Goal: Communication & Community: Participate in discussion

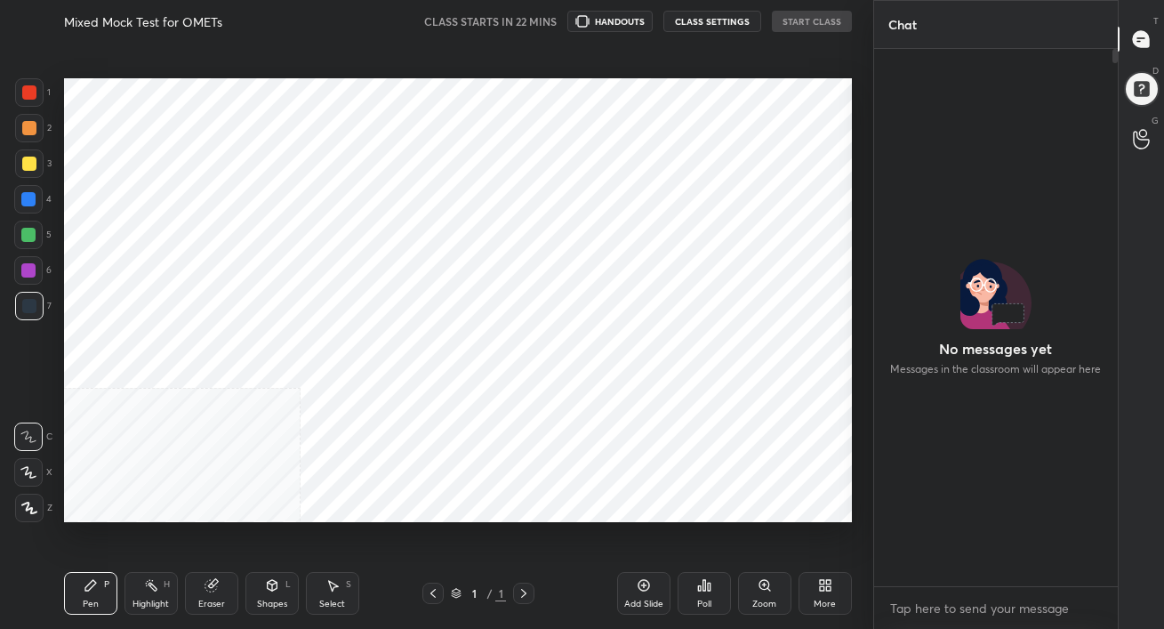
scroll to position [384, 238]
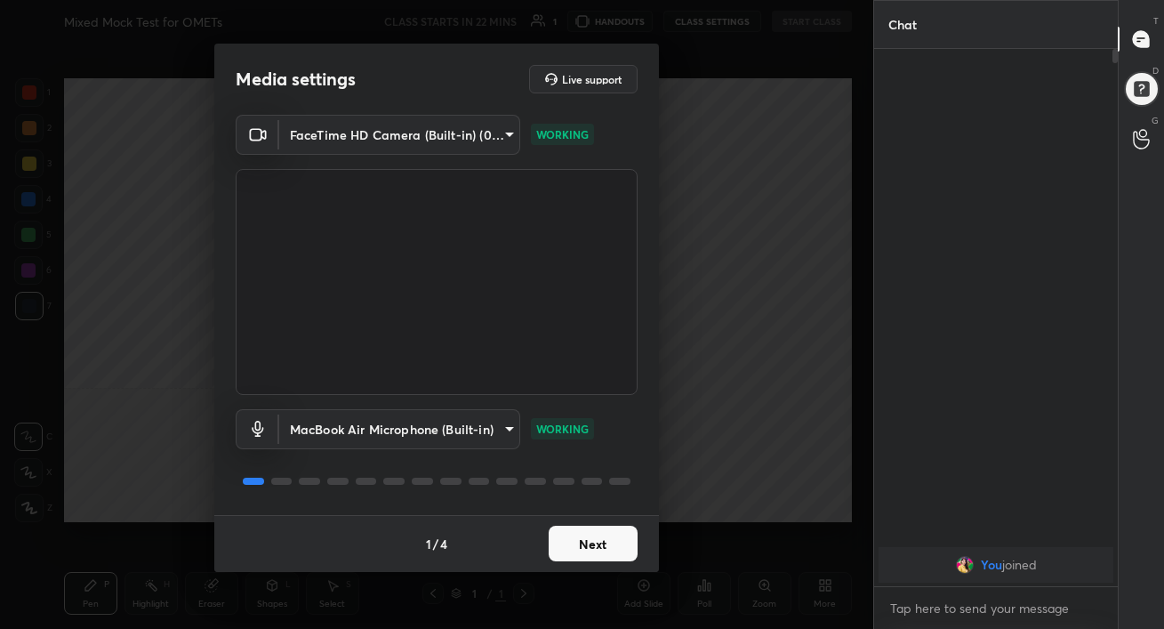
click at [610, 550] on button "Next" at bounding box center [593, 544] width 89 height 36
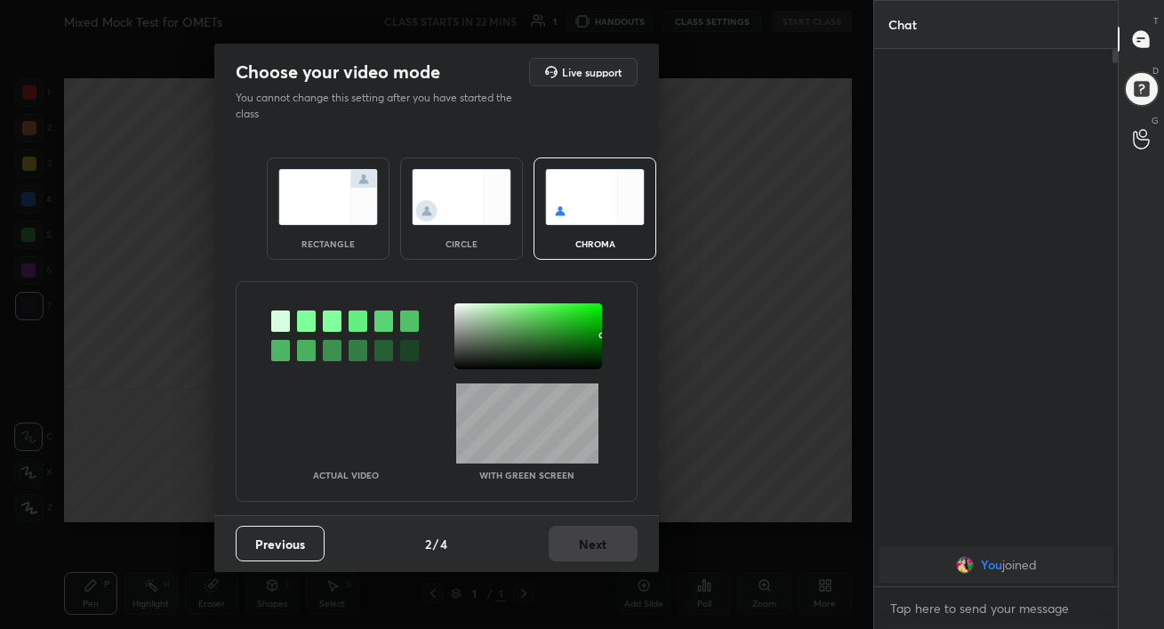
click at [353, 249] on div "rectangle" at bounding box center [328, 208] width 123 height 102
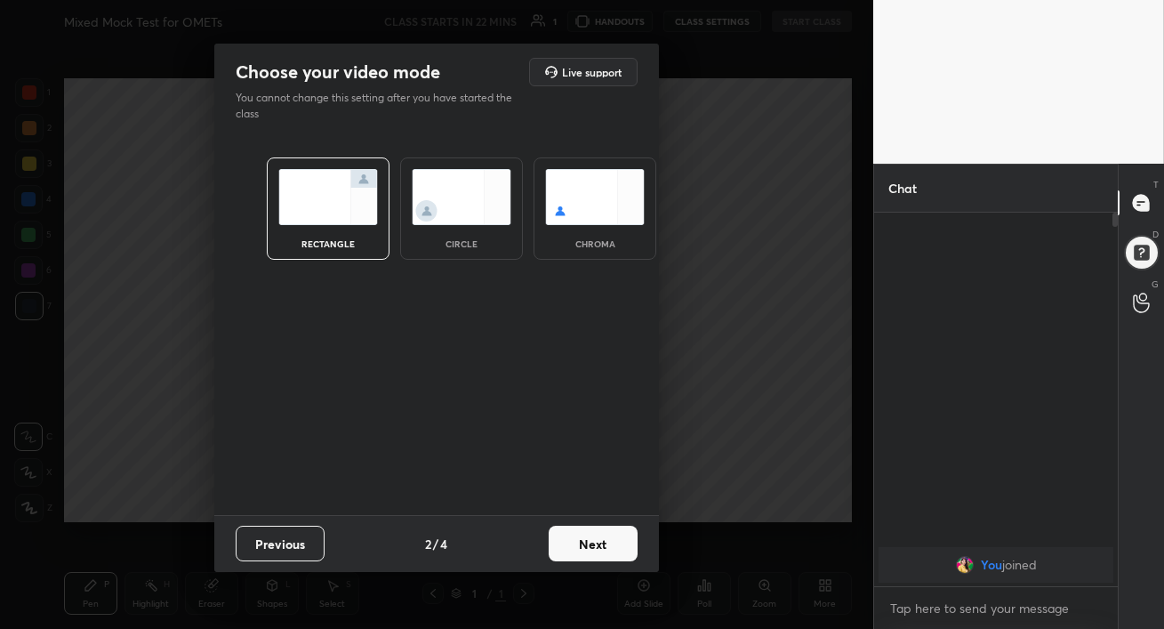
scroll to position [221, 238]
click at [601, 545] on button "Next" at bounding box center [593, 544] width 89 height 36
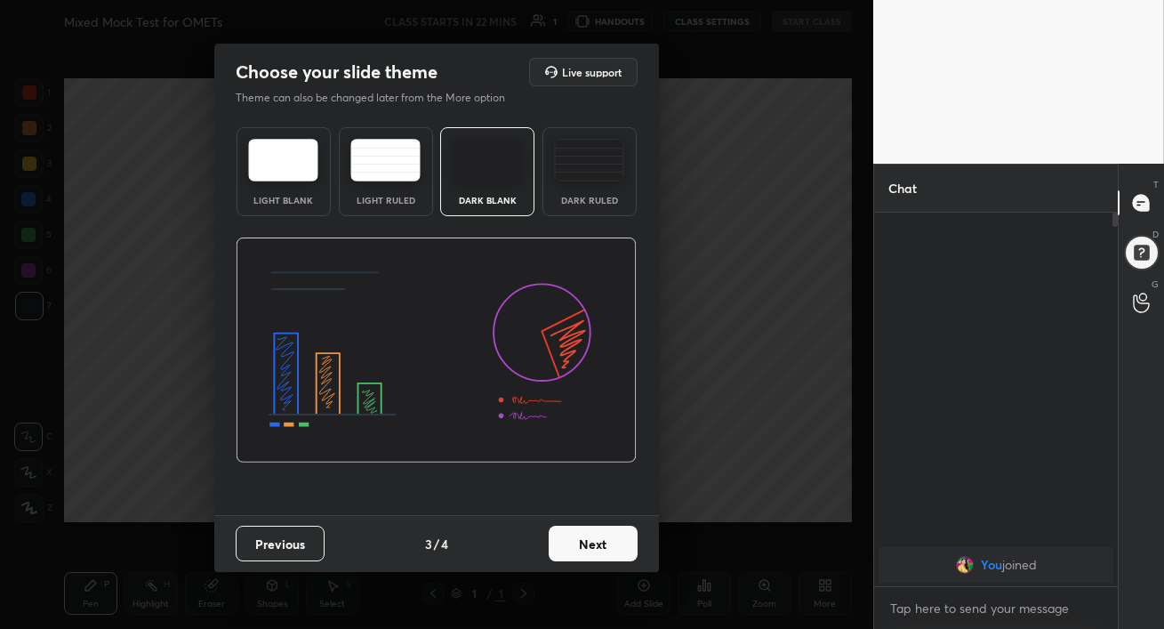
click at [581, 170] on img at bounding box center [589, 160] width 70 height 43
click at [575, 540] on button "Next" at bounding box center [593, 544] width 89 height 36
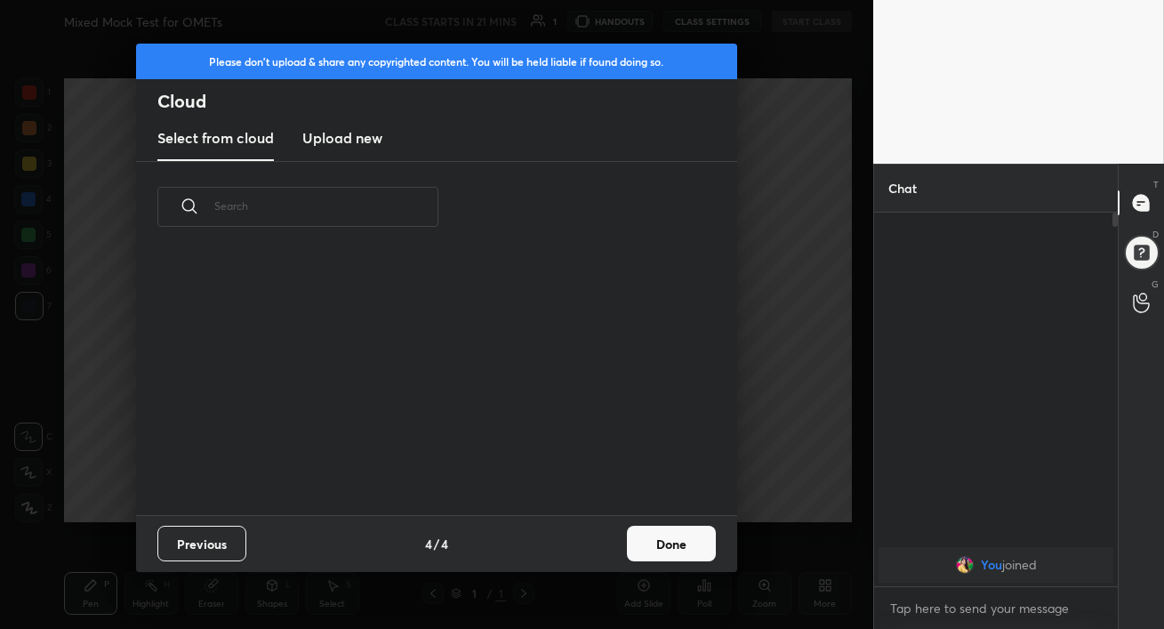
scroll to position [262, 571]
click at [366, 149] on new "Upload new" at bounding box center [342, 138] width 80 height 44
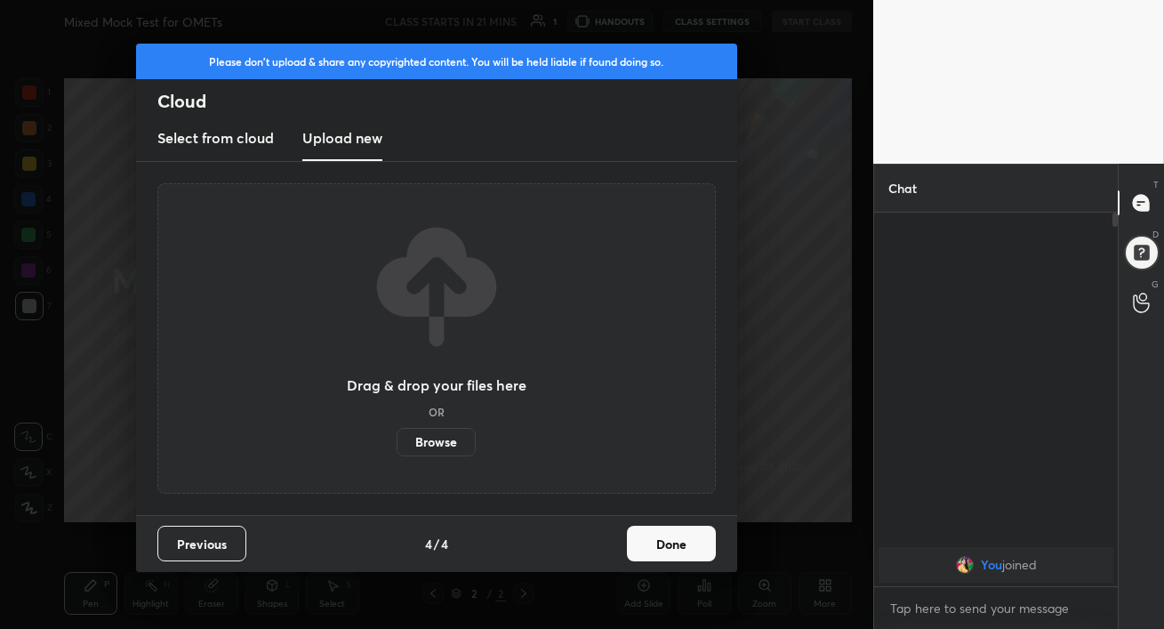
click at [439, 444] on label "Browse" at bounding box center [436, 442] width 79 height 28
click at [397, 444] on input "Browse" at bounding box center [397, 442] width 0 height 28
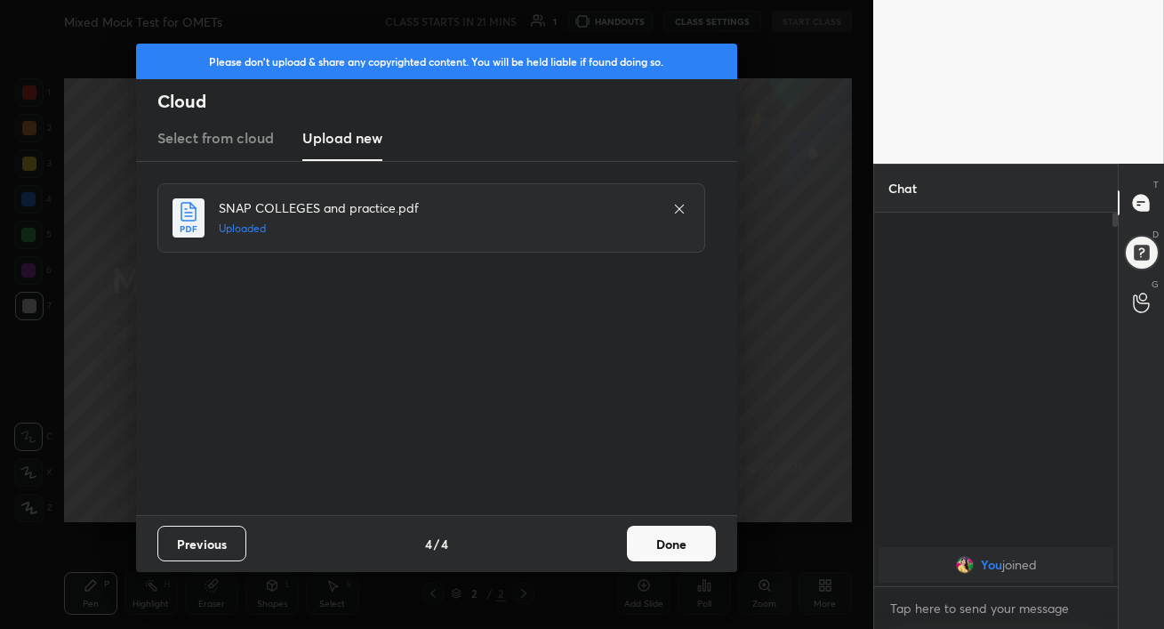
click at [650, 539] on button "Done" at bounding box center [671, 544] width 89 height 36
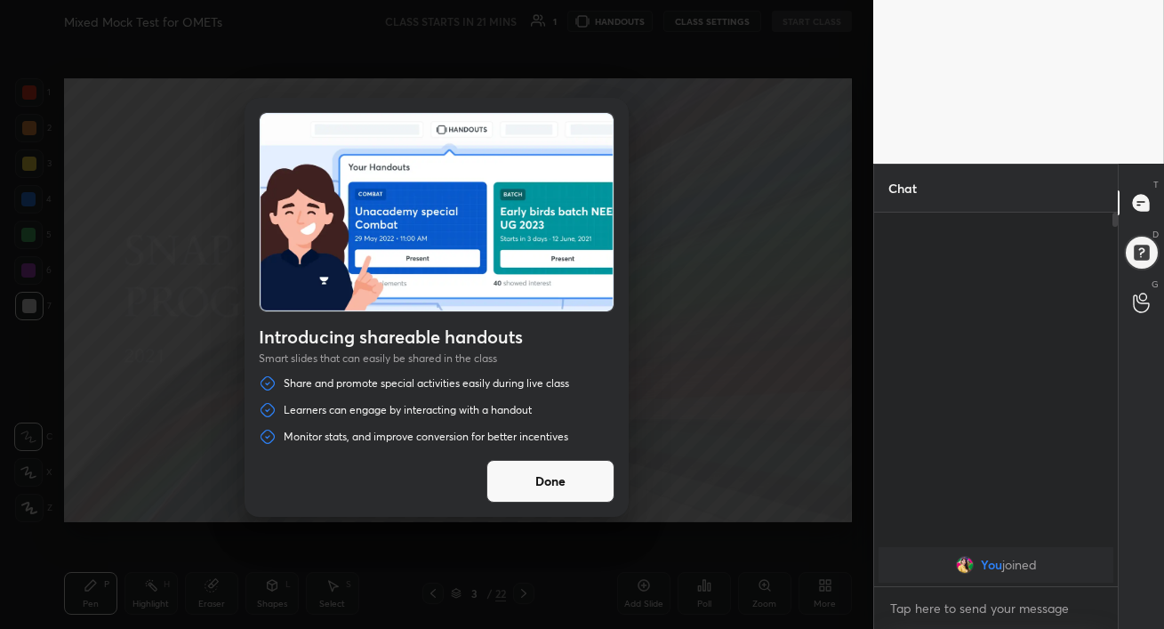
click at [530, 494] on button "Done" at bounding box center [550, 481] width 128 height 43
click at [530, 494] on div "Introducing shareable handouts Smart slides that can easily be shared in the cl…" at bounding box center [436, 314] width 873 height 629
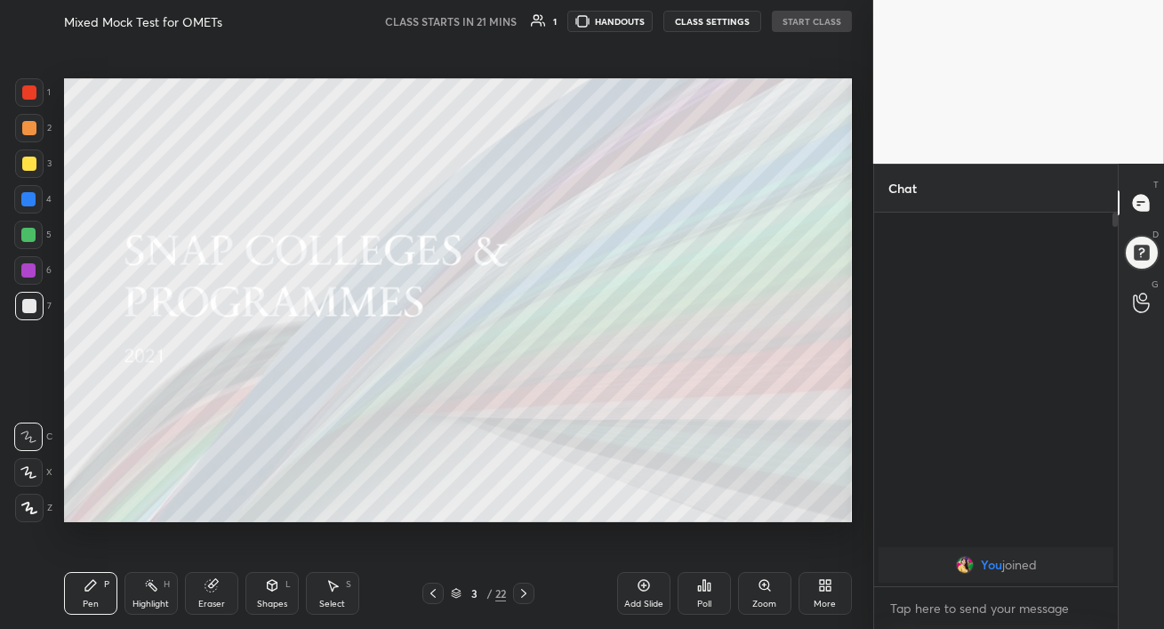
click at [526, 591] on icon at bounding box center [524, 593] width 14 height 14
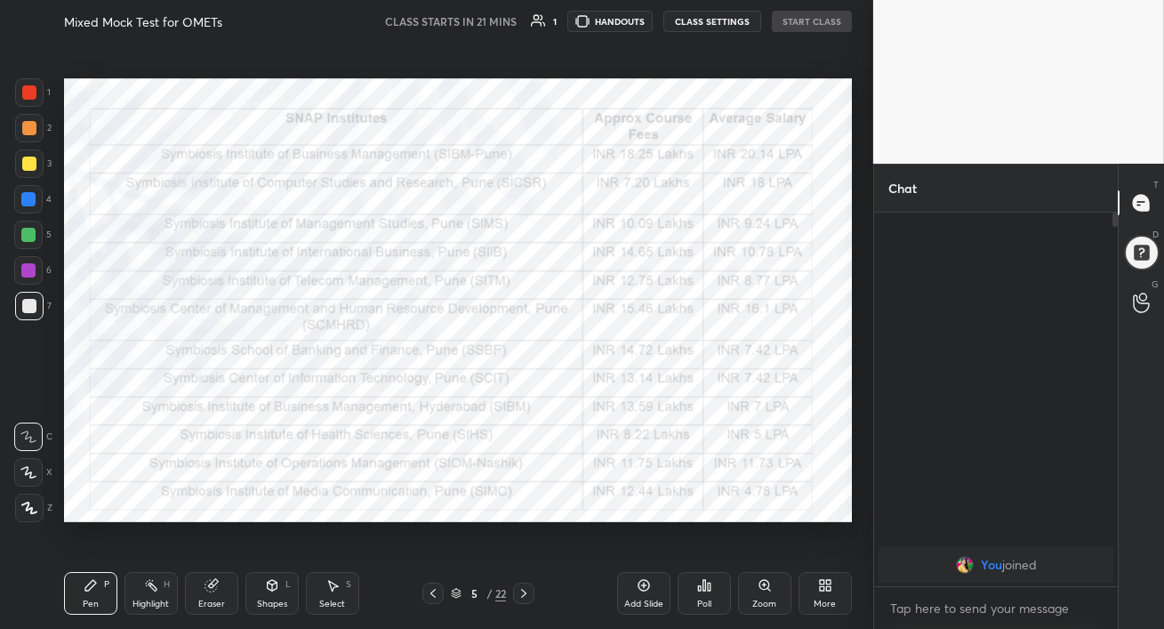
click at [526, 591] on icon at bounding box center [524, 593] width 14 height 14
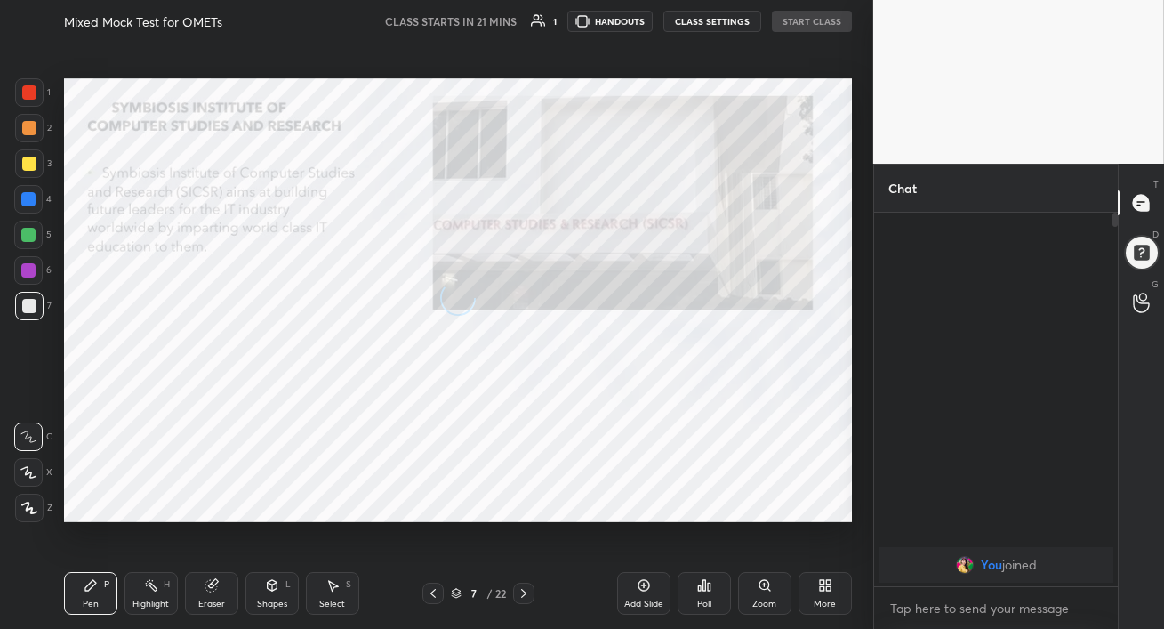
click at [526, 591] on icon at bounding box center [524, 593] width 14 height 14
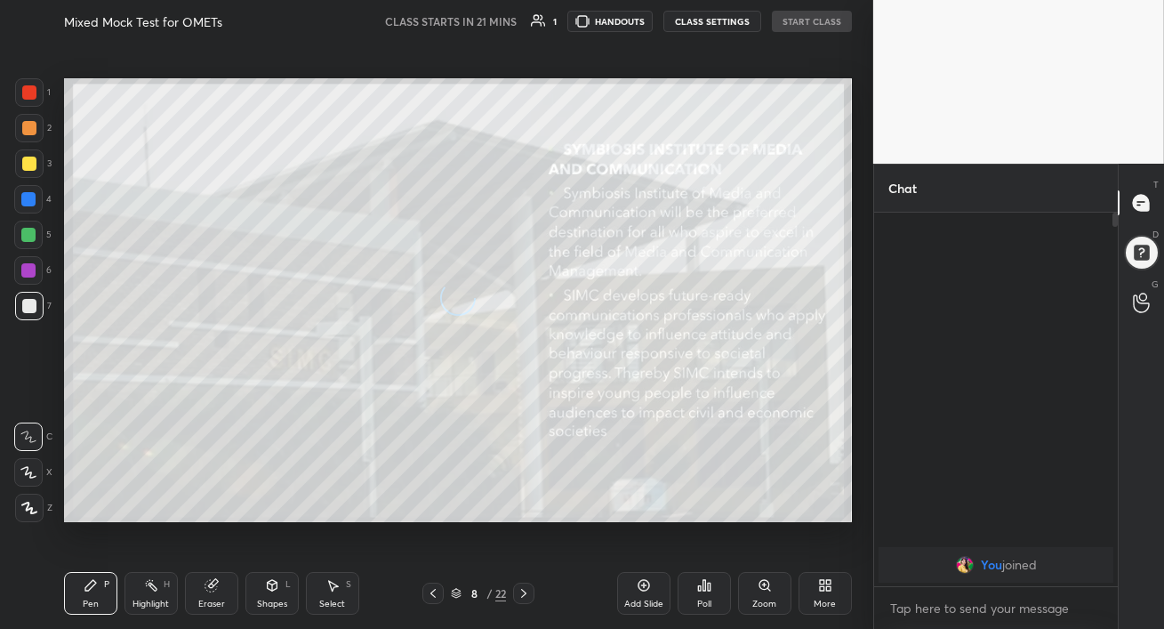
click at [526, 591] on icon at bounding box center [524, 593] width 14 height 14
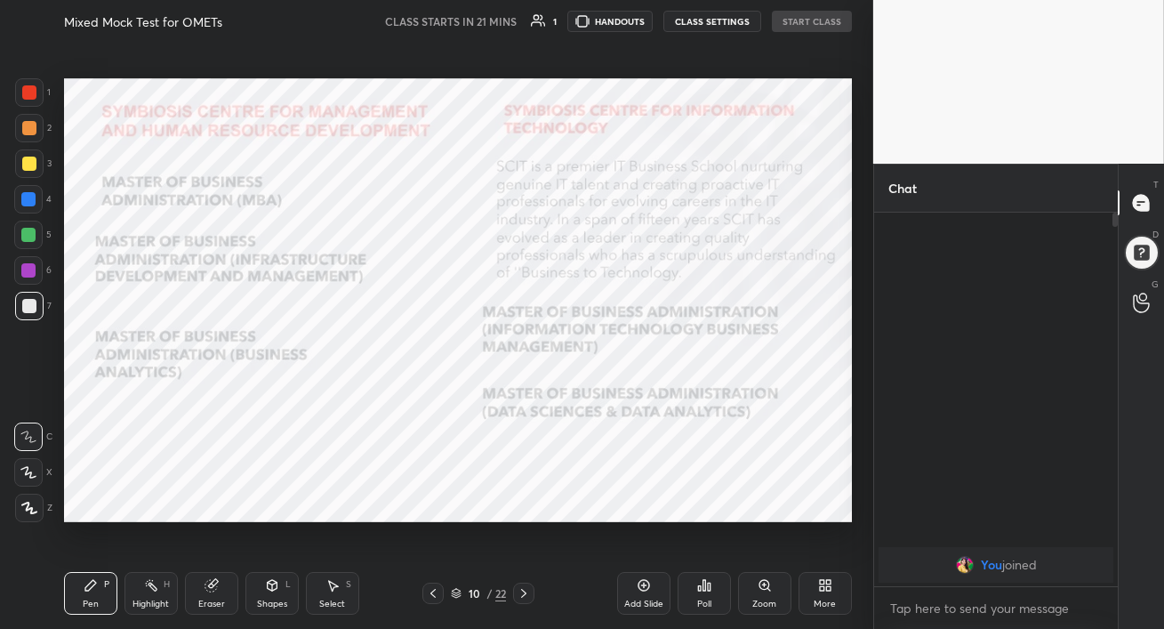
click at [526, 591] on icon at bounding box center [524, 593] width 14 height 14
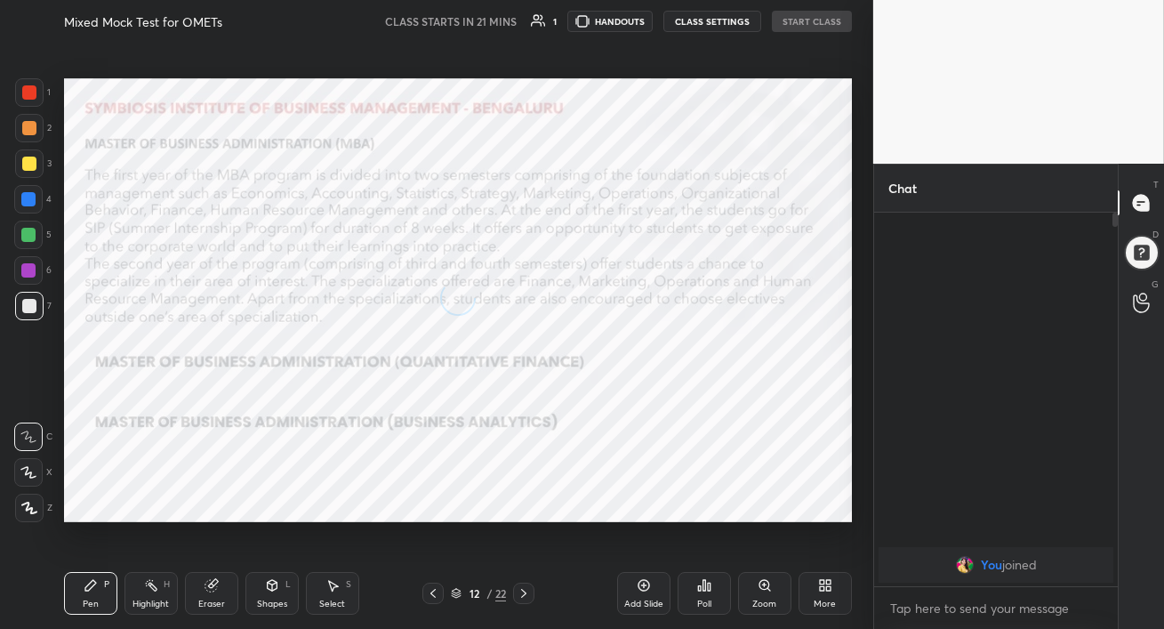
click at [526, 591] on icon at bounding box center [524, 593] width 14 height 14
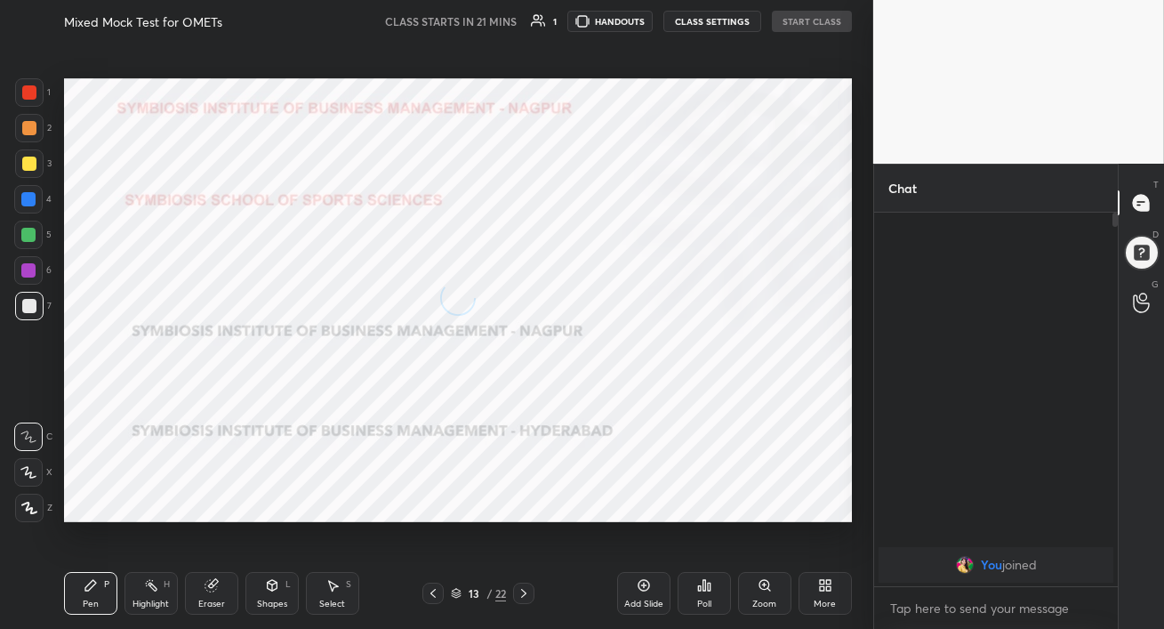
click at [526, 591] on icon at bounding box center [524, 593] width 14 height 14
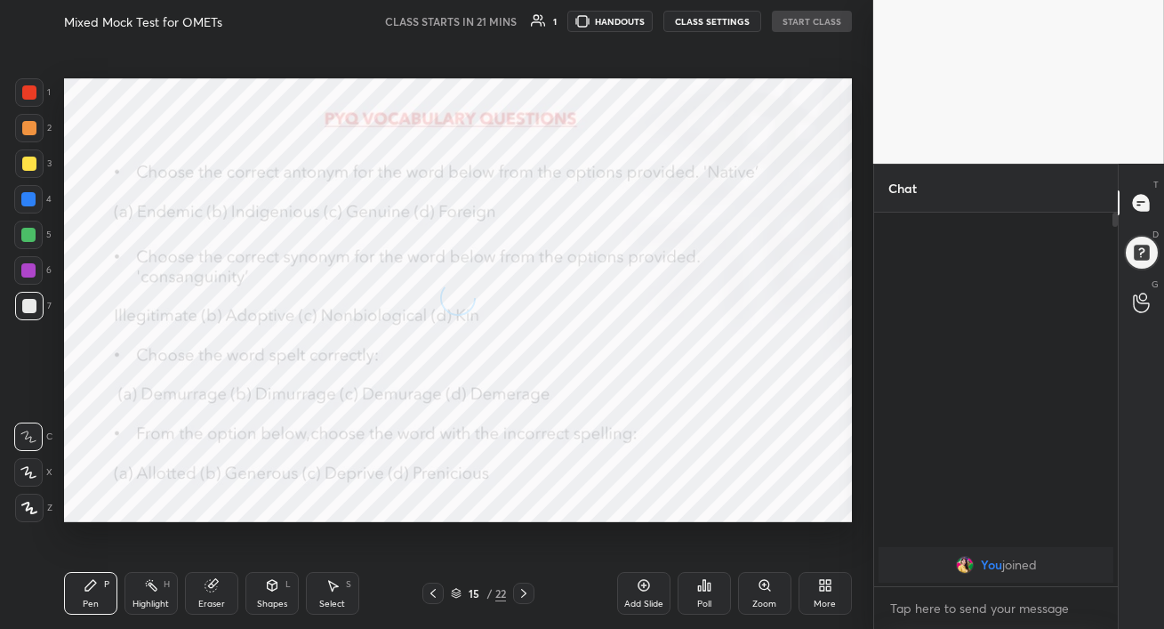
click at [526, 591] on icon at bounding box center [524, 593] width 14 height 14
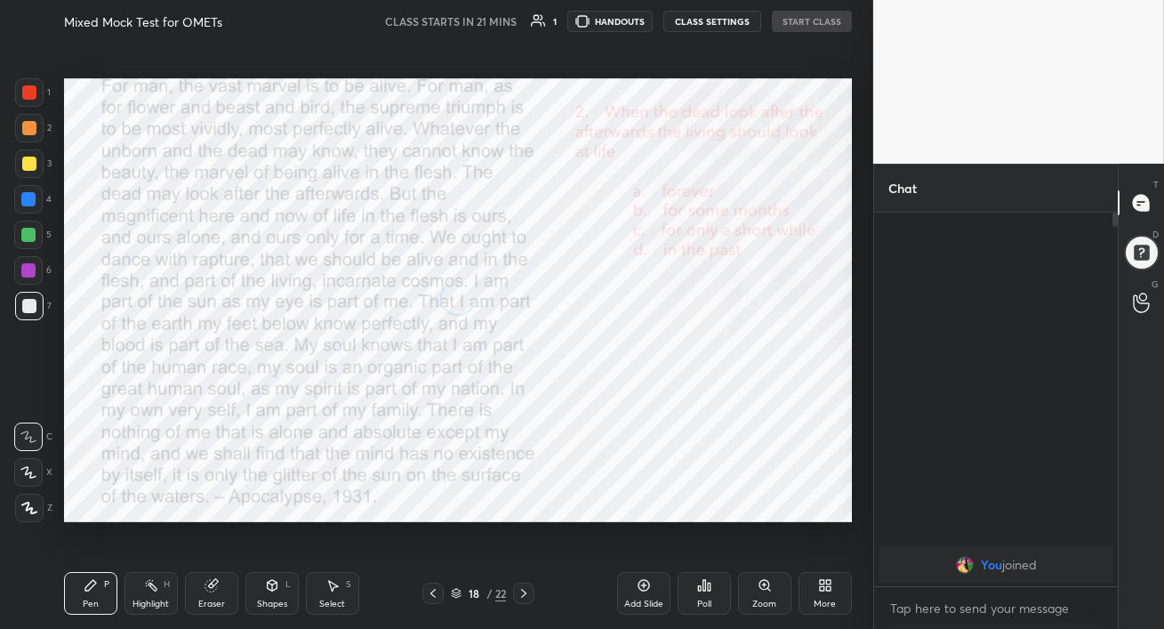
click at [526, 591] on icon at bounding box center [524, 593] width 14 height 14
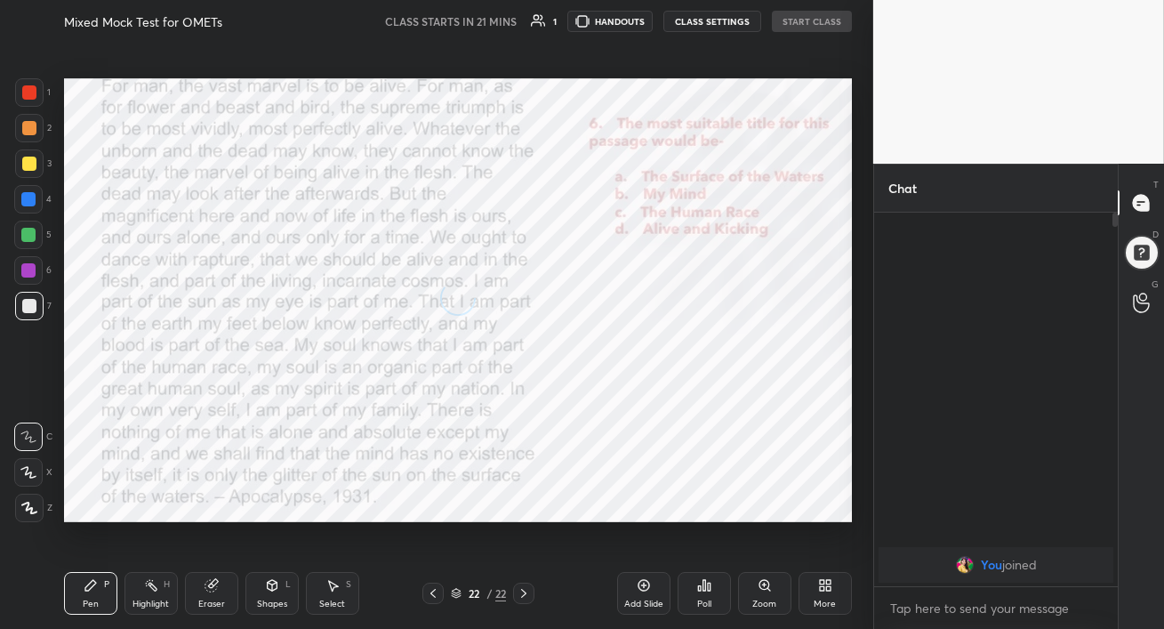
click at [526, 591] on icon at bounding box center [524, 593] width 14 height 14
click at [435, 591] on icon at bounding box center [433, 593] width 14 height 14
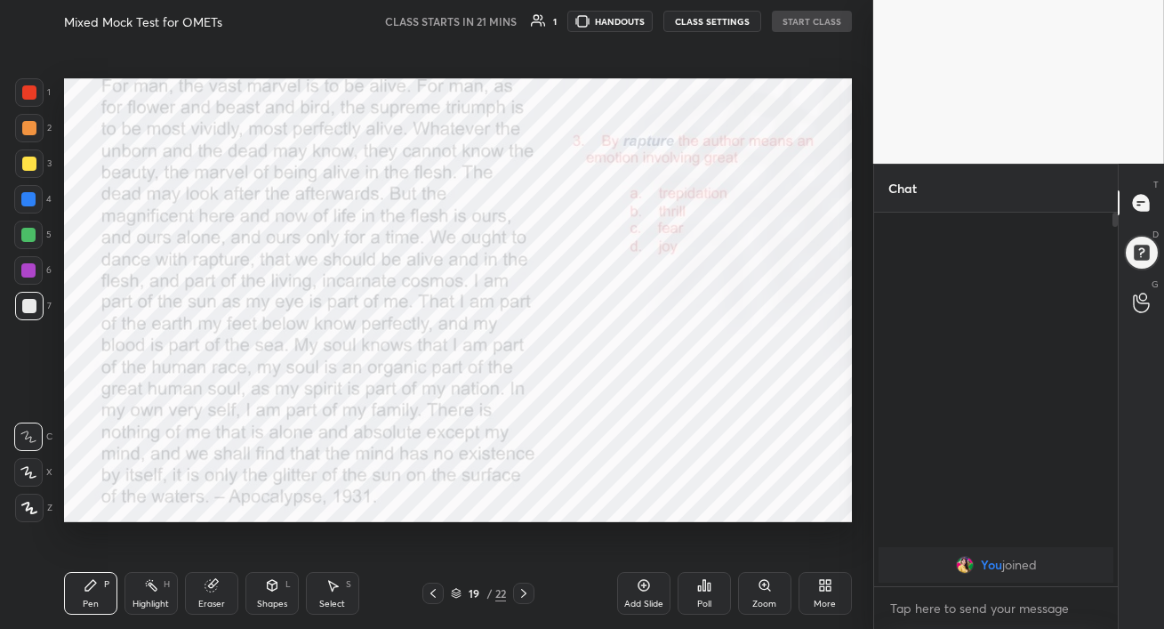
click at [435, 591] on icon at bounding box center [433, 593] width 14 height 14
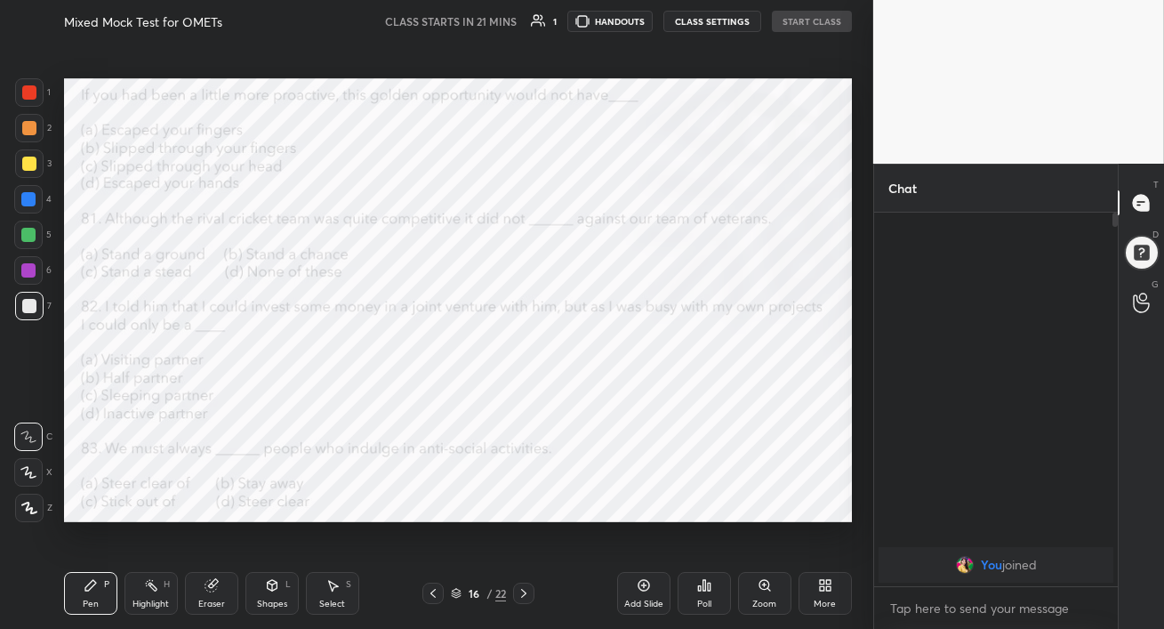
click at [435, 591] on icon at bounding box center [433, 593] width 14 height 14
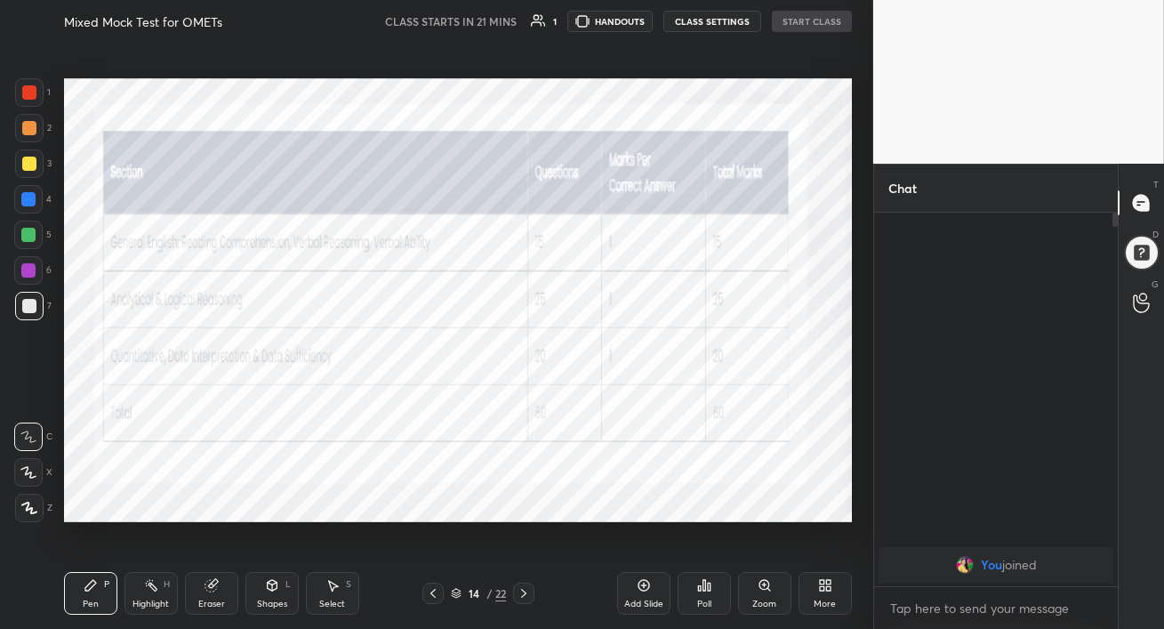
click at [532, 593] on div at bounding box center [523, 592] width 21 height 21
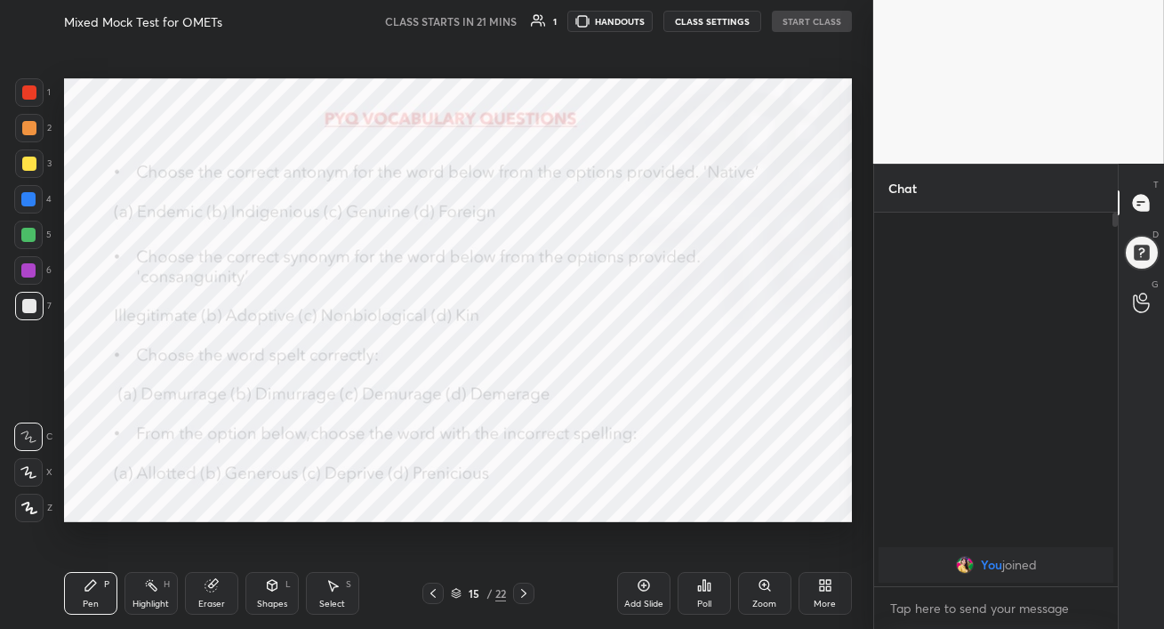
click at [532, 593] on div at bounding box center [523, 592] width 21 height 21
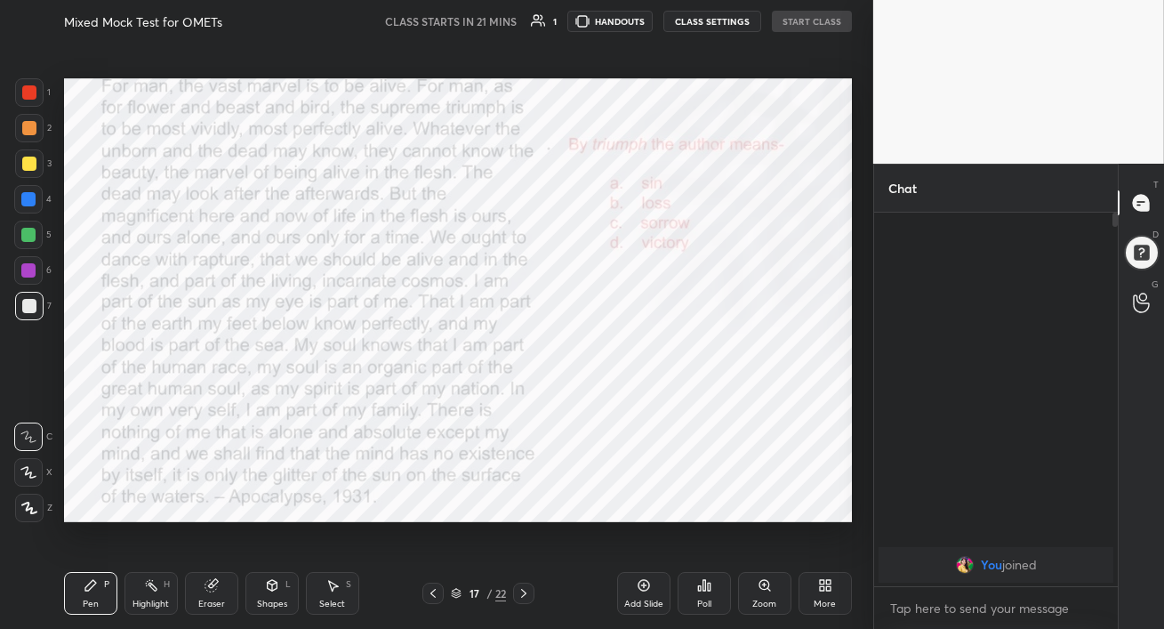
click at [532, 593] on div at bounding box center [523, 592] width 21 height 21
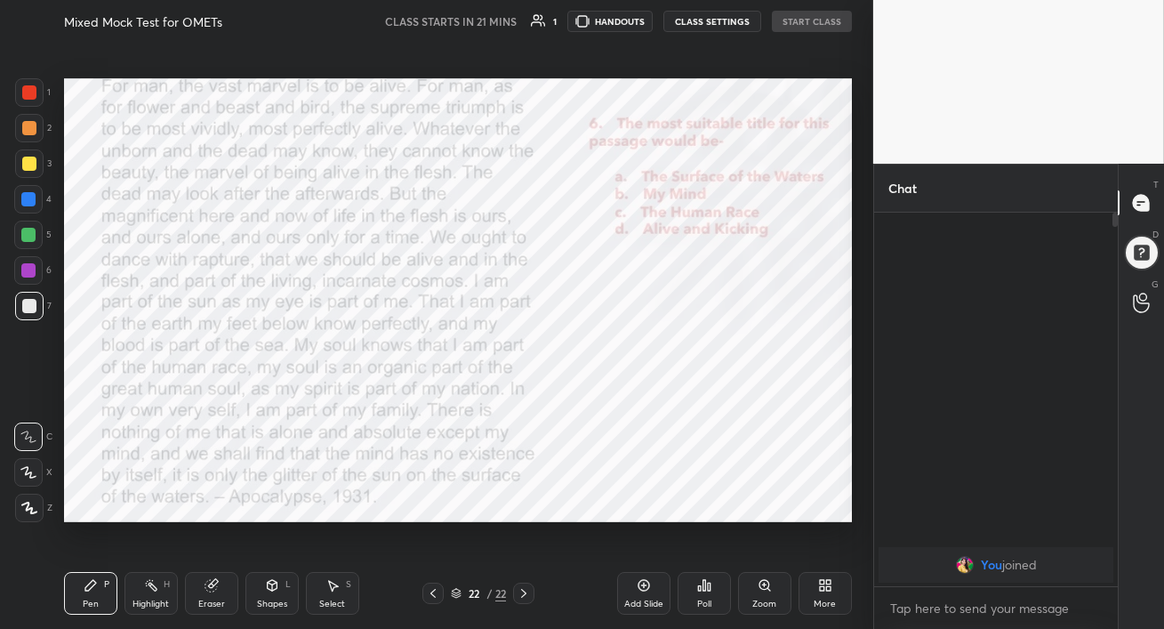
click at [532, 593] on div at bounding box center [523, 592] width 21 height 21
click at [823, 585] on icon at bounding box center [825, 585] width 14 height 14
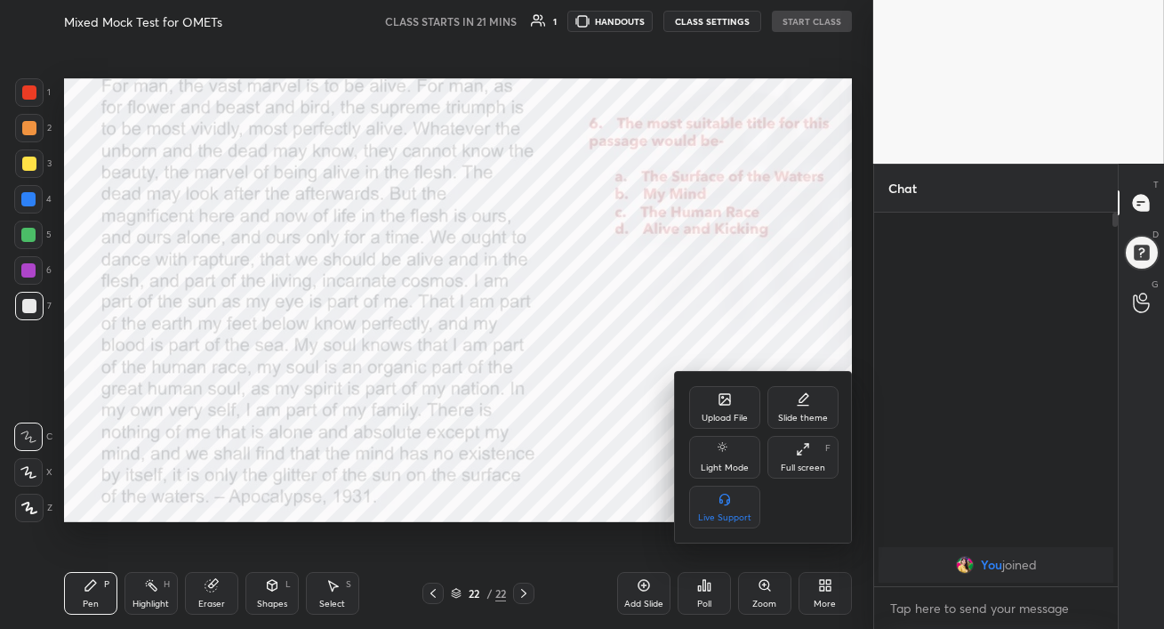
click at [722, 399] on icon at bounding box center [724, 399] width 11 height 11
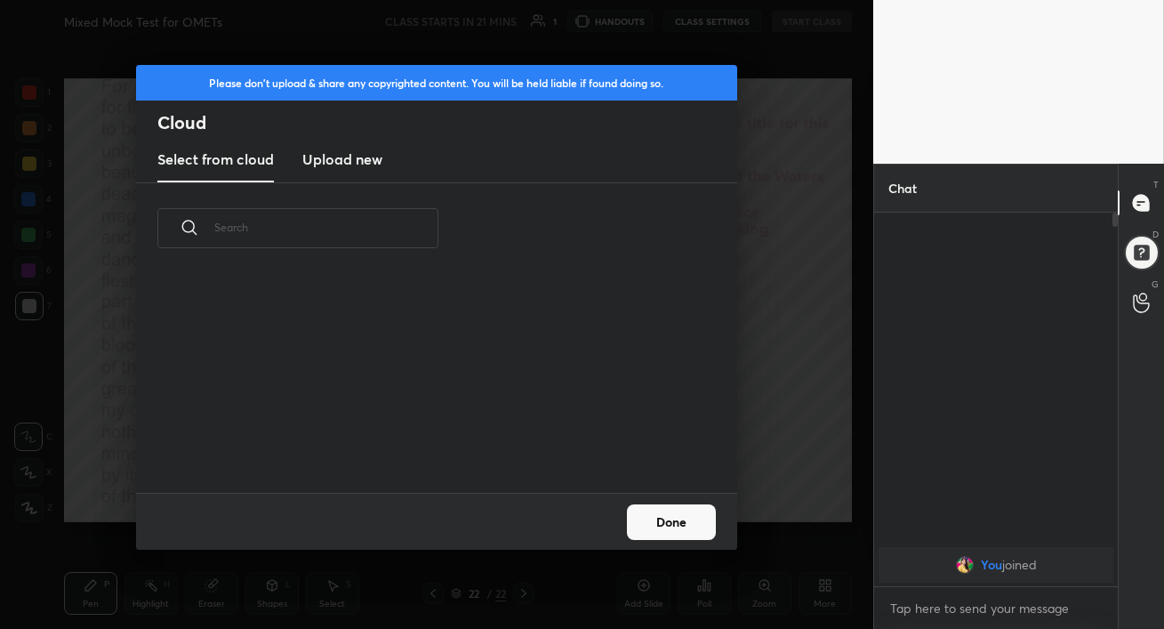
scroll to position [219, 571]
click at [368, 165] on h3 "Upload new" at bounding box center [342, 159] width 80 height 21
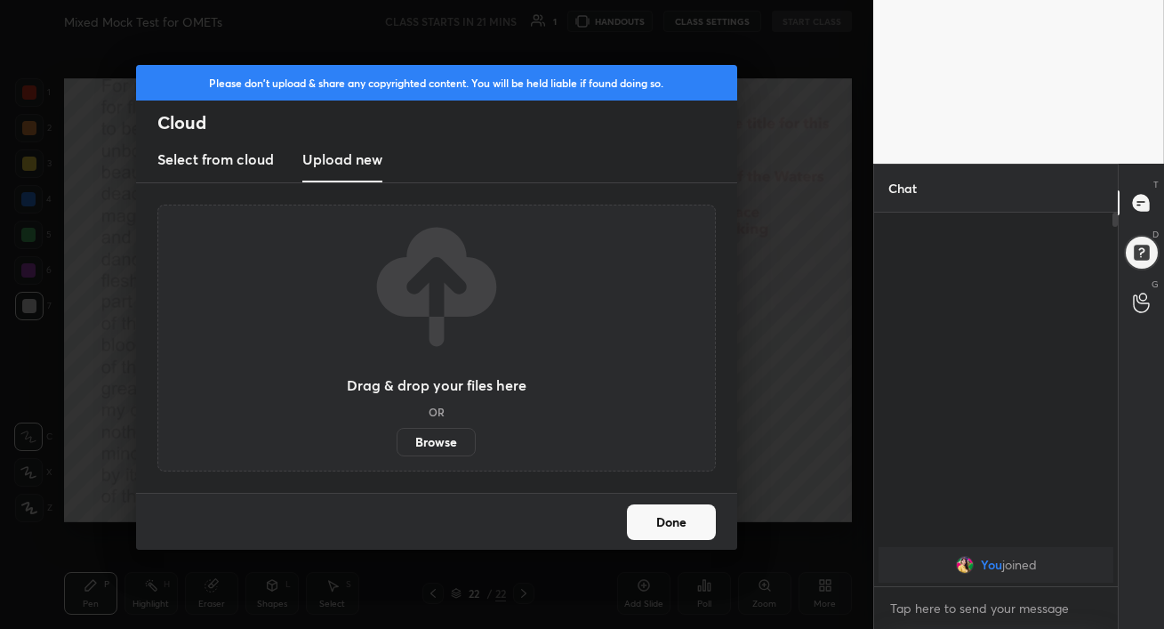
click at [446, 446] on label "Browse" at bounding box center [436, 442] width 79 height 28
click at [397, 446] on input "Browse" at bounding box center [397, 442] width 0 height 28
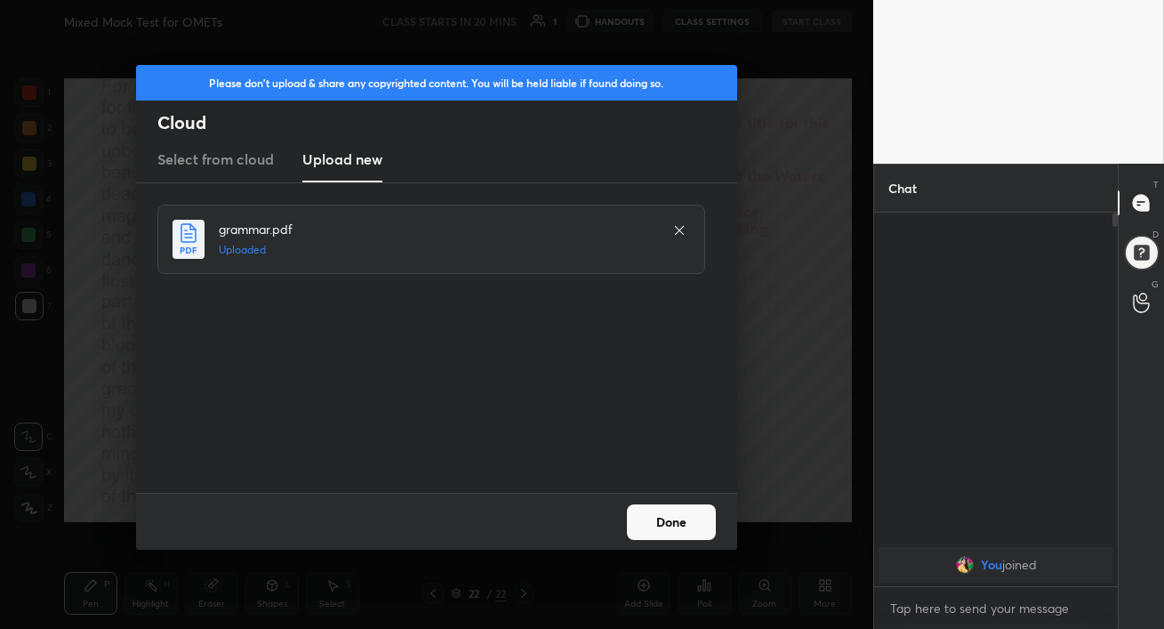
click at [683, 523] on button "Done" at bounding box center [671, 522] width 89 height 36
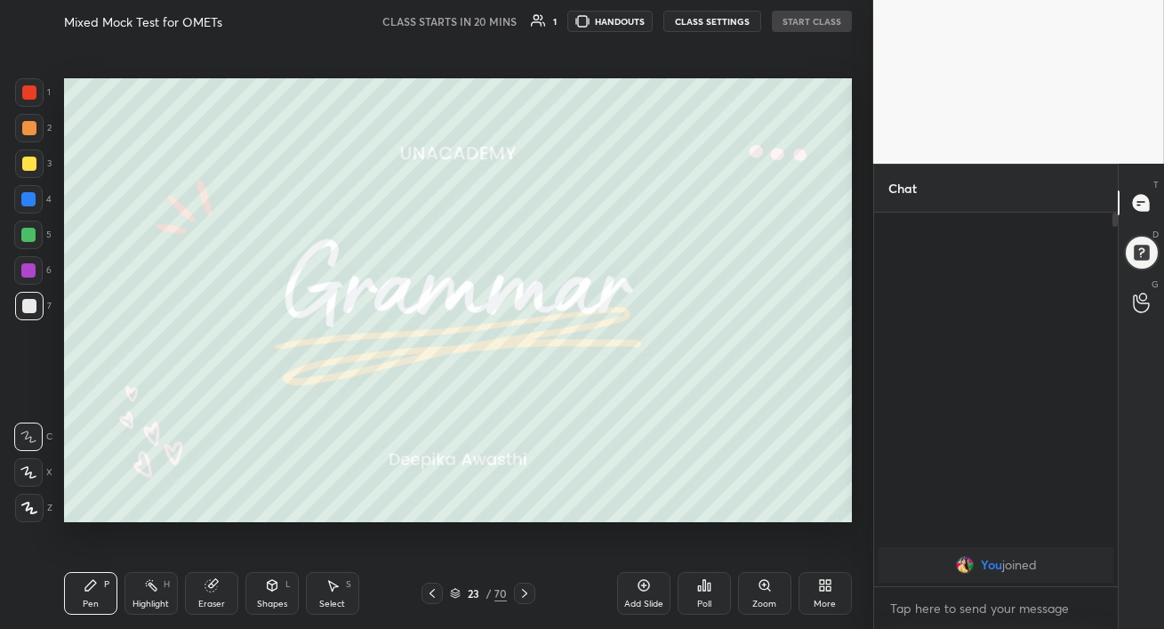
click at [424, 593] on div at bounding box center [432, 592] width 21 height 21
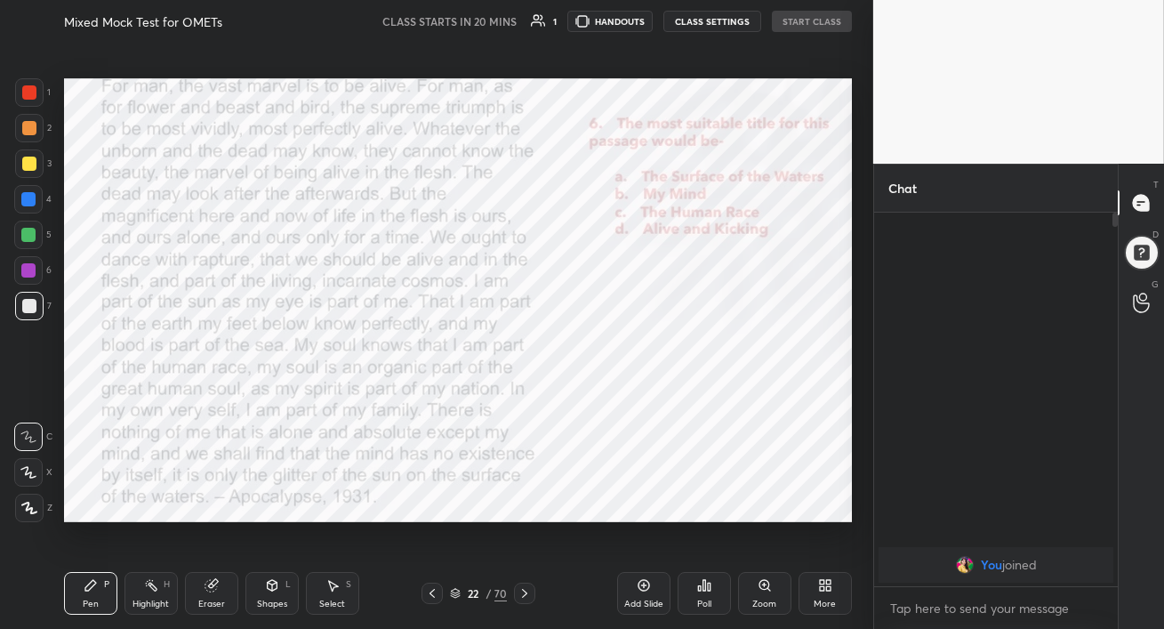
click at [424, 593] on div at bounding box center [432, 592] width 21 height 21
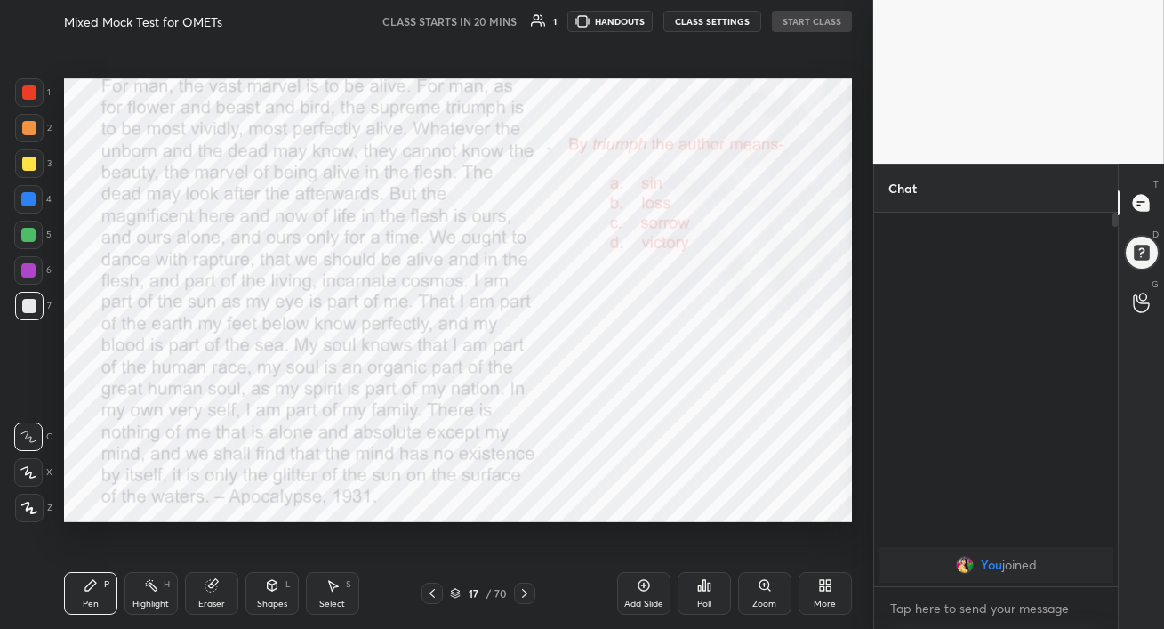
click at [424, 593] on div at bounding box center [432, 592] width 21 height 21
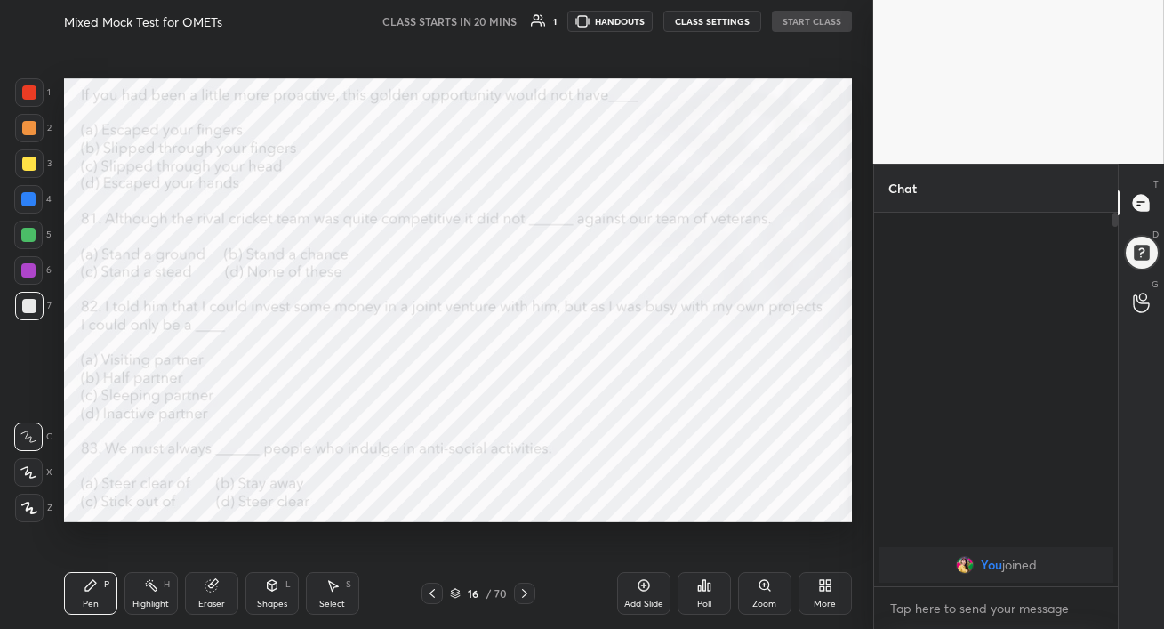
click at [424, 593] on div at bounding box center [432, 592] width 21 height 21
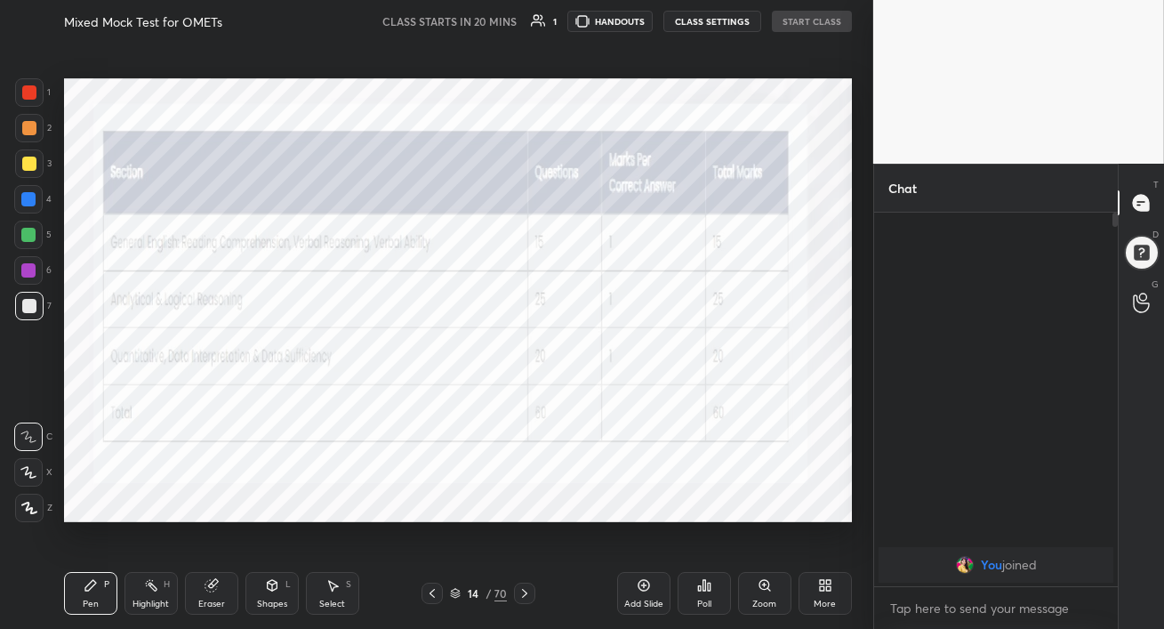
click at [524, 592] on icon at bounding box center [525, 593] width 14 height 14
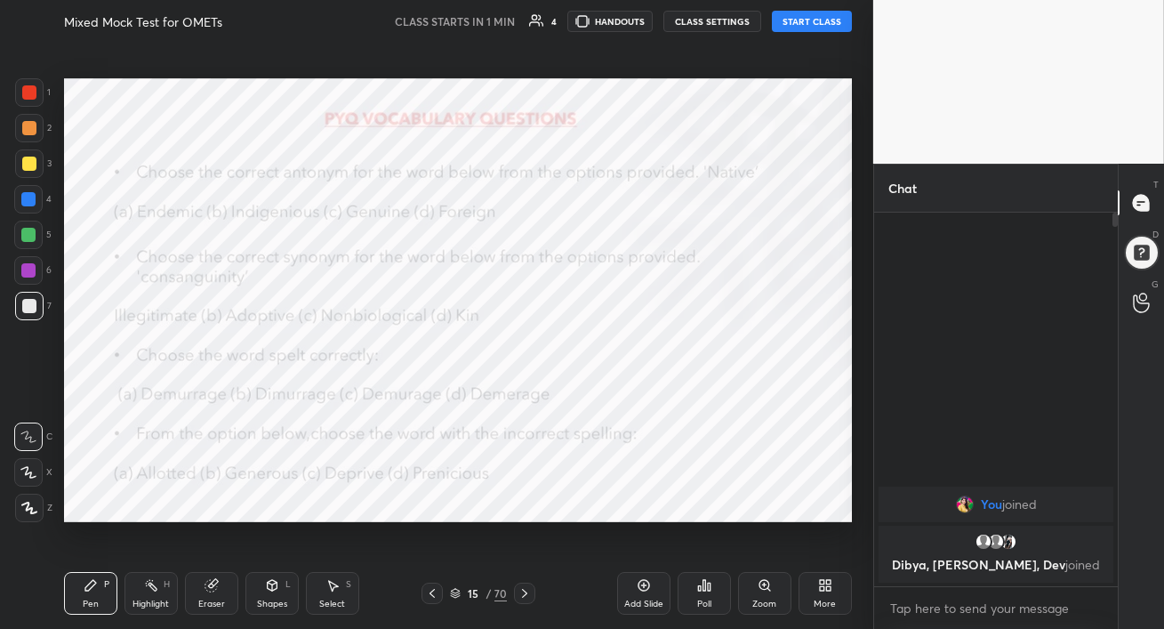
click at [816, 23] on button "START CLASS" at bounding box center [812, 21] width 80 height 21
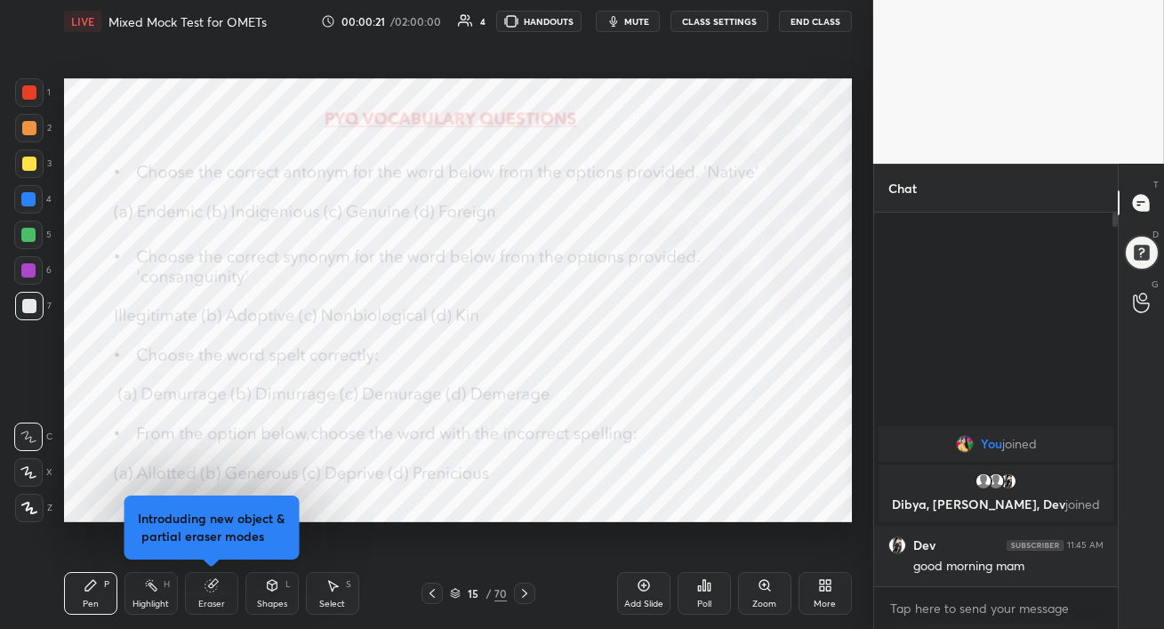
click at [28, 92] on div at bounding box center [29, 92] width 14 height 14
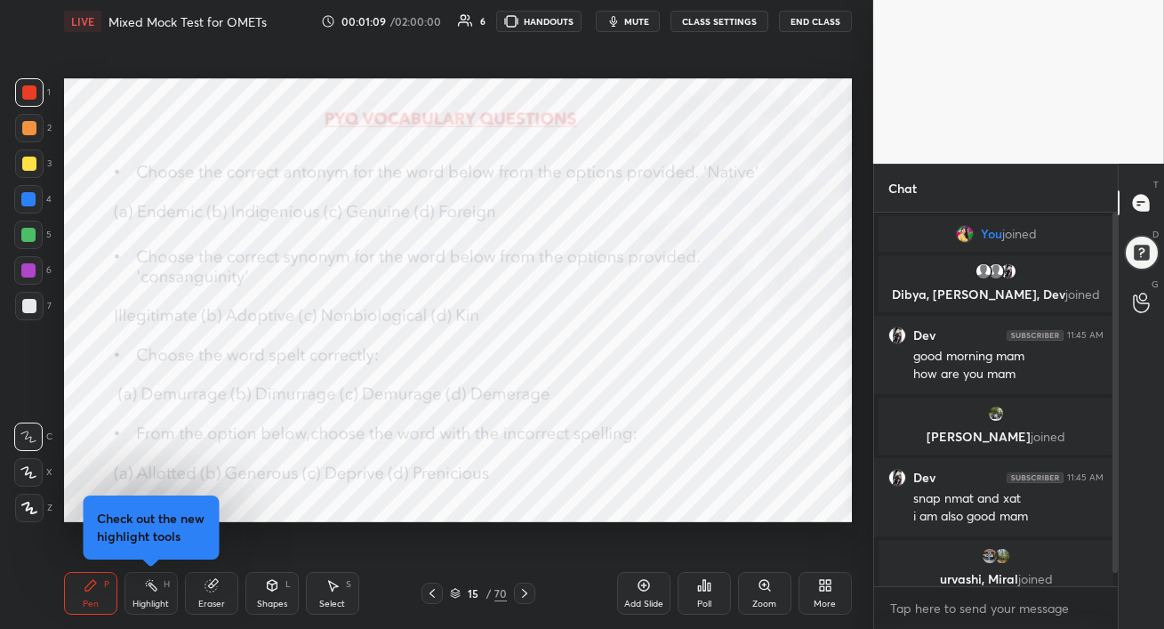
scroll to position [13, 0]
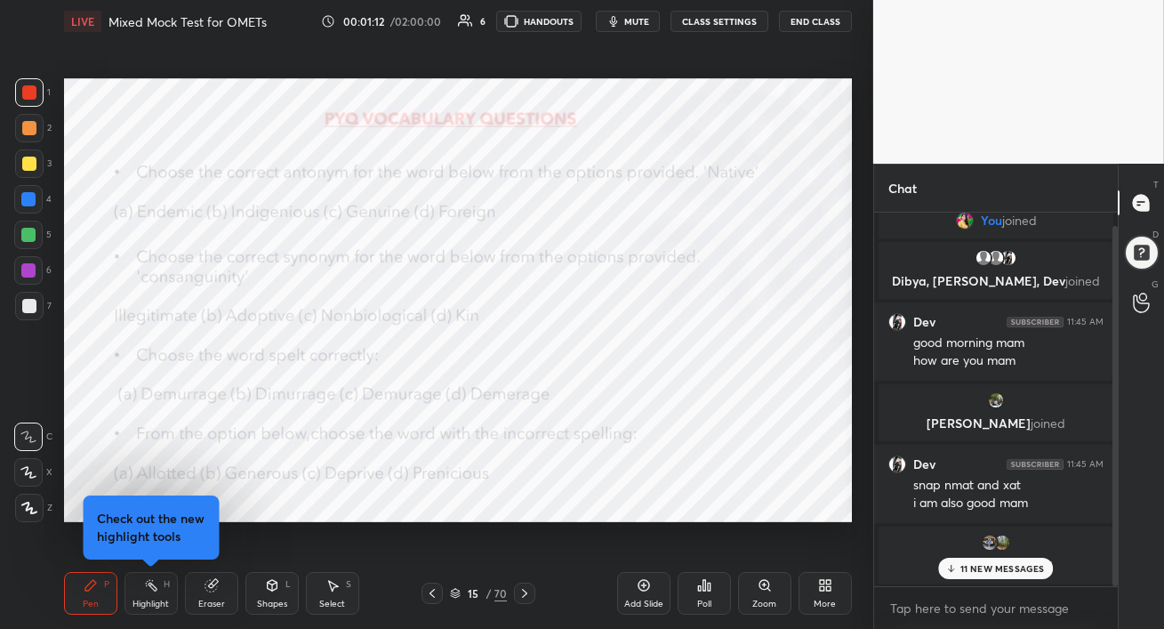
click at [965, 572] on p "11 NEW MESSAGES" at bounding box center [1002, 568] width 84 height 11
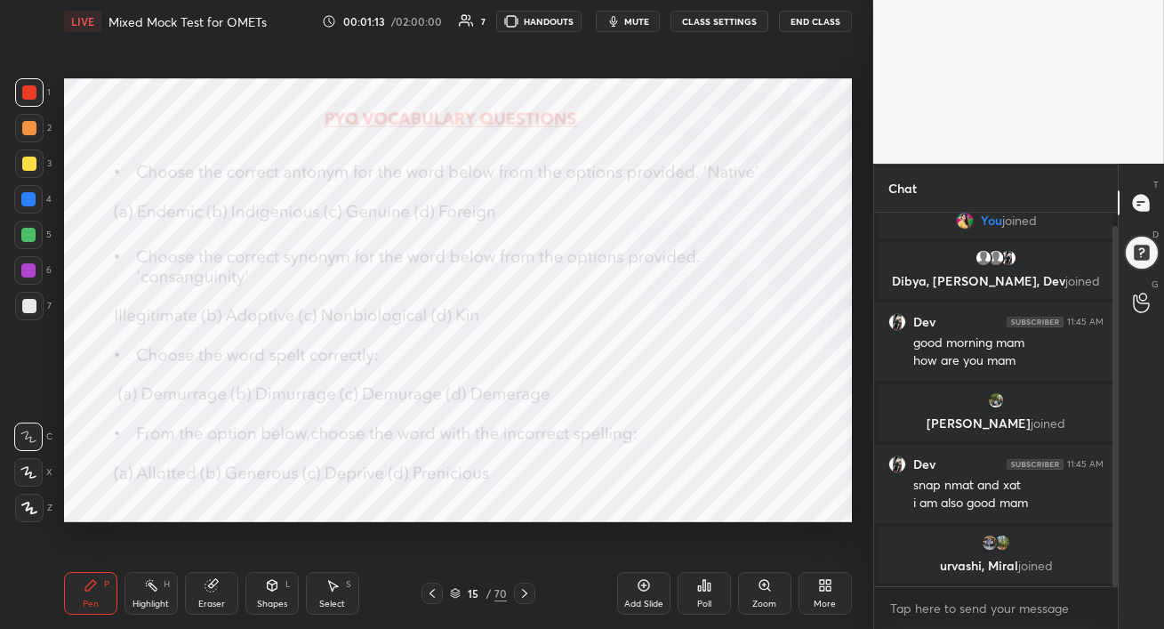
click at [645, 589] on icon at bounding box center [644, 585] width 14 height 14
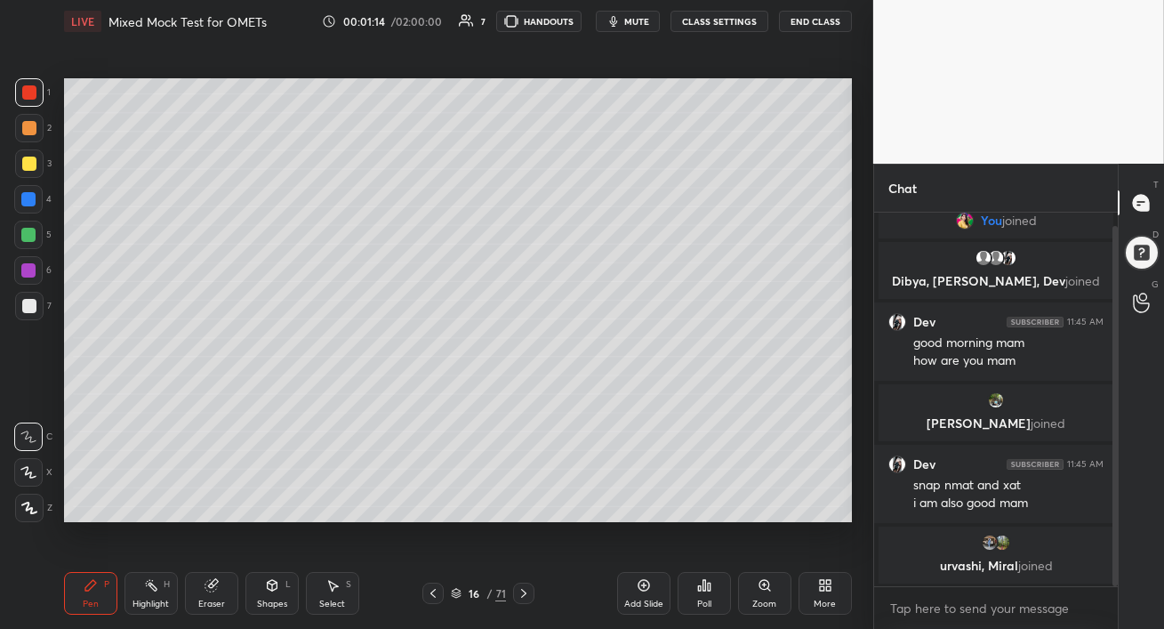
click at [26, 124] on div at bounding box center [29, 128] width 14 height 14
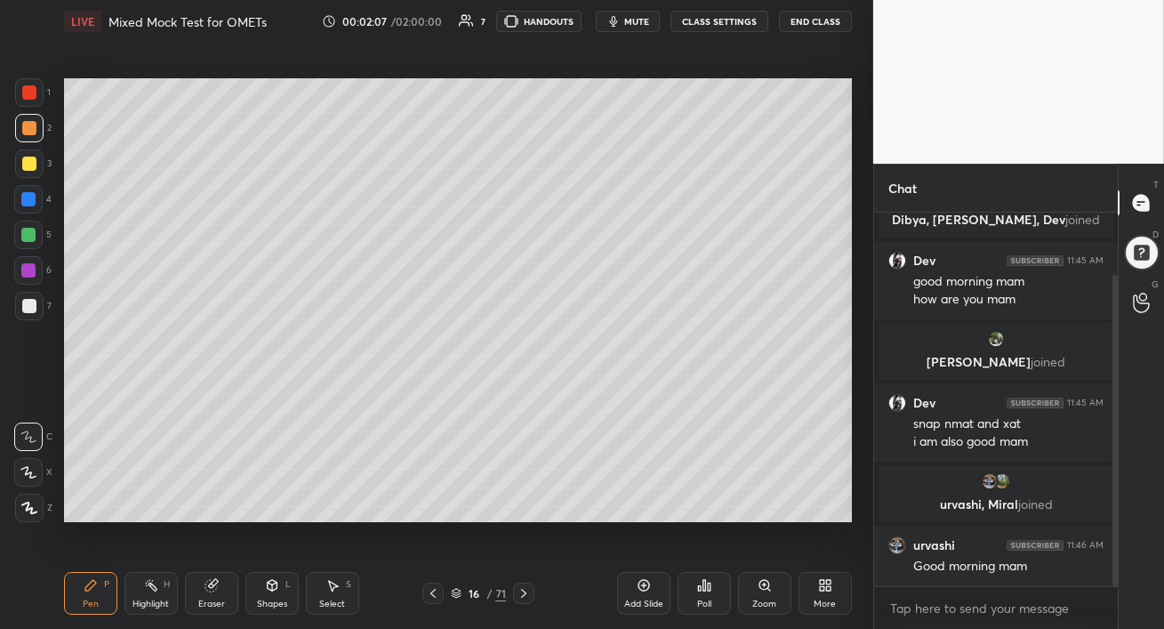
click at [28, 244] on div at bounding box center [28, 235] width 28 height 28
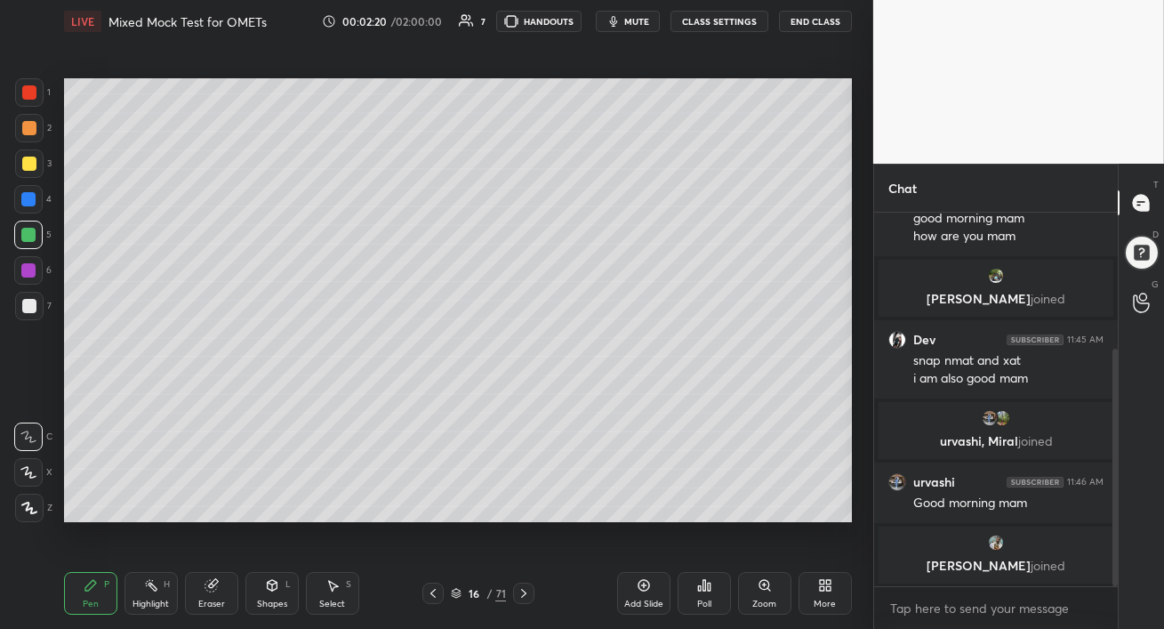
scroll to position [214, 0]
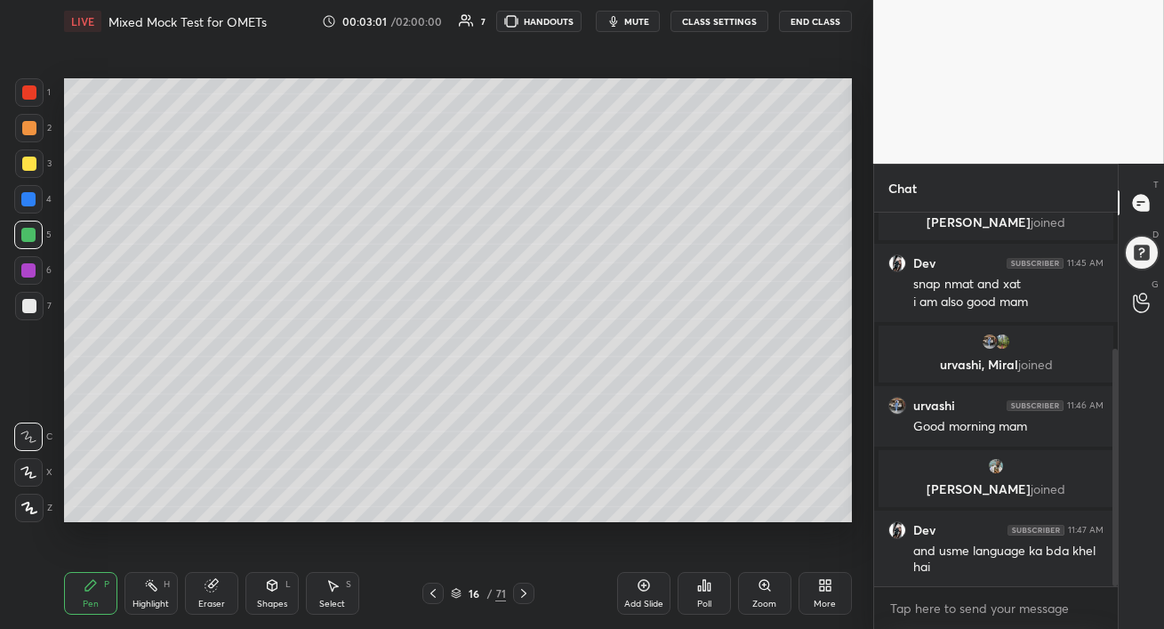
click at [20, 204] on div at bounding box center [28, 199] width 28 height 28
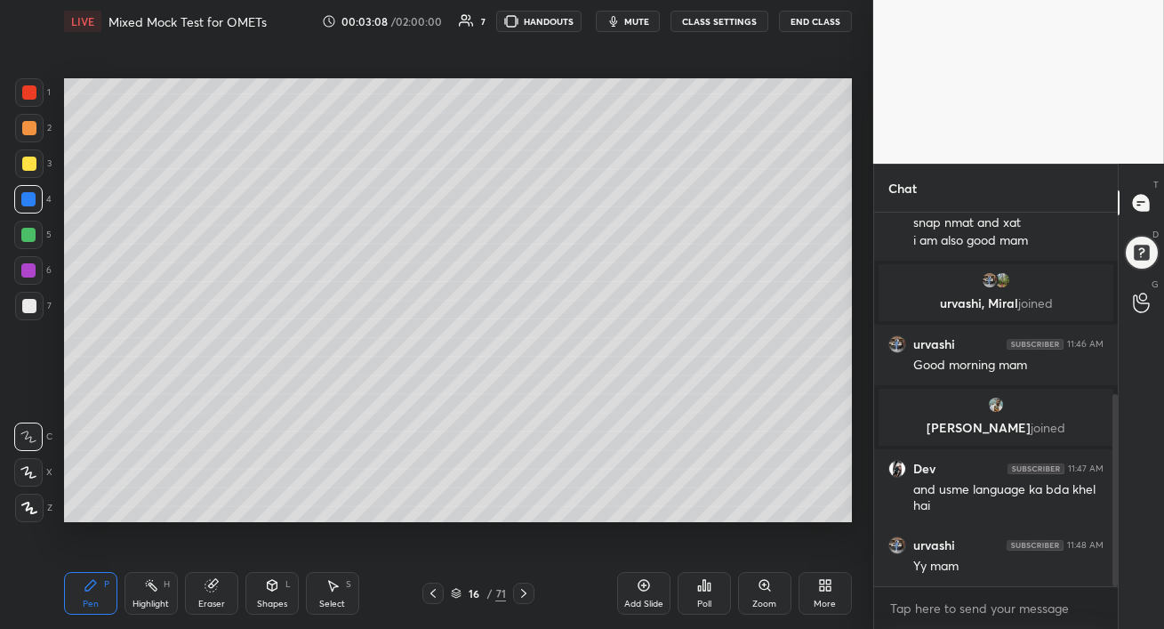
scroll to position [351, 0]
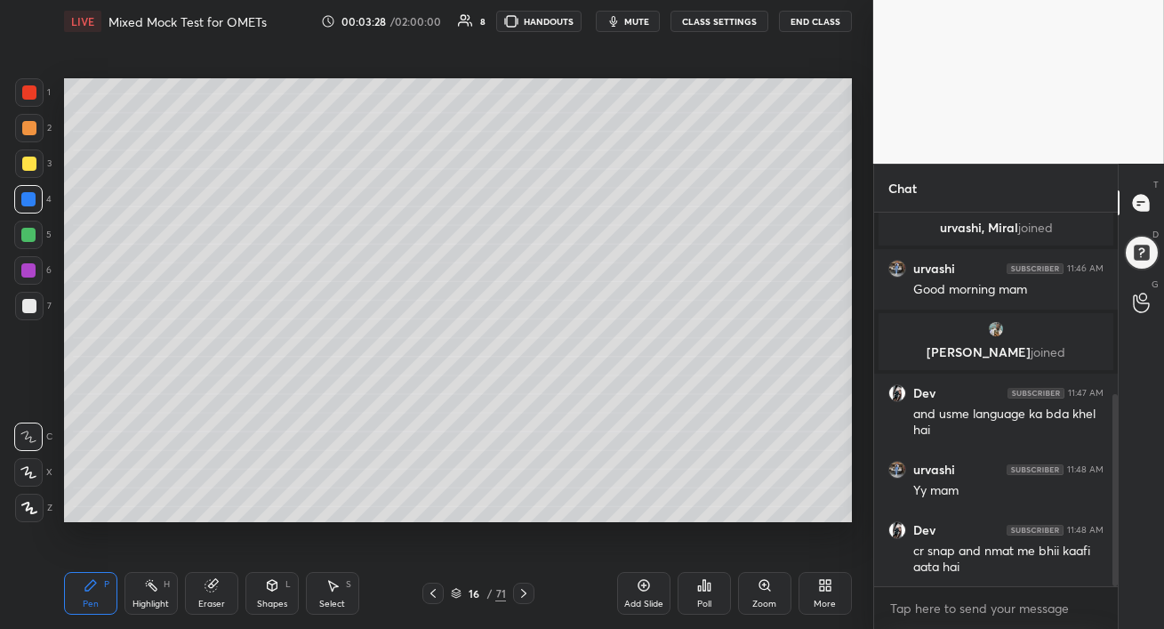
click at [434, 597] on icon at bounding box center [433, 593] width 14 height 14
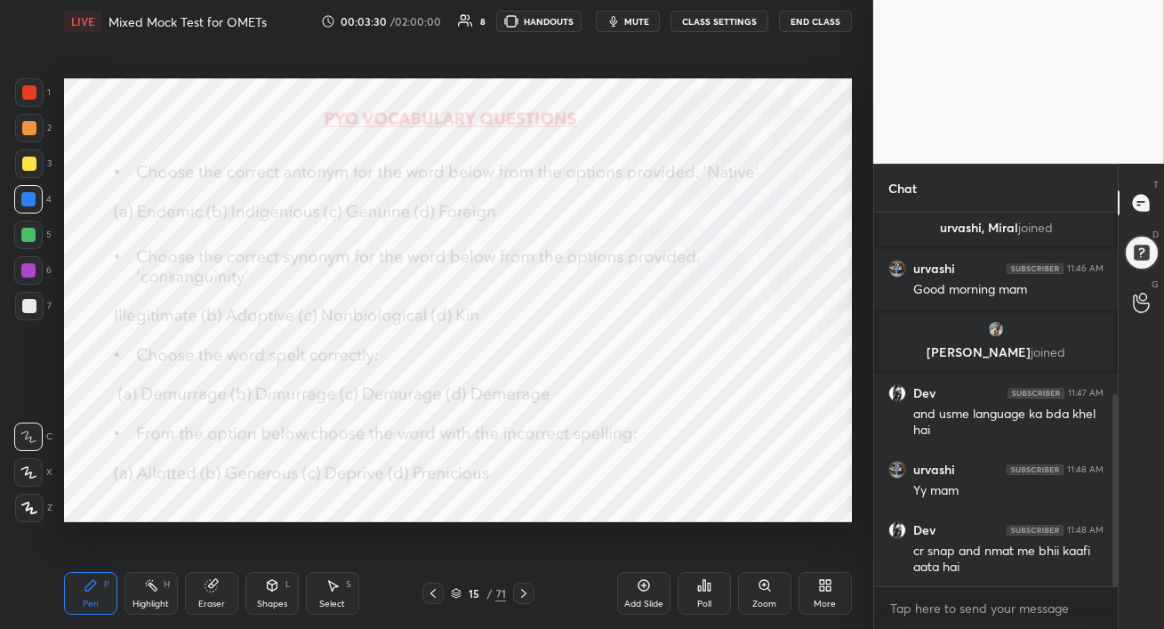
drag, startPoint x: 33, startPoint y: 235, endPoint x: 34, endPoint y: 224, distance: 10.7
click at [31, 235] on div at bounding box center [28, 235] width 14 height 14
click at [35, 189] on div at bounding box center [28, 199] width 28 height 28
drag, startPoint x: 31, startPoint y: 508, endPoint x: 45, endPoint y: 454, distance: 55.2
click at [30, 508] on icon at bounding box center [29, 507] width 14 height 11
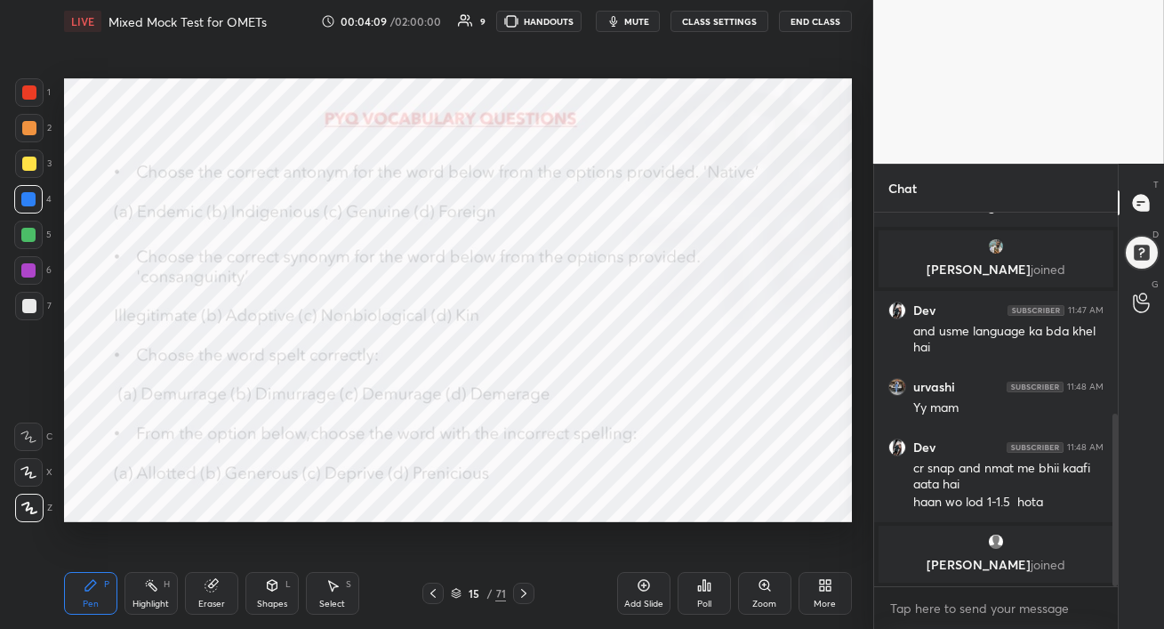
scroll to position [494, 0]
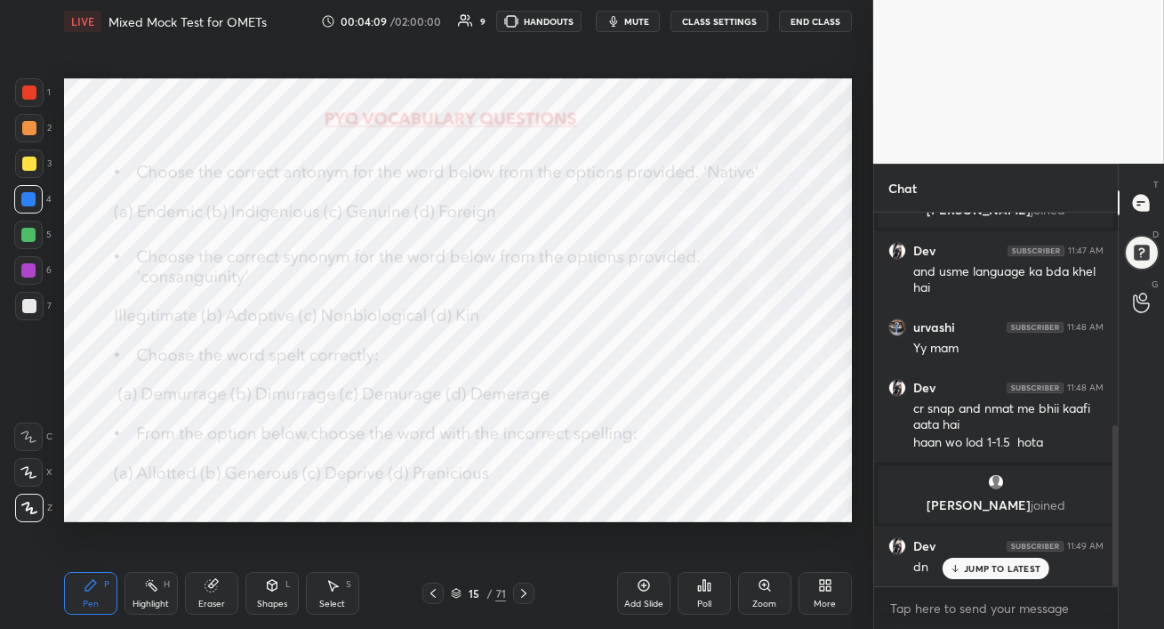
click at [699, 594] on div "Poll" at bounding box center [704, 593] width 53 height 43
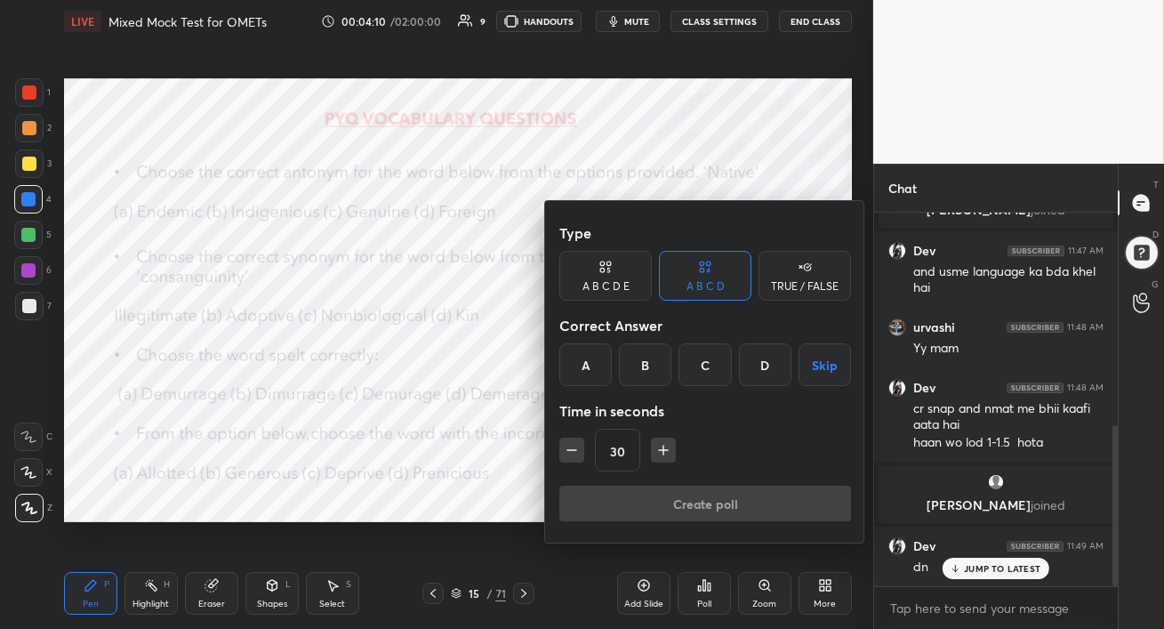
click at [751, 367] on div "D" at bounding box center [765, 364] width 52 height 43
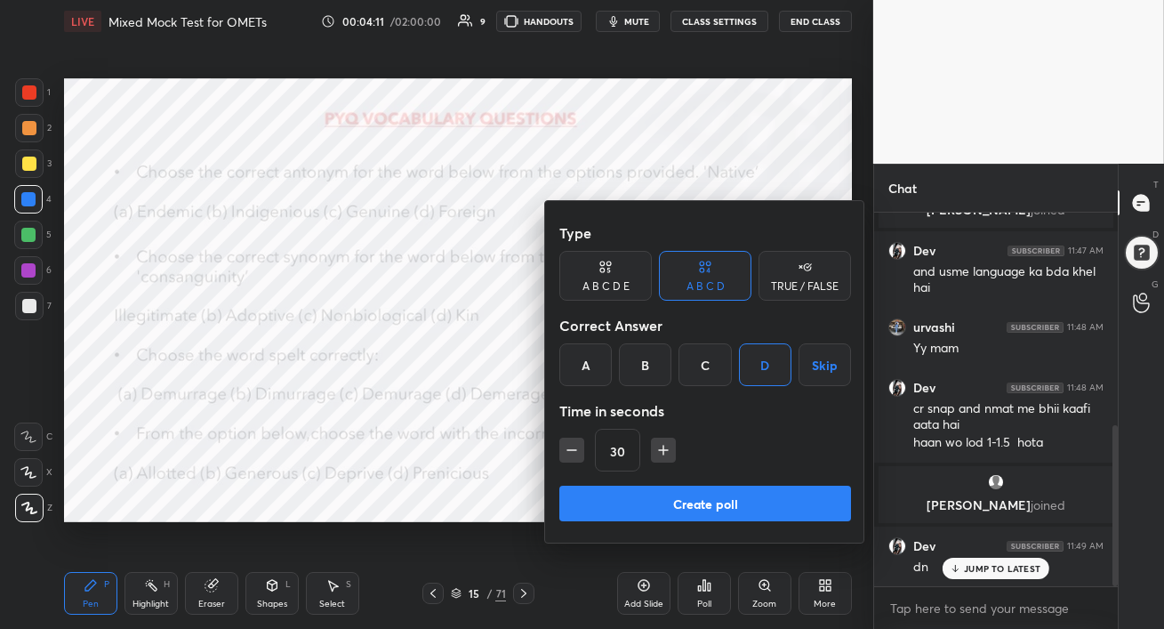
click at [712, 522] on div "Create poll" at bounding box center [705, 507] width 292 height 43
click at [713, 511] on button "Create poll" at bounding box center [705, 504] width 292 height 36
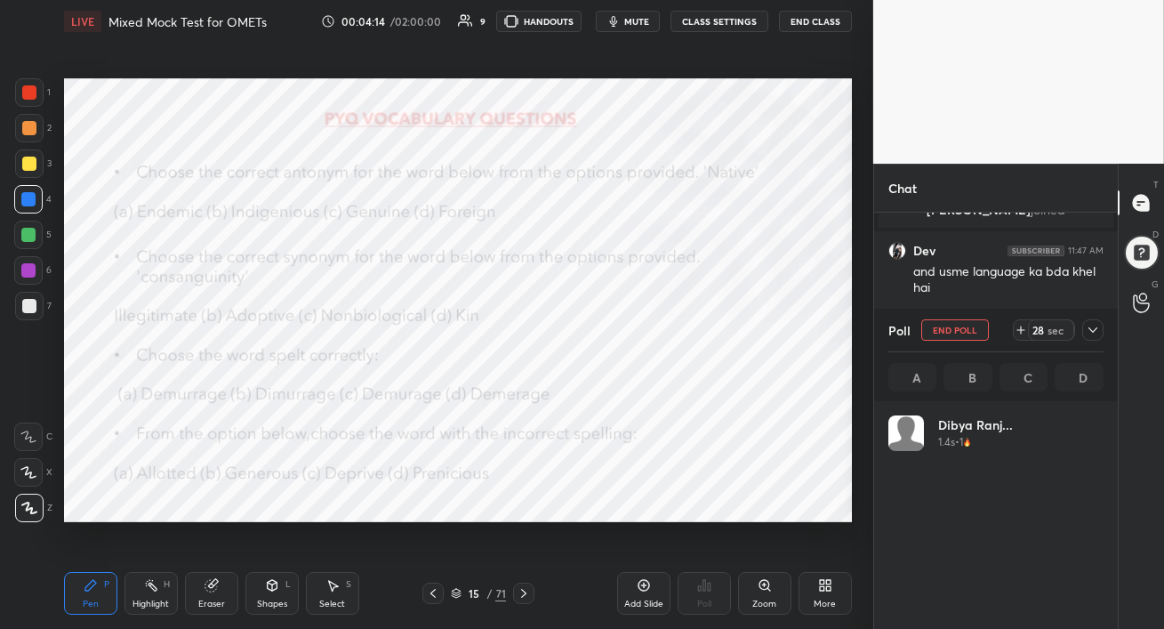
scroll to position [208, 210]
click at [20, 273] on div at bounding box center [28, 270] width 28 height 28
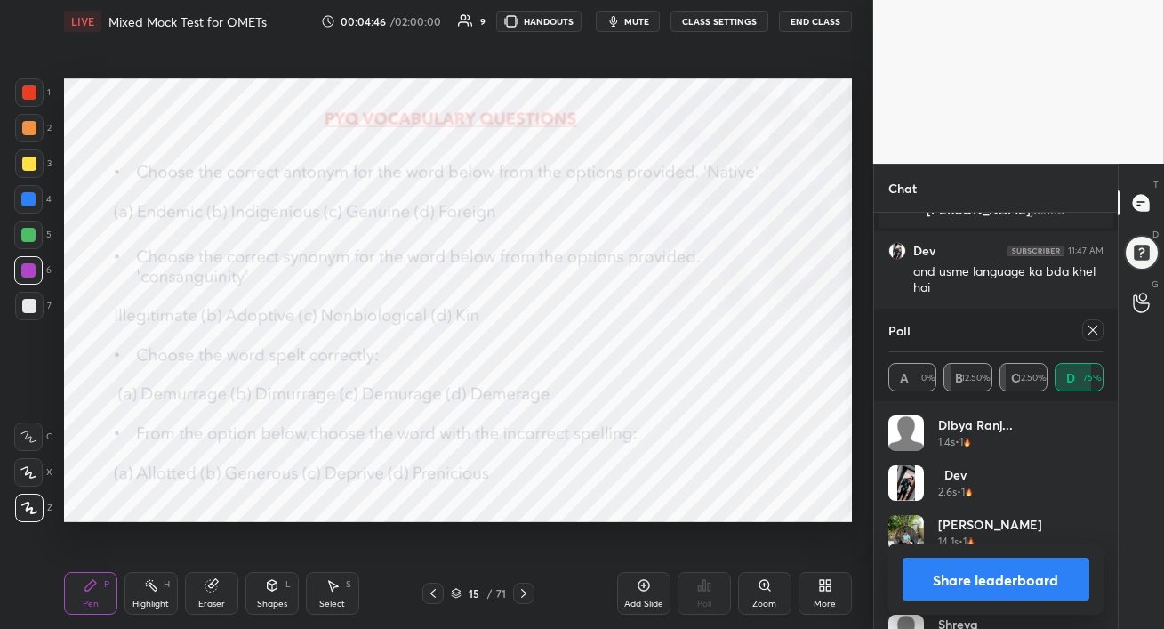
click at [1095, 333] on icon at bounding box center [1093, 329] width 9 height 9
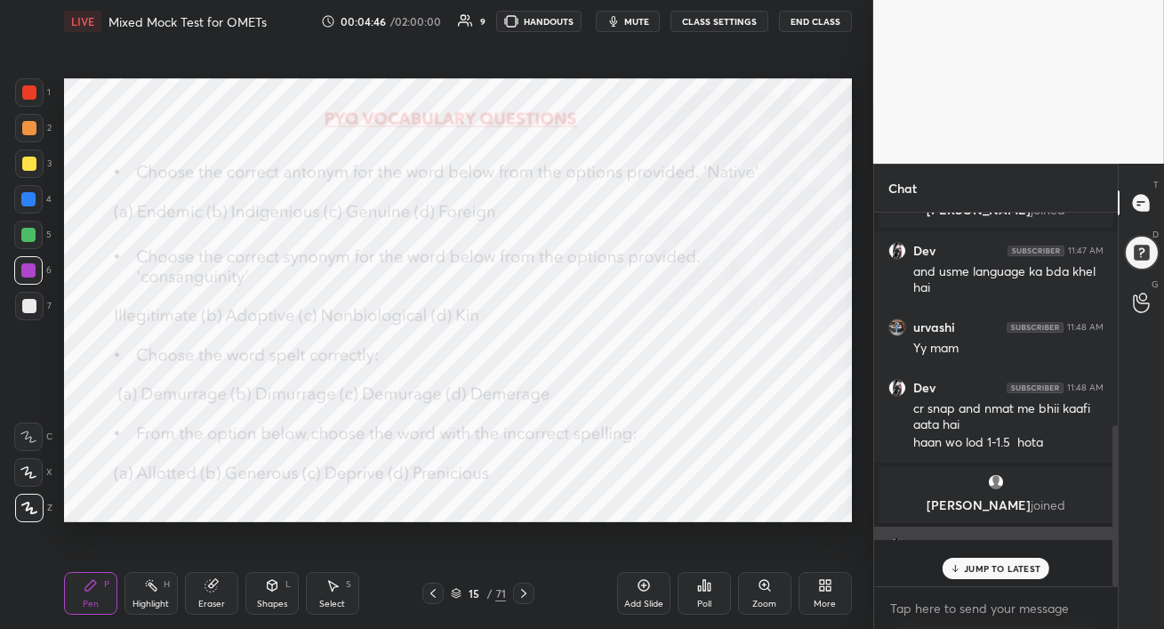
scroll to position [0, 0]
click at [980, 566] on p "JUMP TO LATEST" at bounding box center [1002, 568] width 76 height 11
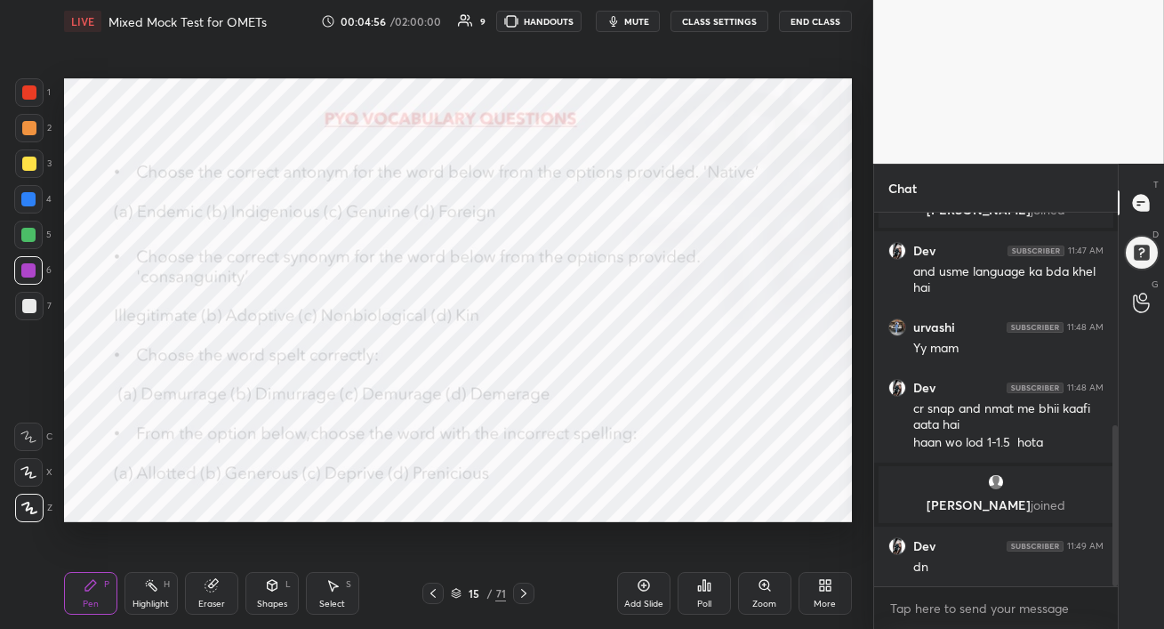
click at [30, 237] on div at bounding box center [28, 235] width 14 height 14
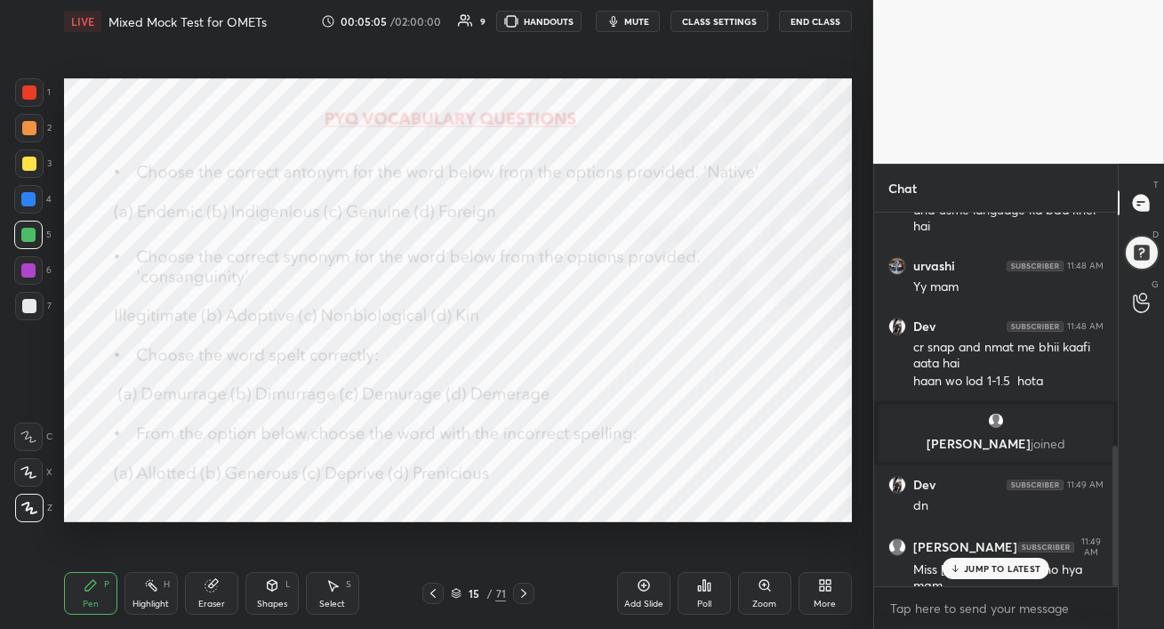
scroll to position [618, 0]
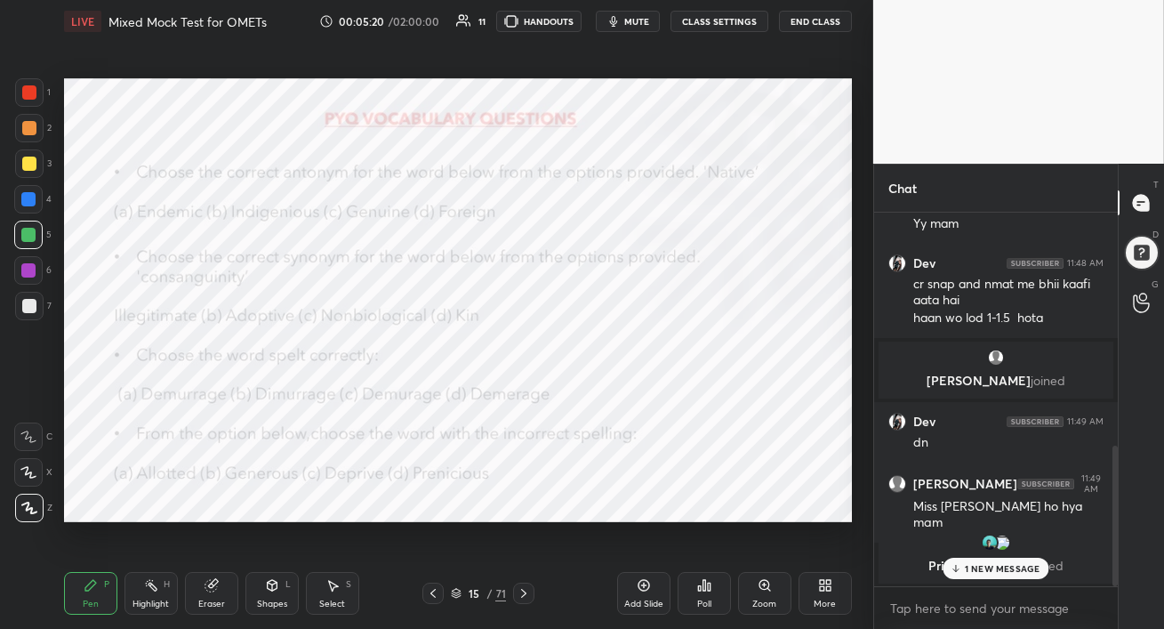
click at [963, 565] on div "1 NEW MESSAGE" at bounding box center [996, 568] width 106 height 21
click at [703, 594] on div "Poll" at bounding box center [704, 593] width 53 height 43
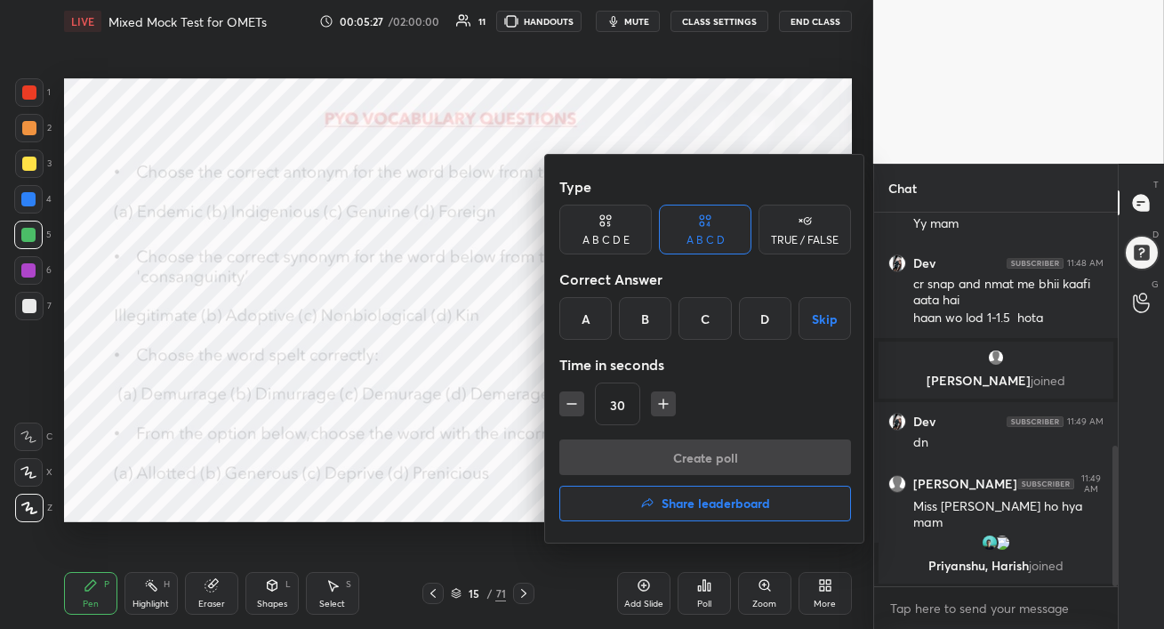
click at [761, 318] on div "D" at bounding box center [765, 318] width 52 height 43
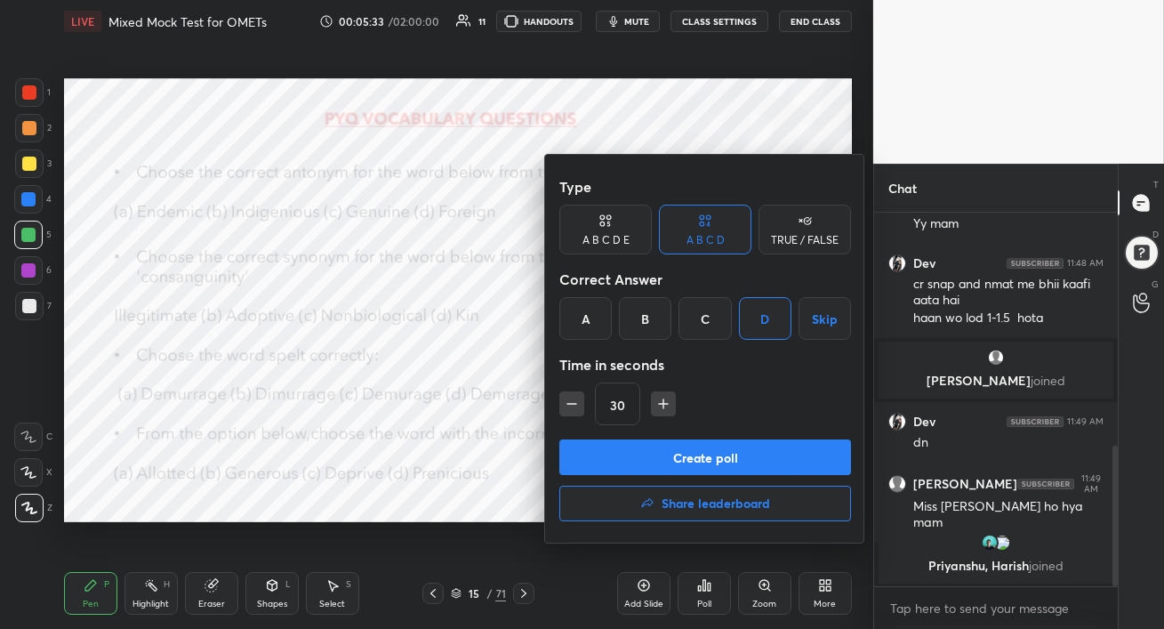
click at [758, 457] on button "Create poll" at bounding box center [705, 457] width 292 height 36
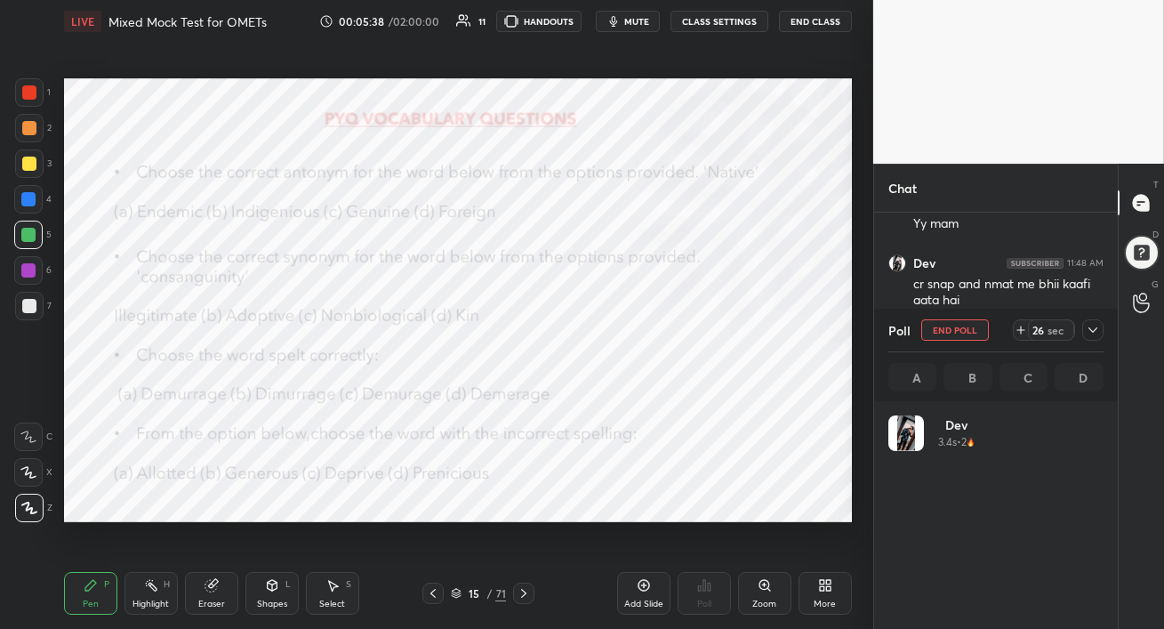
scroll to position [208, 210]
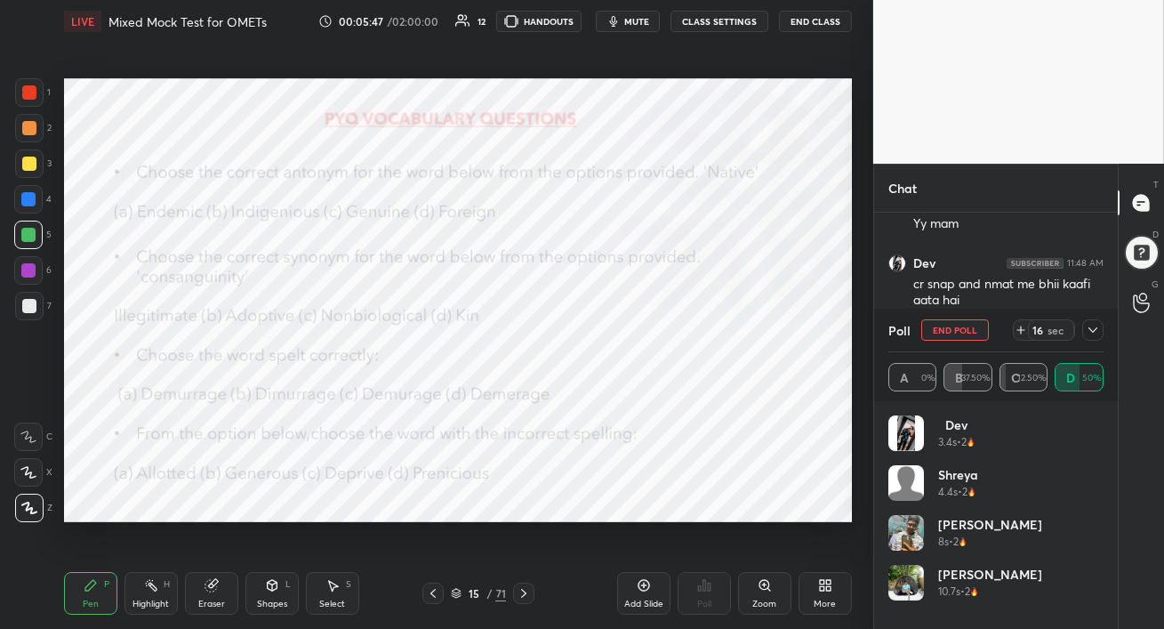
click at [15, 237] on div at bounding box center [28, 235] width 28 height 28
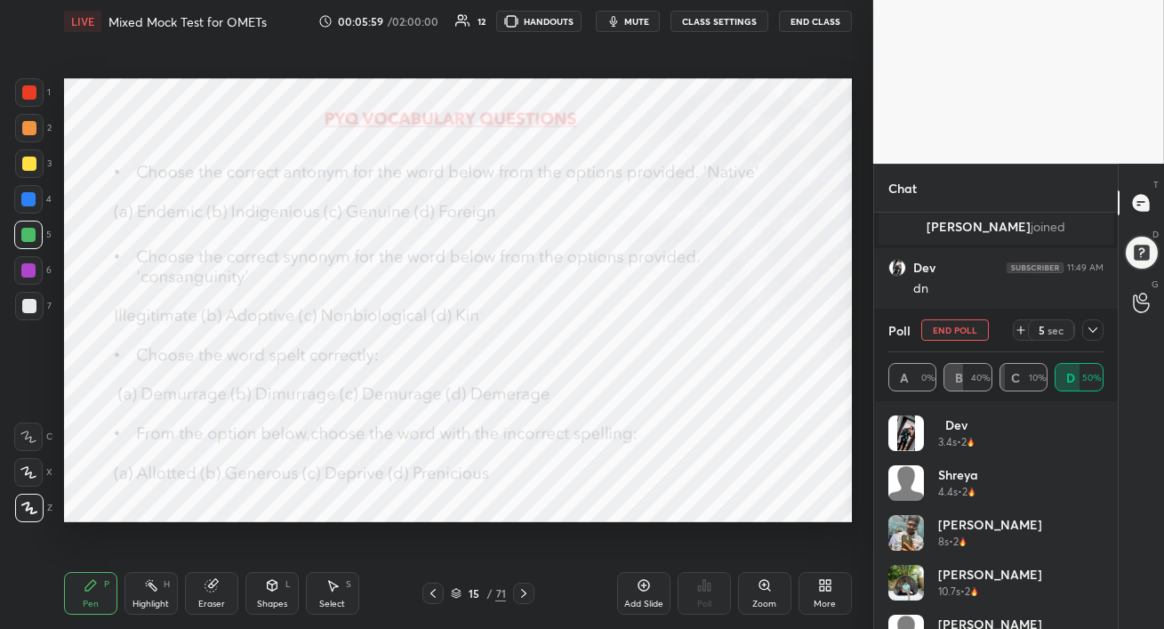
scroll to position [836, 0]
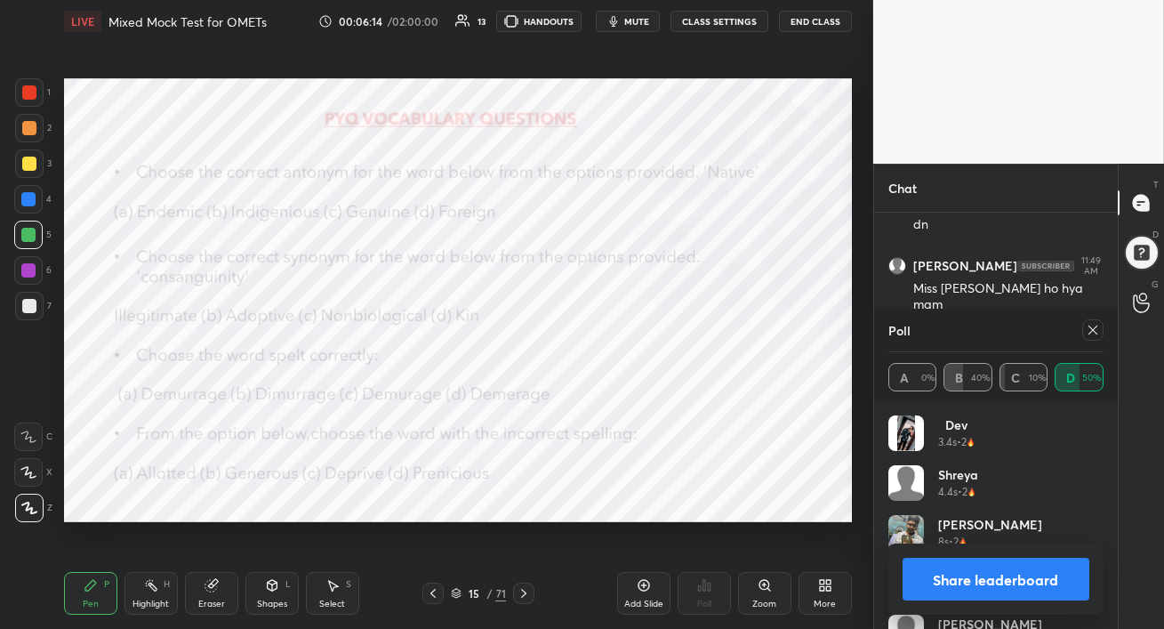
click at [1093, 333] on icon at bounding box center [1093, 330] width 14 height 14
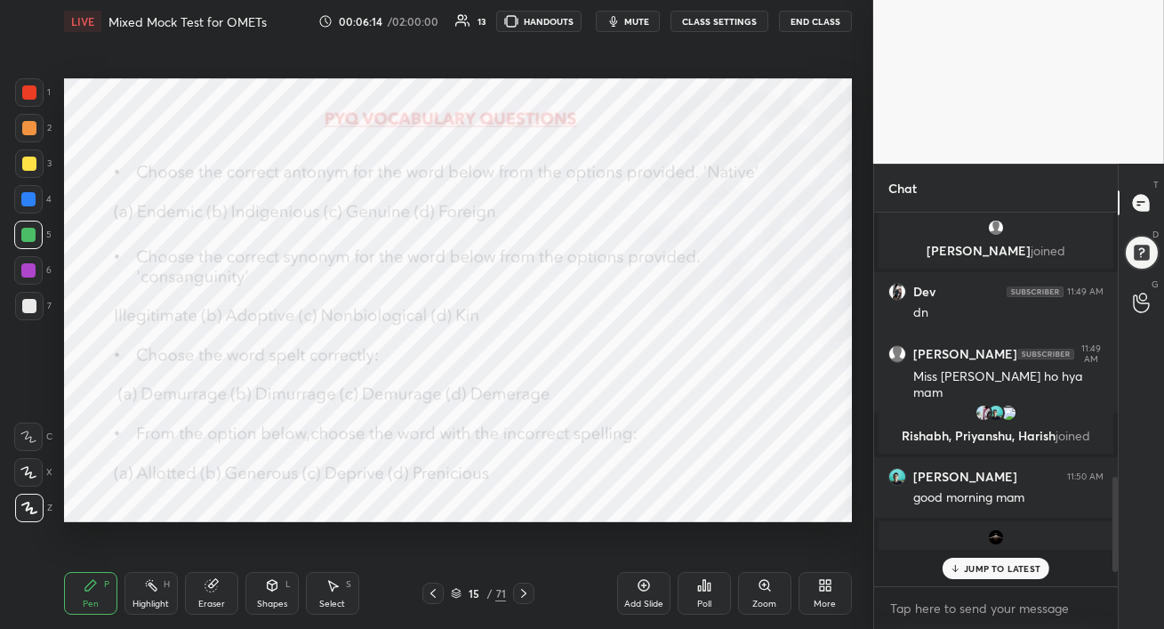
scroll to position [743, 0]
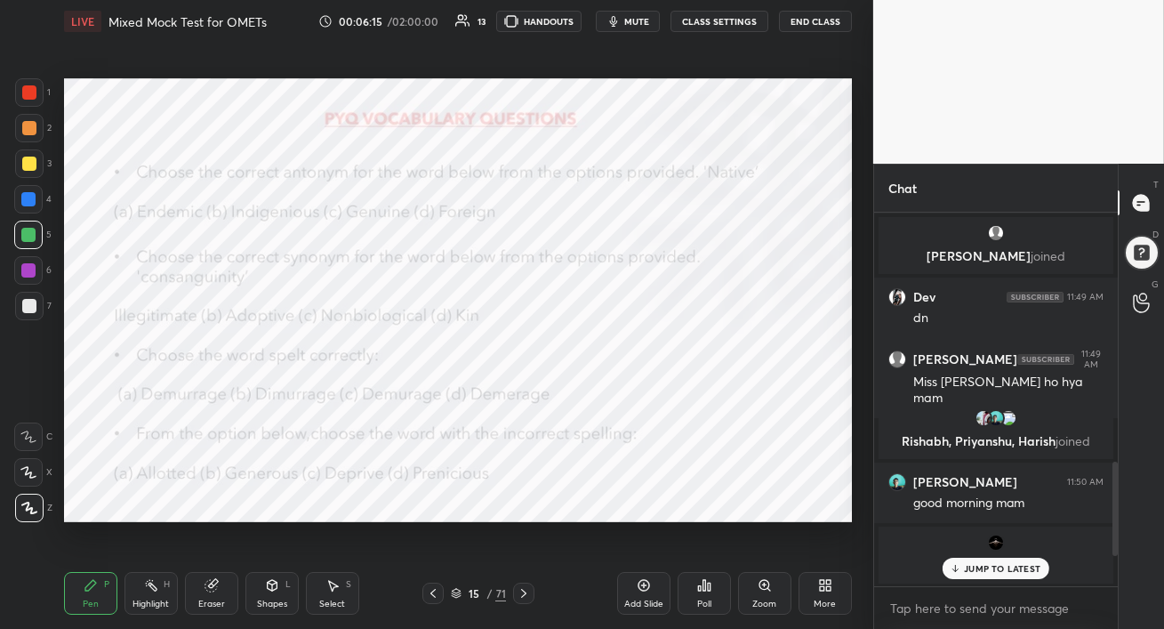
click at [953, 566] on icon at bounding box center [956, 568] width 12 height 11
click at [31, 268] on div at bounding box center [28, 270] width 14 height 14
click at [705, 592] on div "Poll" at bounding box center [704, 593] width 53 height 43
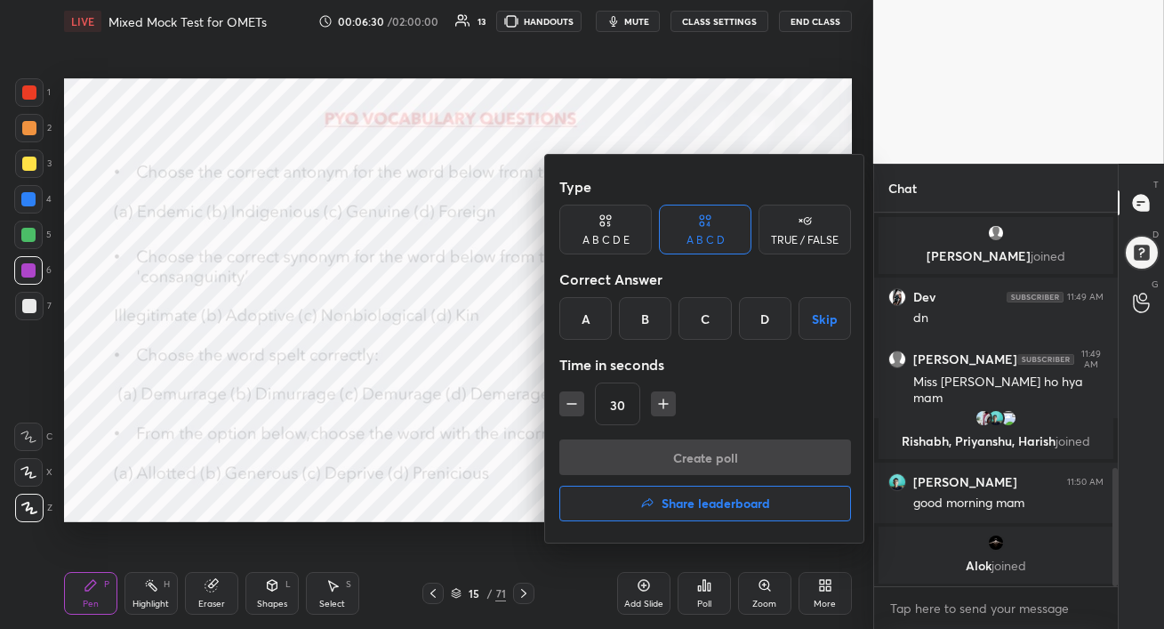
scroll to position [804, 0]
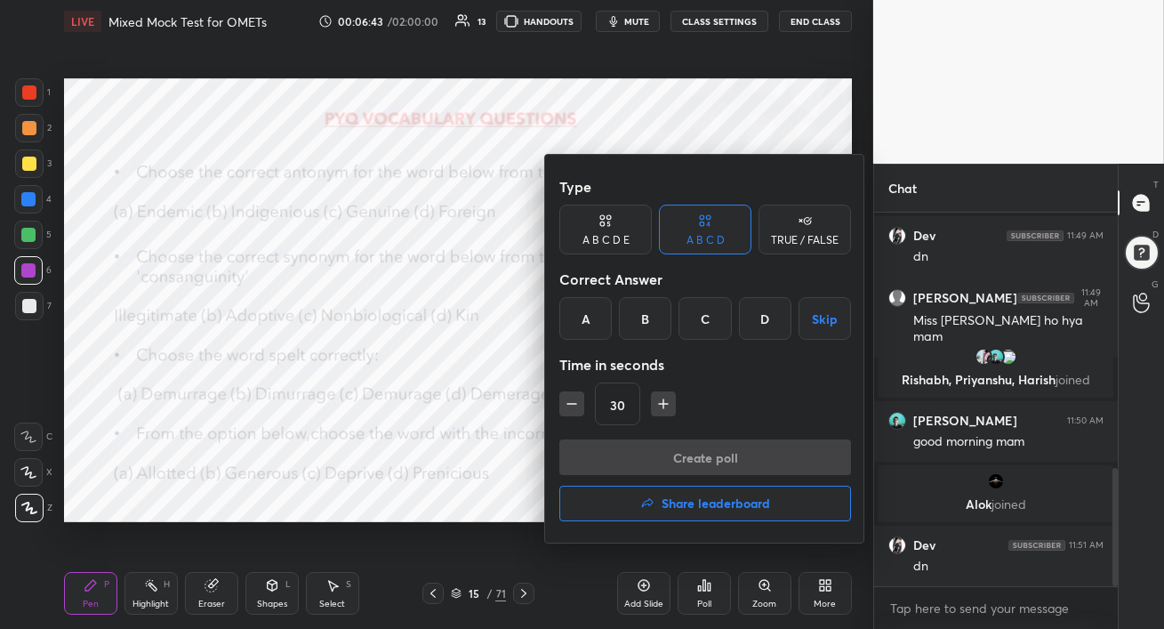
click at [584, 317] on div "A" at bounding box center [585, 318] width 52 height 43
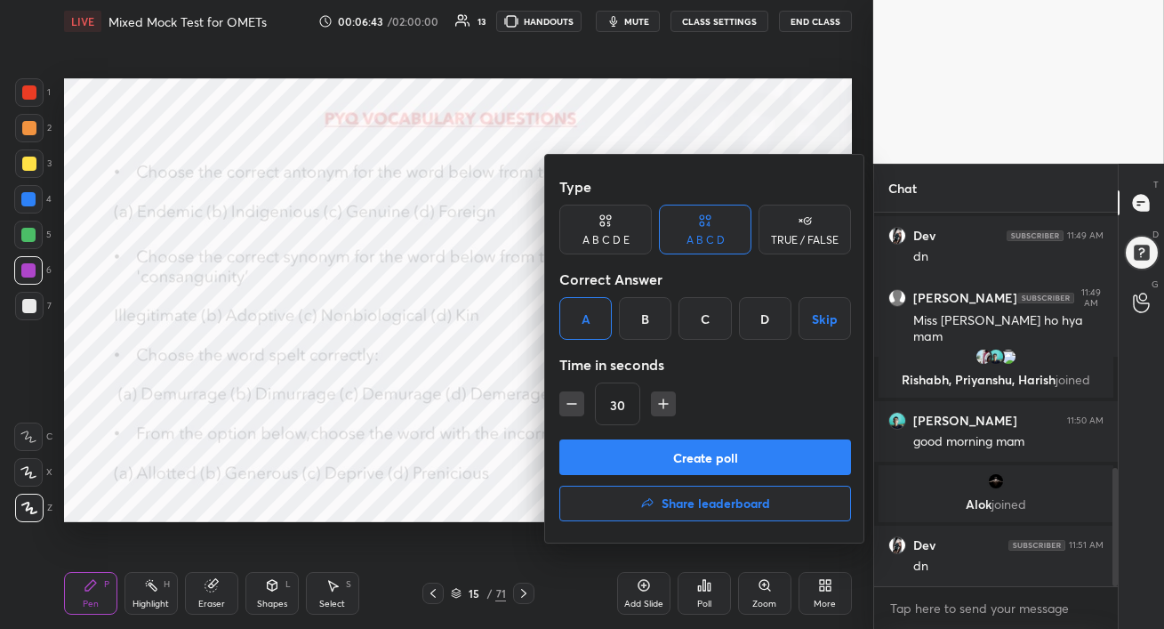
click at [674, 456] on button "Create poll" at bounding box center [705, 457] width 292 height 36
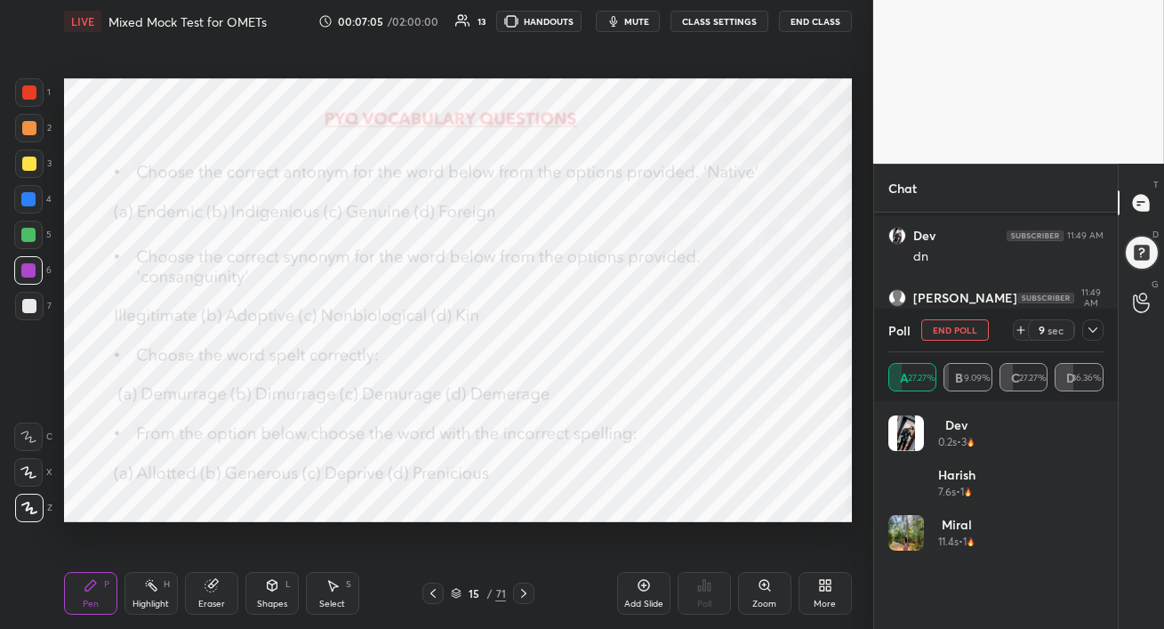
scroll to position [956, 0]
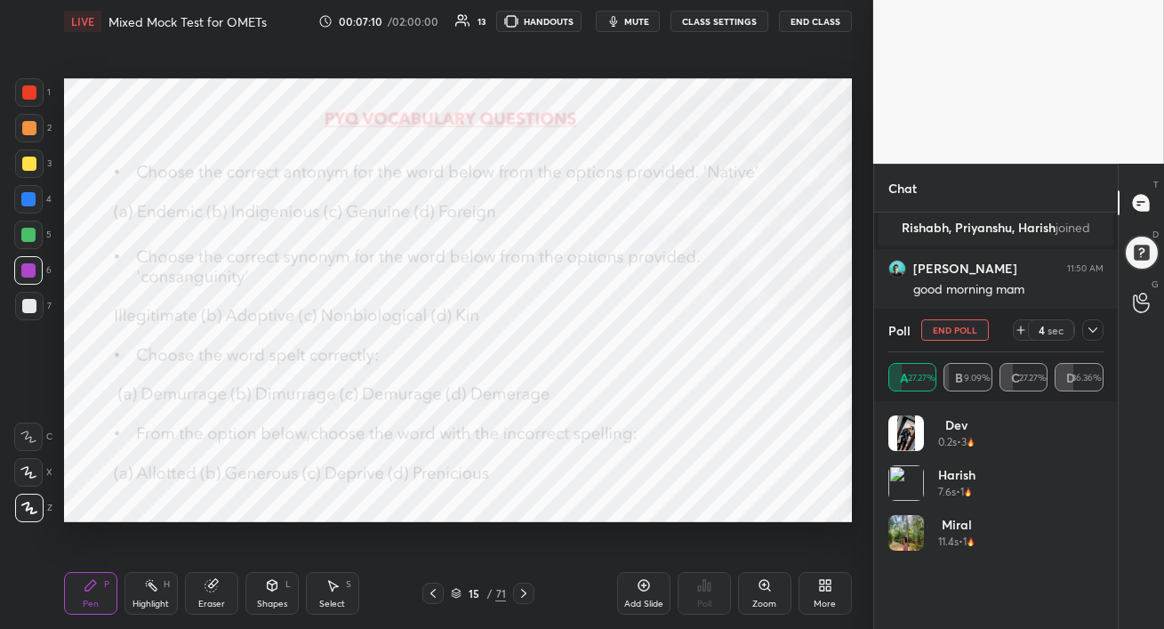
click at [1089, 331] on icon at bounding box center [1093, 330] width 14 height 14
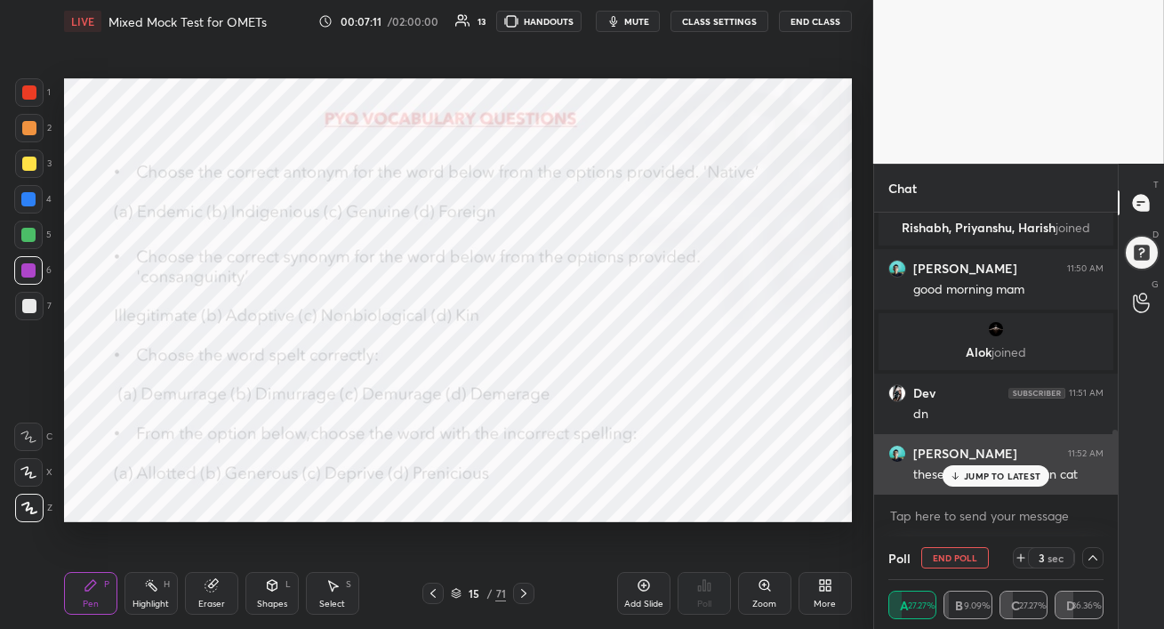
scroll to position [0, 5]
click at [992, 484] on div "JUMP TO LATEST" at bounding box center [996, 475] width 107 height 21
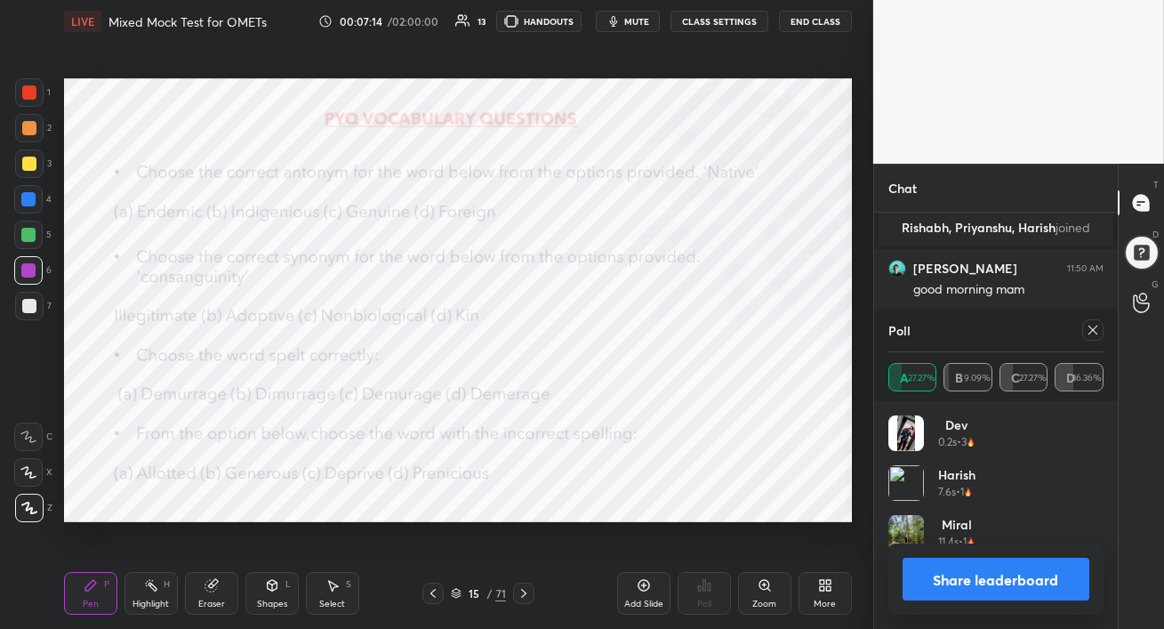
scroll to position [208, 210]
click at [1092, 330] on icon at bounding box center [1093, 329] width 9 height 9
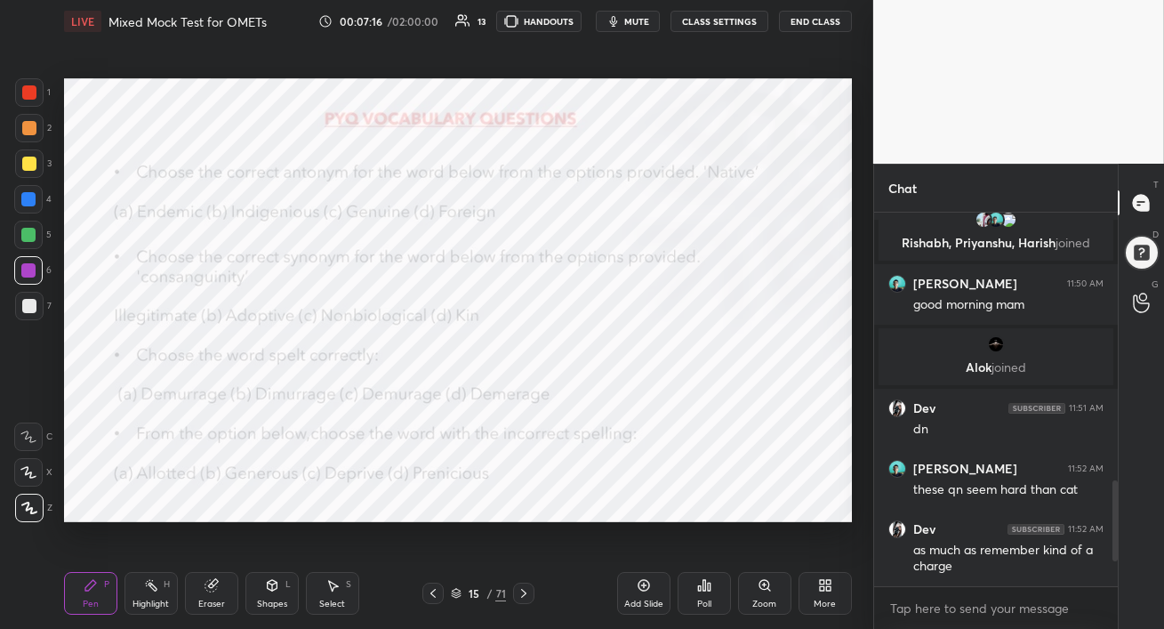
scroll to position [221, 238]
click at [28, 225] on div at bounding box center [28, 235] width 28 height 28
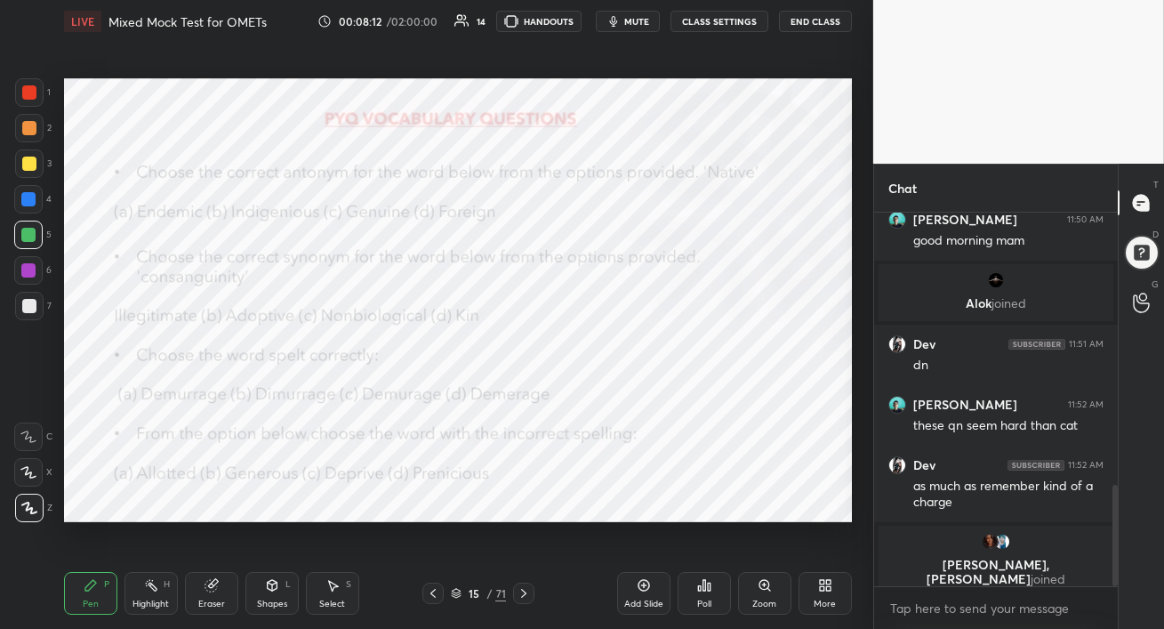
click at [709, 595] on div "Poll" at bounding box center [704, 593] width 53 height 43
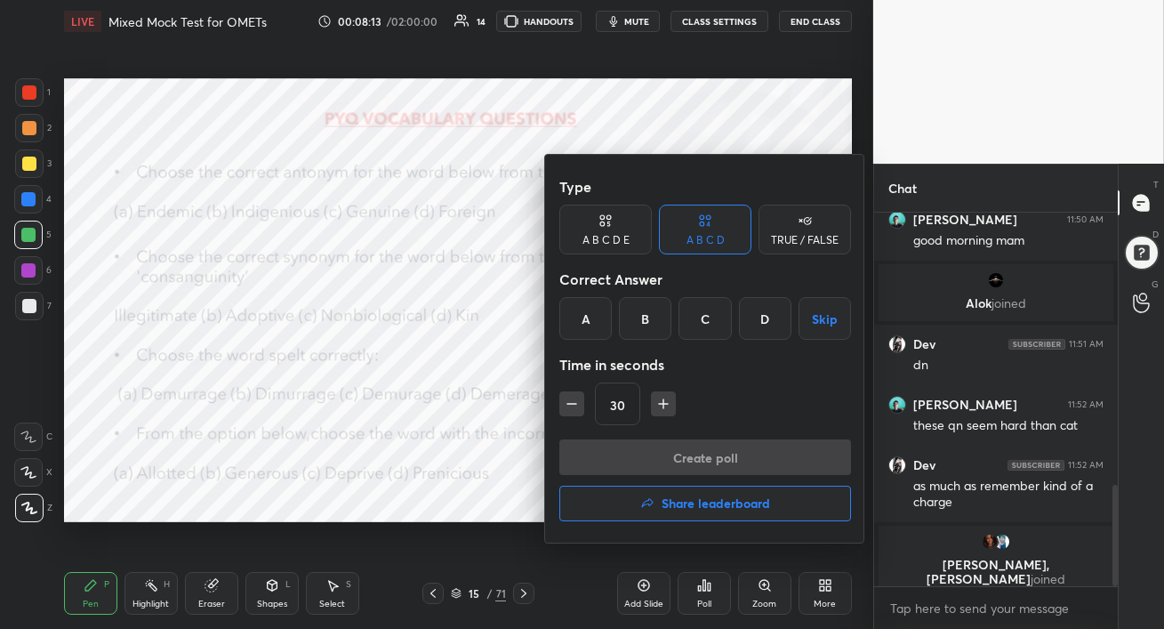
click at [758, 325] on div "D" at bounding box center [765, 318] width 52 height 43
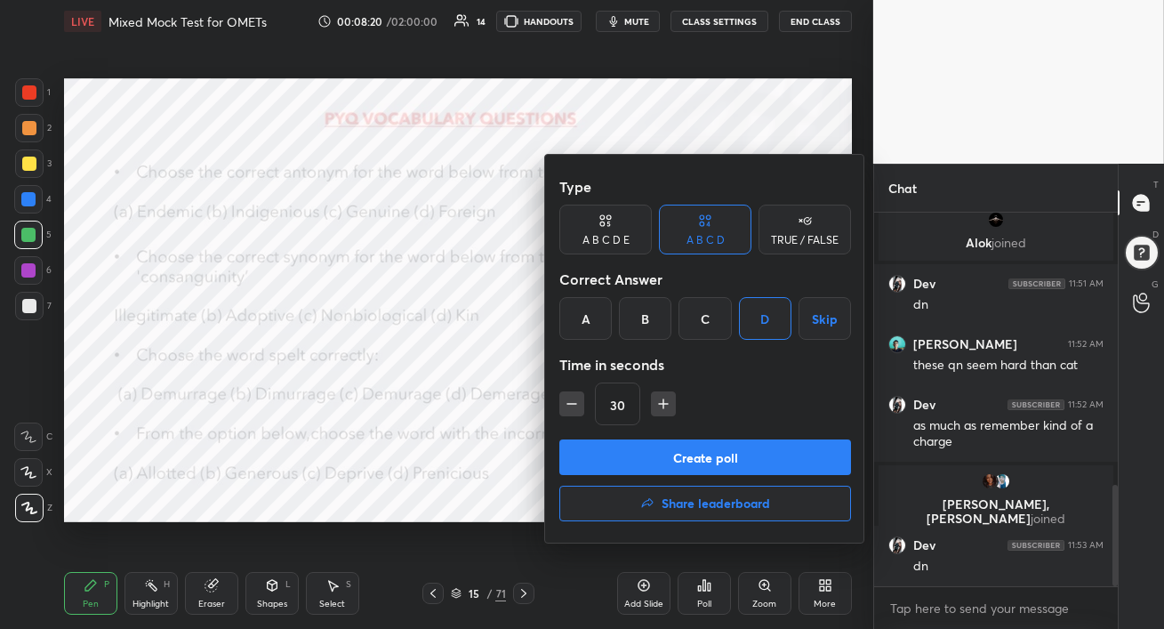
scroll to position [997, 0]
click at [778, 453] on button "Create poll" at bounding box center [705, 457] width 292 height 36
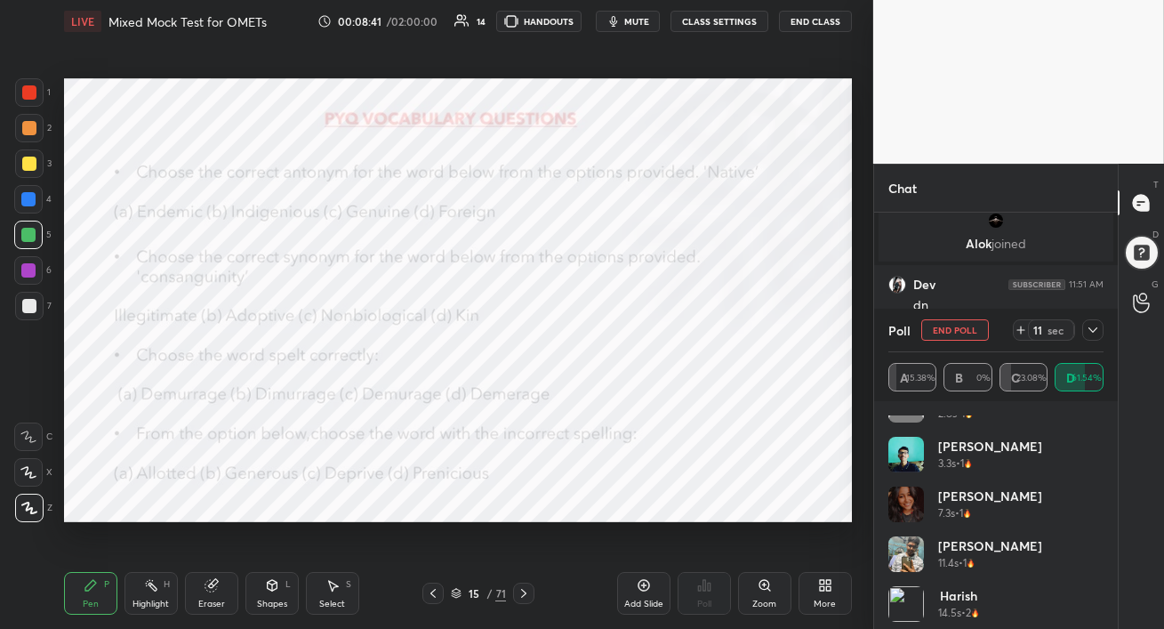
scroll to position [185, 0]
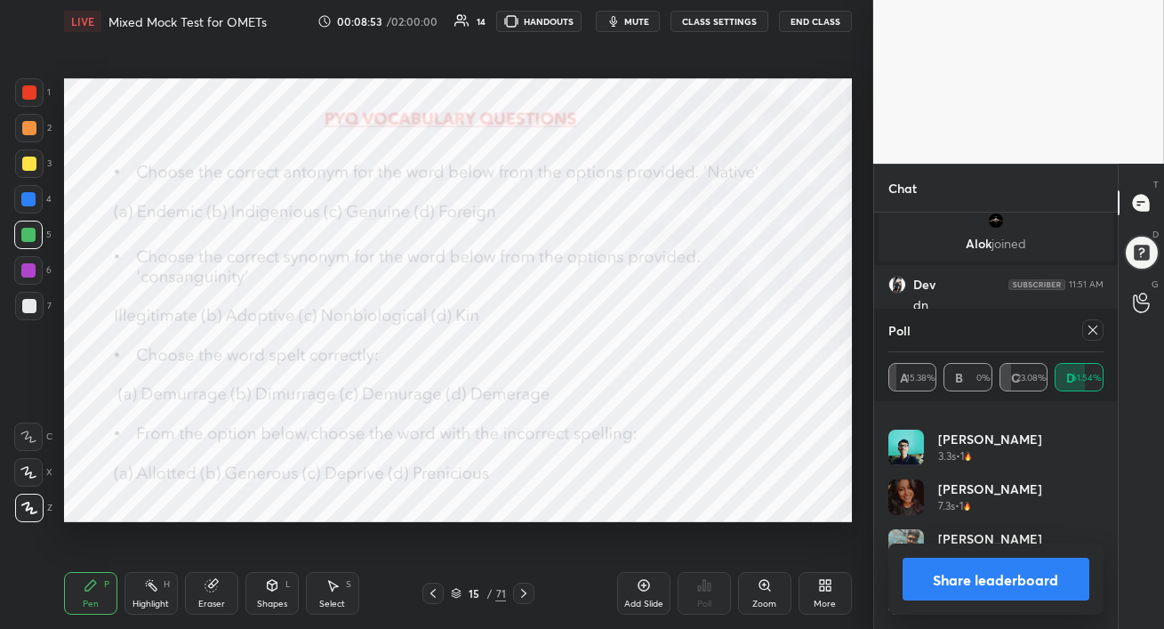
click at [1090, 333] on icon at bounding box center [1093, 329] width 9 height 9
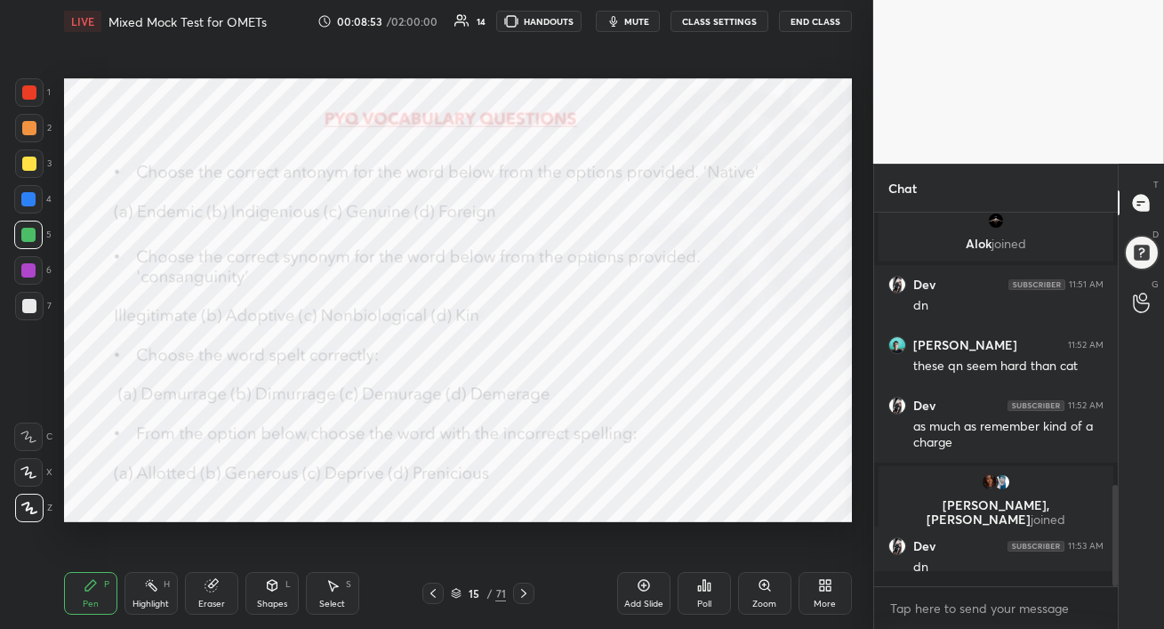
scroll to position [3, 5]
click at [28, 268] on div at bounding box center [28, 270] width 14 height 14
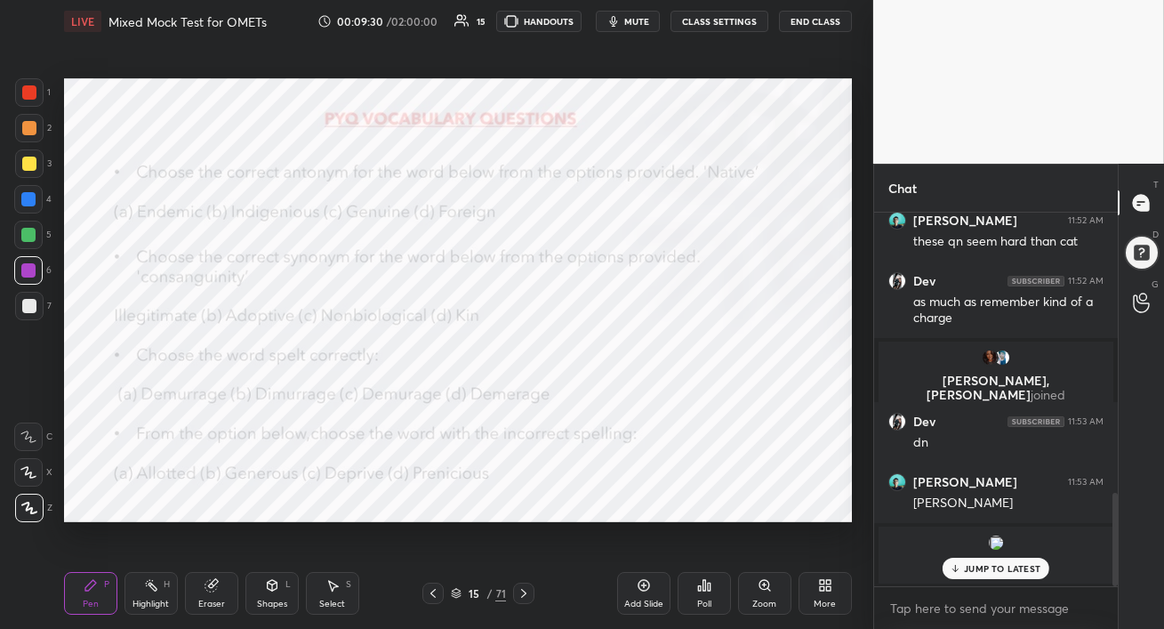
click at [984, 571] on p "JUMP TO LATEST" at bounding box center [1002, 568] width 76 height 11
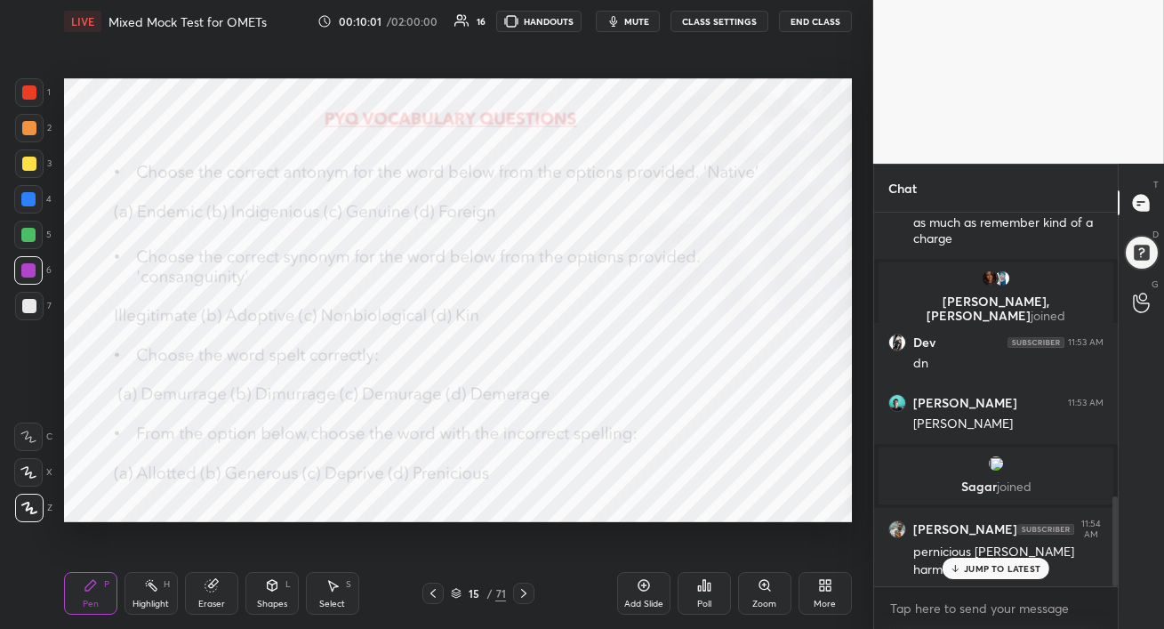
scroll to position [1175, 0]
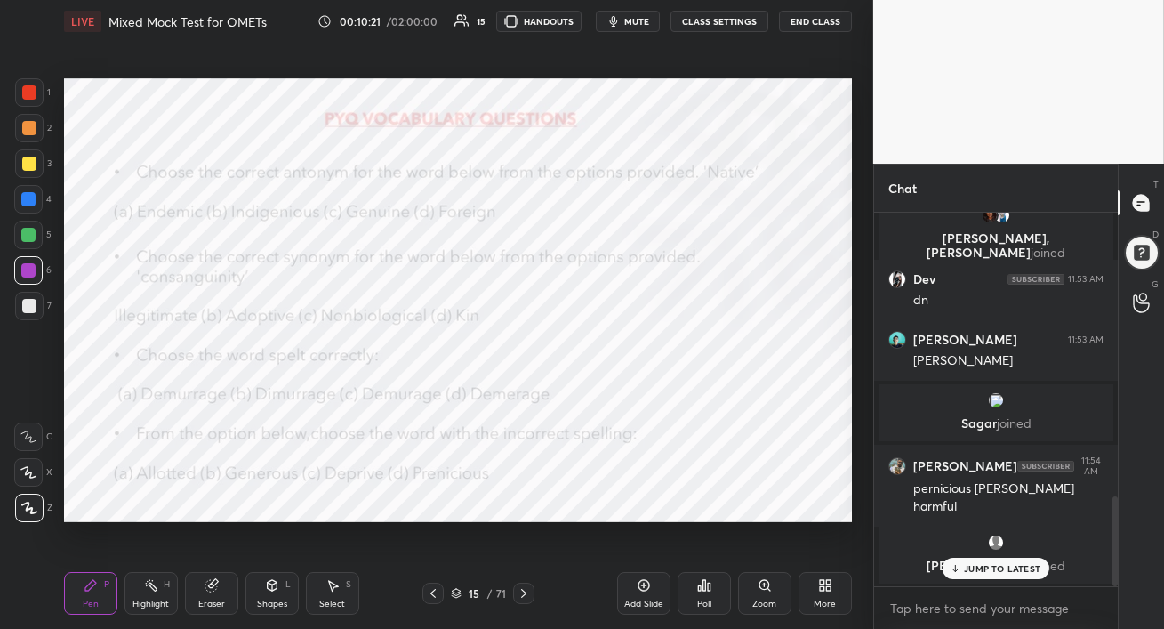
click at [965, 566] on p "JUMP TO LATEST" at bounding box center [1002, 568] width 76 height 11
click at [526, 593] on icon at bounding box center [524, 593] width 14 height 14
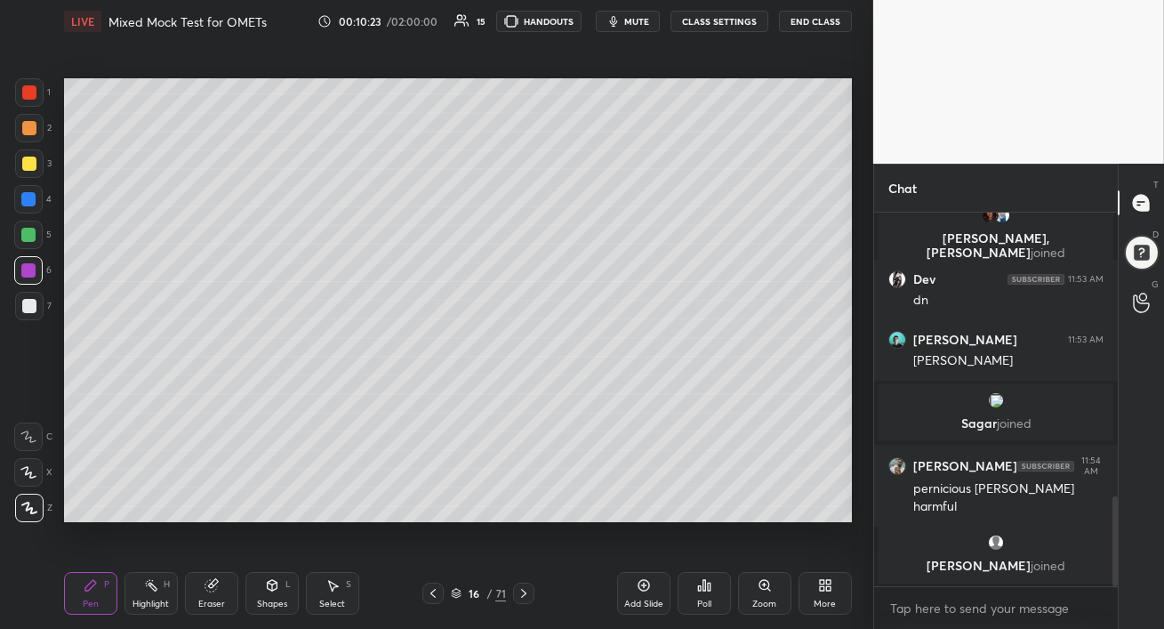
click at [525, 591] on icon at bounding box center [523, 593] width 5 height 9
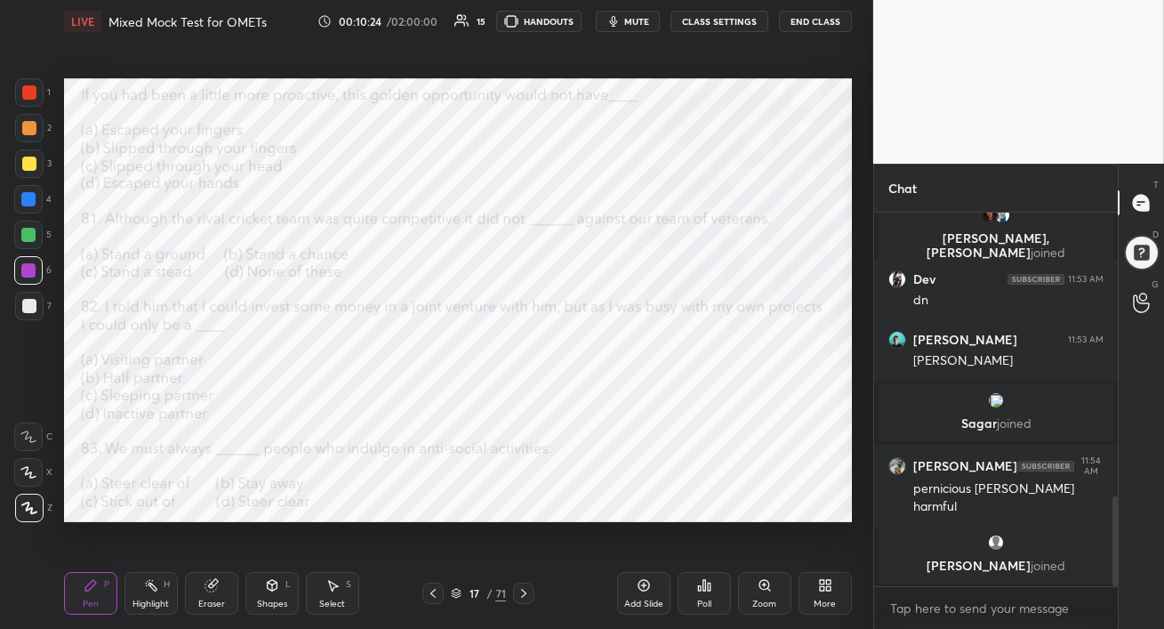
drag, startPoint x: 23, startPoint y: 94, endPoint x: 62, endPoint y: 109, distance: 41.9
click at [22, 94] on div at bounding box center [29, 92] width 14 height 14
click at [698, 591] on div "Poll" at bounding box center [704, 593] width 53 height 43
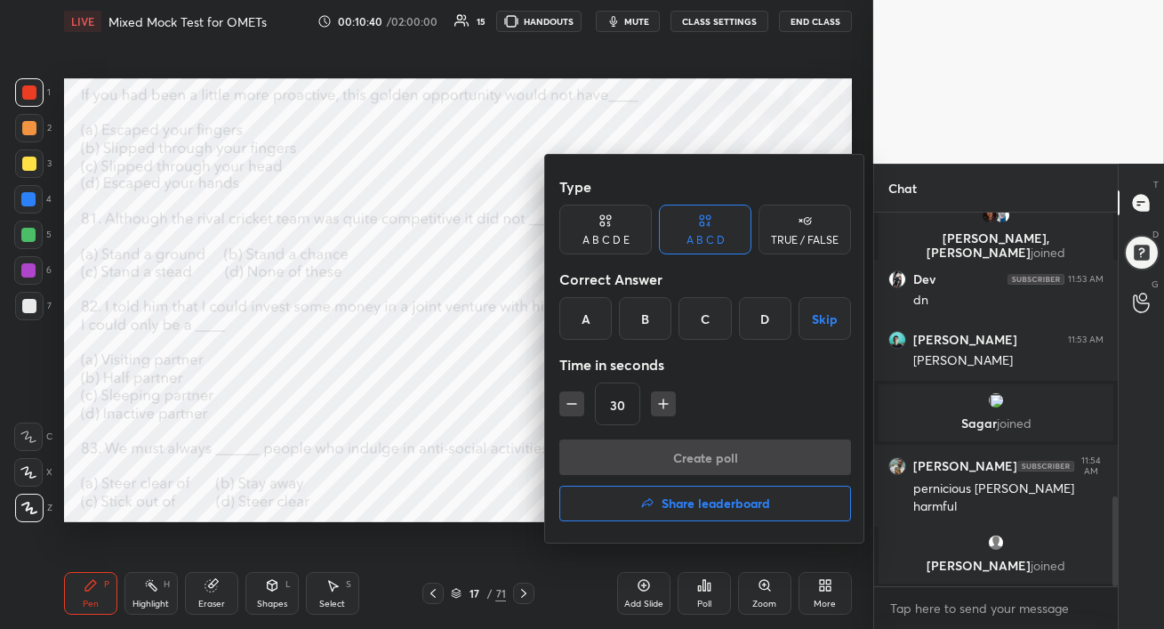
drag, startPoint x: 642, startPoint y: 312, endPoint x: 645, endPoint y: 322, distance: 10.1
click at [642, 311] on div "B" at bounding box center [645, 318] width 52 height 43
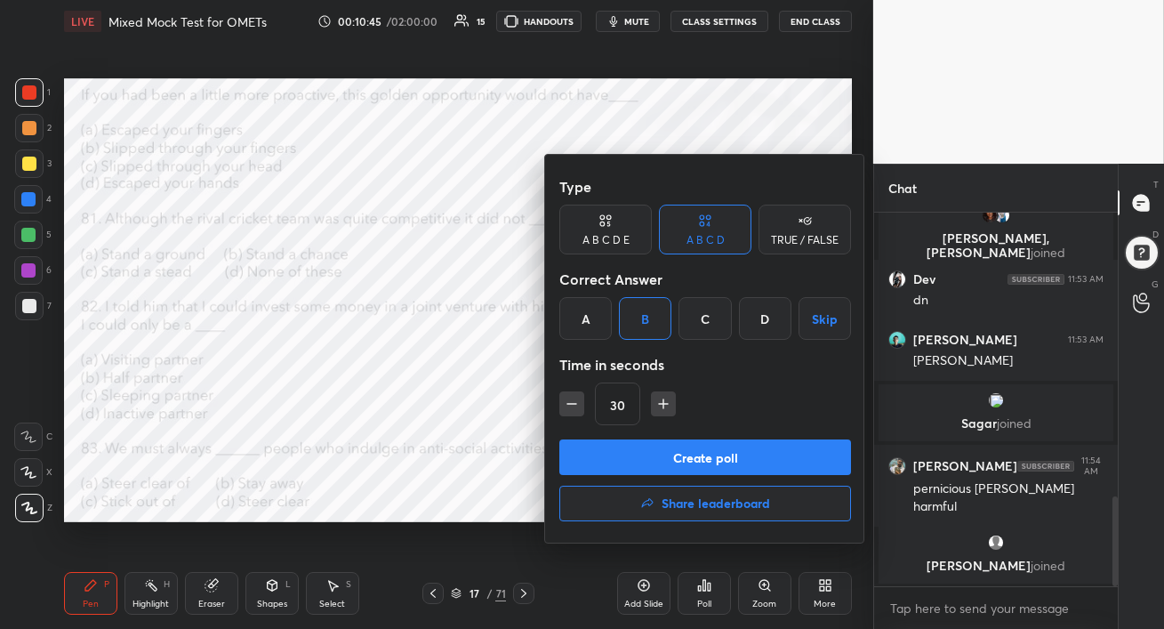
click at [735, 457] on button "Create poll" at bounding box center [705, 457] width 292 height 36
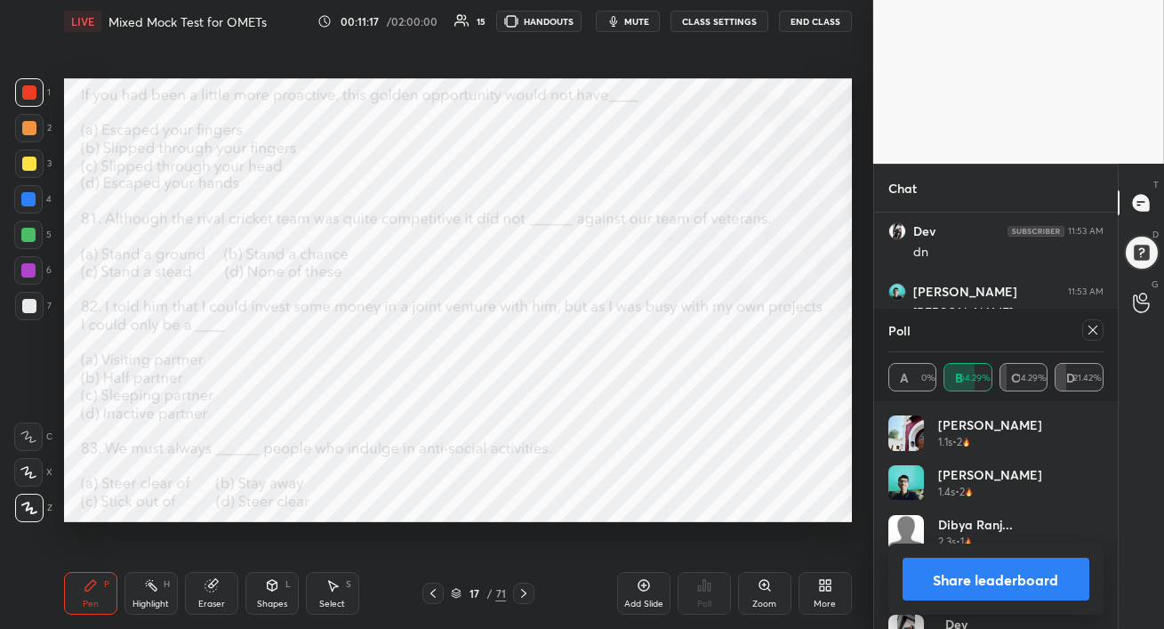
scroll to position [1281, 0]
click at [1094, 333] on icon at bounding box center [1093, 330] width 14 height 14
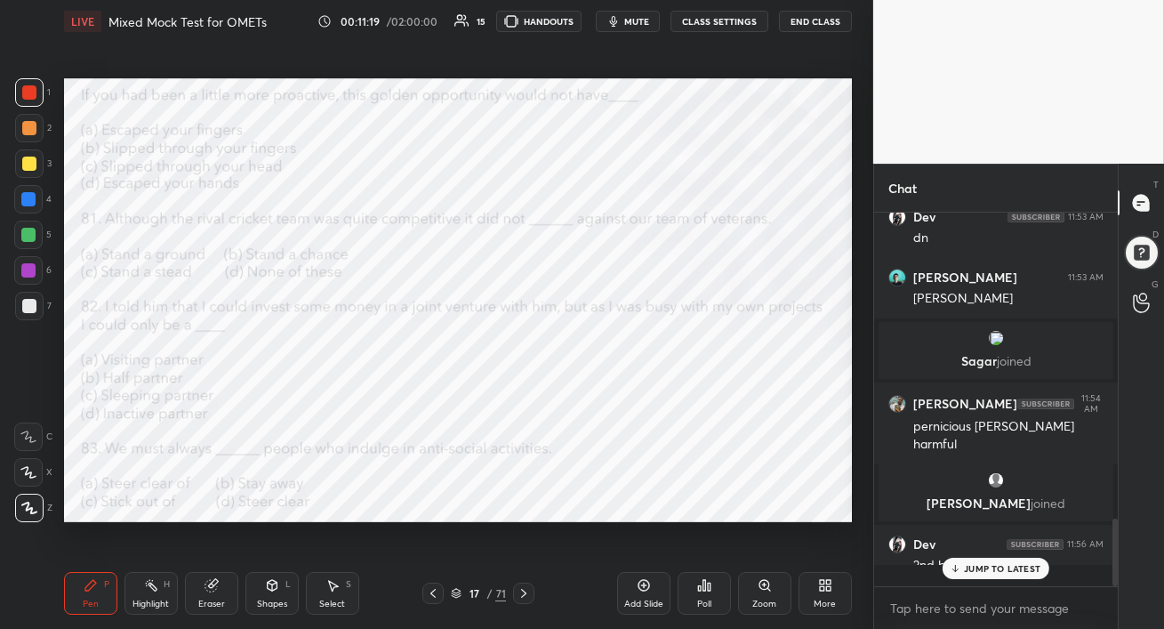
scroll to position [368, 238]
click at [977, 572] on p "JUMP TO LATEST" at bounding box center [1002, 568] width 76 height 11
click at [214, 581] on icon at bounding box center [213, 583] width 10 height 9
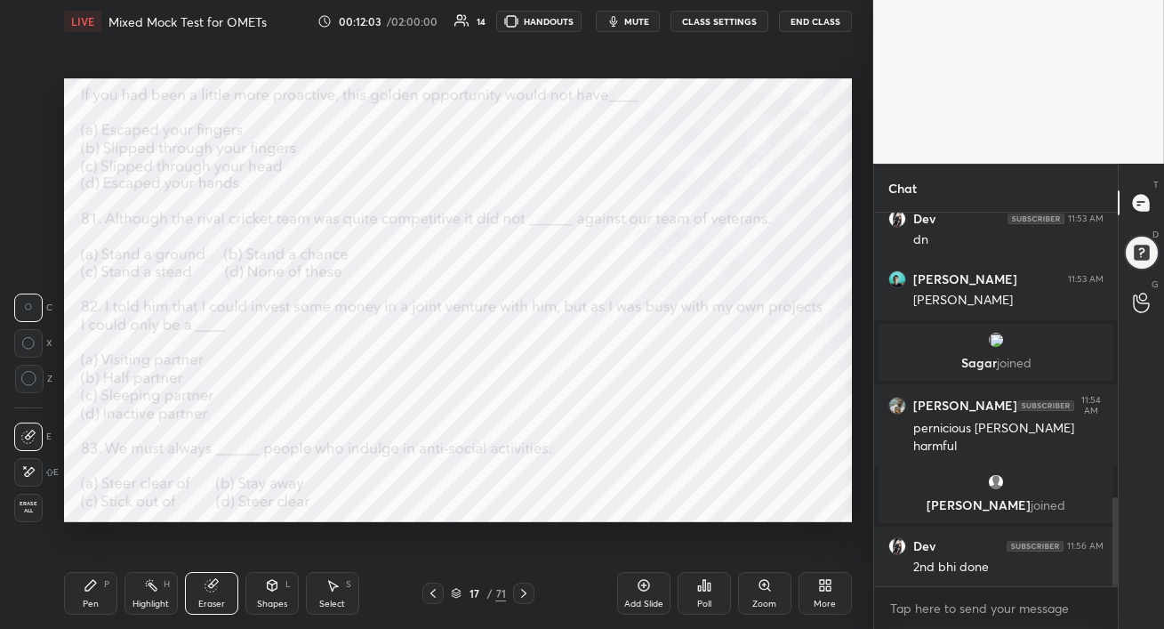
click at [91, 592] on icon at bounding box center [91, 585] width 14 height 14
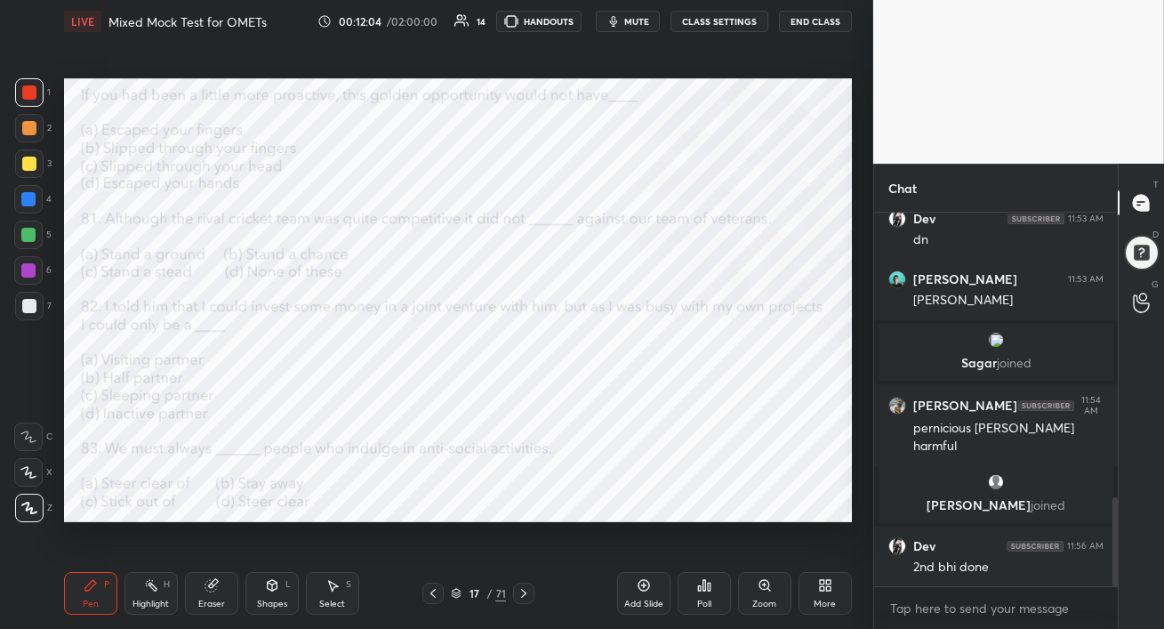
click at [31, 208] on div at bounding box center [28, 199] width 28 height 28
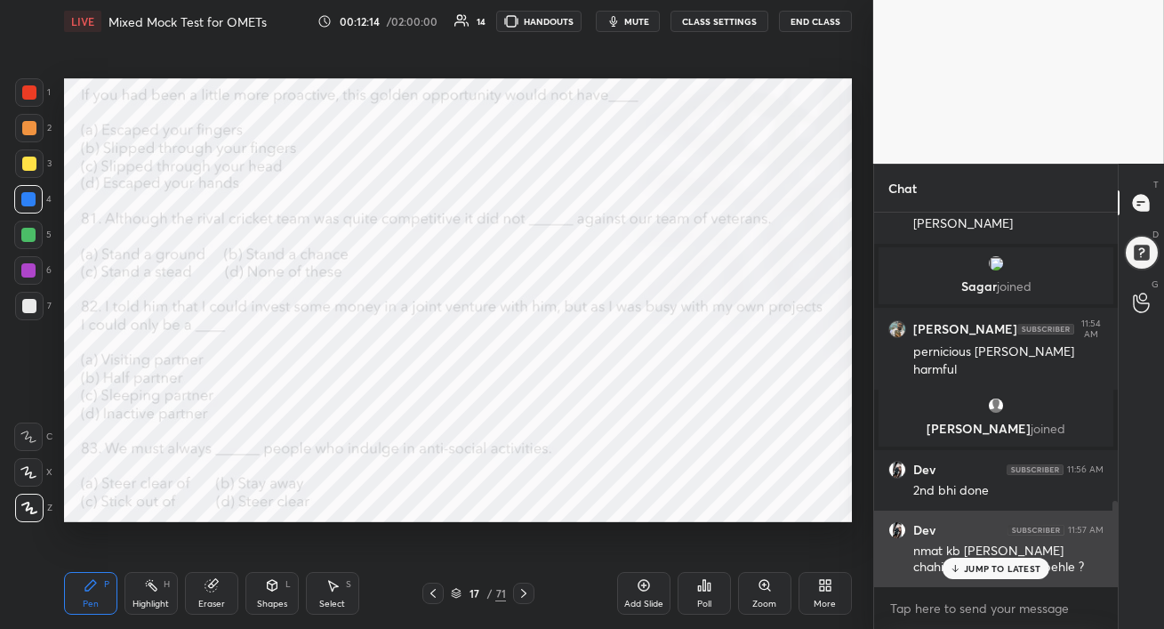
click at [957, 570] on icon at bounding box center [954, 570] width 5 height 3
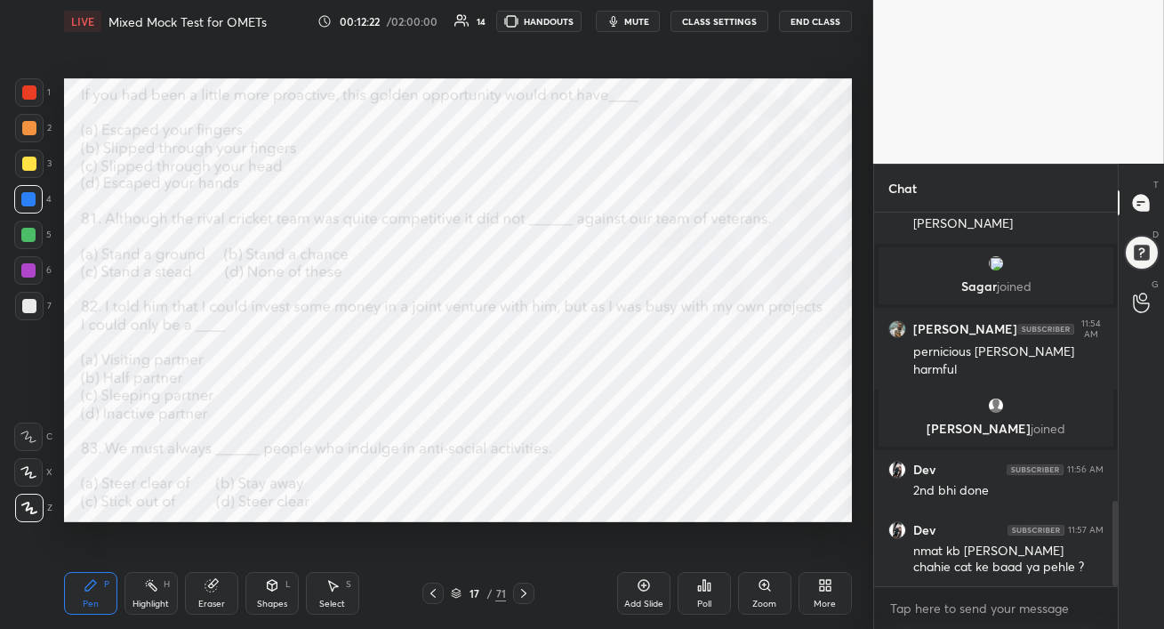
click at [647, 18] on span "mute" at bounding box center [636, 21] width 25 height 12
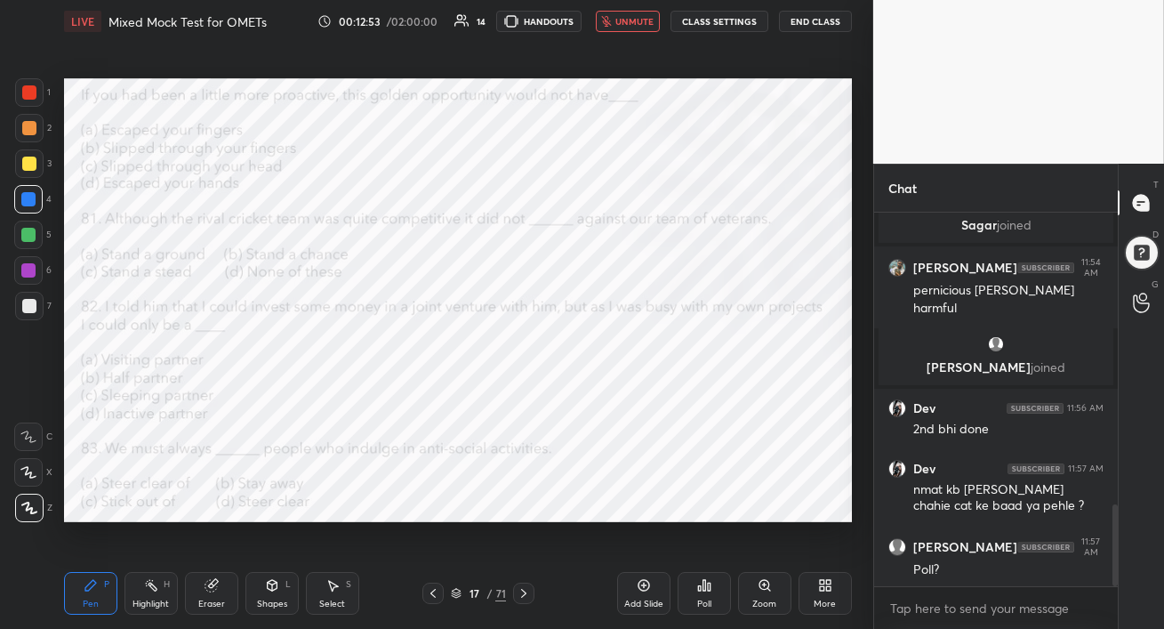
click at [638, 24] on span "unmute" at bounding box center [634, 21] width 38 height 12
click at [701, 590] on icon at bounding box center [704, 585] width 14 height 14
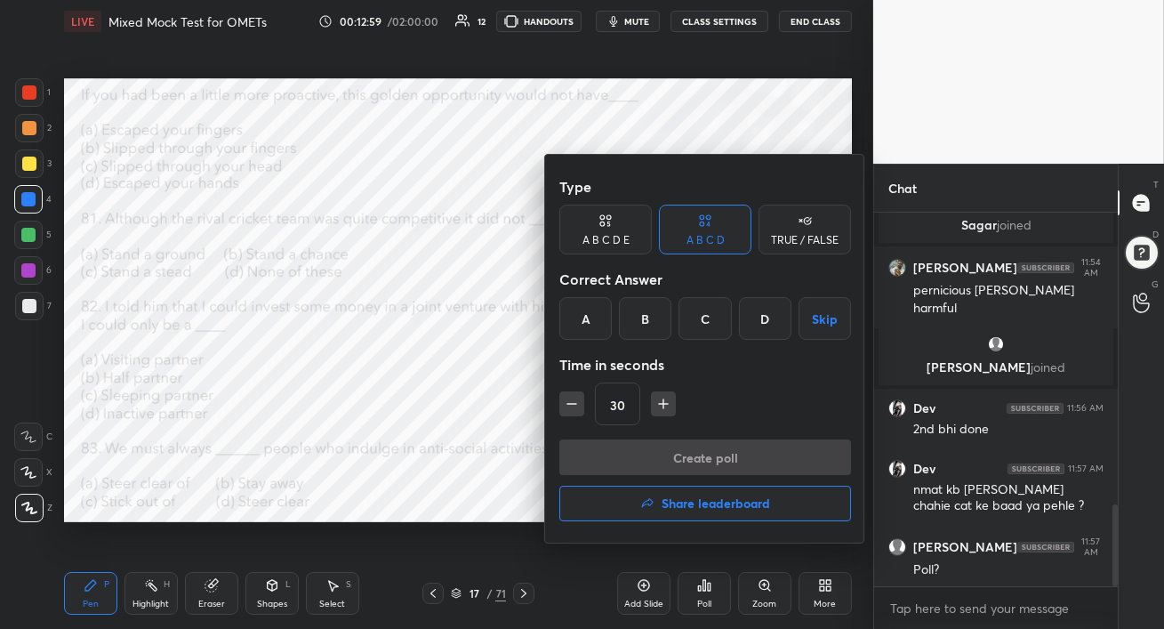
click at [647, 327] on div "B" at bounding box center [645, 318] width 52 height 43
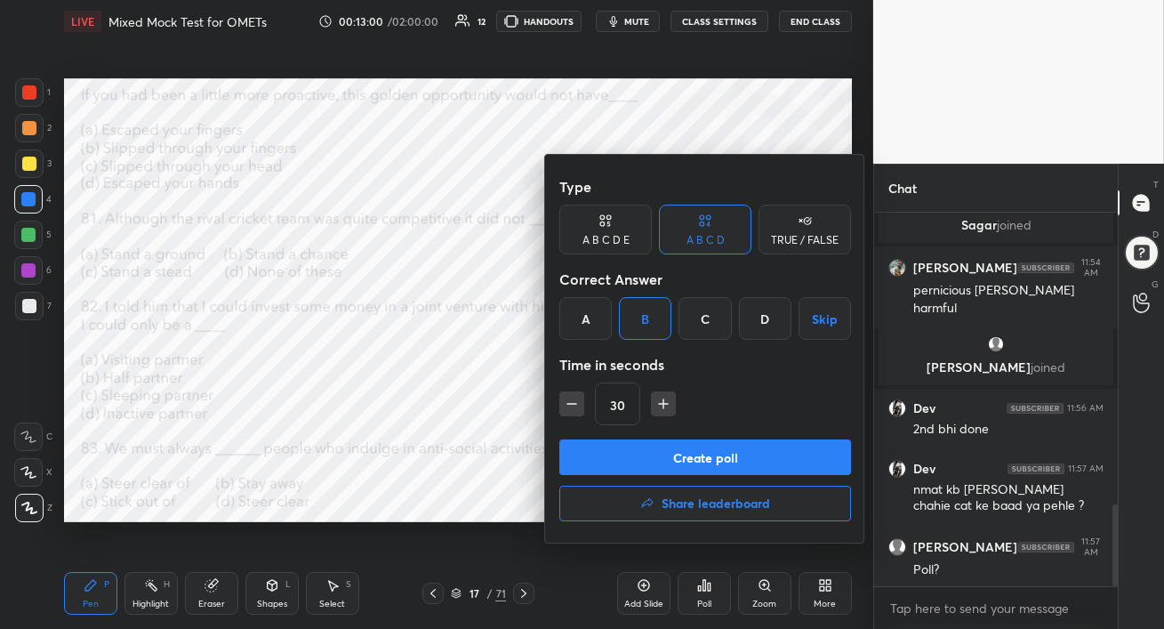
click at [677, 453] on button "Create poll" at bounding box center [705, 457] width 292 height 36
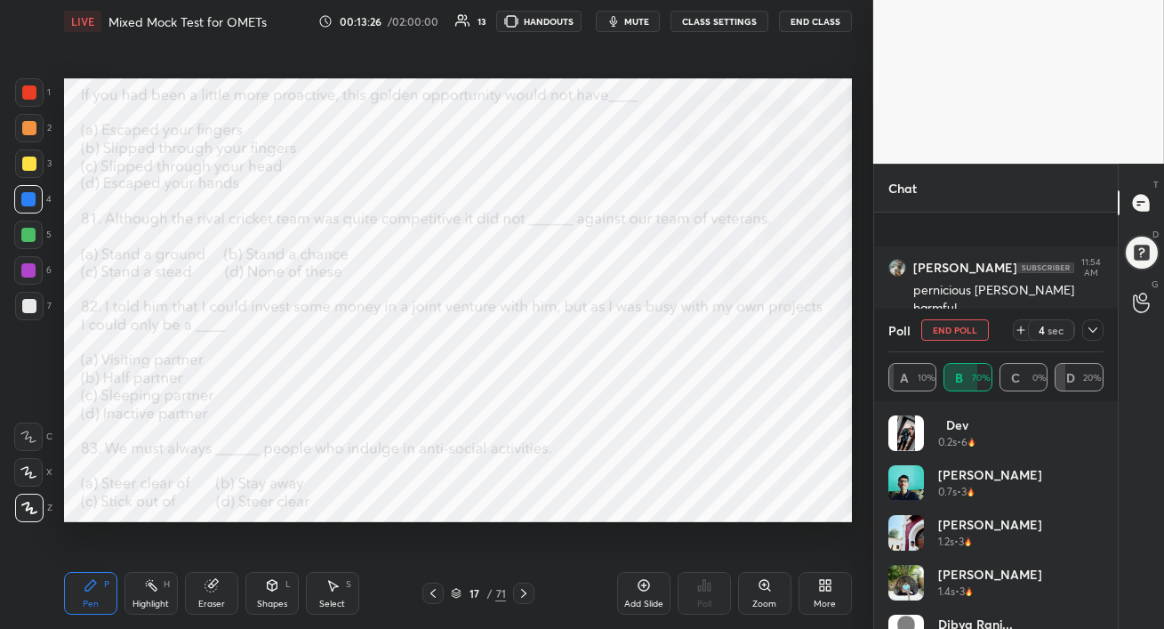
scroll to position [1477, 0]
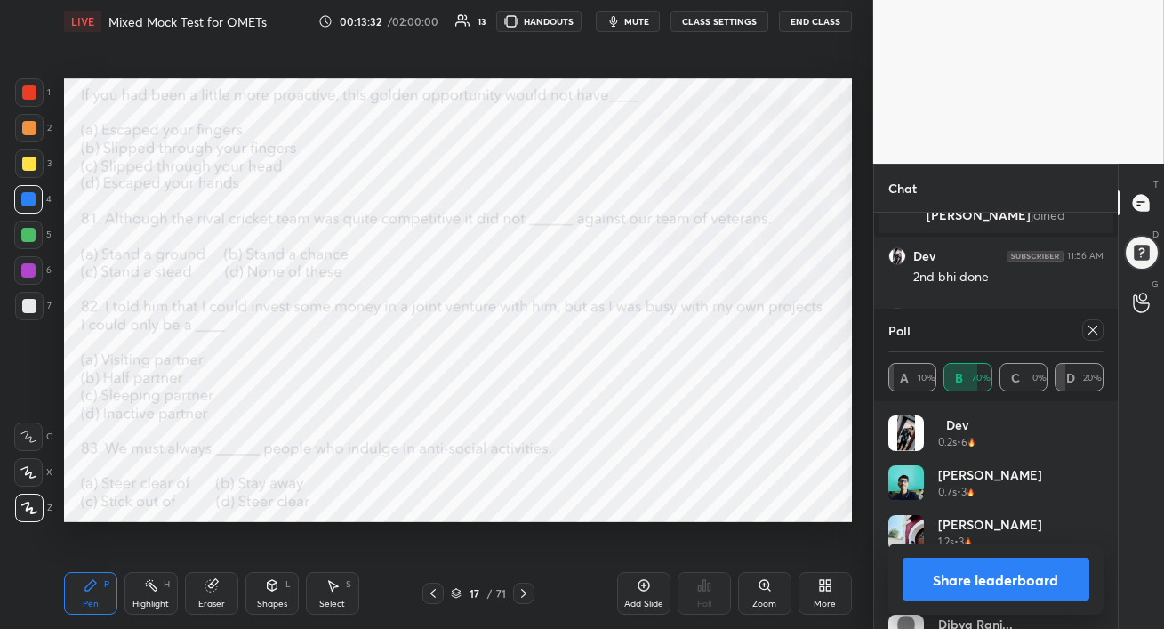
click at [1098, 329] on icon at bounding box center [1093, 330] width 14 height 14
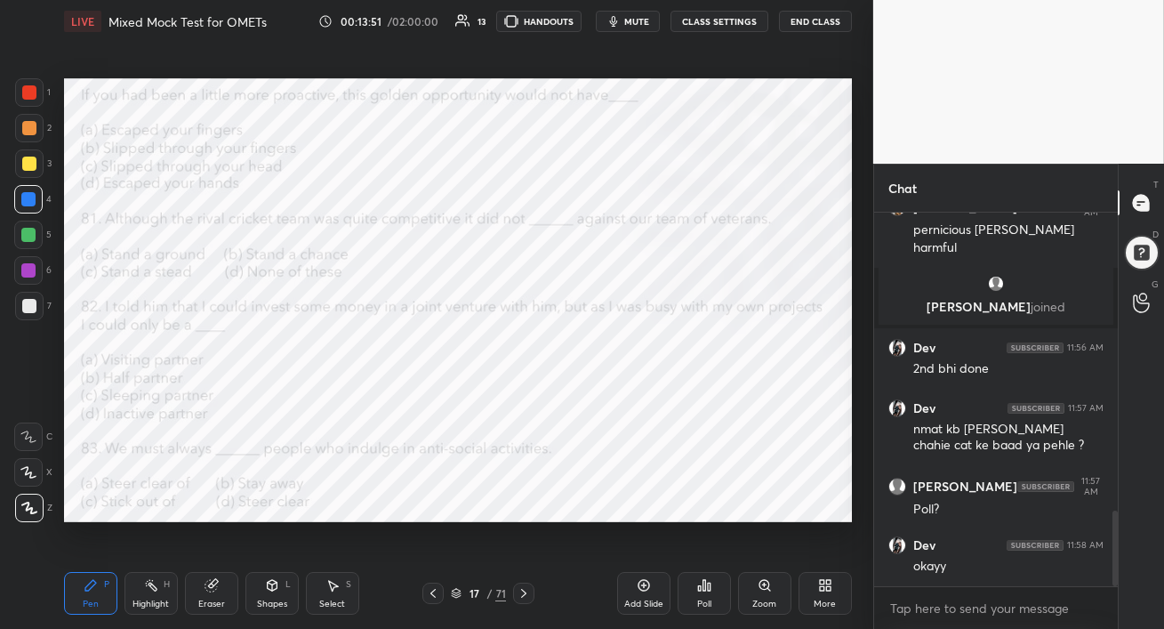
scroll to position [1462, 0]
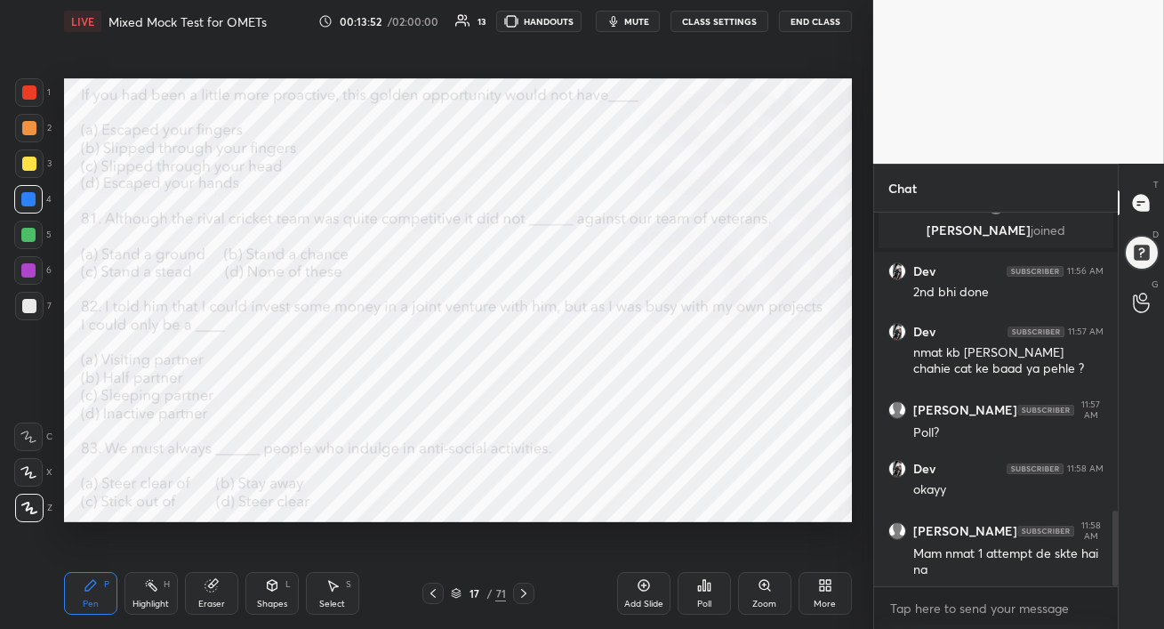
click at [201, 592] on div "Eraser" at bounding box center [211, 593] width 53 height 43
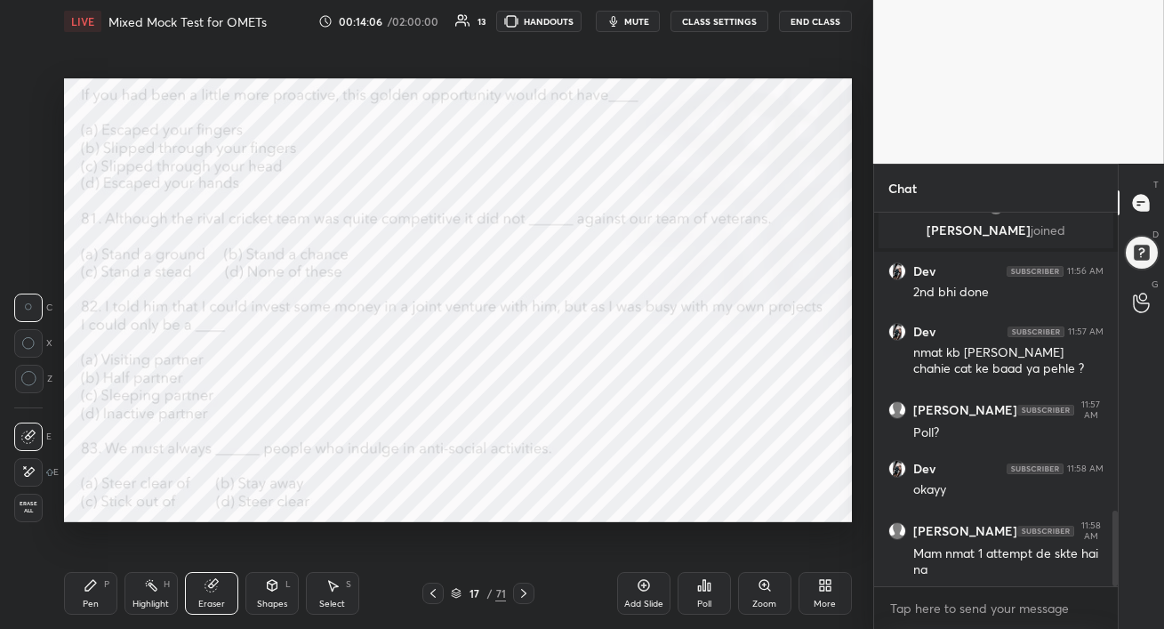
click at [102, 585] on div "Pen P" at bounding box center [90, 593] width 53 height 43
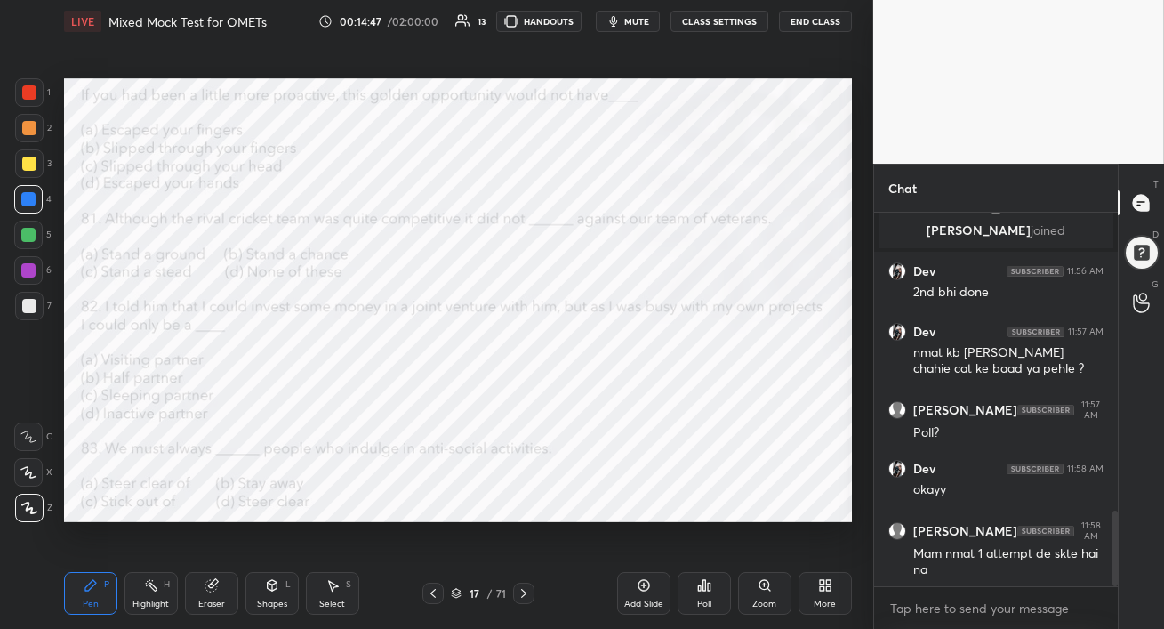
click at [22, 269] on div at bounding box center [28, 270] width 14 height 14
click at [705, 592] on div "Poll" at bounding box center [704, 593] width 53 height 43
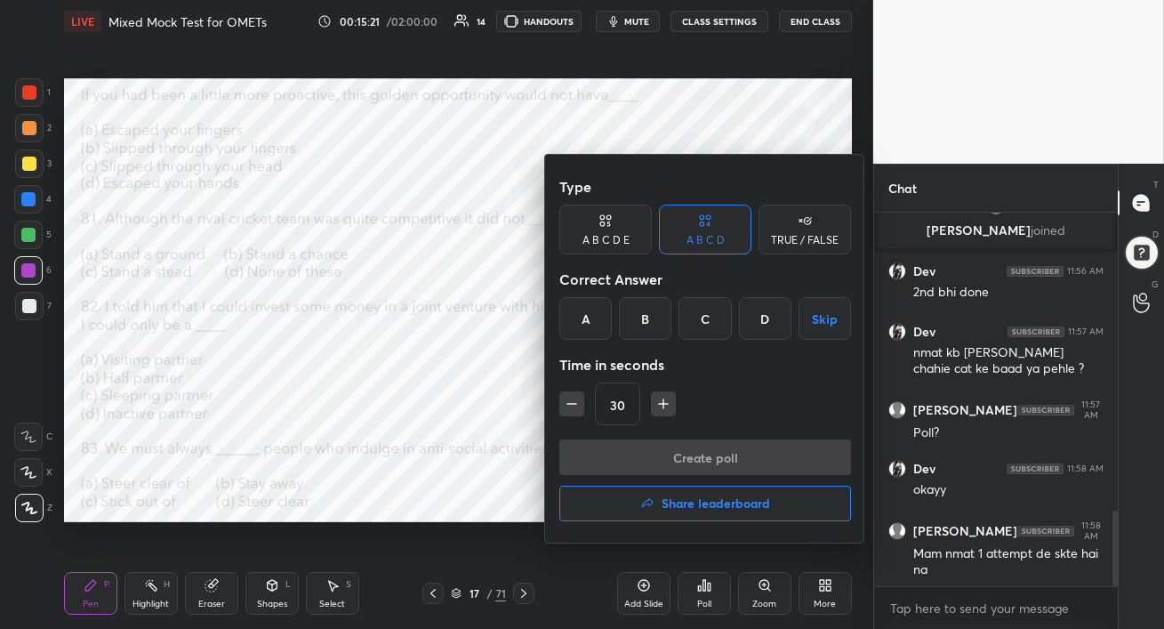
click at [708, 319] on div "C" at bounding box center [705, 318] width 52 height 43
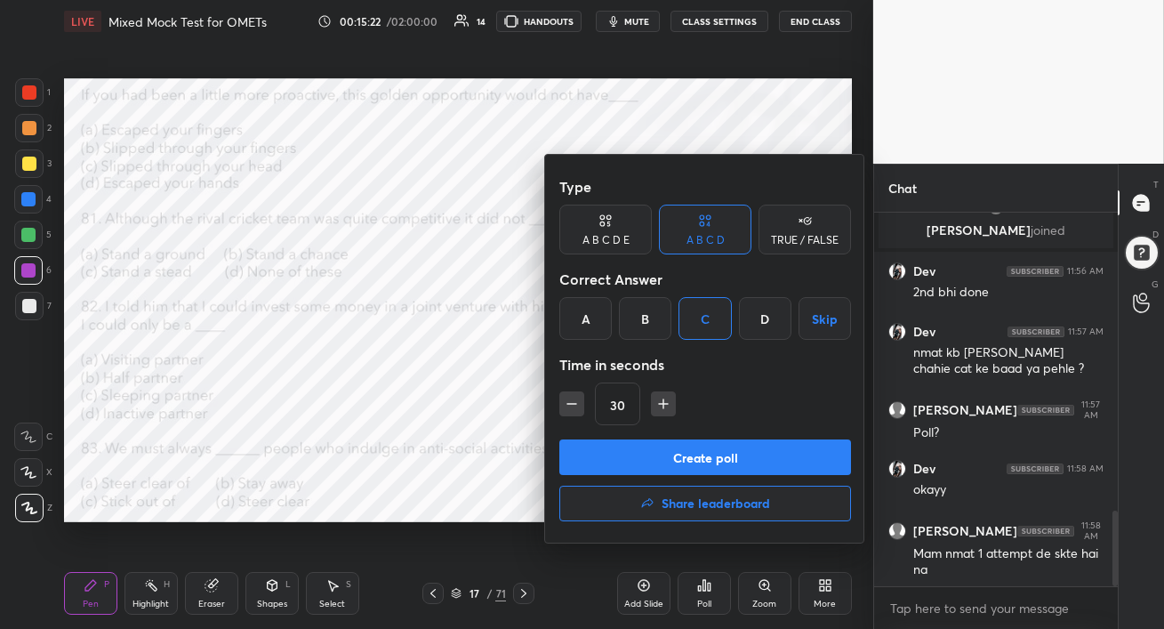
click at [707, 451] on button "Create poll" at bounding box center [705, 457] width 292 height 36
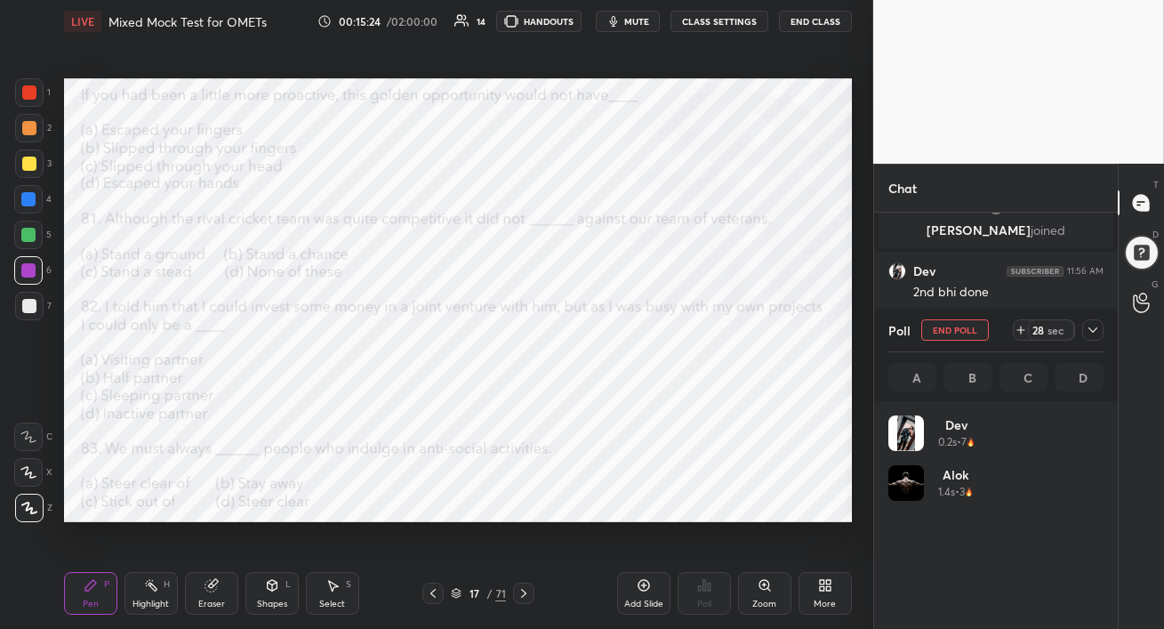
scroll to position [208, 210]
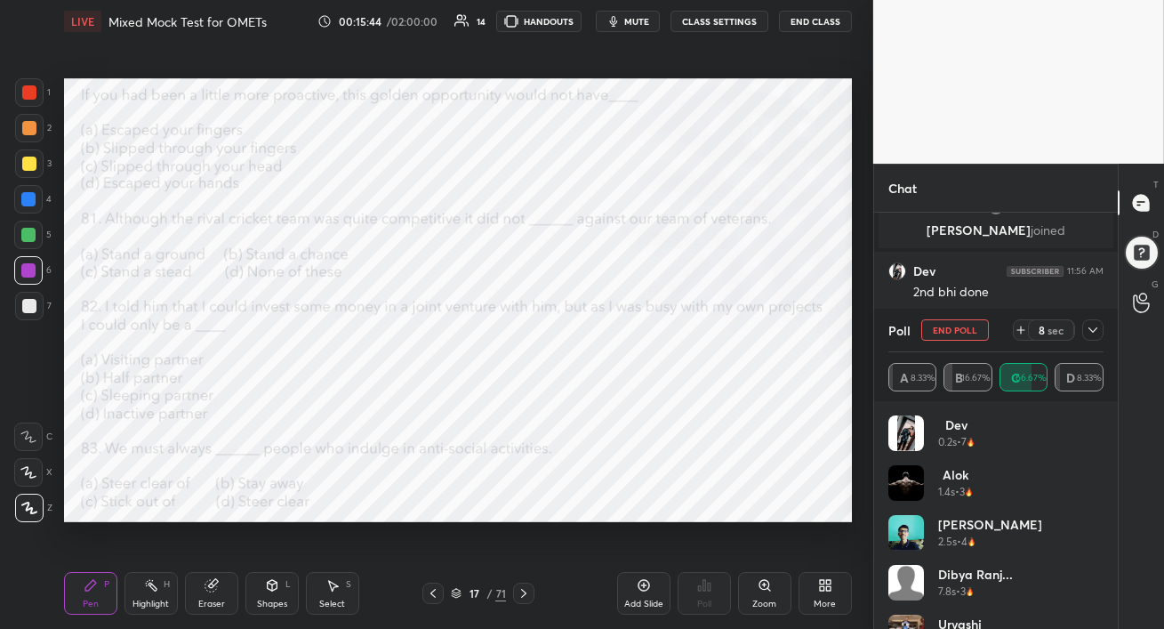
click at [1094, 328] on icon at bounding box center [1093, 330] width 14 height 14
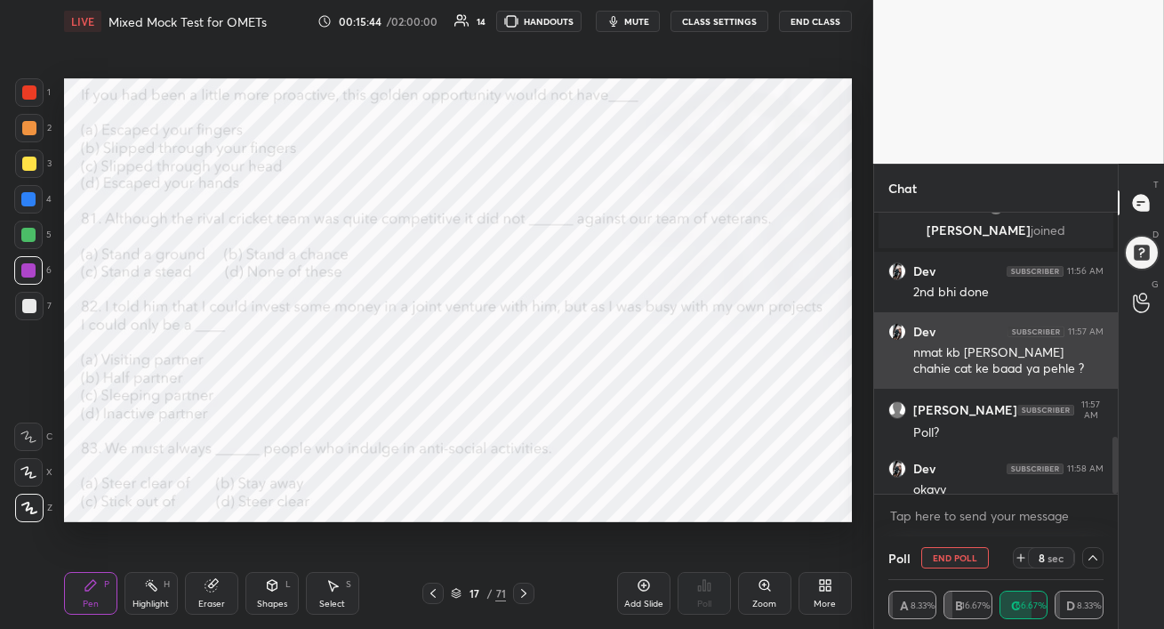
scroll to position [0, 5]
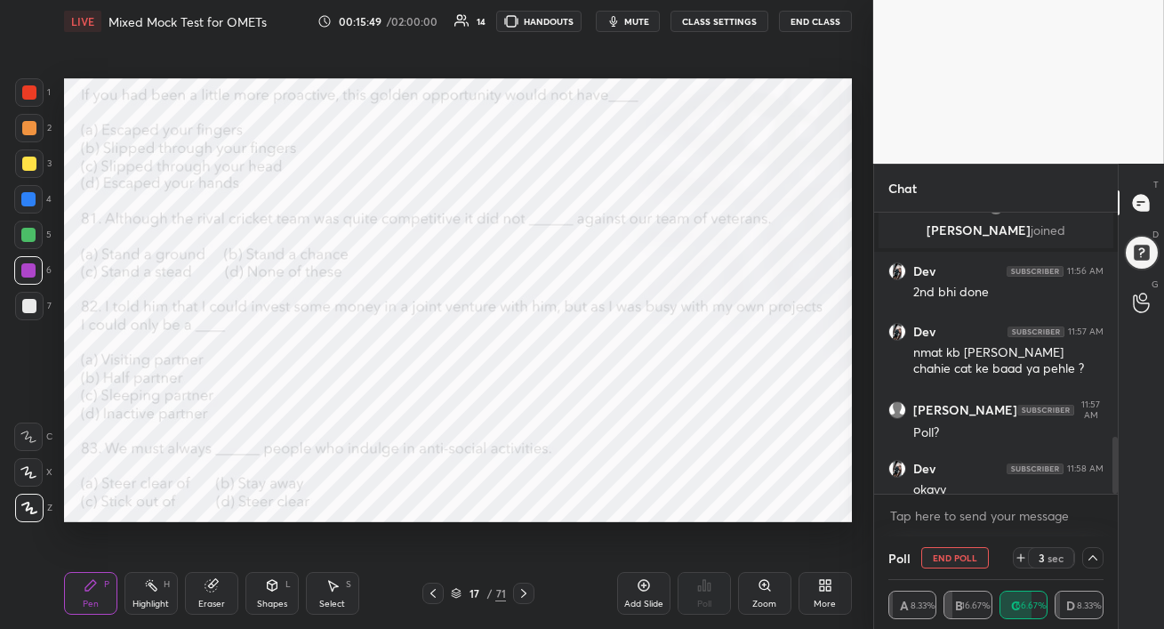
click at [952, 561] on button "End Poll" at bounding box center [955, 557] width 68 height 21
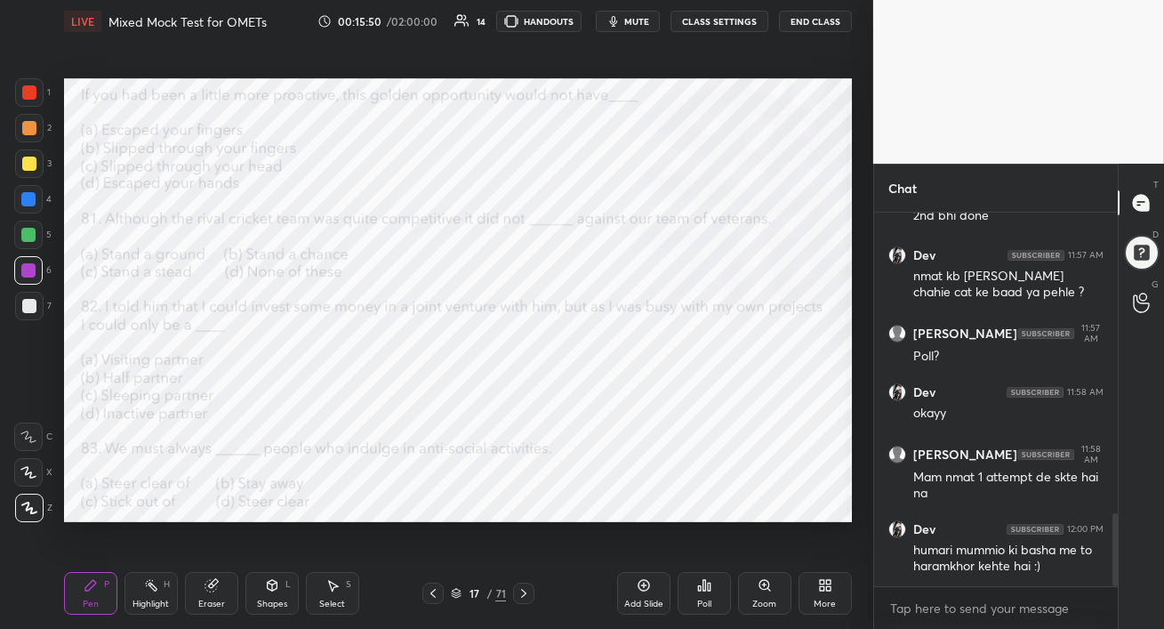
scroll to position [5, 5]
click at [699, 594] on div "Poll" at bounding box center [704, 593] width 53 height 43
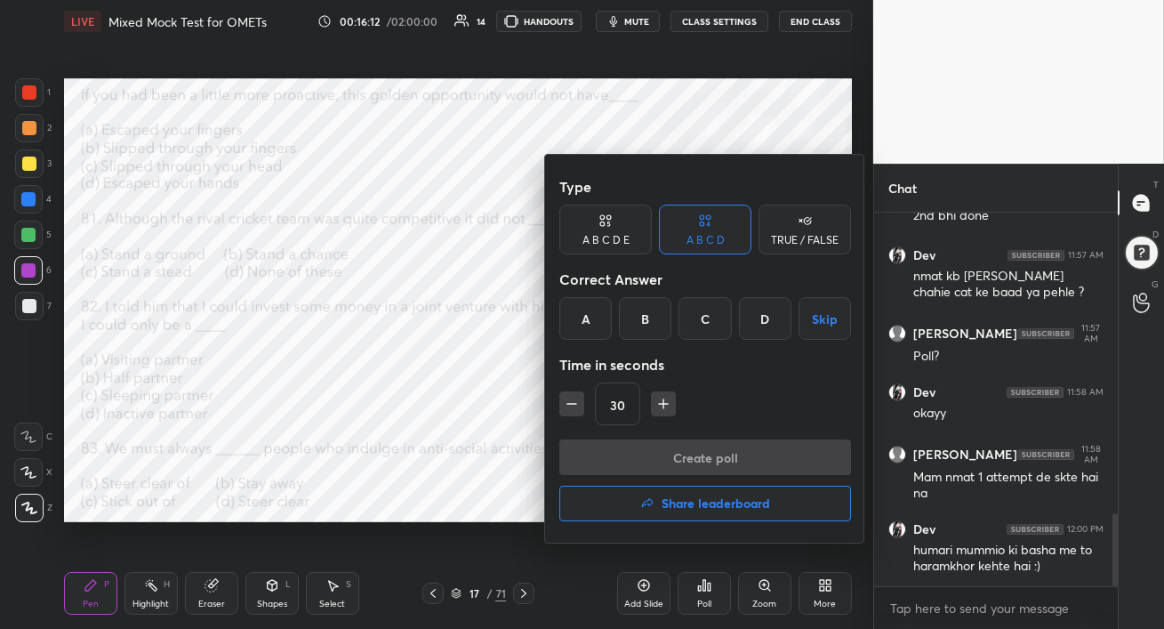
click at [581, 323] on div "A" at bounding box center [585, 318] width 52 height 43
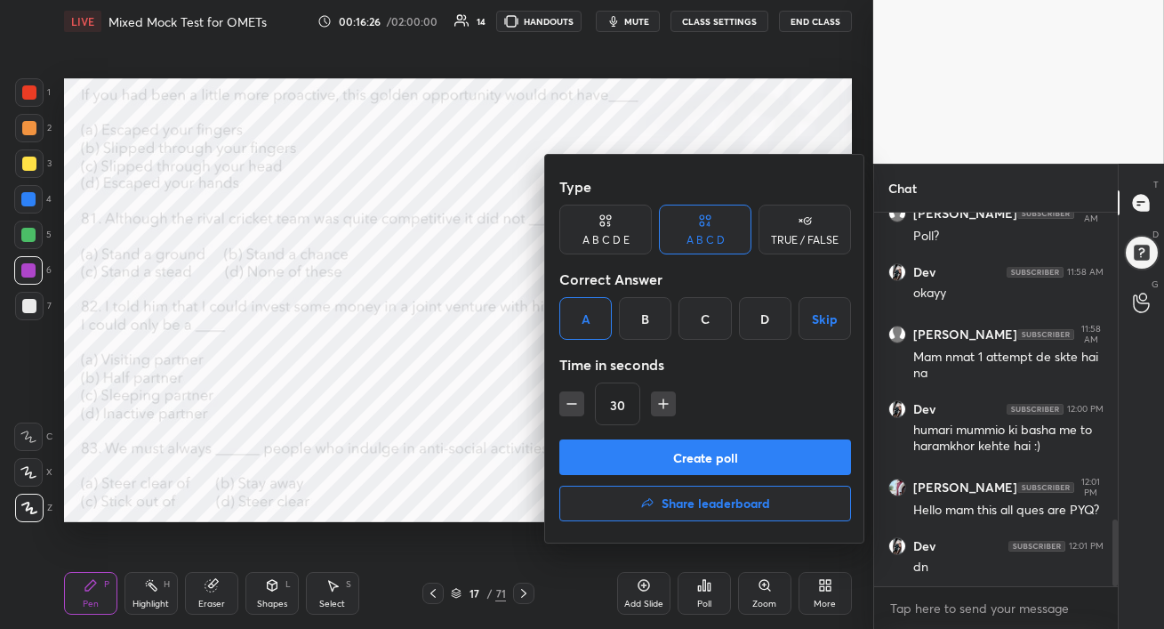
scroll to position [1720, 0]
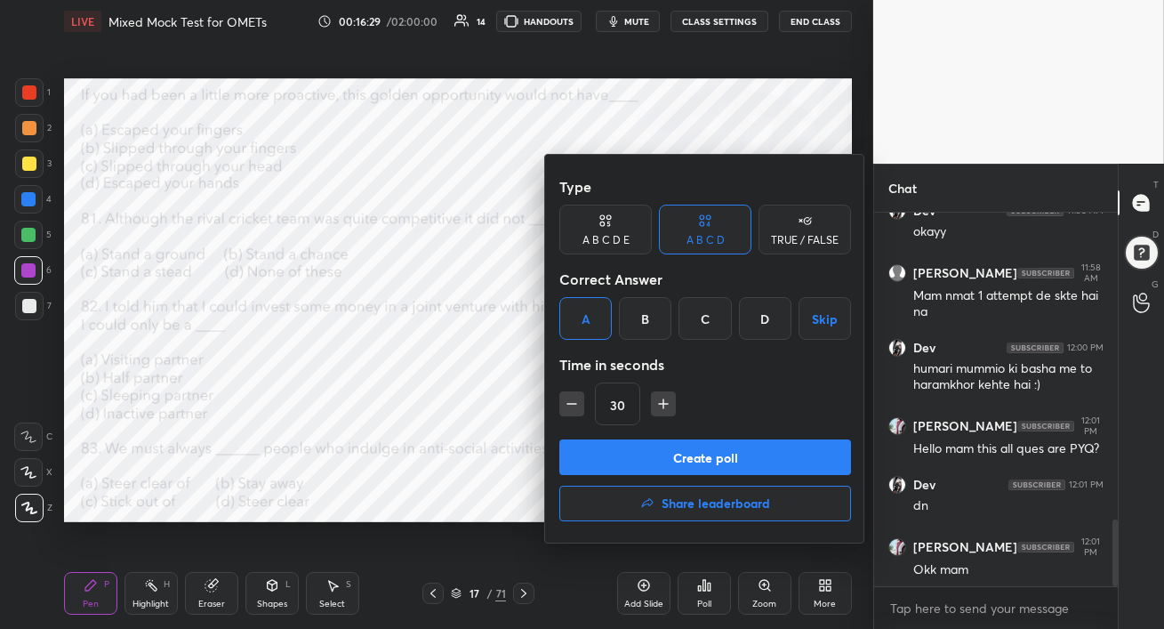
click at [708, 456] on button "Create poll" at bounding box center [705, 457] width 292 height 36
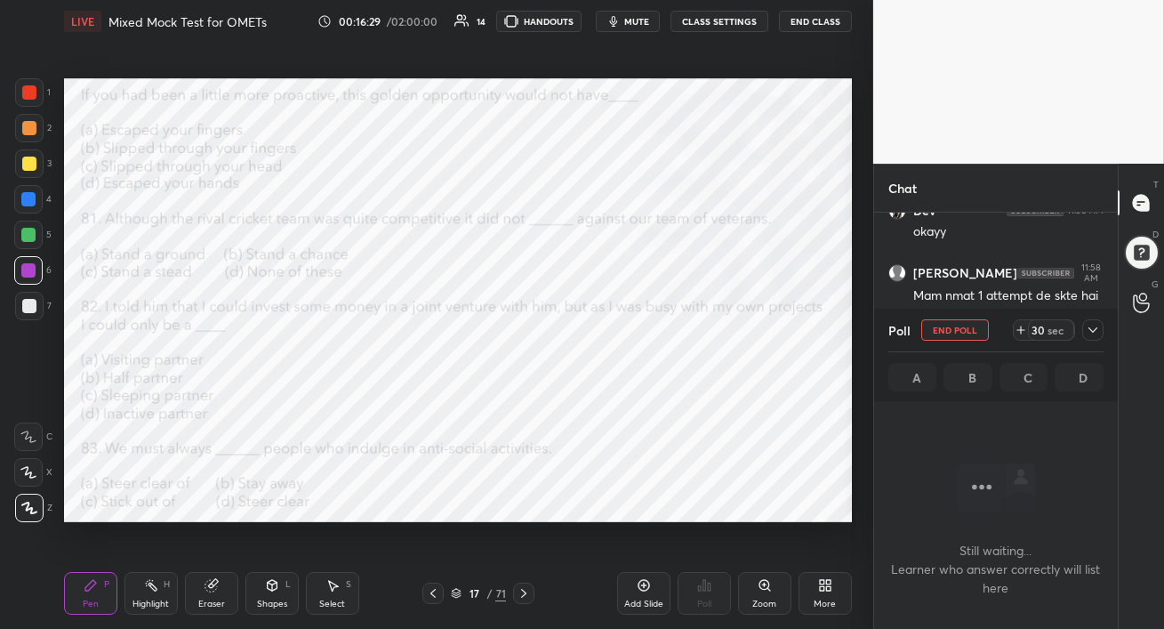
scroll to position [128, 238]
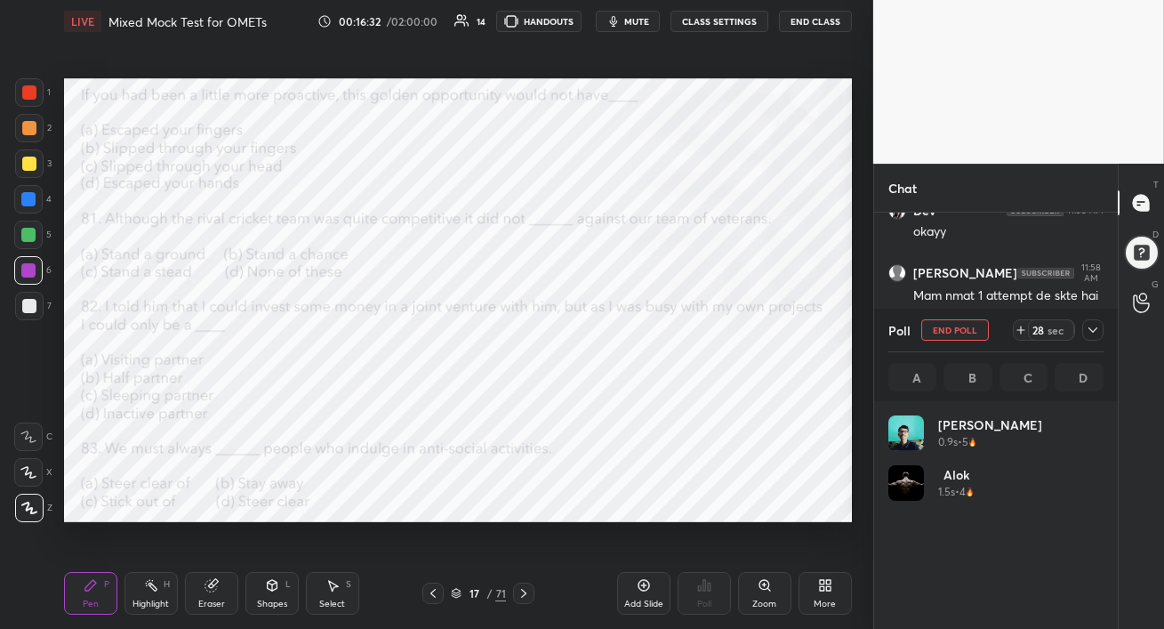
click at [635, 21] on span "mute" at bounding box center [636, 21] width 25 height 12
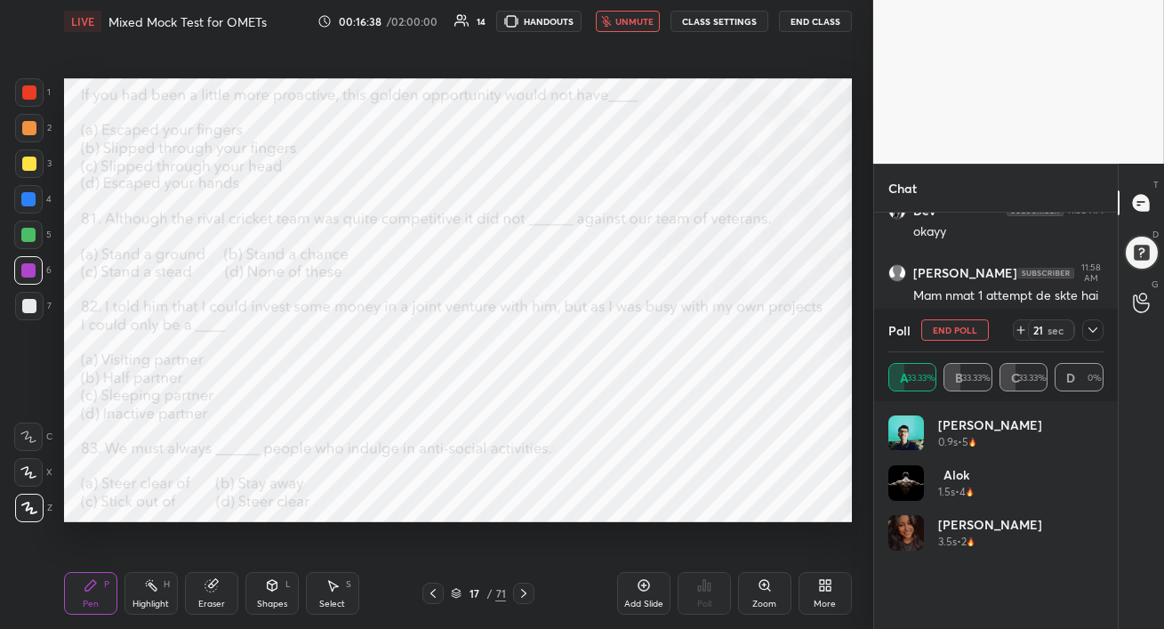
click at [645, 27] on button "unmute" at bounding box center [628, 21] width 64 height 21
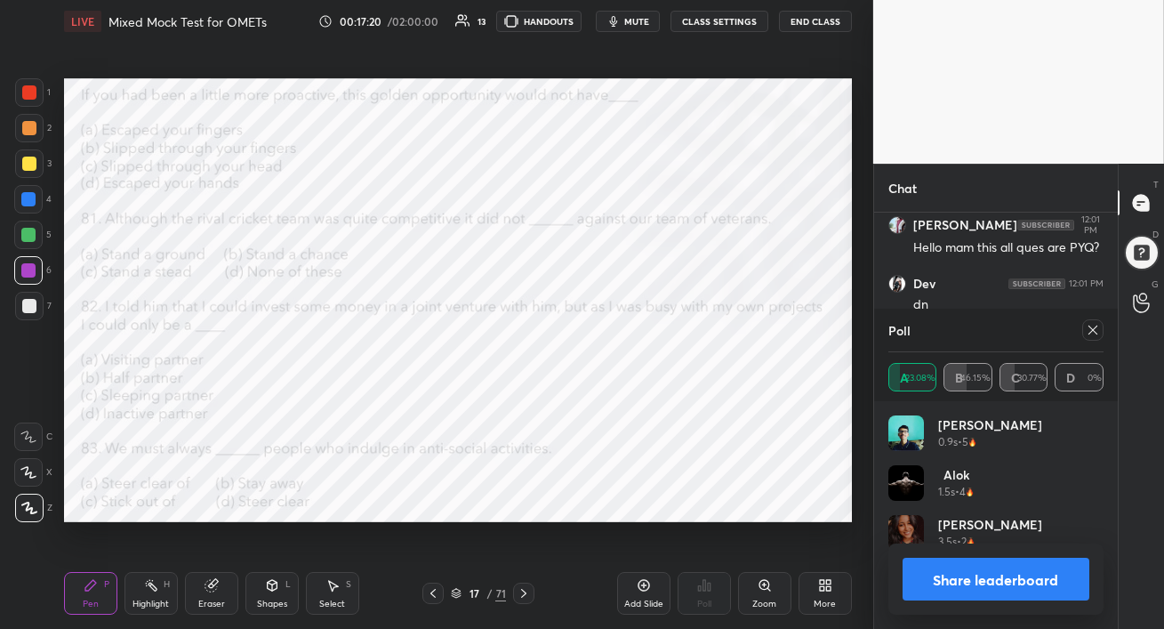
click at [1093, 331] on icon at bounding box center [1093, 329] width 9 height 9
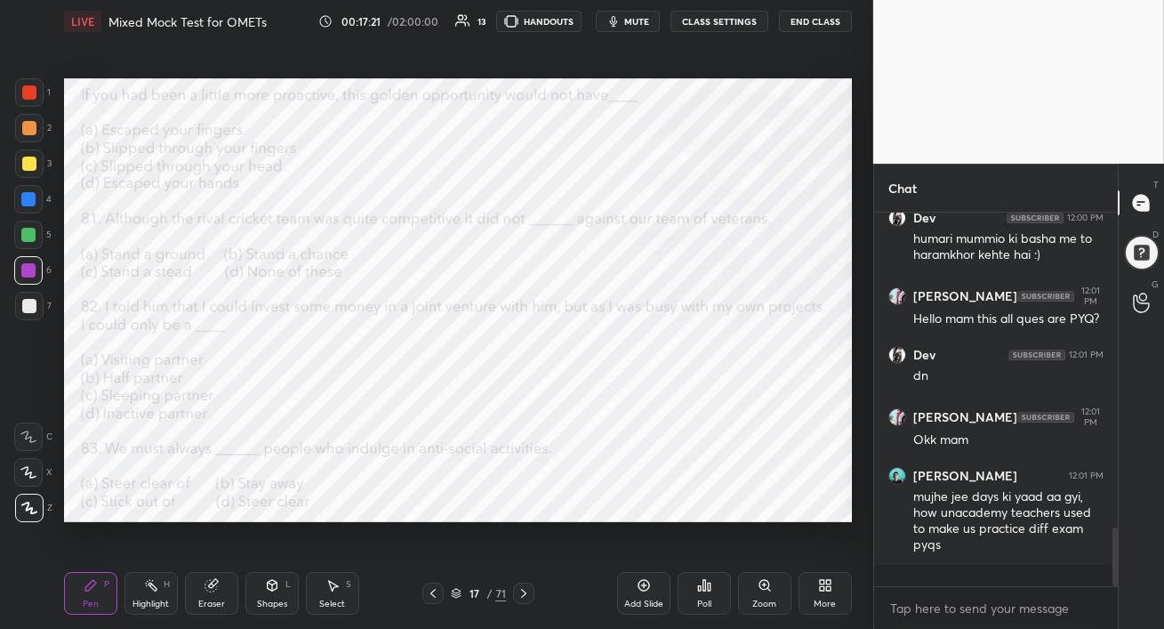
scroll to position [366, 238]
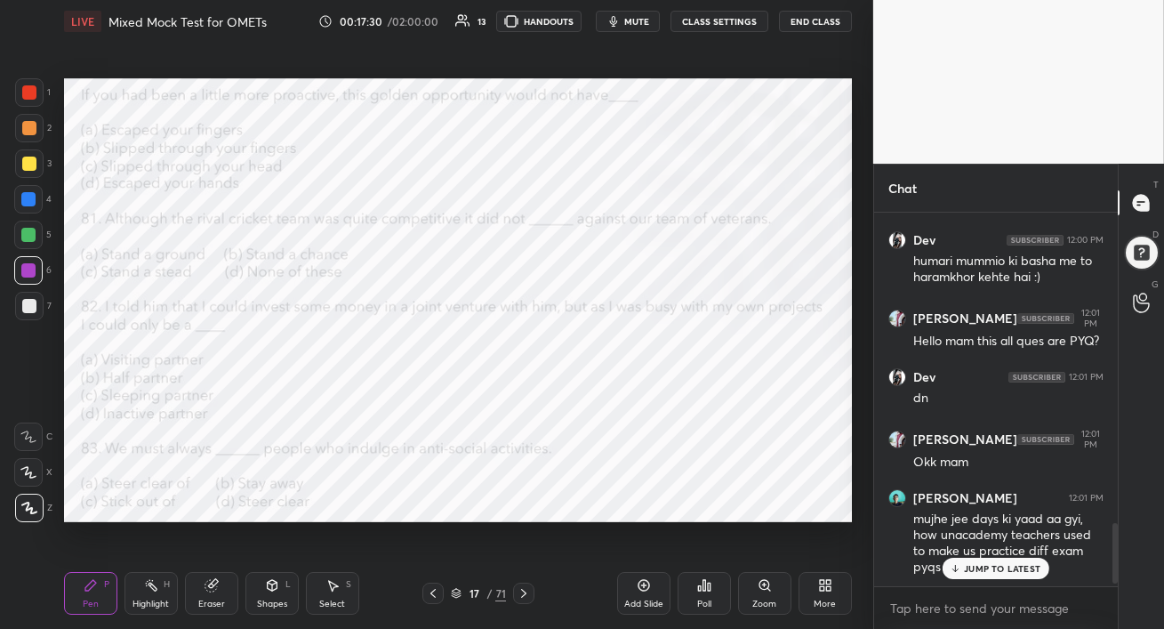
click at [995, 561] on div "JUMP TO LATEST" at bounding box center [996, 568] width 107 height 21
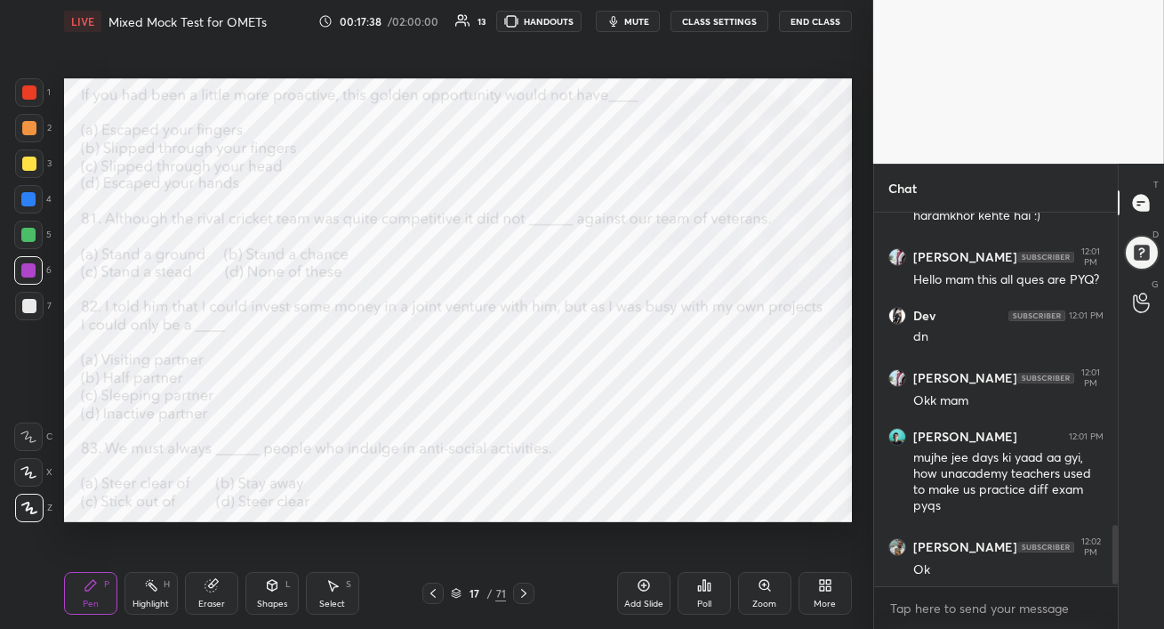
scroll to position [1948, 0]
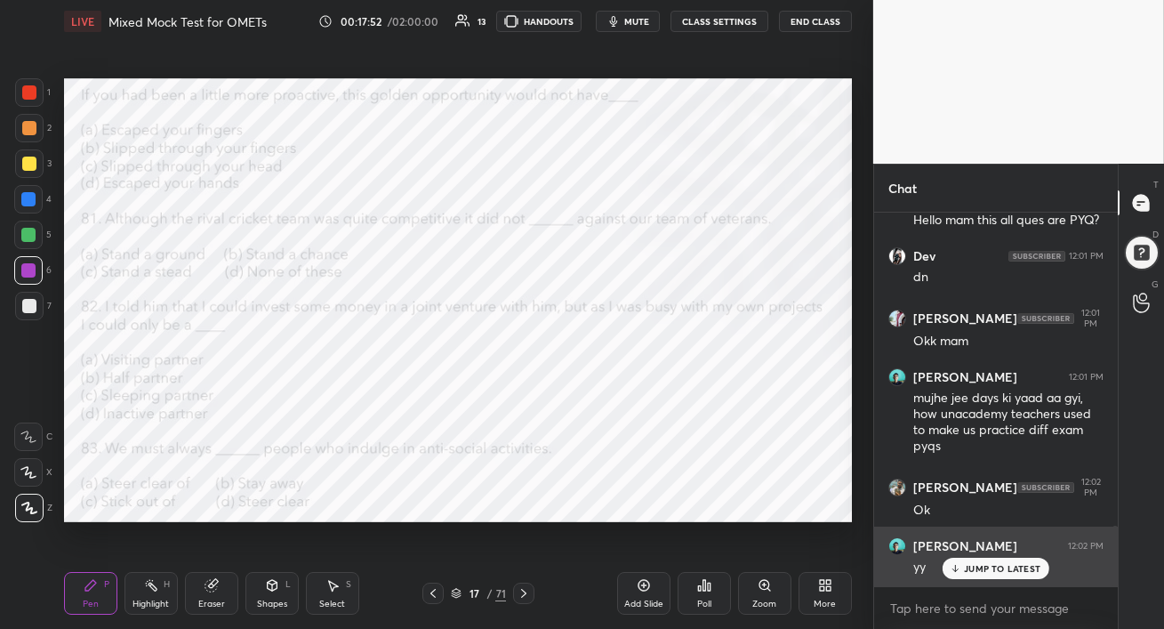
click at [1002, 573] on p "JUMP TO LATEST" at bounding box center [1002, 568] width 76 height 11
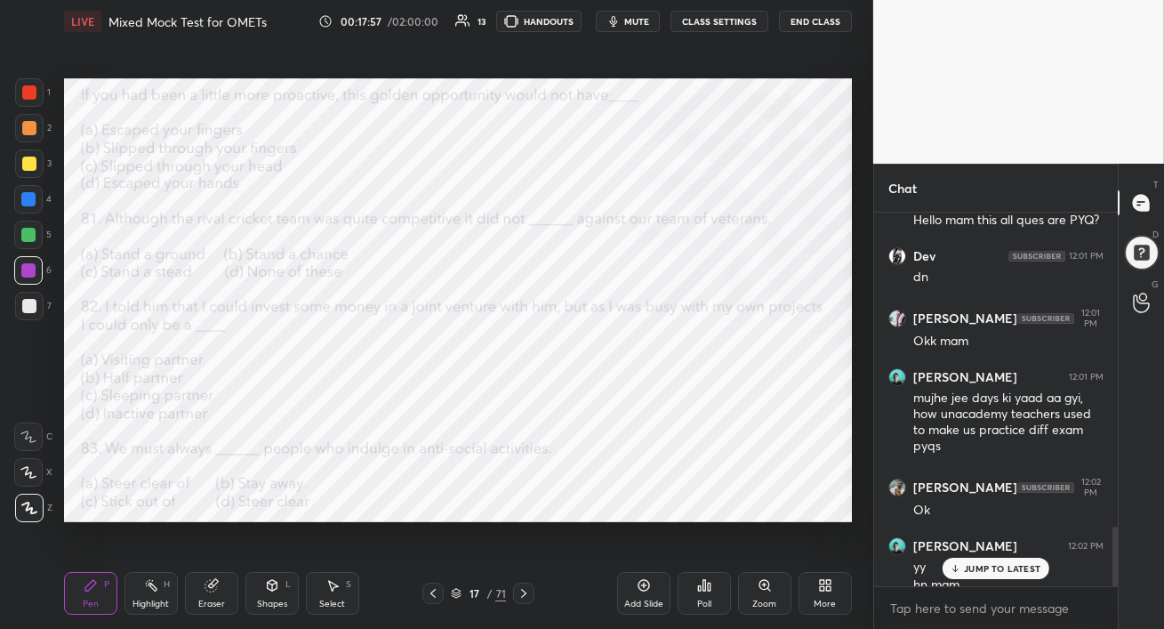
scroll to position [1966, 0]
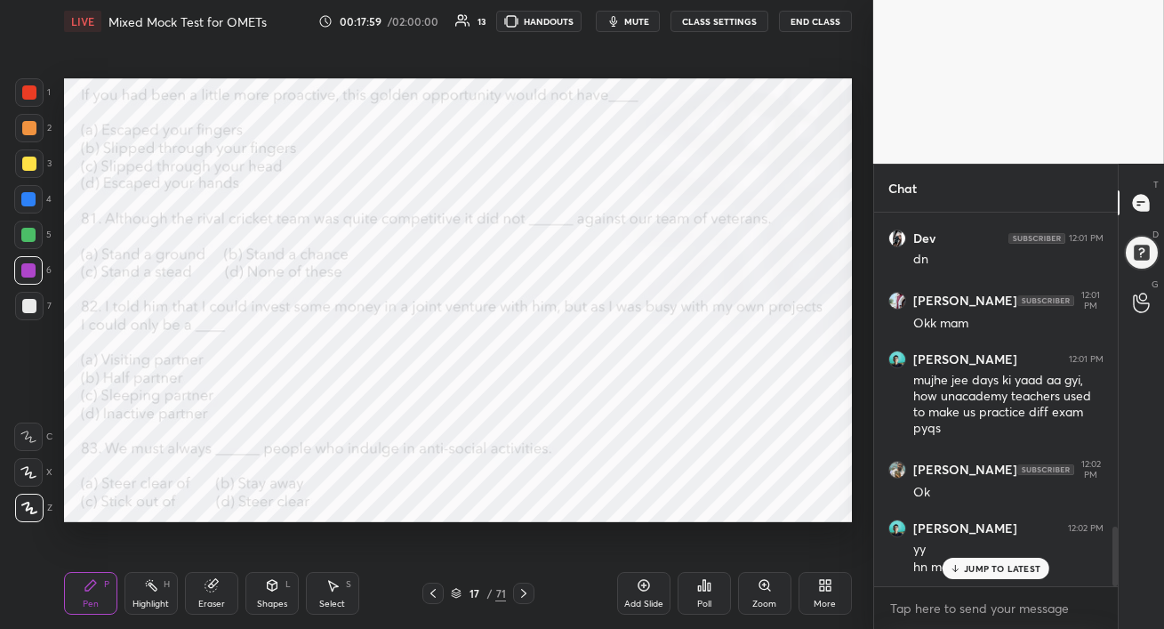
click at [1016, 568] on p "JUMP TO LATEST" at bounding box center [1002, 568] width 76 height 11
drag, startPoint x: 526, startPoint y: 595, endPoint x: 516, endPoint y: 593, distance: 10.8
click at [525, 594] on icon at bounding box center [524, 593] width 14 height 14
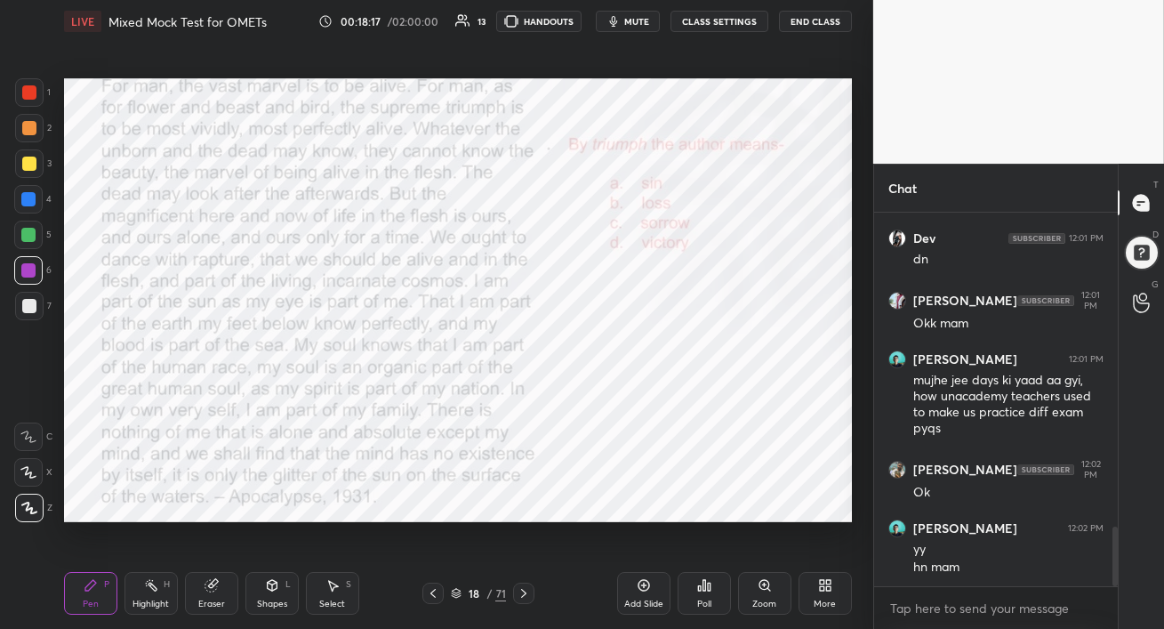
drag, startPoint x: 24, startPoint y: 98, endPoint x: 56, endPoint y: 107, distance: 33.2
click at [26, 97] on div at bounding box center [29, 92] width 14 height 14
click at [26, 203] on div at bounding box center [28, 199] width 14 height 14
click at [634, 26] on span "mute" at bounding box center [636, 21] width 25 height 12
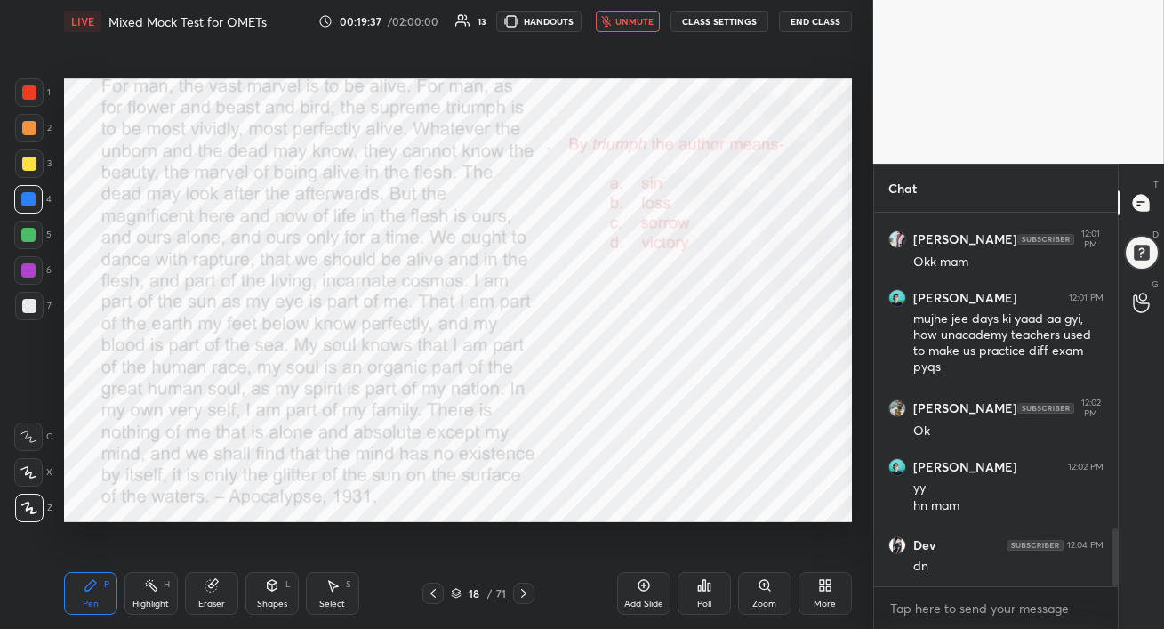
click at [627, 27] on span "unmute" at bounding box center [634, 21] width 38 height 12
click at [708, 592] on div "Poll" at bounding box center [704, 593] width 53 height 43
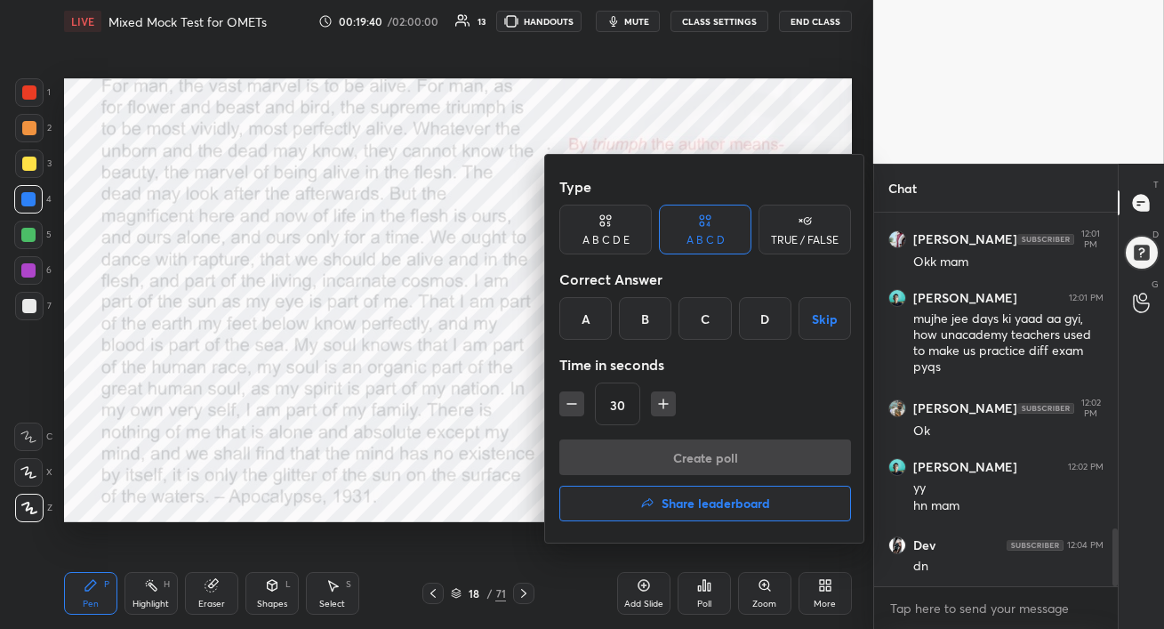
click at [755, 325] on div "D" at bounding box center [765, 318] width 52 height 43
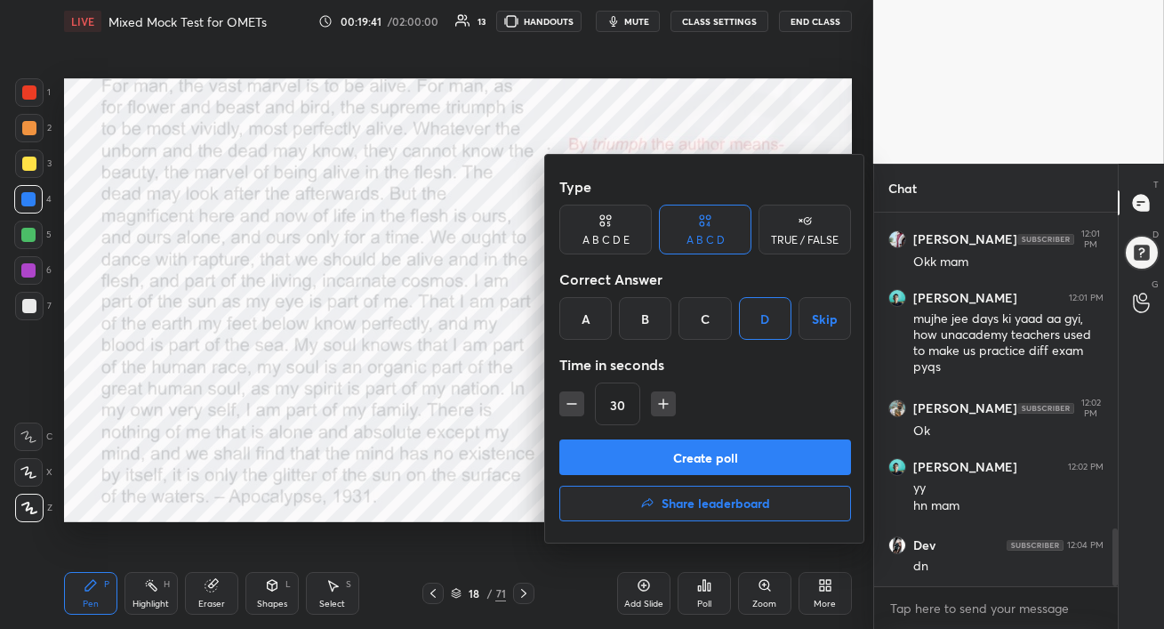
click at [712, 456] on button "Create poll" at bounding box center [705, 457] width 292 height 36
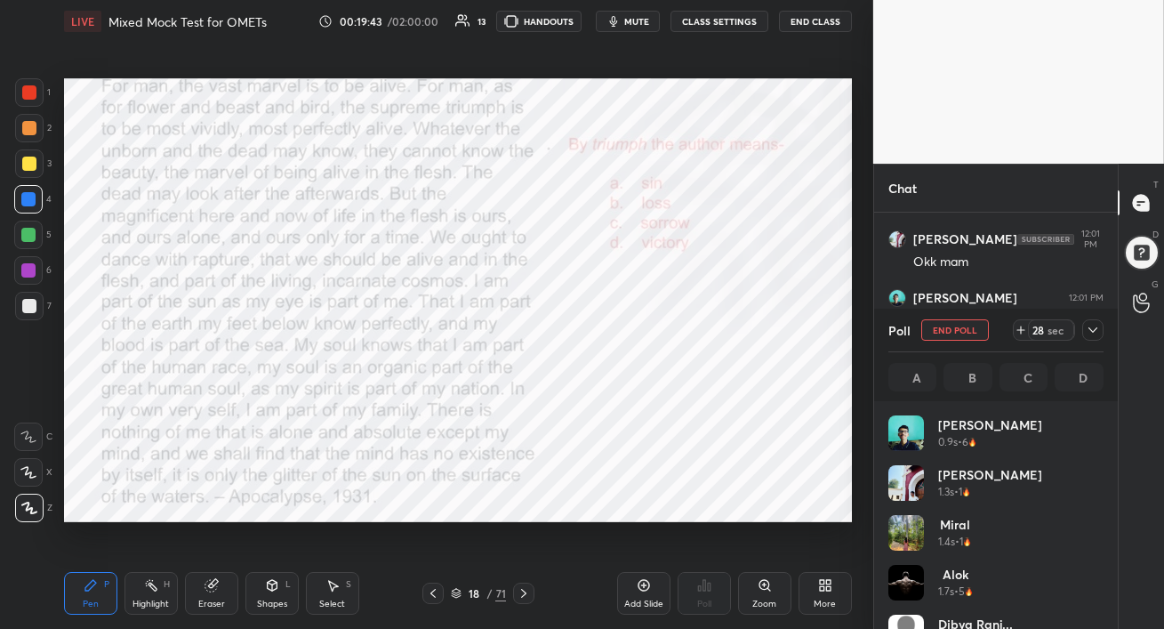
scroll to position [208, 210]
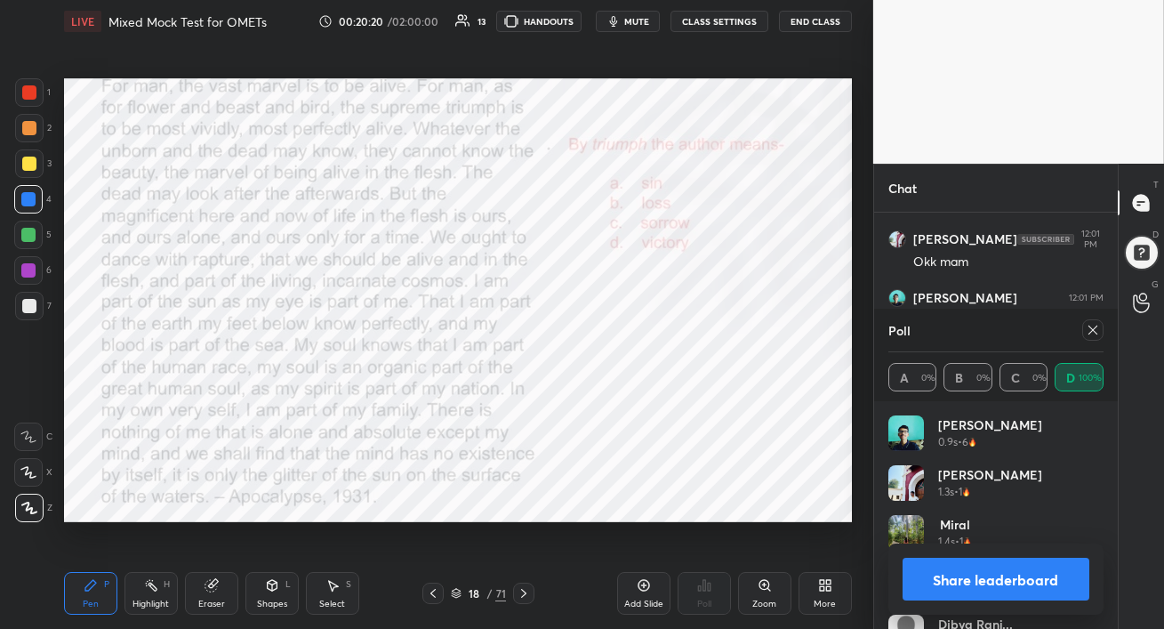
click at [1097, 332] on icon at bounding box center [1093, 330] width 14 height 14
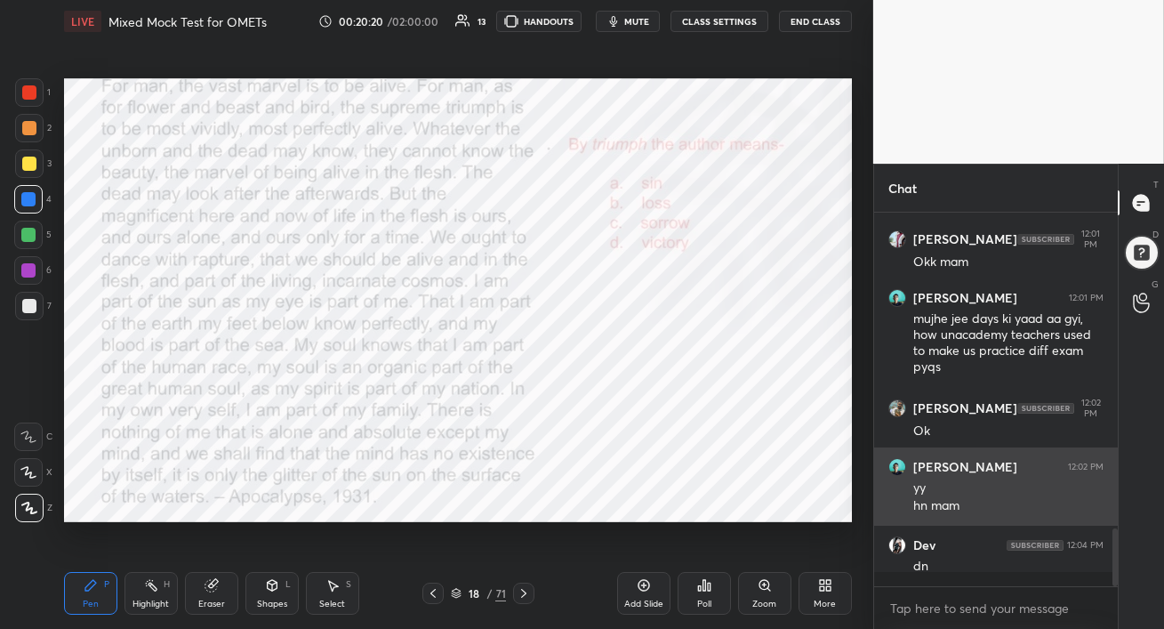
scroll to position [218, 238]
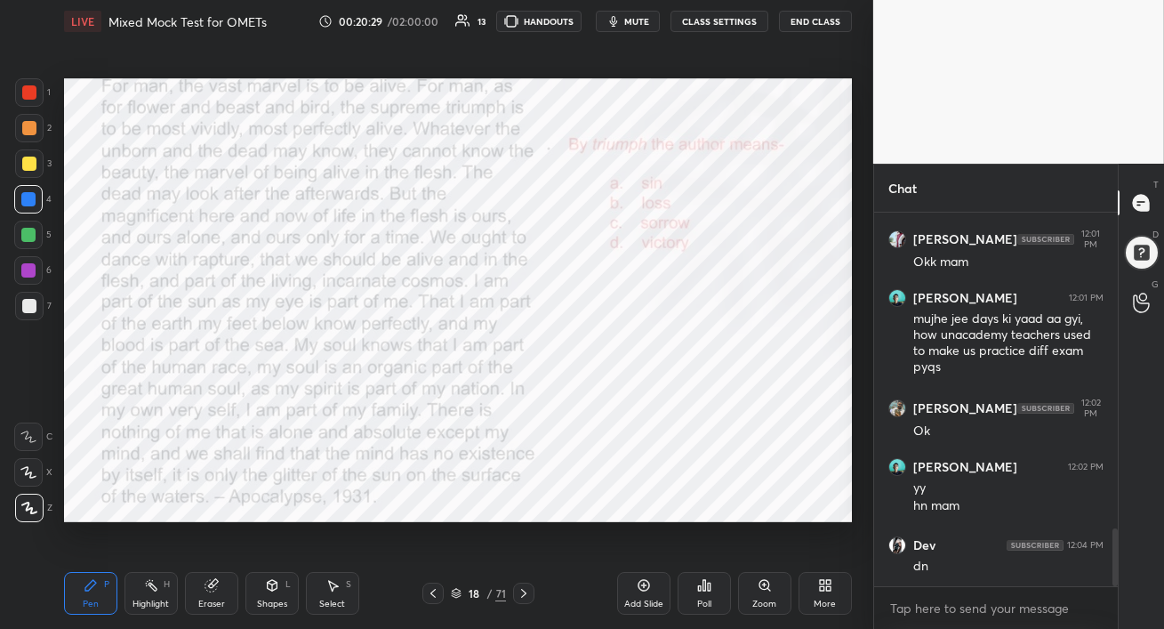
click at [532, 591] on div at bounding box center [523, 592] width 21 height 21
drag, startPoint x: 30, startPoint y: 268, endPoint x: 49, endPoint y: 269, distance: 18.8
click at [29, 268] on div at bounding box center [28, 270] width 14 height 14
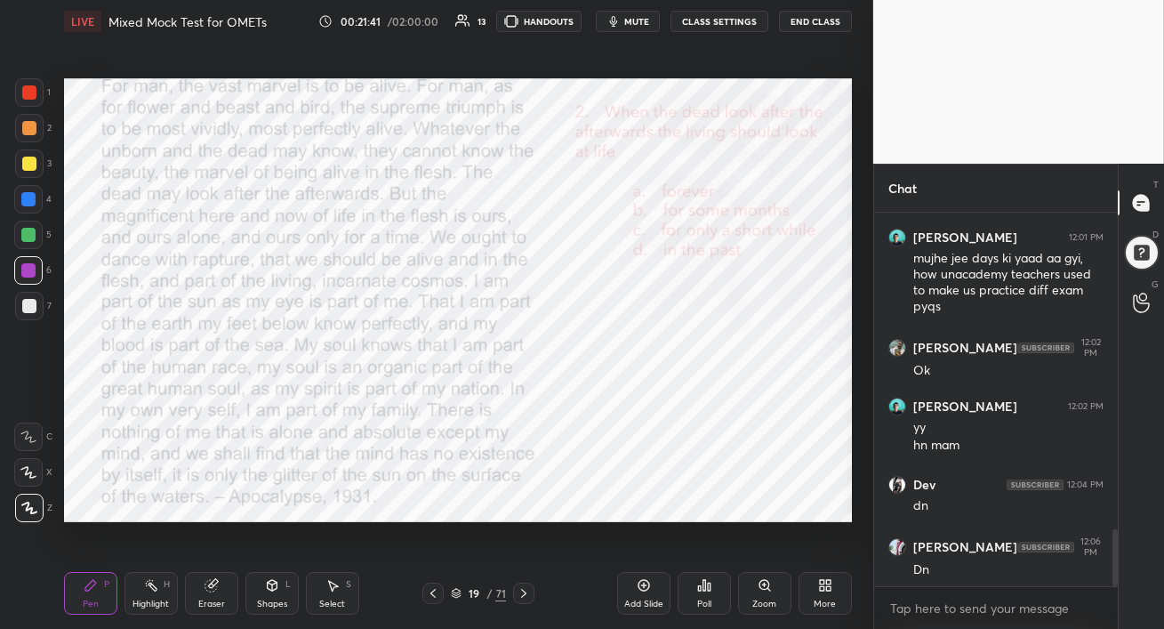
scroll to position [2148, 0]
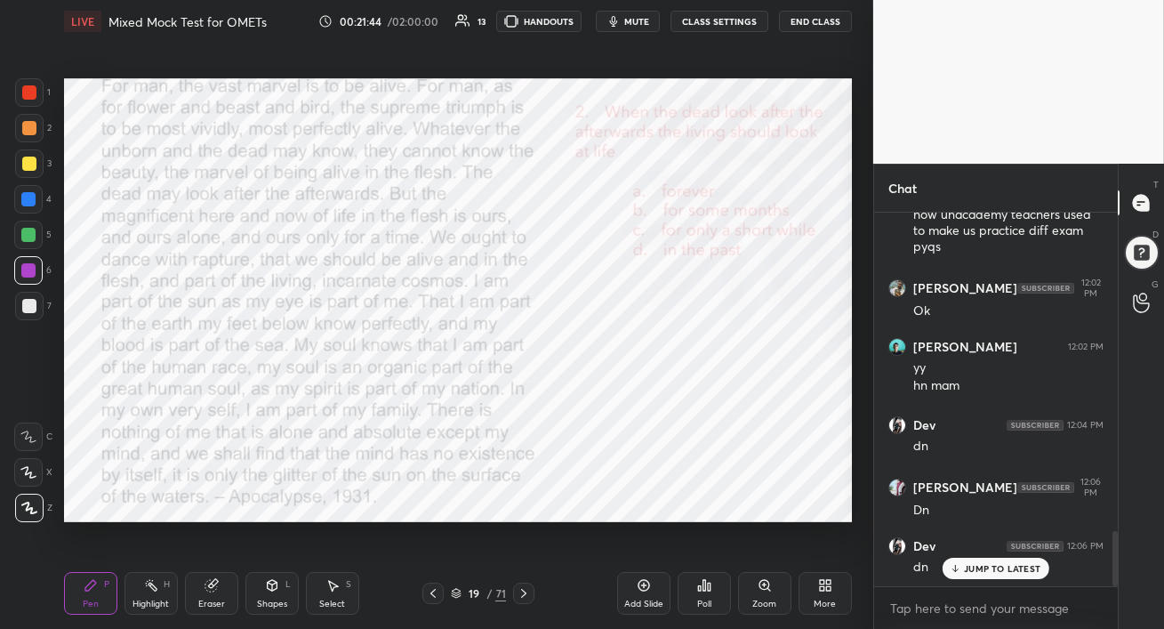
click at [709, 589] on icon at bounding box center [704, 585] width 14 height 14
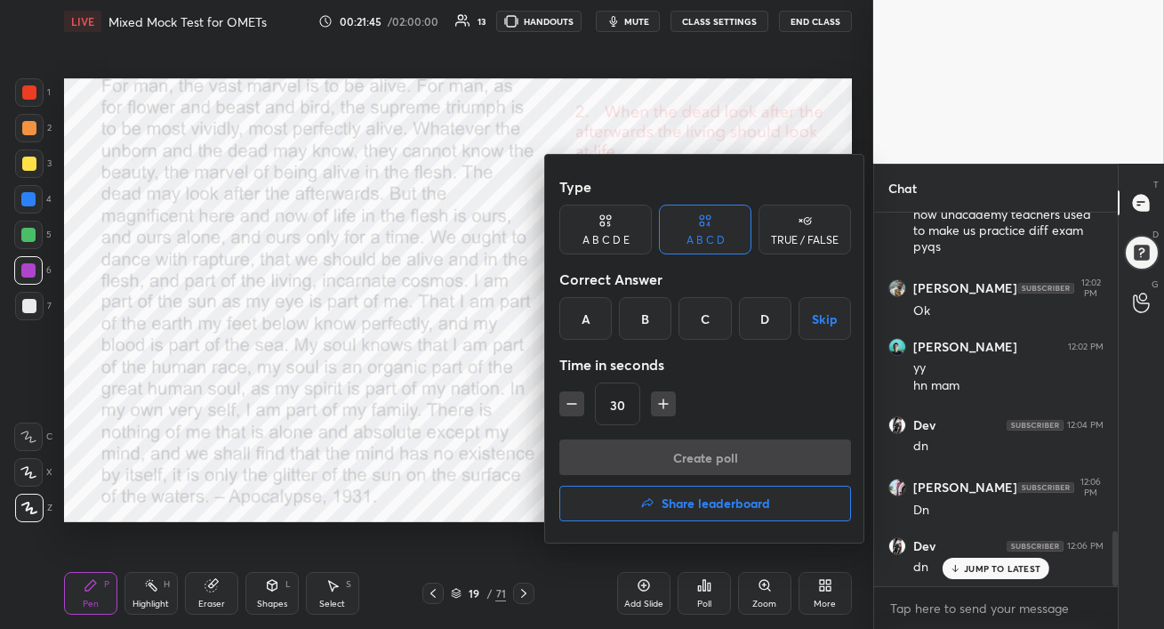
click at [709, 317] on div "C" at bounding box center [705, 318] width 52 height 43
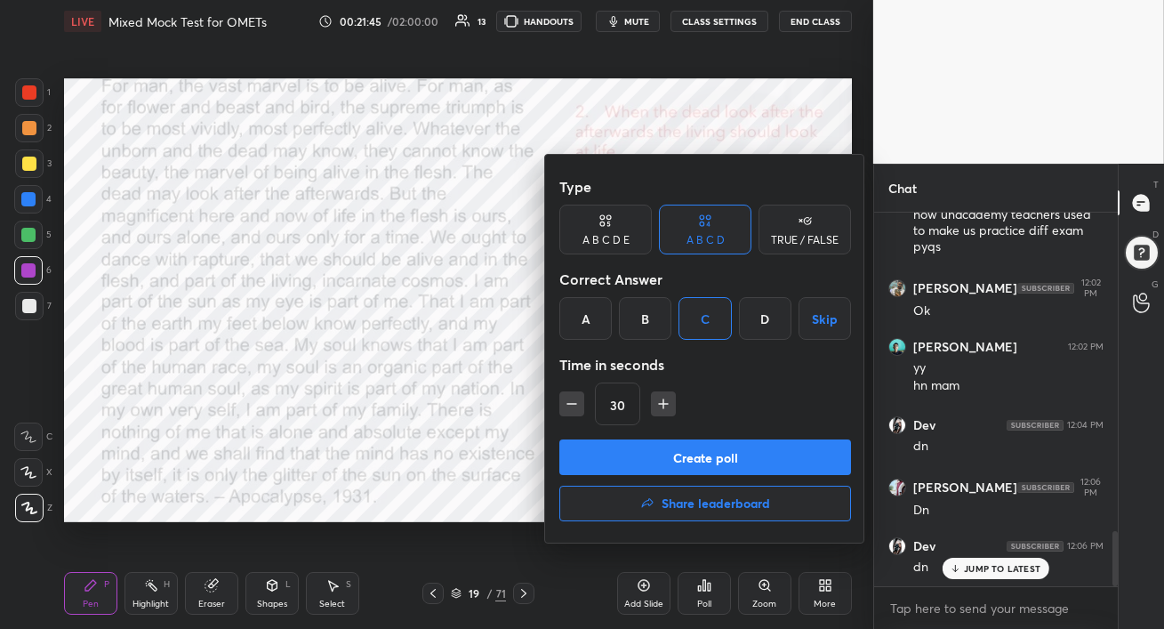
click at [694, 454] on button "Create poll" at bounding box center [705, 457] width 292 height 36
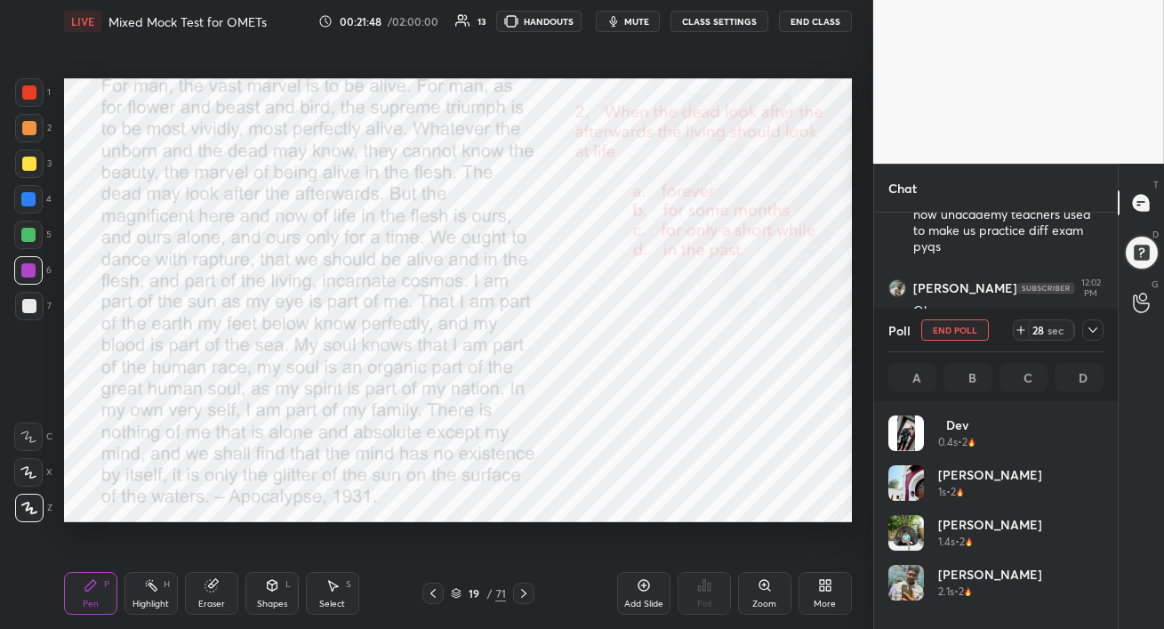
scroll to position [208, 210]
click at [21, 197] on div at bounding box center [28, 199] width 14 height 14
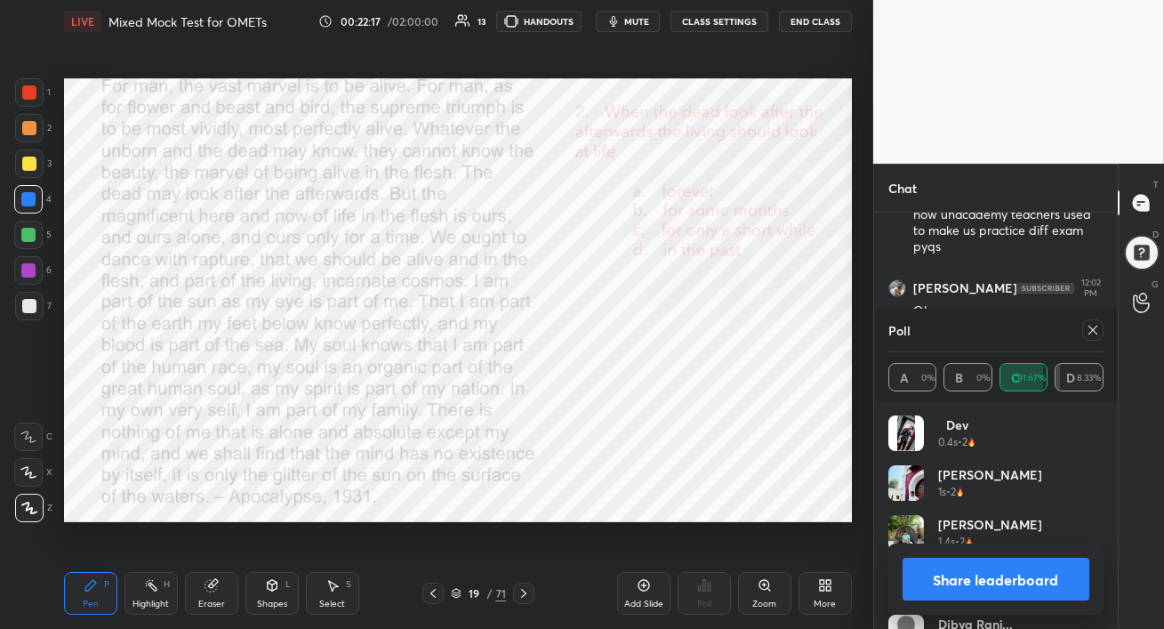
click at [1094, 331] on icon at bounding box center [1093, 329] width 9 height 9
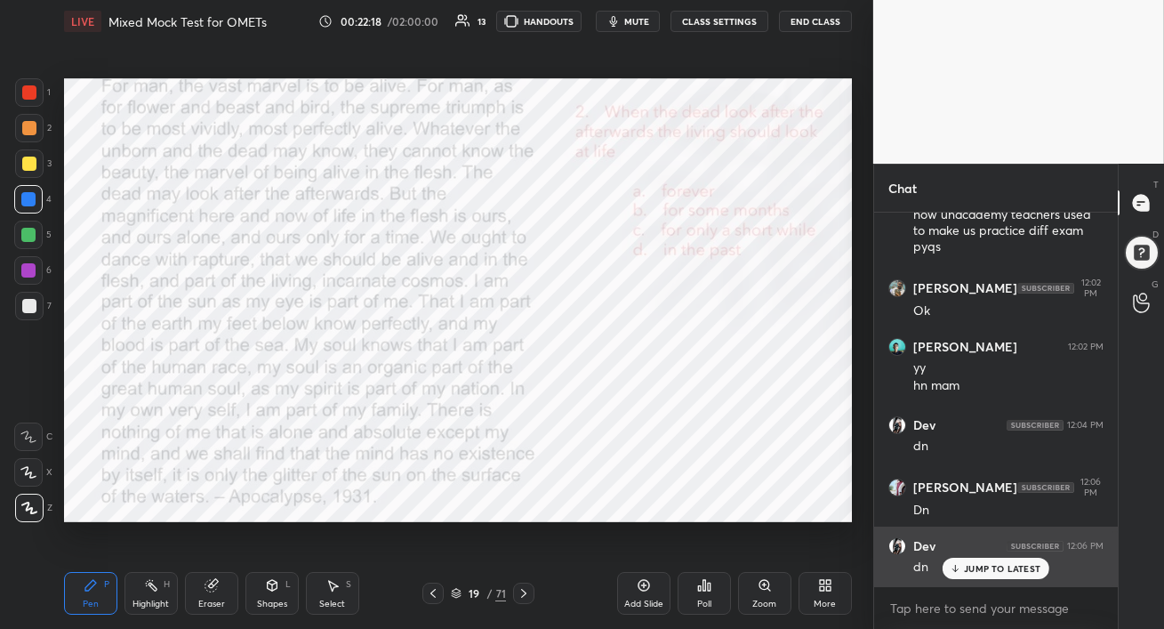
scroll to position [6, 5]
click at [970, 567] on p "JUMP TO LATEST" at bounding box center [1002, 568] width 76 height 11
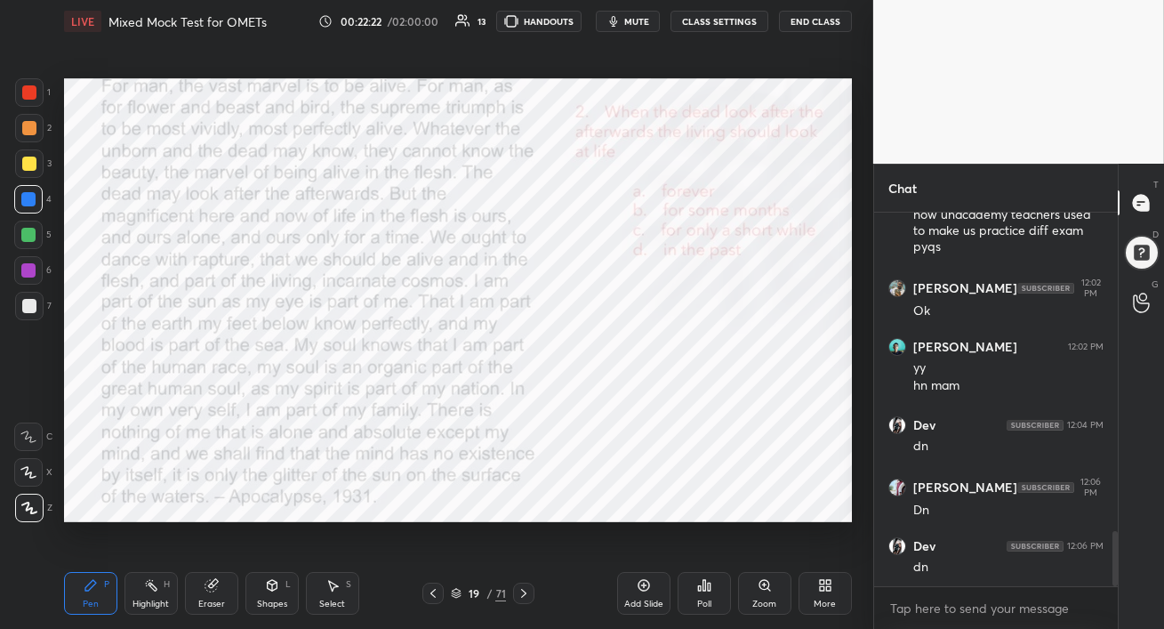
click at [36, 202] on div at bounding box center [28, 199] width 28 height 28
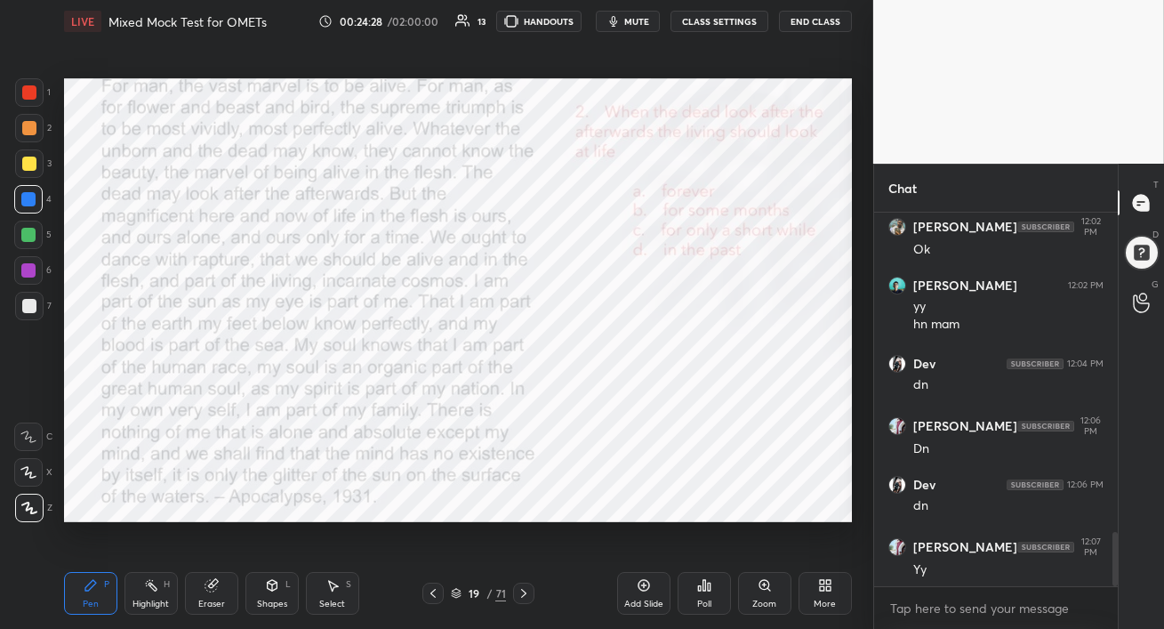
drag, startPoint x: 29, startPoint y: 275, endPoint x: 45, endPoint y: 283, distance: 17.9
click at [28, 275] on div at bounding box center [28, 270] width 14 height 14
click at [526, 592] on icon at bounding box center [524, 593] width 14 height 14
click at [707, 594] on div "Poll" at bounding box center [704, 593] width 53 height 43
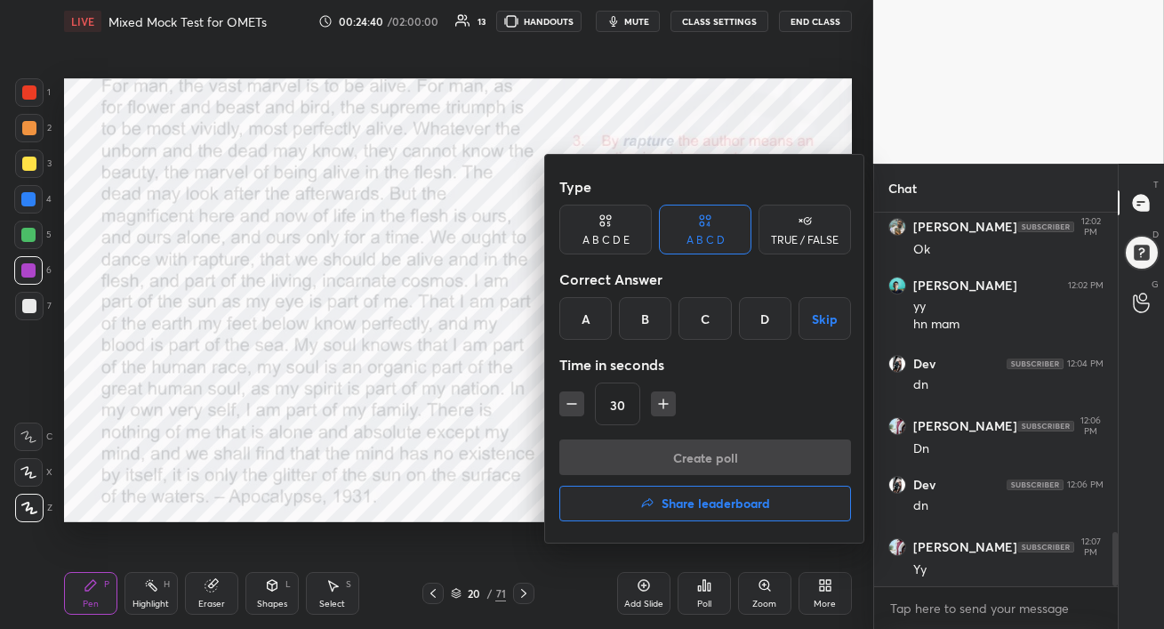
click at [760, 322] on div "D" at bounding box center [765, 318] width 52 height 43
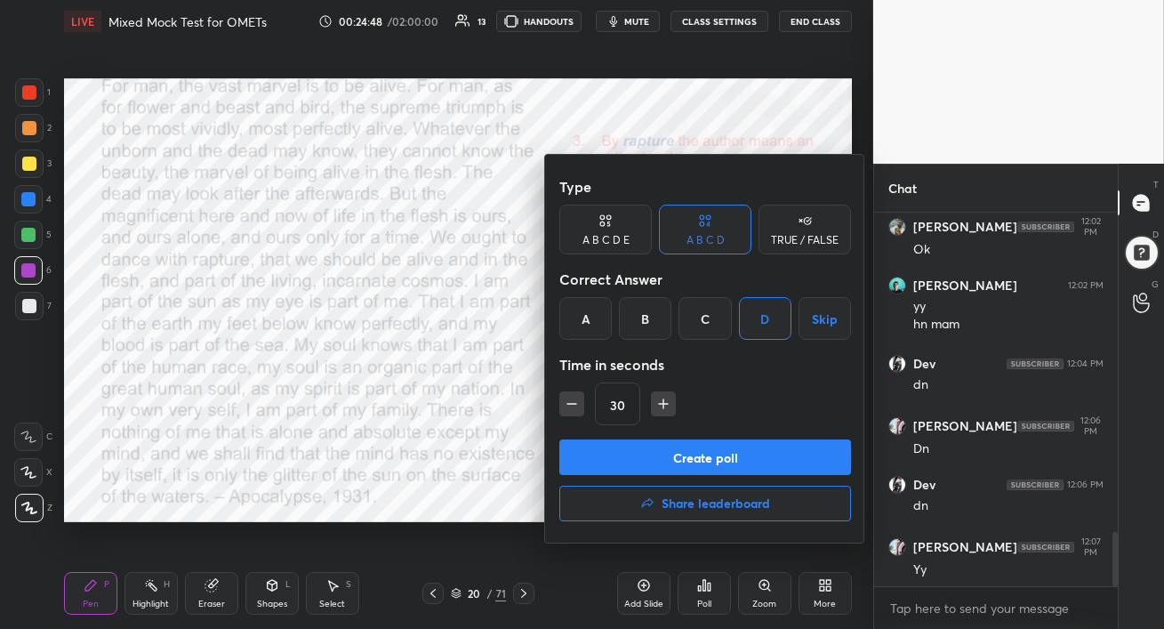
click at [749, 456] on button "Create poll" at bounding box center [705, 457] width 292 height 36
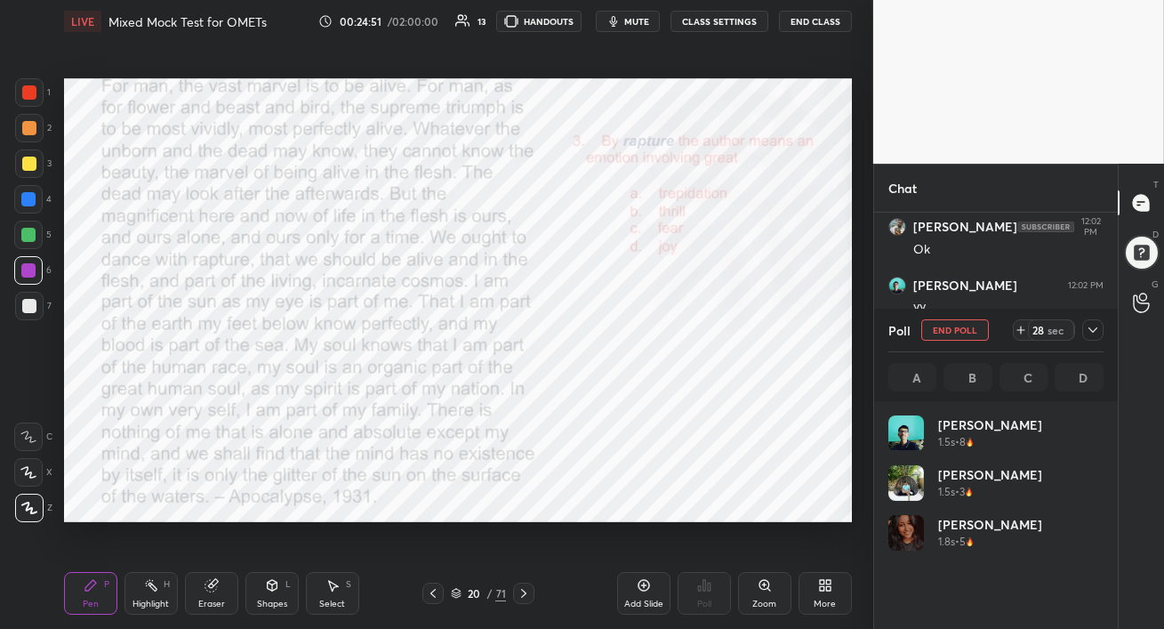
scroll to position [208, 210]
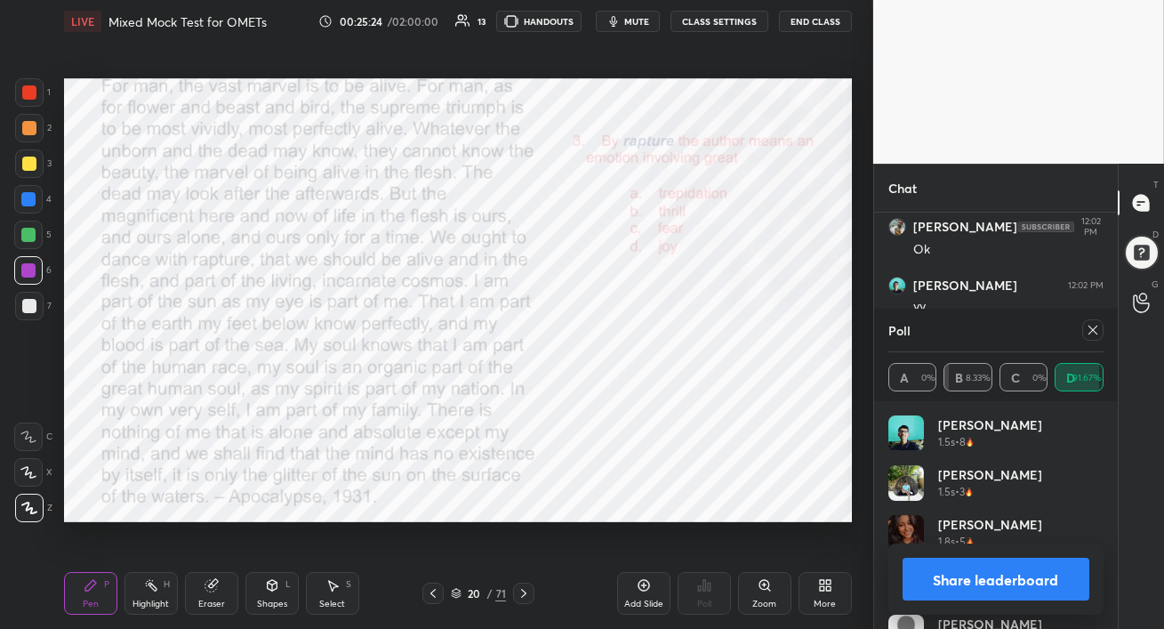
click at [1095, 333] on icon at bounding box center [1093, 330] width 14 height 14
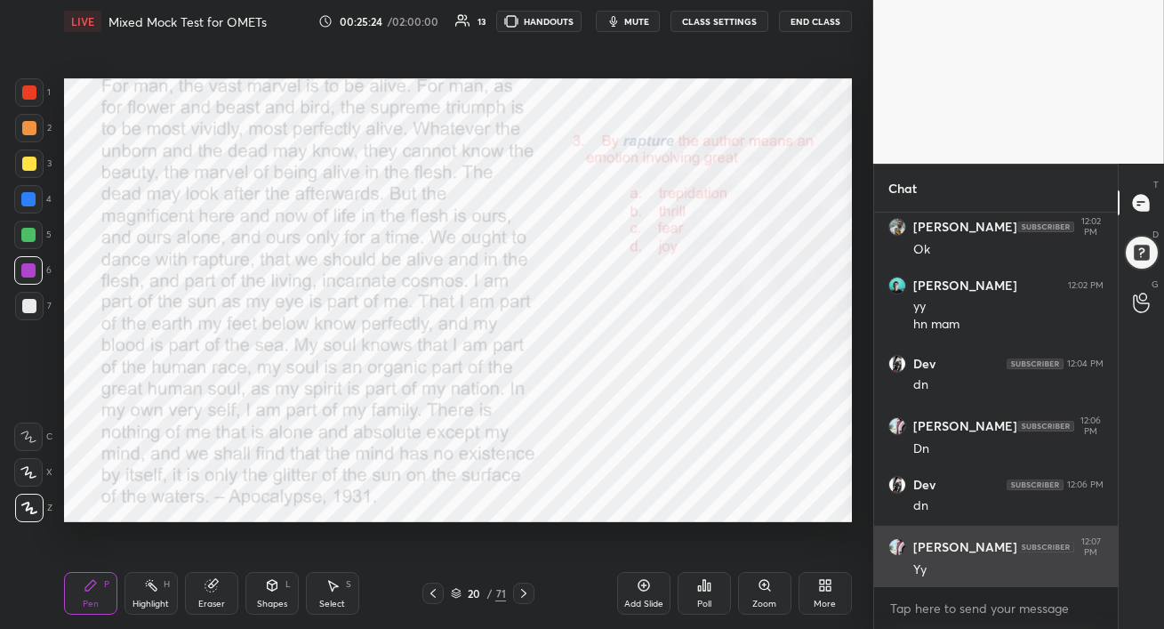
scroll to position [6, 5]
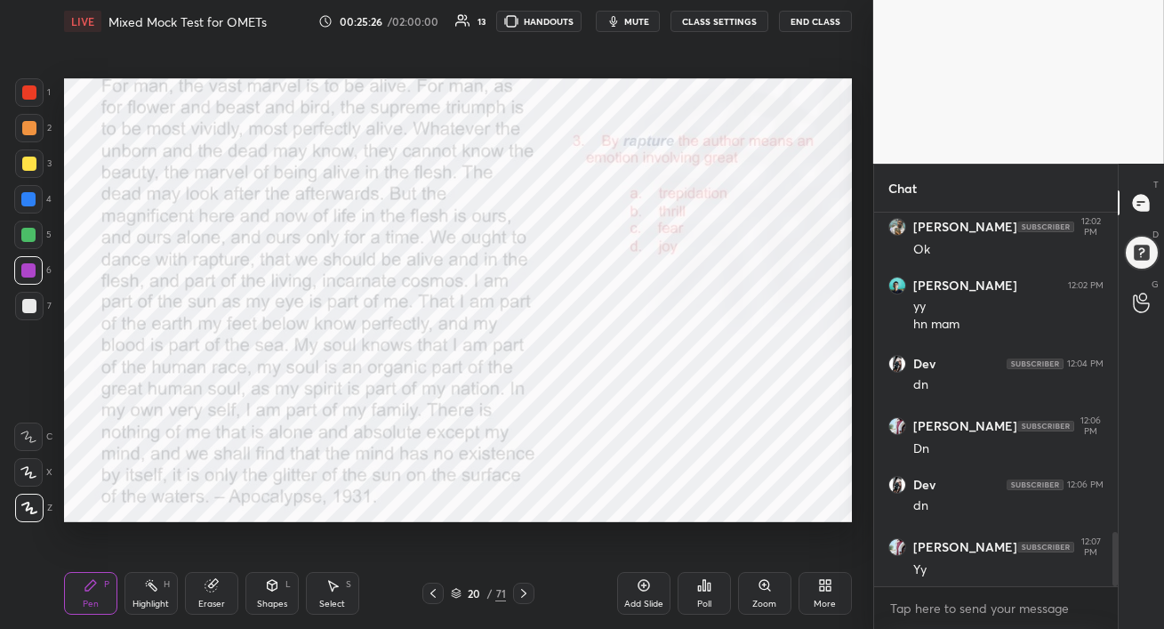
drag, startPoint x: 31, startPoint y: 200, endPoint x: 46, endPoint y: 213, distance: 19.6
click at [30, 201] on div at bounding box center [28, 199] width 14 height 14
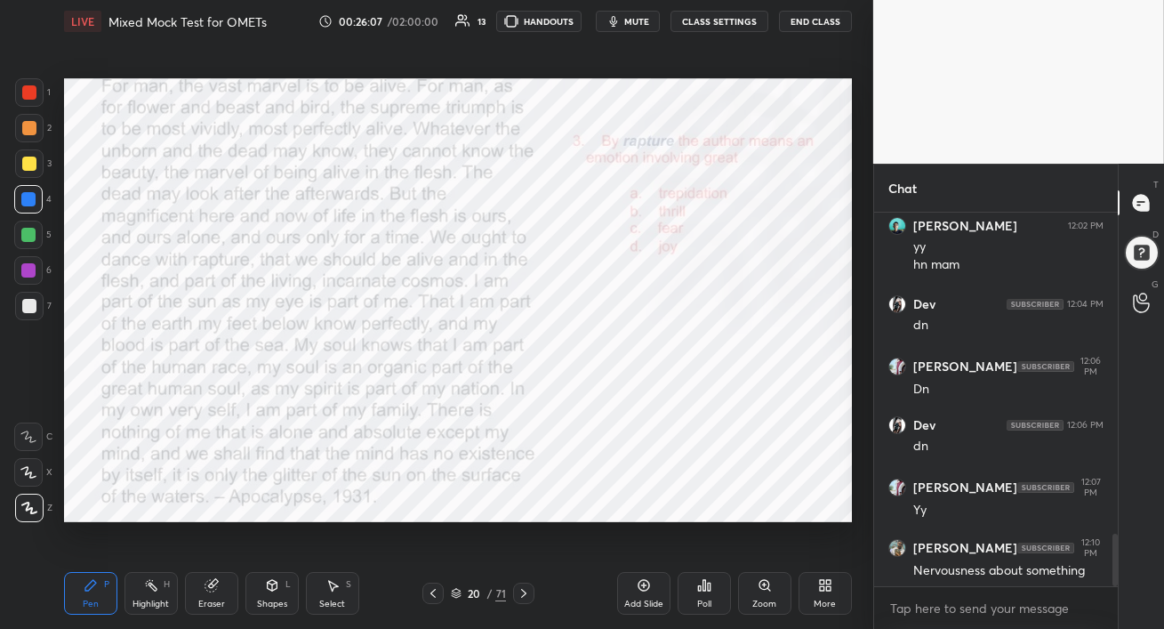
click at [525, 597] on icon at bounding box center [524, 593] width 14 height 14
click at [638, 27] on button "mute" at bounding box center [628, 21] width 64 height 21
click at [642, 23] on span "unmute" at bounding box center [634, 21] width 38 height 12
click at [705, 588] on icon at bounding box center [704, 585] width 14 height 14
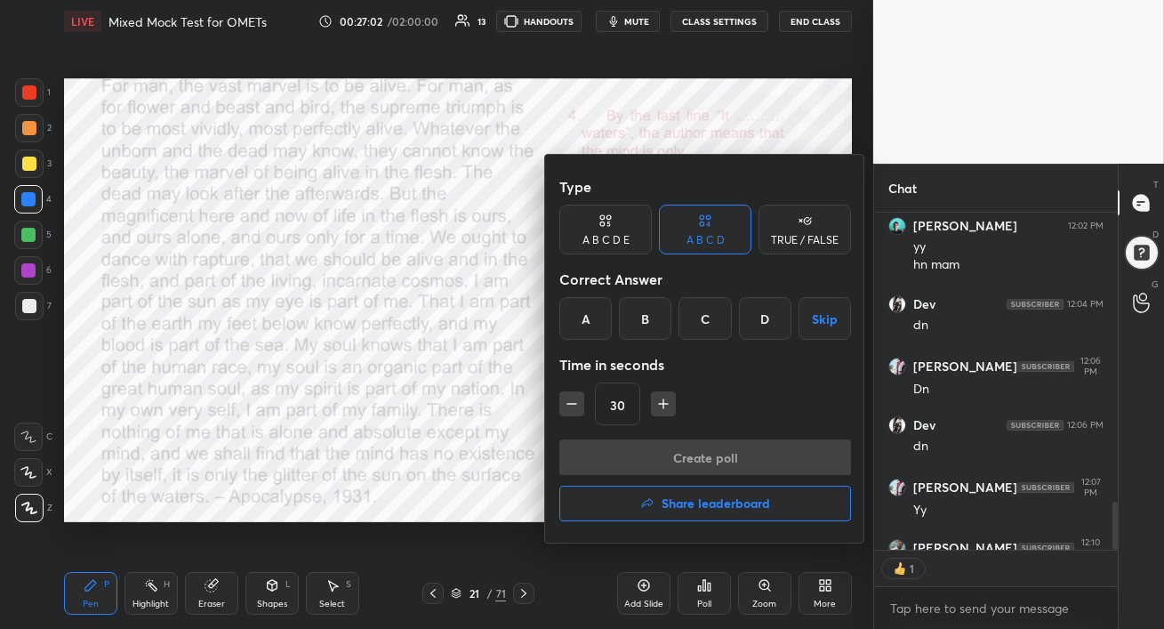
drag, startPoint x: 773, startPoint y: 317, endPoint x: 763, endPoint y: 350, distance: 35.2
click at [772, 317] on div "D" at bounding box center [765, 318] width 52 height 43
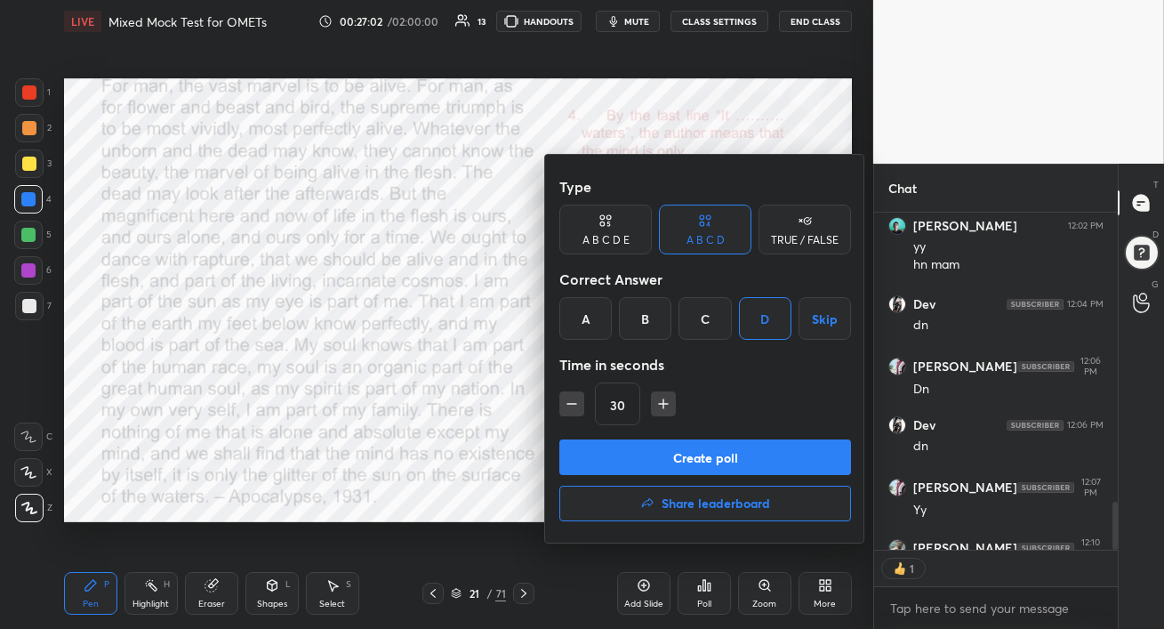
click at [725, 457] on button "Create poll" at bounding box center [705, 457] width 292 height 36
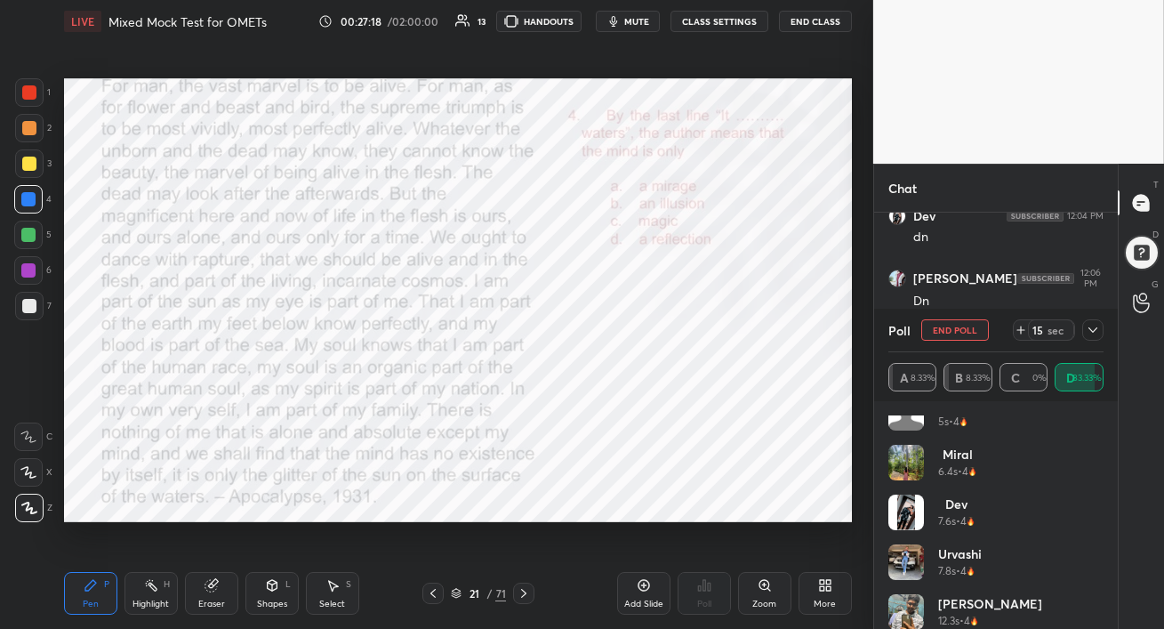
scroll to position [285, 0]
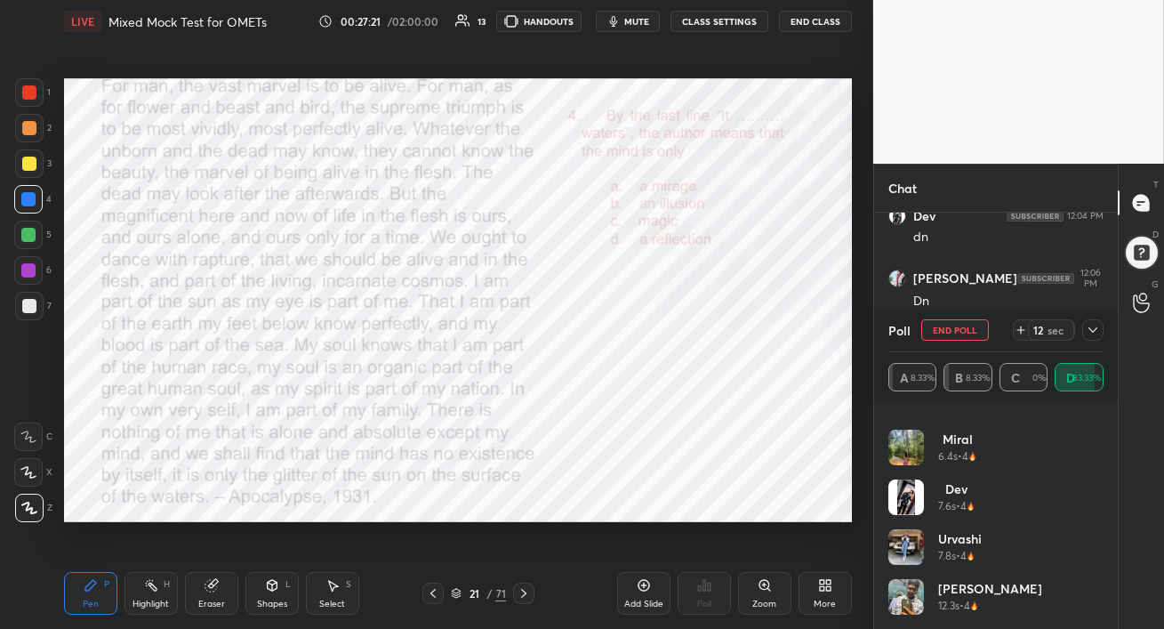
click at [27, 267] on div at bounding box center [28, 270] width 14 height 14
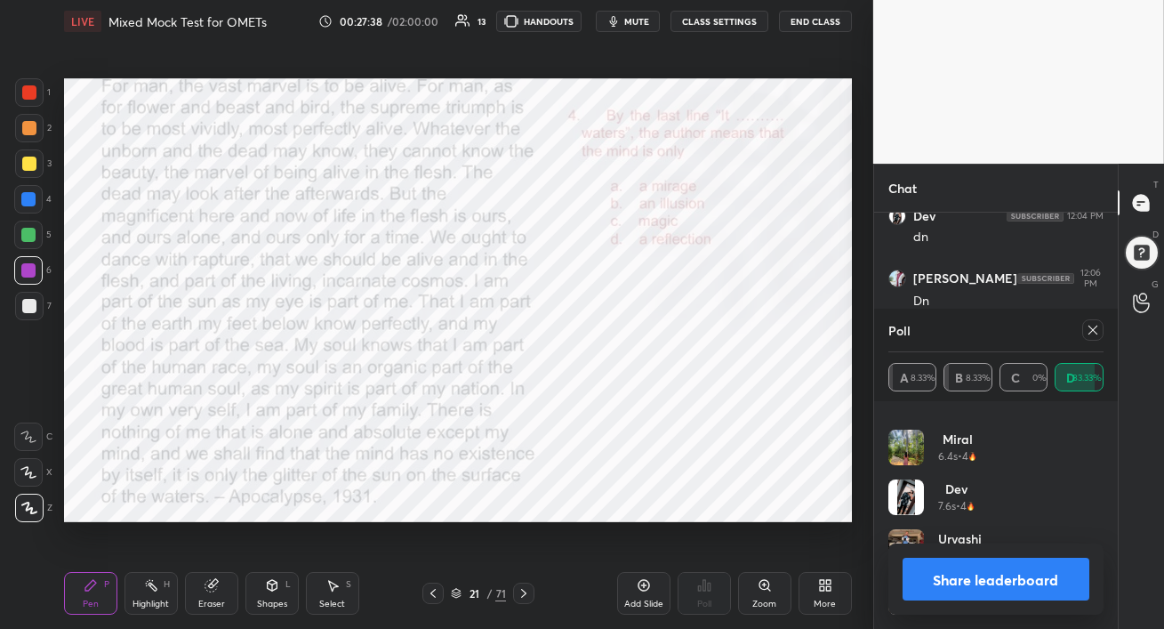
click at [1093, 336] on icon at bounding box center [1093, 330] width 14 height 14
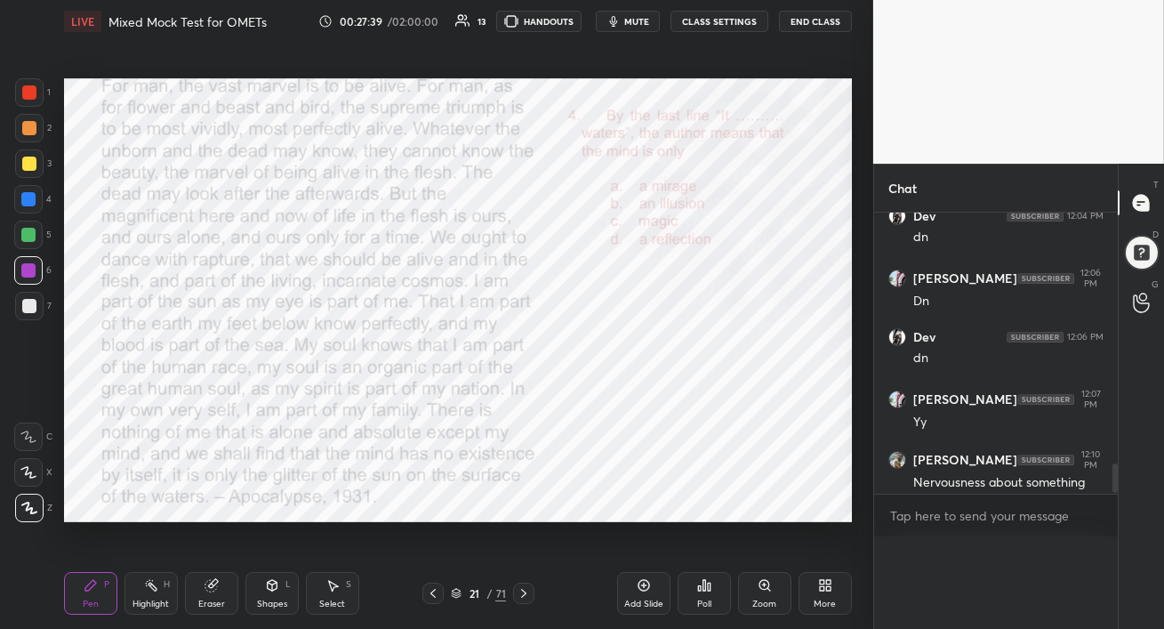
scroll to position [2332, 0]
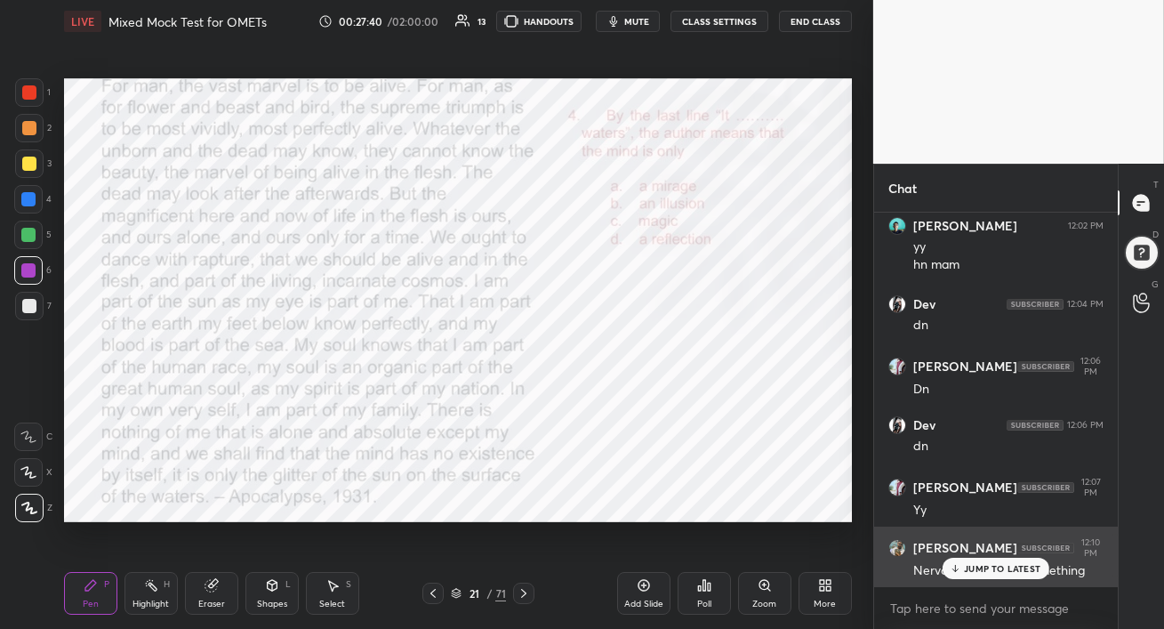
click at [964, 577] on div "JUMP TO LATEST" at bounding box center [996, 568] width 107 height 21
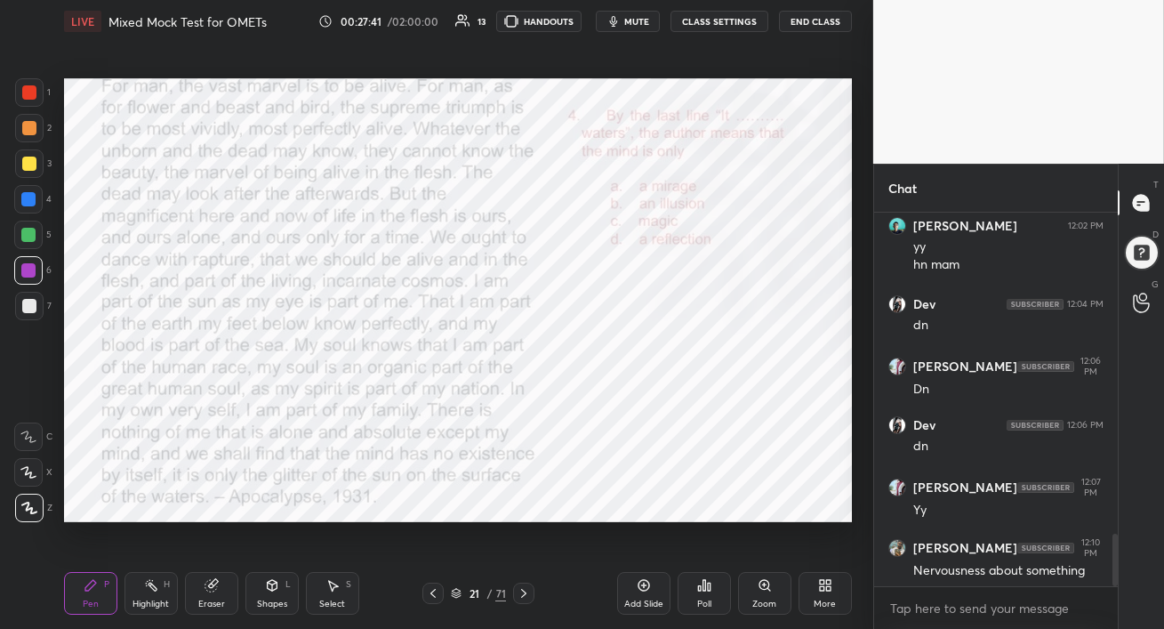
click at [37, 240] on div at bounding box center [28, 235] width 28 height 28
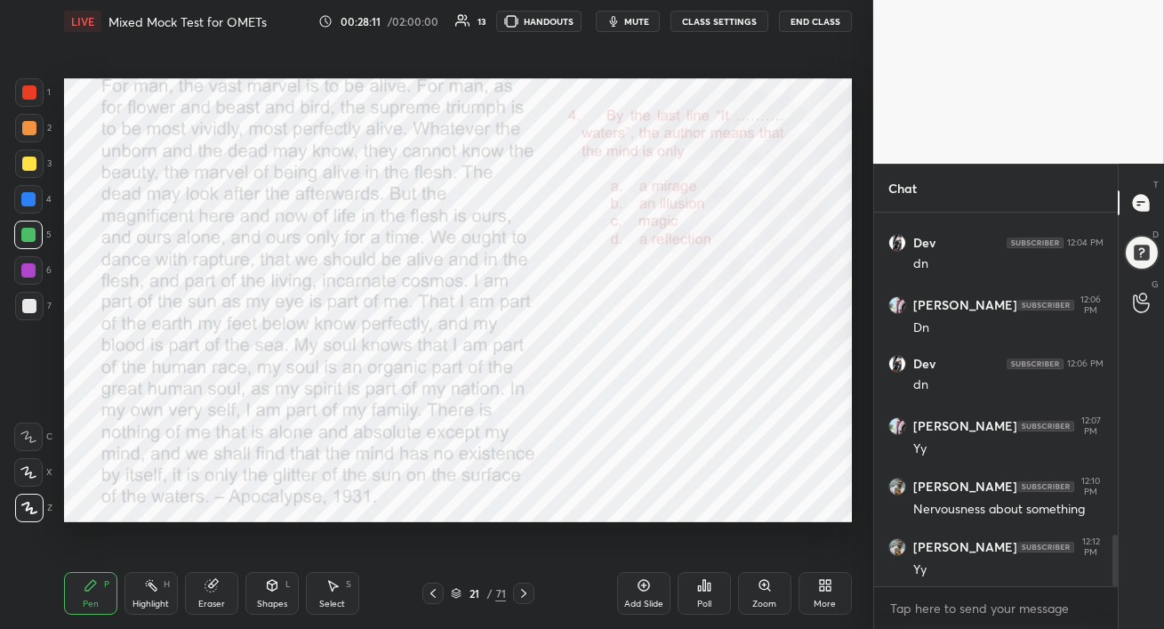
click at [531, 592] on div at bounding box center [523, 592] width 21 height 21
click at [694, 595] on div "Poll" at bounding box center [704, 593] width 53 height 43
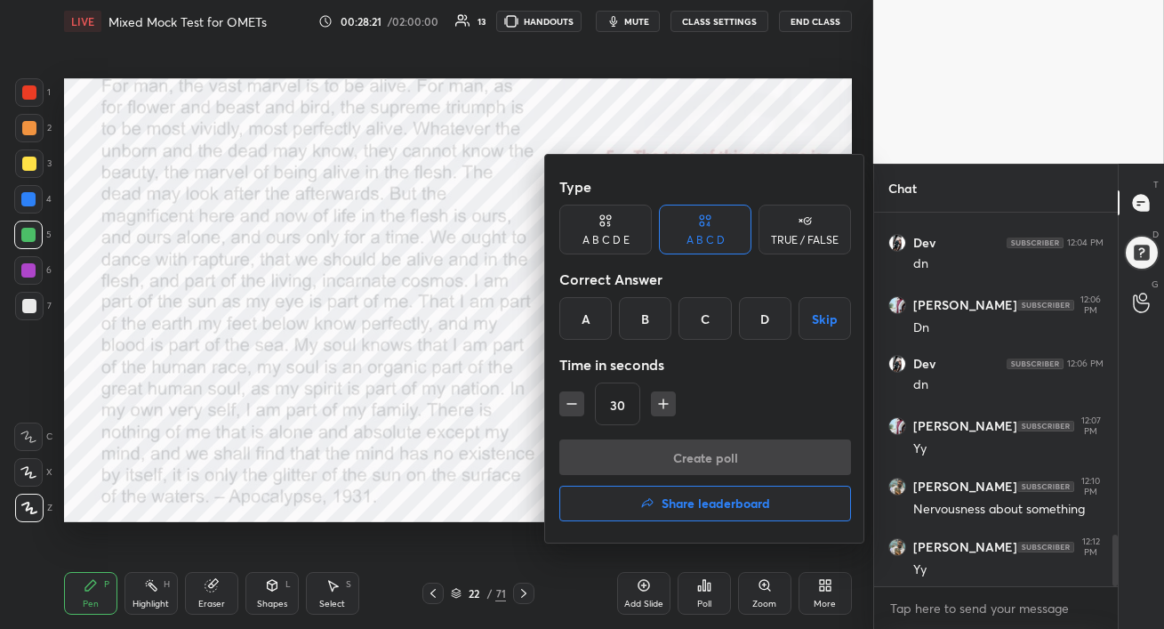
click at [765, 326] on div "D" at bounding box center [765, 318] width 52 height 43
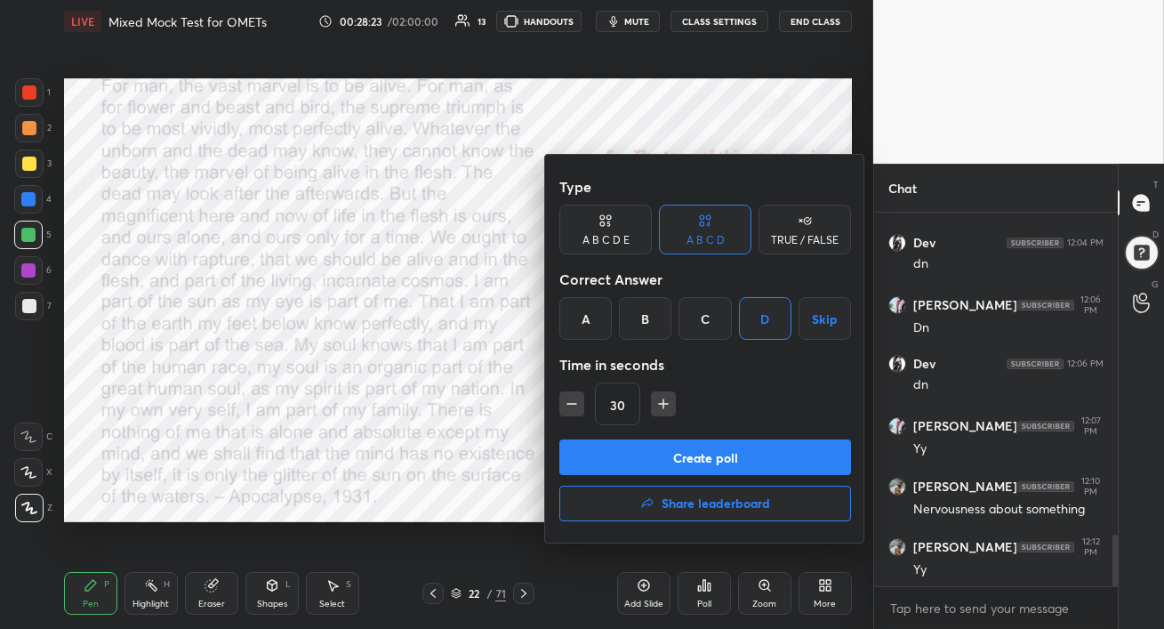
click at [492, 492] on div at bounding box center [582, 314] width 1164 height 629
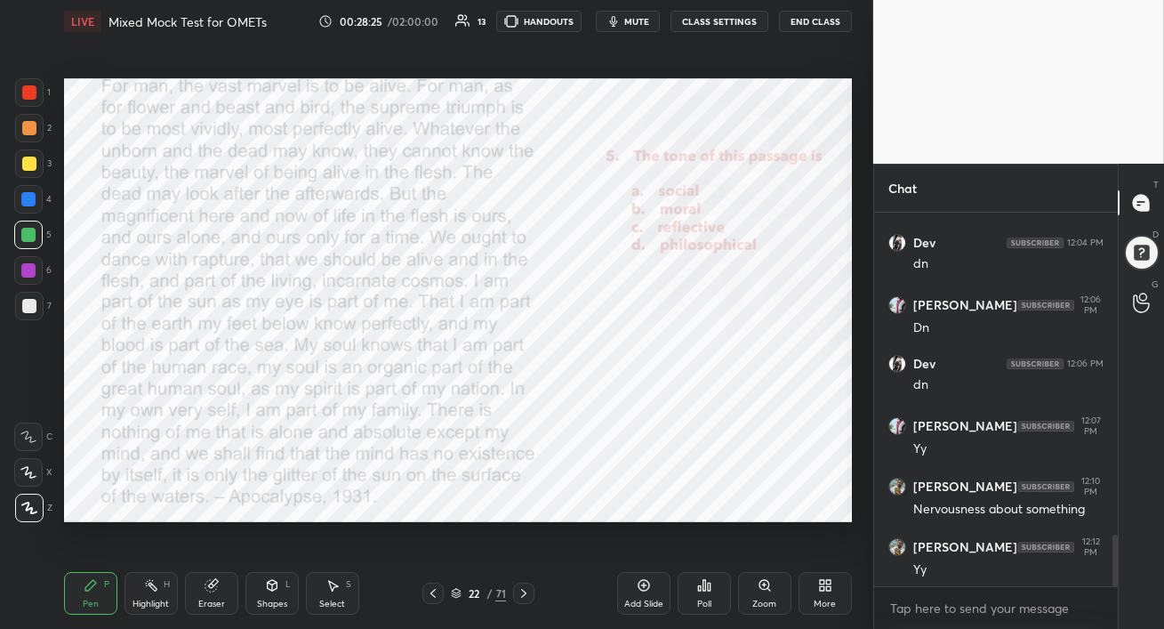
click at [697, 598] on div "Poll" at bounding box center [704, 593] width 53 height 43
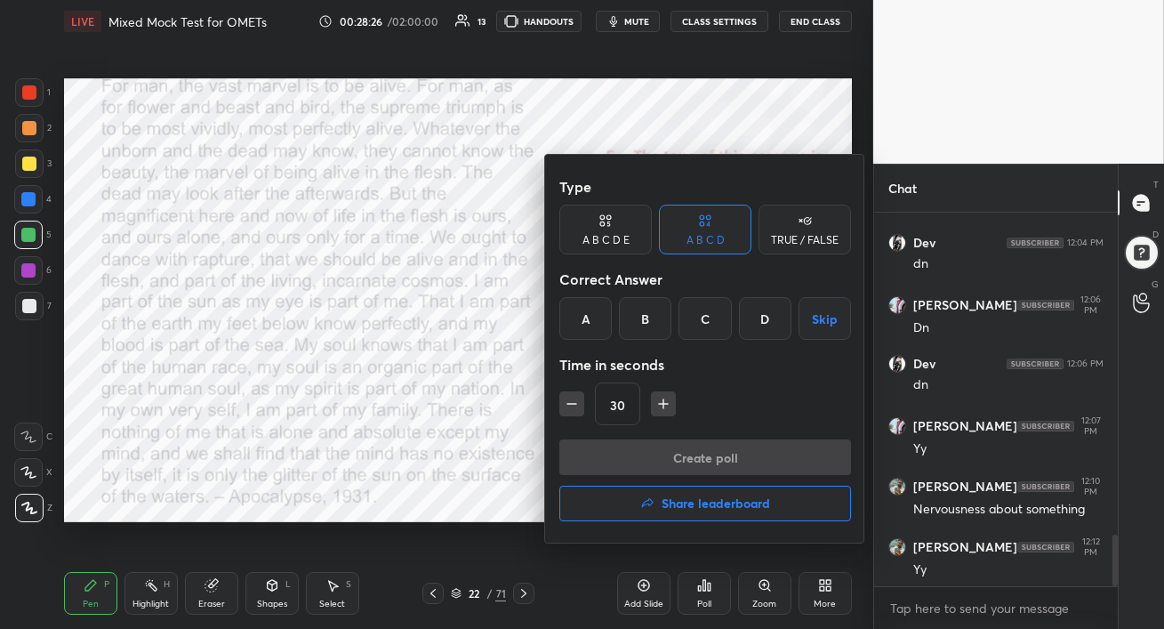
click at [768, 318] on div "D" at bounding box center [765, 318] width 52 height 43
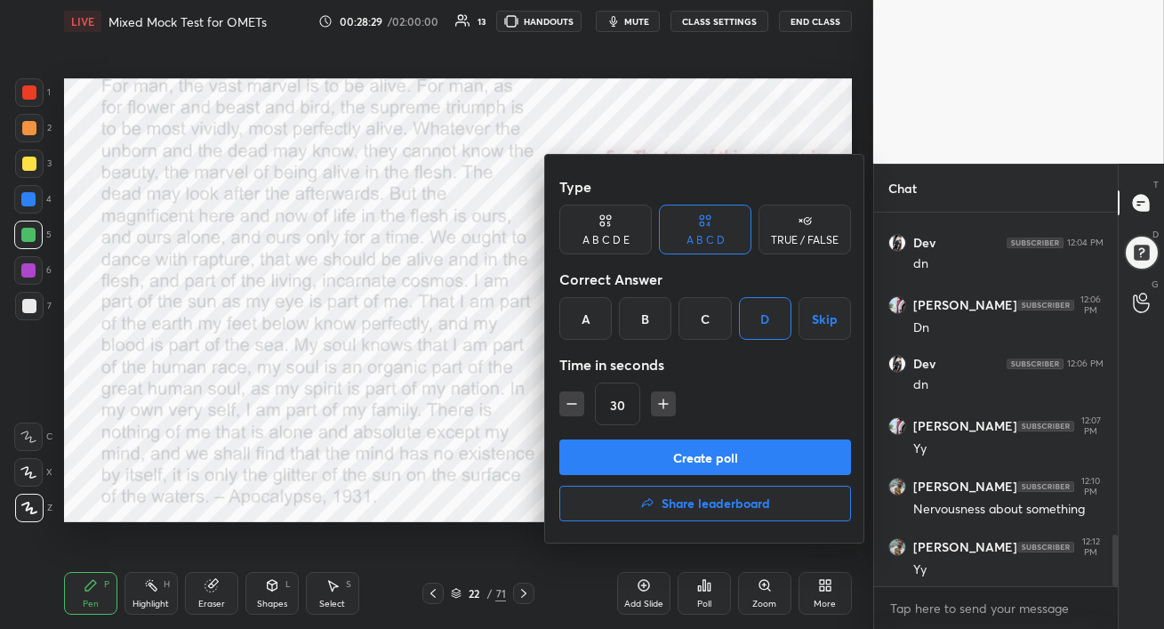
click at [732, 455] on button "Create poll" at bounding box center [705, 457] width 292 height 36
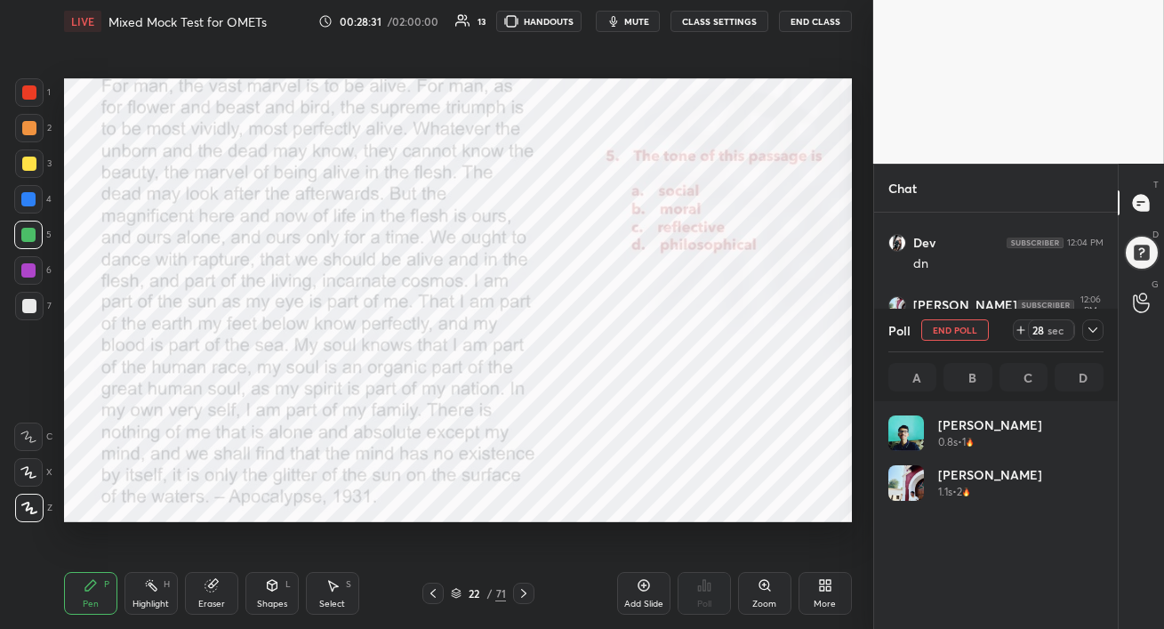
scroll to position [5, 5]
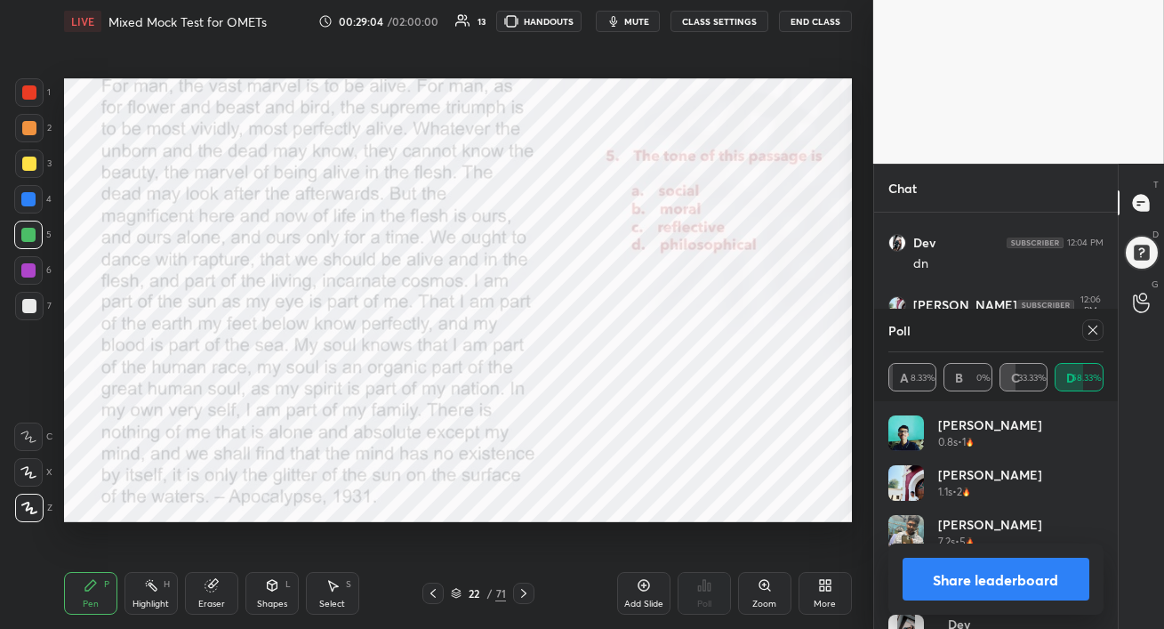
click at [1093, 333] on icon at bounding box center [1093, 330] width 14 height 14
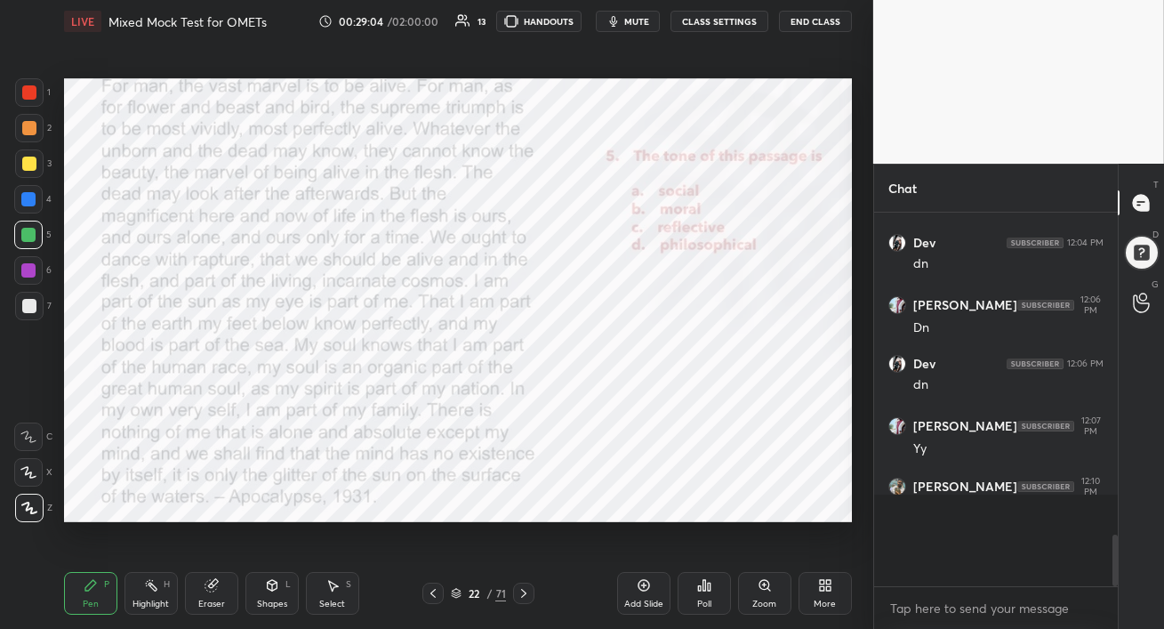
scroll to position [218, 238]
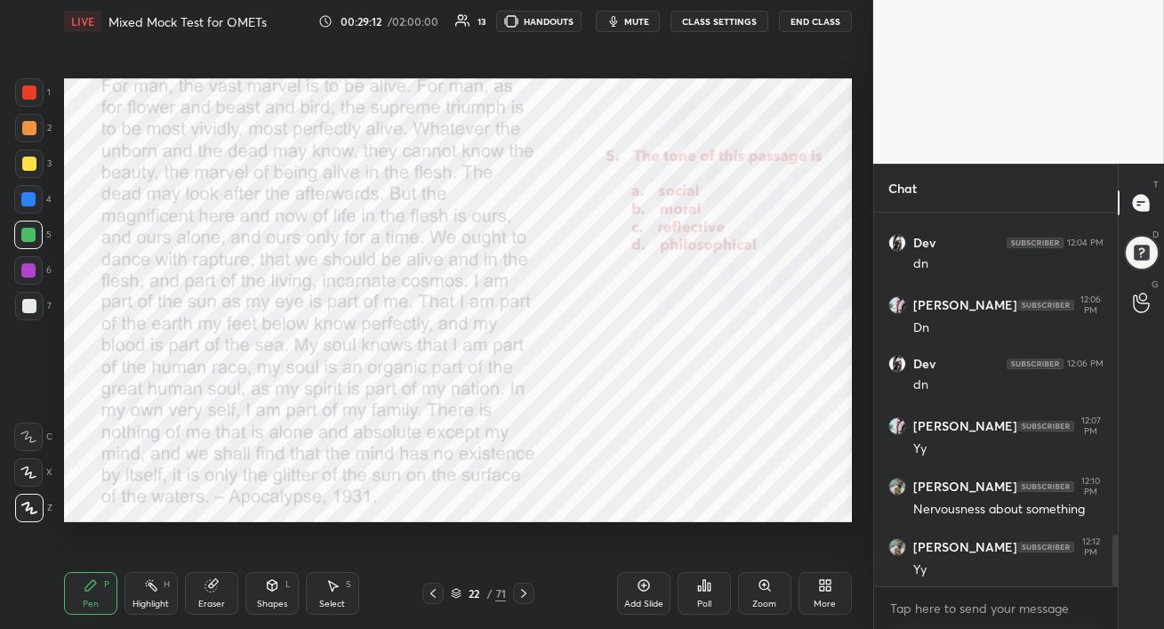
click at [33, 86] on div at bounding box center [29, 92] width 14 height 14
click at [526, 593] on icon at bounding box center [523, 593] width 5 height 9
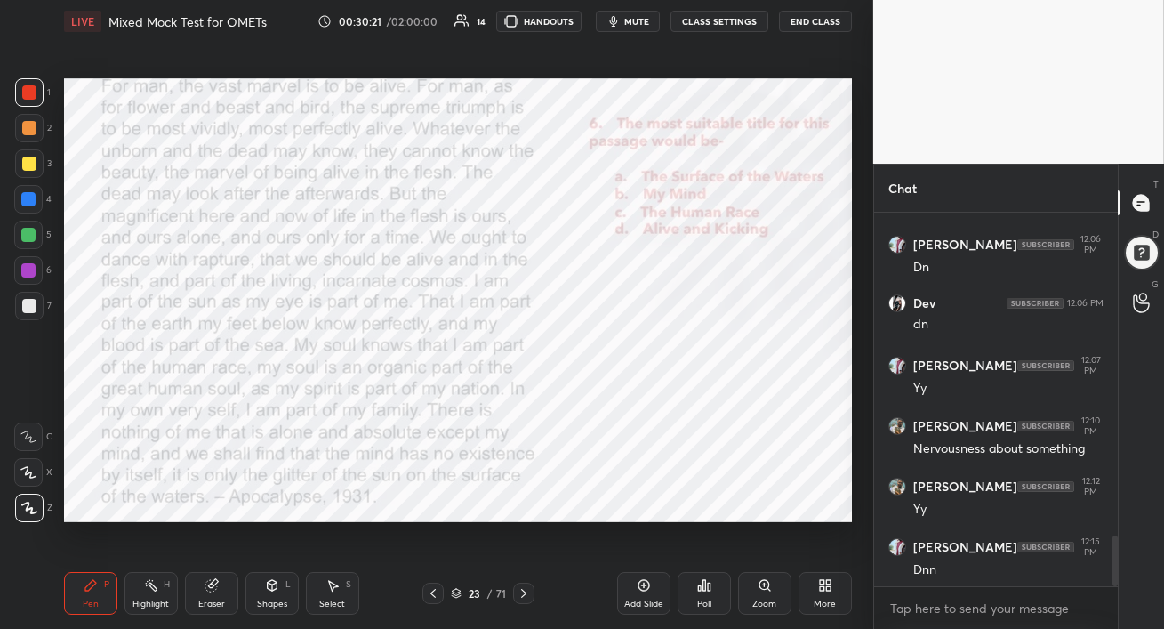
scroll to position [2454, 0]
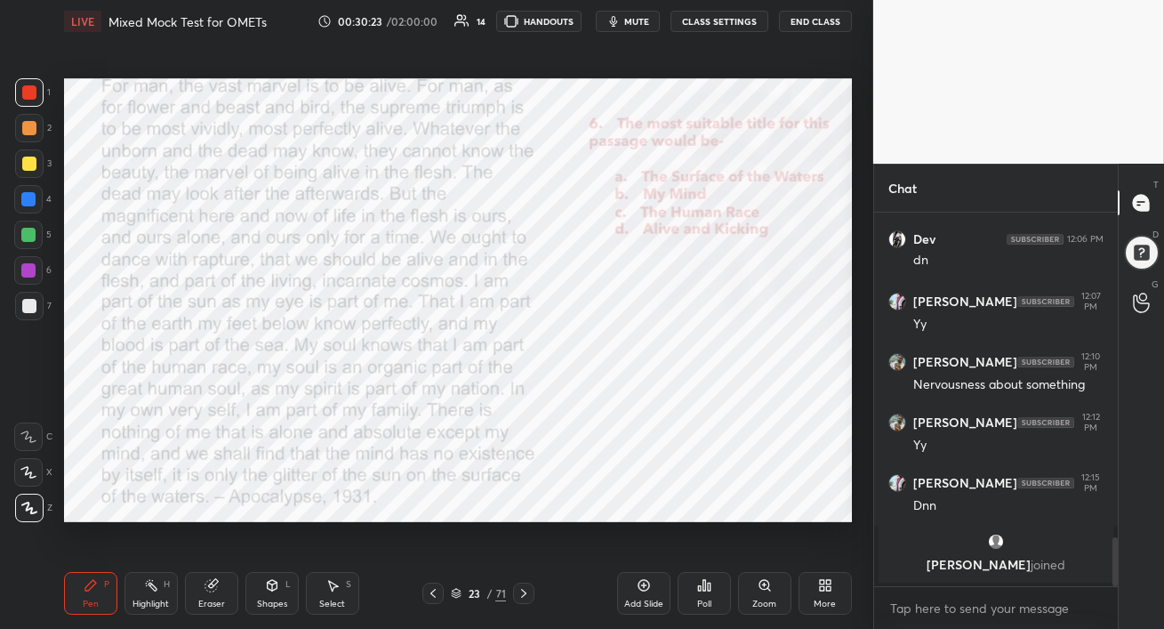
click at [707, 596] on div "Poll" at bounding box center [704, 593] width 53 height 43
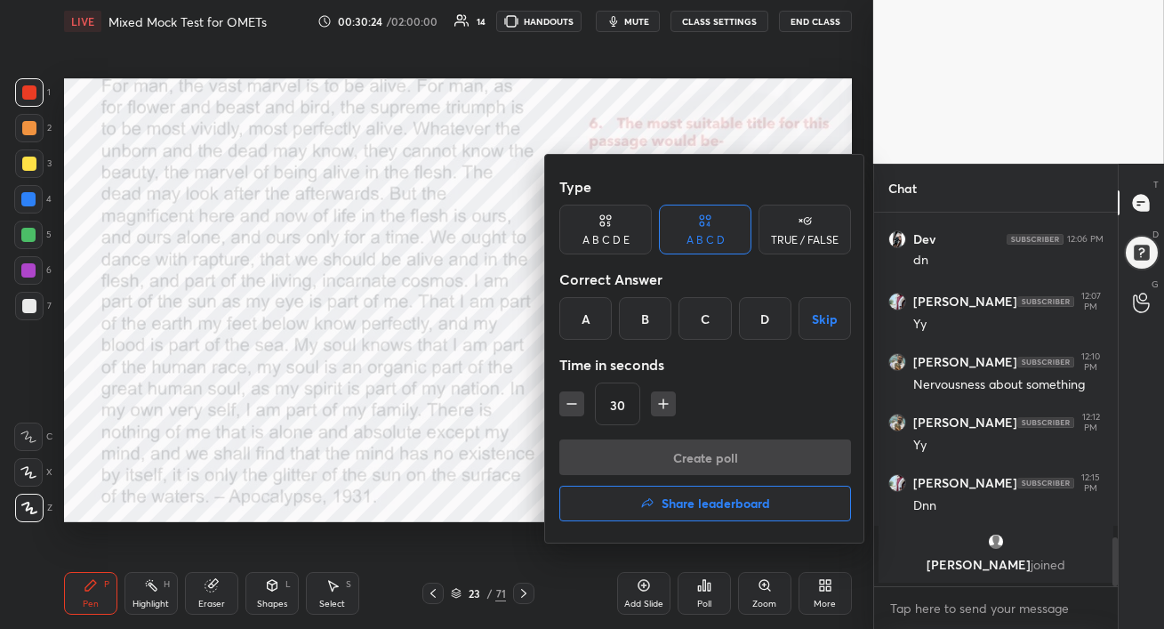
scroll to position [2170, 0]
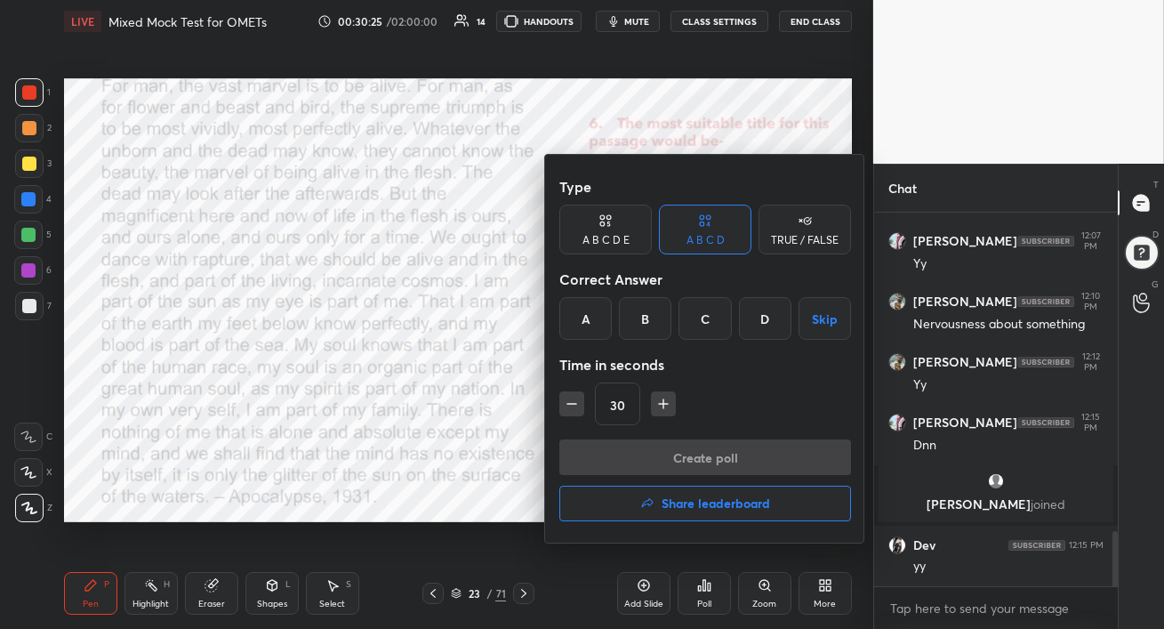
click at [767, 326] on div "D" at bounding box center [765, 318] width 52 height 43
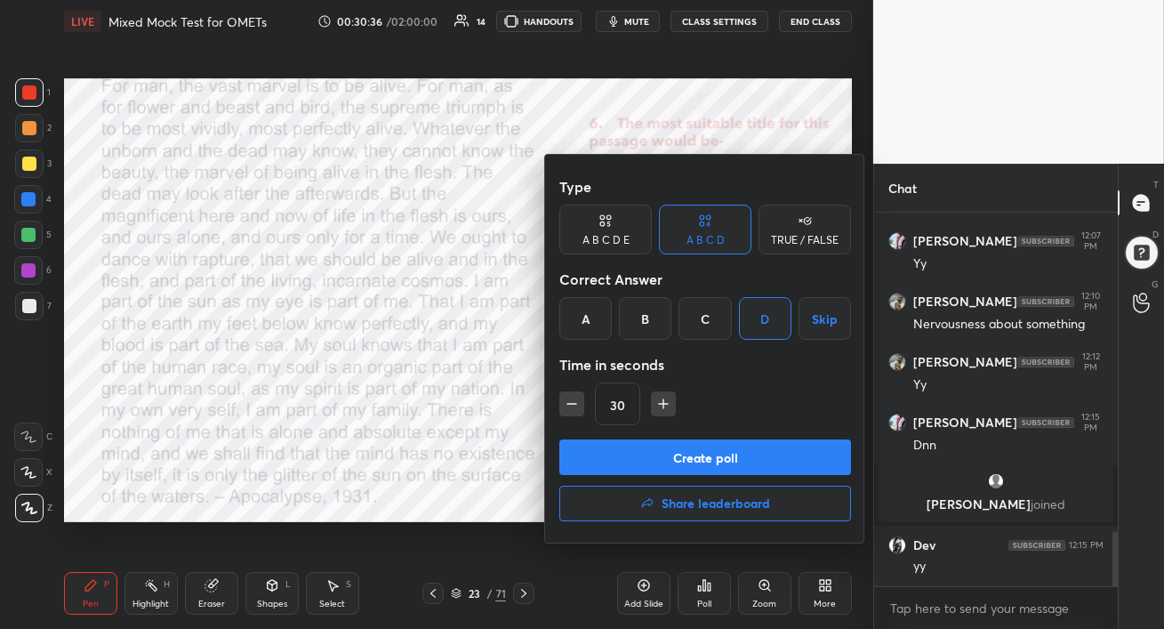
click at [692, 456] on button "Create poll" at bounding box center [705, 457] width 292 height 36
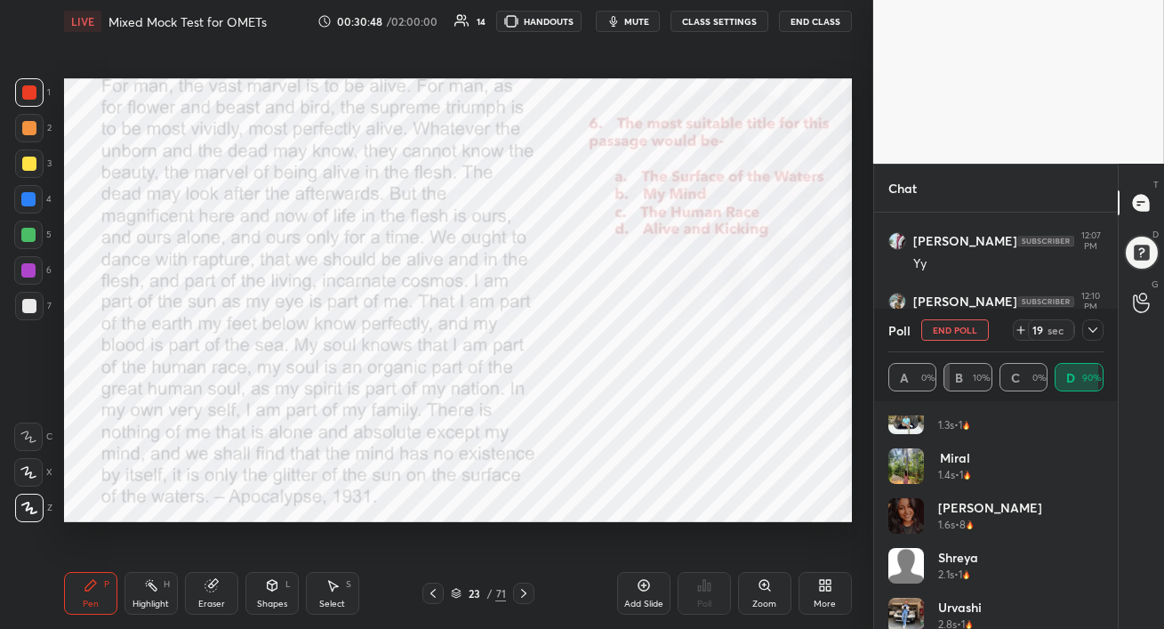
scroll to position [235, 0]
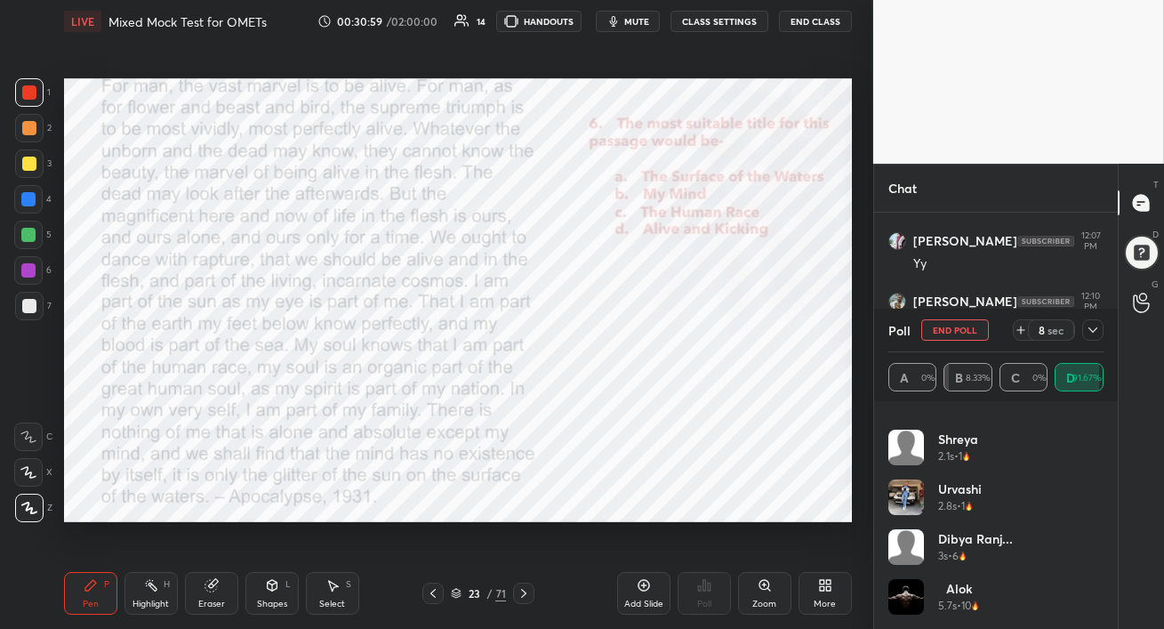
click at [1094, 331] on icon at bounding box center [1093, 330] width 14 height 14
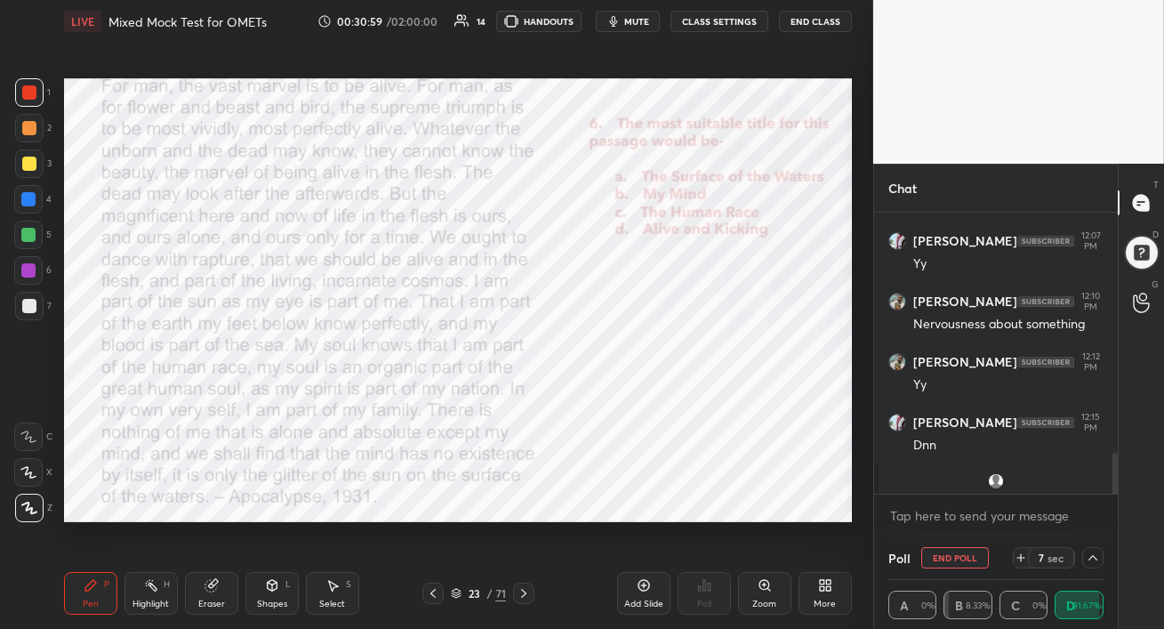
scroll to position [0, 0]
click at [949, 559] on button "End Poll" at bounding box center [955, 557] width 68 height 21
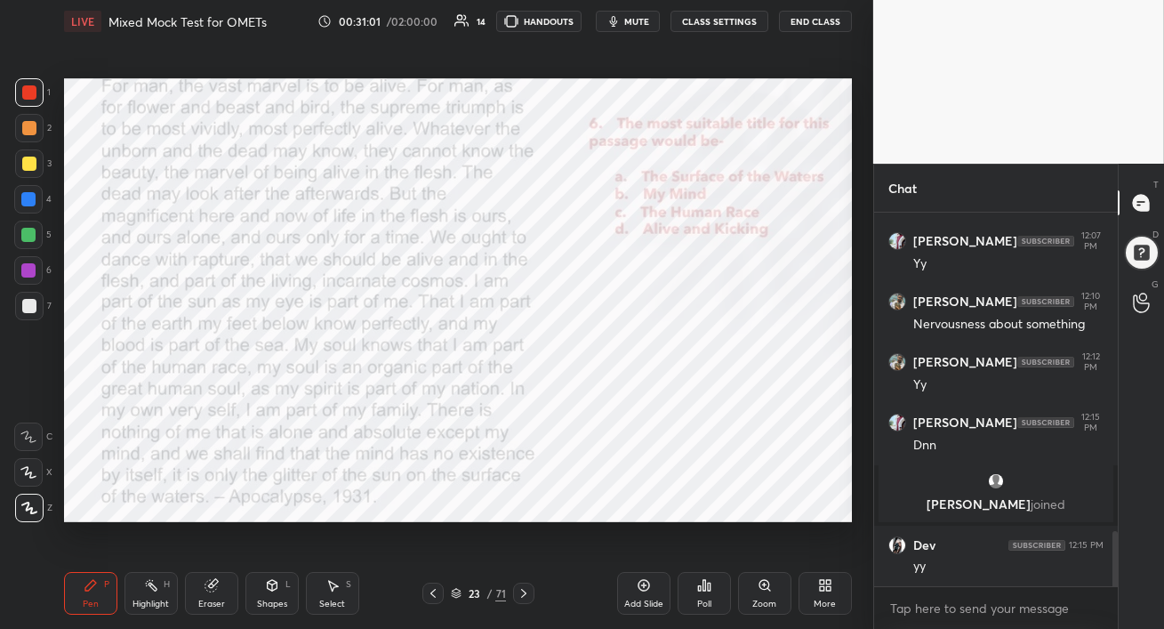
scroll to position [221, 238]
click at [30, 205] on div at bounding box center [28, 199] width 14 height 14
click at [28, 273] on div at bounding box center [28, 270] width 14 height 14
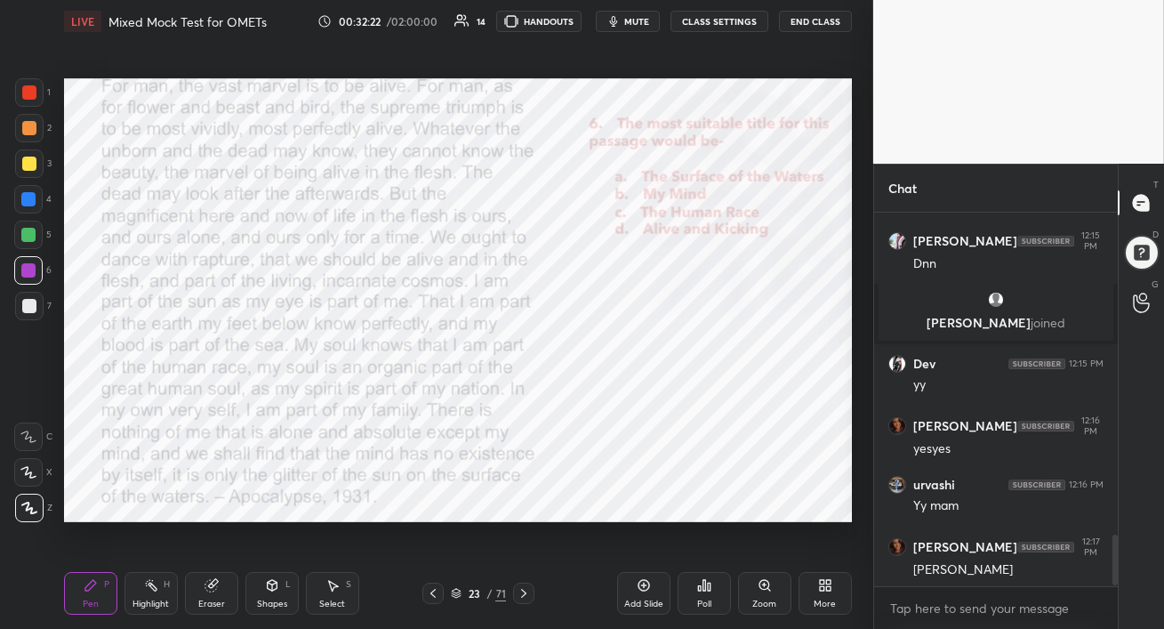
scroll to position [2411, 0]
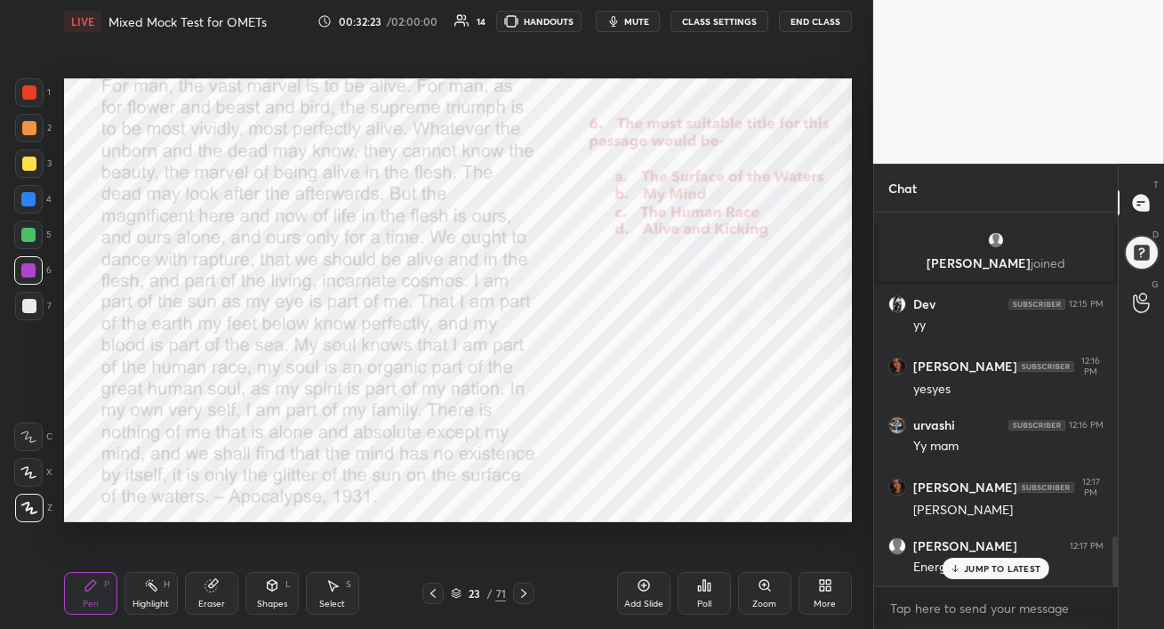
click at [1016, 568] on p "JUMP TO LATEST" at bounding box center [1002, 568] width 76 height 11
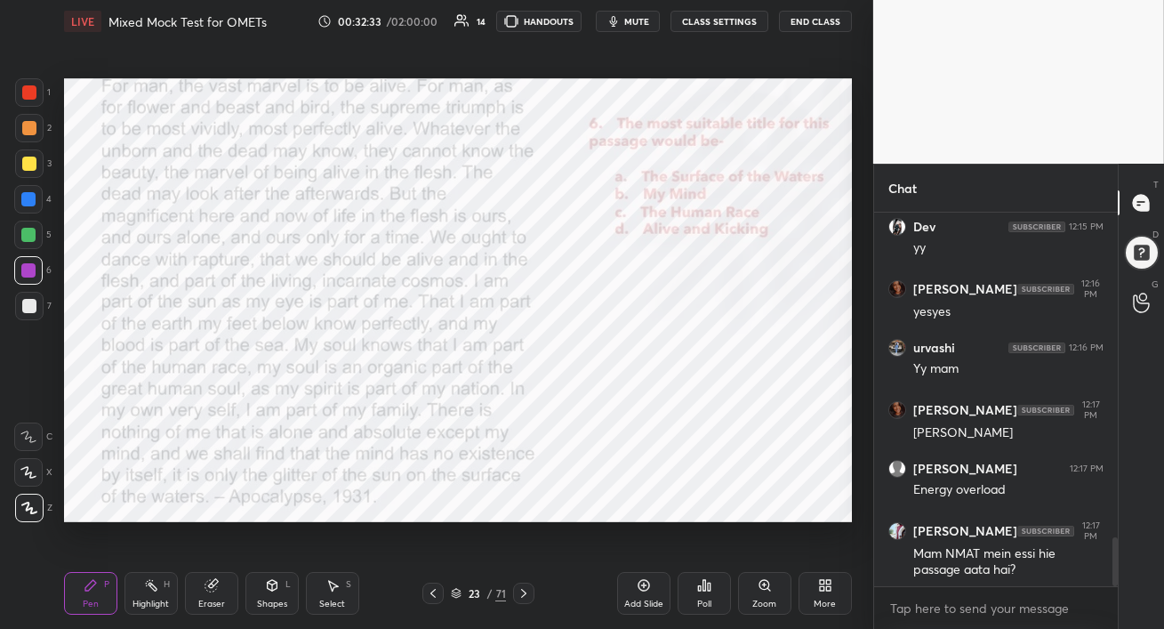
drag, startPoint x: 526, startPoint y: 593, endPoint x: 527, endPoint y: 629, distance: 35.6
click at [527, 628] on div "Pen P Highlight H Eraser Shapes L Select S 23 / 71 Add Slide Poll Zoom More" at bounding box center [458, 593] width 788 height 71
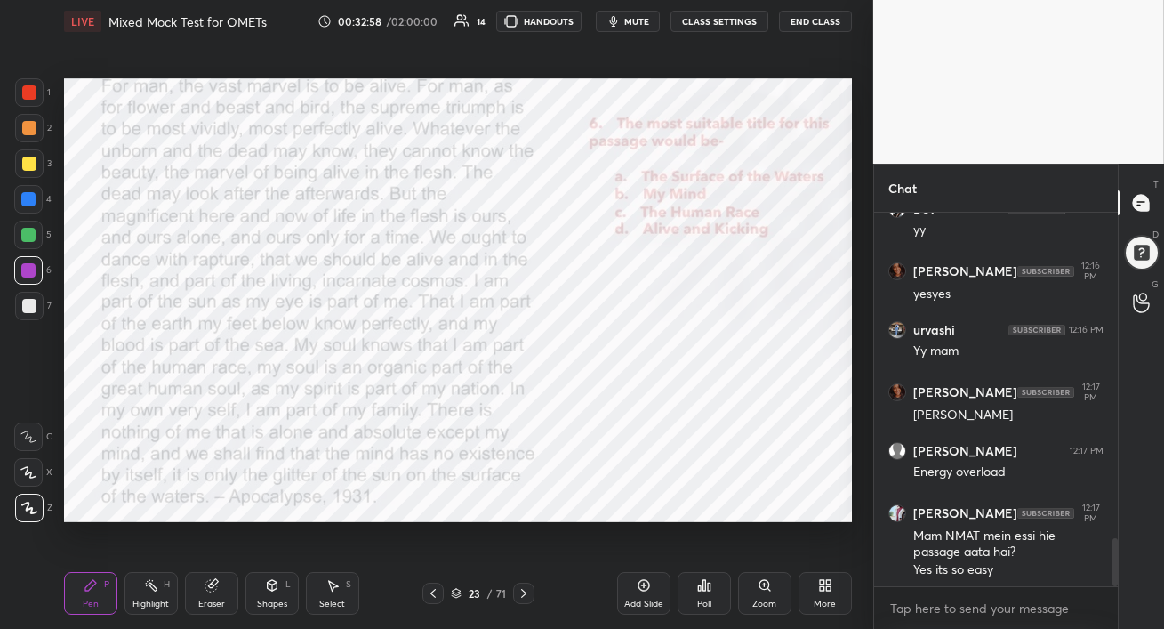
scroll to position [2524, 0]
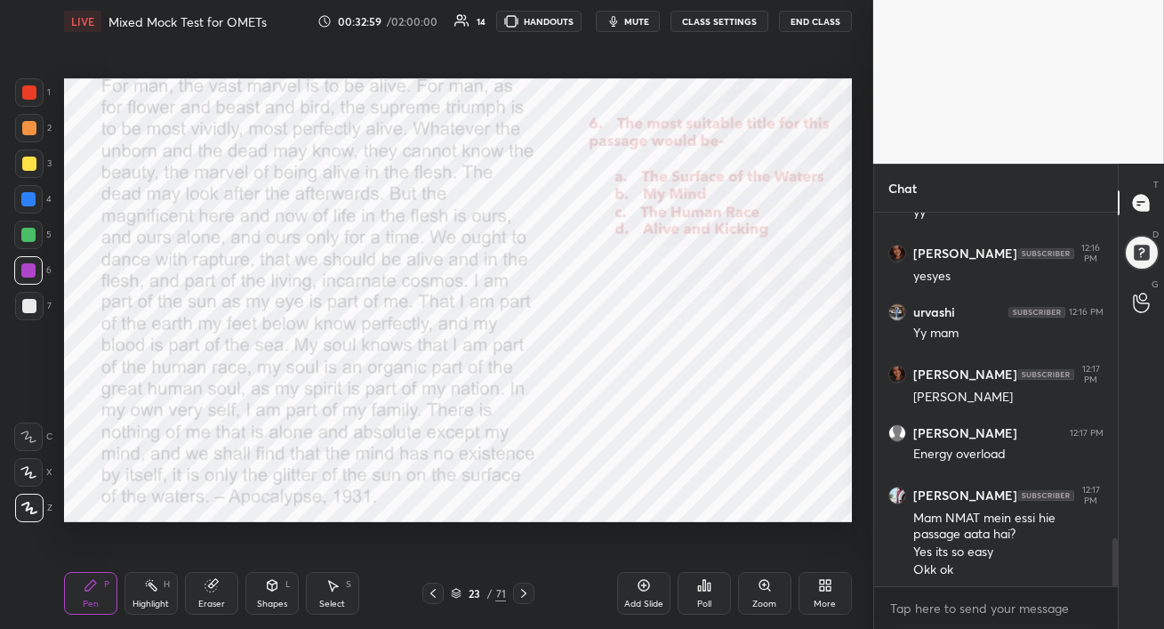
click at [526, 595] on icon at bounding box center [524, 593] width 14 height 14
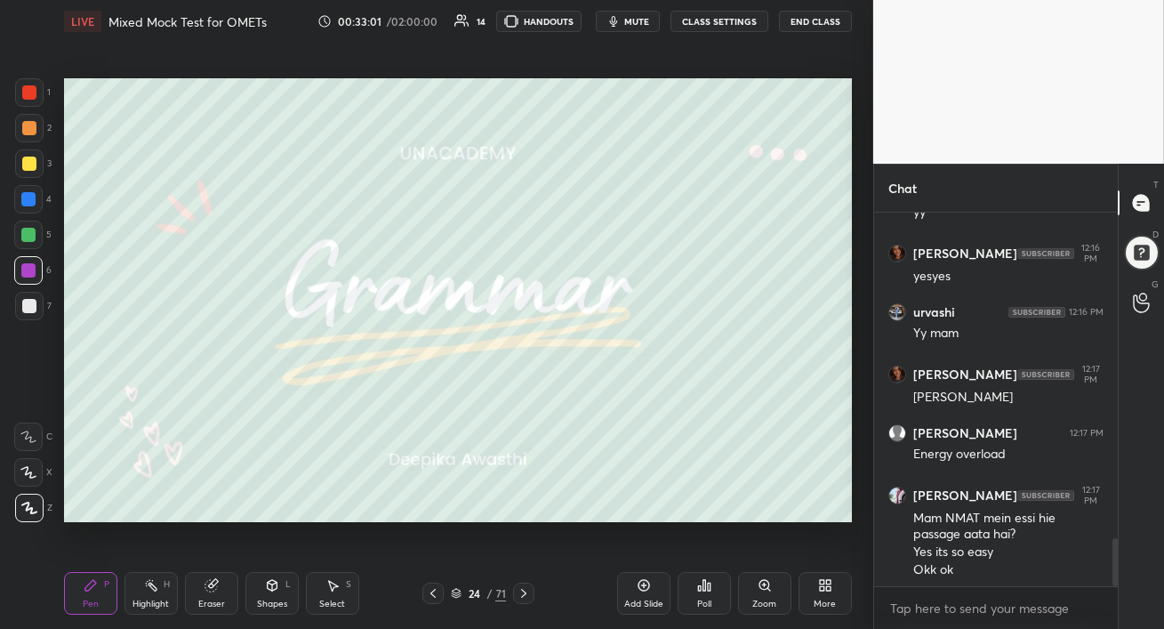
click at [518, 596] on icon at bounding box center [524, 593] width 14 height 14
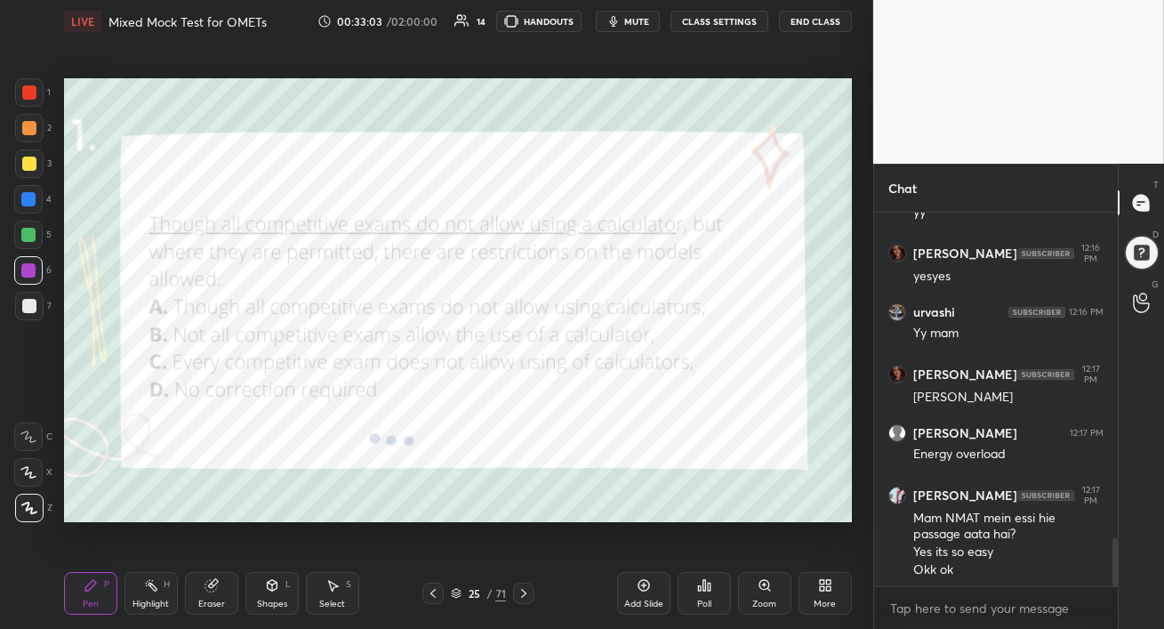
click at [27, 206] on div at bounding box center [28, 199] width 28 height 28
click at [647, 20] on span "mute" at bounding box center [636, 21] width 25 height 12
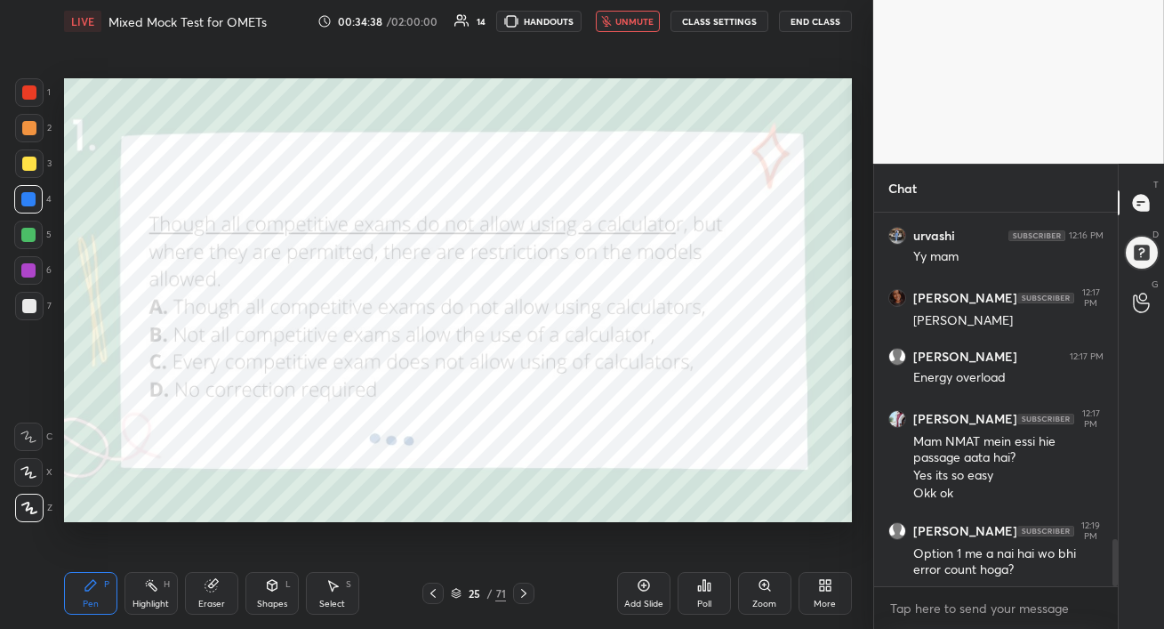
click at [639, 19] on span "unmute" at bounding box center [634, 21] width 38 height 12
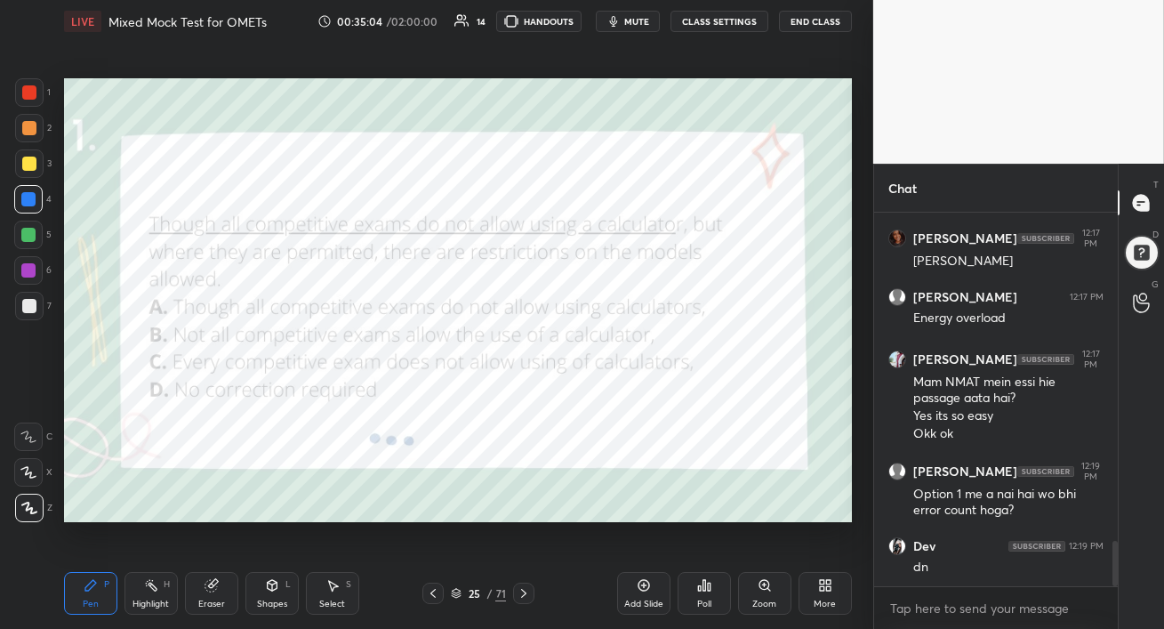
scroll to position [2721, 0]
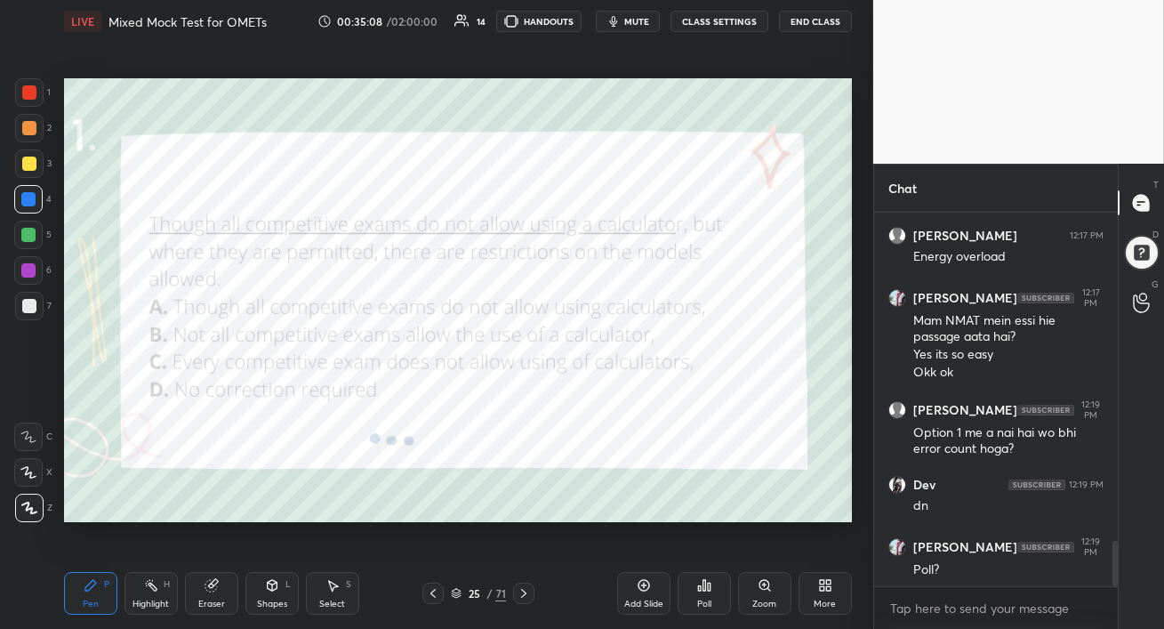
click at [694, 597] on div "Poll" at bounding box center [704, 593] width 53 height 43
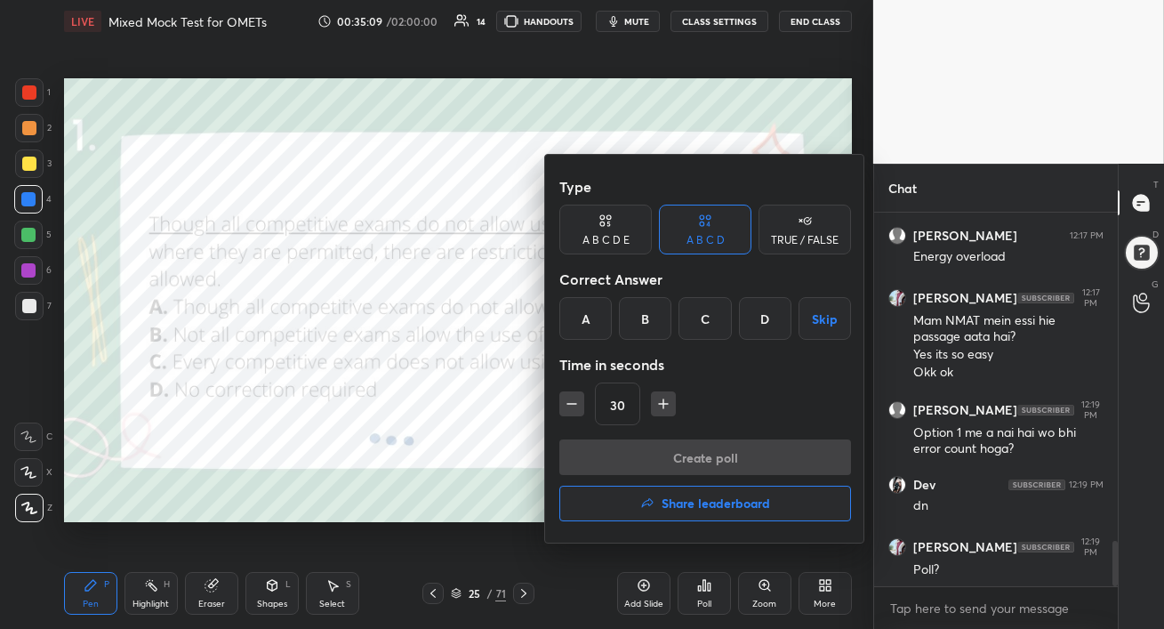
click at [643, 317] on div "B" at bounding box center [645, 318] width 52 height 43
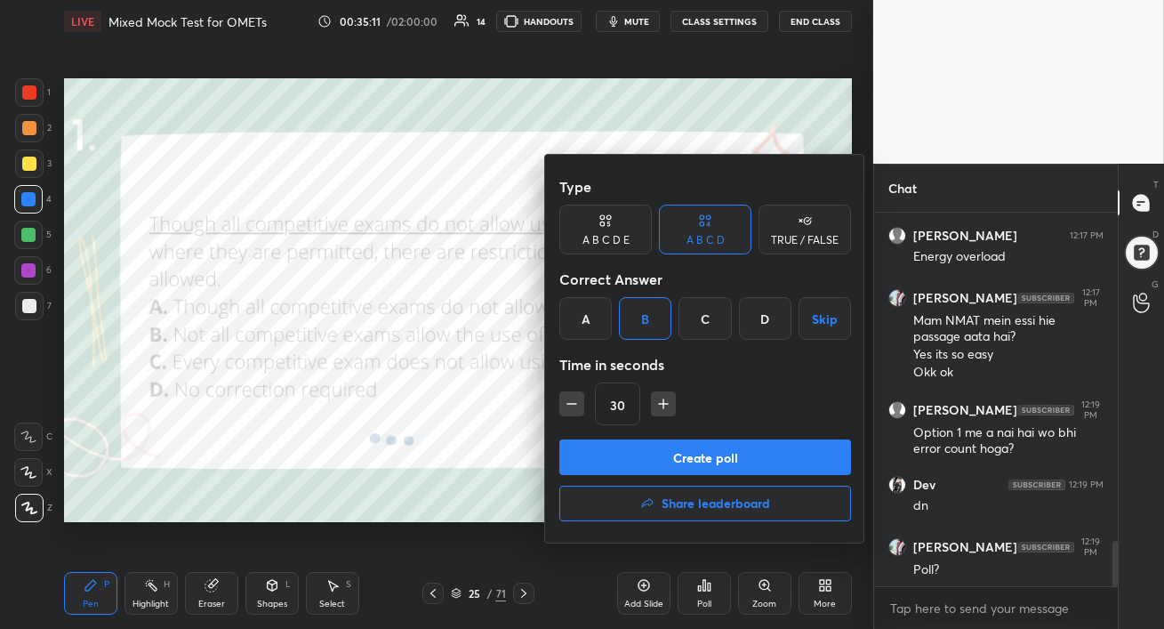
click at [671, 454] on button "Create poll" at bounding box center [705, 457] width 292 height 36
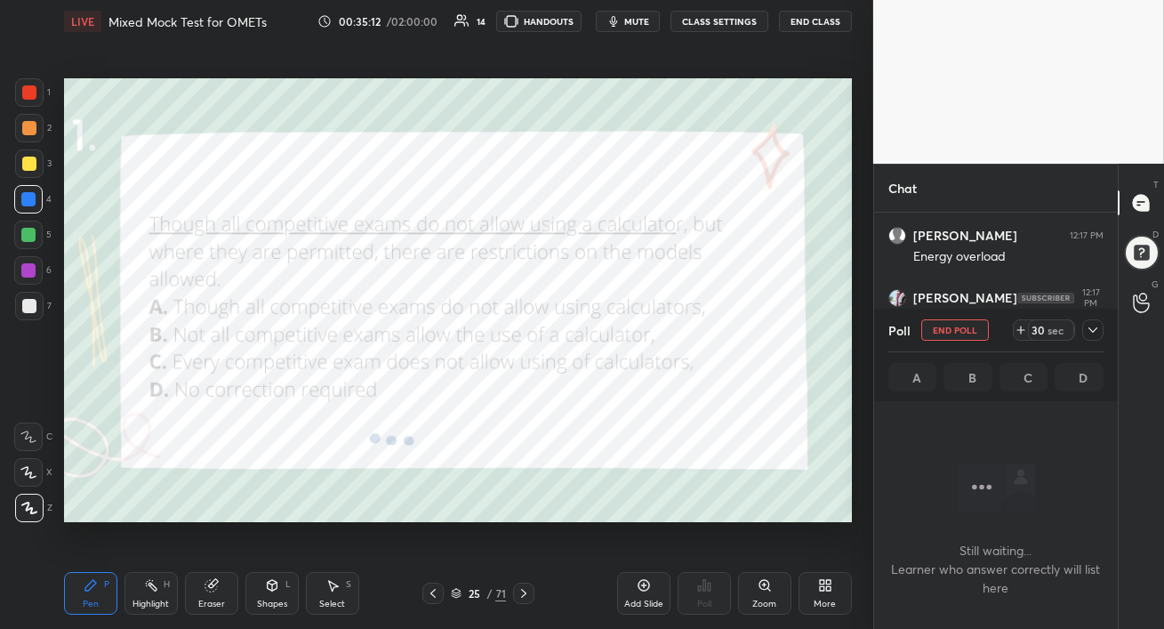
scroll to position [5, 5]
click at [636, 22] on span "mute" at bounding box center [636, 21] width 25 height 12
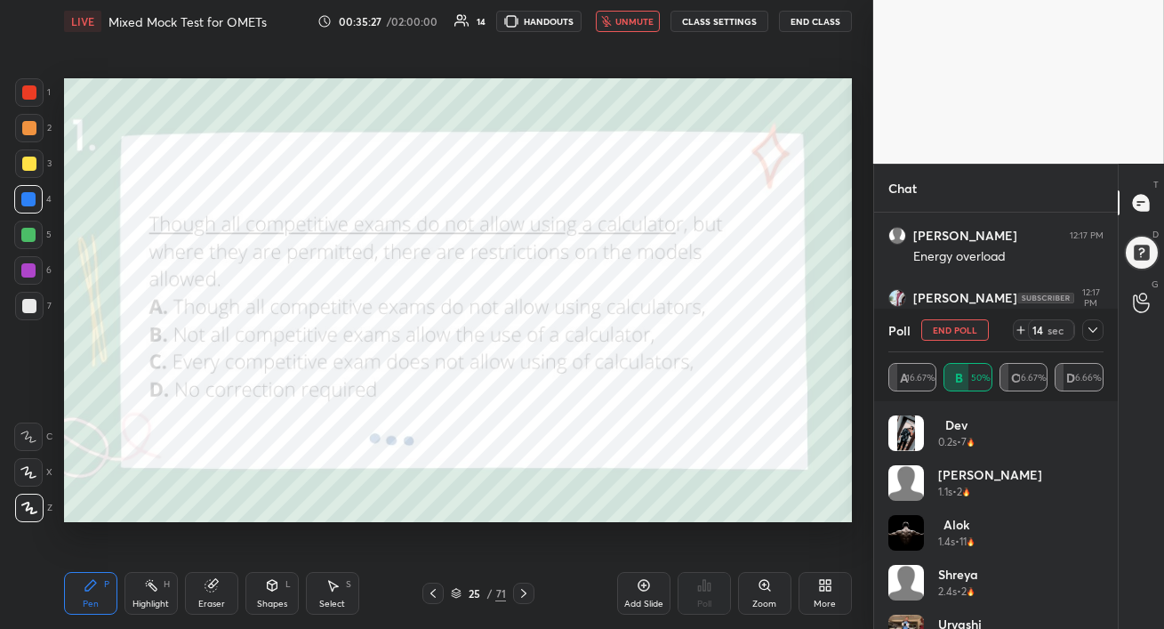
drag, startPoint x: 631, startPoint y: 20, endPoint x: 633, endPoint y: 29, distance: 9.3
click at [631, 20] on span "unmute" at bounding box center [634, 21] width 38 height 12
click at [24, 94] on div at bounding box center [29, 92] width 14 height 14
click at [29, 168] on div at bounding box center [29, 164] width 14 height 14
drag, startPoint x: 1097, startPoint y: 492, endPoint x: 1097, endPoint y: 557, distance: 64.9
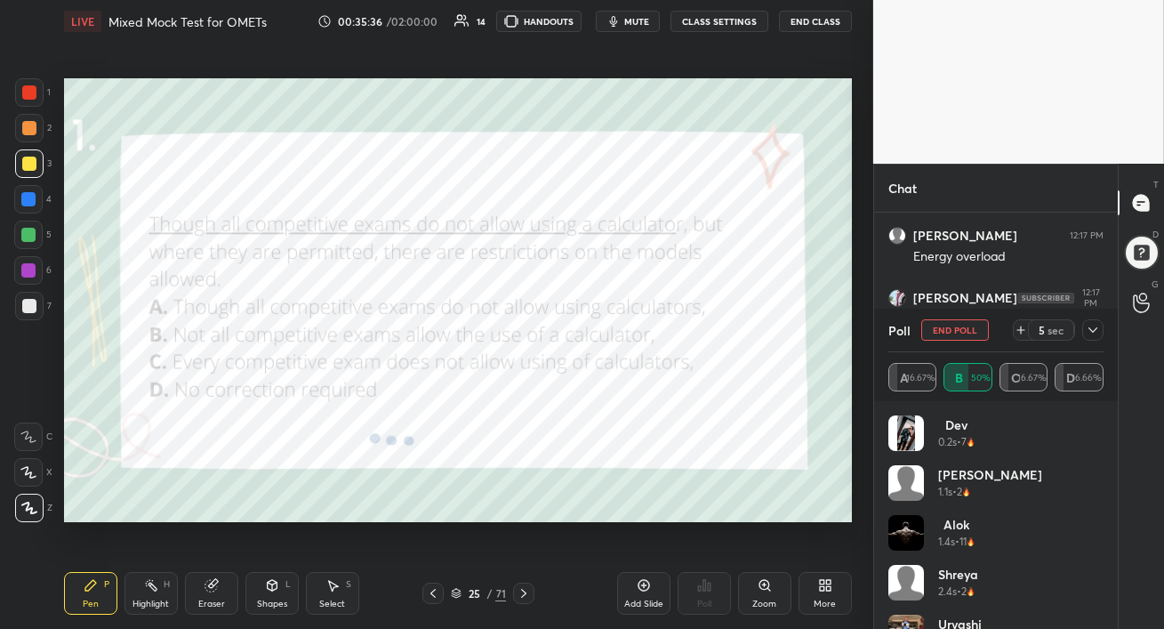
click at [1097, 562] on div "Dev 0.2s • 7 [PERSON_NAME] 1.1s • 2 Alok 1.4s • 11 shreya 2.4s • 2 urvashi 5.7s…" at bounding box center [995, 564] width 215 height 299
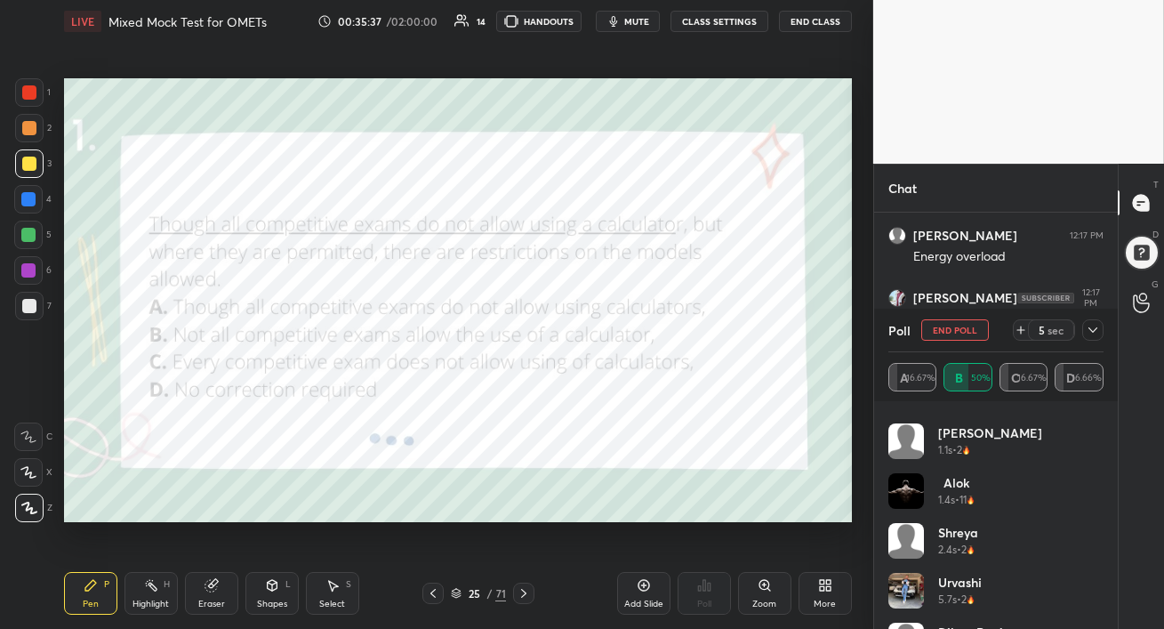
scroll to position [84, 0]
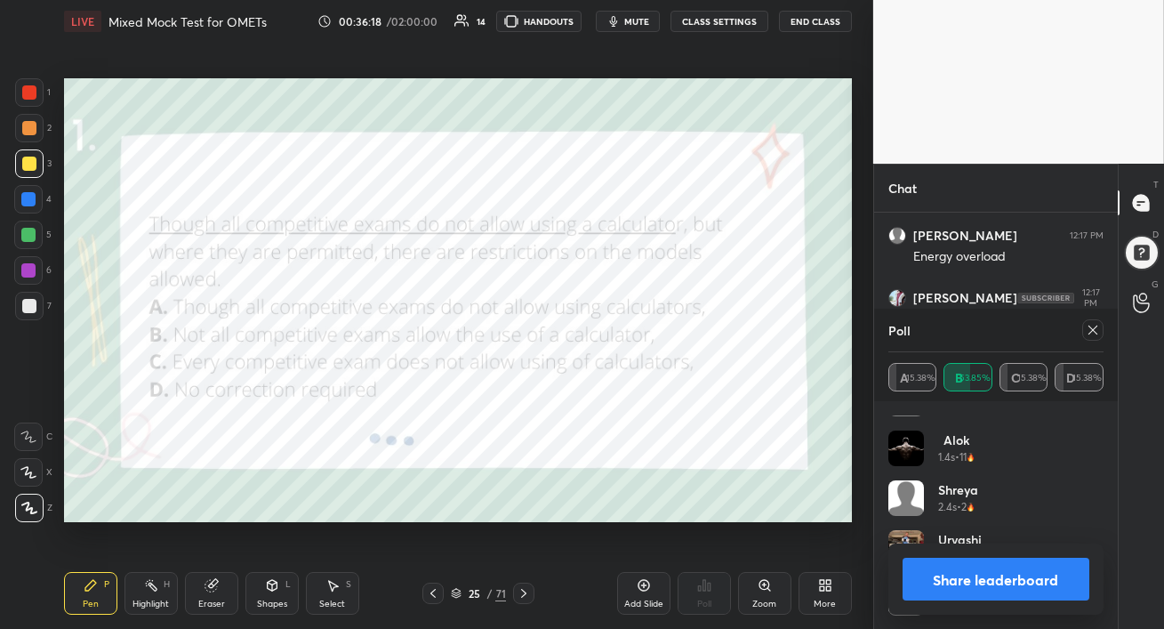
click at [1098, 333] on icon at bounding box center [1093, 330] width 14 height 14
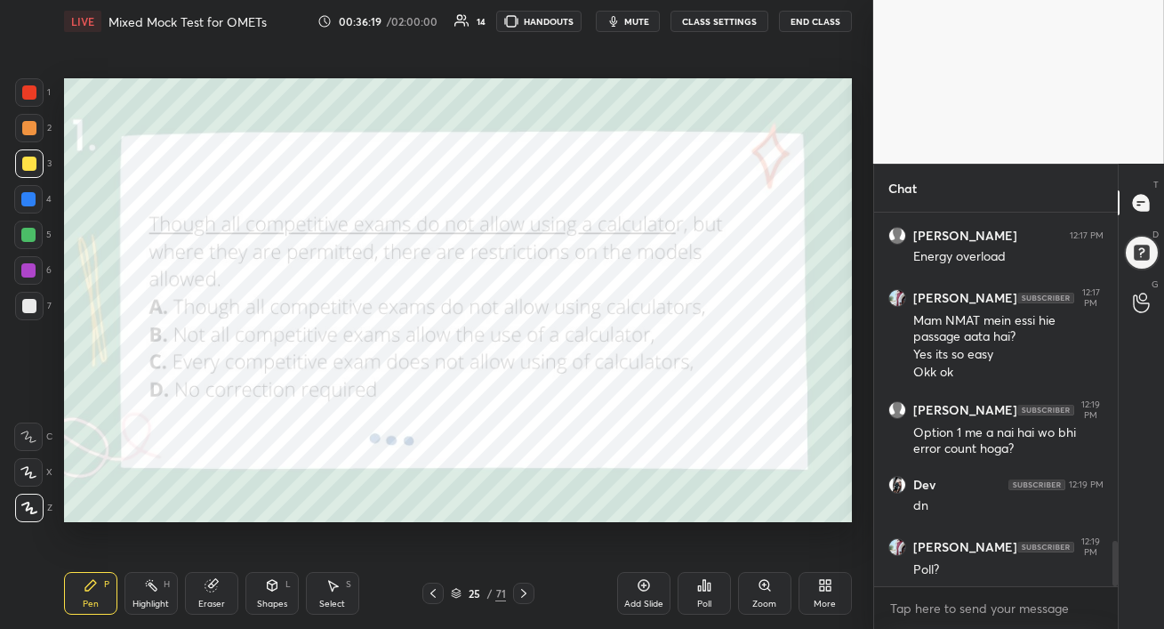
scroll to position [6, 5]
click at [27, 205] on div at bounding box center [28, 199] width 14 height 14
drag, startPoint x: 34, startPoint y: 162, endPoint x: 58, endPoint y: 158, distance: 24.3
click at [34, 162] on div at bounding box center [29, 164] width 14 height 14
click at [20, 260] on div at bounding box center [28, 270] width 28 height 28
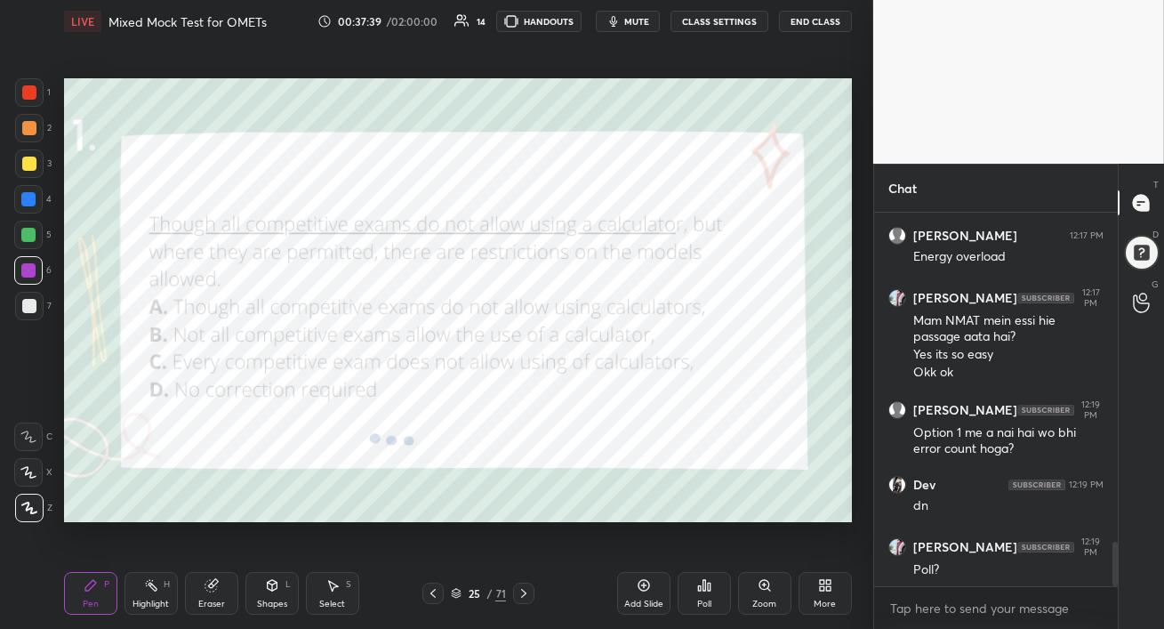
scroll to position [2782, 0]
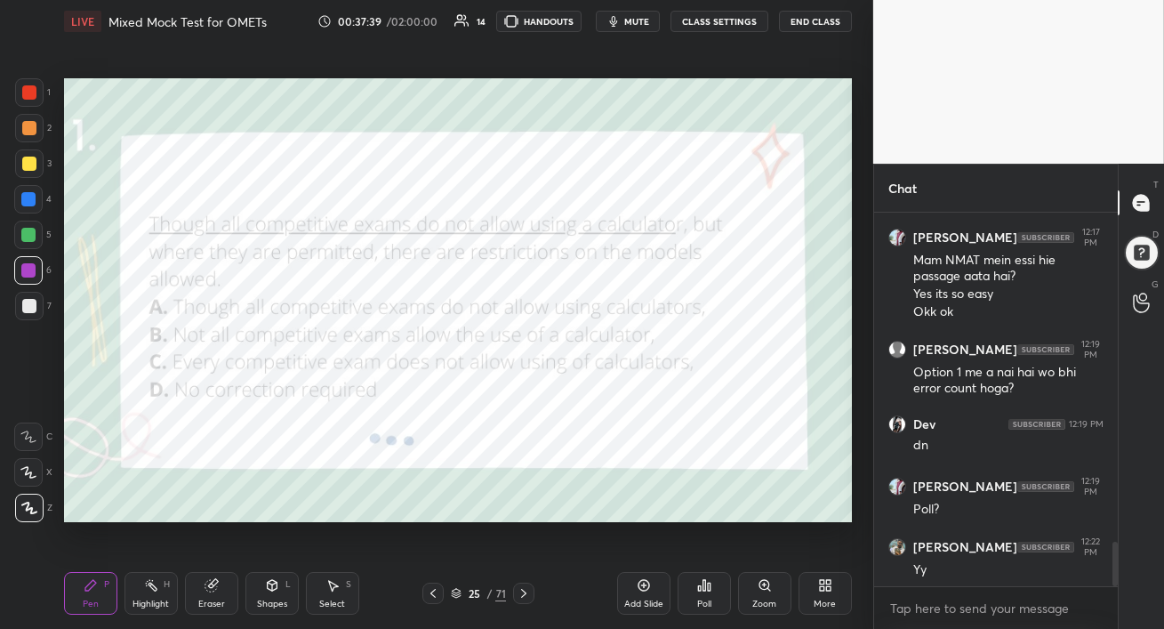
click at [527, 596] on icon at bounding box center [524, 593] width 14 height 14
click at [29, 128] on div at bounding box center [29, 128] width 14 height 14
click at [32, 90] on div at bounding box center [29, 92] width 14 height 14
click at [34, 205] on div at bounding box center [28, 199] width 28 height 28
click at [636, 24] on span "mute" at bounding box center [636, 21] width 25 height 12
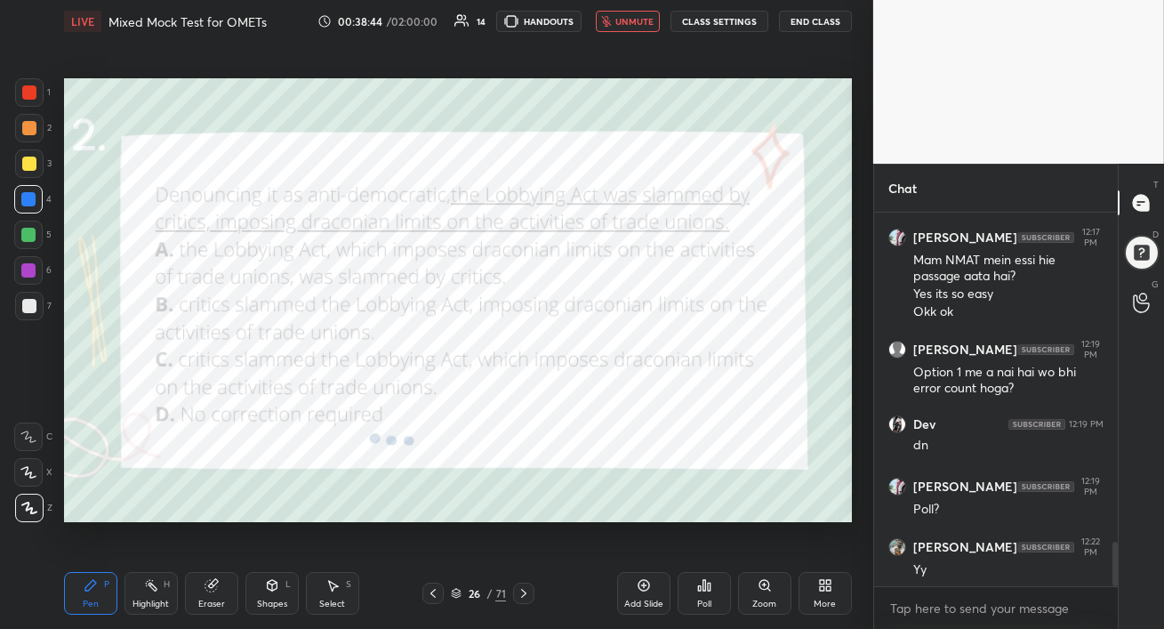
click at [637, 22] on span "unmute" at bounding box center [634, 21] width 38 height 12
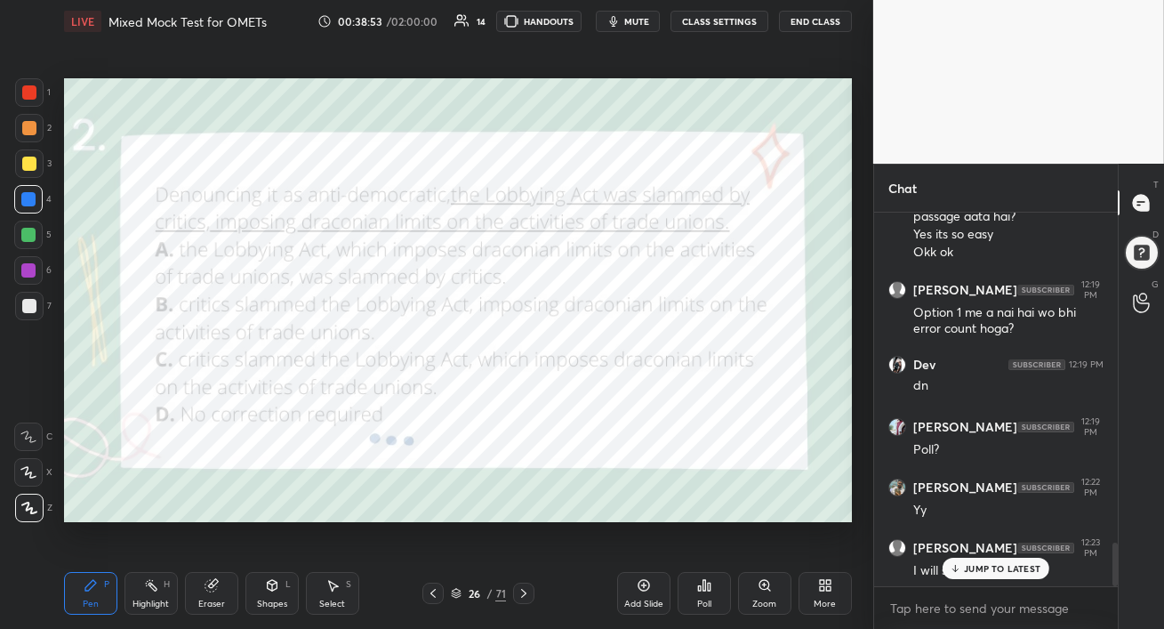
click at [971, 568] on p "JUMP TO LATEST" at bounding box center [1002, 568] width 76 height 11
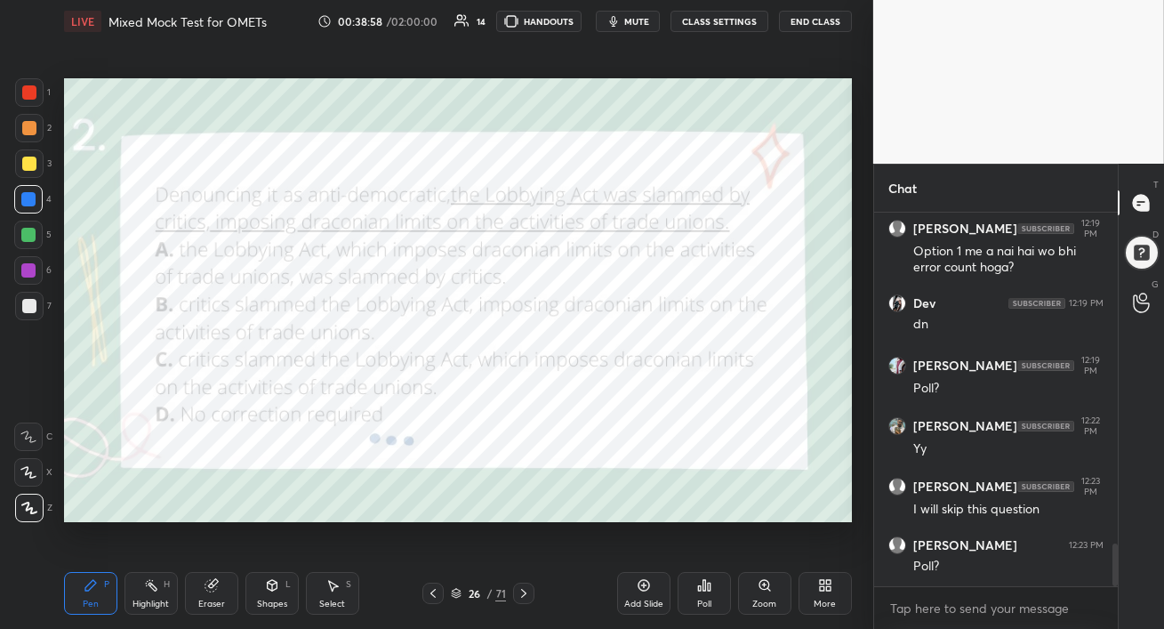
scroll to position [2962, 0]
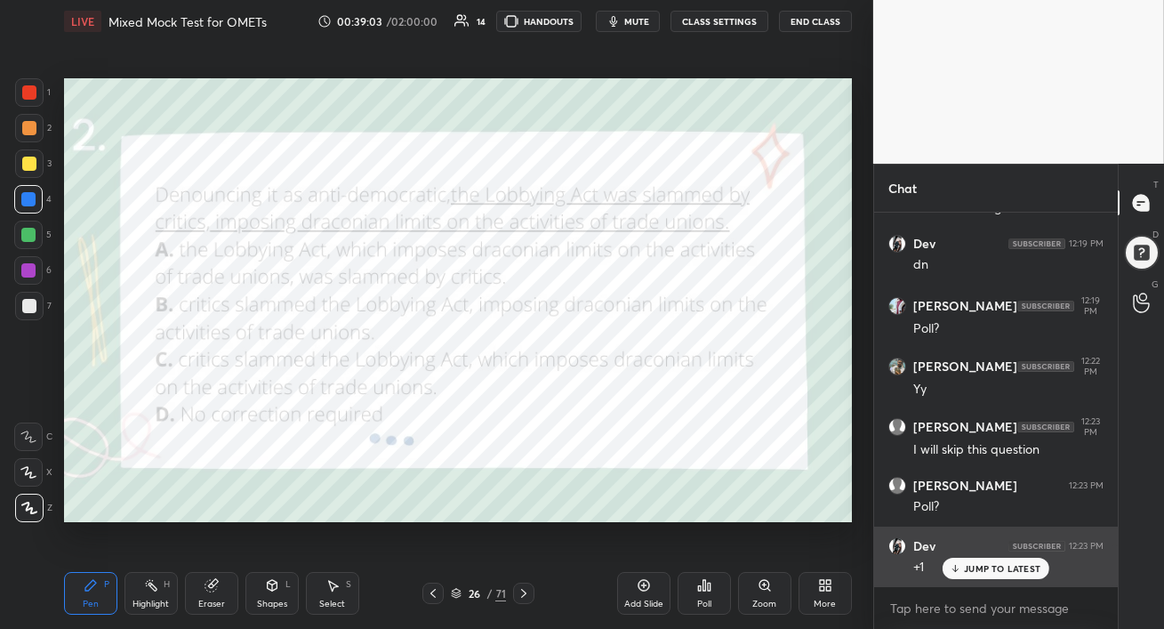
click at [956, 573] on icon at bounding box center [956, 568] width 12 height 11
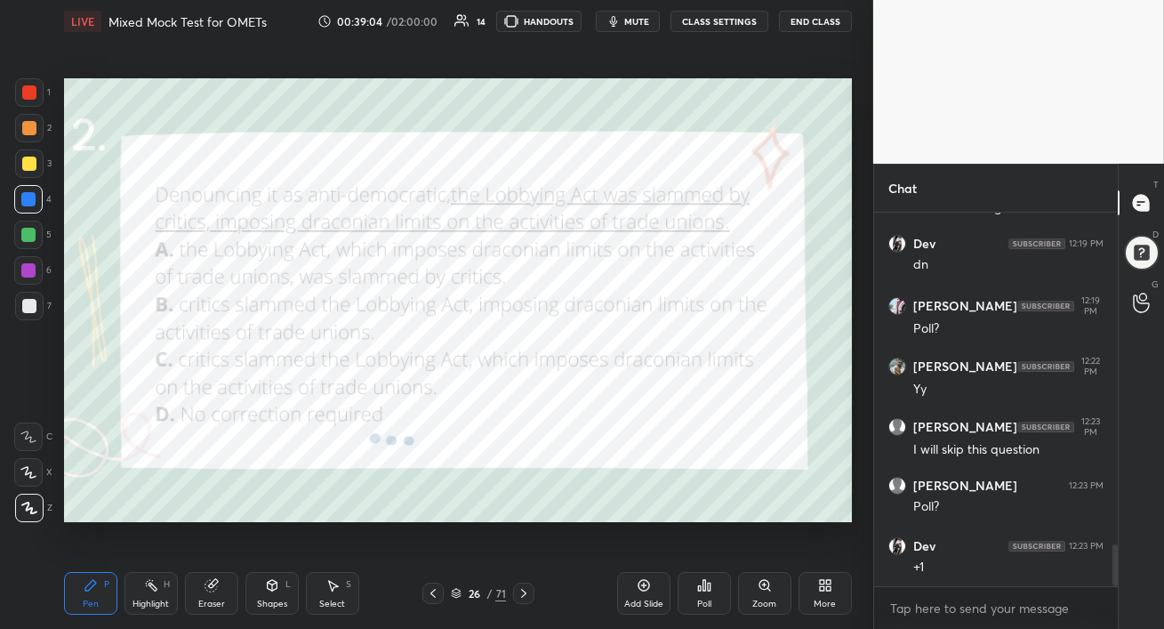
click at [707, 598] on div "Poll" at bounding box center [704, 593] width 53 height 43
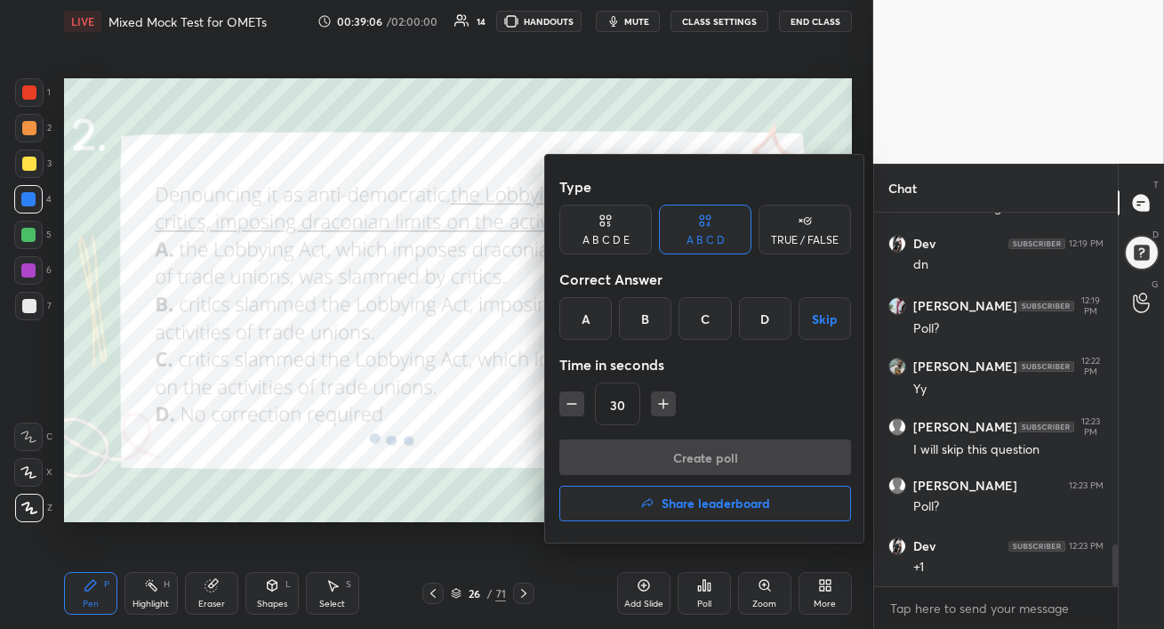
click at [705, 320] on div "C" at bounding box center [705, 318] width 52 height 43
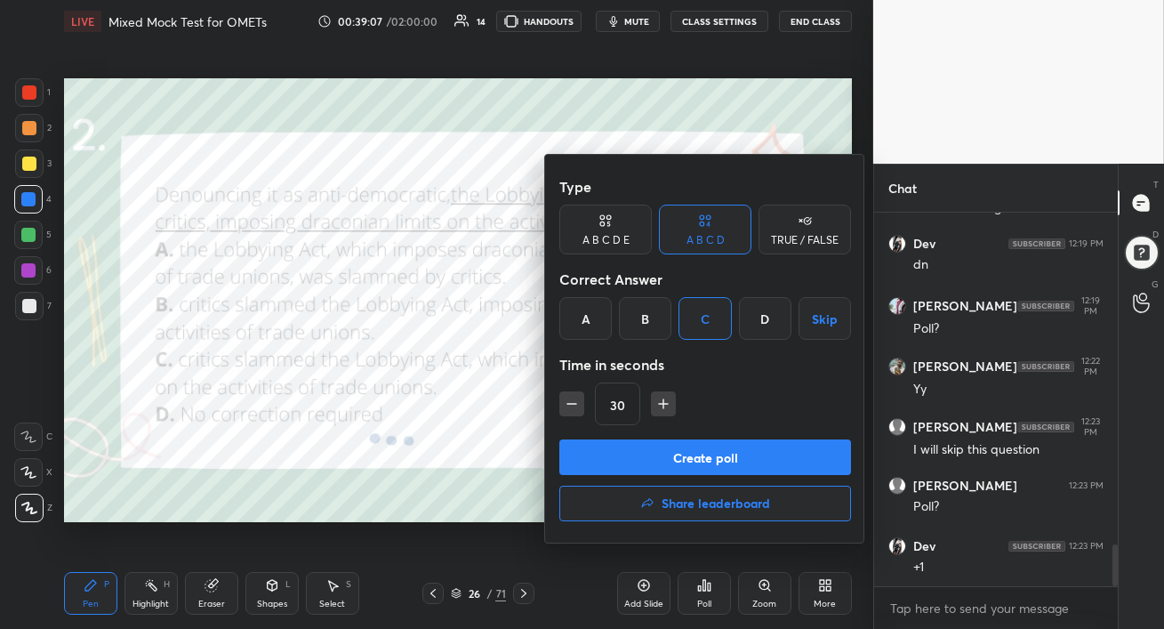
click at [704, 455] on button "Create poll" at bounding box center [705, 457] width 292 height 36
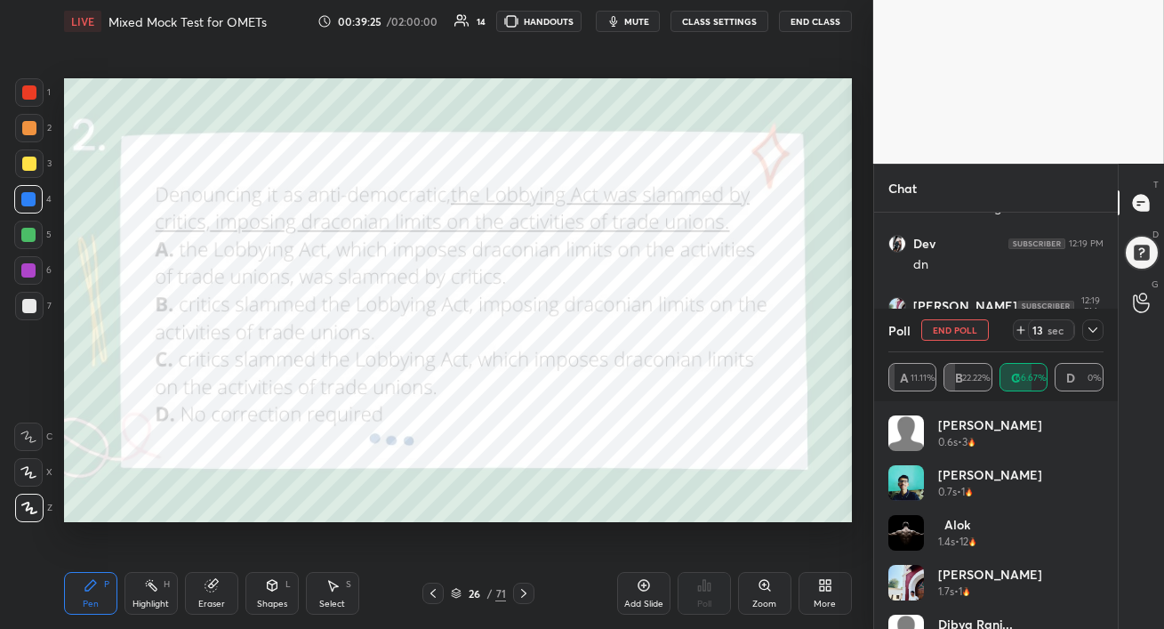
scroll to position [84, 0]
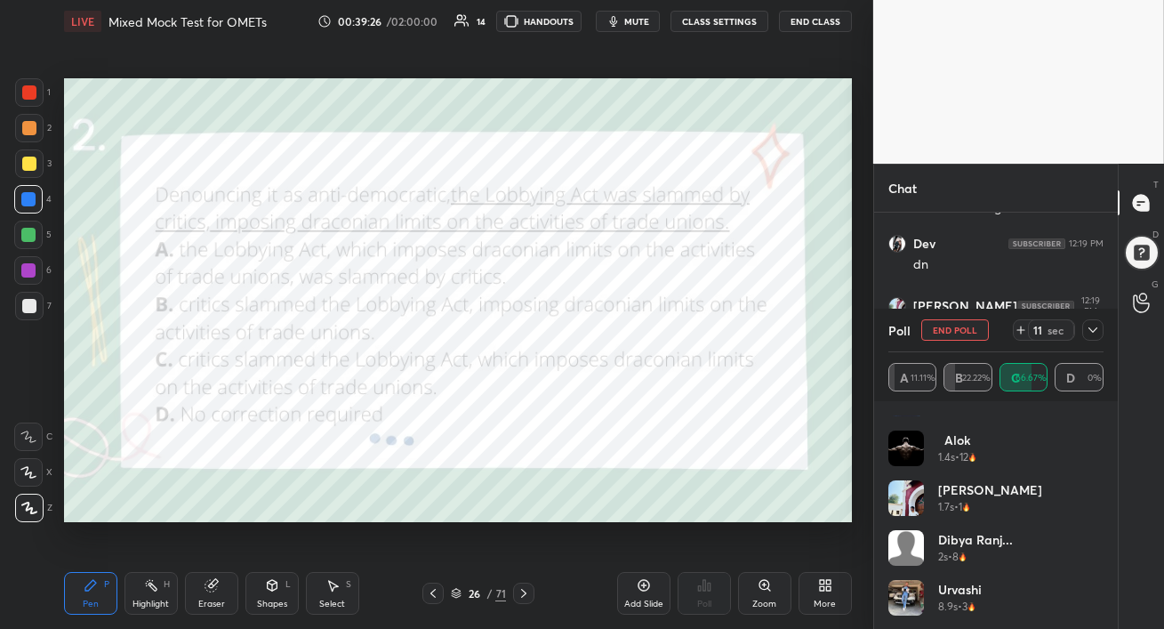
click at [1091, 333] on icon at bounding box center [1093, 330] width 14 height 14
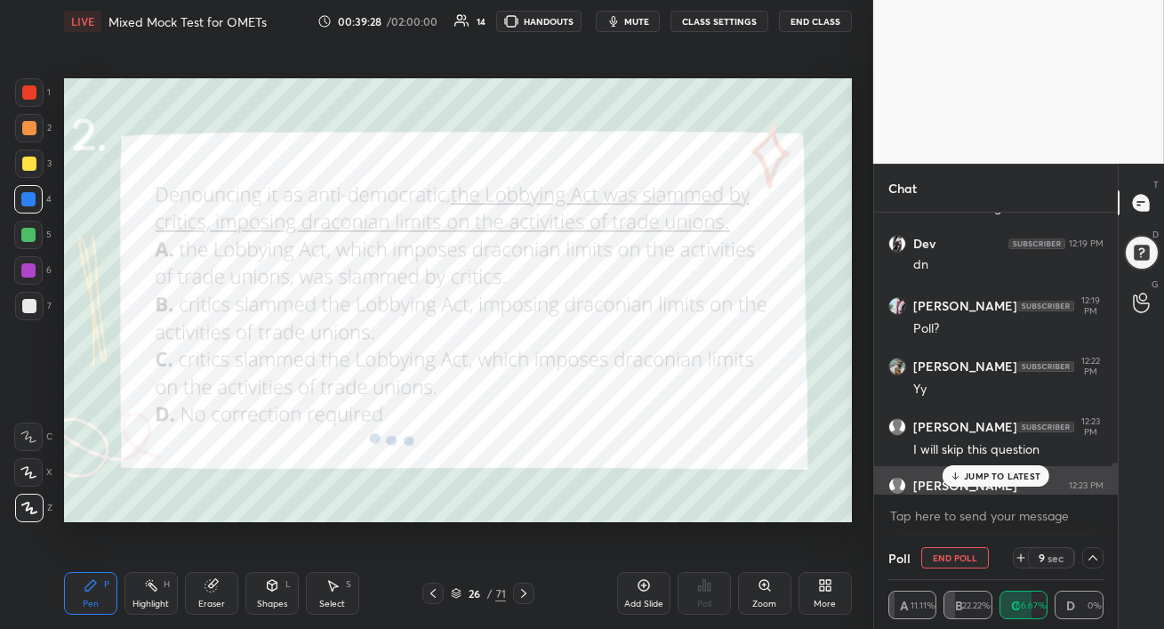
scroll to position [3055, 0]
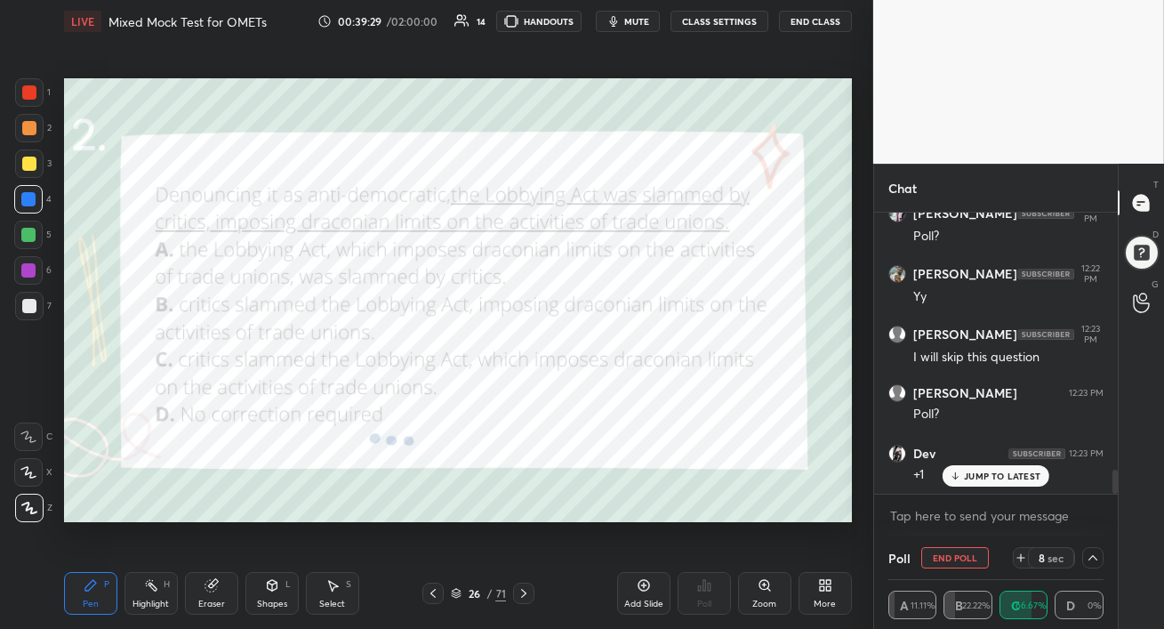
click at [957, 477] on icon at bounding box center [954, 478] width 5 height 3
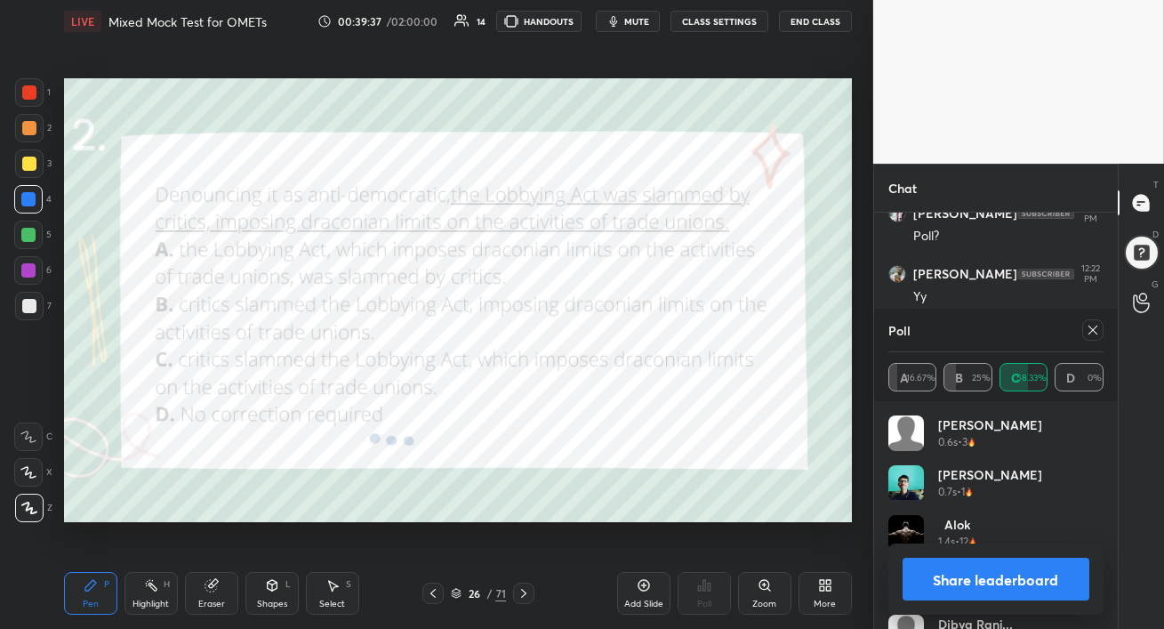
scroll to position [208, 210]
click at [1090, 329] on icon at bounding box center [1093, 330] width 14 height 14
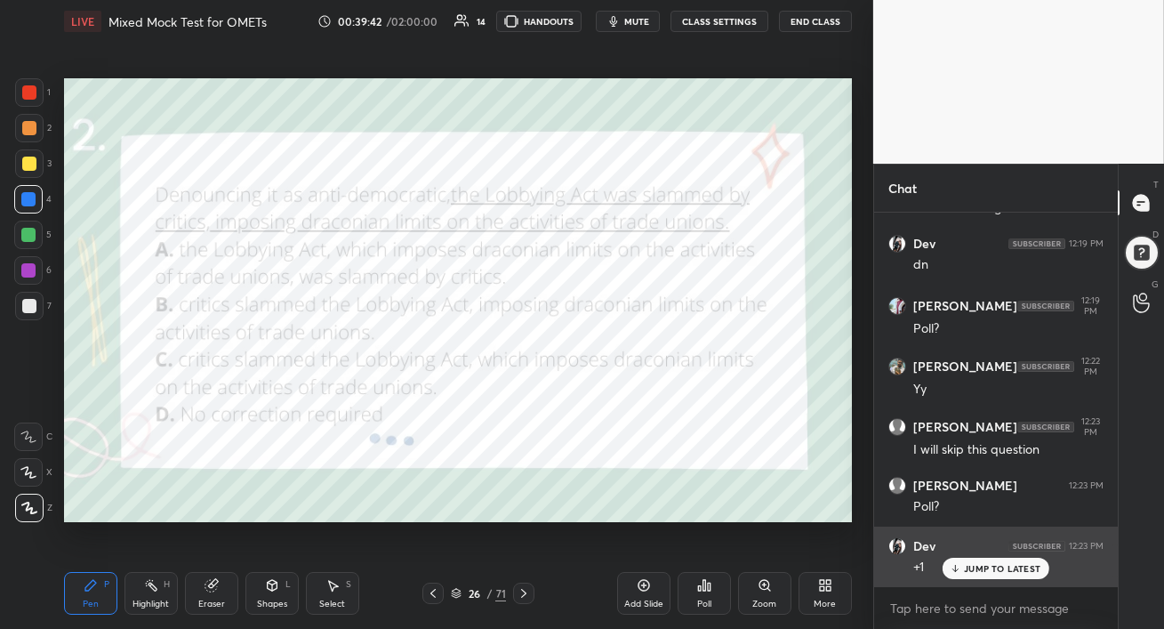
click at [975, 567] on p "JUMP TO LATEST" at bounding box center [1002, 568] width 76 height 11
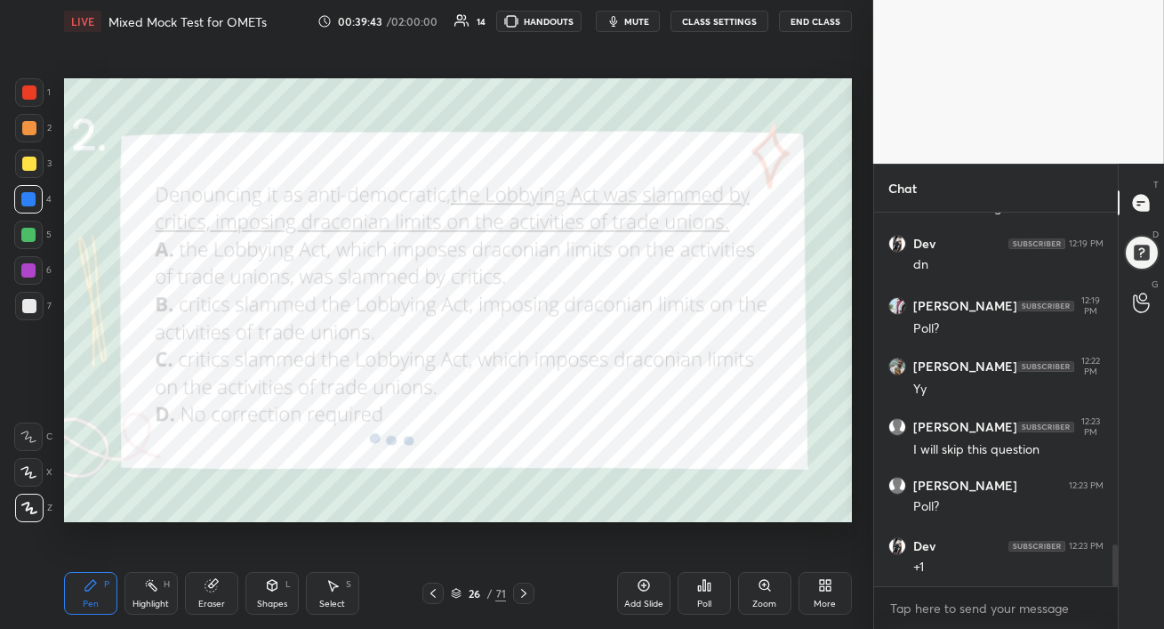
drag, startPoint x: 24, startPoint y: 271, endPoint x: 46, endPoint y: 269, distance: 22.3
click at [24, 271] on div at bounding box center [28, 270] width 14 height 14
drag, startPoint x: 30, startPoint y: 170, endPoint x: 42, endPoint y: 167, distance: 11.9
click at [31, 171] on div at bounding box center [29, 163] width 28 height 28
click at [18, 125] on div at bounding box center [29, 128] width 28 height 28
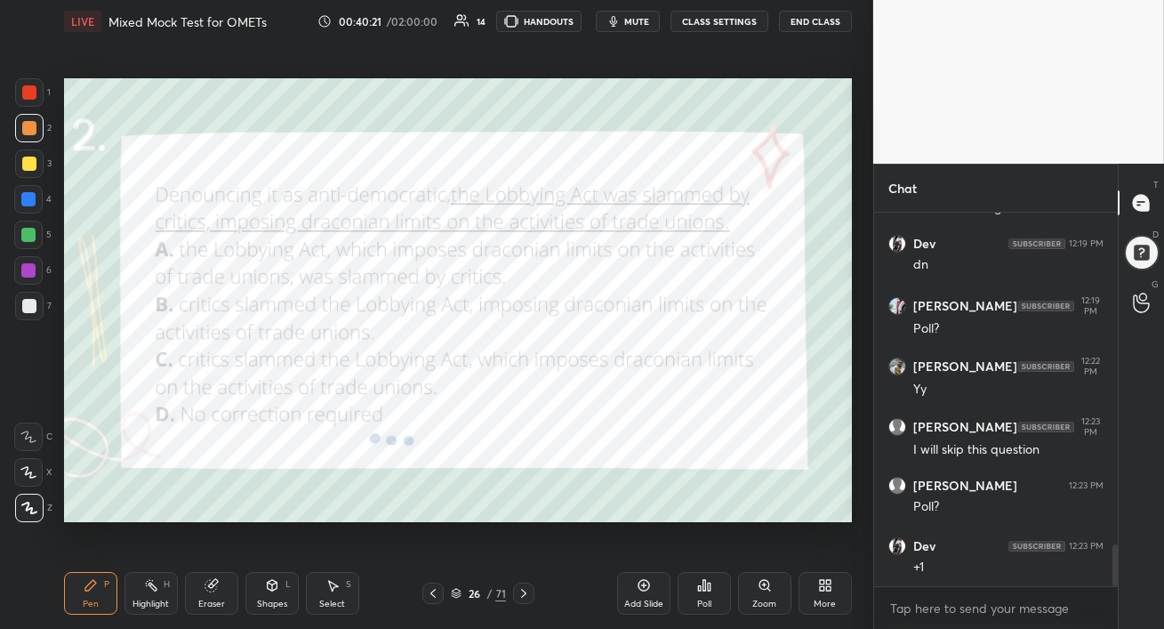
drag, startPoint x: 34, startPoint y: 203, endPoint x: 52, endPoint y: 203, distance: 18.7
click at [34, 203] on div at bounding box center [28, 199] width 14 height 14
click at [28, 128] on div at bounding box center [29, 128] width 14 height 14
click at [32, 238] on div at bounding box center [28, 235] width 14 height 14
drag, startPoint x: 29, startPoint y: 267, endPoint x: 32, endPoint y: 276, distance: 9.3
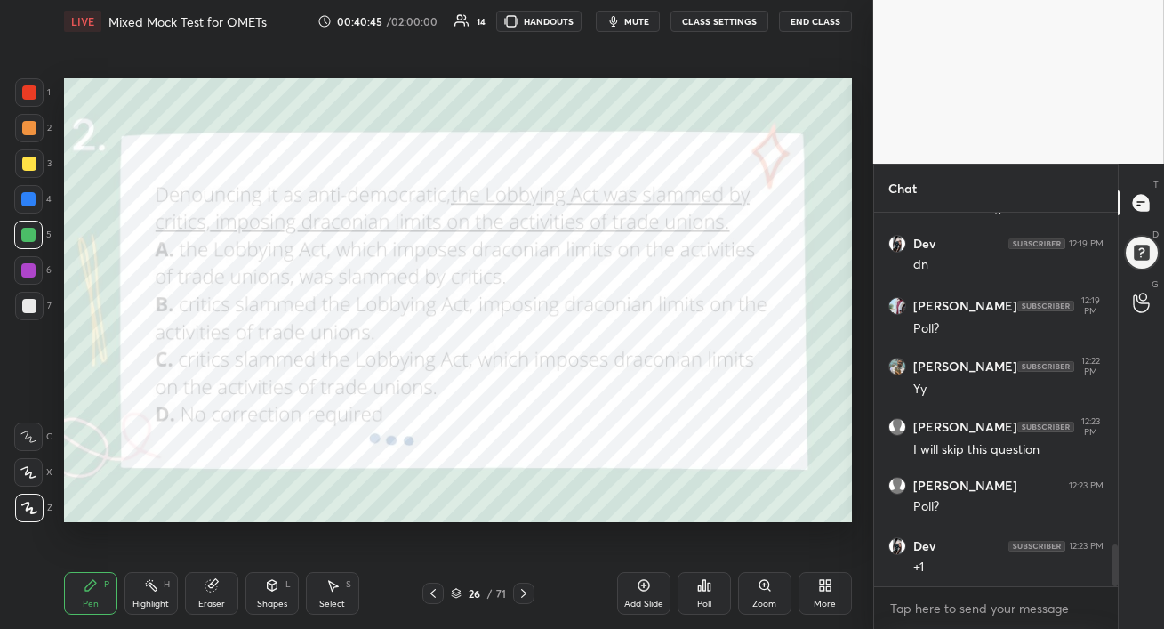
click at [29, 268] on div at bounding box center [28, 270] width 14 height 14
drag, startPoint x: 28, startPoint y: 127, endPoint x: 34, endPoint y: 118, distance: 10.9
click at [28, 127] on div at bounding box center [29, 128] width 14 height 14
click at [29, 98] on div at bounding box center [29, 92] width 14 height 14
click at [26, 199] on div at bounding box center [28, 199] width 14 height 14
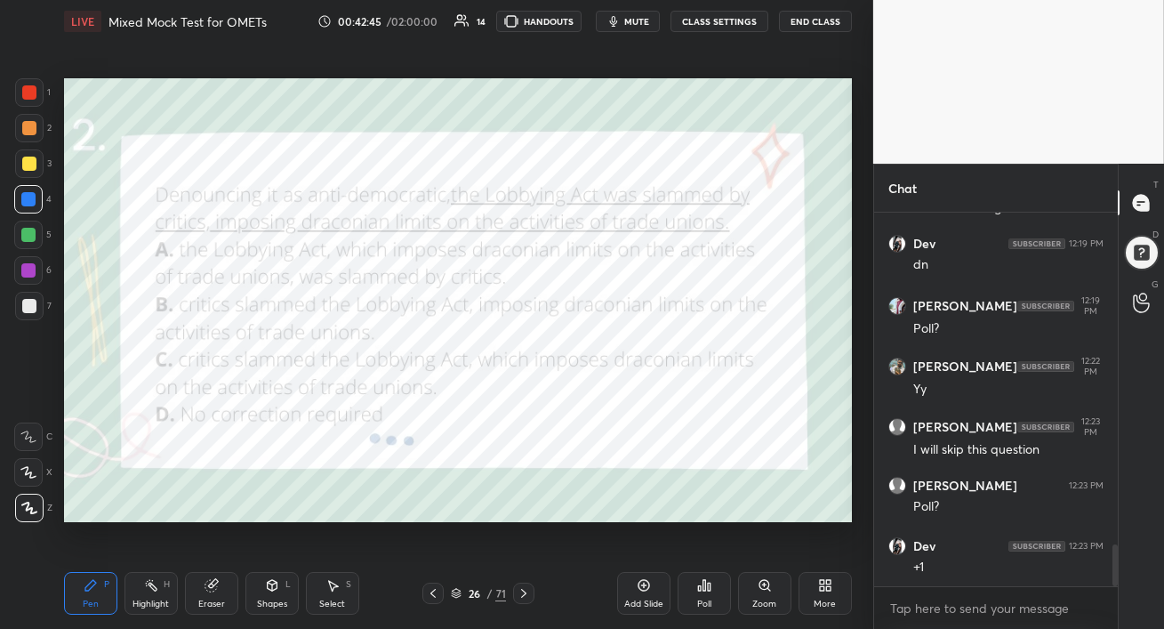
click at [28, 304] on div at bounding box center [29, 306] width 14 height 14
drag, startPoint x: 29, startPoint y: 272, endPoint x: 60, endPoint y: 286, distance: 33.4
click at [33, 274] on div at bounding box center [28, 270] width 14 height 14
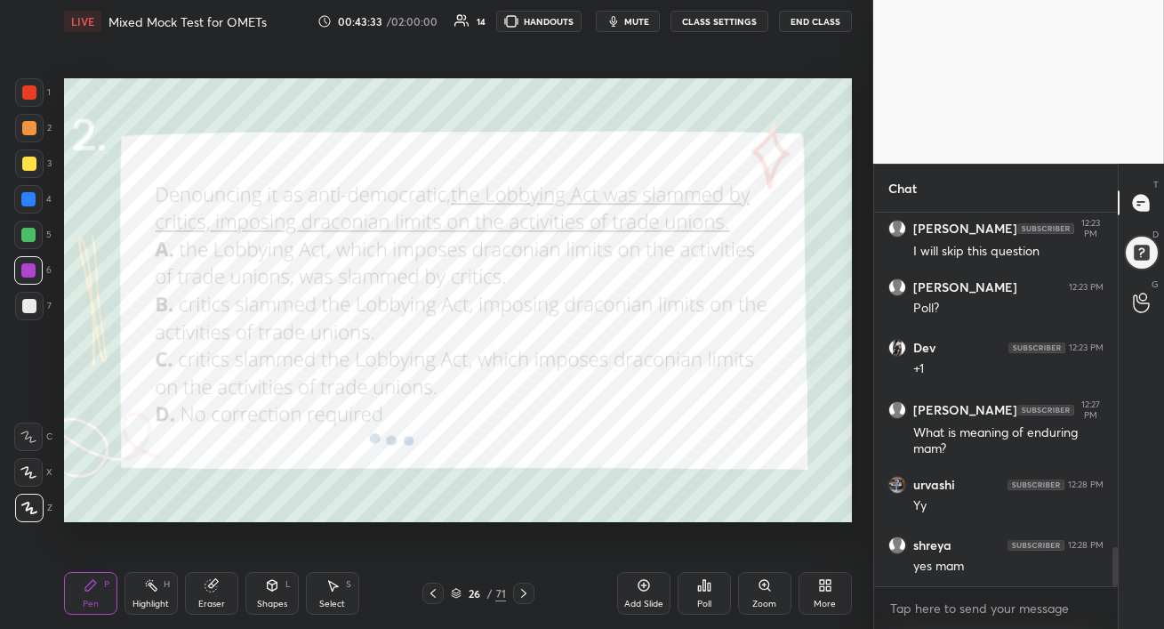
scroll to position [3220, 0]
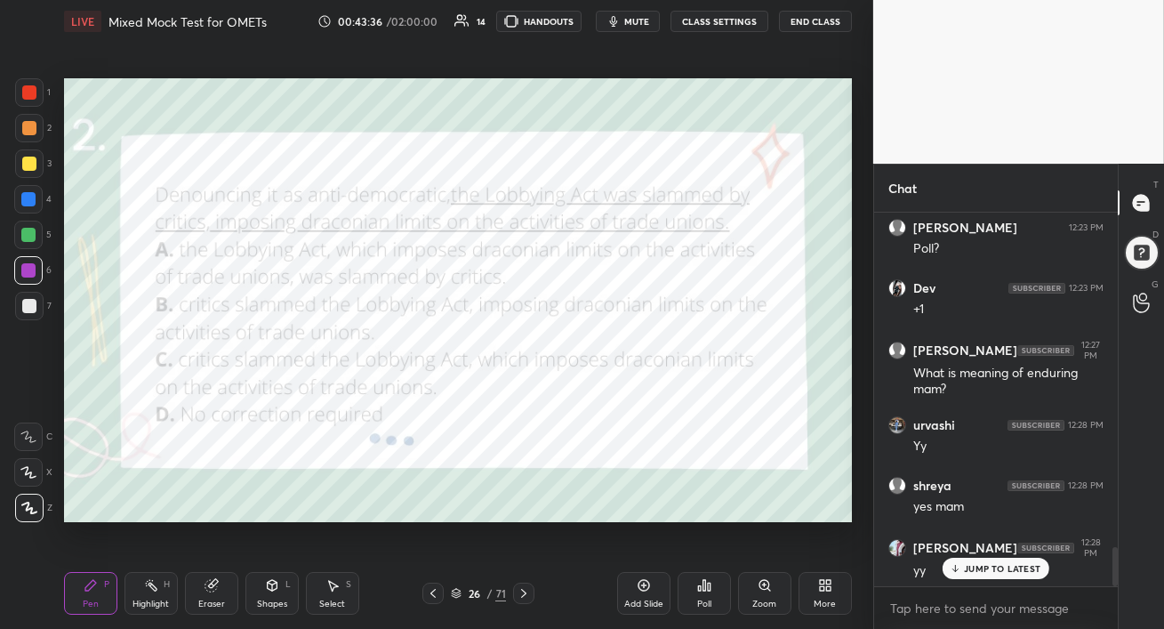
click at [525, 596] on icon at bounding box center [524, 593] width 14 height 14
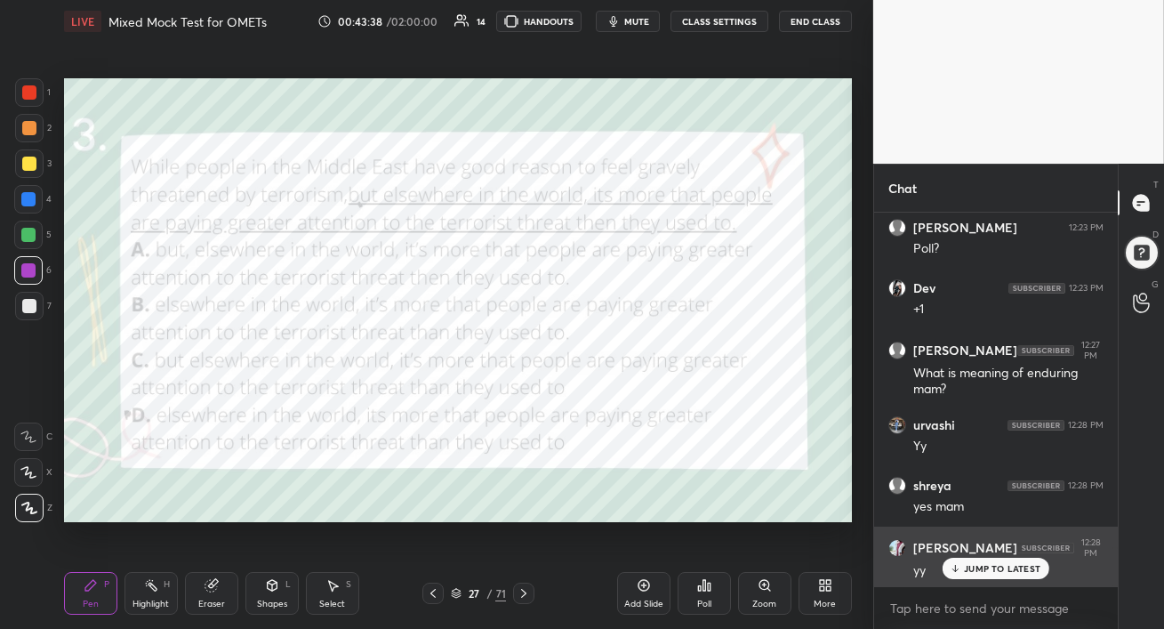
click at [957, 569] on icon at bounding box center [956, 568] width 12 height 11
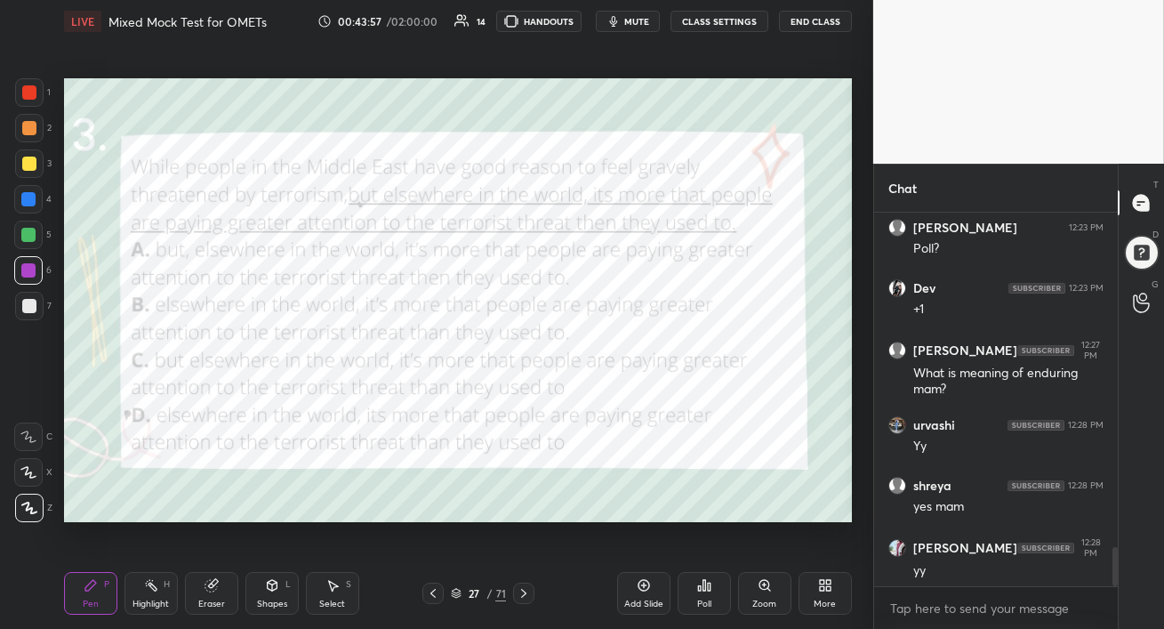
drag, startPoint x: 28, startPoint y: 131, endPoint x: 60, endPoint y: 125, distance: 31.6
click at [28, 131] on div at bounding box center [29, 128] width 14 height 14
click at [636, 20] on span "mute" at bounding box center [636, 21] width 25 height 12
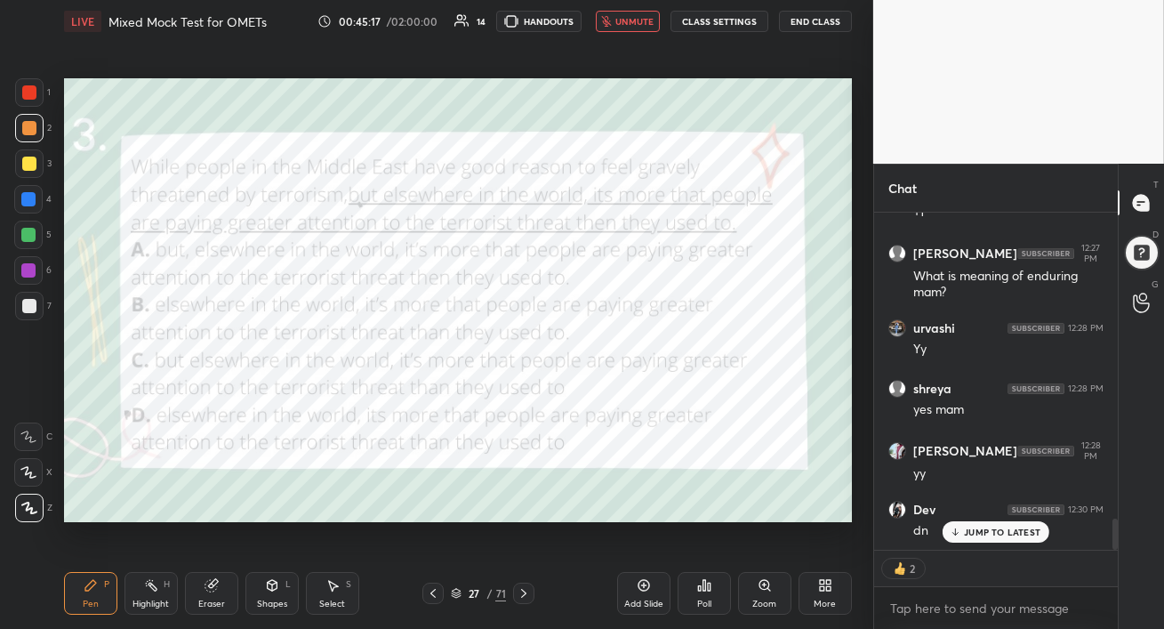
scroll to position [3282, 0]
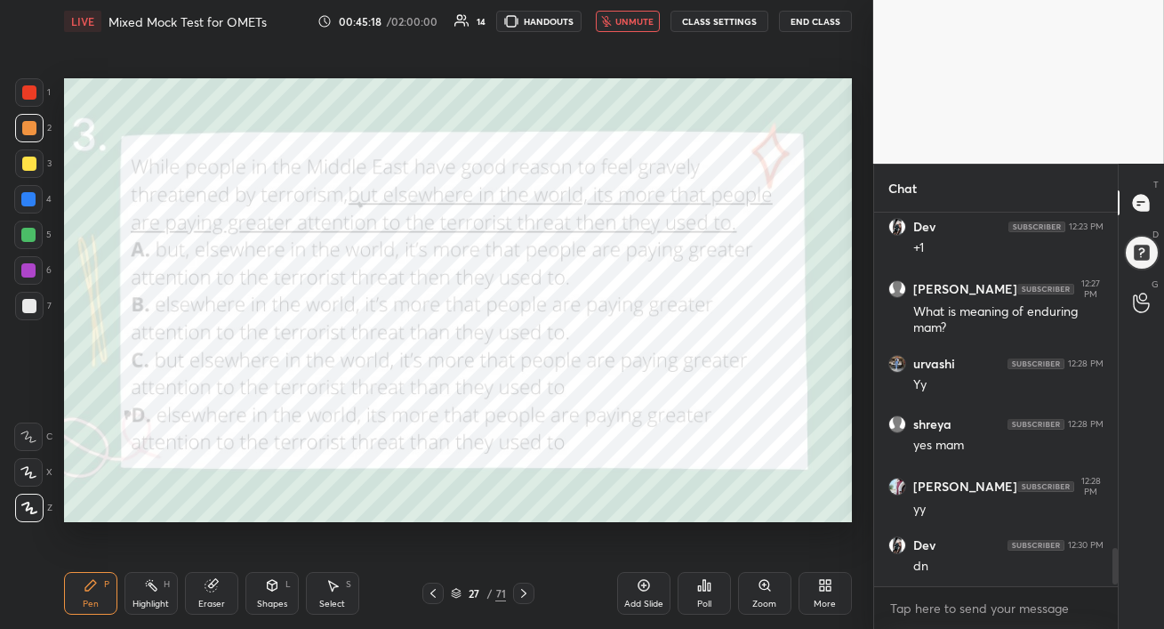
click at [633, 17] on span "unmute" at bounding box center [634, 21] width 38 height 12
click at [702, 594] on div "Poll" at bounding box center [704, 593] width 53 height 43
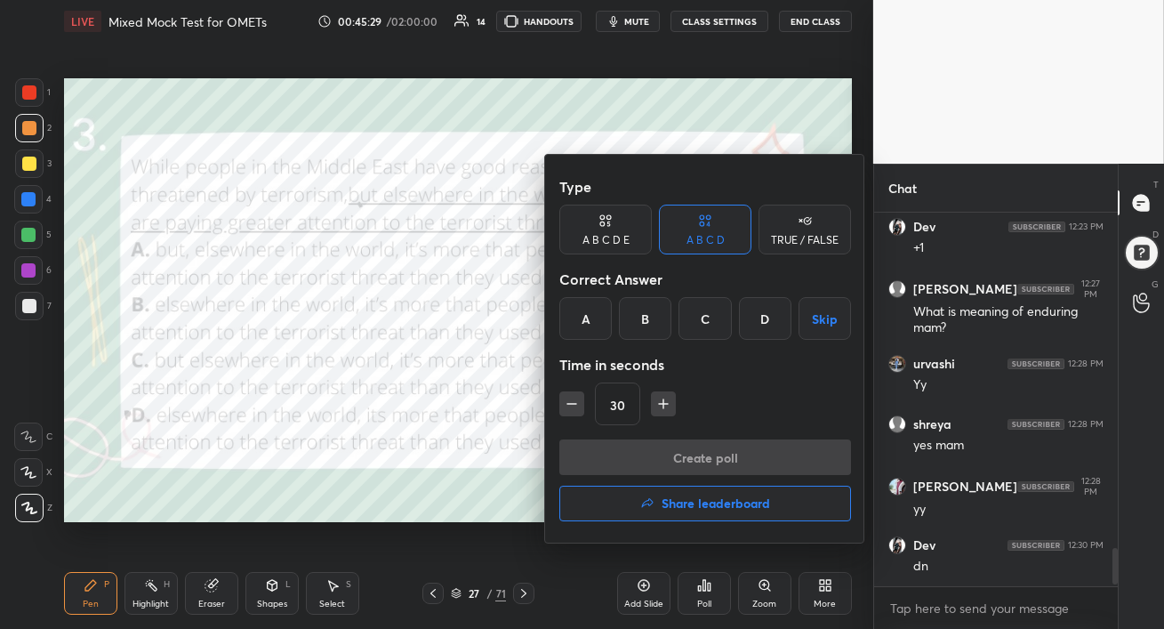
click at [651, 326] on div "B" at bounding box center [645, 318] width 52 height 43
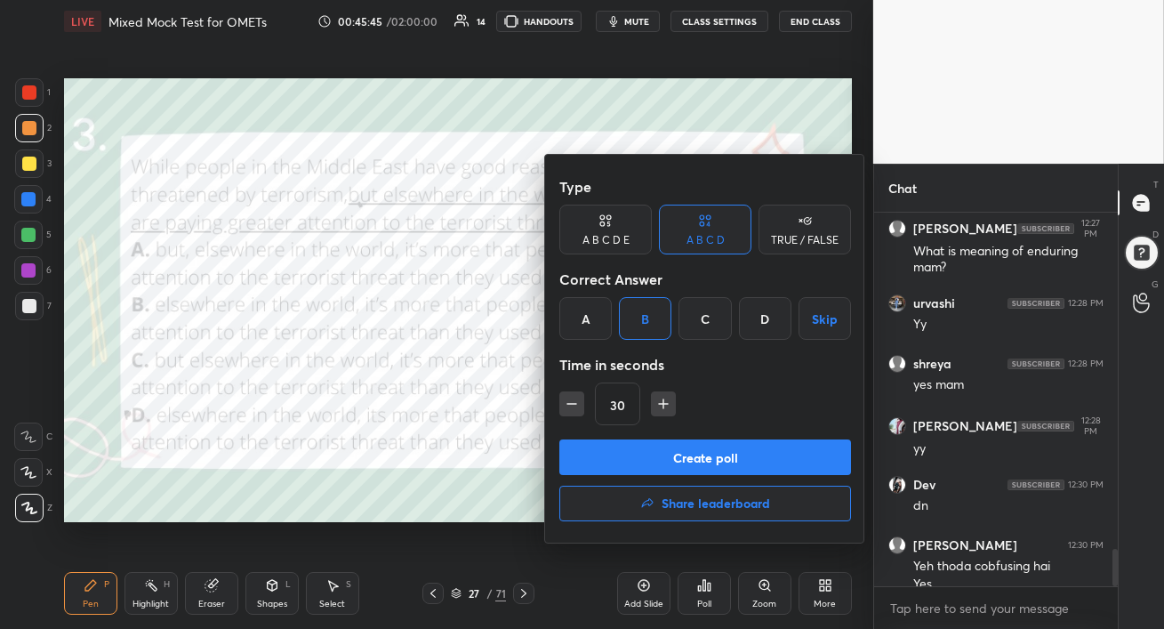
scroll to position [3360, 0]
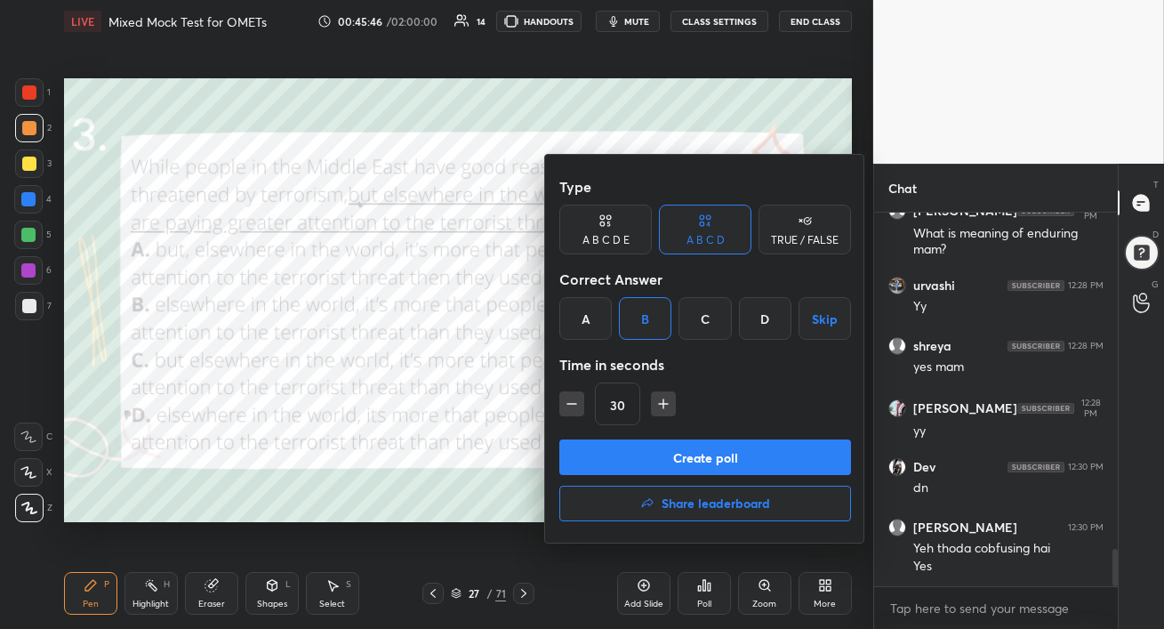
click at [724, 460] on button "Create poll" at bounding box center [705, 457] width 292 height 36
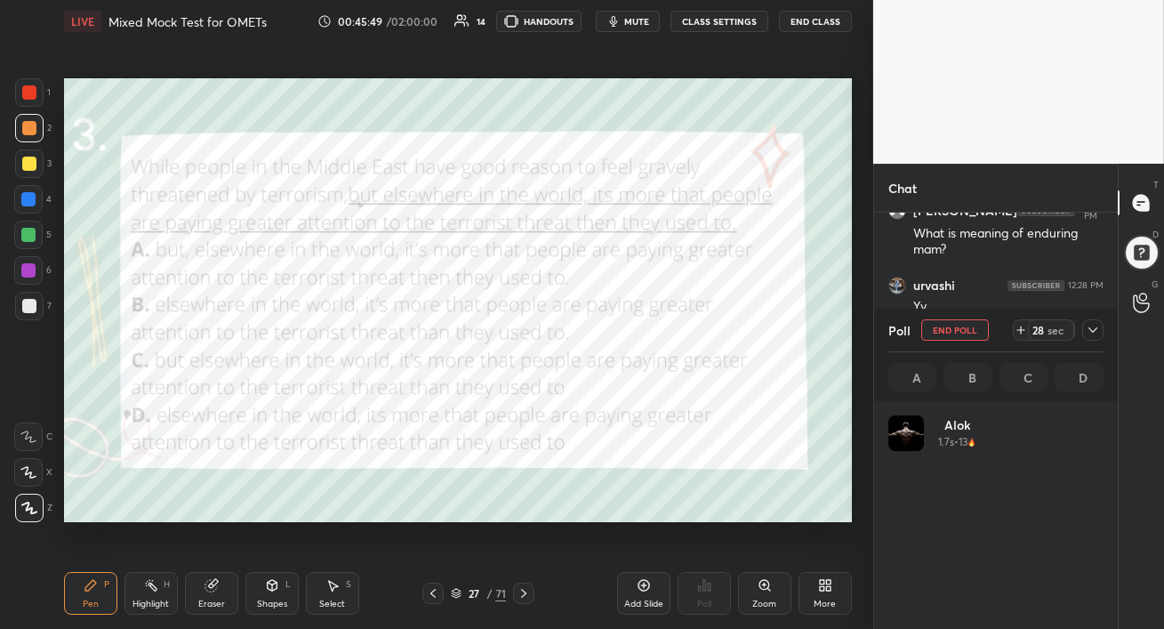
scroll to position [208, 210]
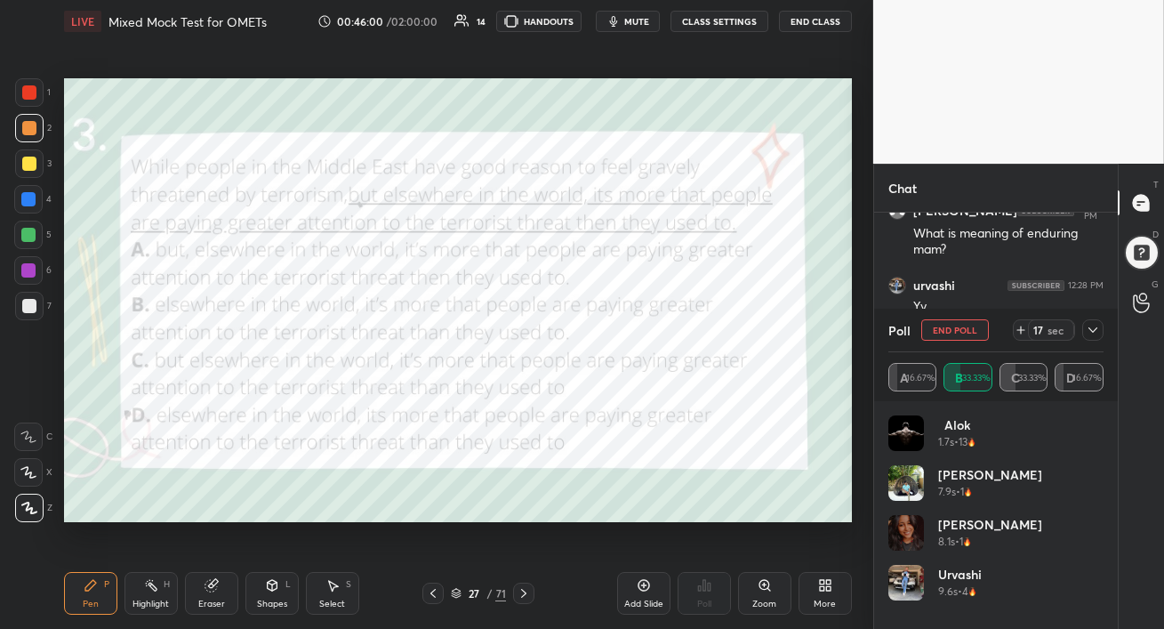
click at [227, 593] on div "Eraser" at bounding box center [211, 593] width 53 height 43
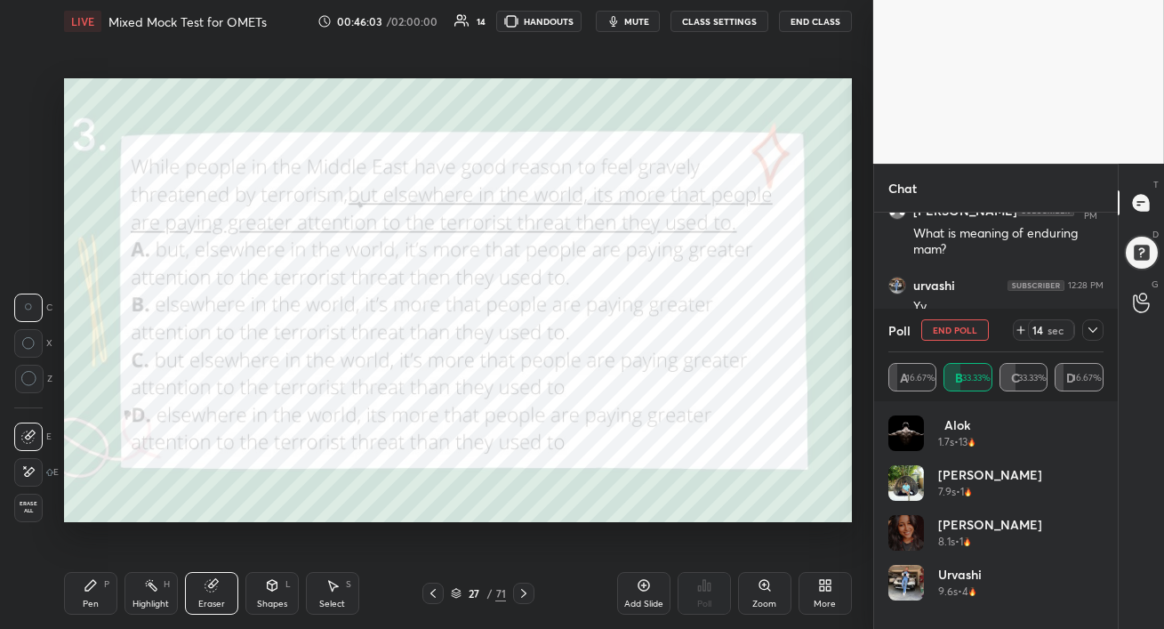
click at [26, 375] on icon at bounding box center [29, 379] width 16 height 16
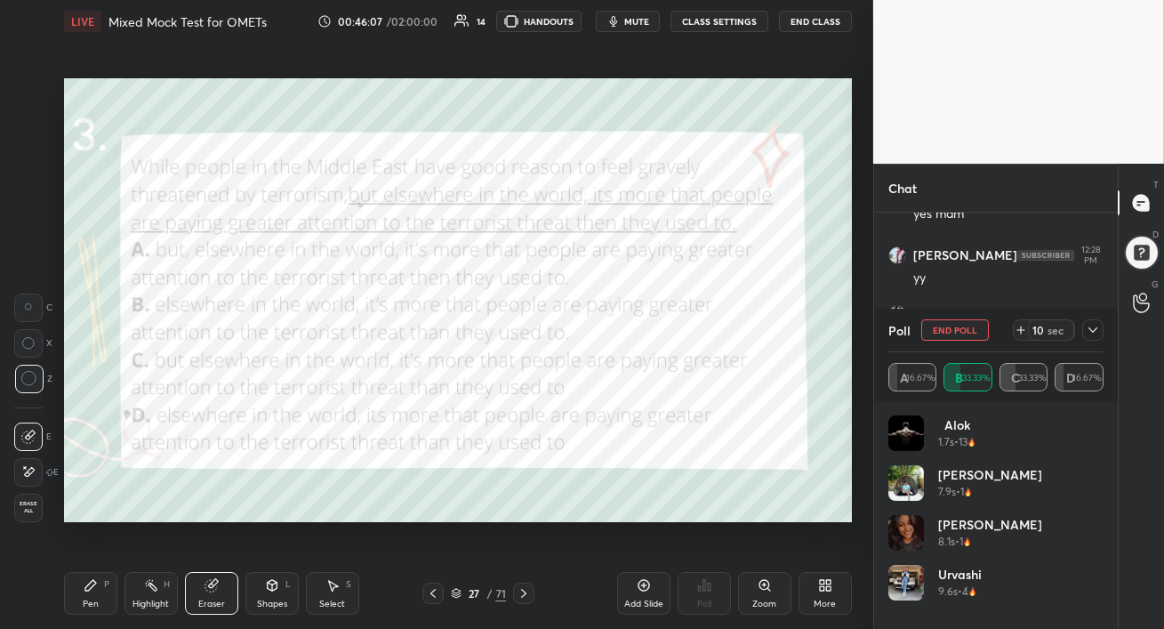
click at [96, 588] on icon at bounding box center [91, 585] width 14 height 14
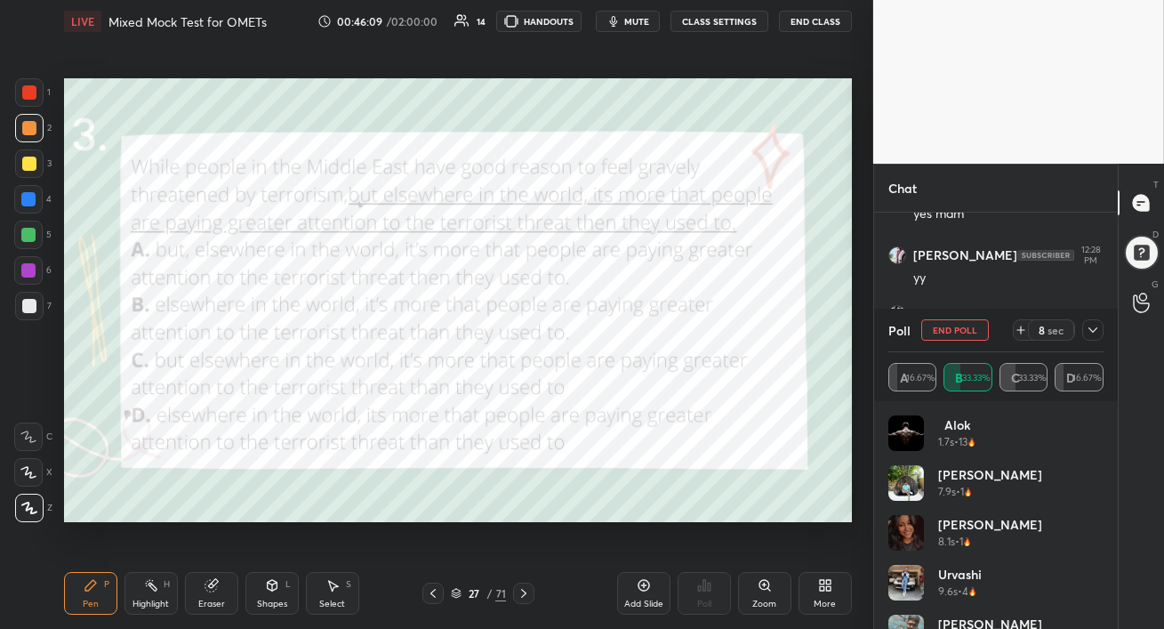
click at [35, 164] on div at bounding box center [29, 164] width 14 height 14
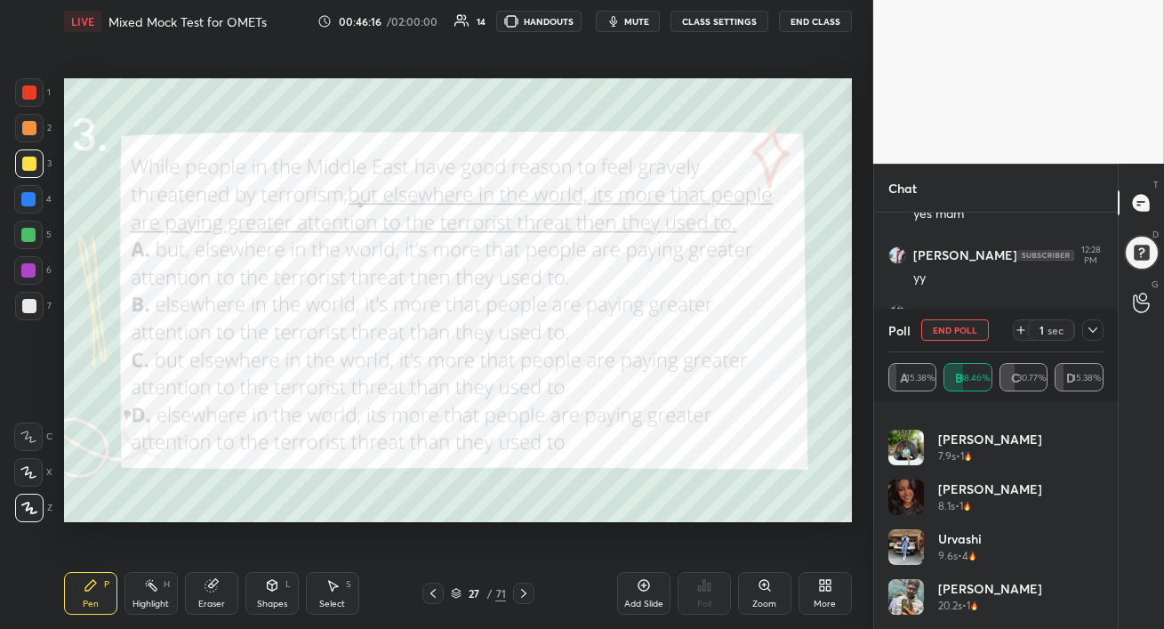
click at [962, 332] on button "End Poll" at bounding box center [955, 329] width 68 height 21
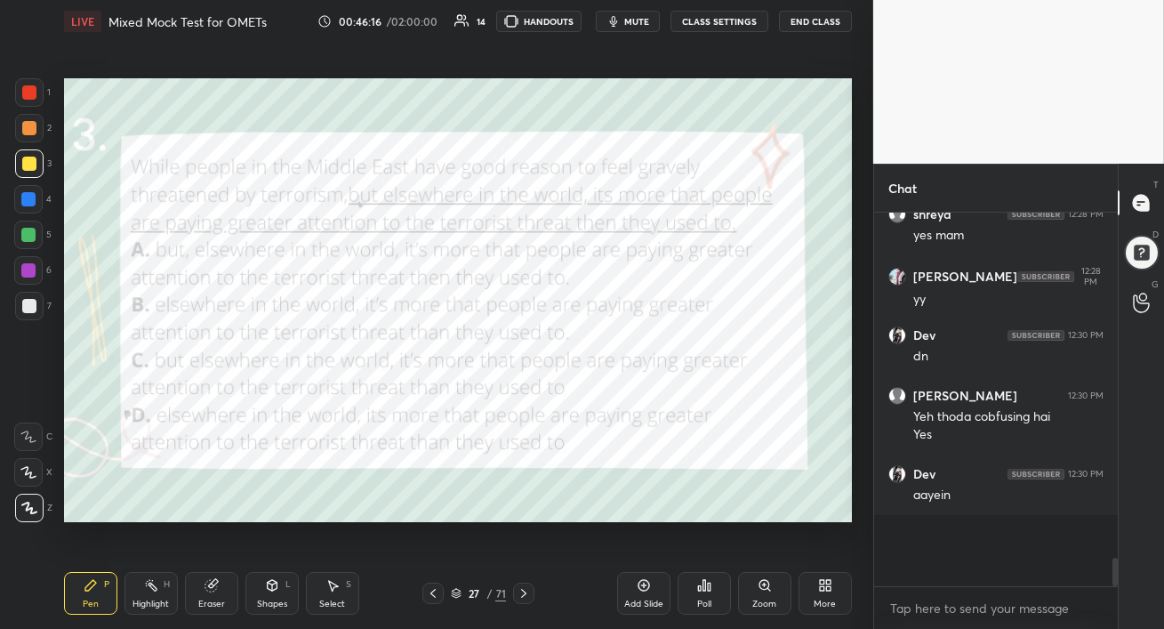
scroll to position [3419, 0]
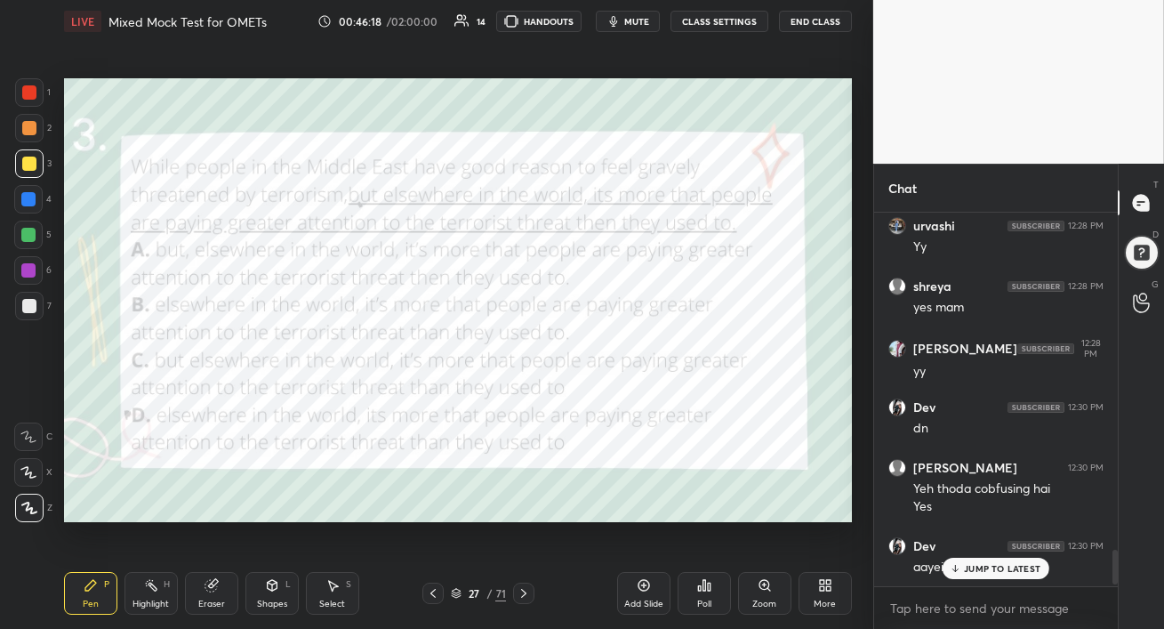
click at [968, 574] on div "JUMP TO LATEST" at bounding box center [996, 568] width 107 height 21
click at [22, 124] on div at bounding box center [29, 128] width 14 height 14
click at [31, 162] on div at bounding box center [29, 164] width 14 height 14
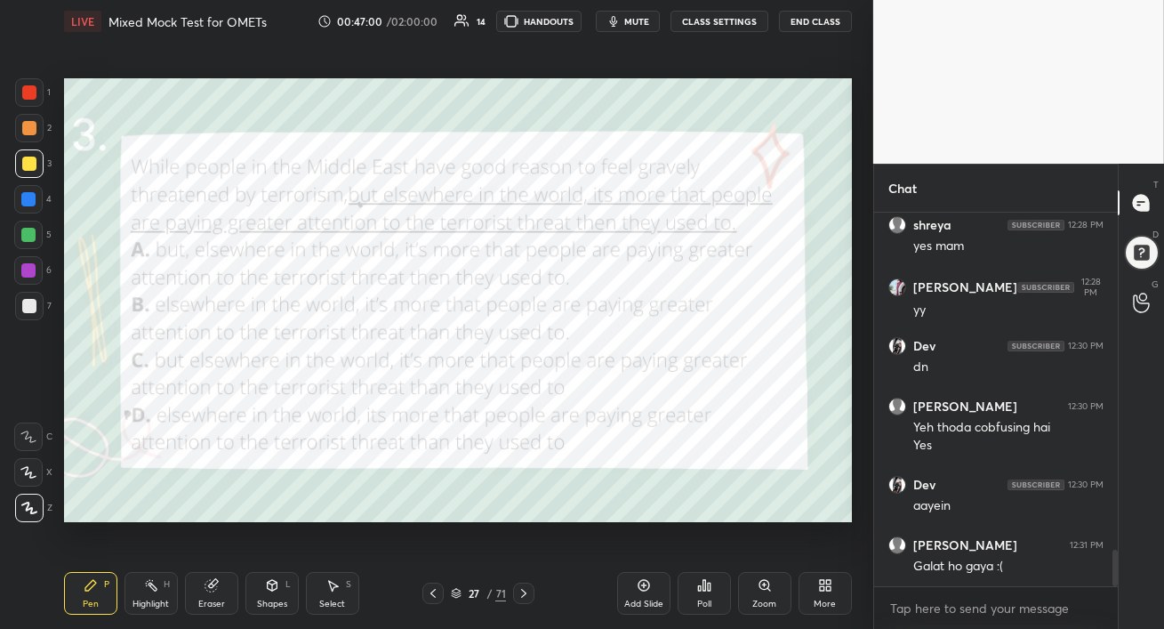
drag, startPoint x: 32, startPoint y: 273, endPoint x: 48, endPoint y: 273, distance: 16.0
click at [33, 273] on div at bounding box center [28, 270] width 14 height 14
click at [28, 130] on div at bounding box center [29, 128] width 14 height 14
click at [28, 236] on div at bounding box center [28, 235] width 14 height 14
click at [28, 165] on div at bounding box center [29, 164] width 14 height 14
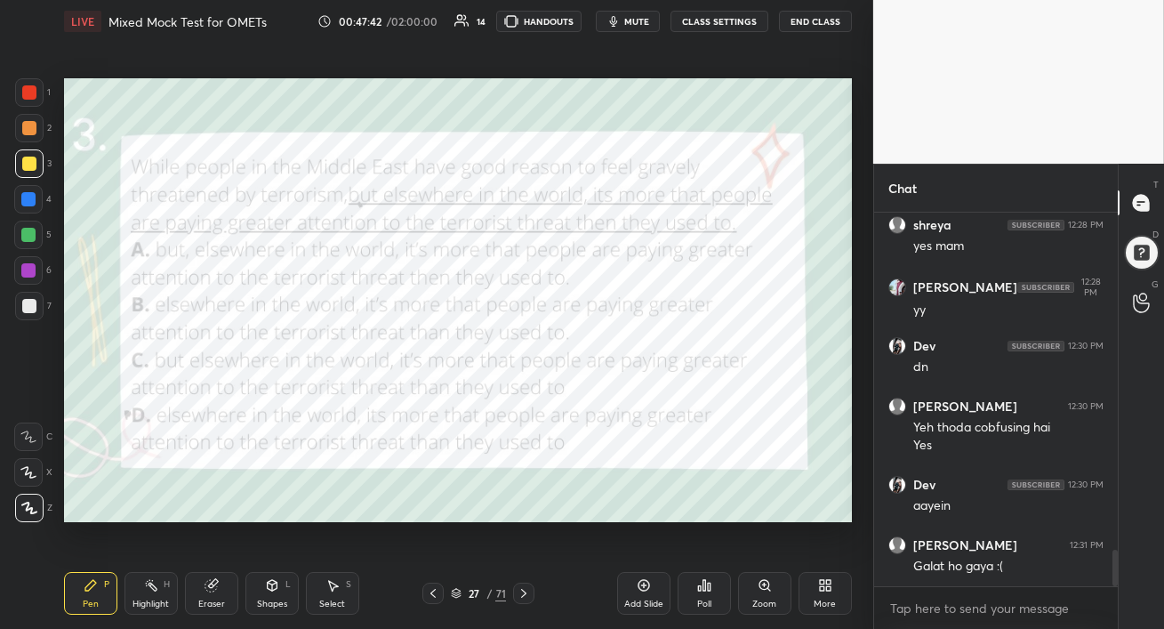
click at [31, 306] on div at bounding box center [29, 306] width 14 height 14
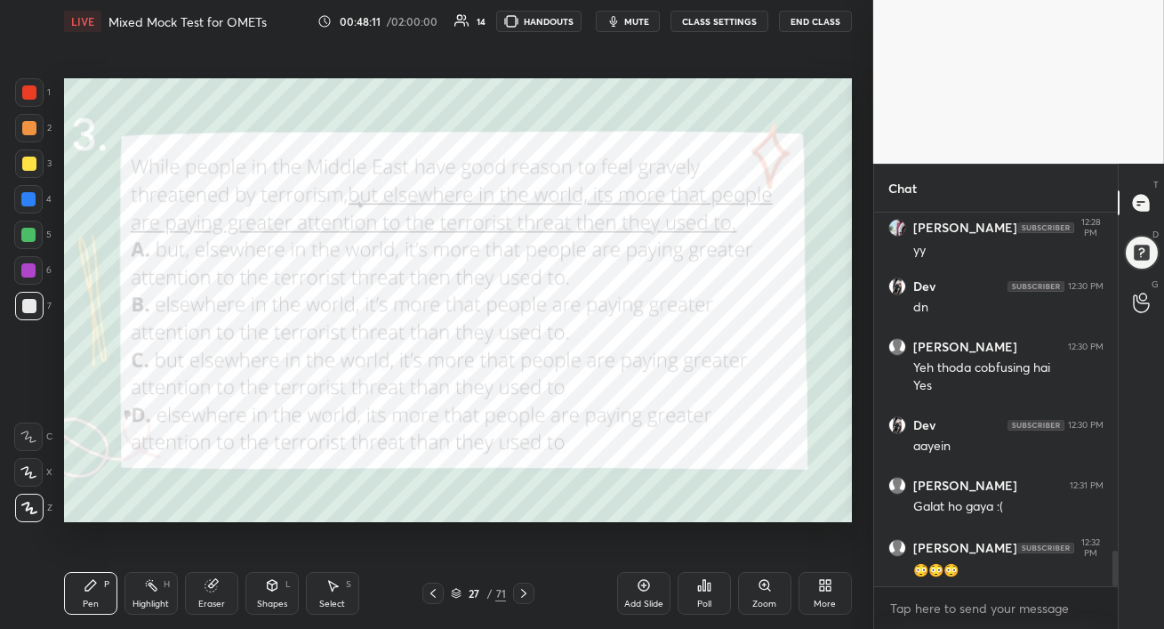
click at [27, 234] on div at bounding box center [28, 235] width 14 height 14
click at [27, 171] on div at bounding box center [29, 163] width 28 height 28
drag, startPoint x: 22, startPoint y: 205, endPoint x: 52, endPoint y: 213, distance: 30.4
click at [22, 205] on div at bounding box center [28, 199] width 28 height 28
click at [643, 16] on span "mute" at bounding box center [636, 21] width 25 height 12
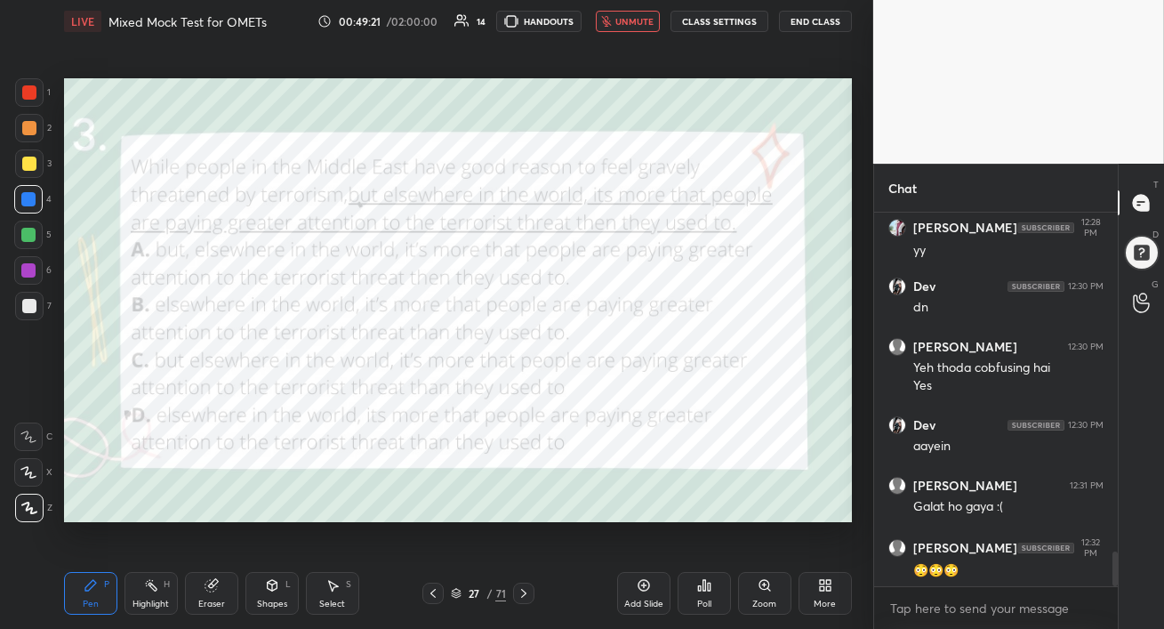
scroll to position [3602, 0]
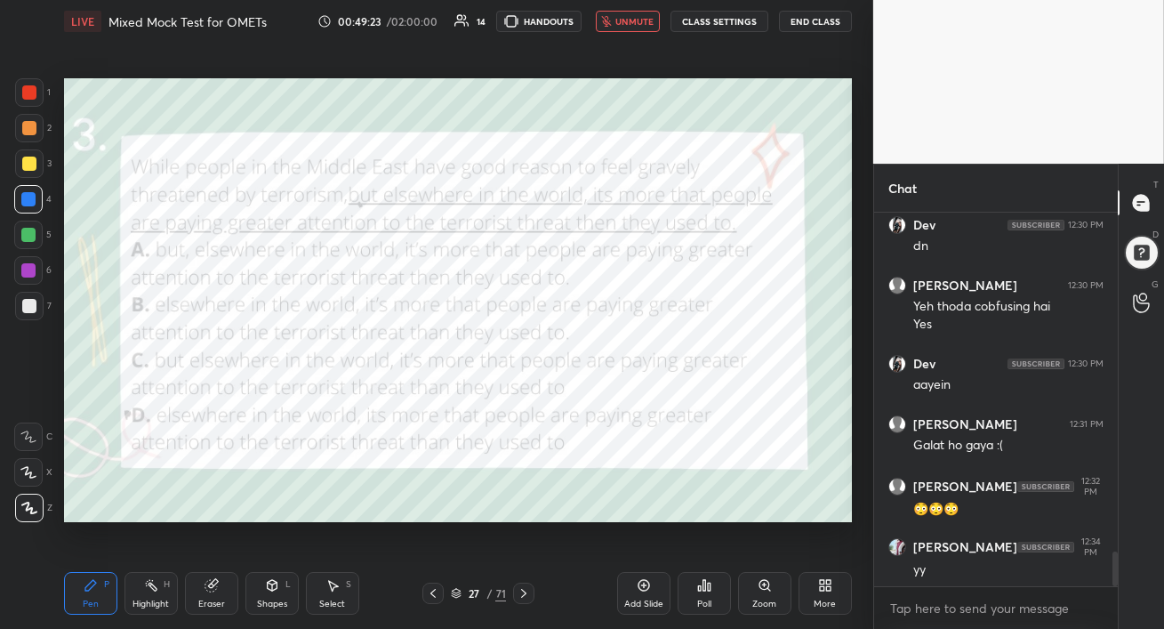
click at [644, 19] on span "unmute" at bounding box center [634, 21] width 38 height 12
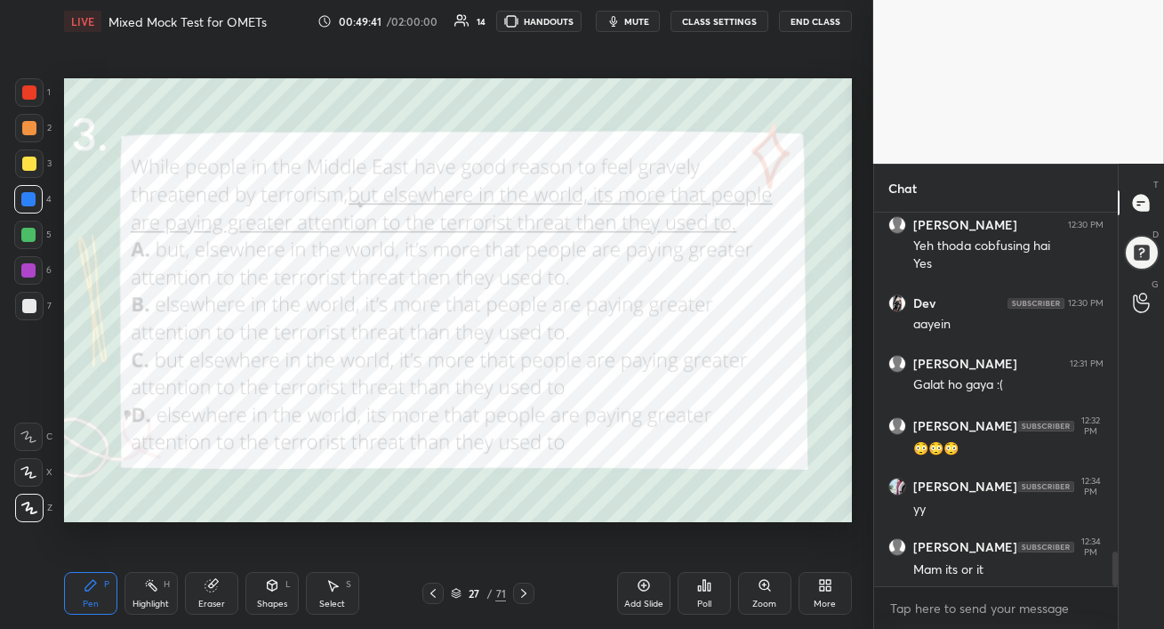
scroll to position [3680, 0]
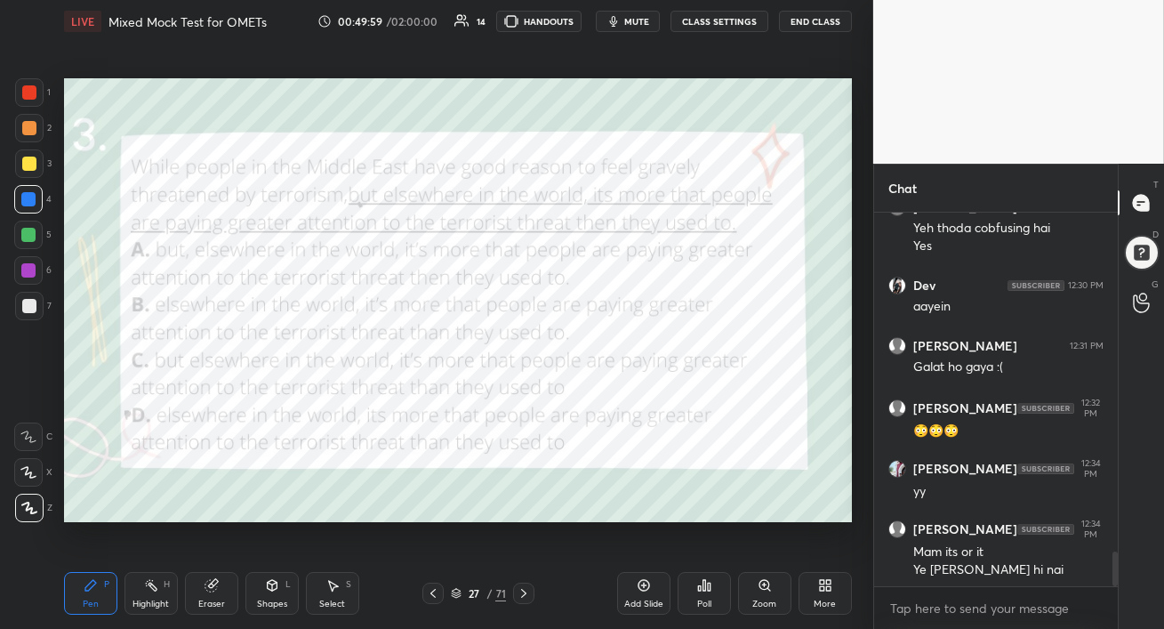
click at [22, 276] on div at bounding box center [28, 270] width 28 height 28
click at [627, 606] on div "Add Slide" at bounding box center [643, 593] width 53 height 43
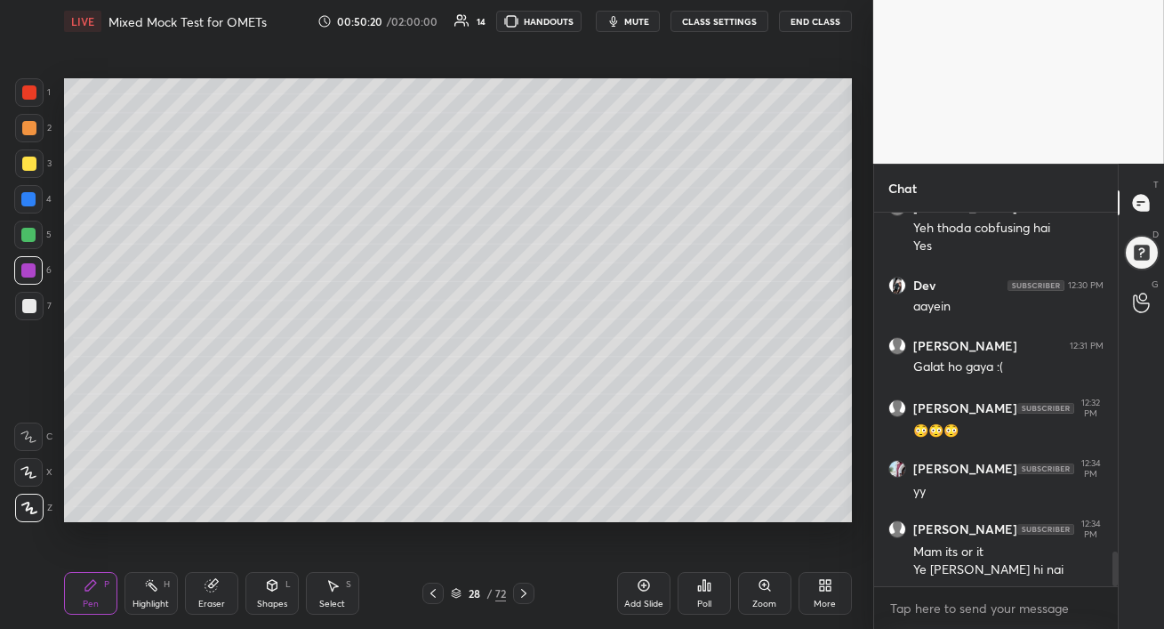
click at [435, 595] on icon at bounding box center [433, 593] width 14 height 14
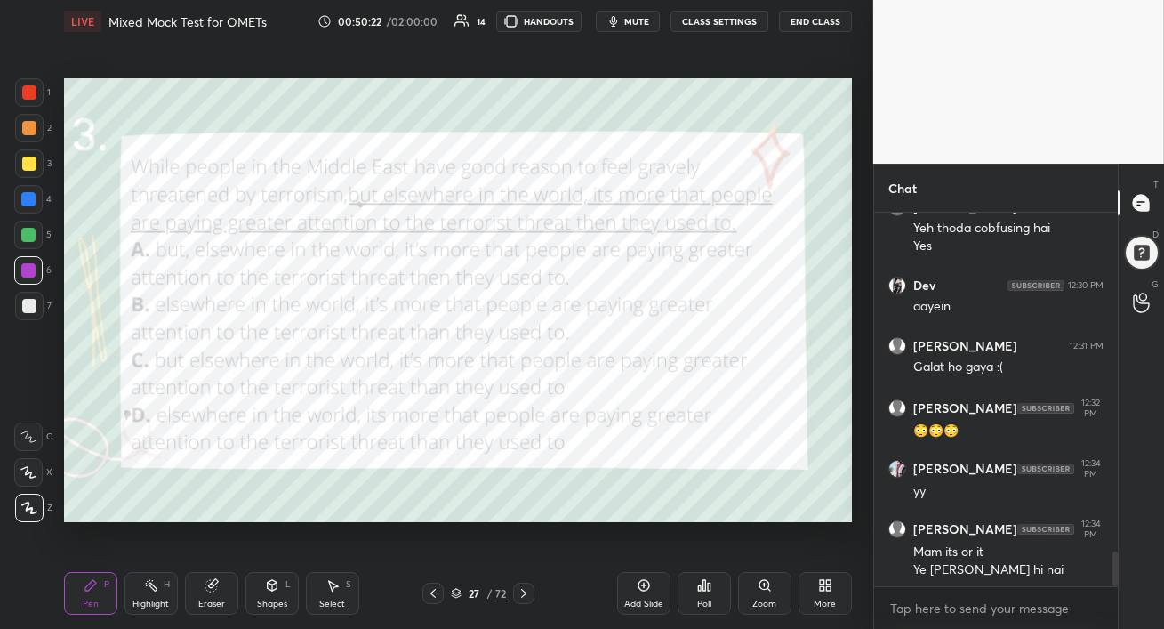
click at [525, 593] on icon at bounding box center [524, 593] width 14 height 14
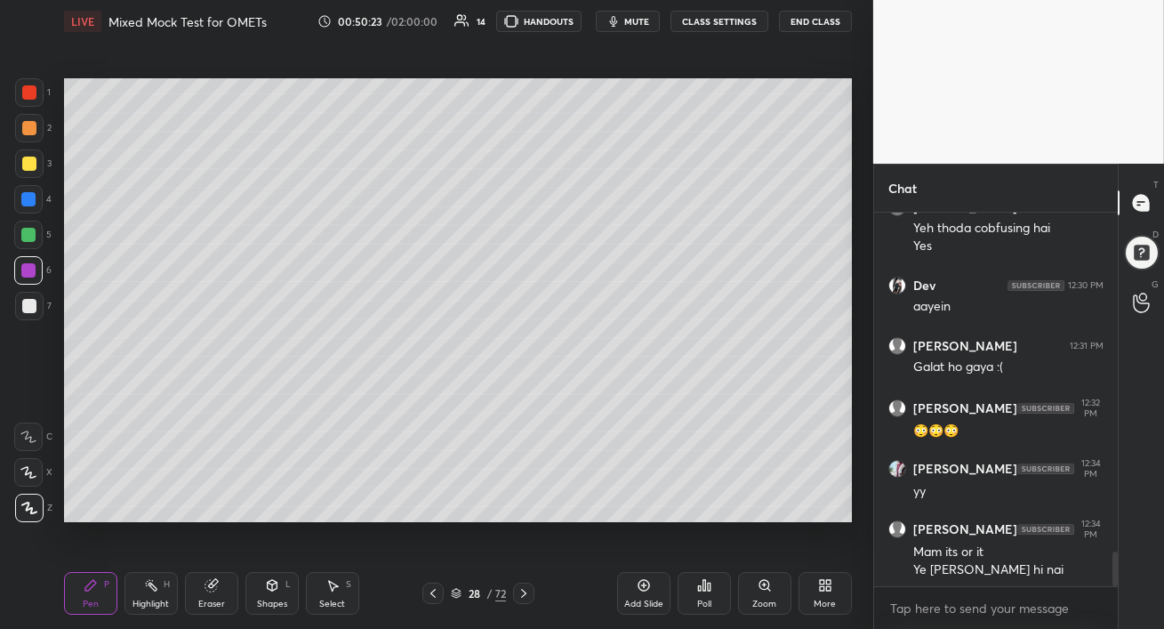
click at [525, 594] on icon at bounding box center [523, 593] width 5 height 9
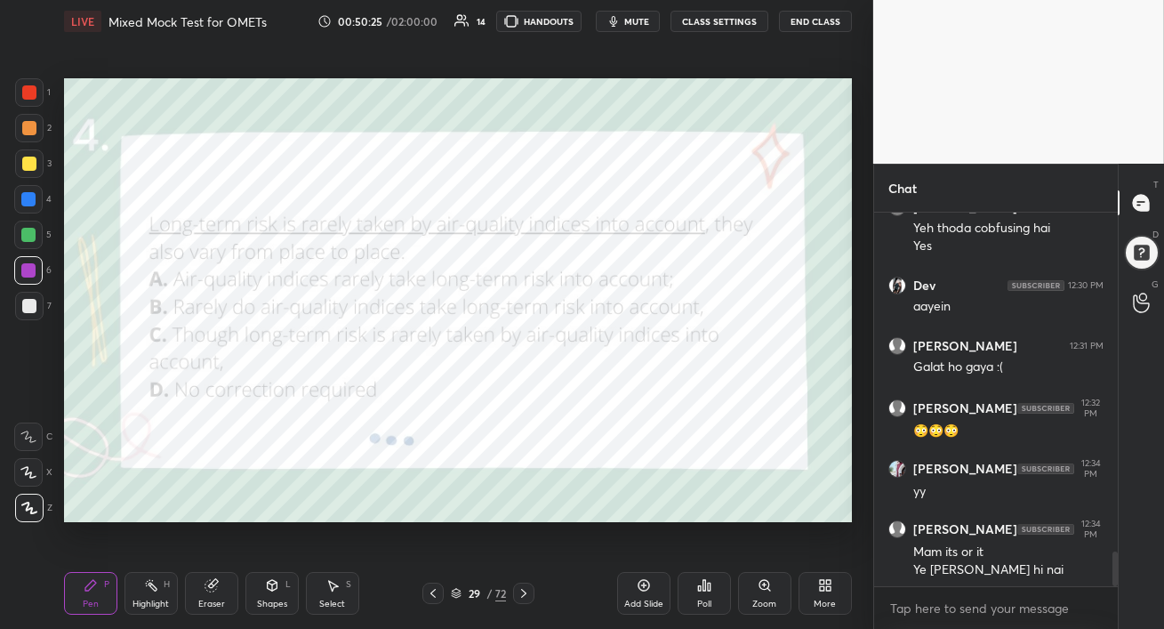
click at [525, 596] on icon at bounding box center [524, 593] width 14 height 14
drag, startPoint x: 525, startPoint y: 597, endPoint x: 526, endPoint y: 629, distance: 32.0
click at [526, 628] on div "Pen P Highlight H Eraser Shapes L Select S 30 / 72 Add Slide Poll Zoom More" at bounding box center [458, 593] width 788 height 71
click at [28, 164] on div at bounding box center [29, 164] width 14 height 14
drag, startPoint x: 30, startPoint y: 164, endPoint x: 45, endPoint y: 159, distance: 15.8
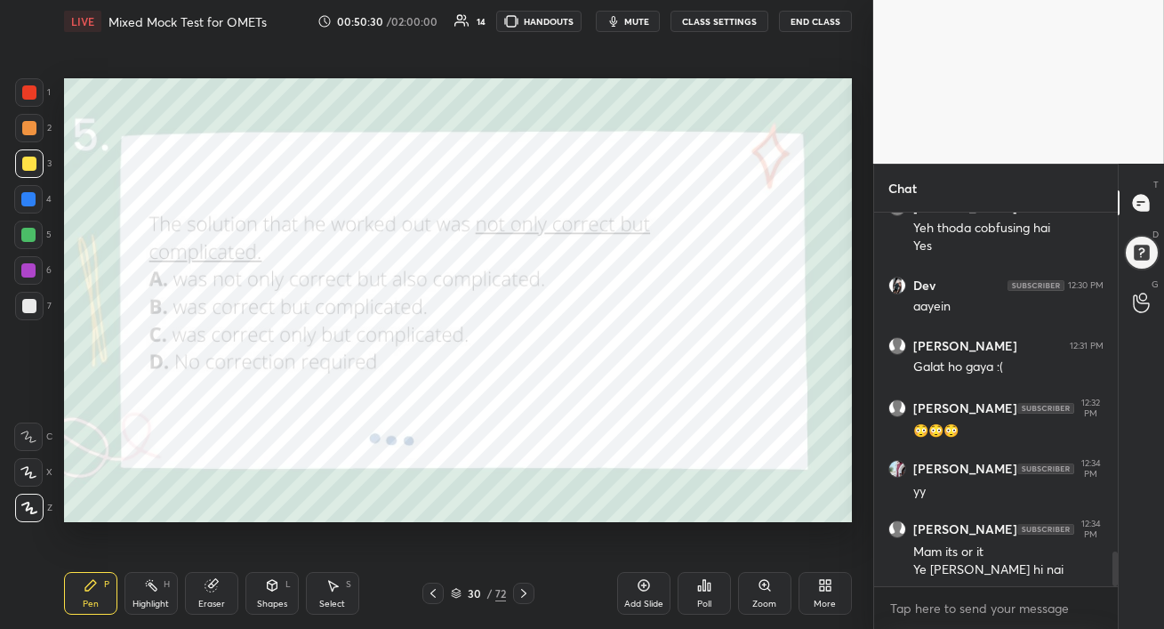
click at [30, 164] on div at bounding box center [29, 164] width 14 height 14
click at [640, 20] on span "mute" at bounding box center [636, 21] width 25 height 12
click at [831, 599] on div "More" at bounding box center [825, 603] width 22 height 9
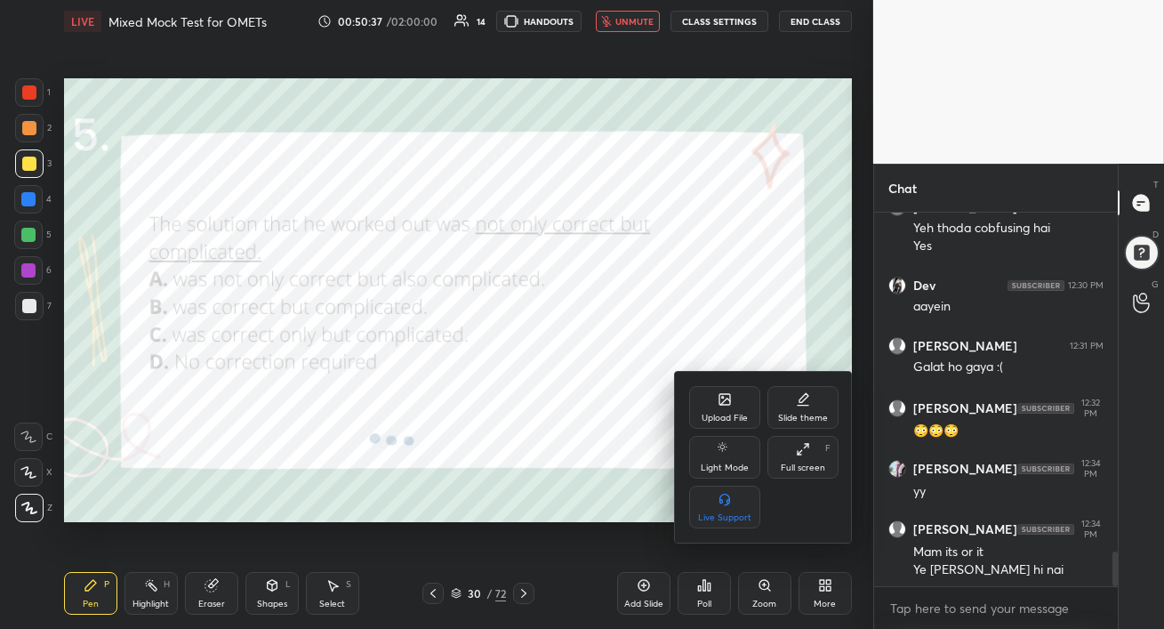
click at [727, 407] on div "Upload File" at bounding box center [724, 407] width 71 height 43
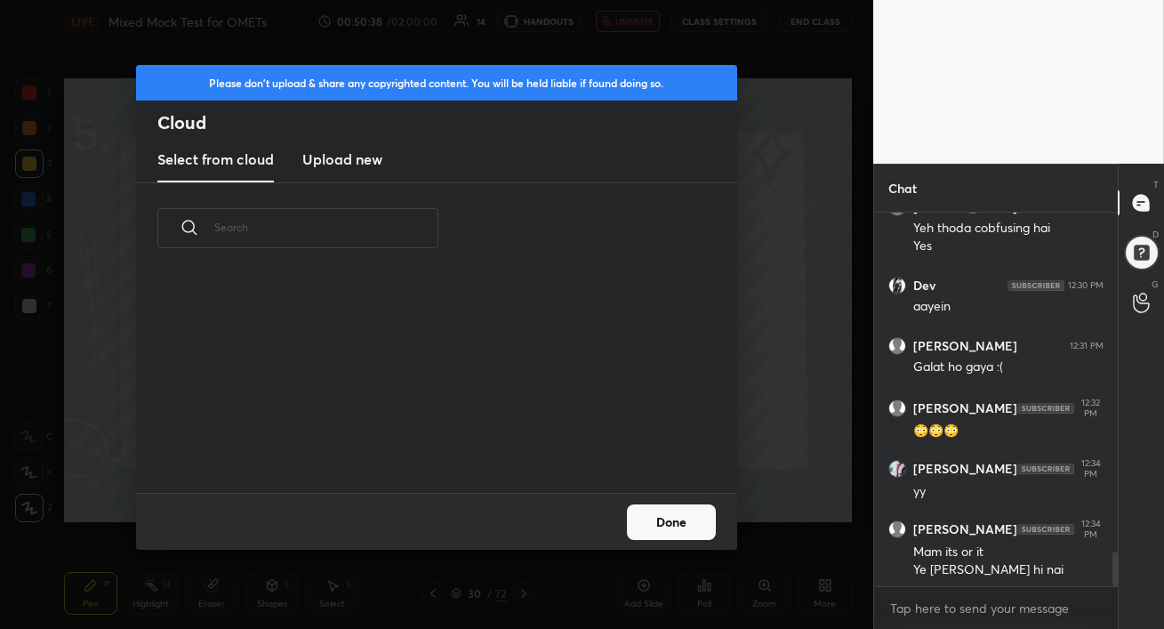
scroll to position [219, 571]
click at [364, 161] on h3 "Upload new" at bounding box center [342, 159] width 80 height 21
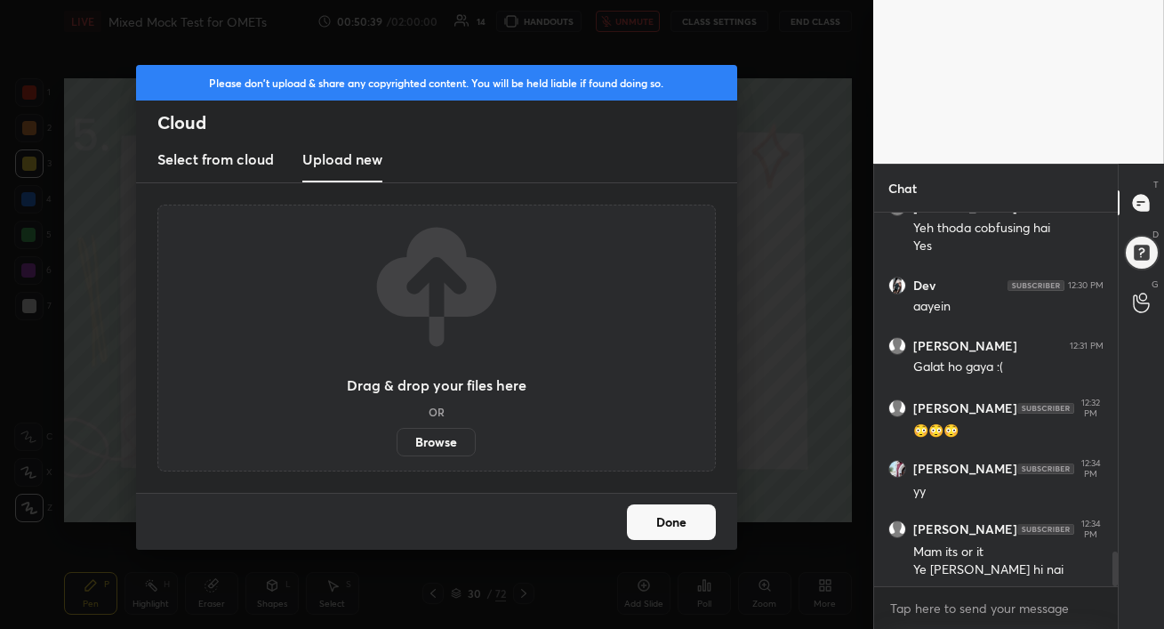
click at [430, 443] on label "Browse" at bounding box center [436, 442] width 79 height 28
click at [397, 443] on input "Browse" at bounding box center [397, 442] width 0 height 28
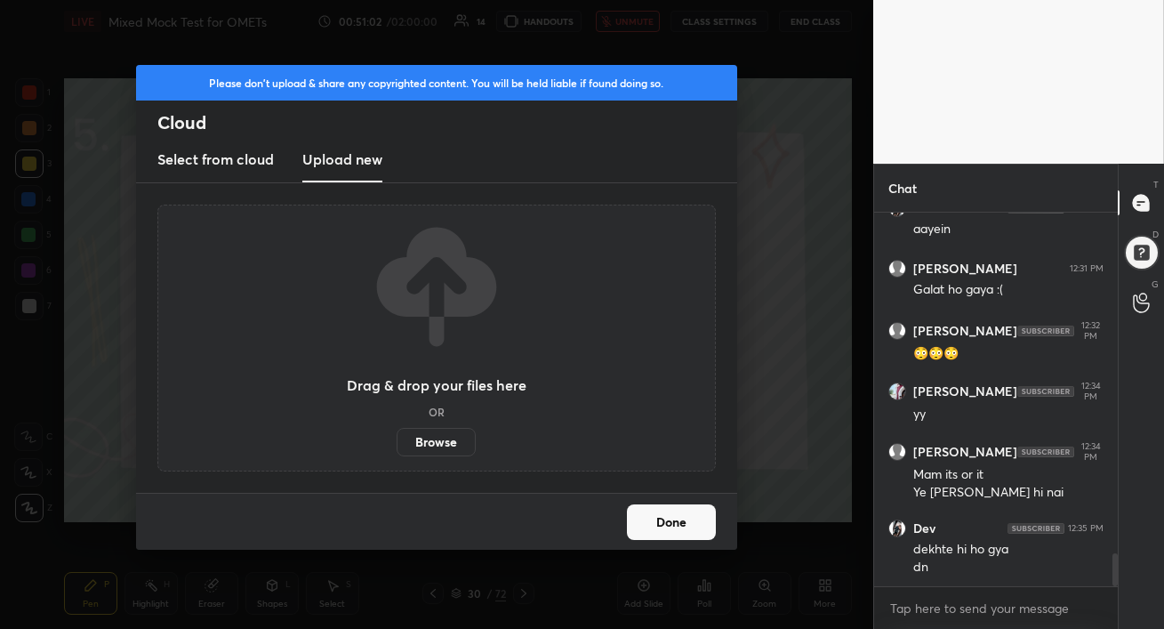
scroll to position [3819, 0]
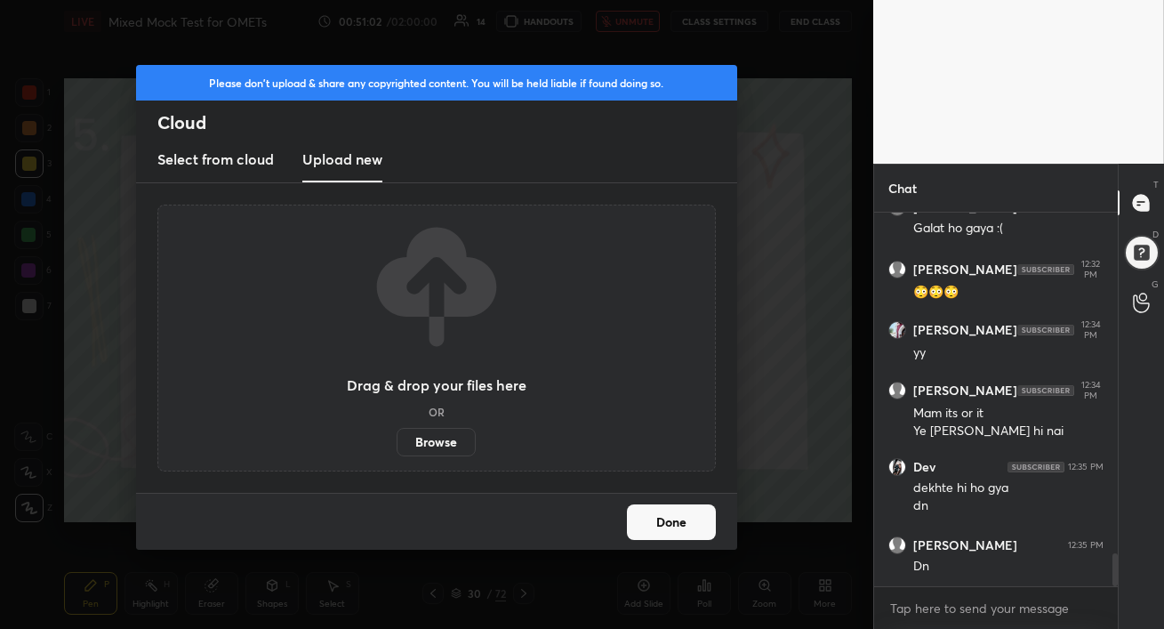
click at [685, 518] on button "Done" at bounding box center [671, 522] width 89 height 36
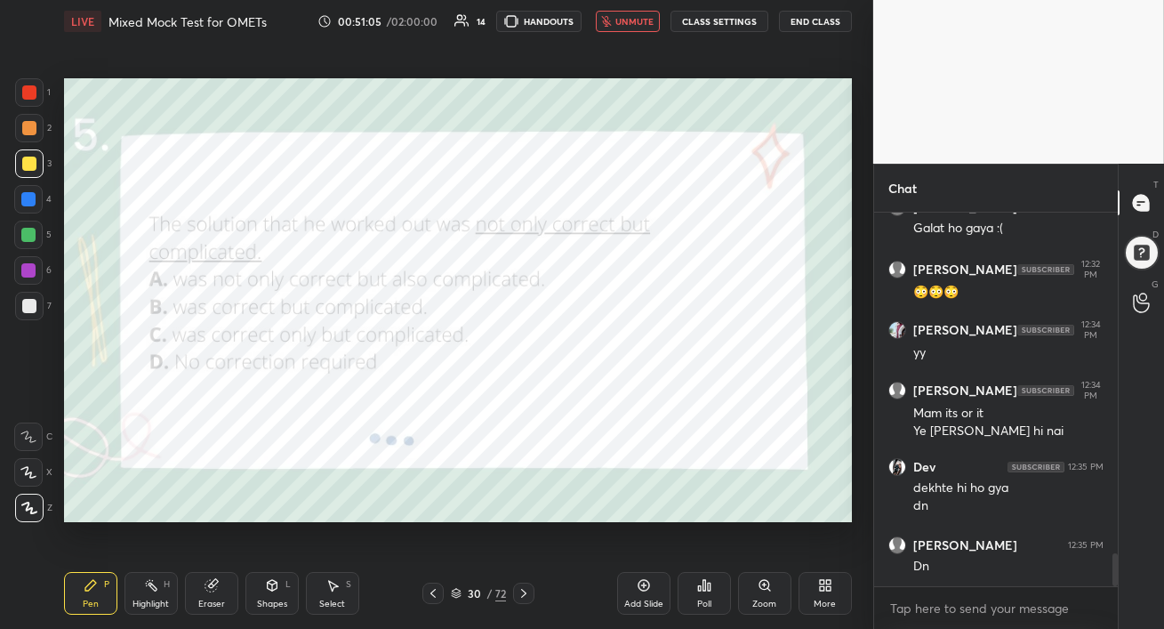
click at [821, 594] on div "More" at bounding box center [825, 593] width 53 height 43
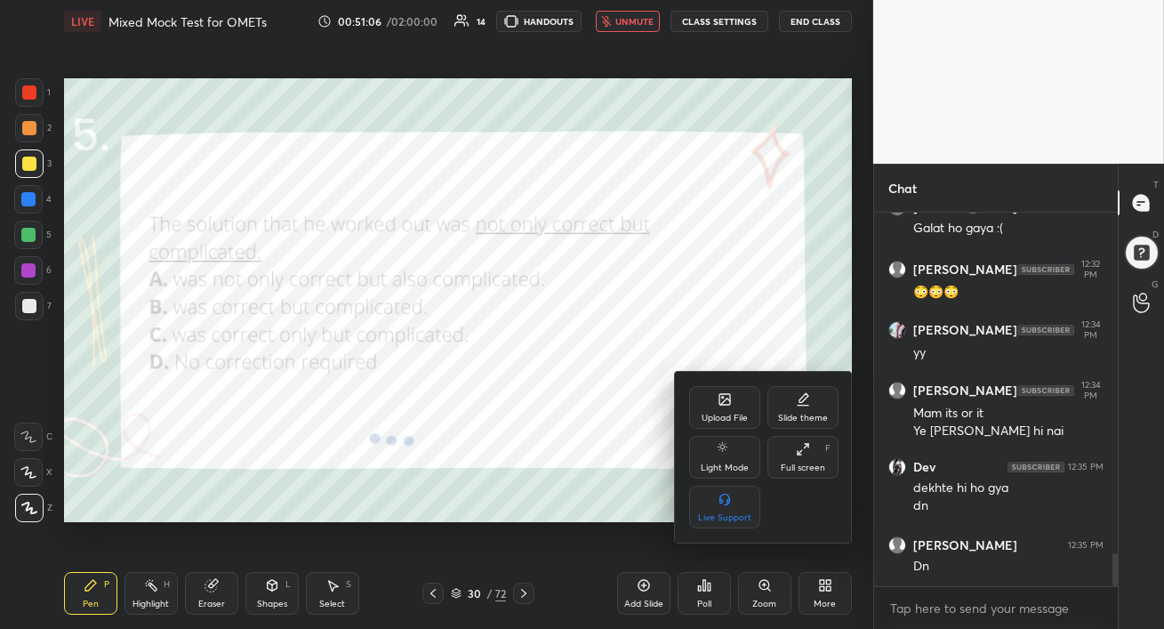
click at [718, 400] on icon at bounding box center [725, 399] width 14 height 14
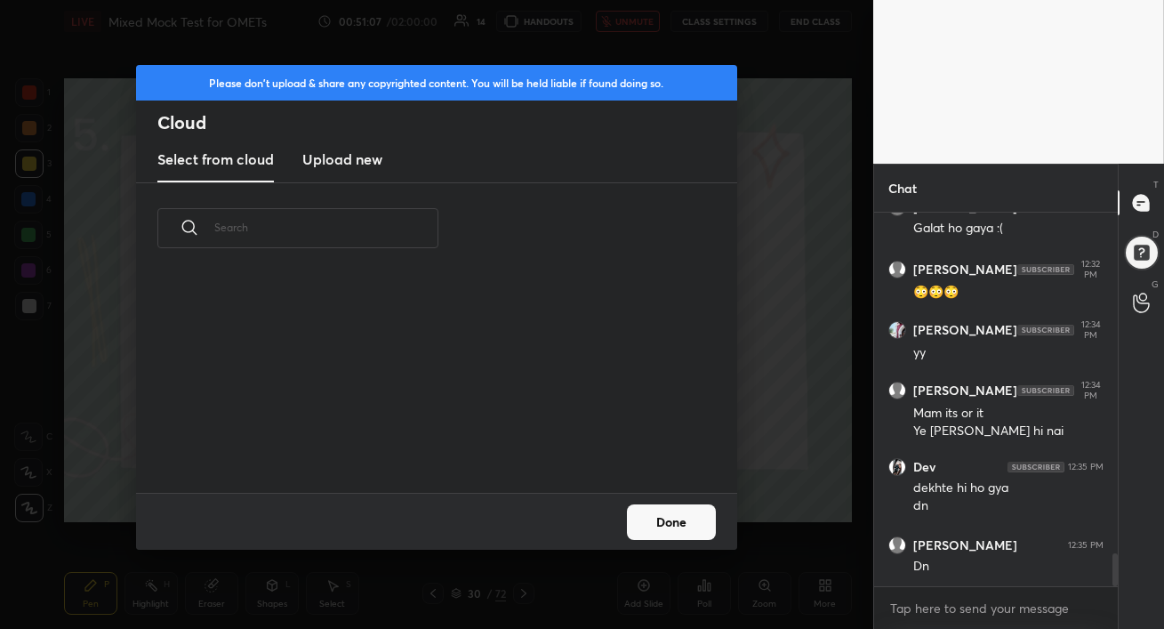
scroll to position [219, 571]
click at [352, 153] on h3 "Upload new" at bounding box center [342, 159] width 80 height 21
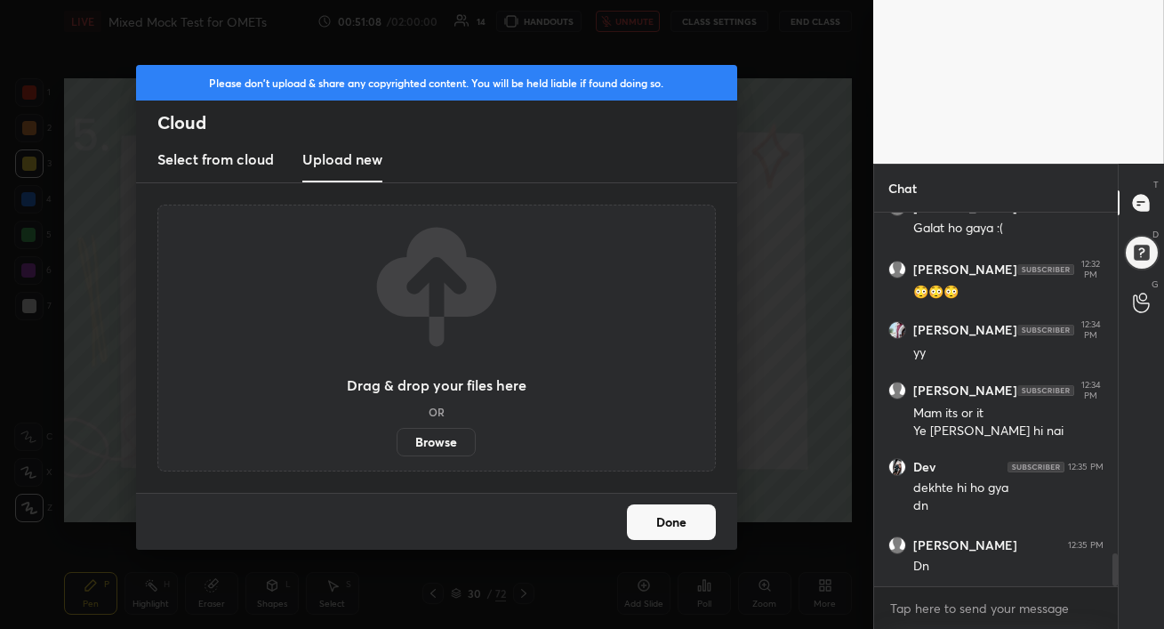
click at [419, 438] on label "Browse" at bounding box center [436, 442] width 79 height 28
click at [397, 438] on input "Browse" at bounding box center [397, 442] width 0 height 28
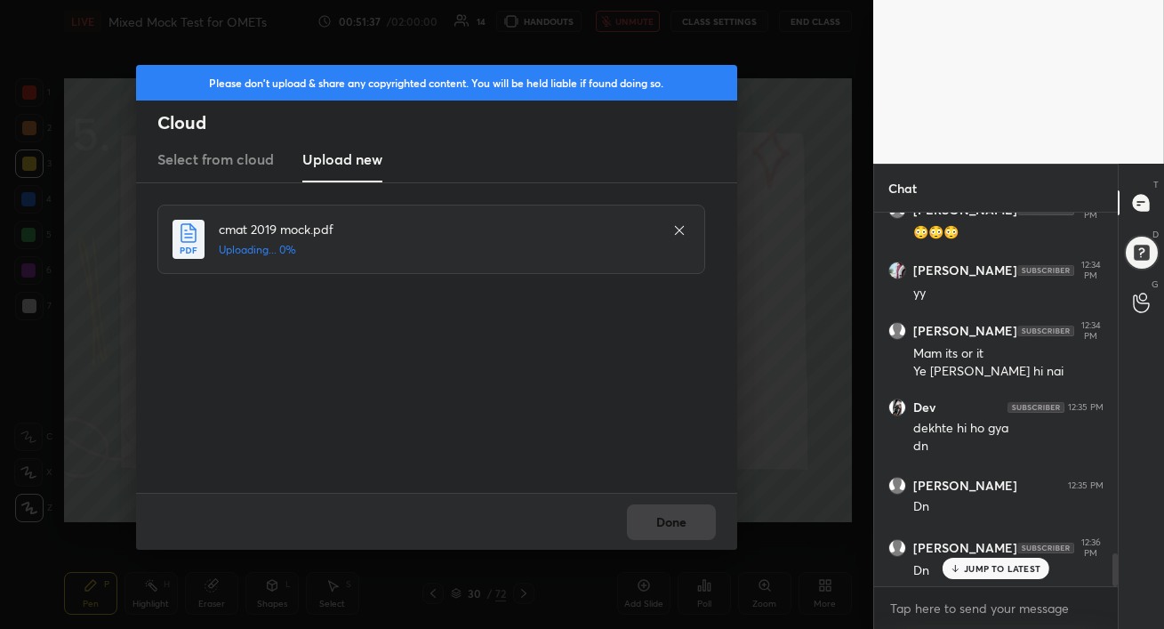
click at [976, 574] on div "JUMP TO LATEST" at bounding box center [996, 568] width 107 height 21
click at [676, 526] on button "Done" at bounding box center [671, 522] width 89 height 36
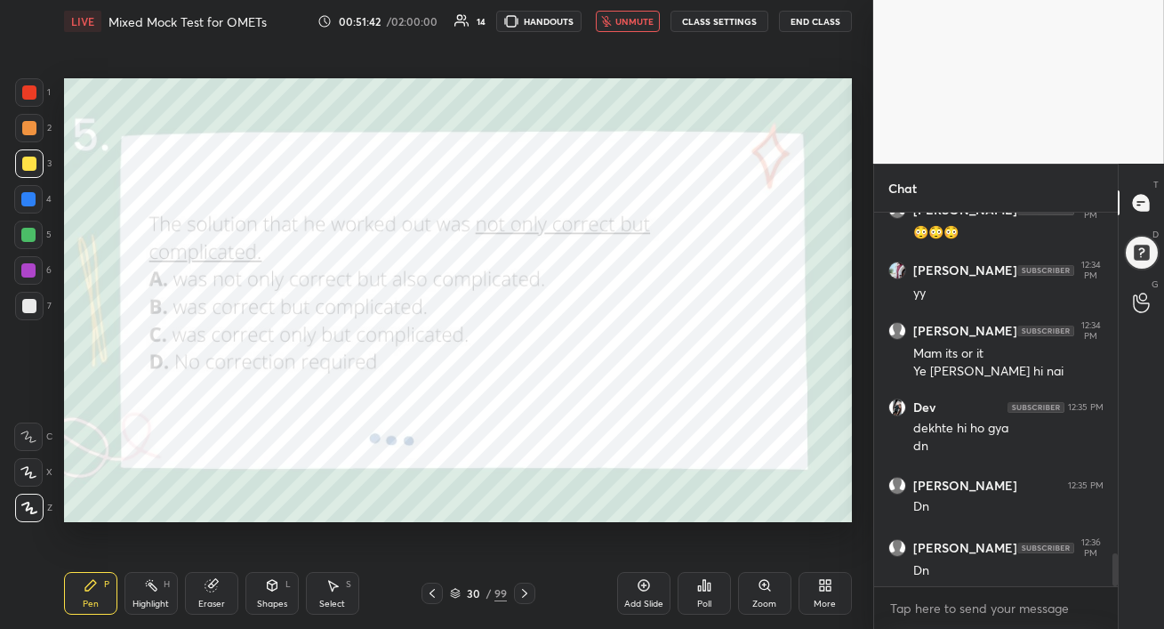
click at [626, 22] on span "unmute" at bounding box center [634, 21] width 38 height 12
click at [711, 596] on div "Poll" at bounding box center [704, 593] width 53 height 43
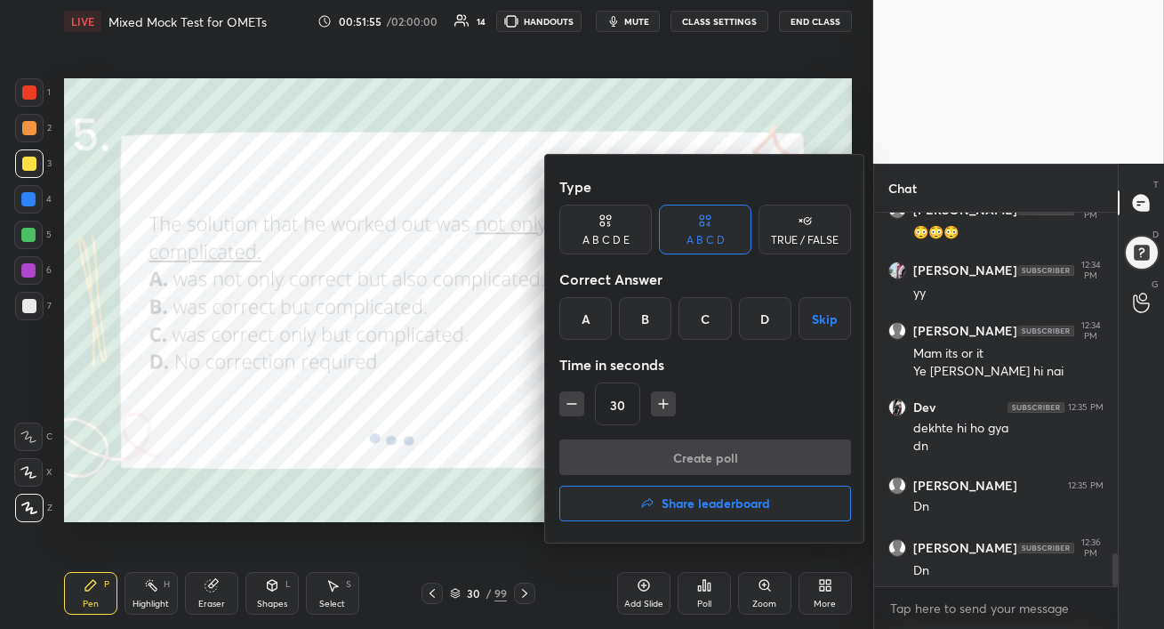
click at [645, 315] on div "B" at bounding box center [645, 318] width 52 height 43
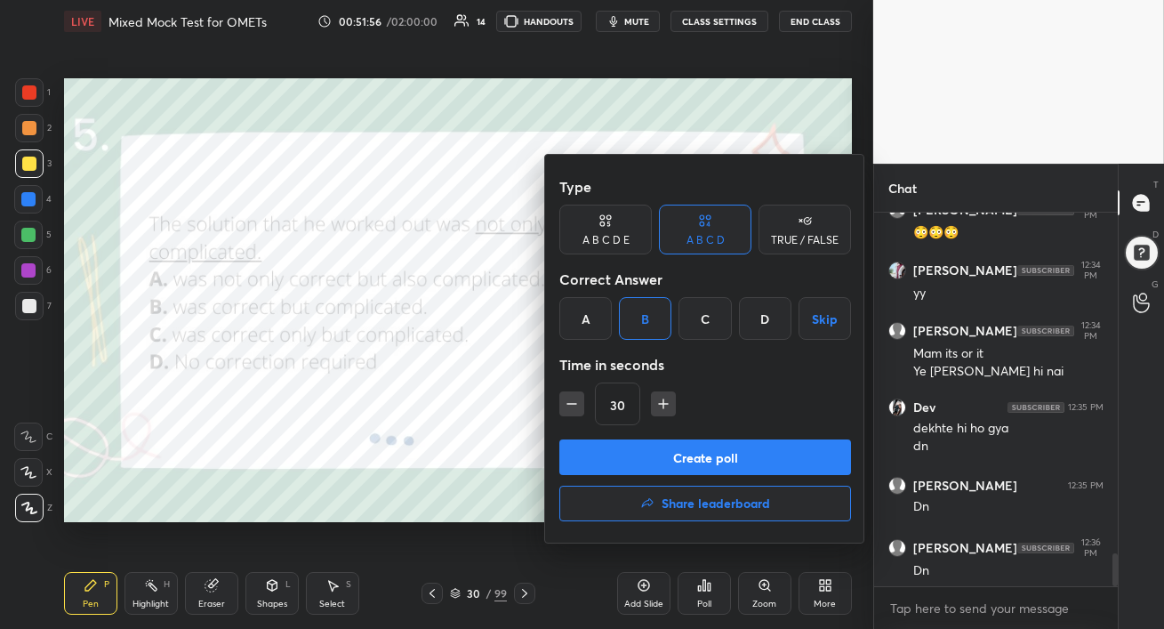
click at [675, 448] on button "Create poll" at bounding box center [705, 457] width 292 height 36
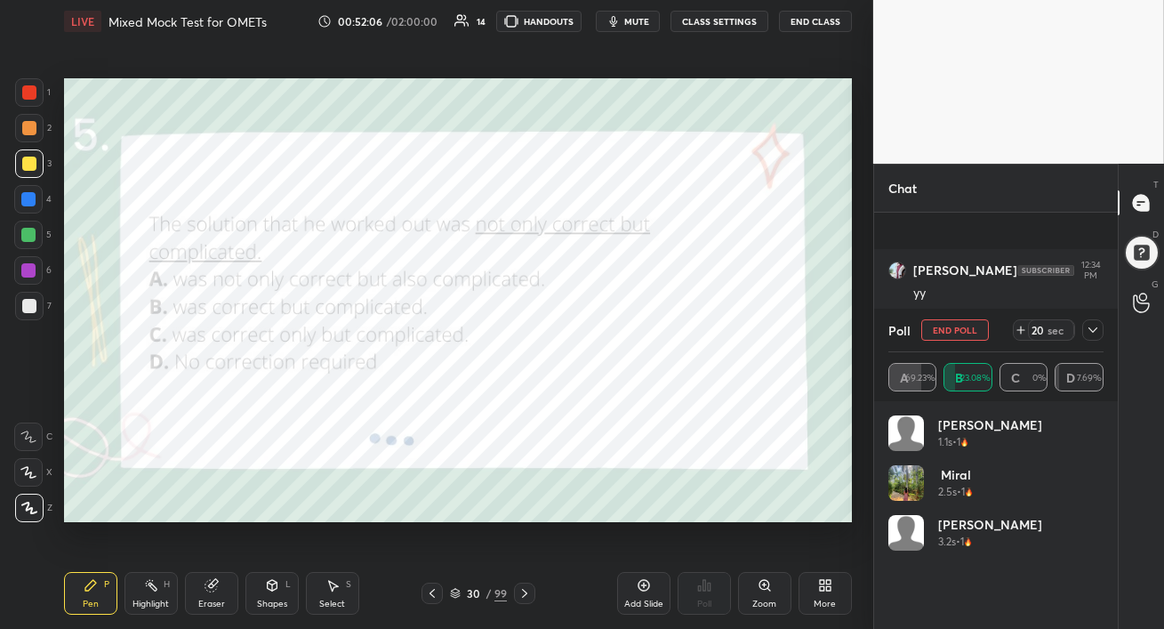
scroll to position [4032, 0]
click at [31, 92] on div at bounding box center [29, 92] width 14 height 14
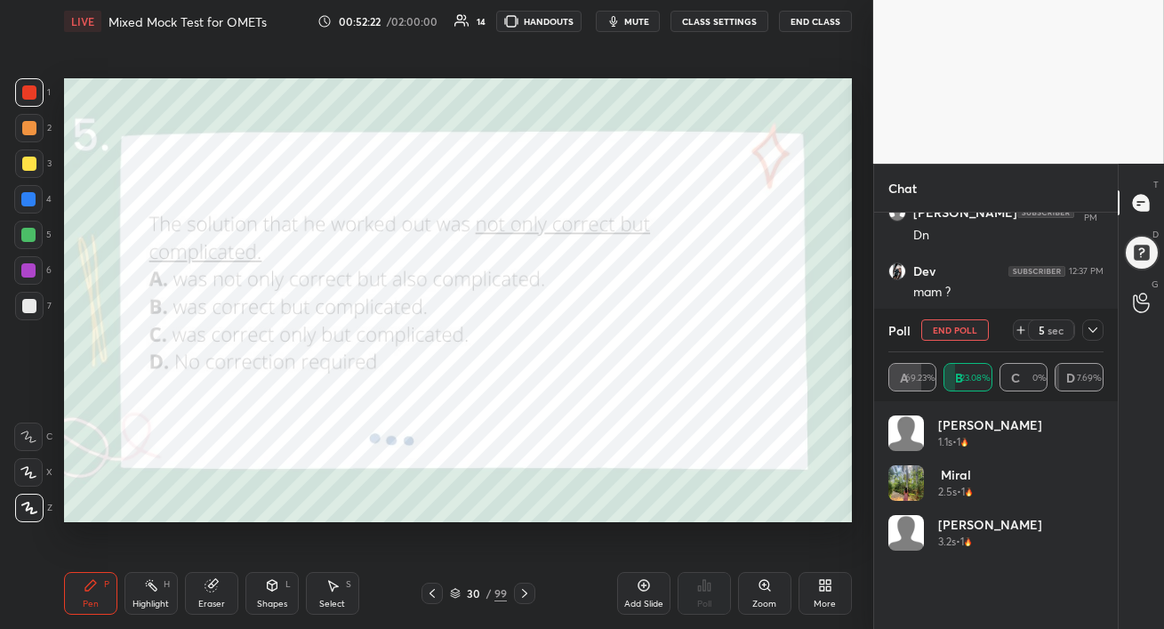
click at [1094, 332] on icon at bounding box center [1093, 330] width 14 height 14
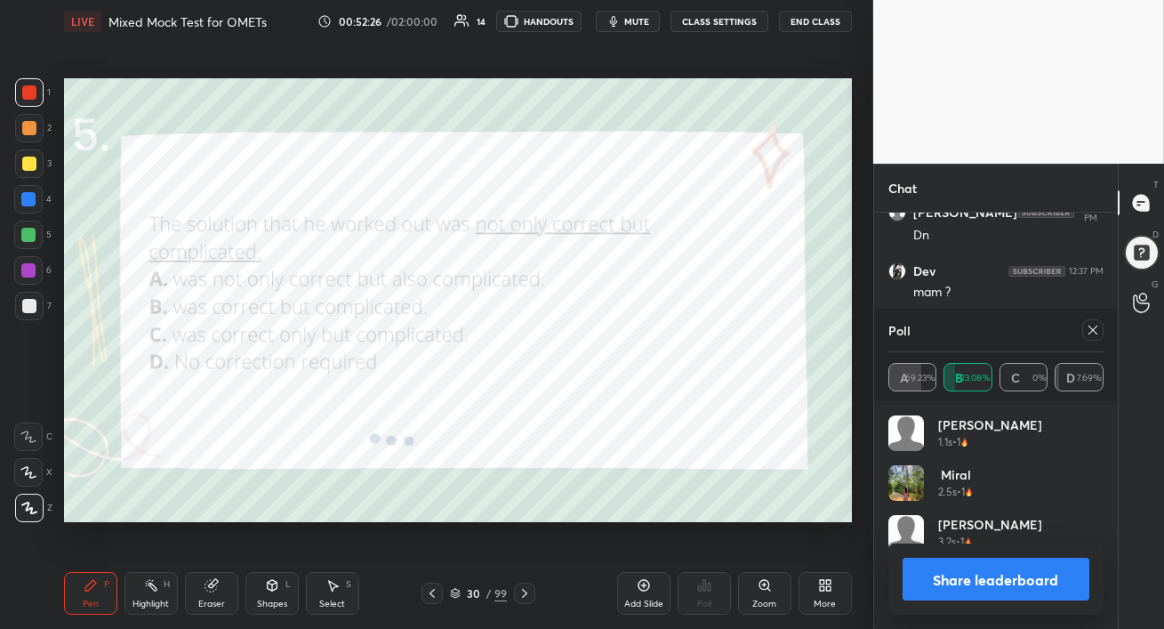
scroll to position [208, 210]
click at [1091, 332] on icon at bounding box center [1093, 330] width 14 height 14
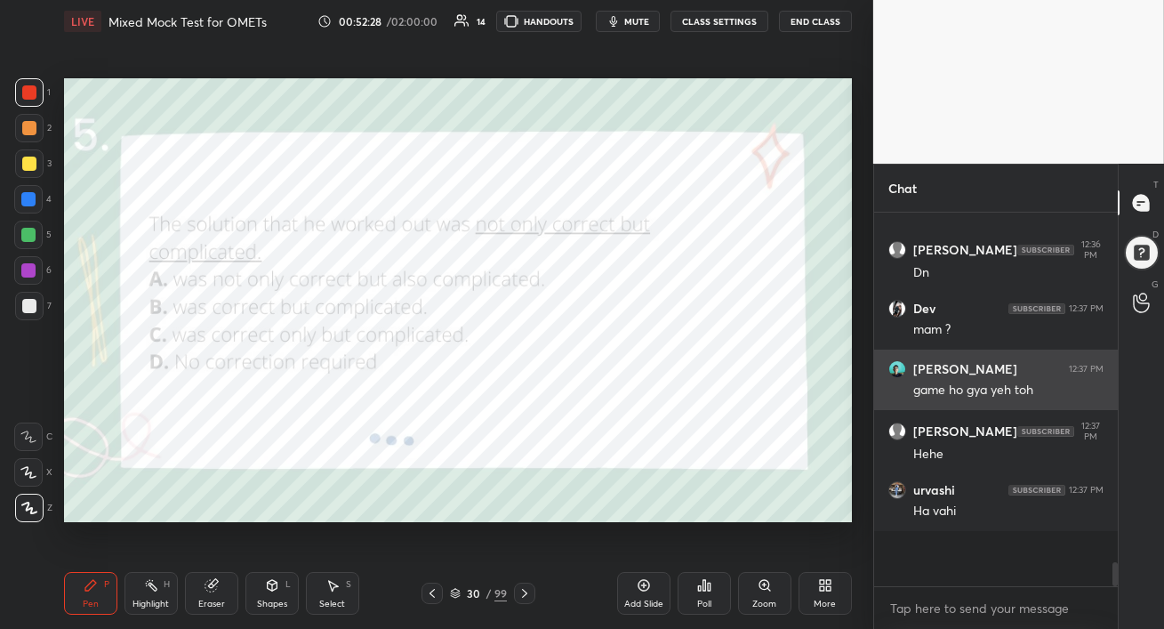
scroll to position [368, 238]
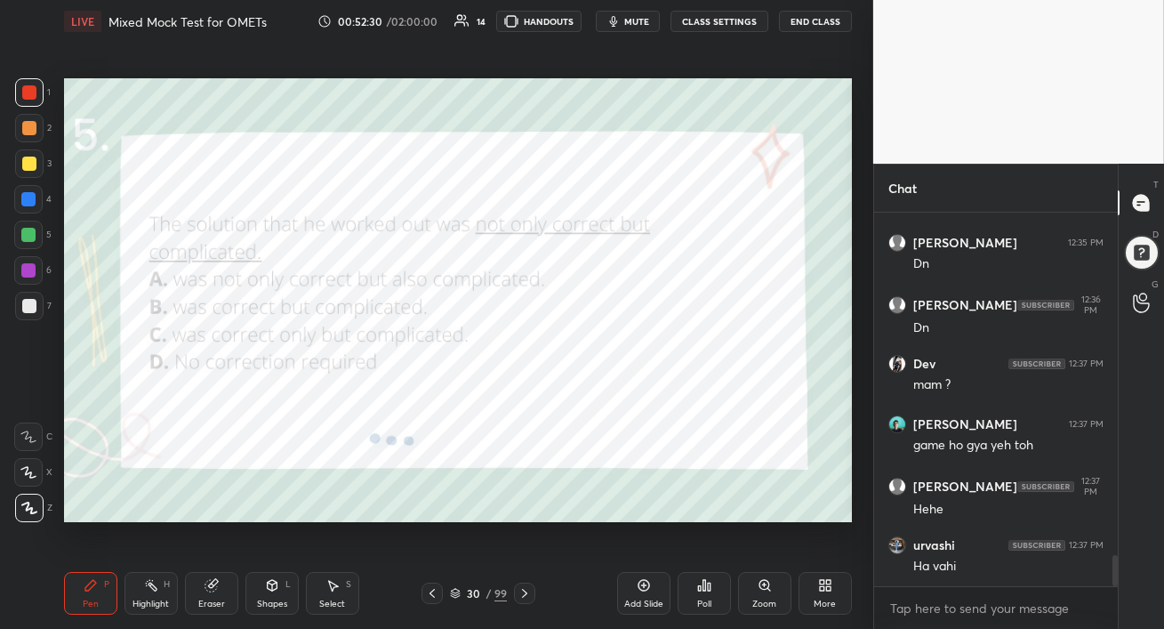
click at [25, 210] on div at bounding box center [28, 199] width 28 height 28
click at [35, 125] on div at bounding box center [29, 128] width 28 height 28
click at [31, 99] on div at bounding box center [29, 92] width 14 height 14
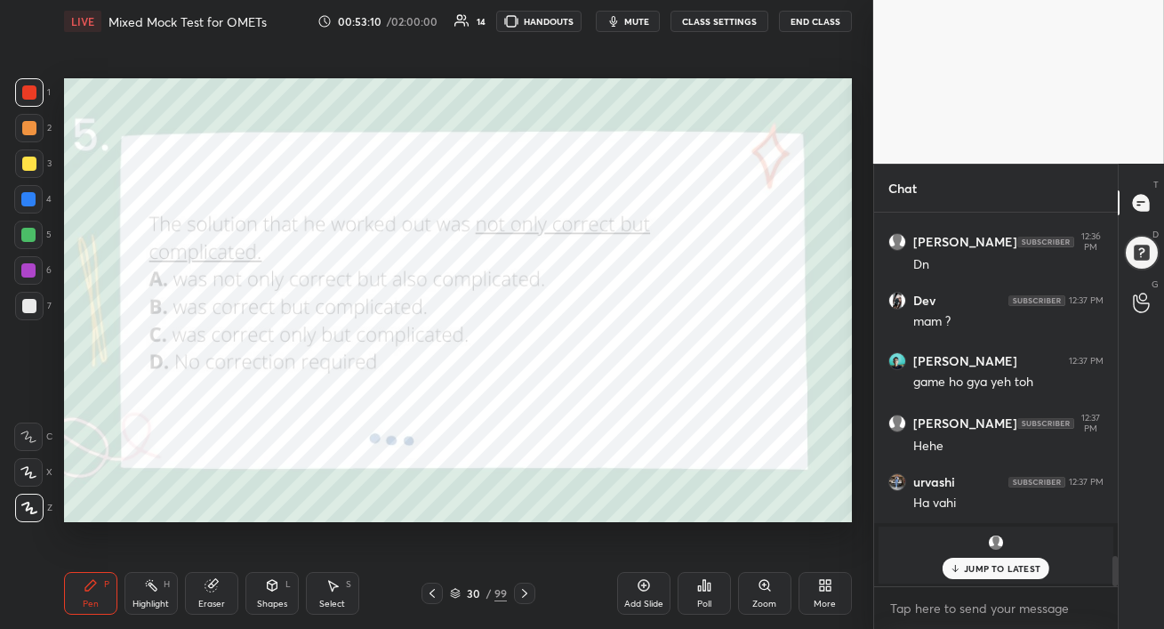
click at [968, 571] on p "JUMP TO LATEST" at bounding box center [1002, 568] width 76 height 11
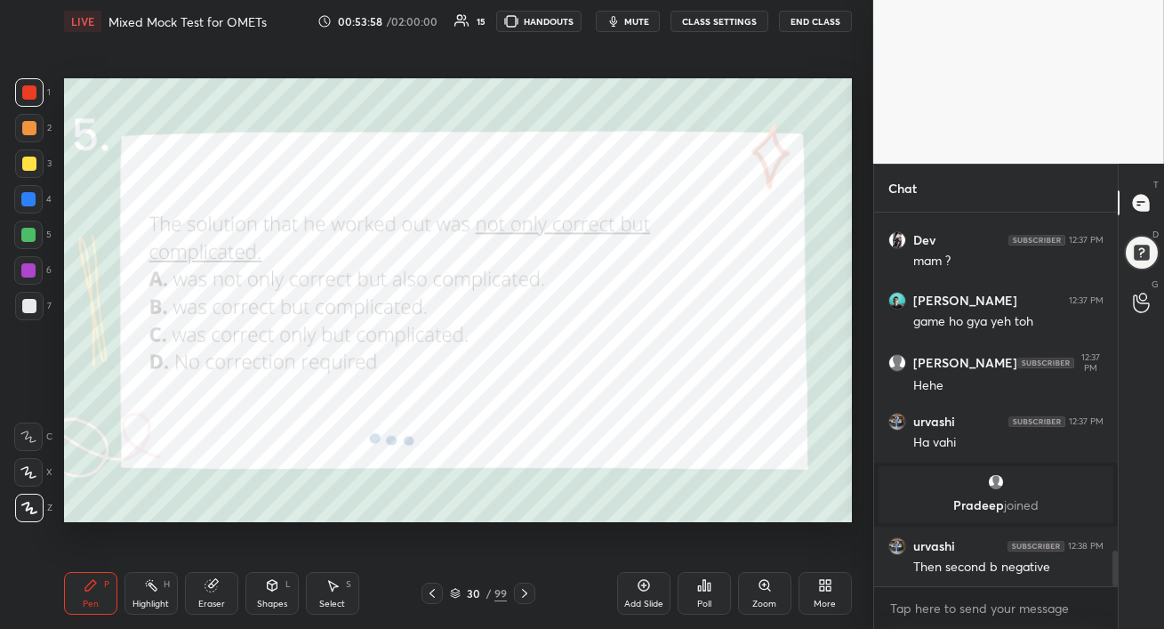
scroll to position [3517, 0]
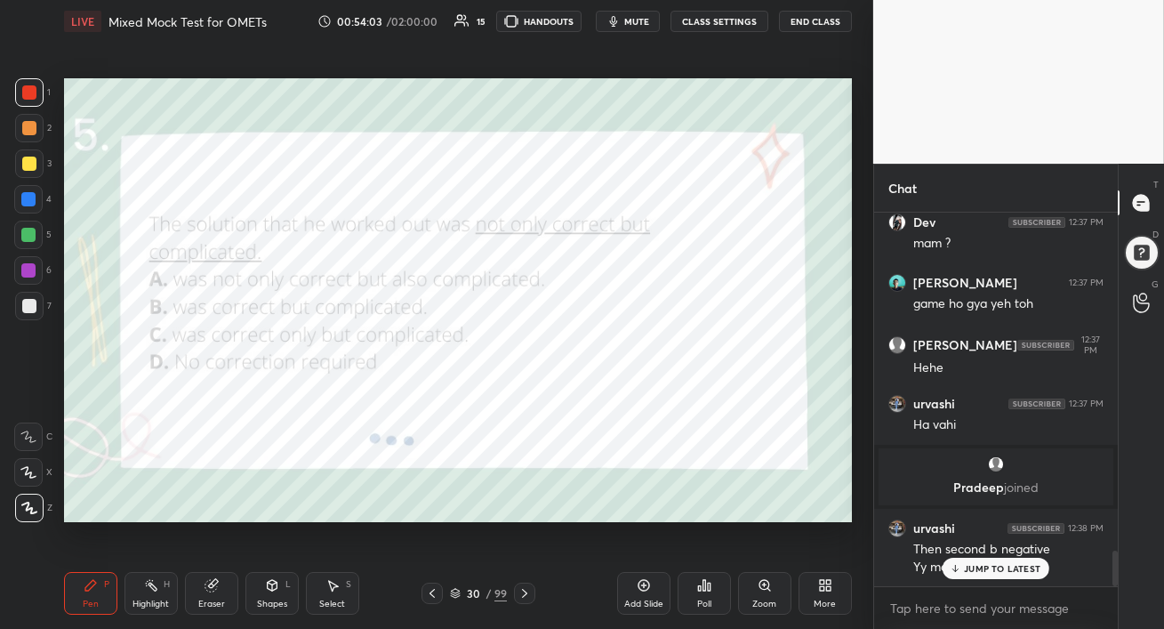
click at [979, 574] on div "JUMP TO LATEST" at bounding box center [996, 568] width 107 height 21
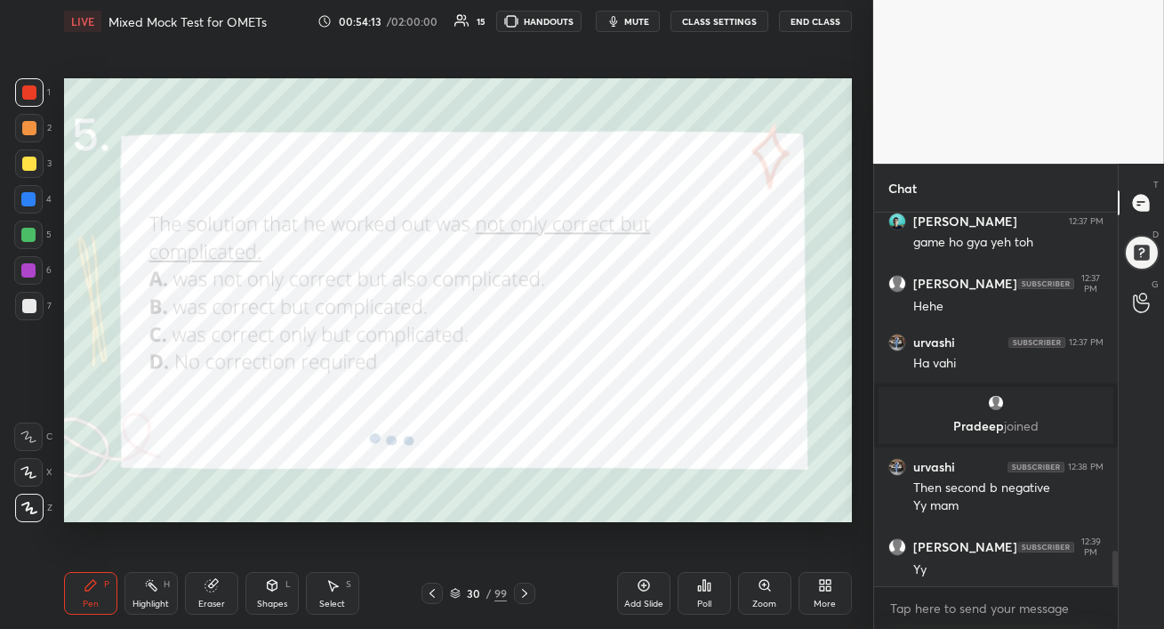
click at [26, 283] on div at bounding box center [28, 270] width 28 height 28
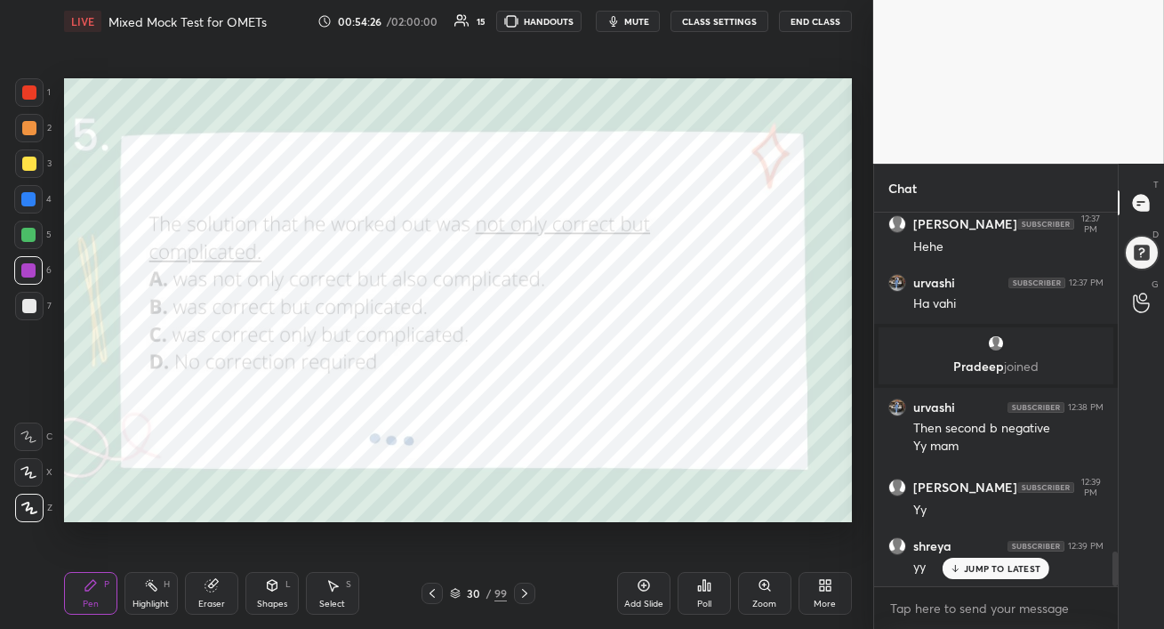
scroll to position [3700, 0]
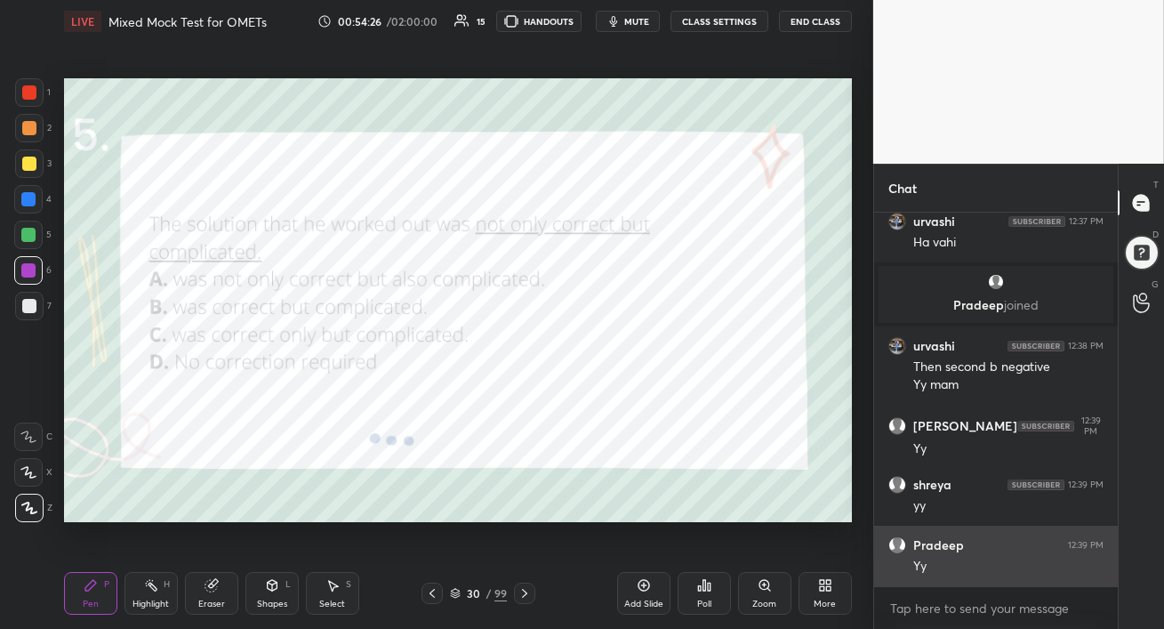
click at [988, 573] on div "Yy" at bounding box center [1008, 567] width 190 height 18
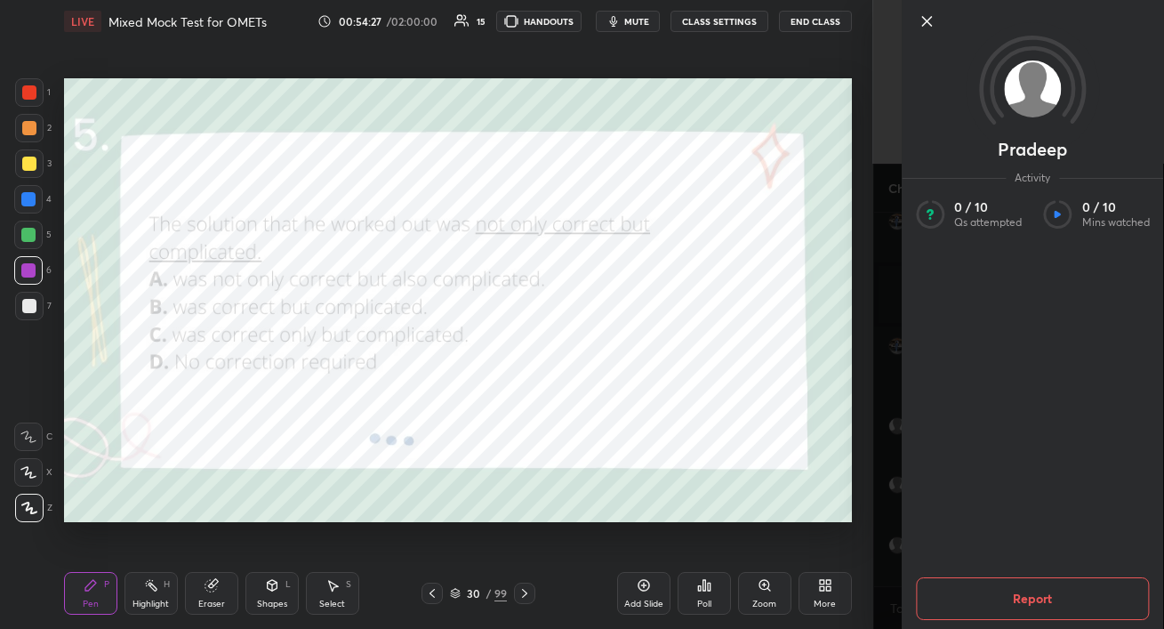
click at [683, 534] on div "Setting up your live class Poll for secs No correct answer Start poll" at bounding box center [458, 300] width 802 height 515
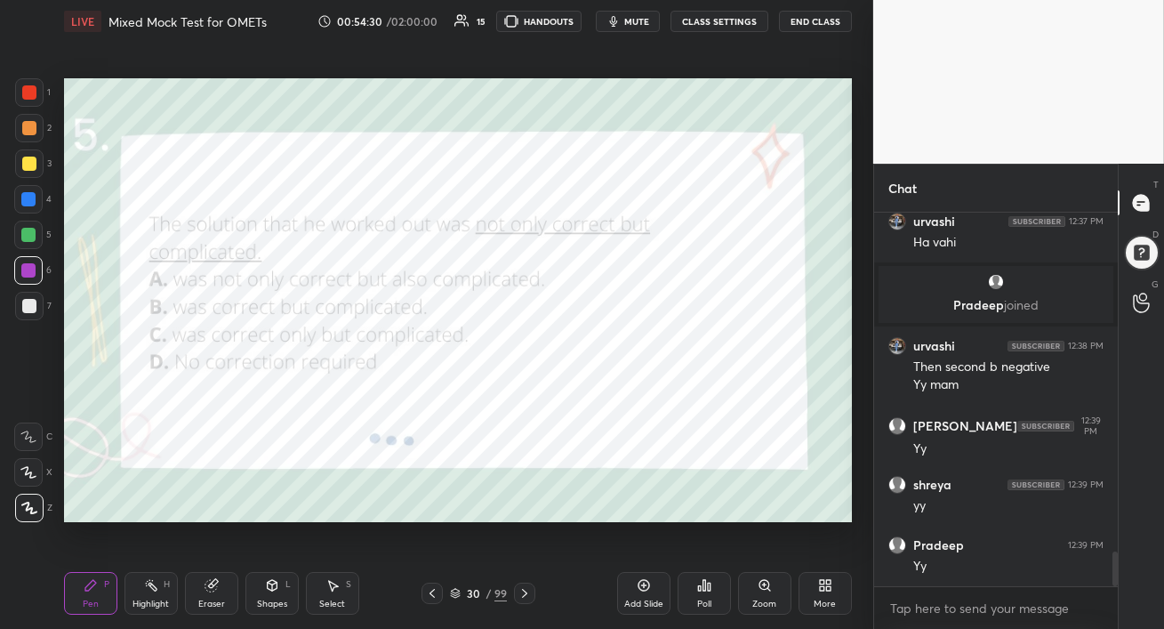
click at [526, 592] on icon at bounding box center [524, 593] width 5 height 9
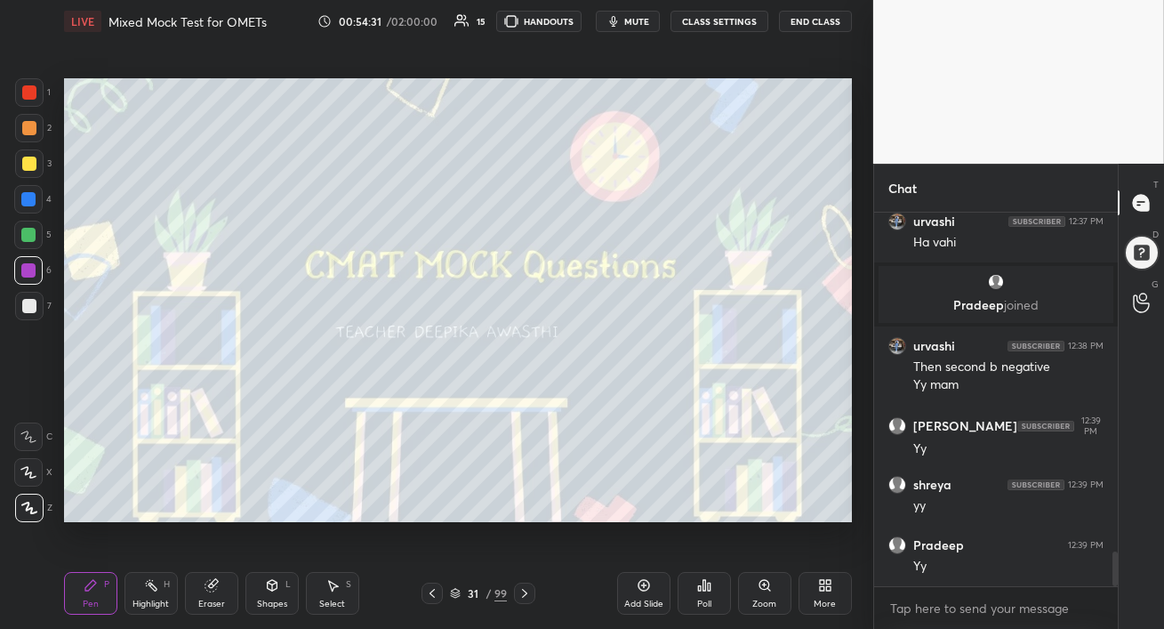
click at [526, 593] on icon at bounding box center [524, 593] width 5 height 9
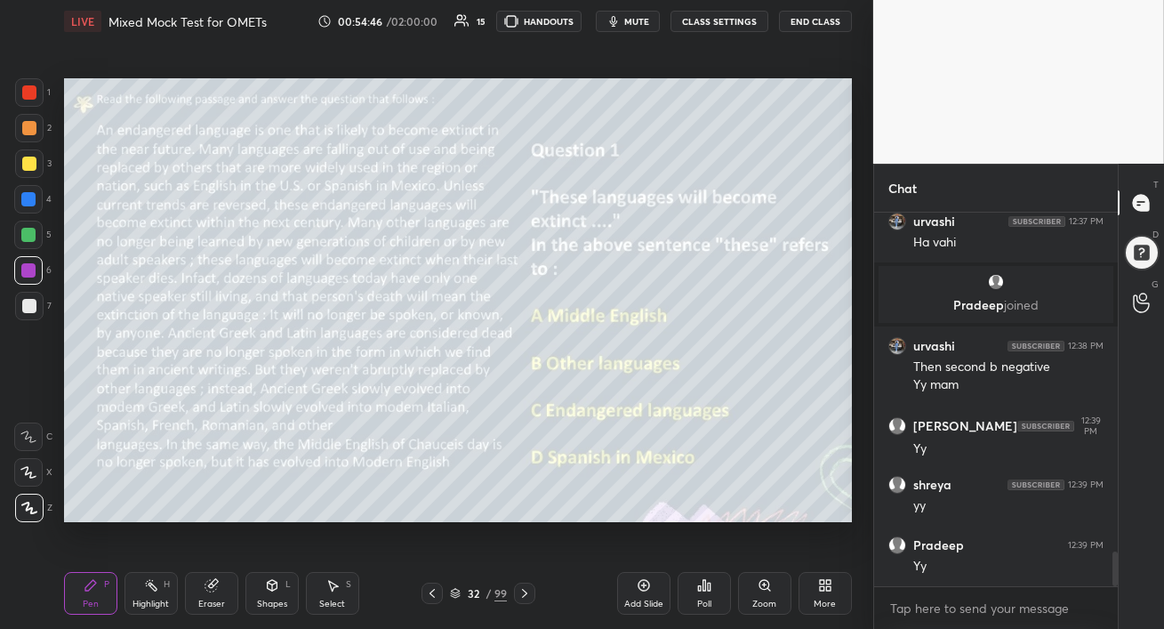
drag, startPoint x: 525, startPoint y: 590, endPoint x: 524, endPoint y: 626, distance: 36.5
click at [524, 626] on div "Pen P Highlight H Eraser Shapes L Select S 32 / 99 Add Slide Poll Zoom More" at bounding box center [458, 593] width 788 height 71
drag, startPoint x: 24, startPoint y: 125, endPoint x: 61, endPoint y: 139, distance: 40.0
click at [24, 125] on div at bounding box center [29, 128] width 14 height 14
click at [639, 22] on span "mute" at bounding box center [636, 21] width 25 height 12
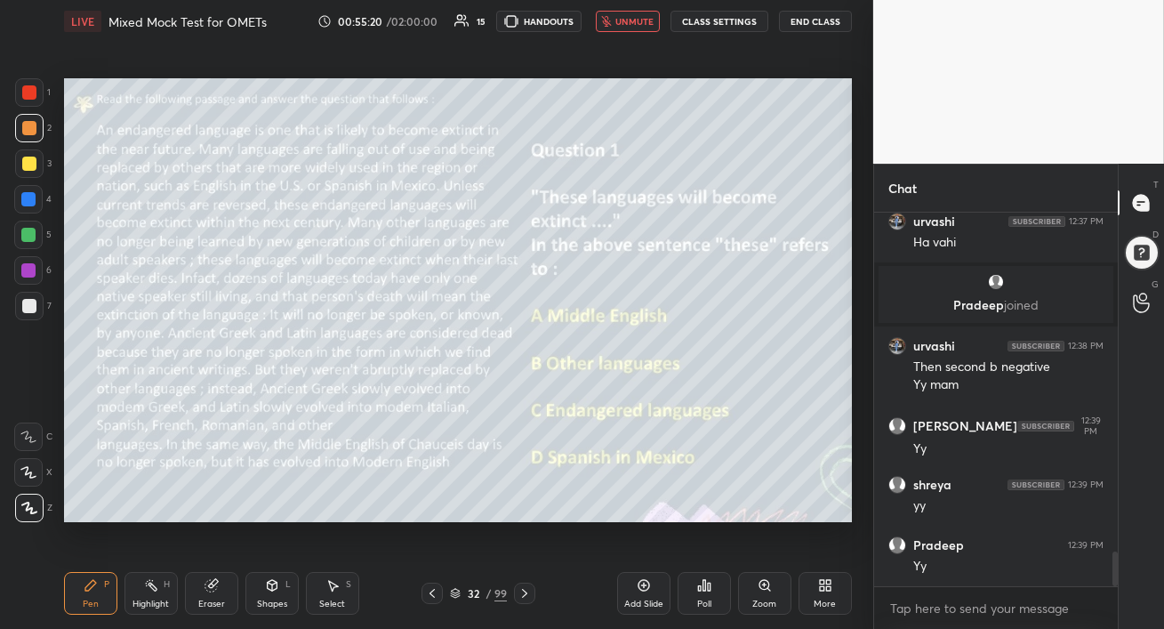
click at [840, 592] on div "More" at bounding box center [825, 593] width 53 height 43
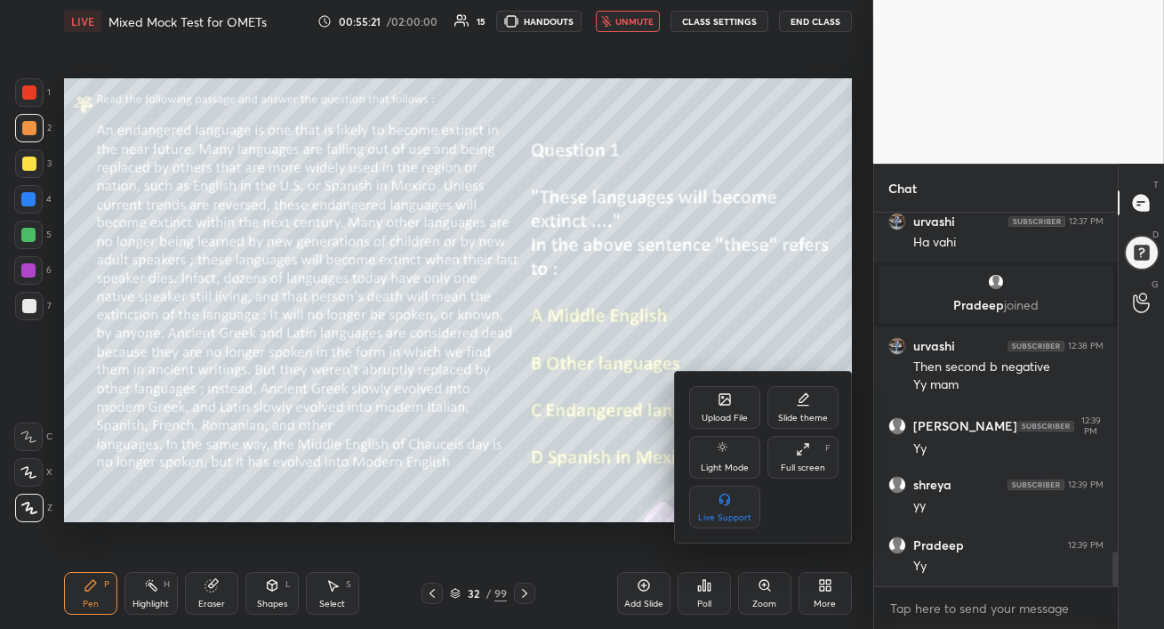
click at [727, 414] on div "Upload File" at bounding box center [725, 418] width 46 height 9
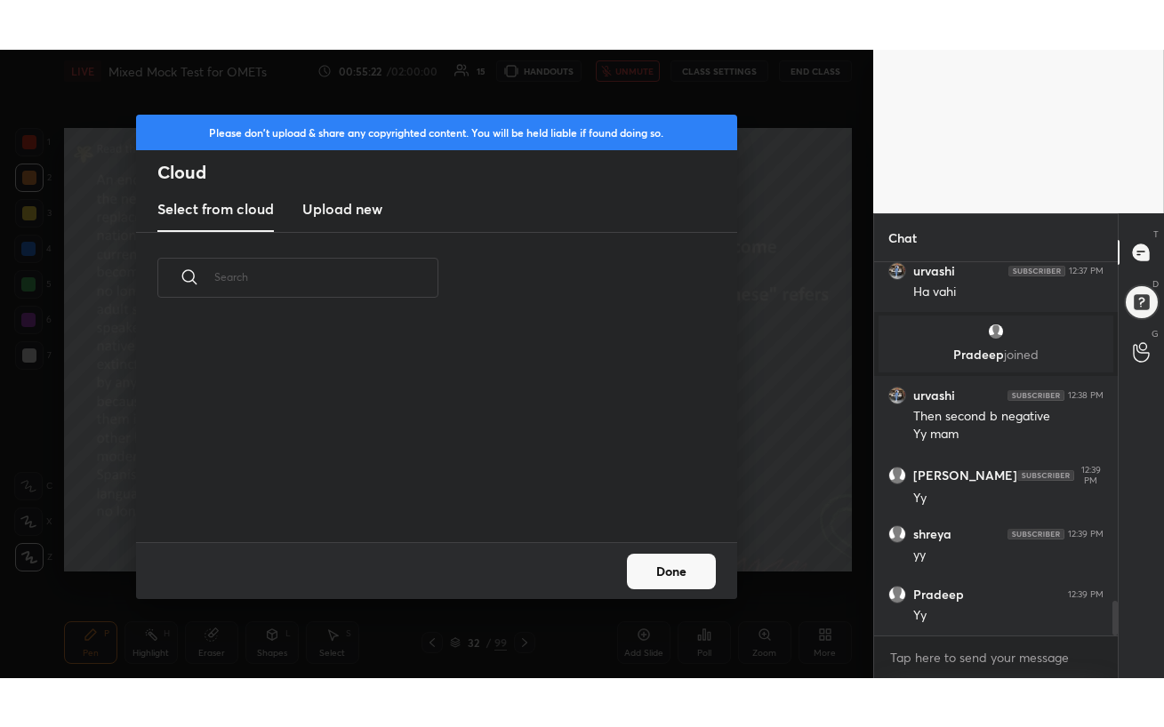
scroll to position [219, 571]
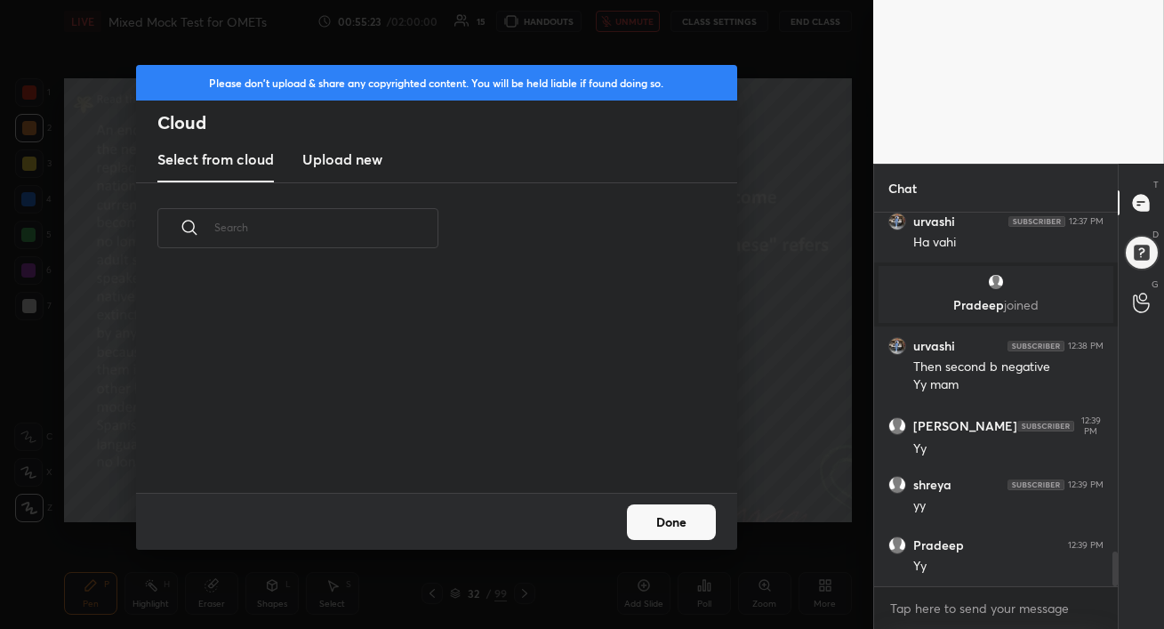
click at [671, 524] on button "Done" at bounding box center [671, 522] width 89 height 36
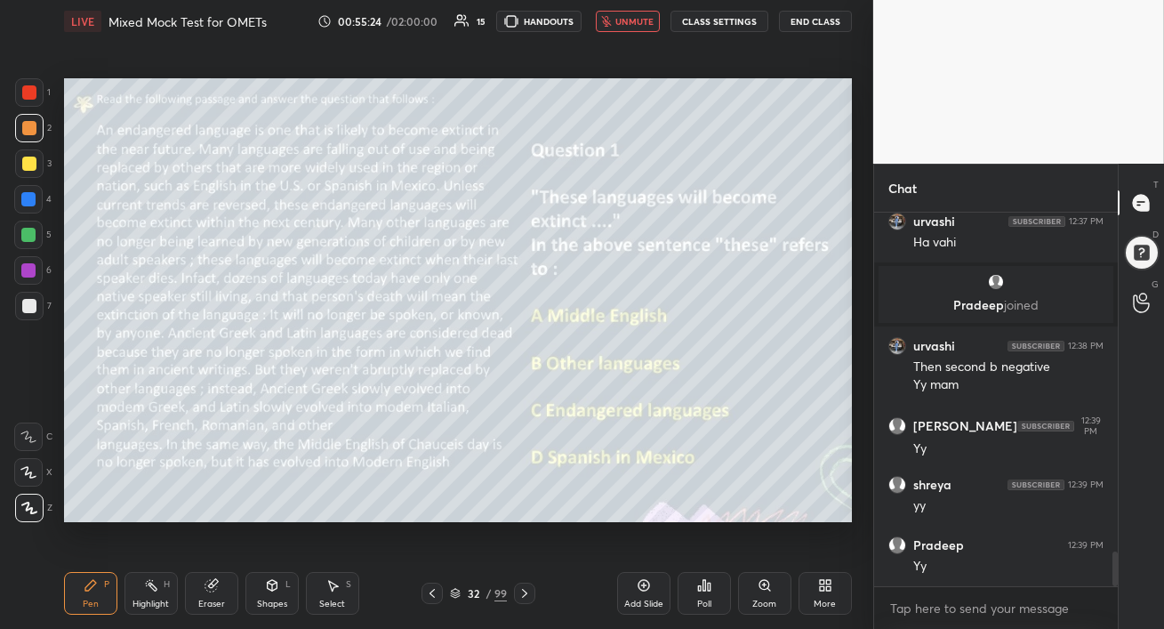
click at [828, 590] on icon at bounding box center [828, 588] width 4 height 4
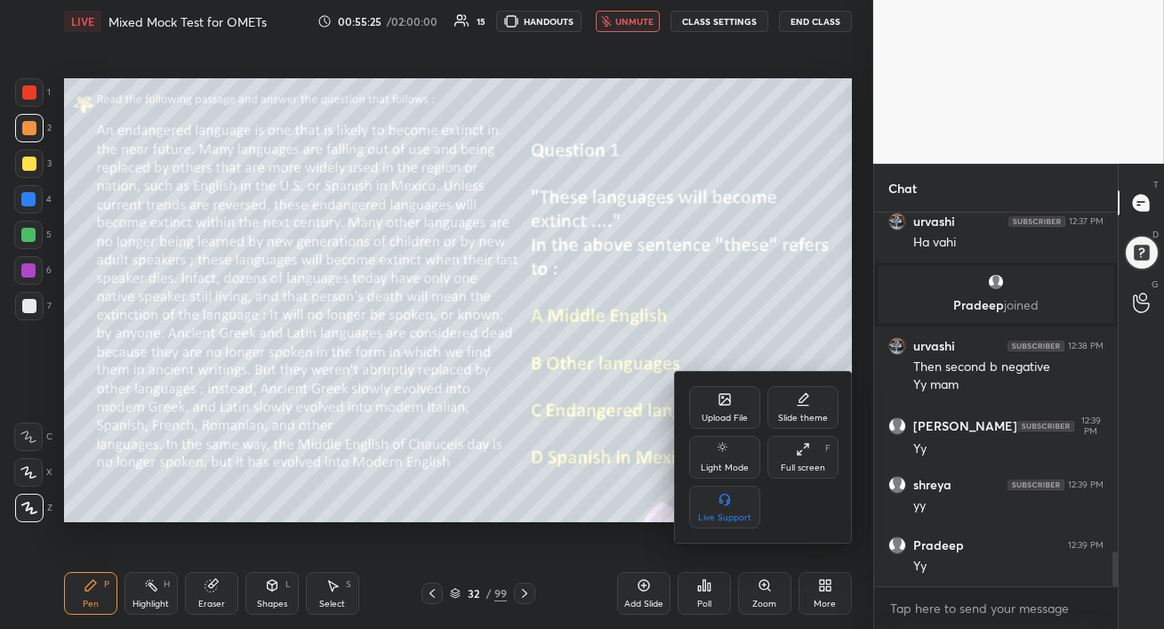
click at [809, 463] on div "Full screen" at bounding box center [803, 467] width 44 height 9
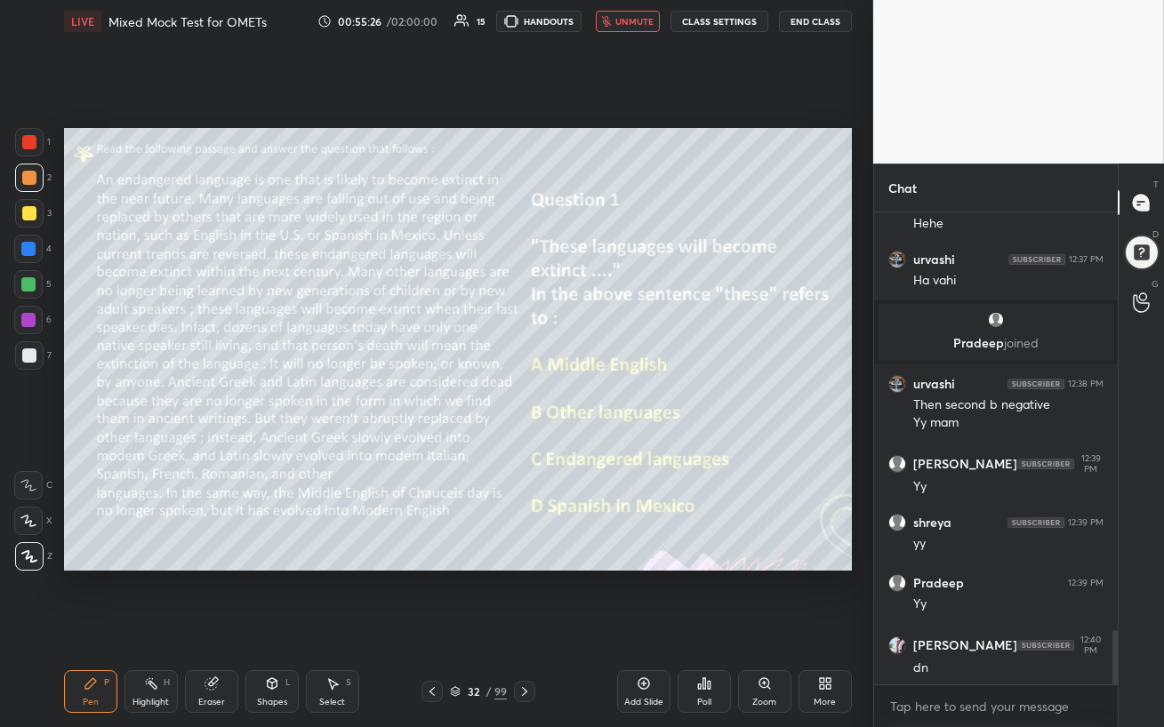
scroll to position [3660, 0]
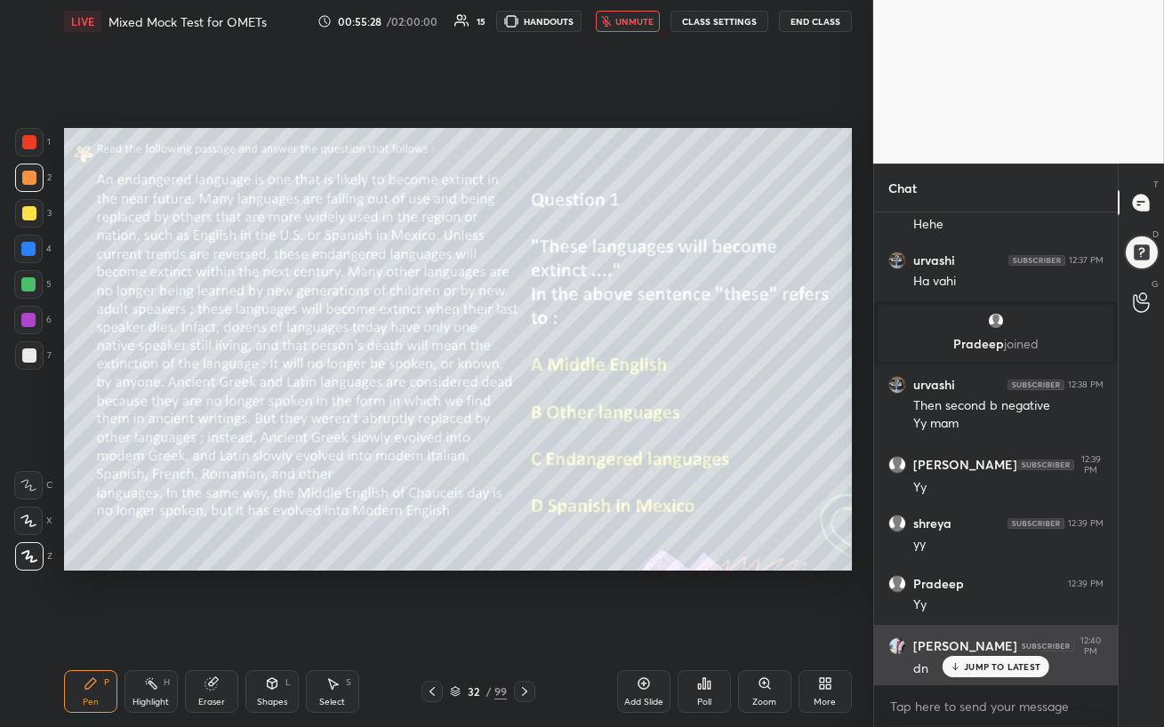
click at [987, 628] on div "JUMP TO LATEST" at bounding box center [996, 666] width 107 height 21
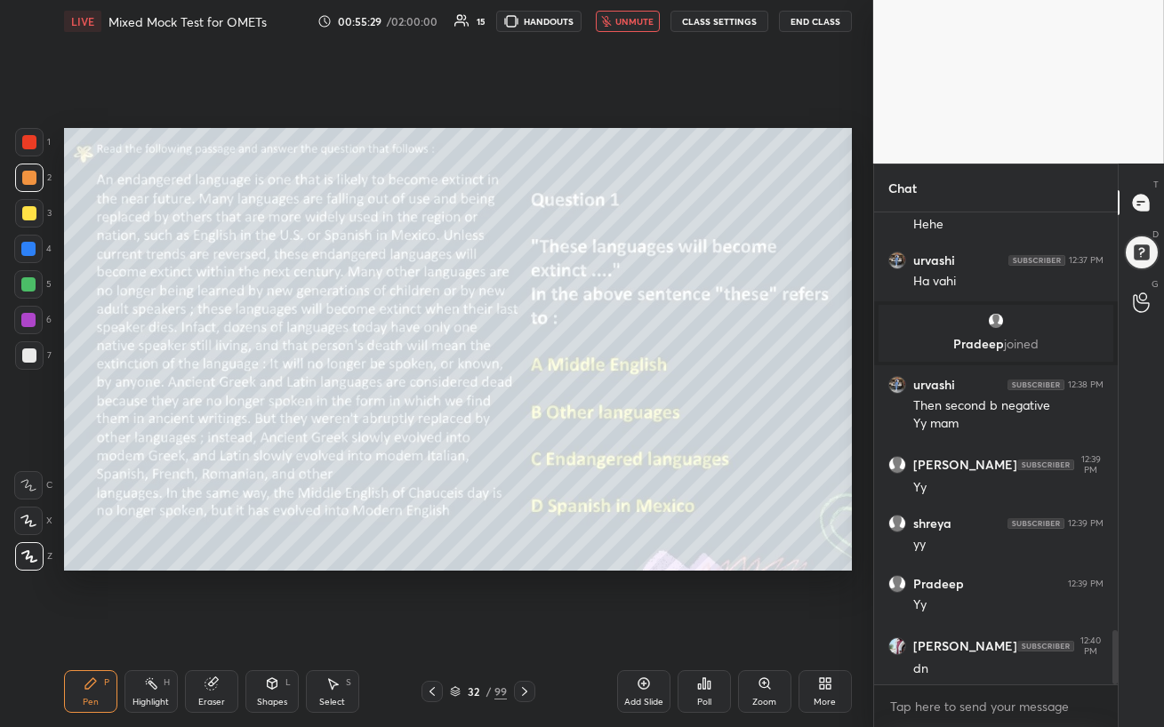
click at [639, 20] on span "unmute" at bounding box center [634, 21] width 38 height 12
click at [711, 628] on div "Poll" at bounding box center [704, 692] width 53 height 43
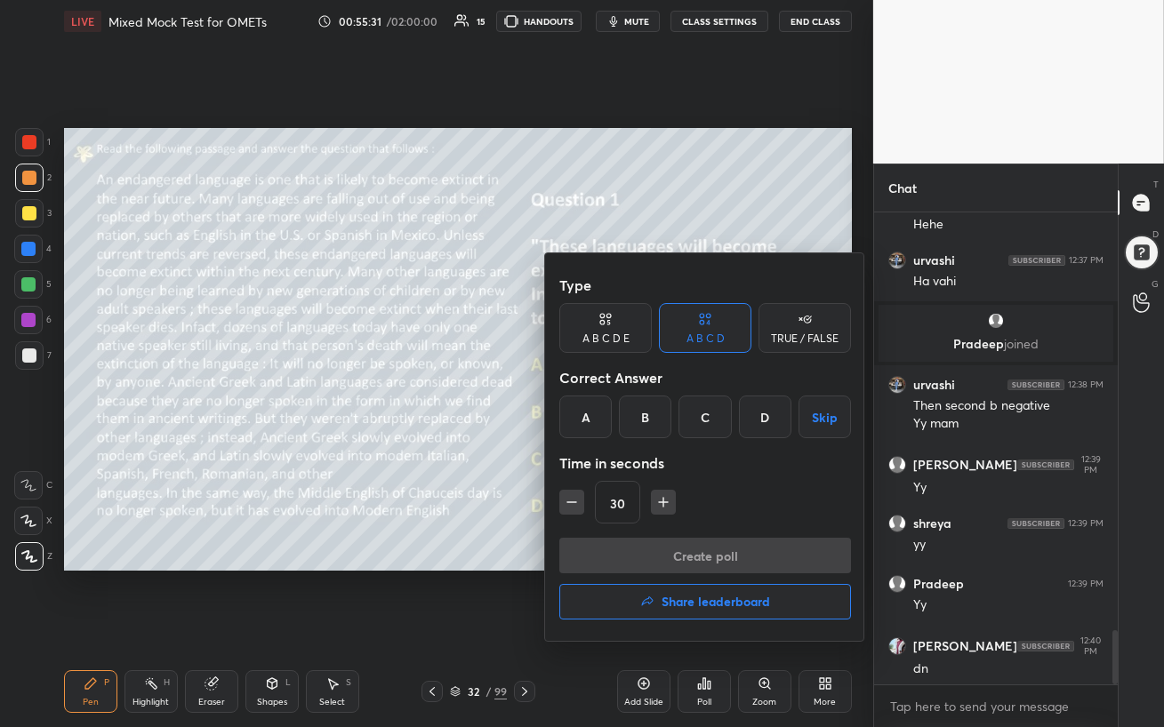
click at [705, 414] on div "C" at bounding box center [705, 417] width 52 height 43
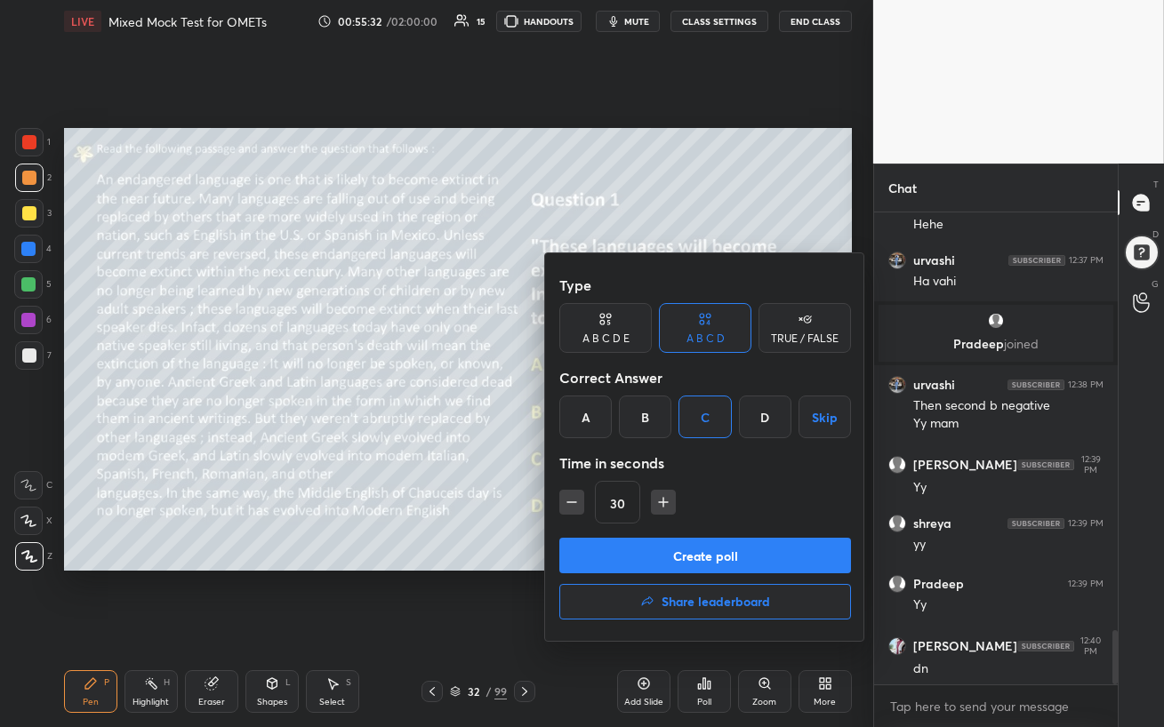
click at [686, 558] on button "Create poll" at bounding box center [705, 556] width 292 height 36
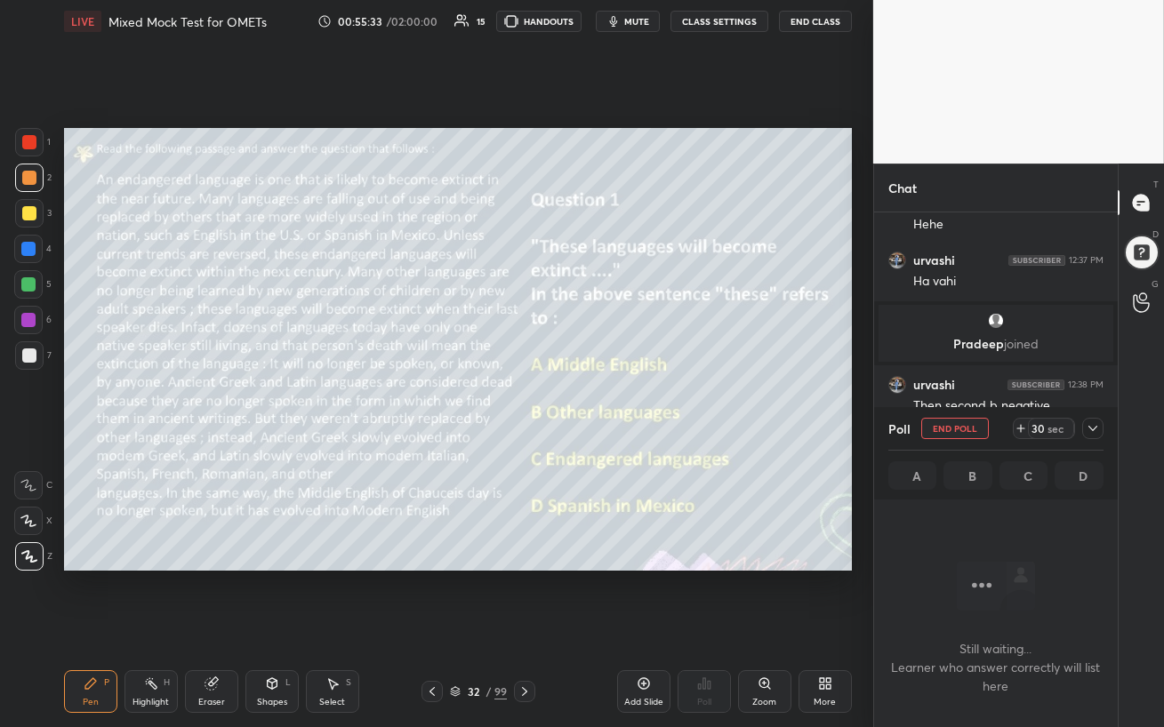
scroll to position [6, 5]
click at [631, 23] on span "mute" at bounding box center [636, 21] width 25 height 12
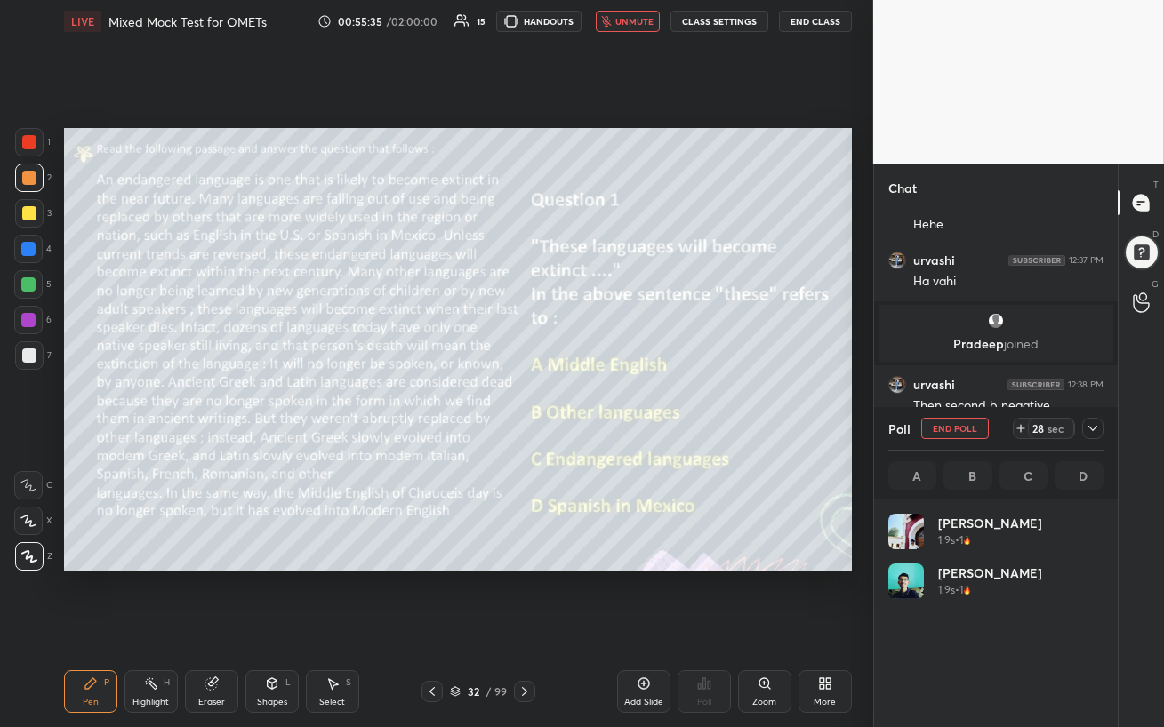
scroll to position [3814, 0]
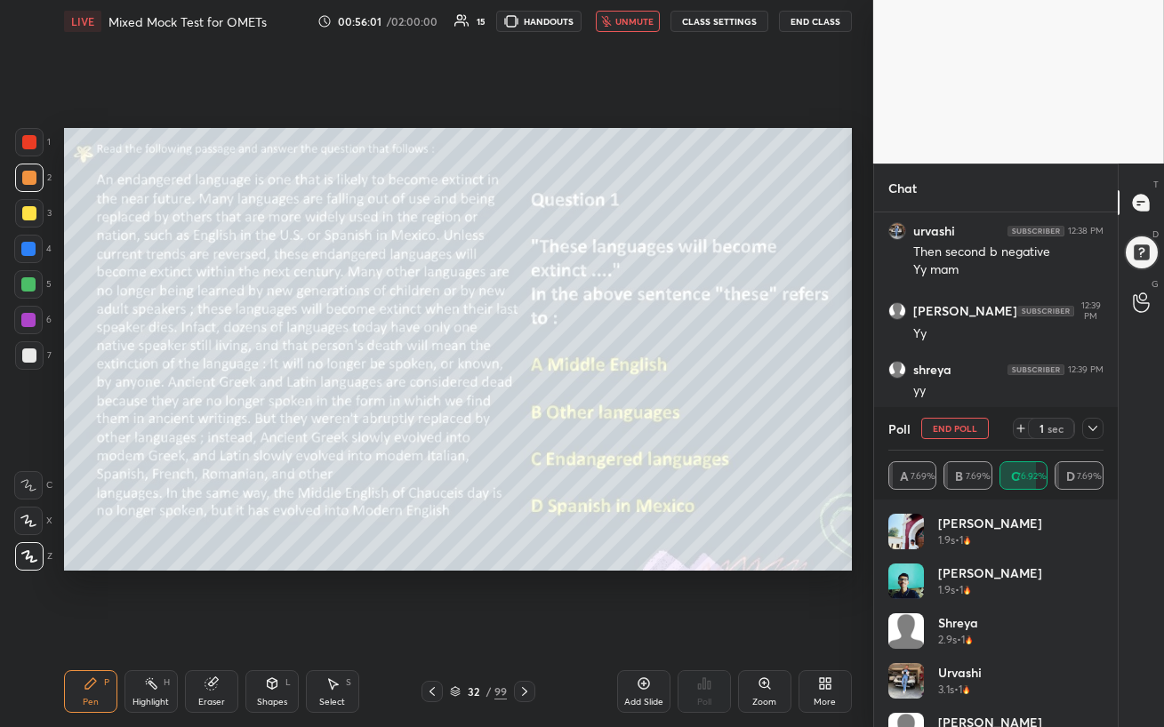
click at [624, 22] on span "unmute" at bounding box center [634, 21] width 38 height 12
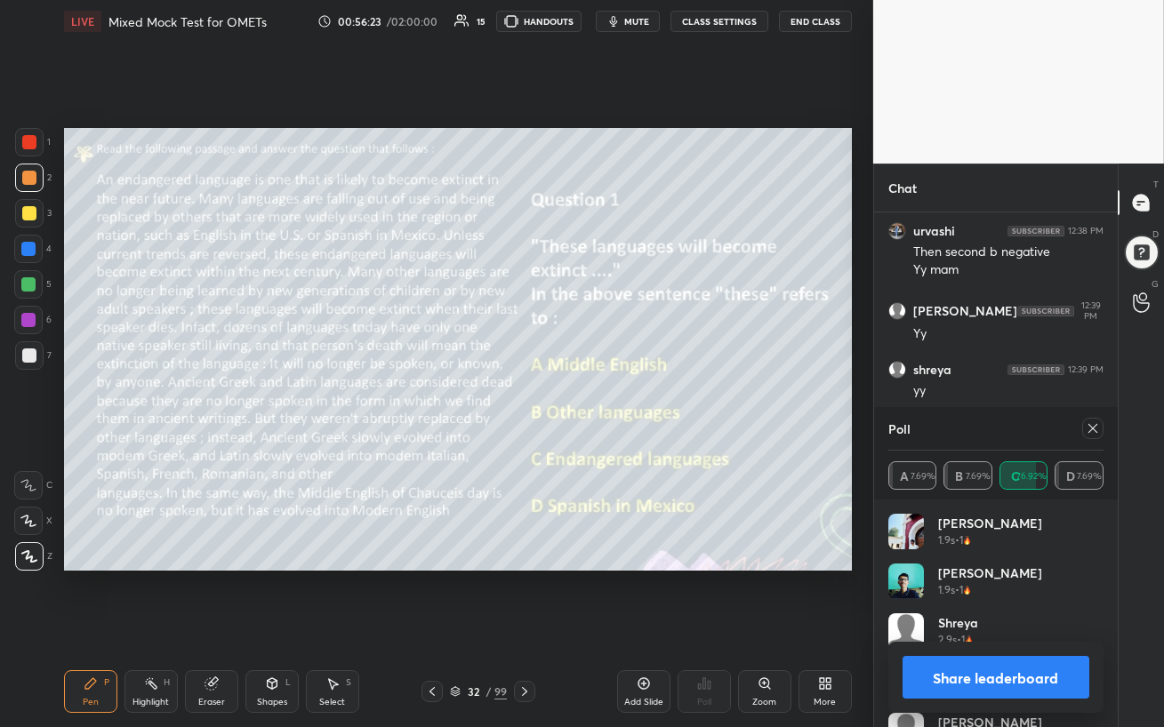
click at [1094, 431] on icon at bounding box center [1093, 429] width 14 height 14
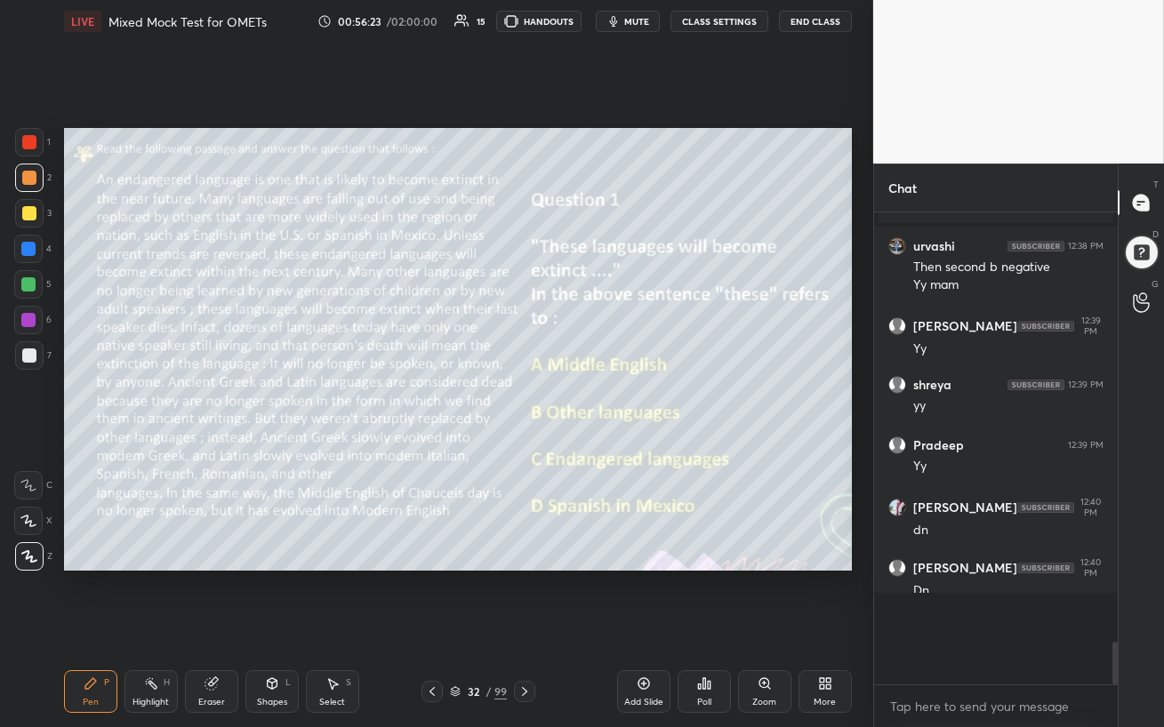
scroll to position [3726, 0]
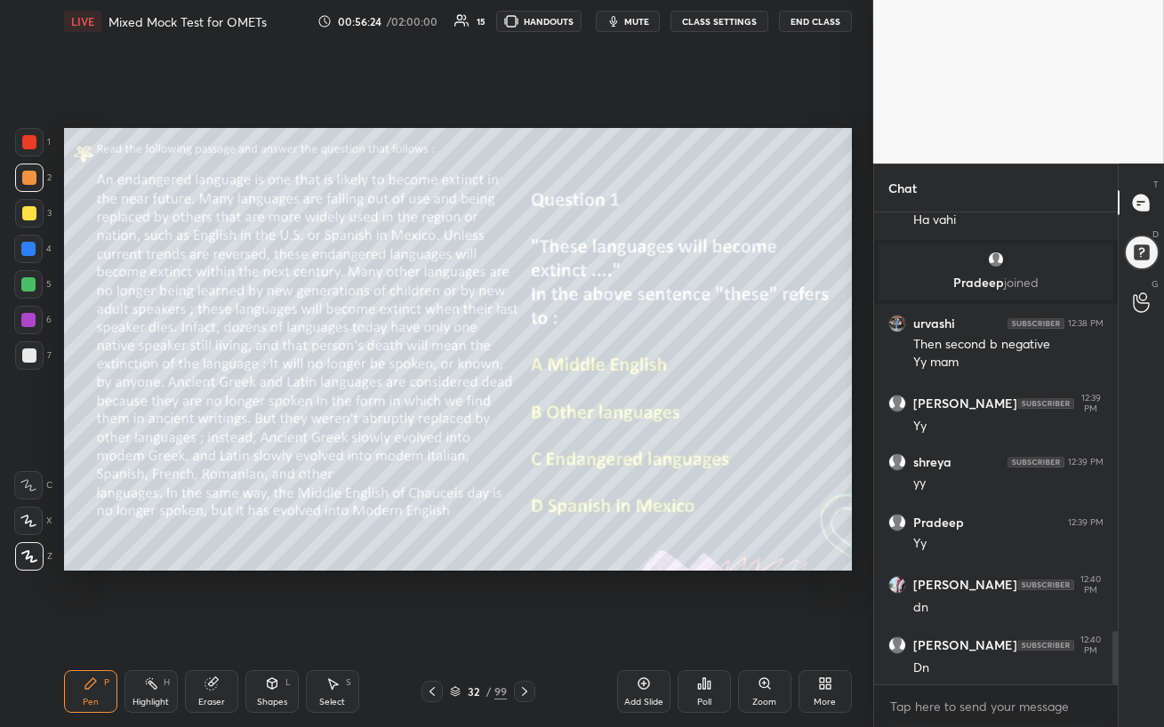
click at [526, 628] on icon at bounding box center [525, 692] width 14 height 14
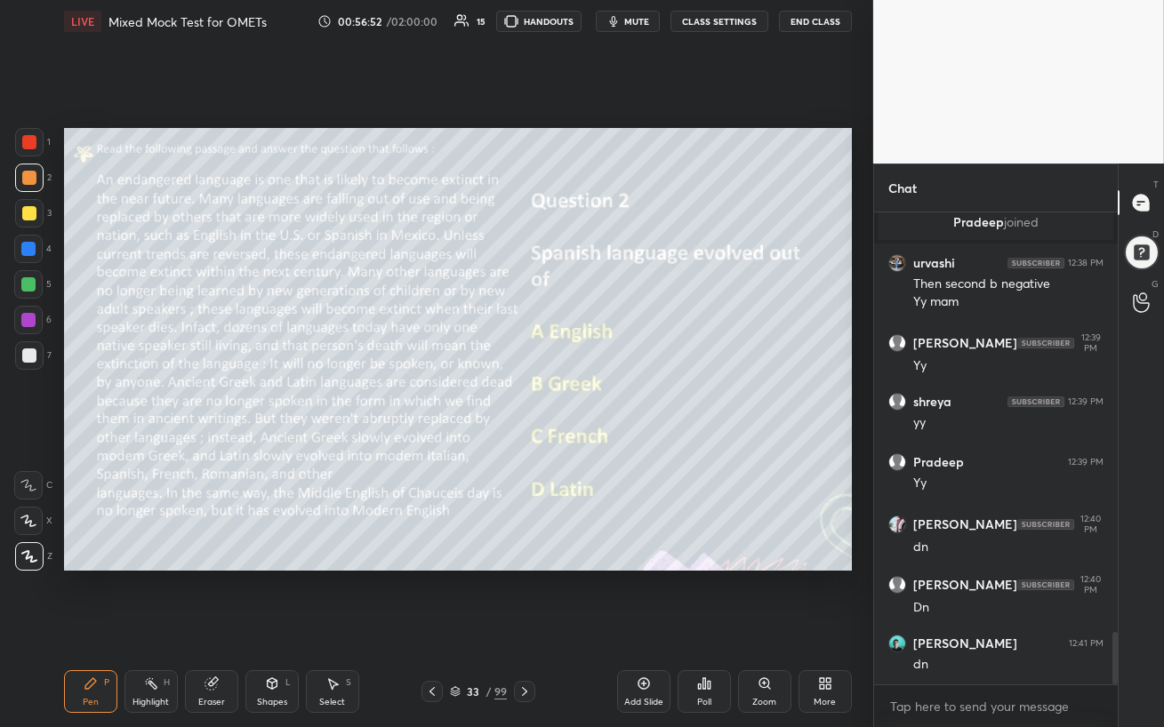
scroll to position [3842, 0]
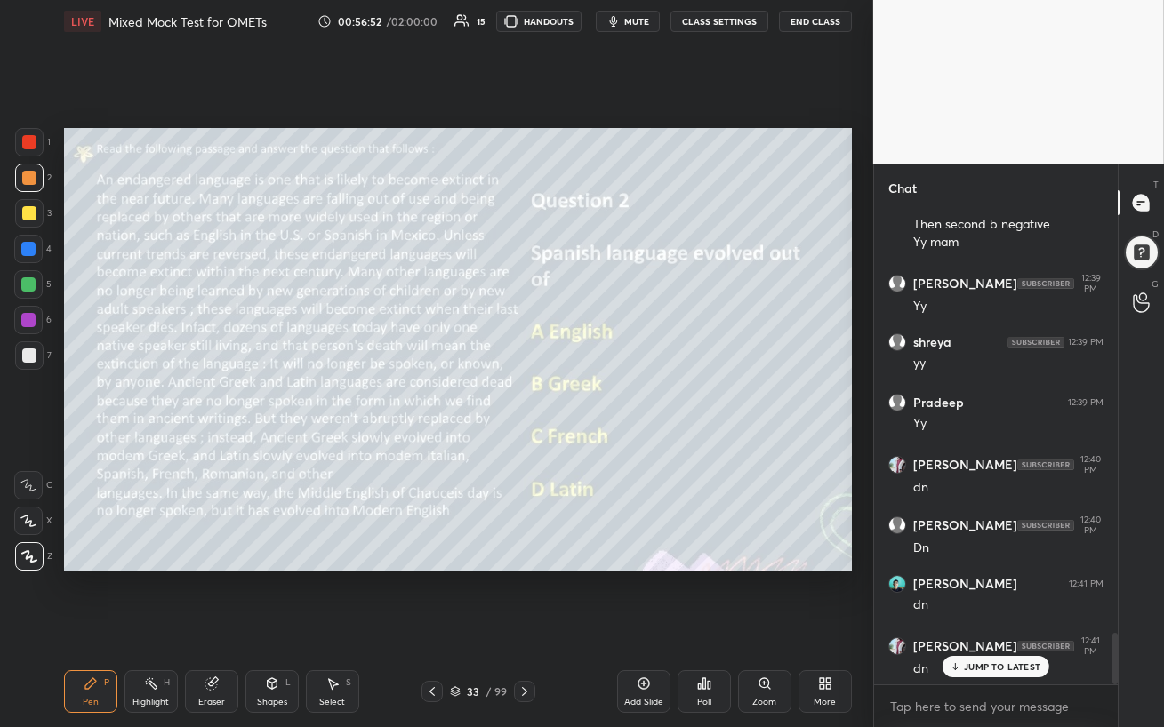
click at [712, 628] on div "Poll" at bounding box center [704, 692] width 53 height 43
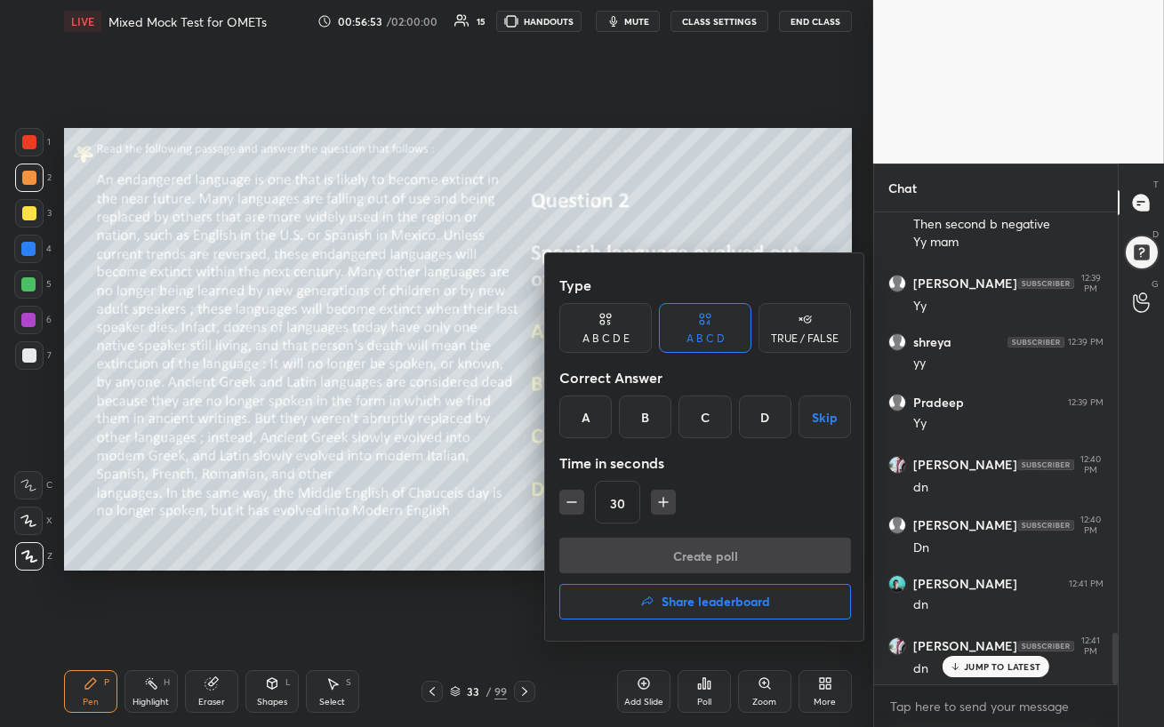
click at [766, 421] on div "D" at bounding box center [765, 417] width 52 height 43
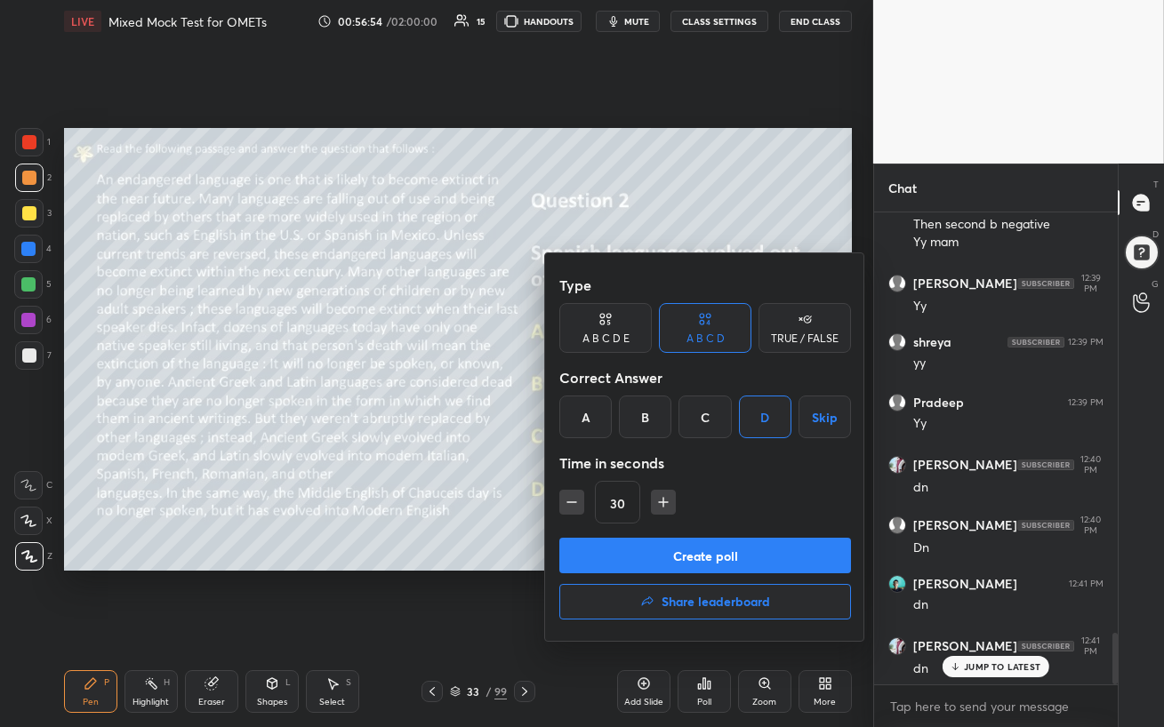
click at [735, 551] on button "Create poll" at bounding box center [705, 556] width 292 height 36
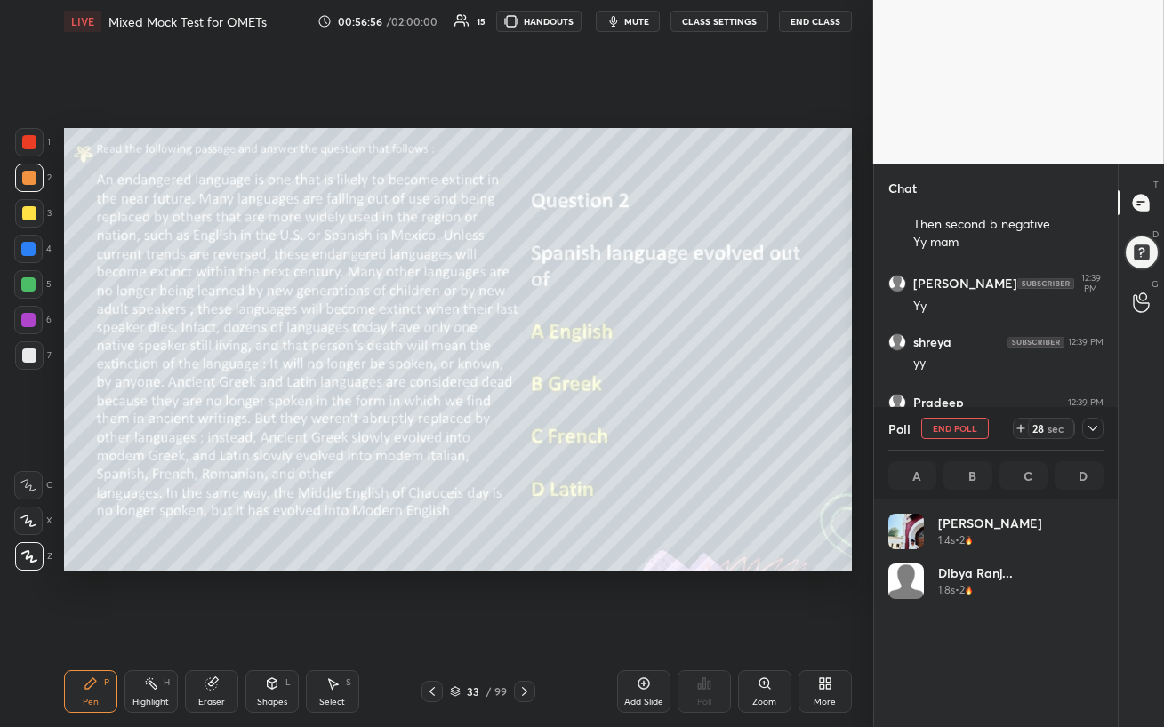
scroll to position [208, 210]
click at [30, 325] on div at bounding box center [28, 320] width 14 height 14
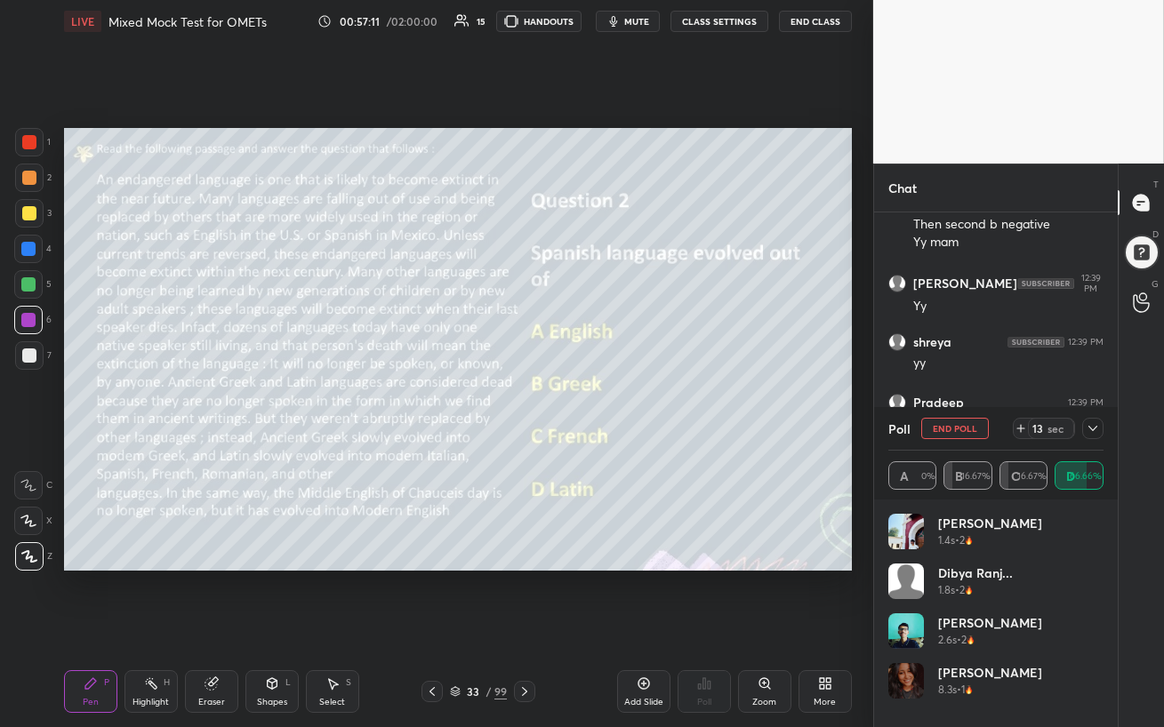
click at [31, 355] on div at bounding box center [29, 356] width 14 height 14
click at [30, 290] on div at bounding box center [28, 284] width 14 height 14
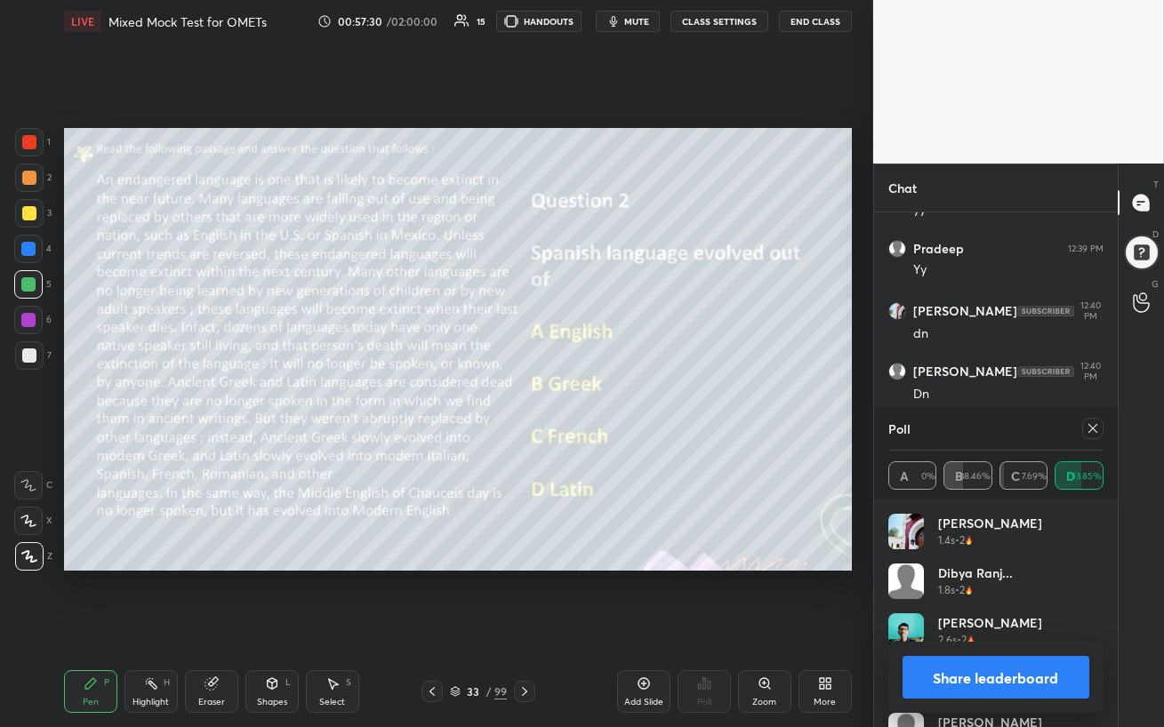
click at [1095, 427] on icon at bounding box center [1093, 429] width 14 height 14
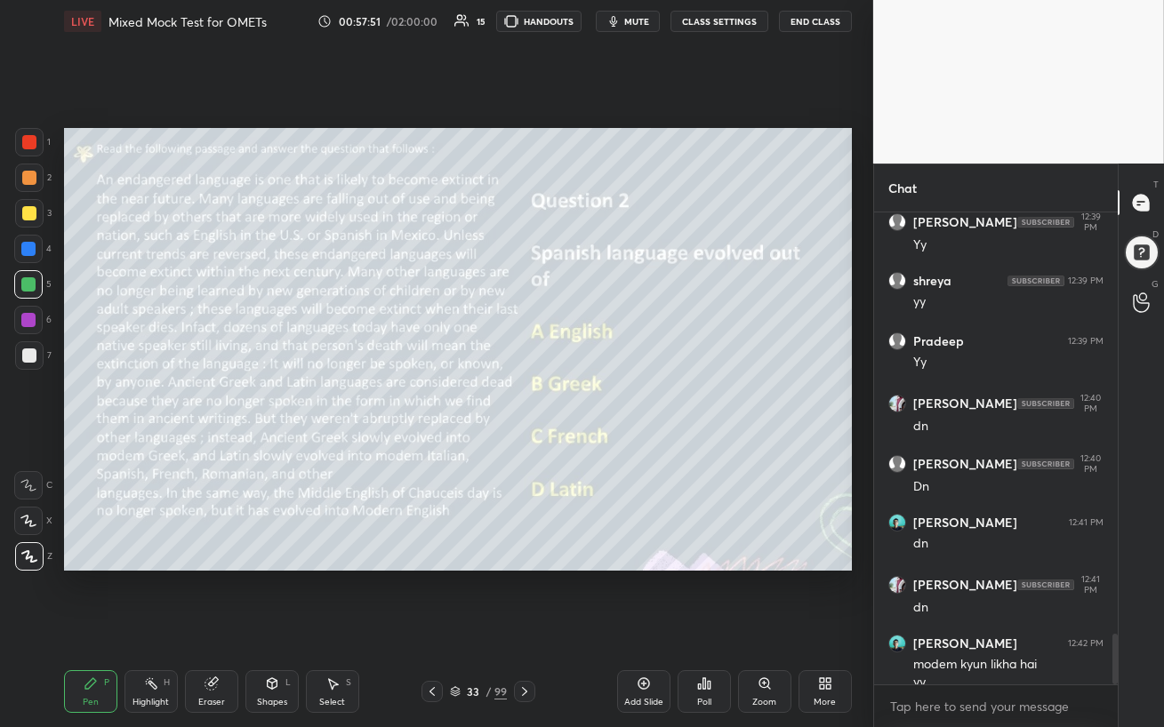
scroll to position [3921, 0]
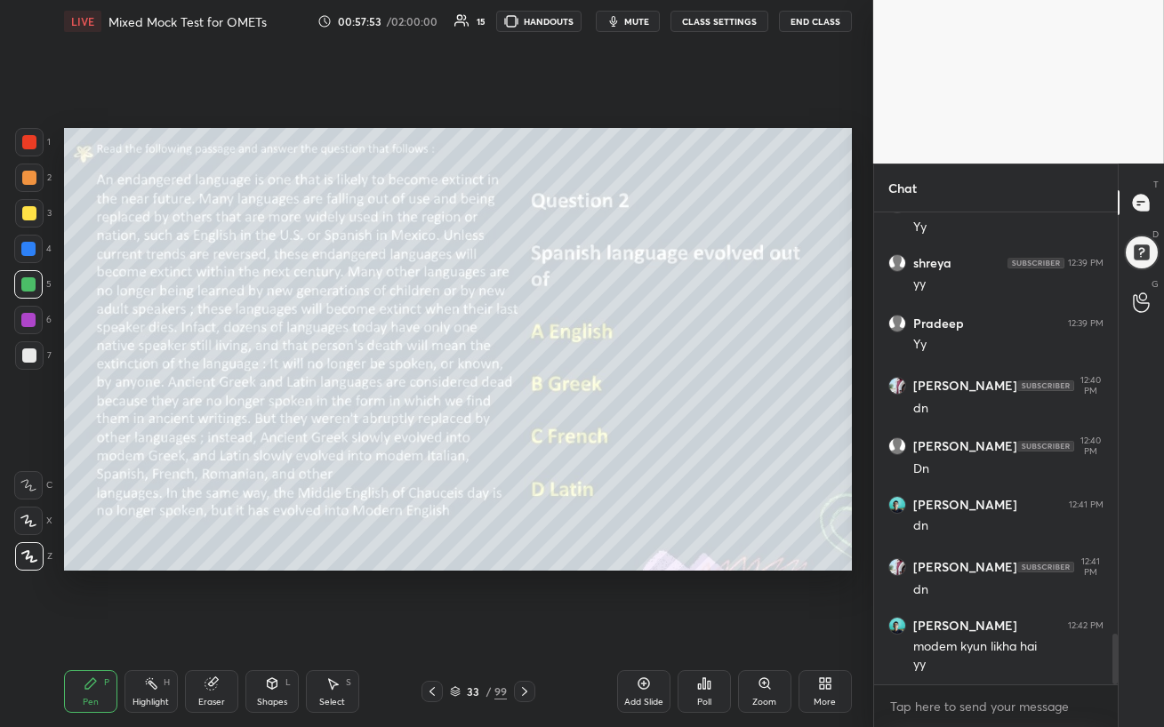
click at [529, 628] on icon at bounding box center [525, 692] width 14 height 14
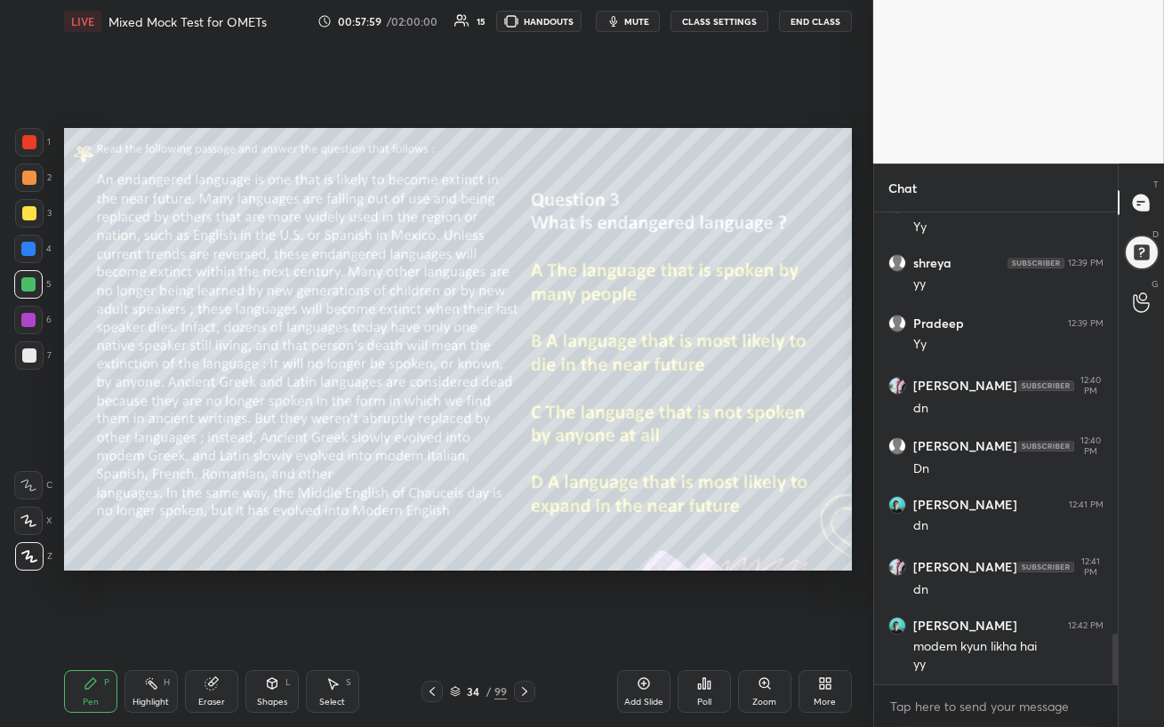
click at [635, 20] on span "mute" at bounding box center [636, 21] width 25 height 12
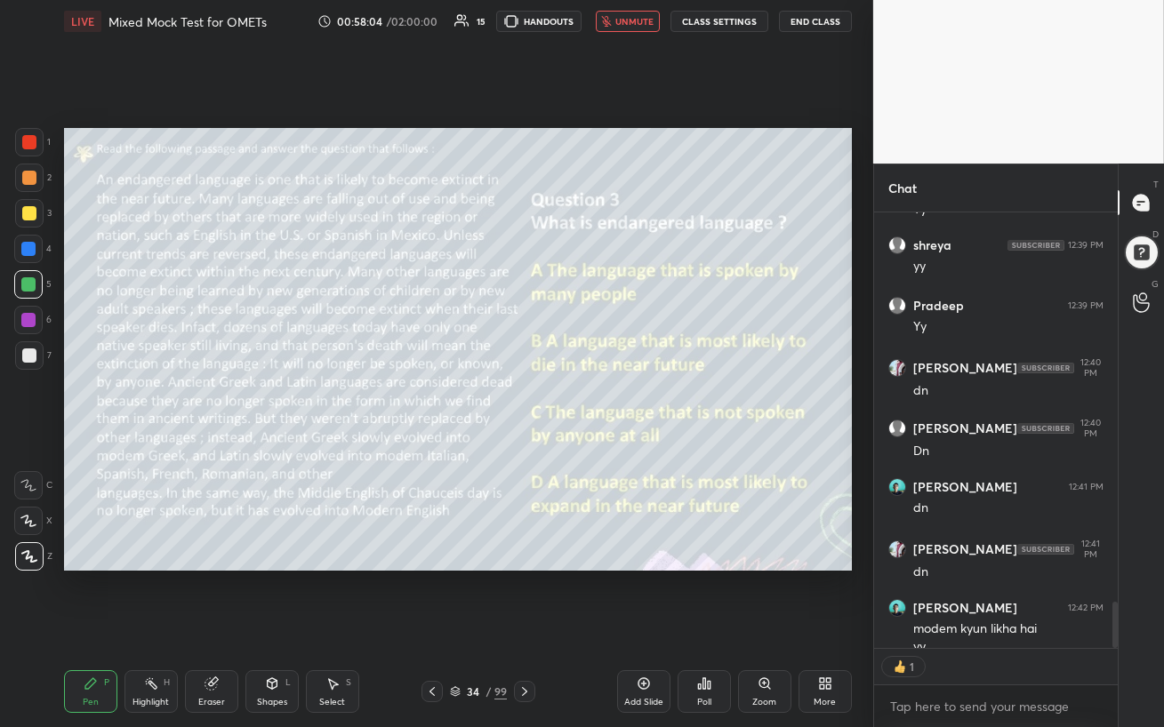
scroll to position [430, 238]
click at [639, 15] on span "unmute" at bounding box center [634, 21] width 38 height 12
click at [704, 628] on div "Poll" at bounding box center [704, 692] width 53 height 43
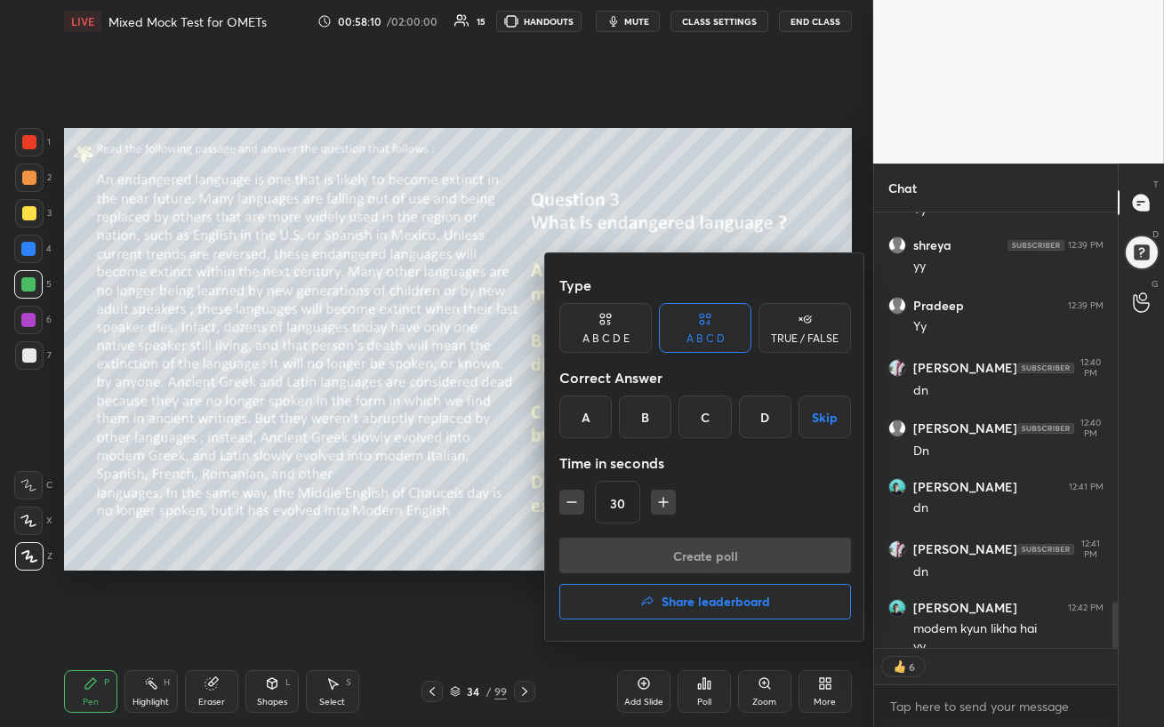
click at [646, 415] on div "B" at bounding box center [645, 417] width 52 height 43
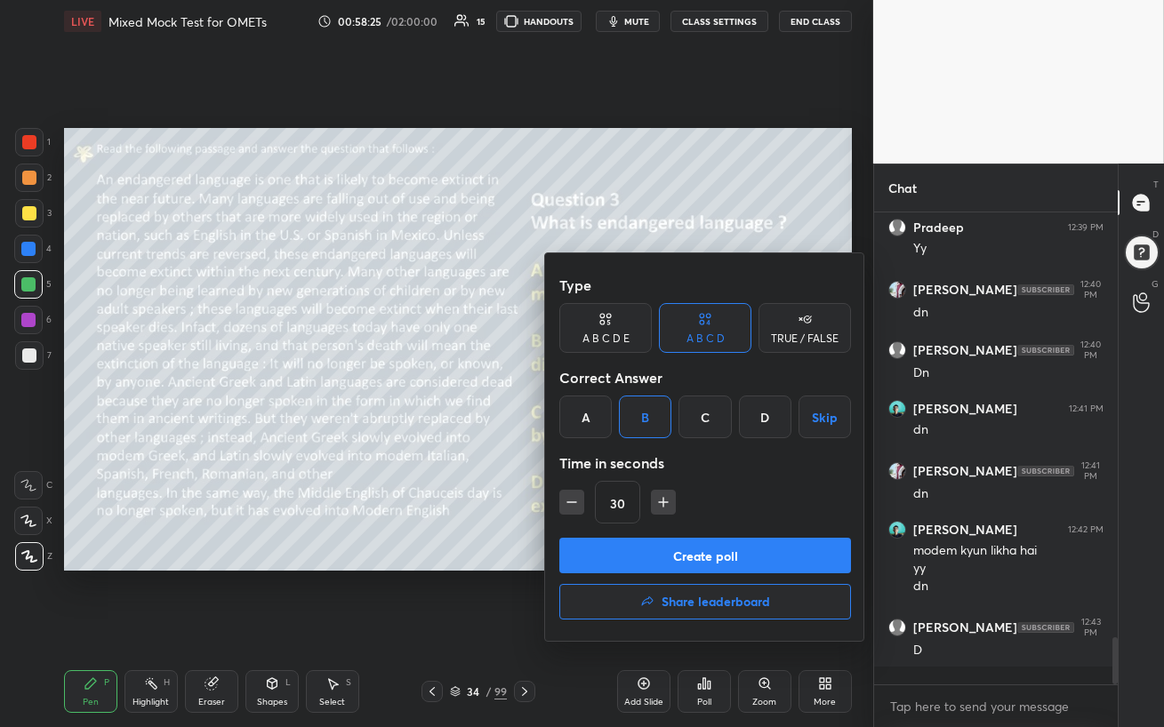
scroll to position [3999, 0]
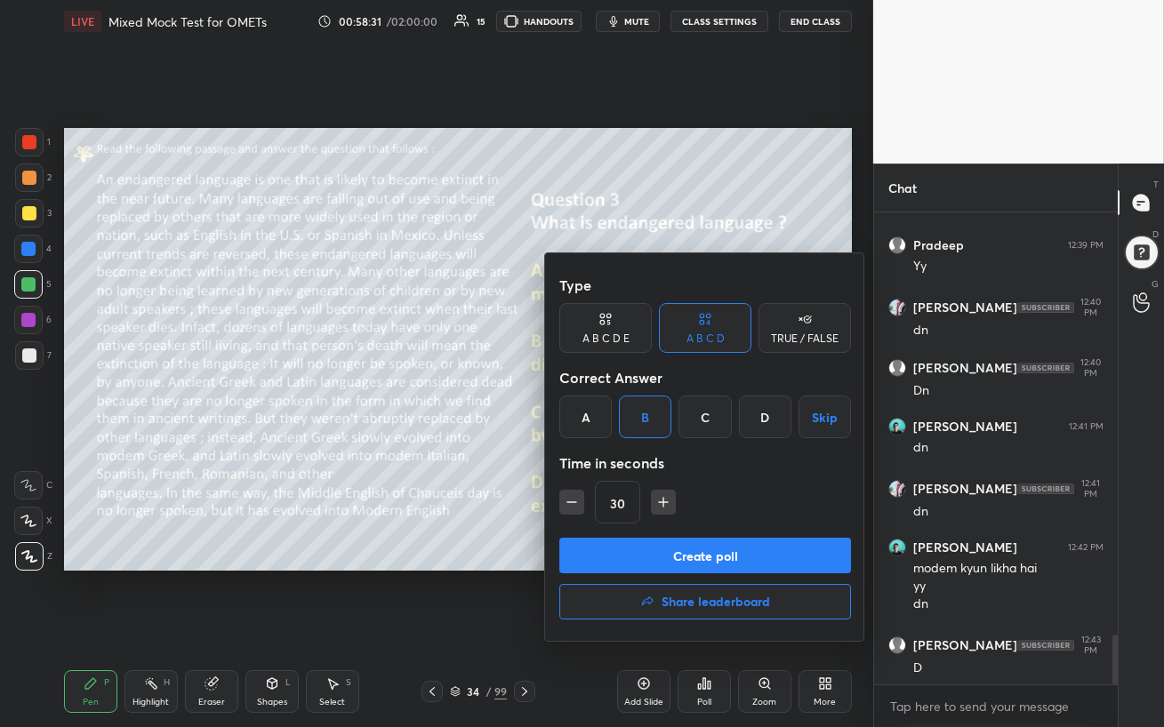
click at [724, 558] on button "Create poll" at bounding box center [705, 556] width 292 height 36
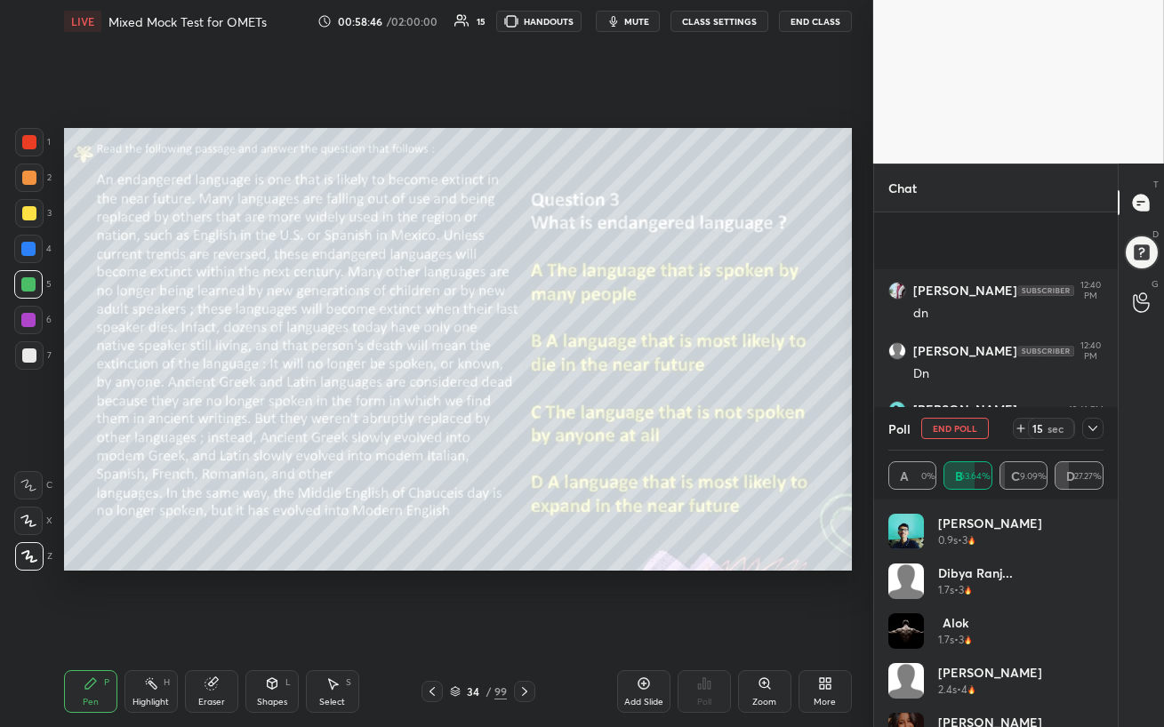
scroll to position [4170, 0]
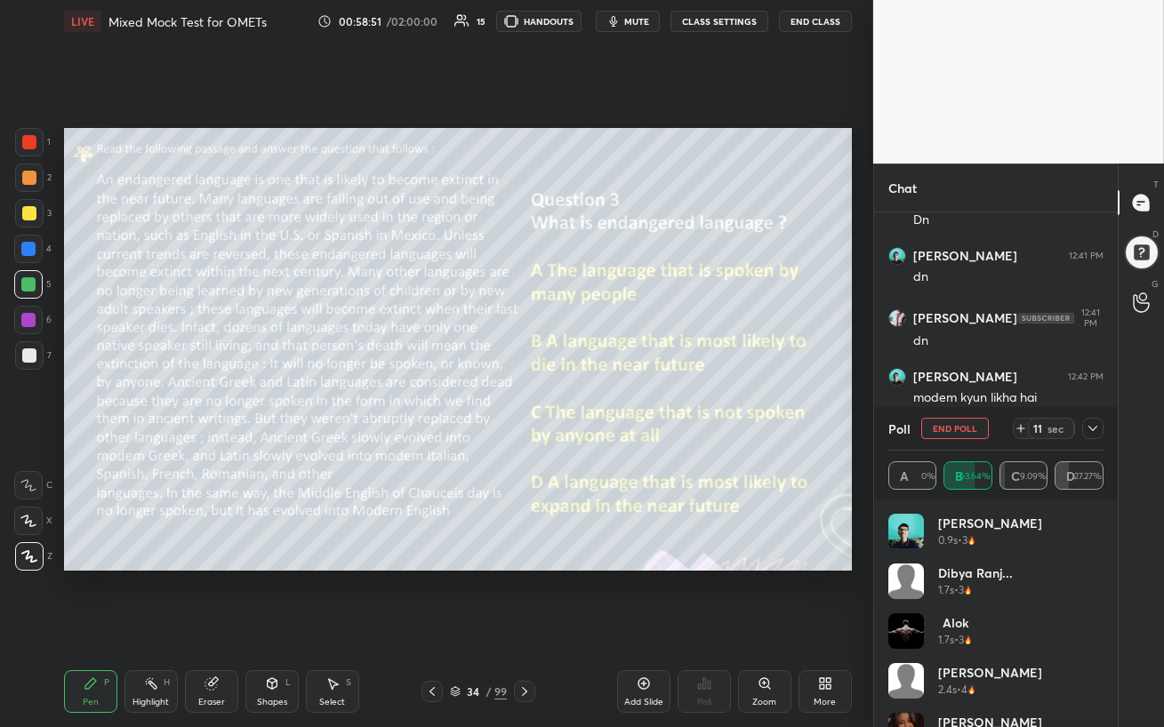
click at [44, 247] on div "4" at bounding box center [32, 249] width 37 height 28
click at [576, 574] on div "Setting up your live class Poll for secs No correct answer Start poll" at bounding box center [458, 350] width 802 height 614
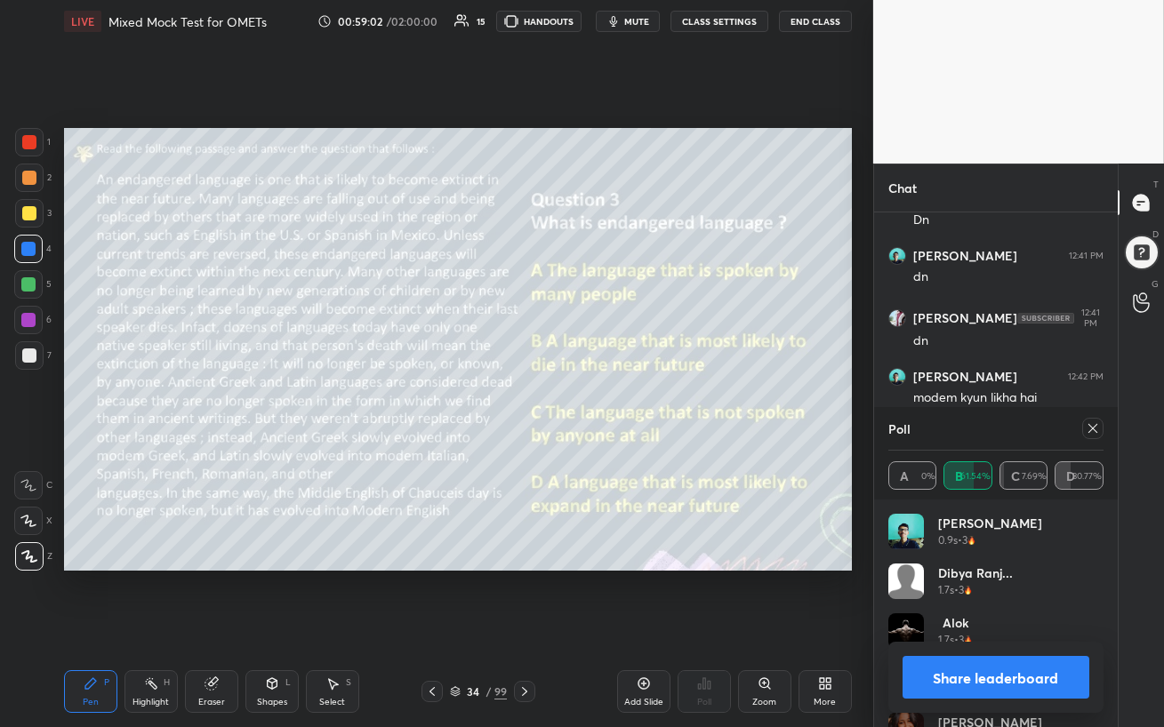
scroll to position [4230, 0]
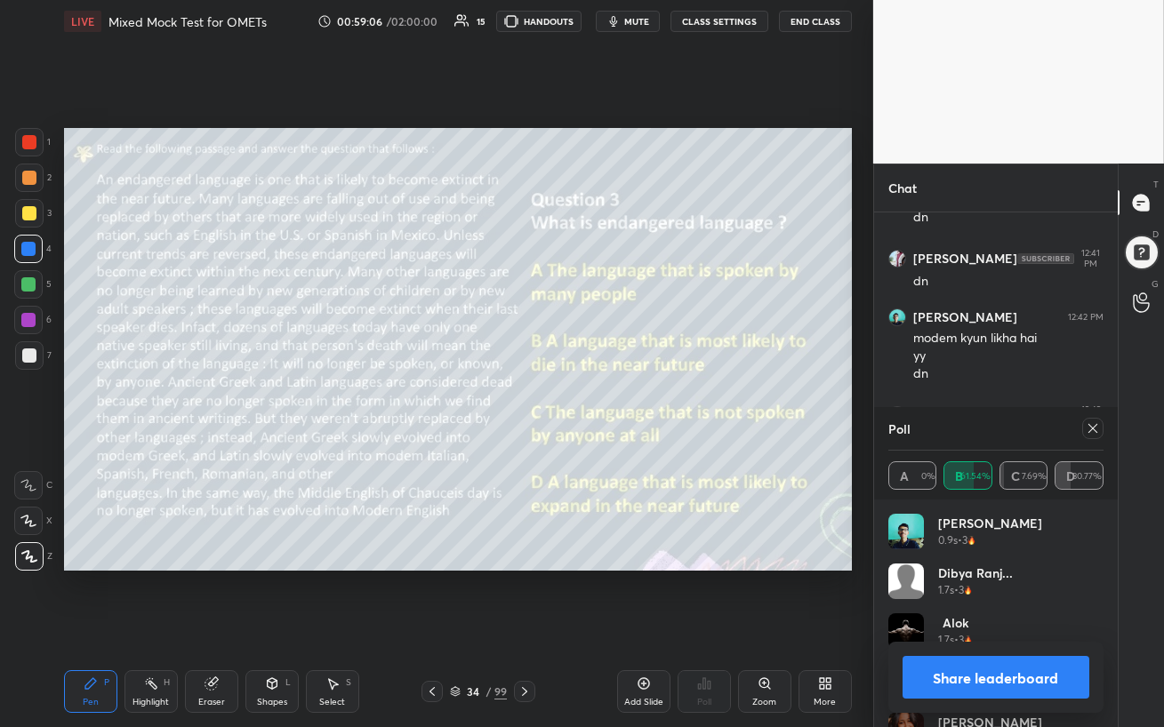
click at [1090, 430] on icon at bounding box center [1093, 429] width 14 height 14
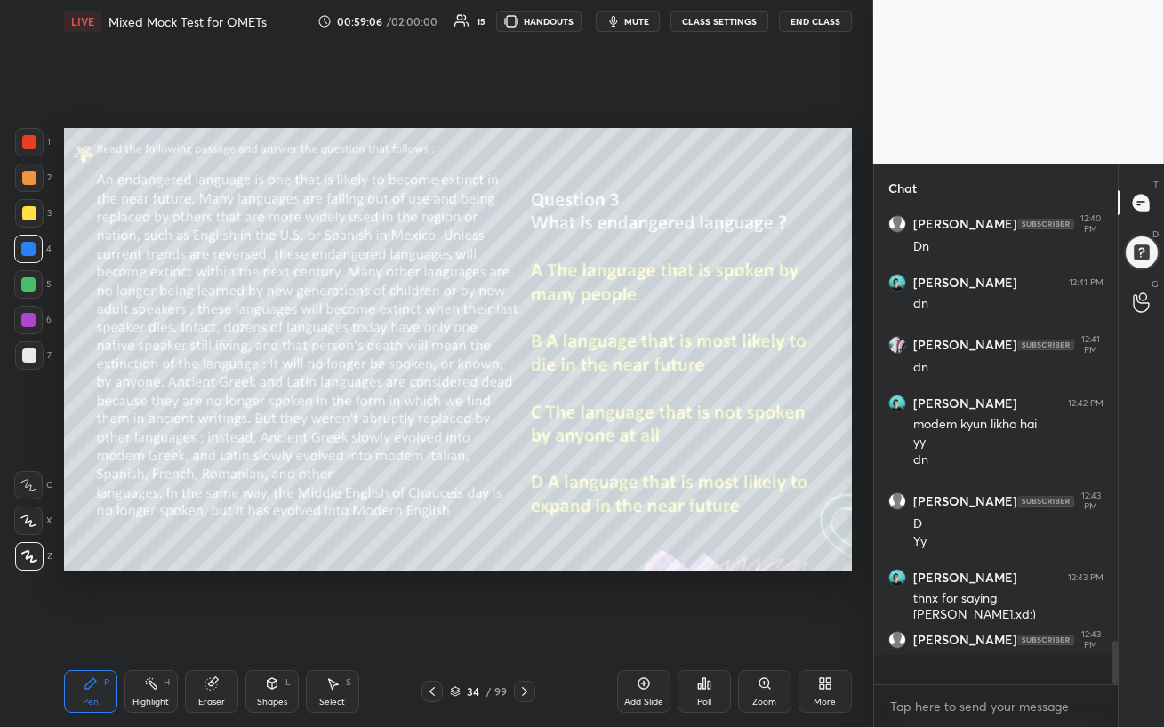
scroll to position [4138, 0]
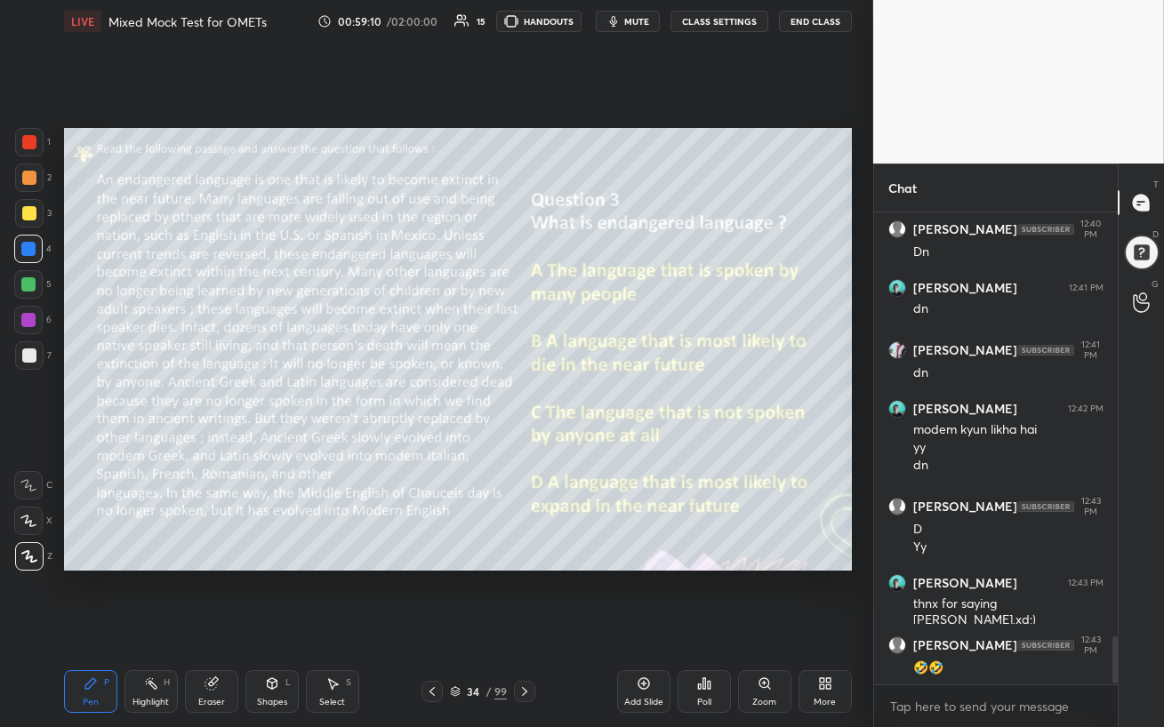
click at [522, 628] on icon at bounding box center [525, 692] width 14 height 14
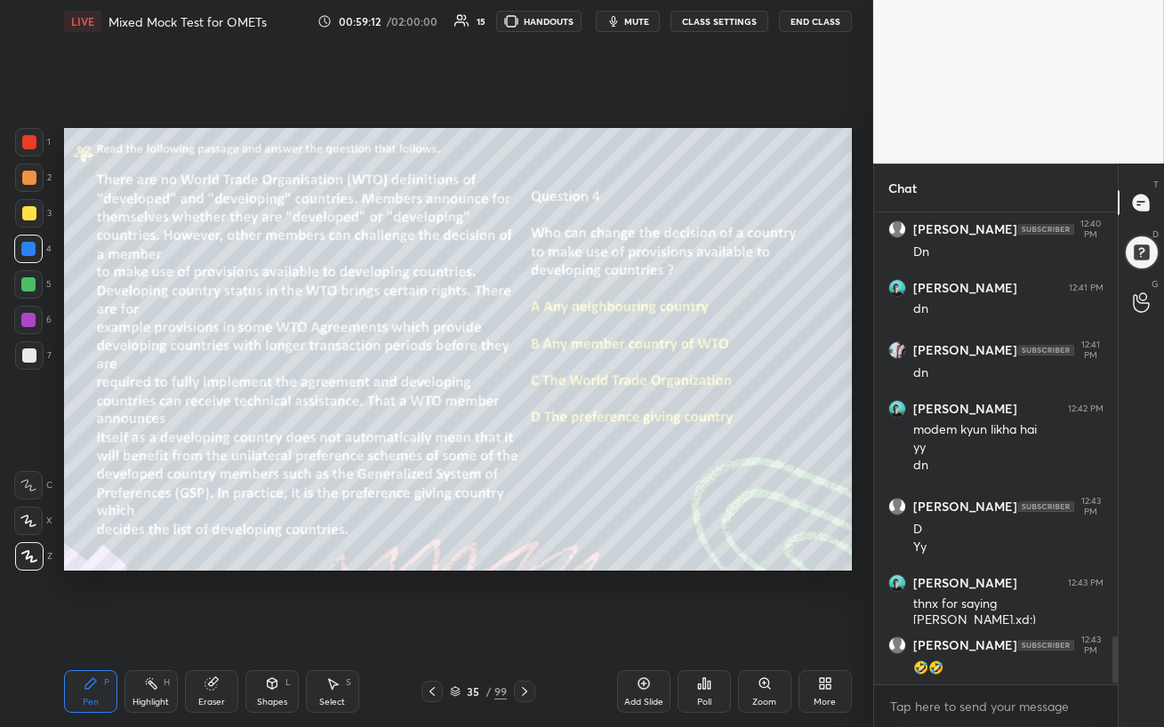
click at [520, 628] on icon at bounding box center [525, 692] width 14 height 14
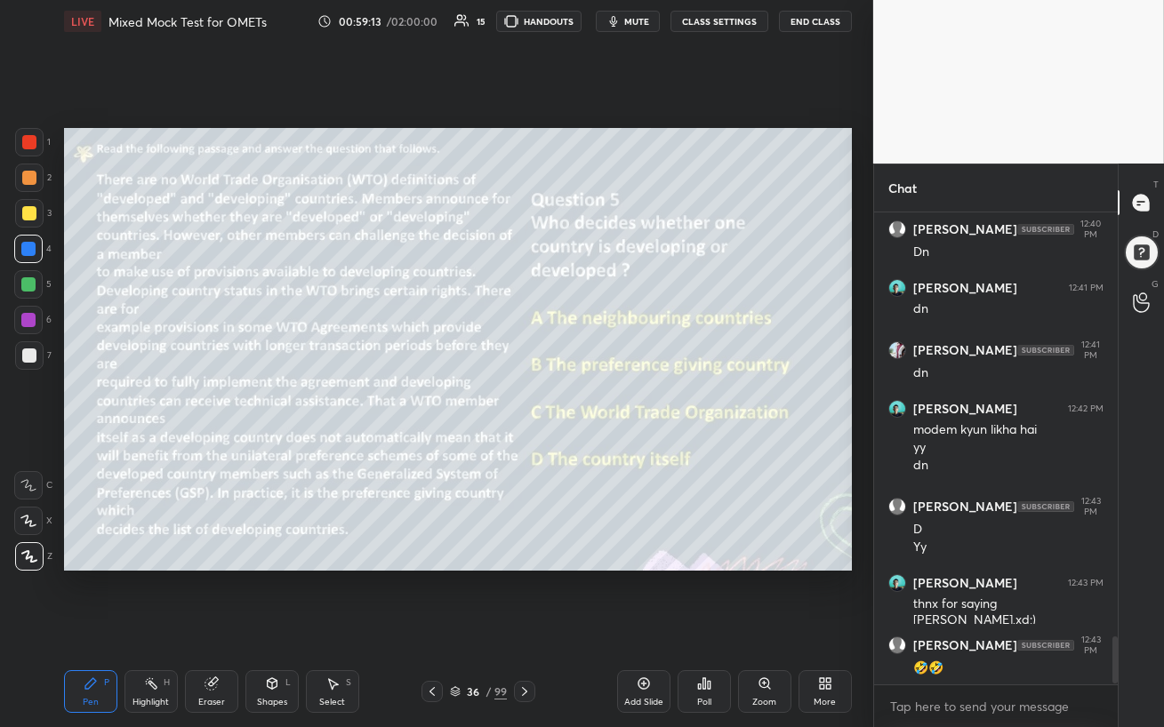
click at [521, 628] on icon at bounding box center [525, 692] width 14 height 14
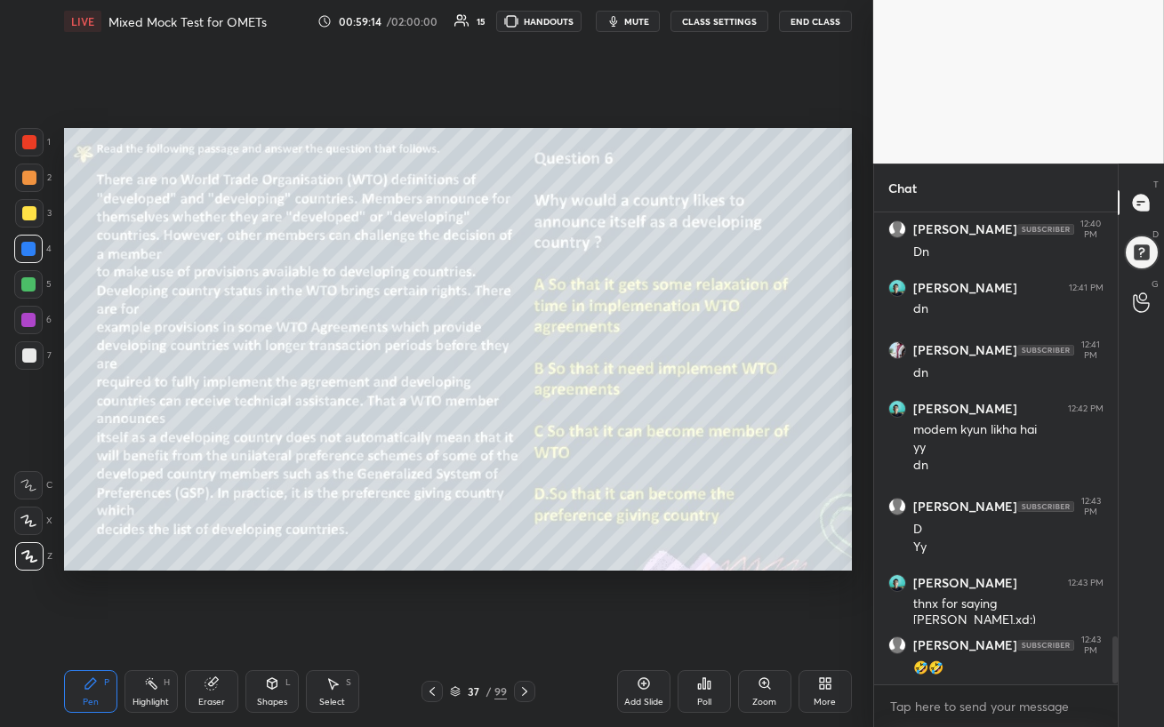
click at [521, 628] on icon at bounding box center [525, 692] width 14 height 14
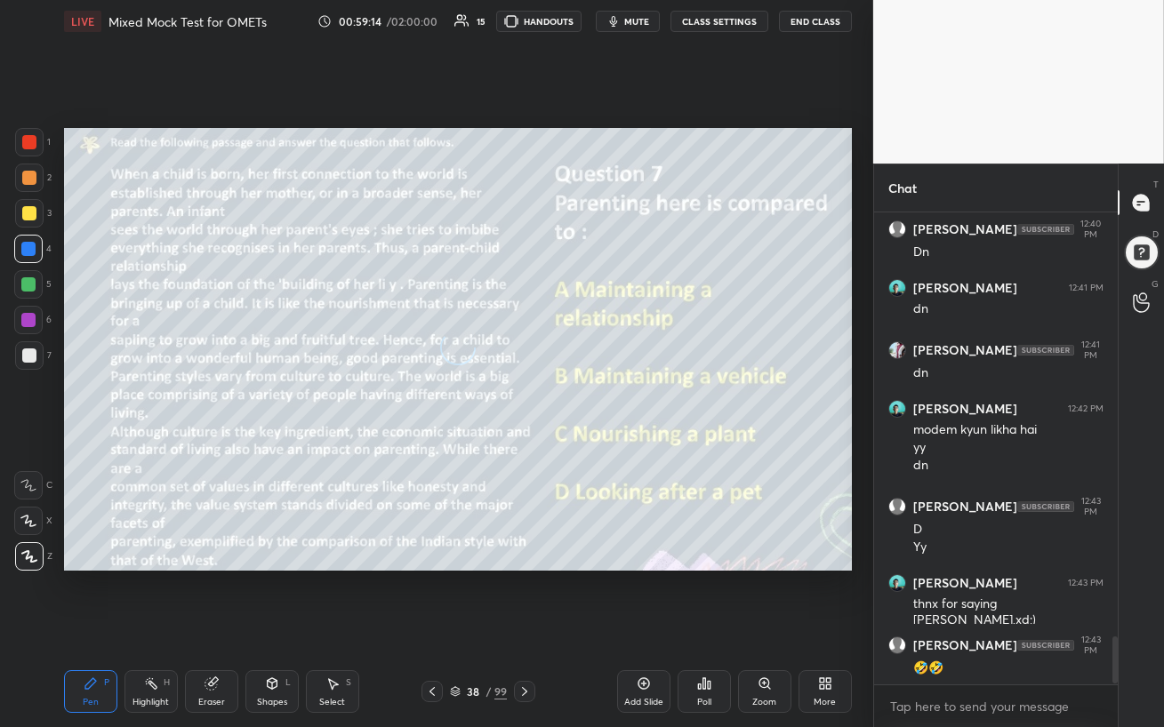
click at [522, 628] on icon at bounding box center [525, 692] width 14 height 14
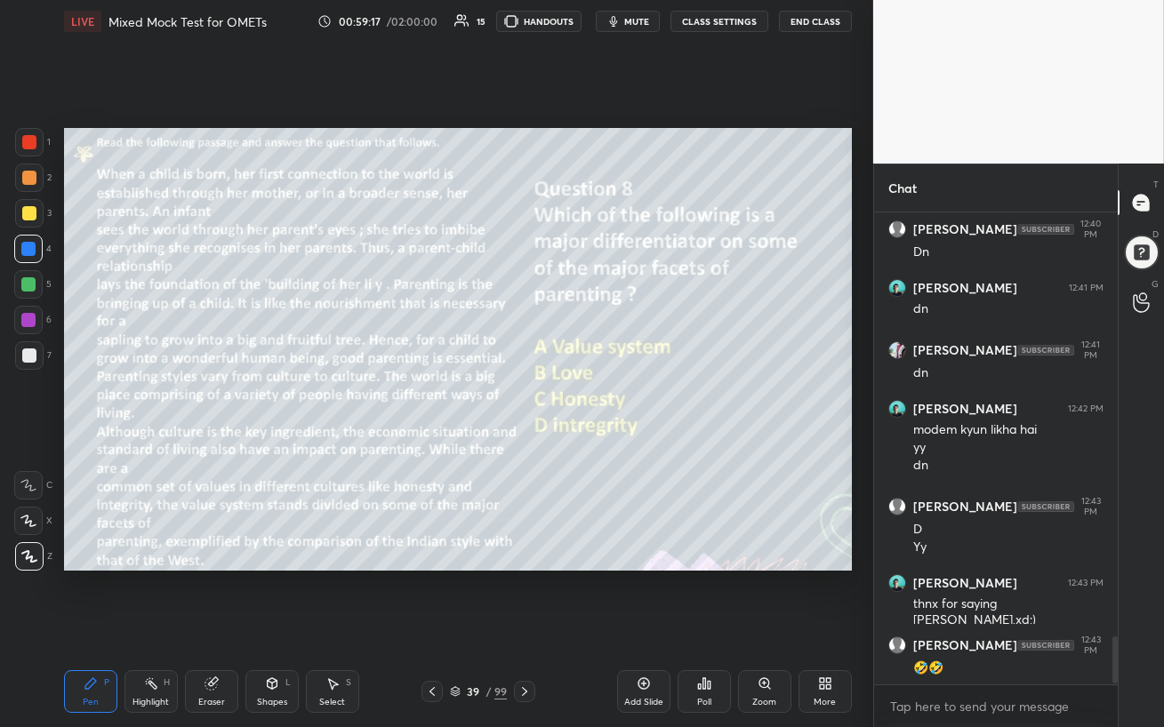
click at [525, 628] on icon at bounding box center [524, 691] width 5 height 9
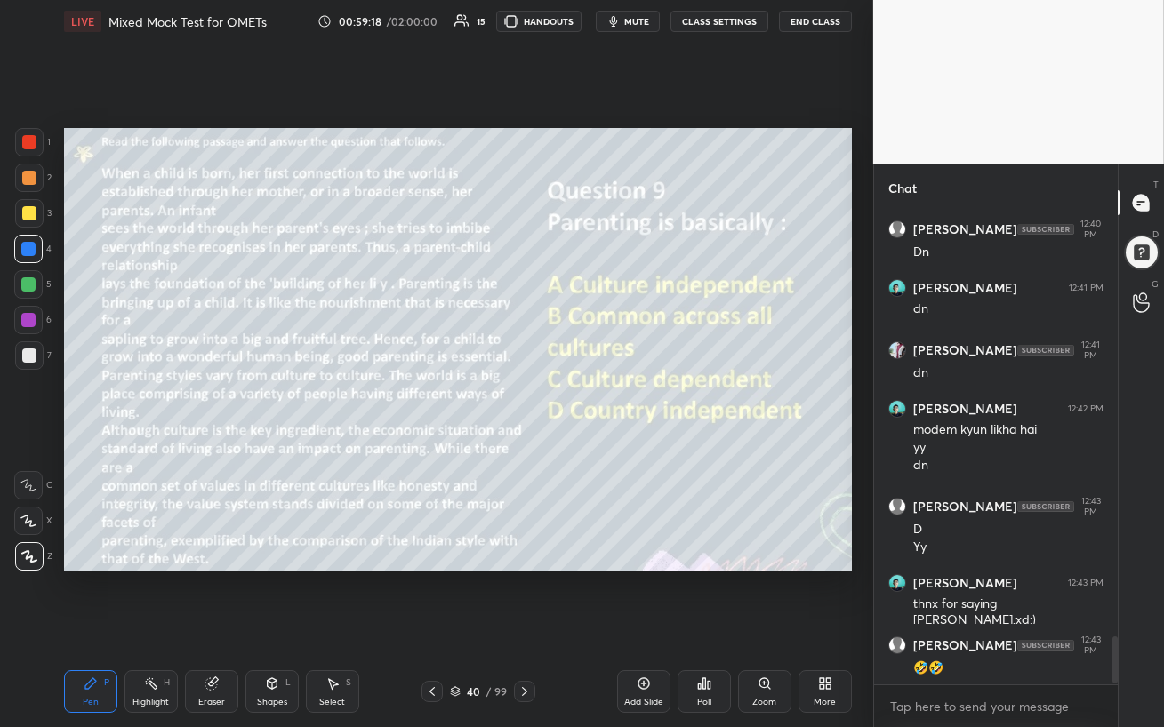
click at [526, 628] on icon at bounding box center [525, 692] width 14 height 14
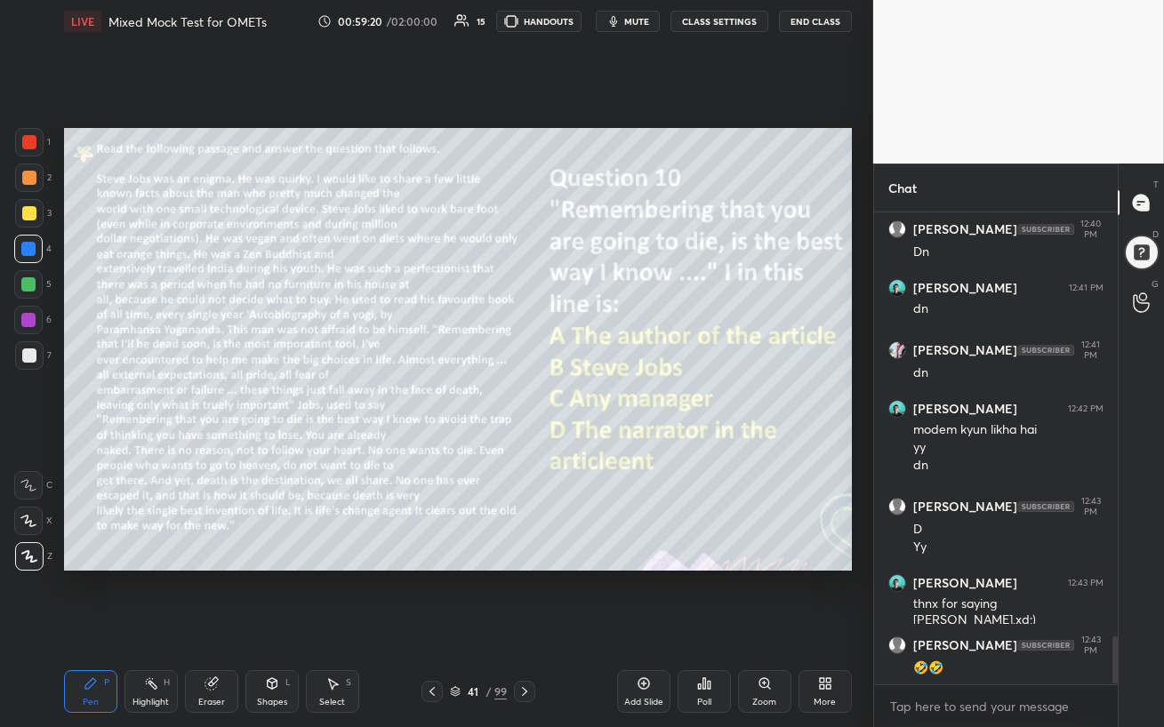
click at [28, 205] on div at bounding box center [29, 213] width 28 height 28
click at [24, 285] on div at bounding box center [28, 284] width 14 height 14
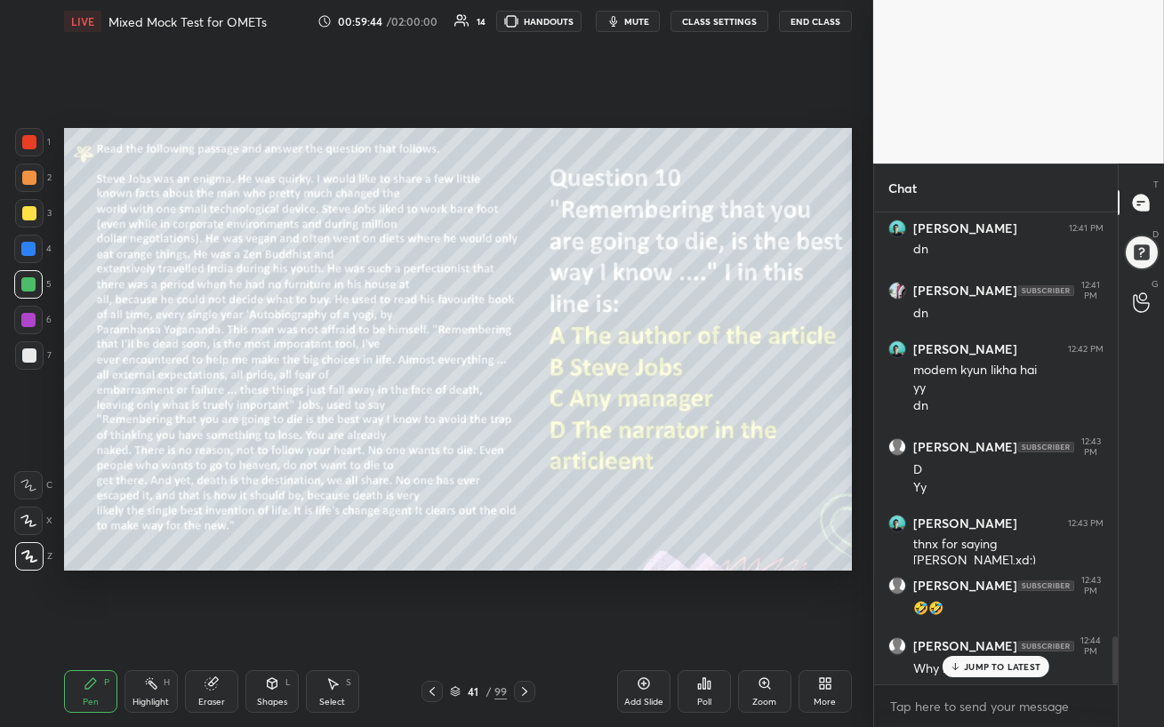
click at [958, 628] on icon at bounding box center [956, 667] width 12 height 11
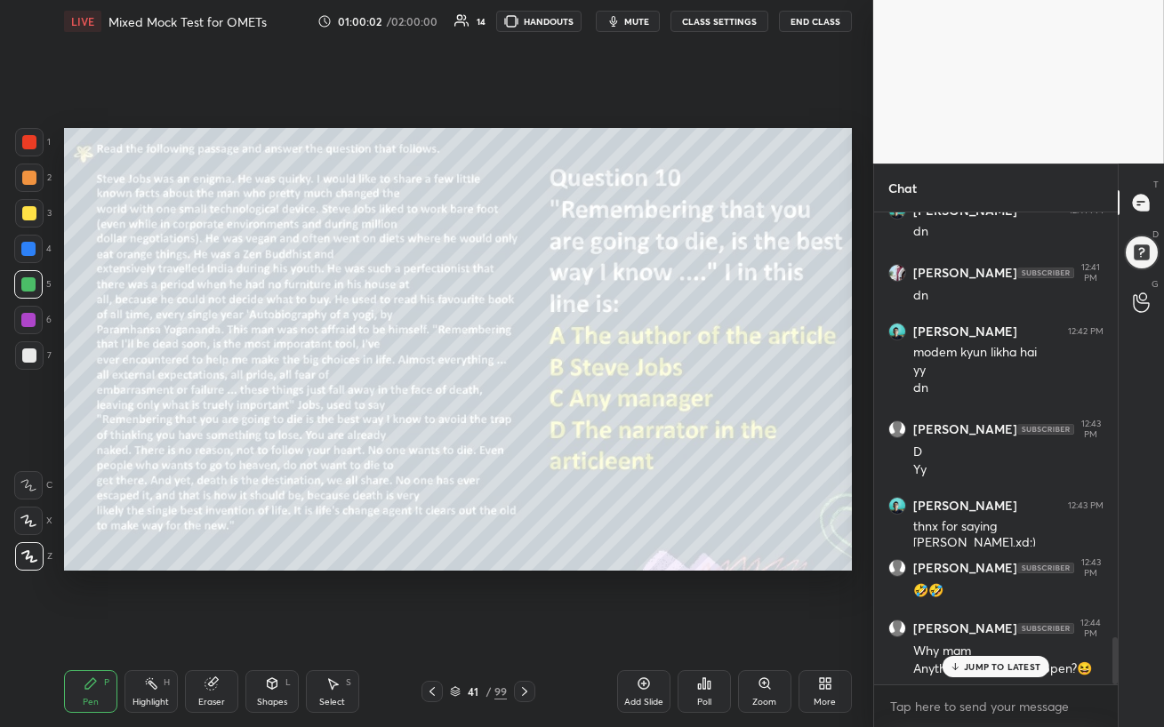
click at [1005, 628] on p "JUMP TO LATEST" at bounding box center [1002, 667] width 76 height 11
click at [26, 329] on div at bounding box center [28, 320] width 28 height 28
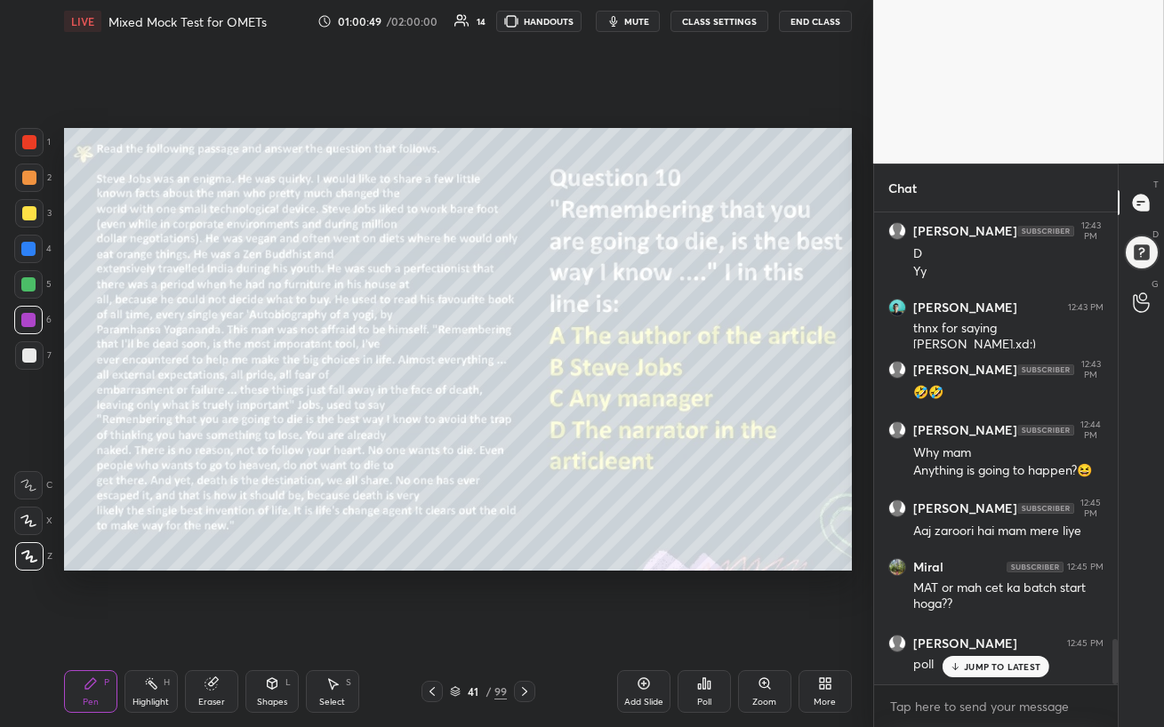
scroll to position [4473, 0]
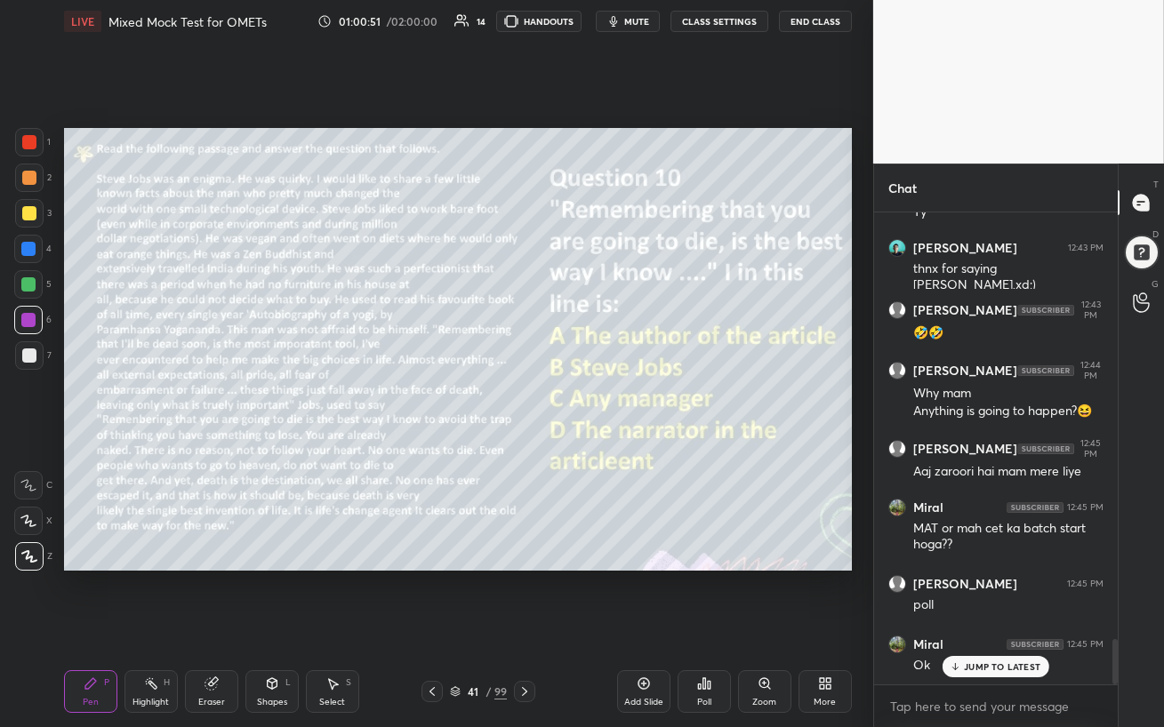
click at [977, 628] on p "JUMP TO LATEST" at bounding box center [1002, 667] width 76 height 11
click at [708, 628] on div "Poll" at bounding box center [704, 692] width 53 height 43
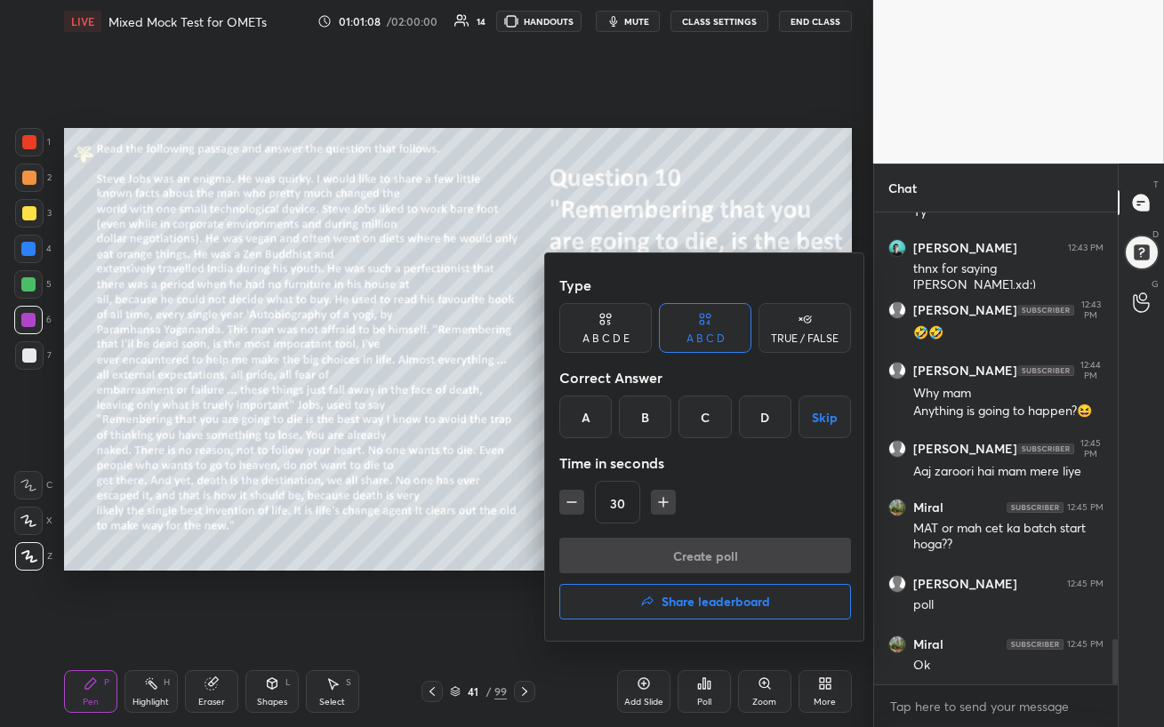
click at [632, 415] on div "B" at bounding box center [645, 417] width 52 height 43
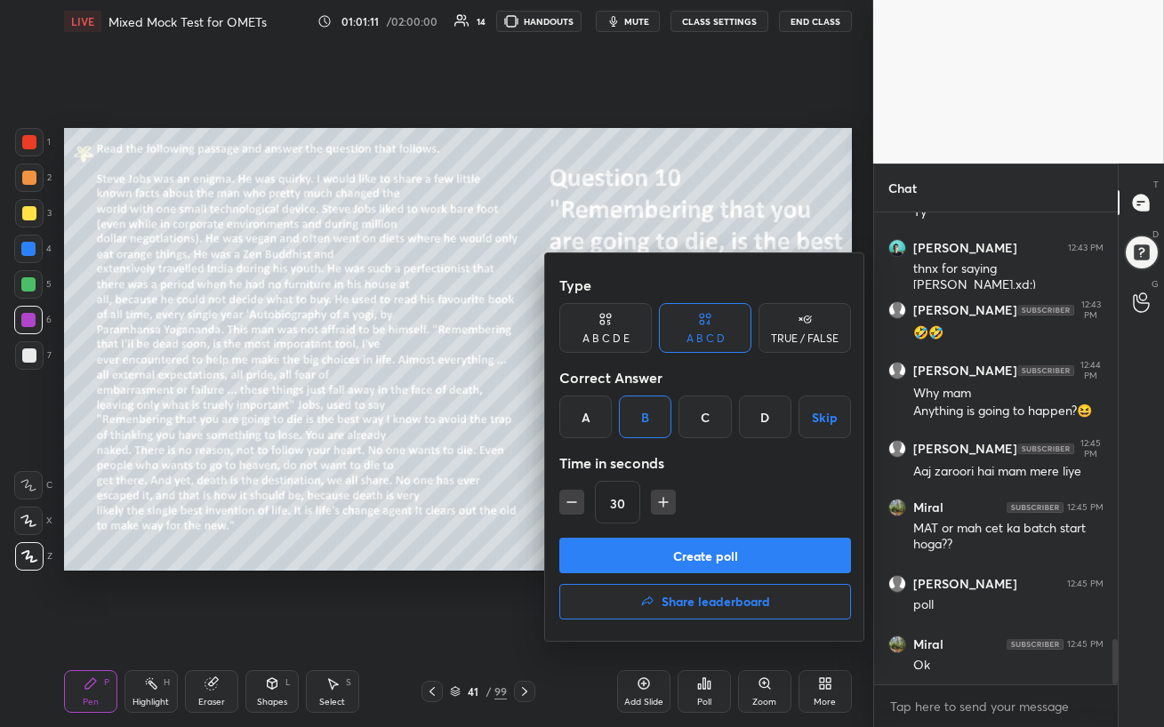
click at [680, 559] on button "Create poll" at bounding box center [705, 556] width 292 height 36
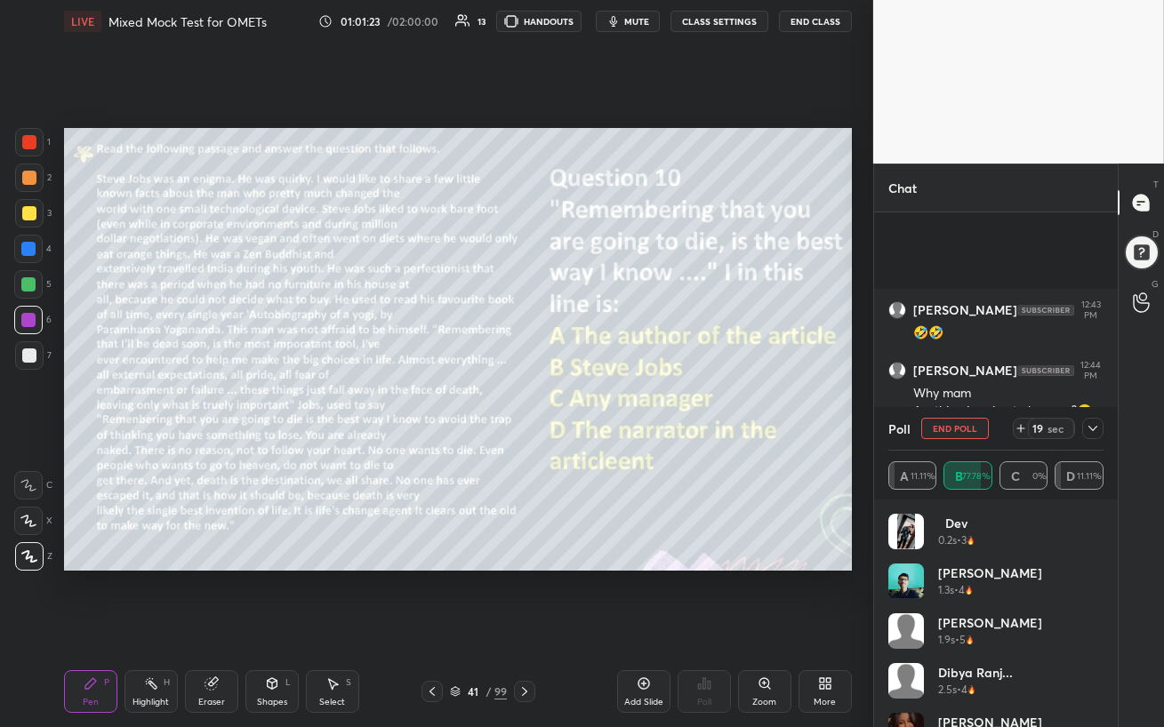
scroll to position [4627, 0]
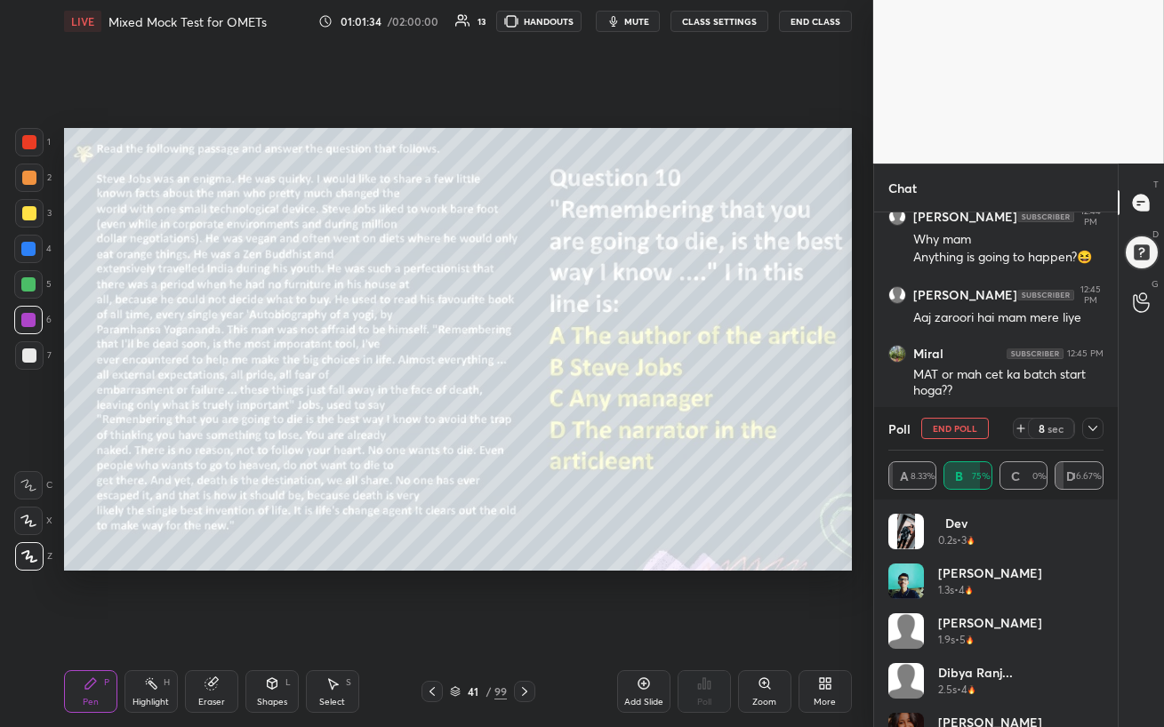
click at [1093, 426] on icon at bounding box center [1093, 429] width 14 height 14
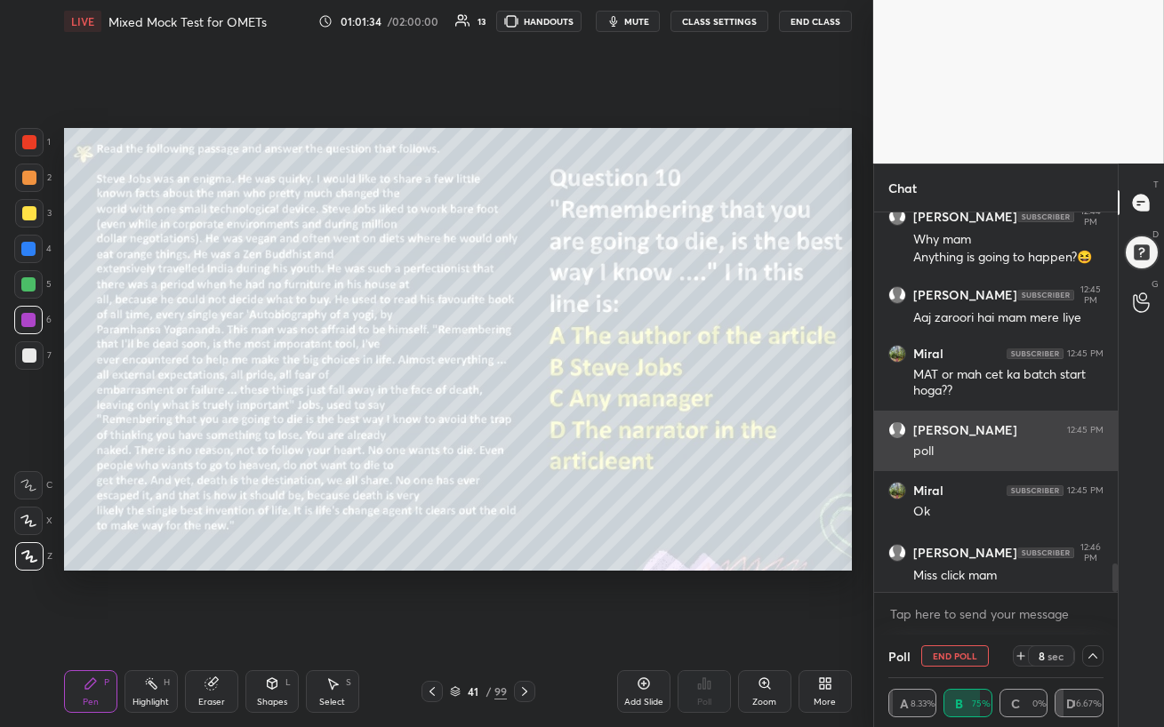
scroll to position [0, 5]
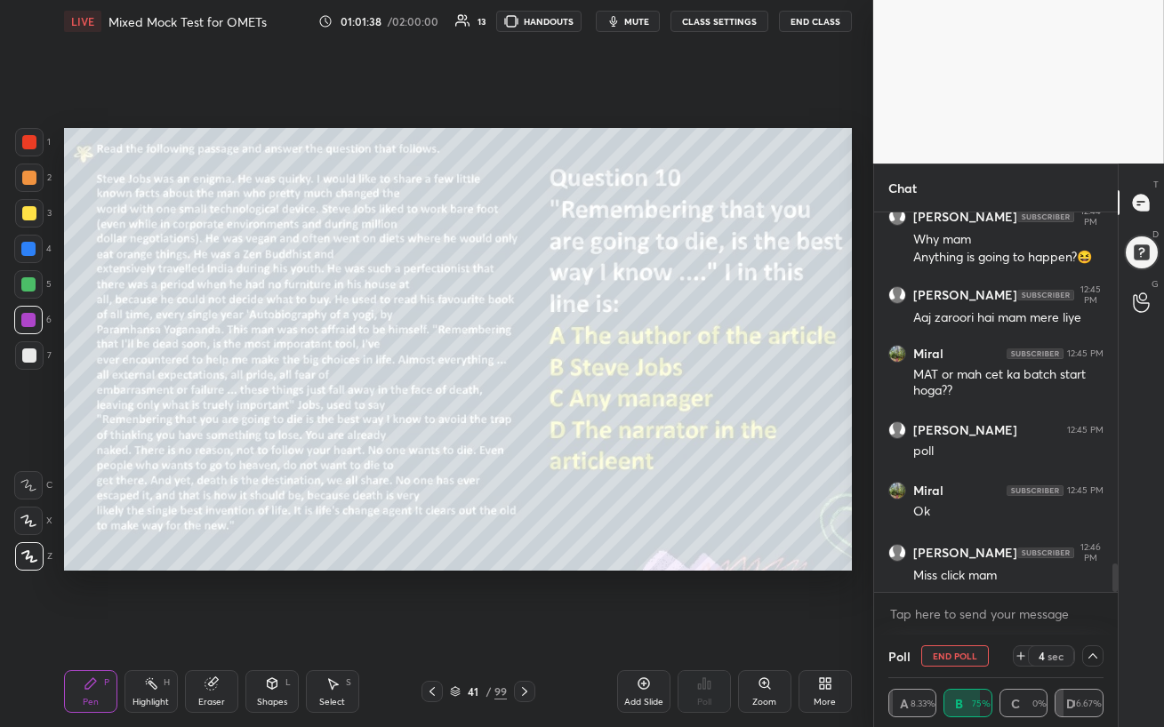
click at [953, 628] on button "End Poll" at bounding box center [955, 656] width 68 height 21
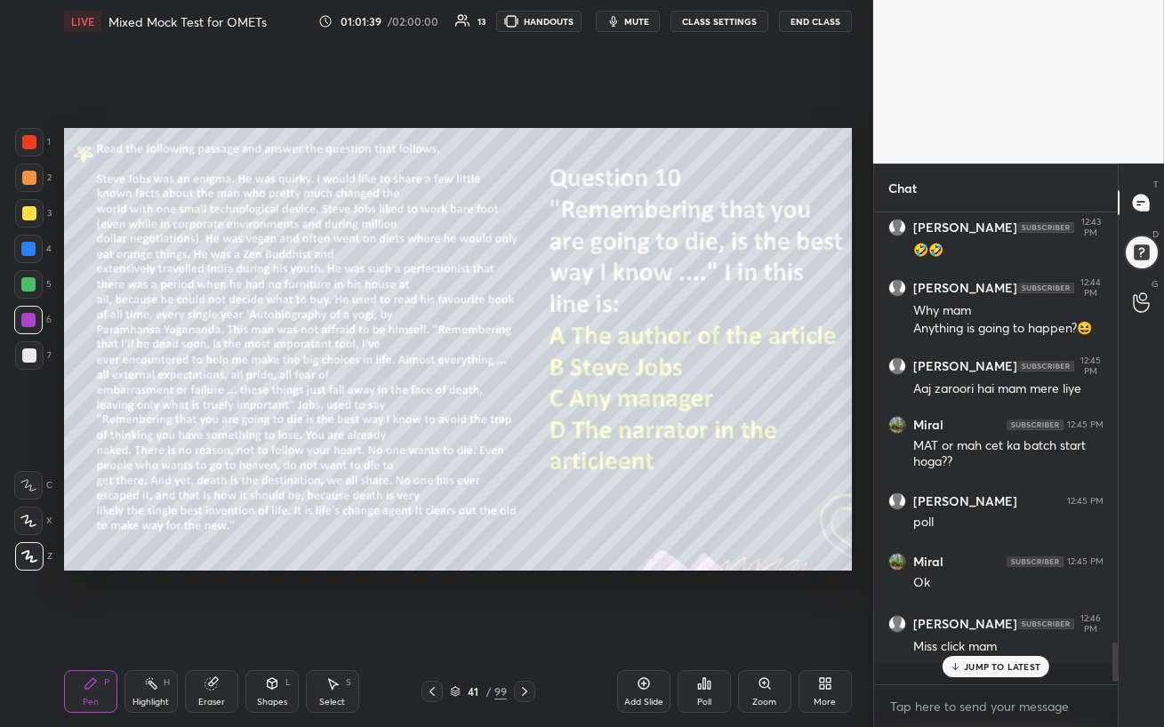
scroll to position [5, 5]
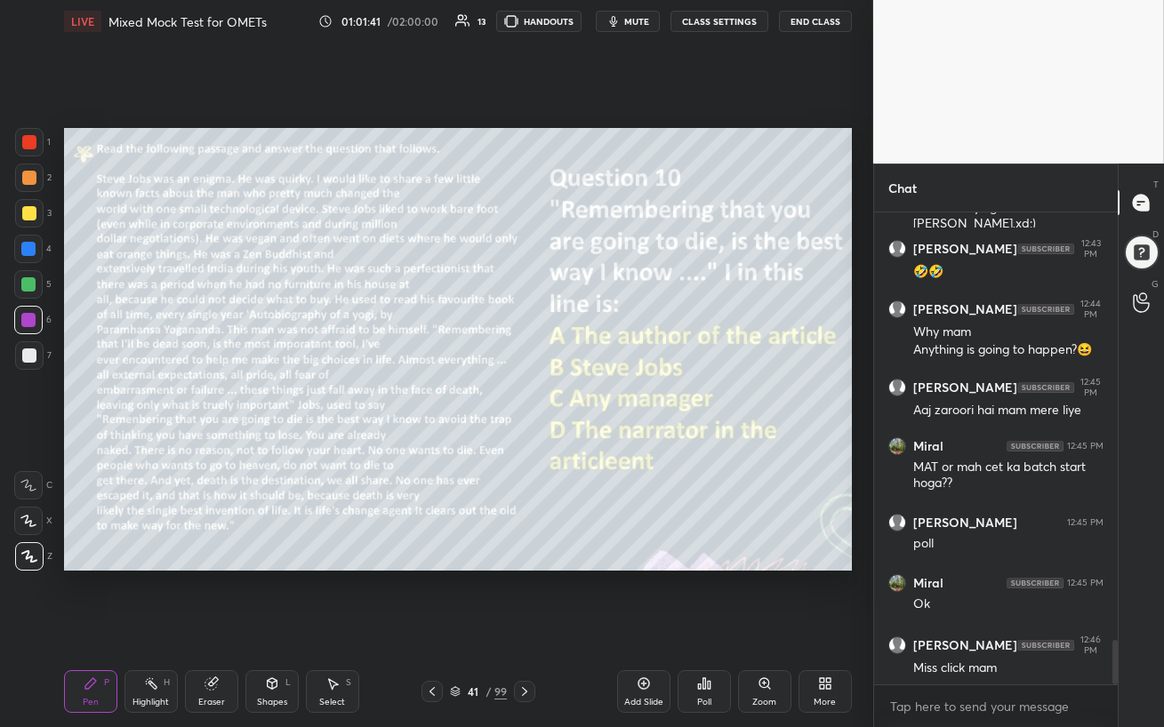
click at [26, 358] on div at bounding box center [29, 356] width 14 height 14
click at [22, 282] on div at bounding box center [28, 284] width 14 height 14
click at [29, 292] on div at bounding box center [28, 284] width 28 height 28
click at [28, 282] on div at bounding box center [28, 284] width 14 height 14
click at [526, 628] on icon at bounding box center [524, 691] width 5 height 9
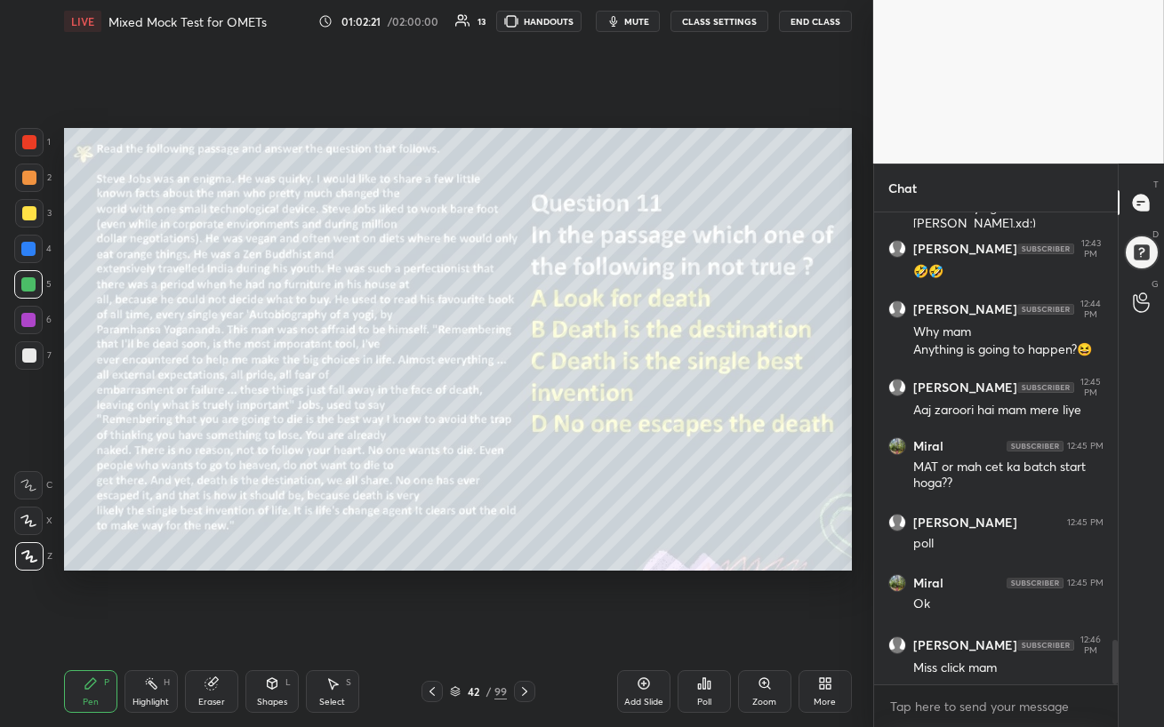
click at [628, 23] on span "mute" at bounding box center [636, 21] width 25 height 12
click at [638, 20] on span "unmute" at bounding box center [634, 21] width 38 height 12
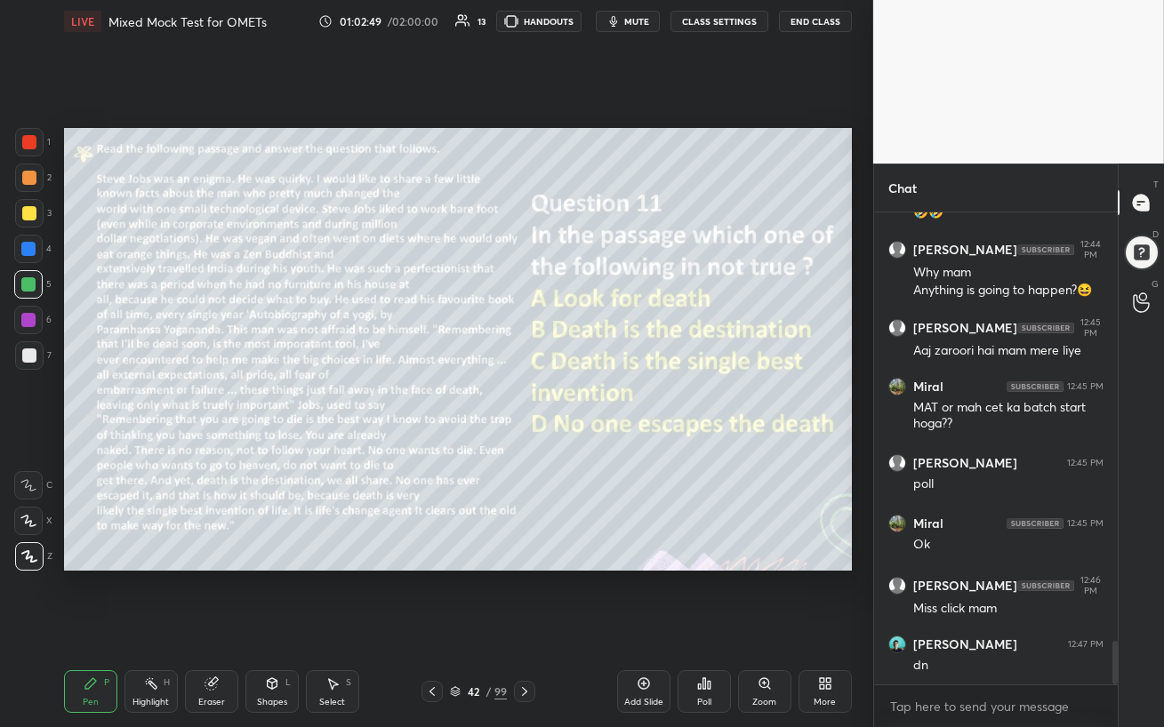
scroll to position [4656, 0]
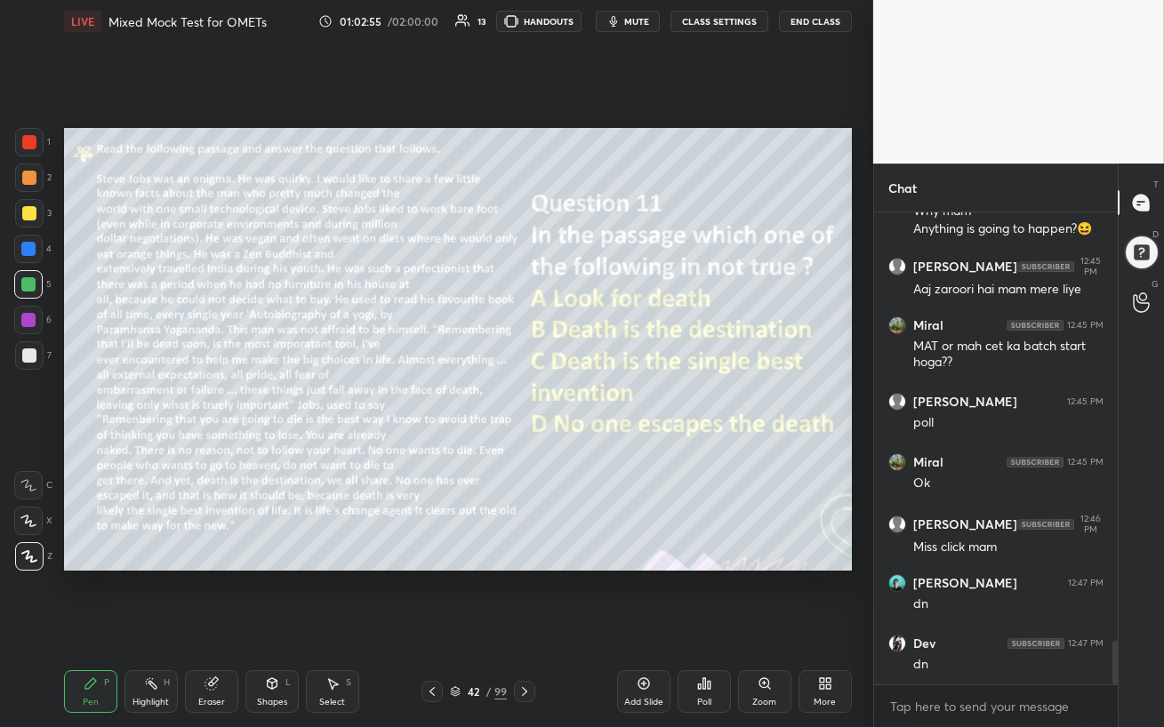
click at [823, 628] on div "More" at bounding box center [825, 702] width 22 height 9
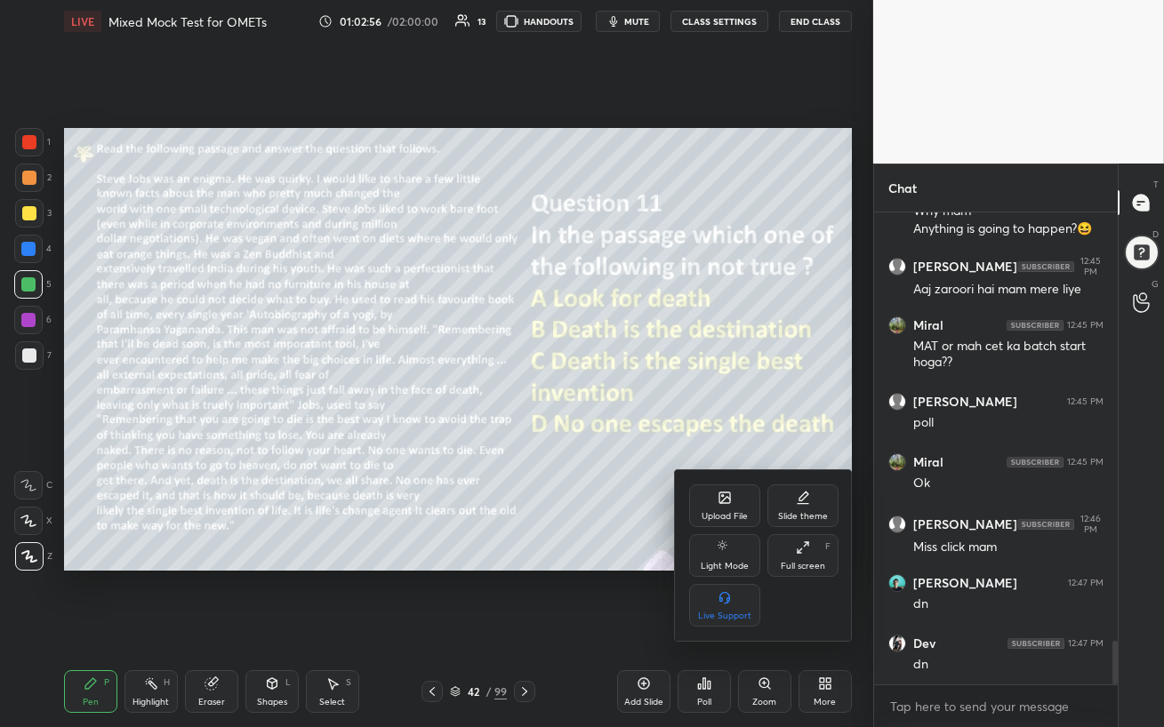
click at [706, 628] on div at bounding box center [582, 363] width 1164 height 727
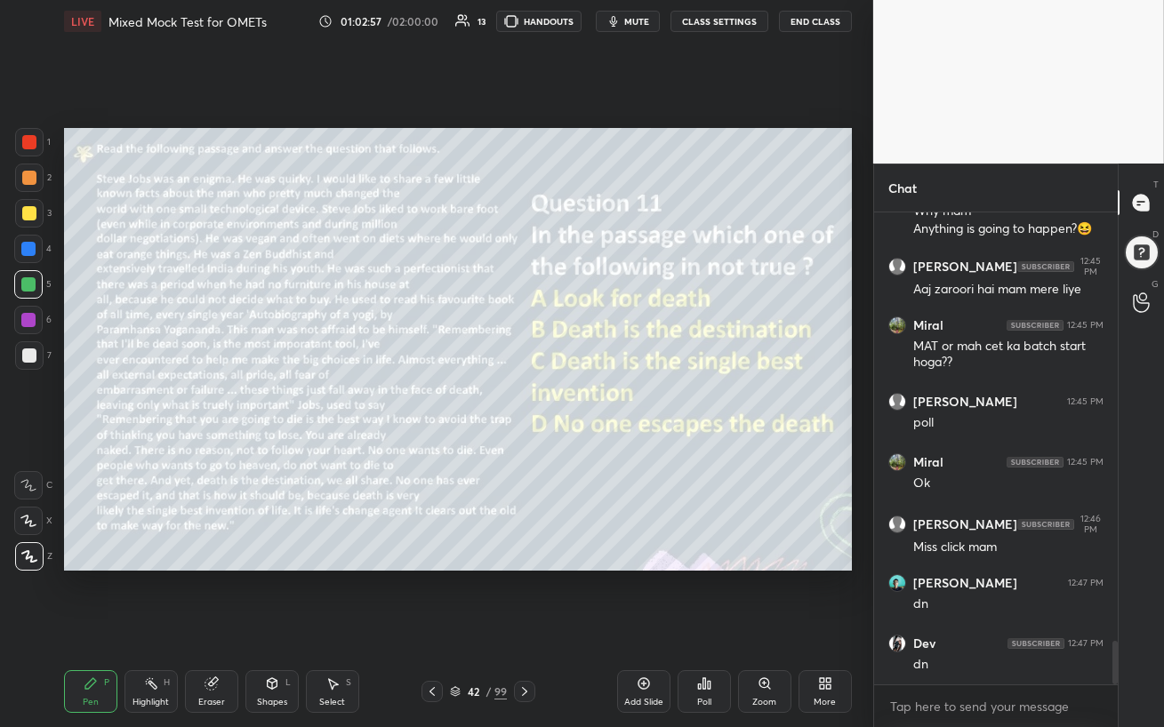
click at [703, 628] on div "Poll" at bounding box center [704, 702] width 14 height 9
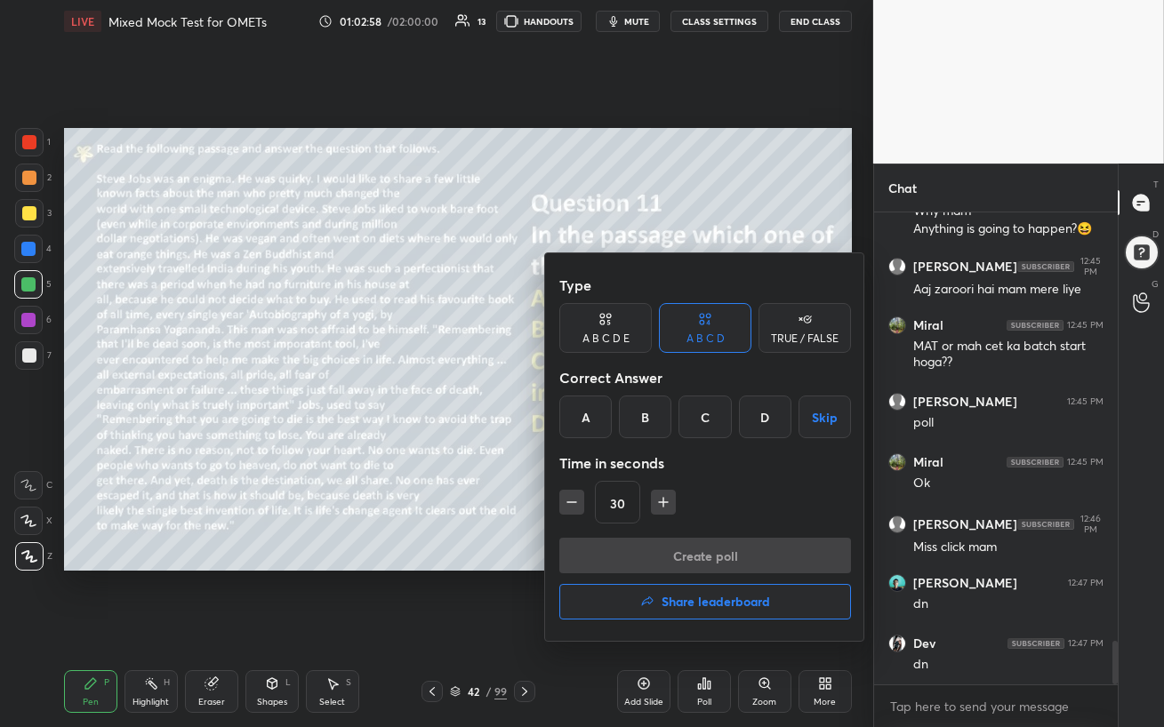
click at [766, 410] on div "D" at bounding box center [765, 417] width 52 height 43
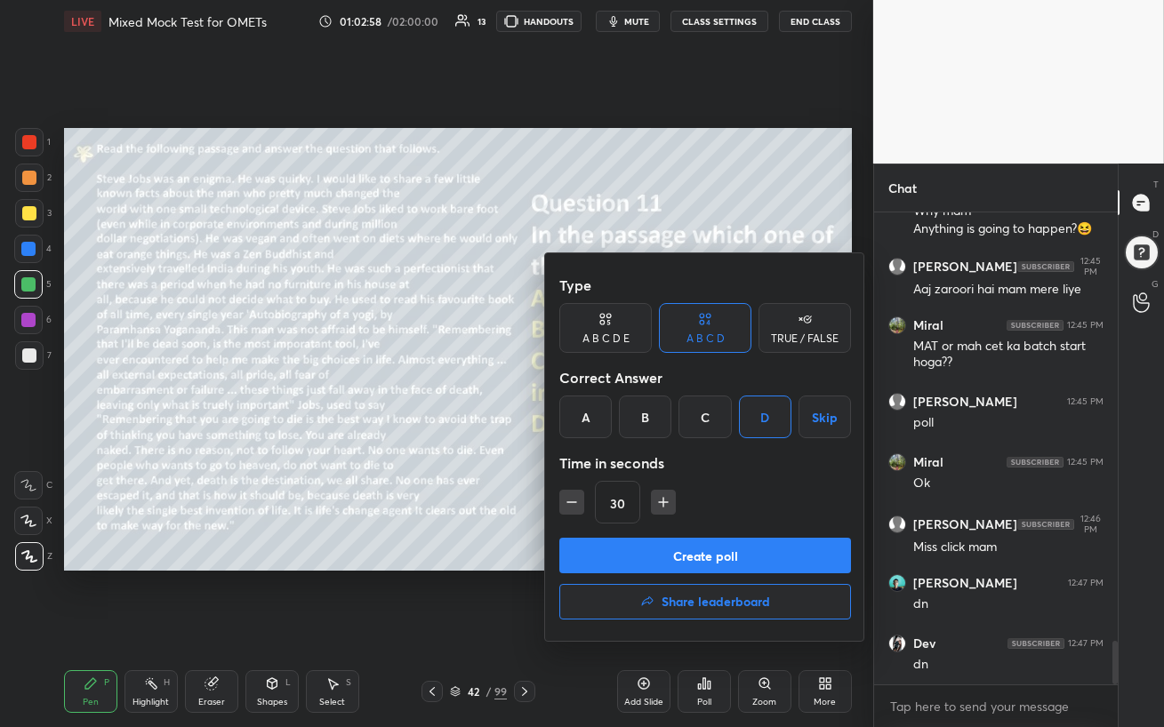
click at [738, 564] on button "Create poll" at bounding box center [705, 556] width 292 height 36
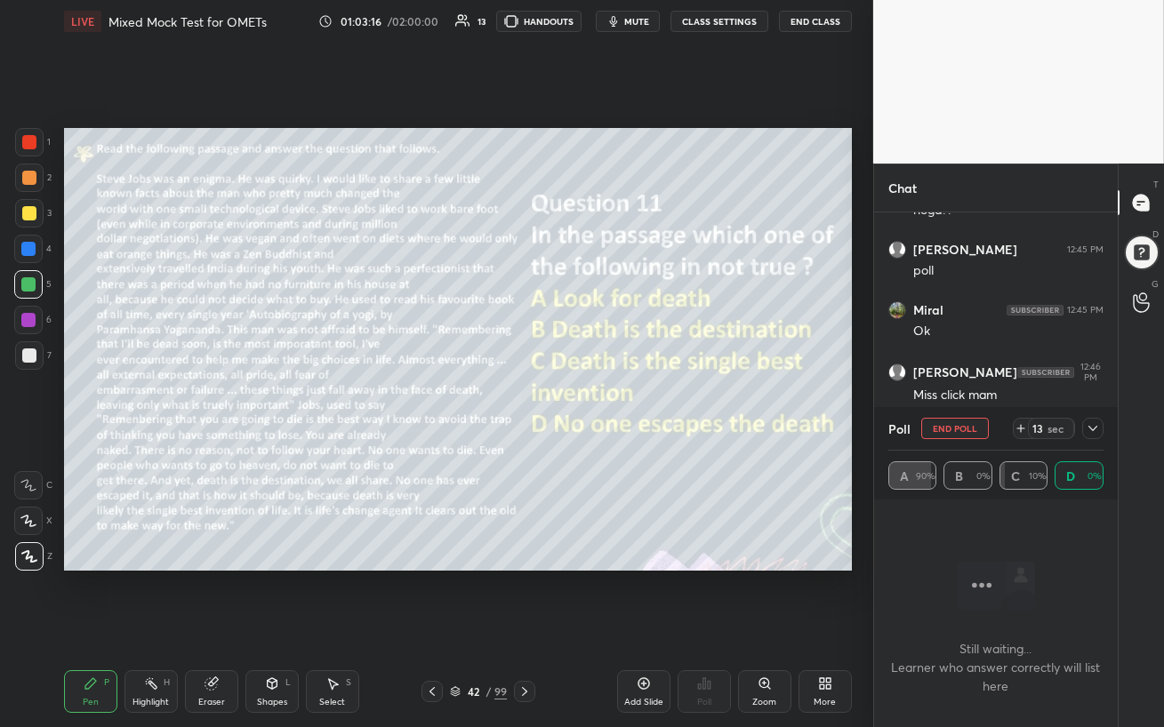
scroll to position [4869, 0]
click at [1097, 429] on icon at bounding box center [1093, 429] width 14 height 14
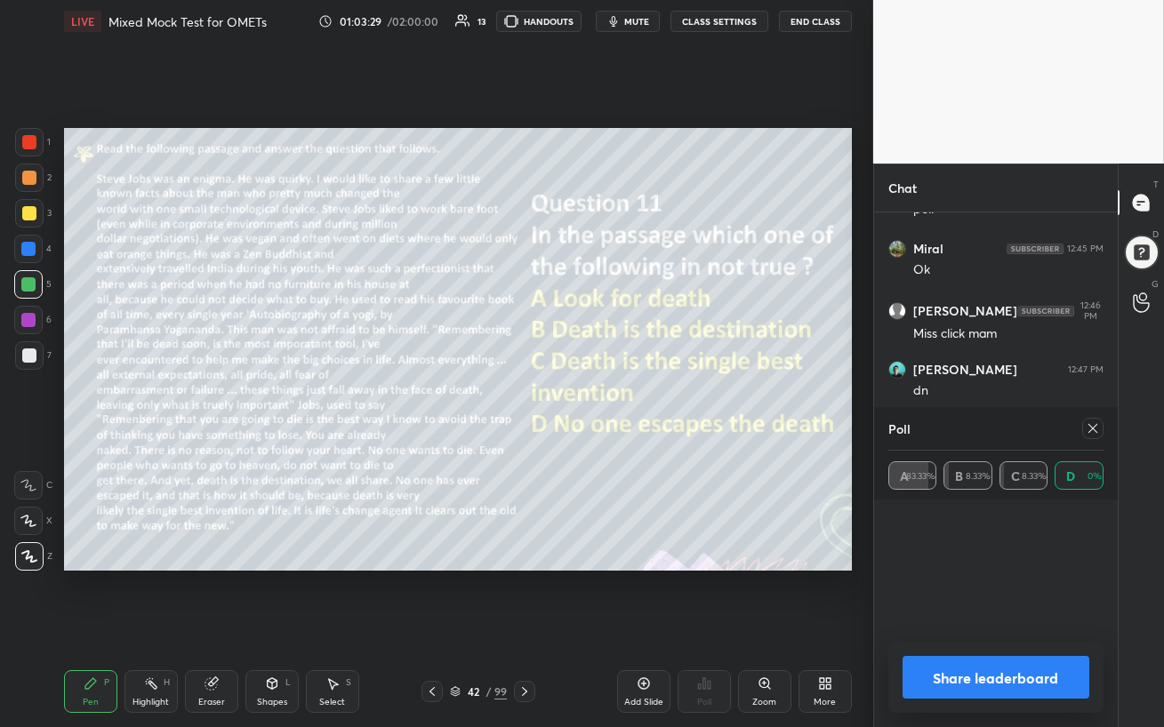
scroll to position [4929, 0]
click at [940, 628] on button "Share leaderboard" at bounding box center [996, 677] width 187 height 43
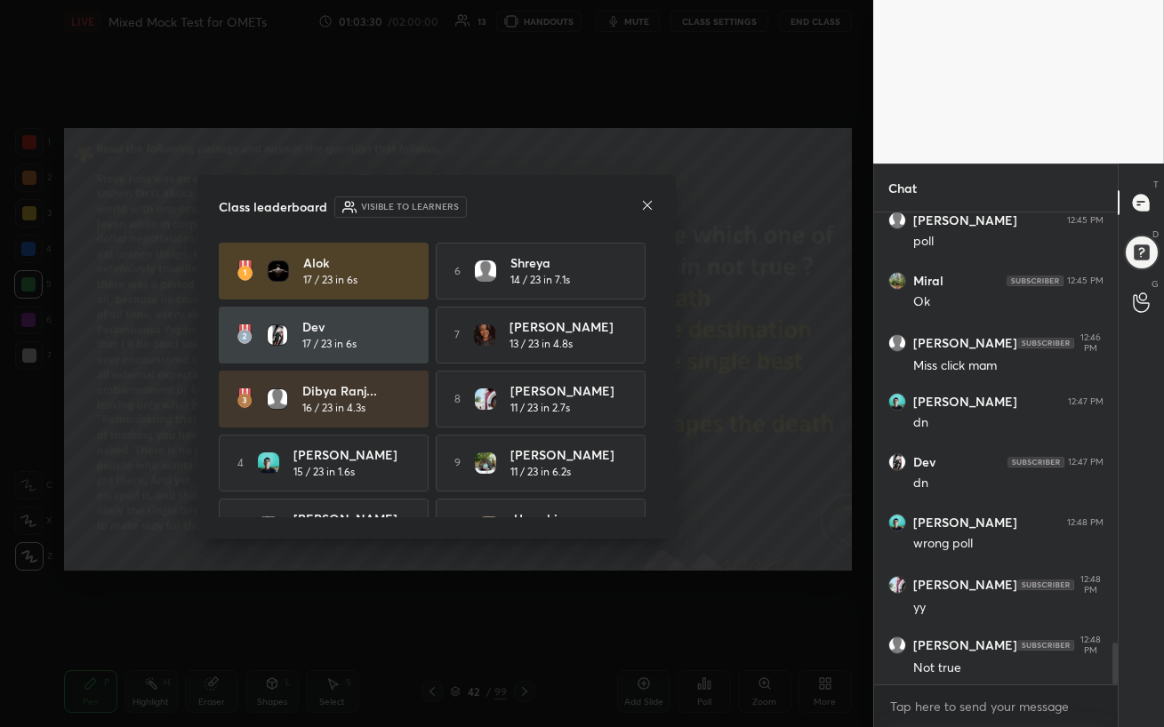
scroll to position [6, 5]
click at [653, 205] on icon at bounding box center [647, 205] width 14 height 14
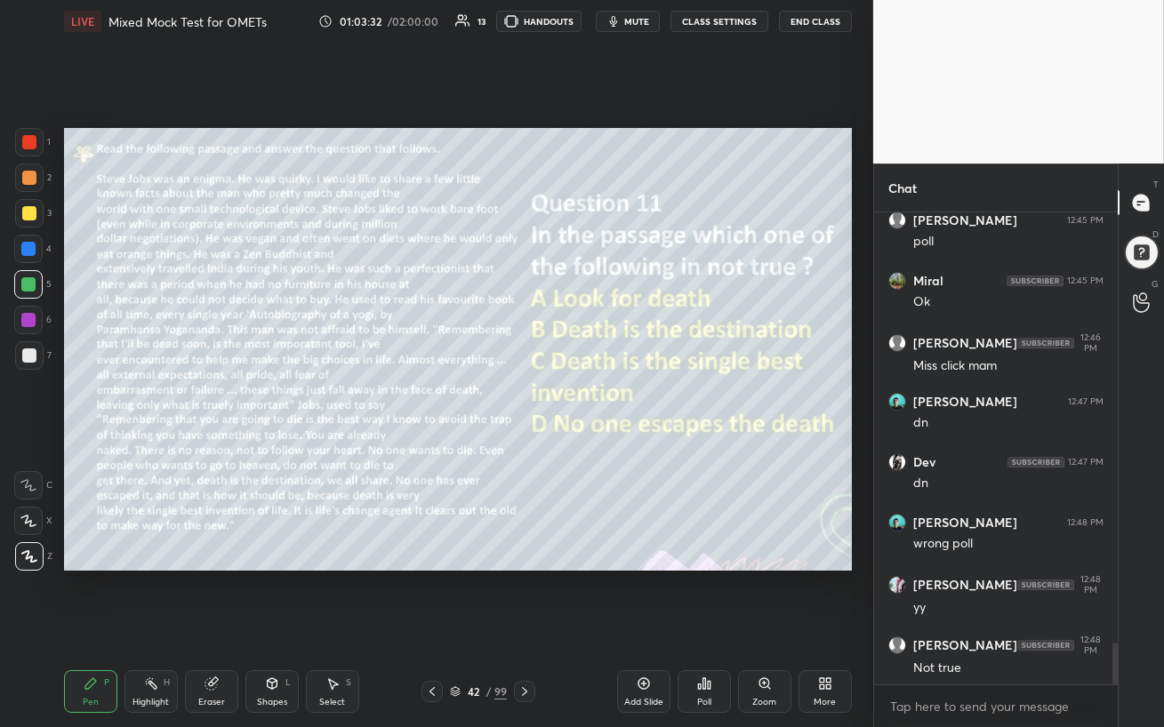
click at [713, 628] on div "Poll" at bounding box center [704, 692] width 53 height 43
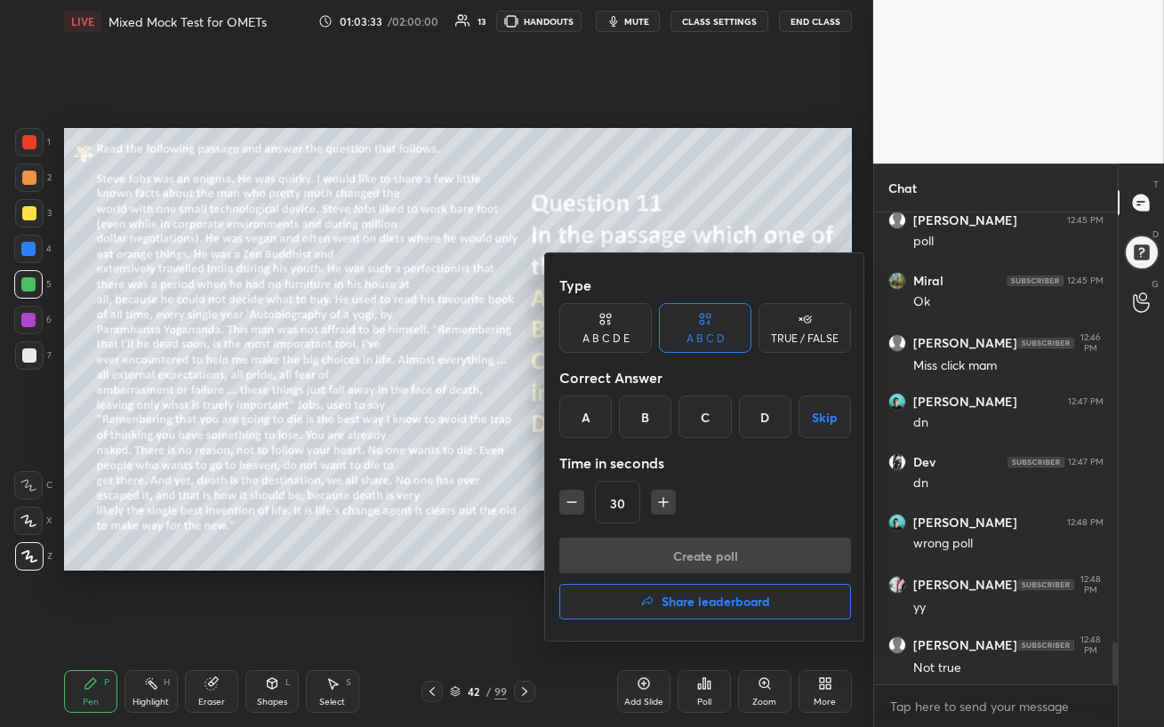
click at [590, 415] on div "A" at bounding box center [585, 417] width 52 height 43
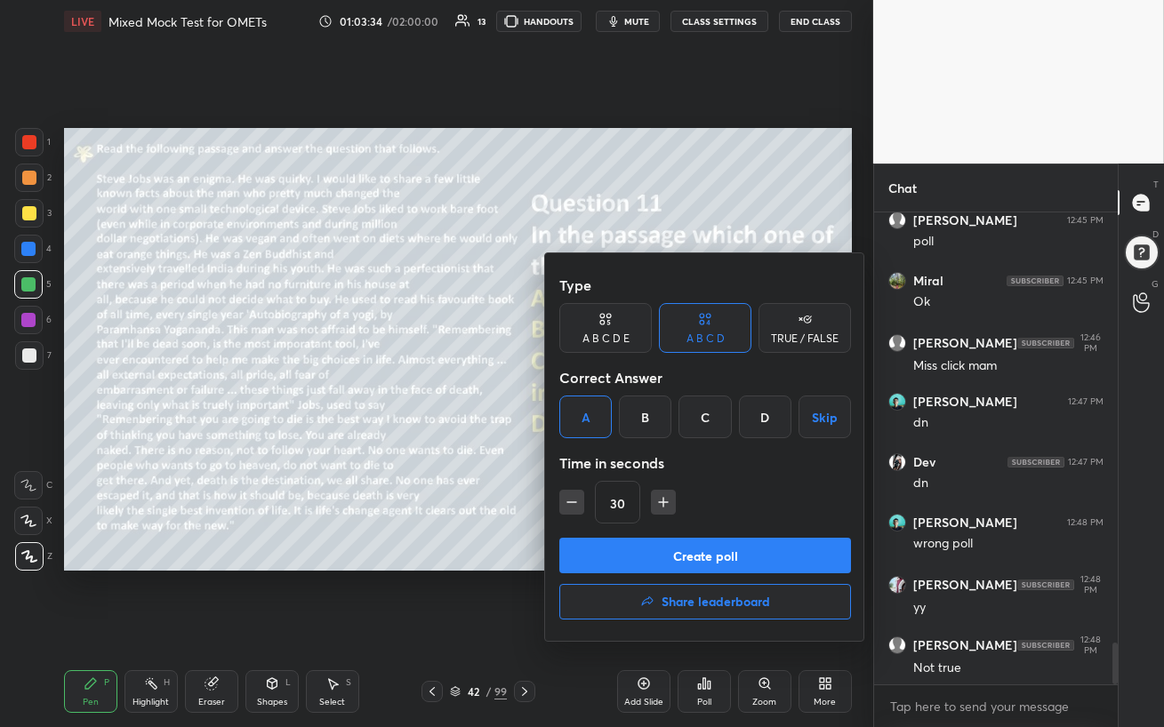
click at [643, 562] on button "Create poll" at bounding box center [705, 556] width 292 height 36
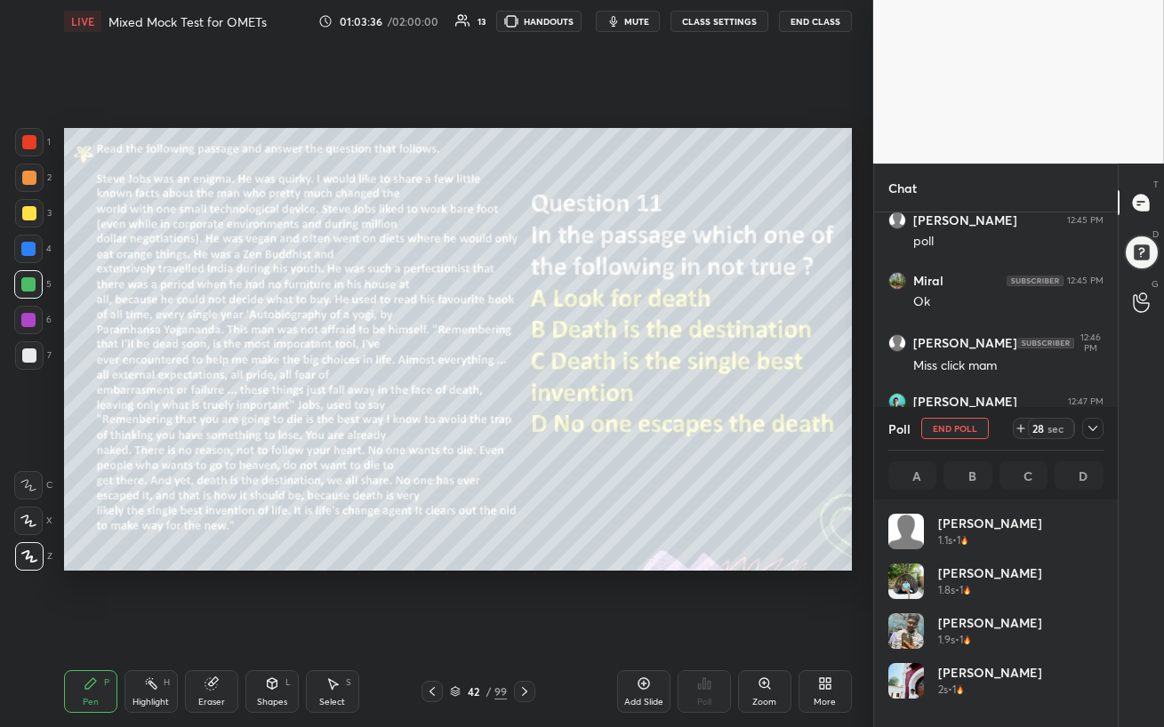
scroll to position [5, 5]
click at [1089, 429] on icon at bounding box center [1093, 429] width 14 height 14
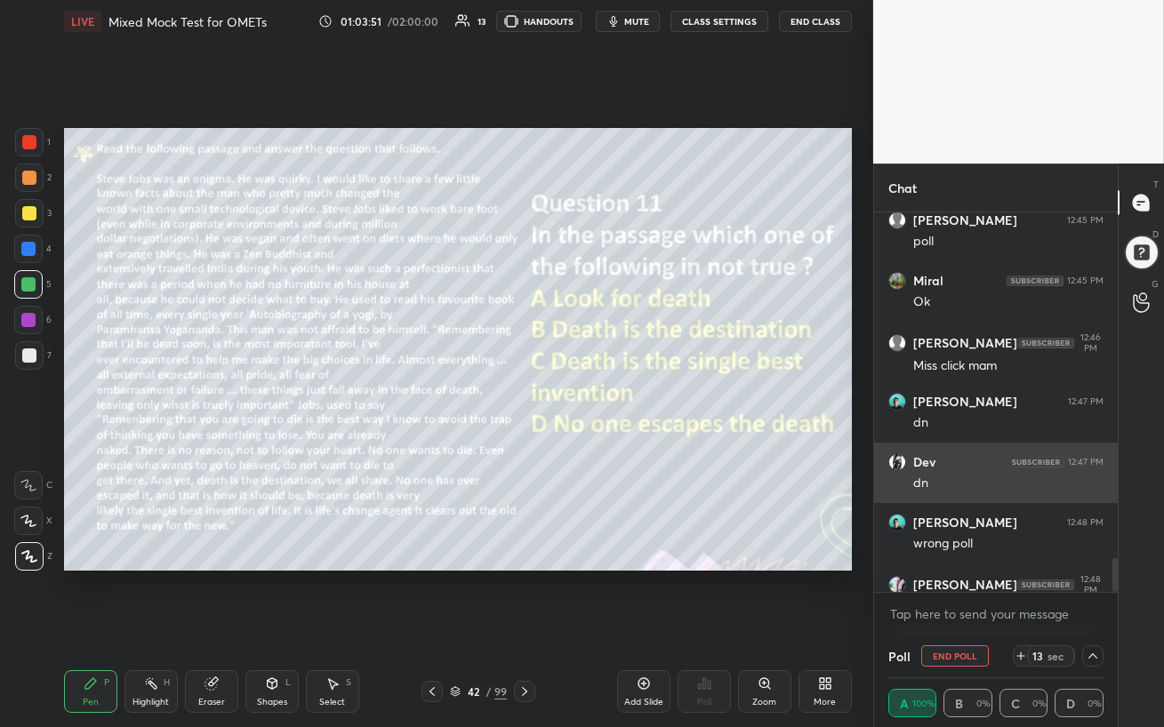
scroll to position [0, 5]
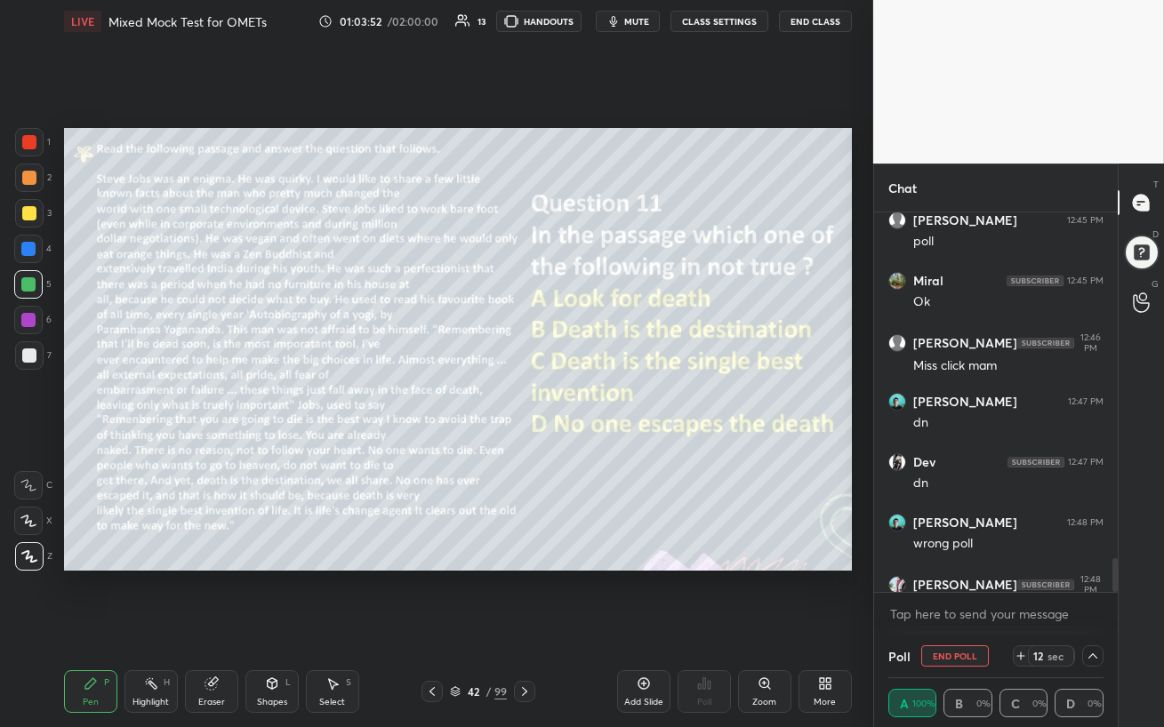
click at [826, 628] on div "More" at bounding box center [825, 702] width 22 height 9
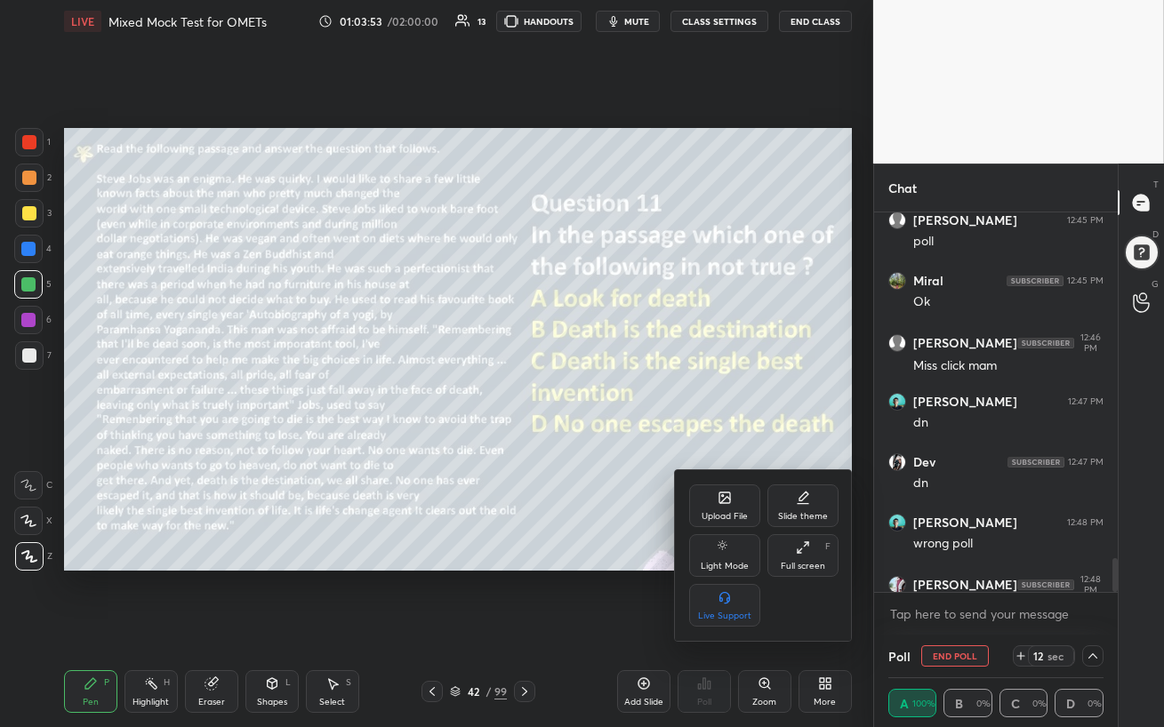
click at [719, 495] on icon at bounding box center [724, 498] width 11 height 11
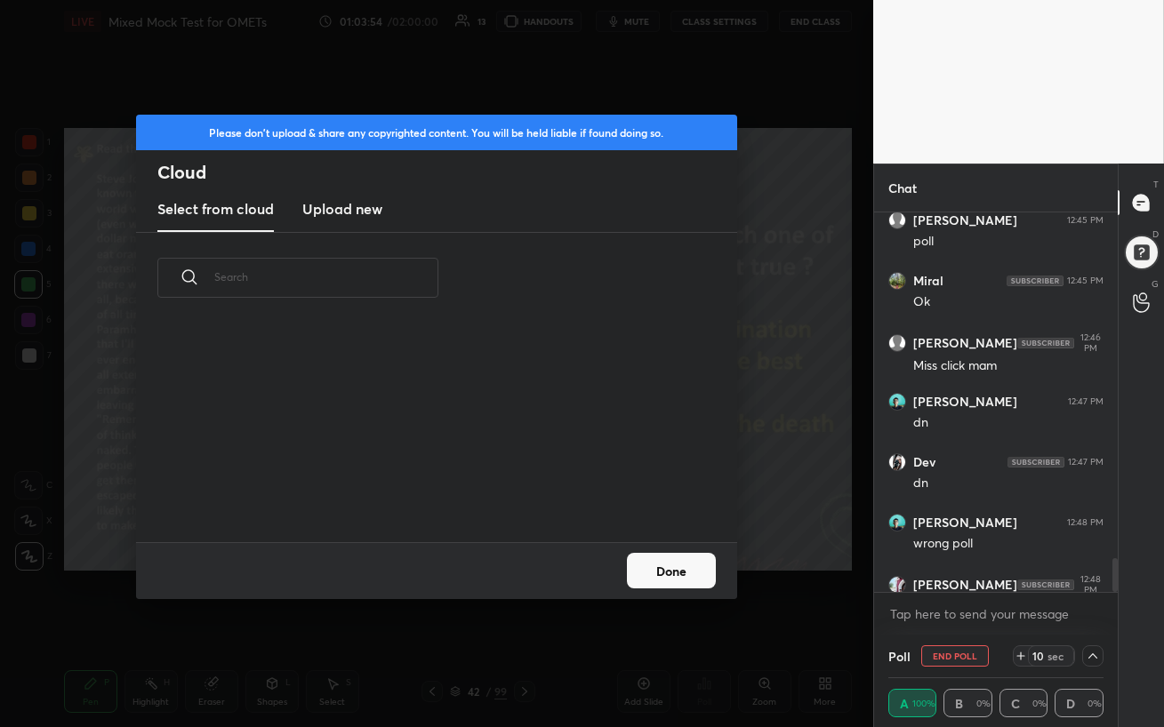
click at [343, 208] on h3 "Upload new" at bounding box center [342, 208] width 80 height 21
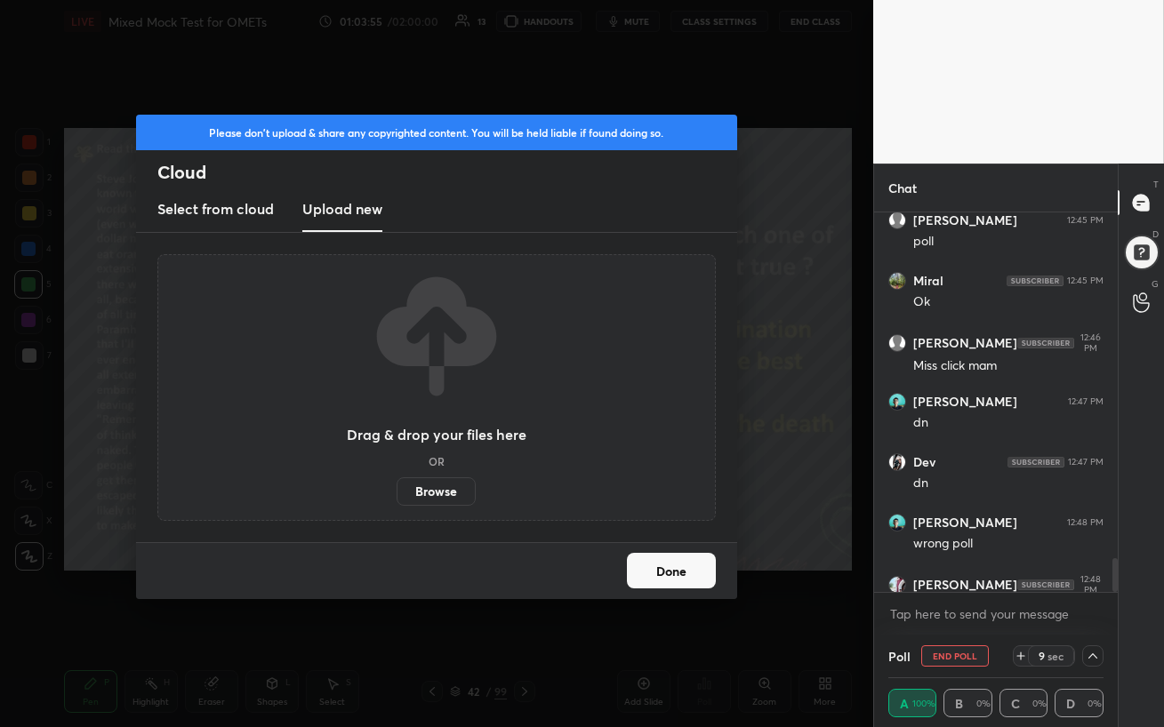
click at [436, 494] on label "Browse" at bounding box center [436, 492] width 79 height 28
click at [397, 494] on input "Browse" at bounding box center [397, 492] width 0 height 28
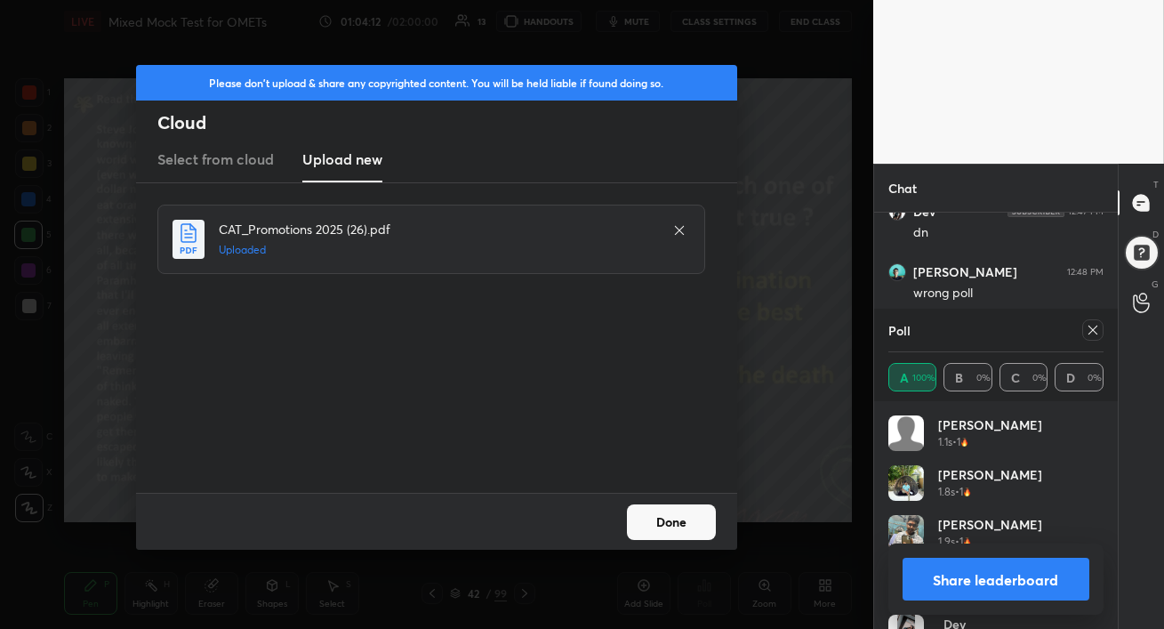
click at [669, 523] on button "Done" at bounding box center [671, 522] width 89 height 36
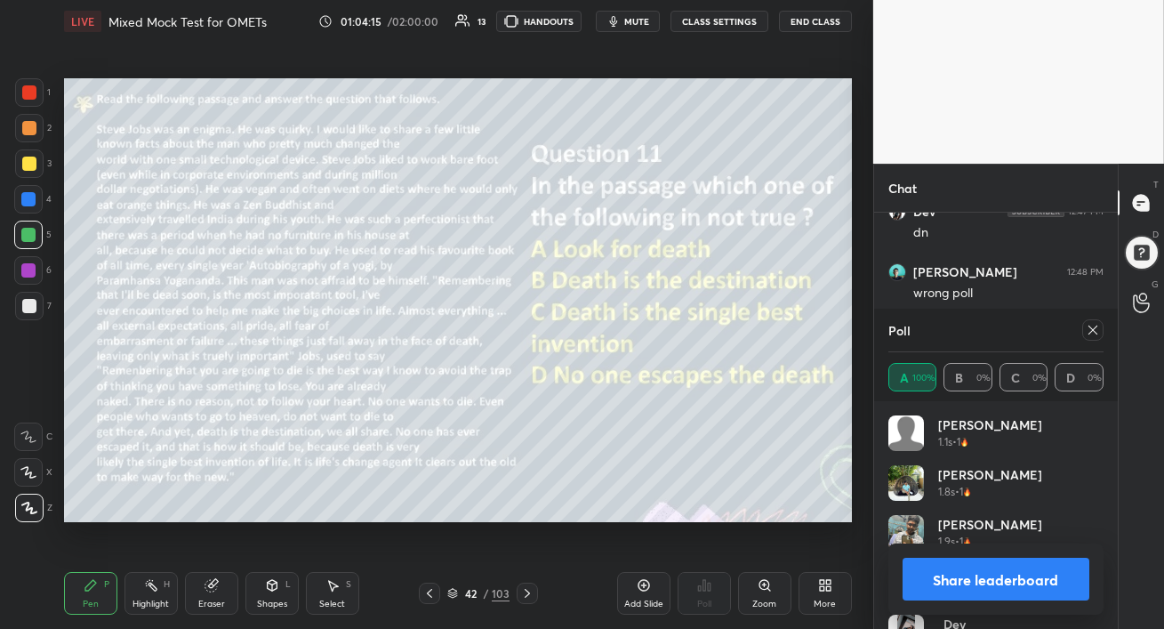
click at [1094, 334] on icon at bounding box center [1093, 330] width 14 height 14
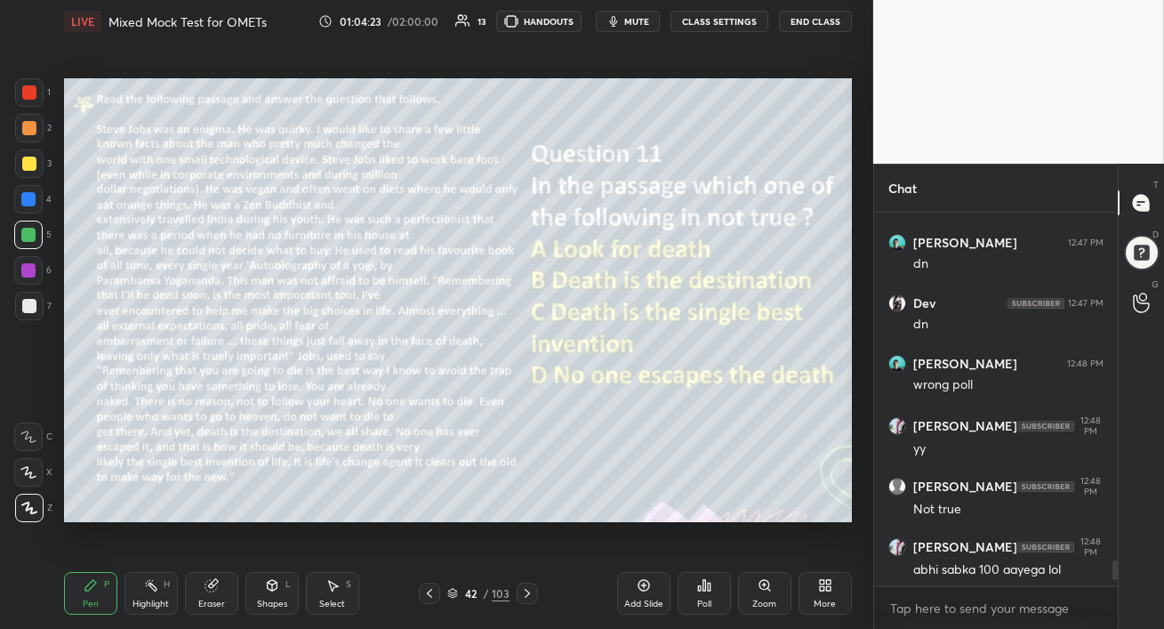
click at [37, 197] on div at bounding box center [28, 199] width 28 height 28
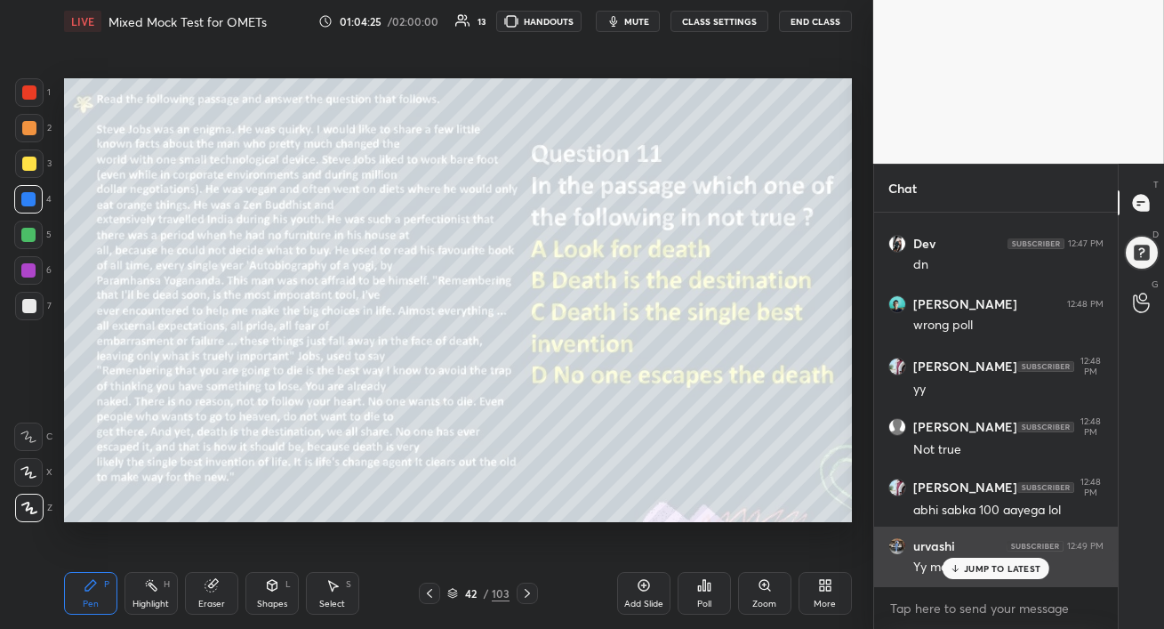
click at [956, 566] on icon at bounding box center [956, 568] width 12 height 11
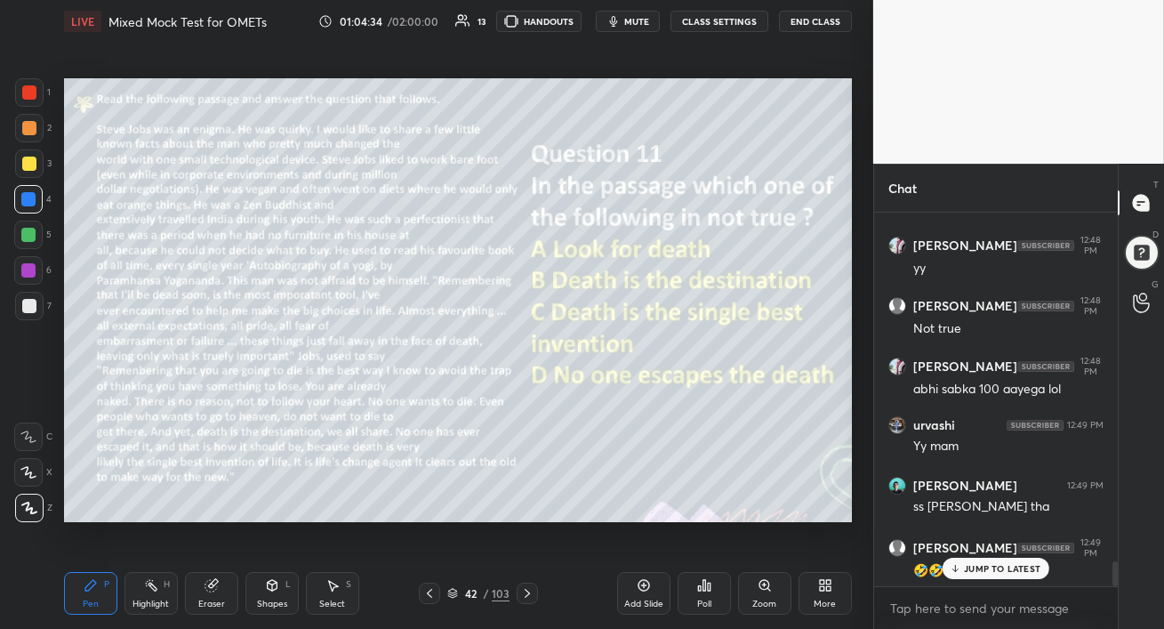
drag, startPoint x: 527, startPoint y: 592, endPoint x: 530, endPoint y: 629, distance: 36.6
click at [530, 628] on div "Pen P Highlight H Eraser Shapes L Select S 42 / 103 Add Slide Poll Zoom More" at bounding box center [458, 593] width 788 height 71
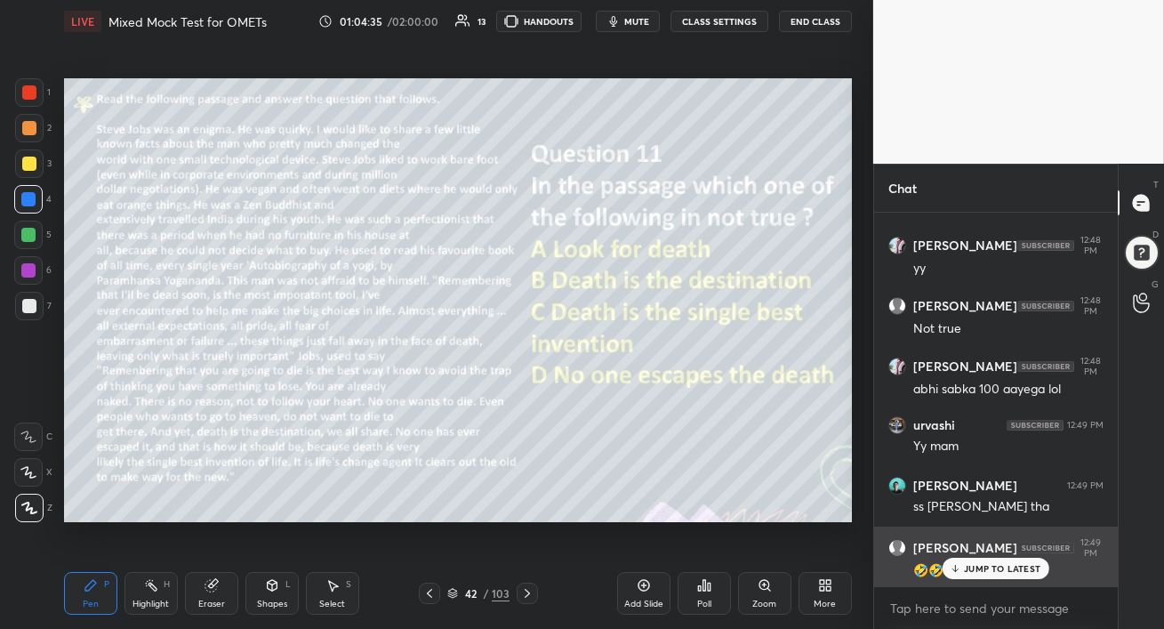
click at [954, 569] on icon at bounding box center [956, 568] width 12 height 11
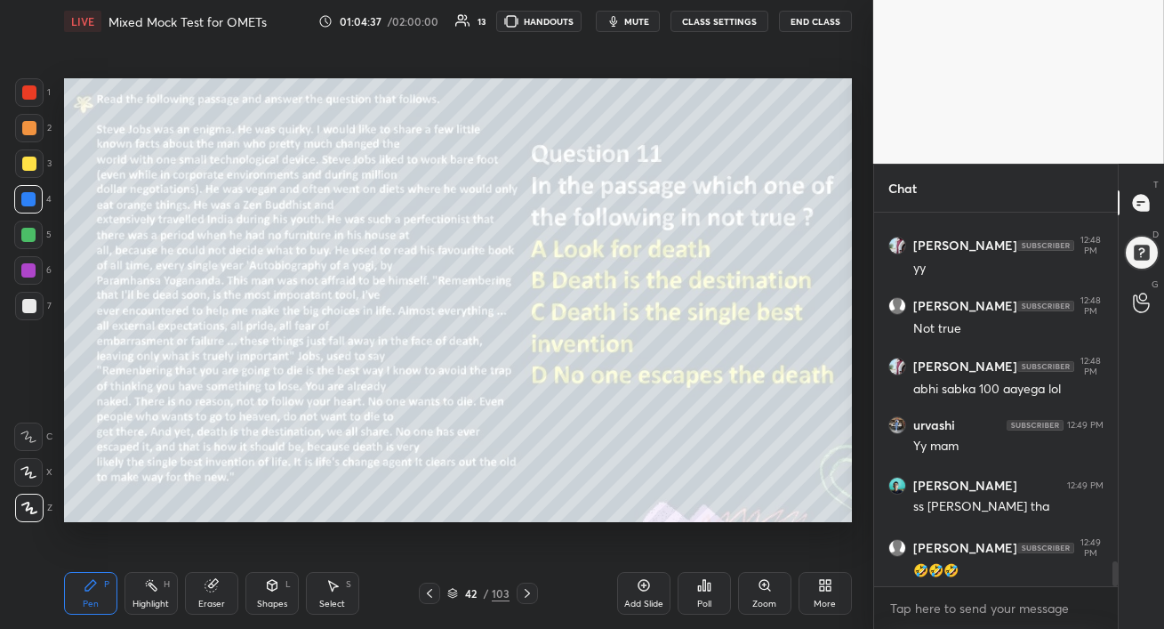
drag, startPoint x: 526, startPoint y: 595, endPoint x: 522, endPoint y: 629, distance: 34.1
click at [522, 628] on div "Pen P Highlight H Eraser Shapes L Select S 42 / 103 Add Slide Poll Zoom More" at bounding box center [458, 593] width 788 height 71
drag, startPoint x: 527, startPoint y: 591, endPoint x: 536, endPoint y: 599, distance: 12.6
click at [537, 628] on div "Pen P Highlight H Eraser Shapes L Select S 42 / 103 Add Slide Poll Zoom More" at bounding box center [458, 593] width 788 height 71
click at [528, 591] on icon at bounding box center [527, 593] width 14 height 14
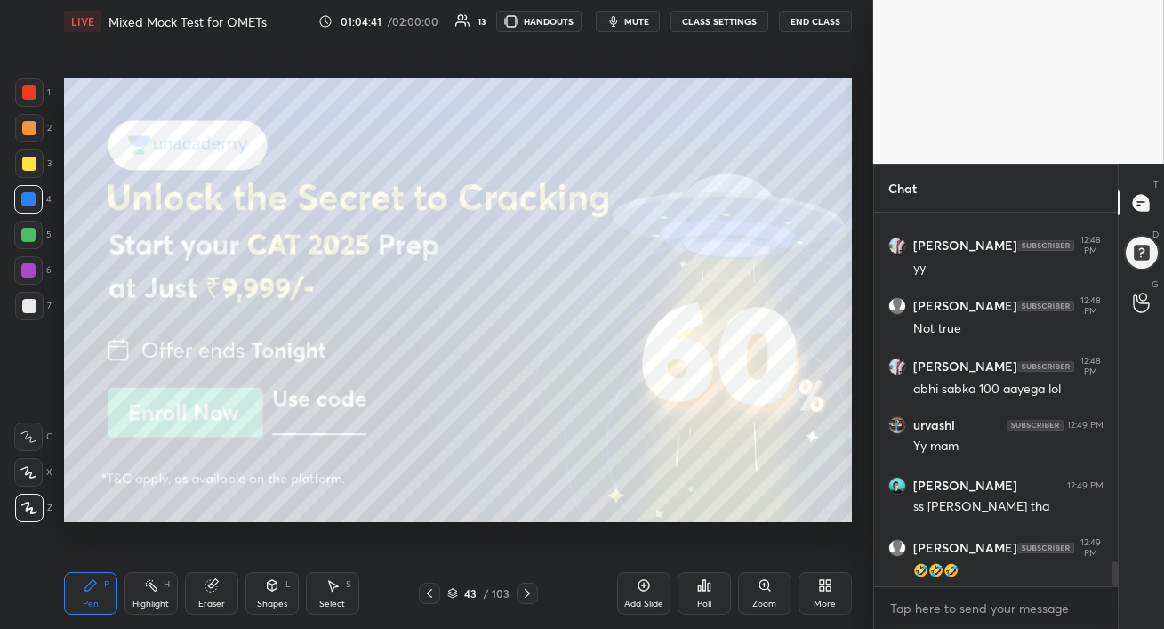
click at [29, 266] on div at bounding box center [28, 270] width 14 height 14
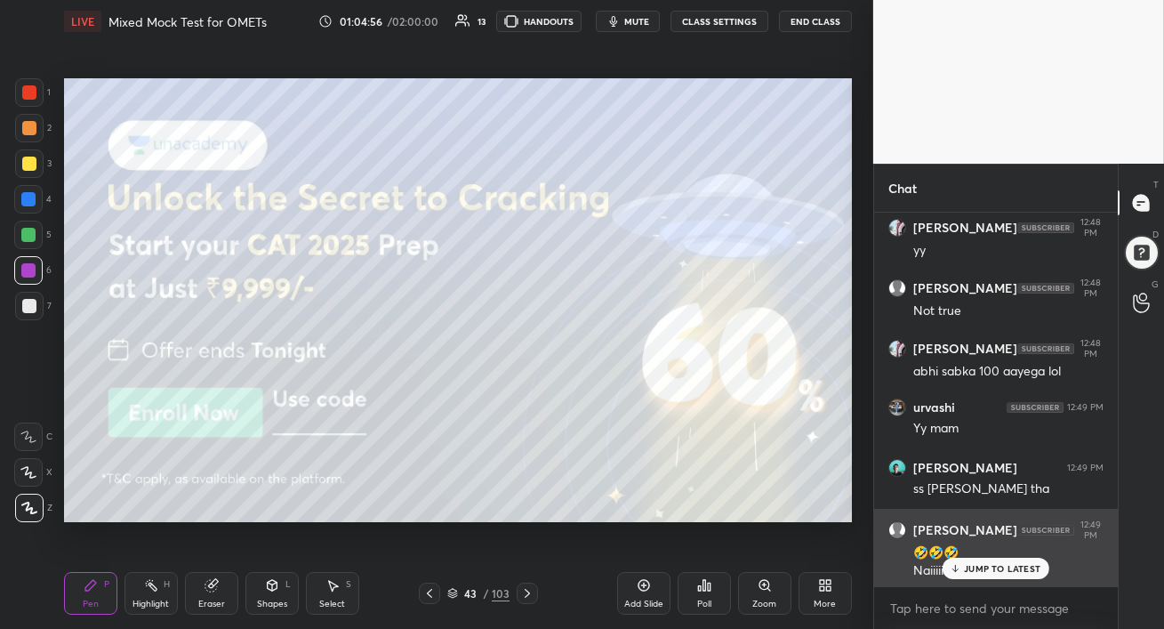
click at [964, 567] on div "JUMP TO LATEST" at bounding box center [996, 568] width 107 height 21
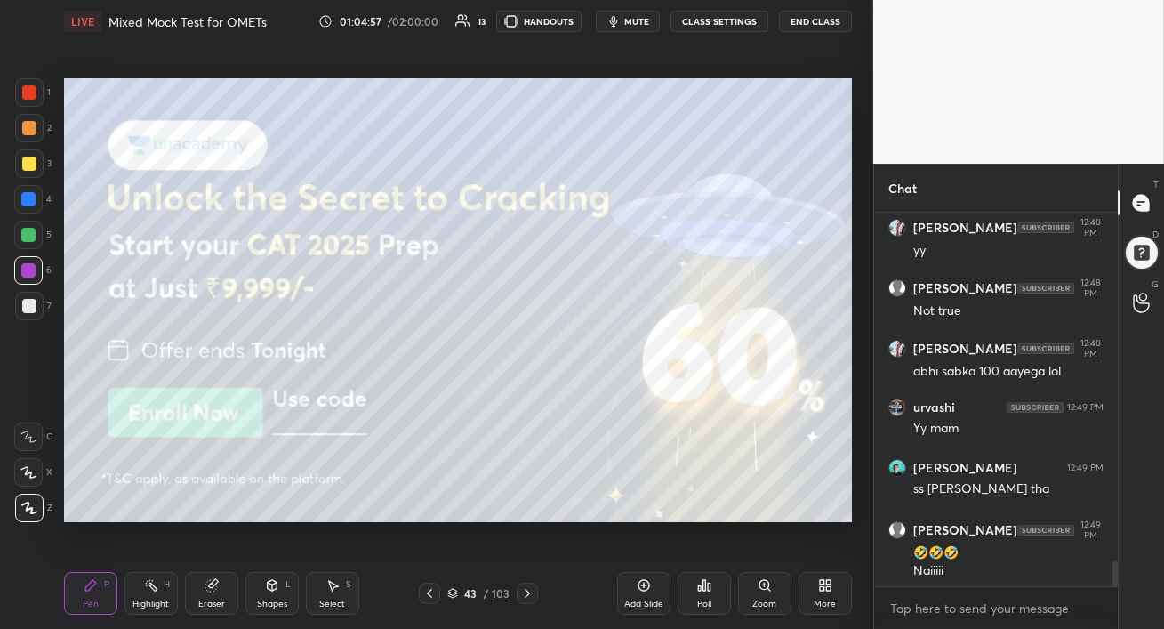
click at [526, 598] on icon at bounding box center [527, 593] width 14 height 14
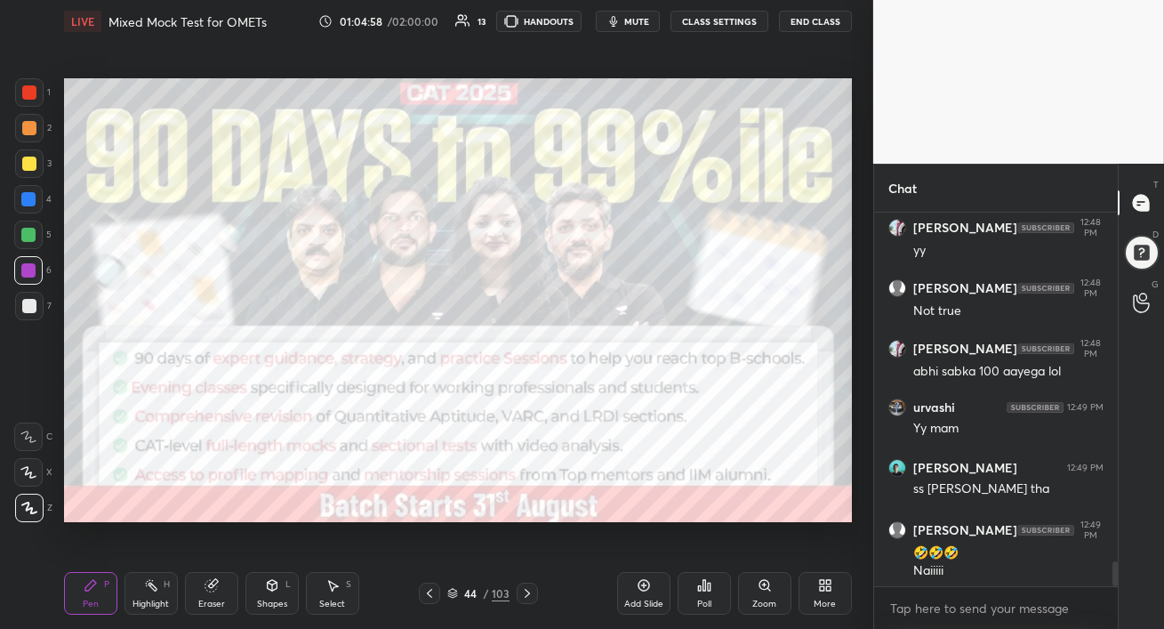
scroll to position [5256, 0]
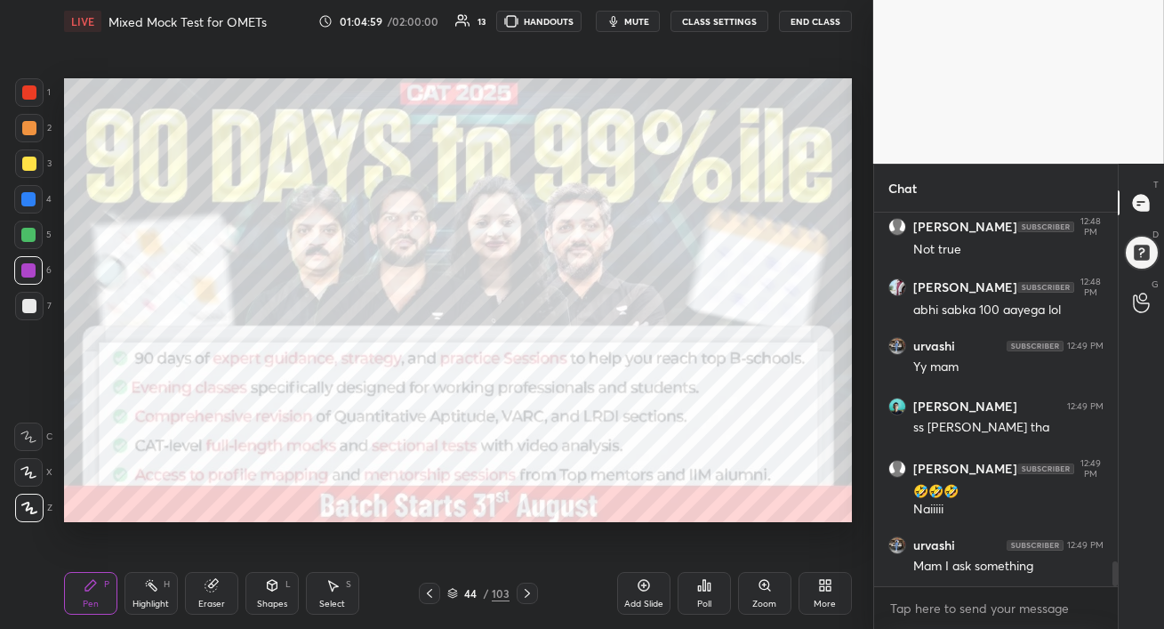
click at [28, 138] on div at bounding box center [29, 128] width 28 height 28
click at [494, 521] on div "Setting up your live class Poll for secs No correct answer Start poll" at bounding box center [458, 300] width 802 height 515
click at [528, 594] on icon at bounding box center [527, 593] width 14 height 14
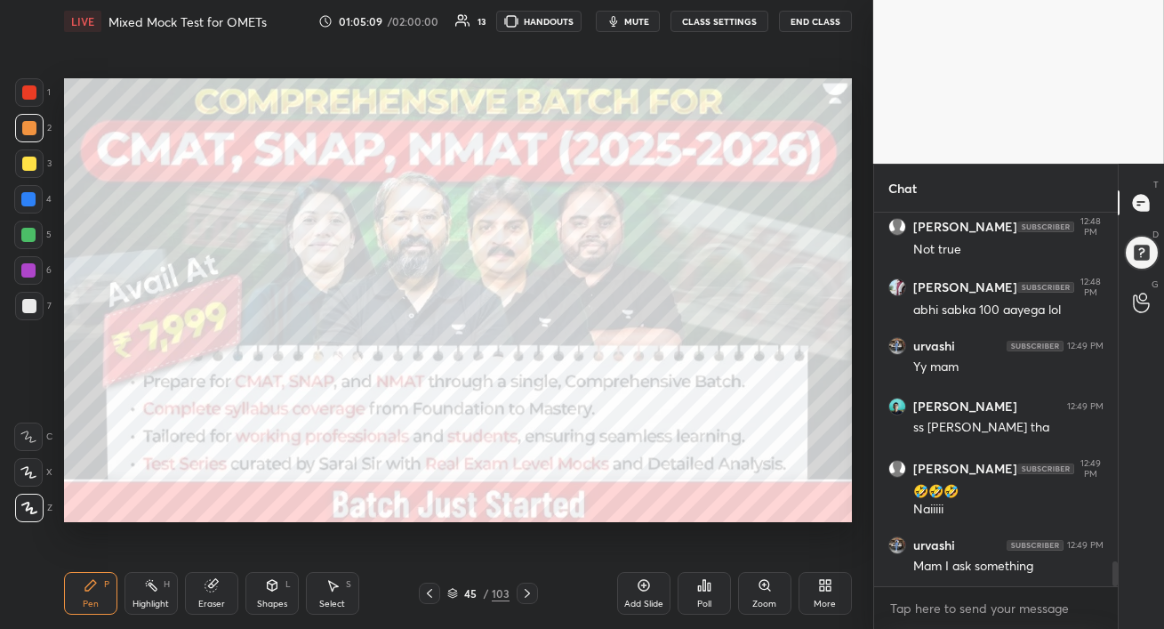
click at [26, 130] on div at bounding box center [29, 128] width 14 height 14
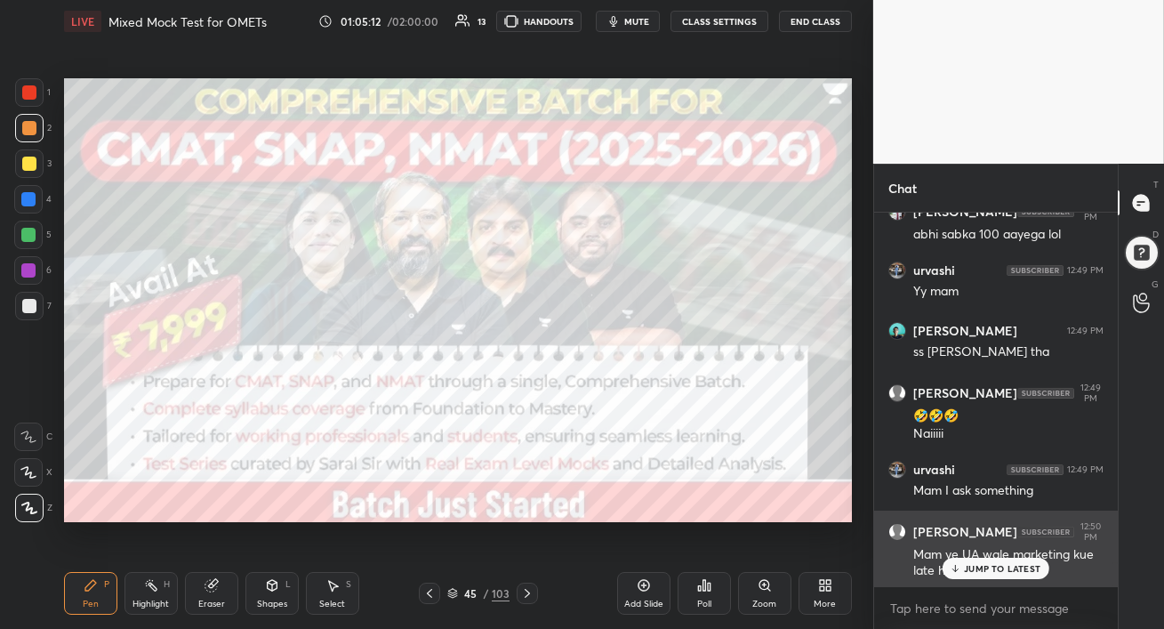
click at [994, 577] on div "JUMP TO LATEST" at bounding box center [996, 568] width 107 height 21
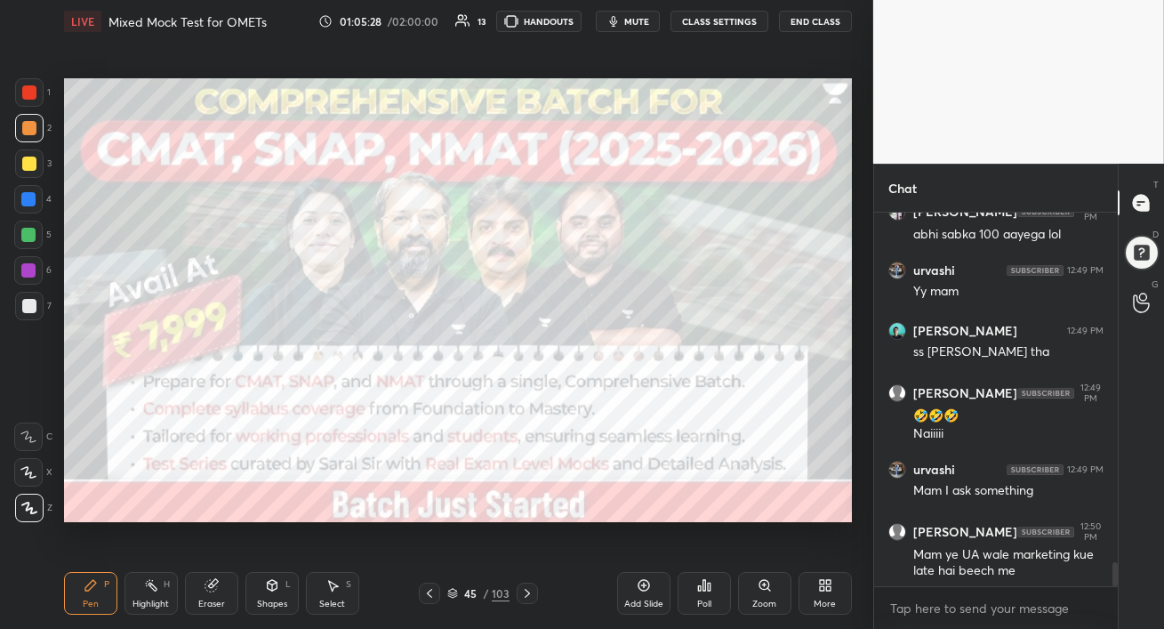
click at [29, 278] on div at bounding box center [28, 270] width 28 height 28
click at [37, 241] on div at bounding box center [28, 235] width 28 height 28
click at [26, 197] on div at bounding box center [28, 199] width 14 height 14
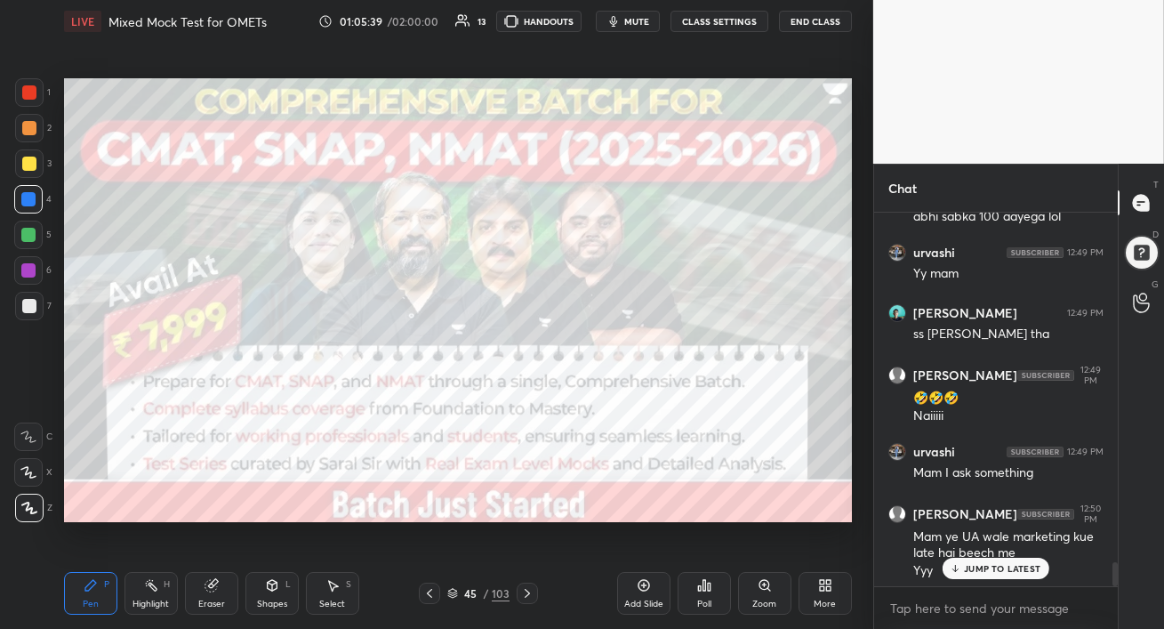
click at [977, 560] on div "JUMP TO LATEST" at bounding box center [996, 568] width 107 height 21
click at [26, 280] on div at bounding box center [28, 270] width 28 height 28
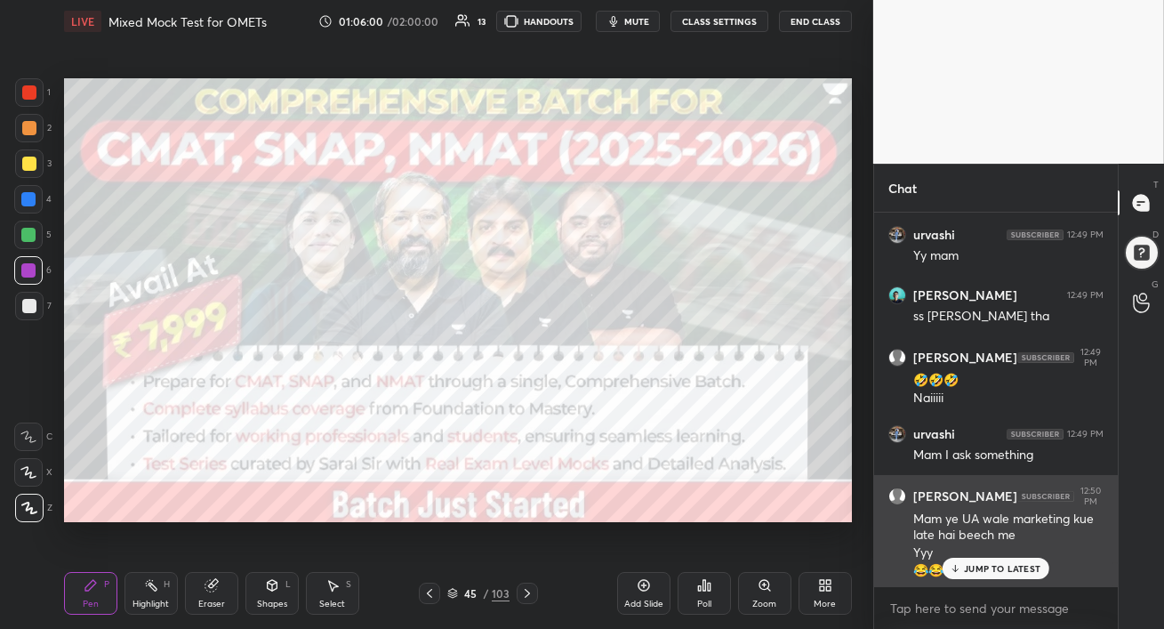
click at [983, 573] on div "JUMP TO LATEST" at bounding box center [996, 568] width 107 height 21
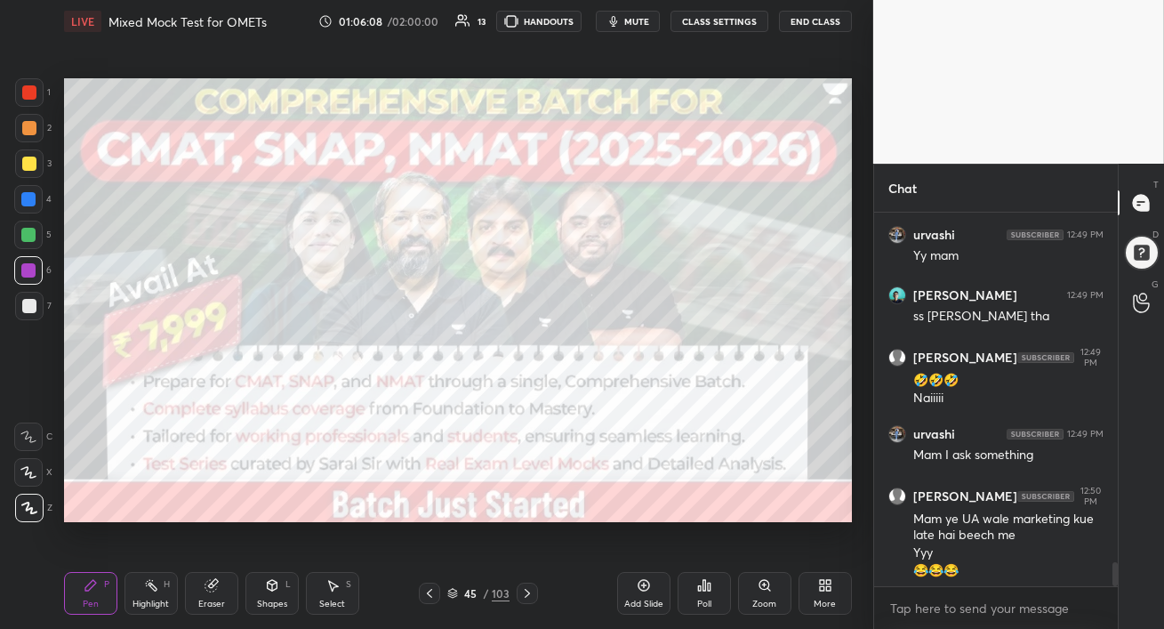
click at [531, 594] on icon at bounding box center [527, 593] width 14 height 14
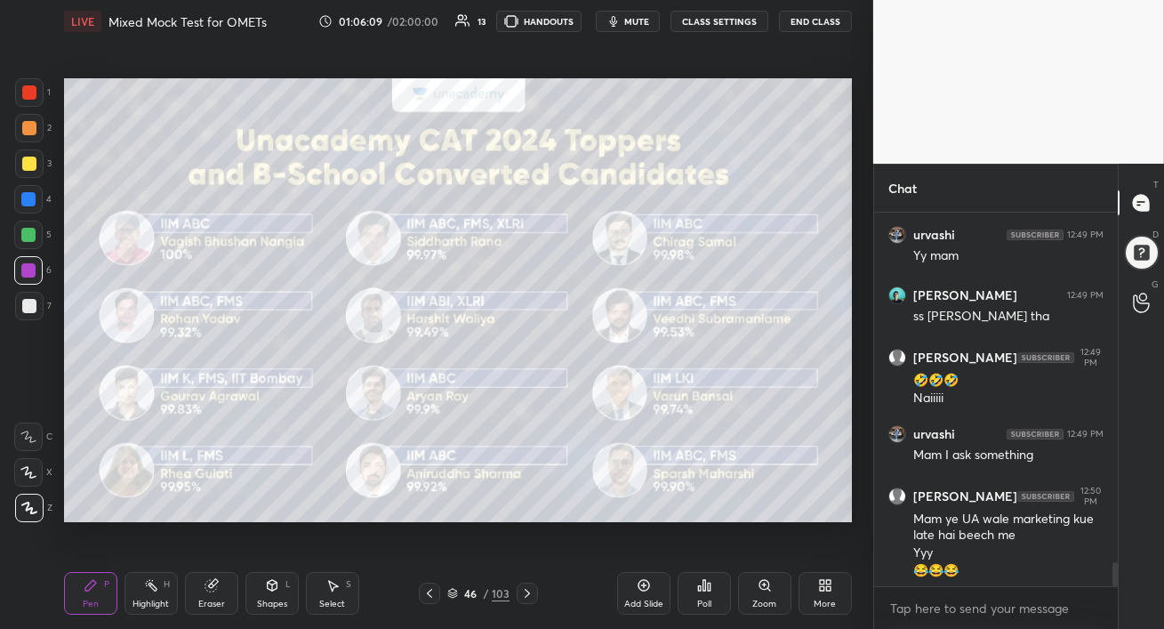
click at [530, 595] on icon at bounding box center [527, 593] width 14 height 14
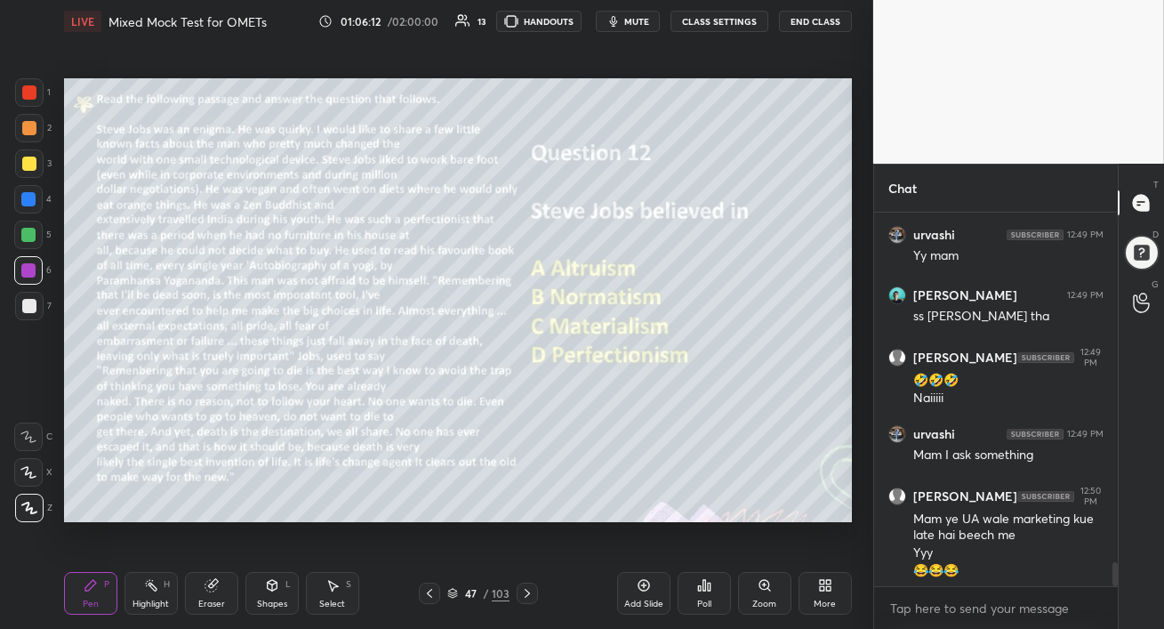
click at [27, 225] on div at bounding box center [28, 235] width 28 height 28
click at [29, 308] on div at bounding box center [29, 306] width 14 height 14
click at [25, 194] on div at bounding box center [28, 199] width 14 height 14
click at [31, 158] on div at bounding box center [29, 164] width 14 height 14
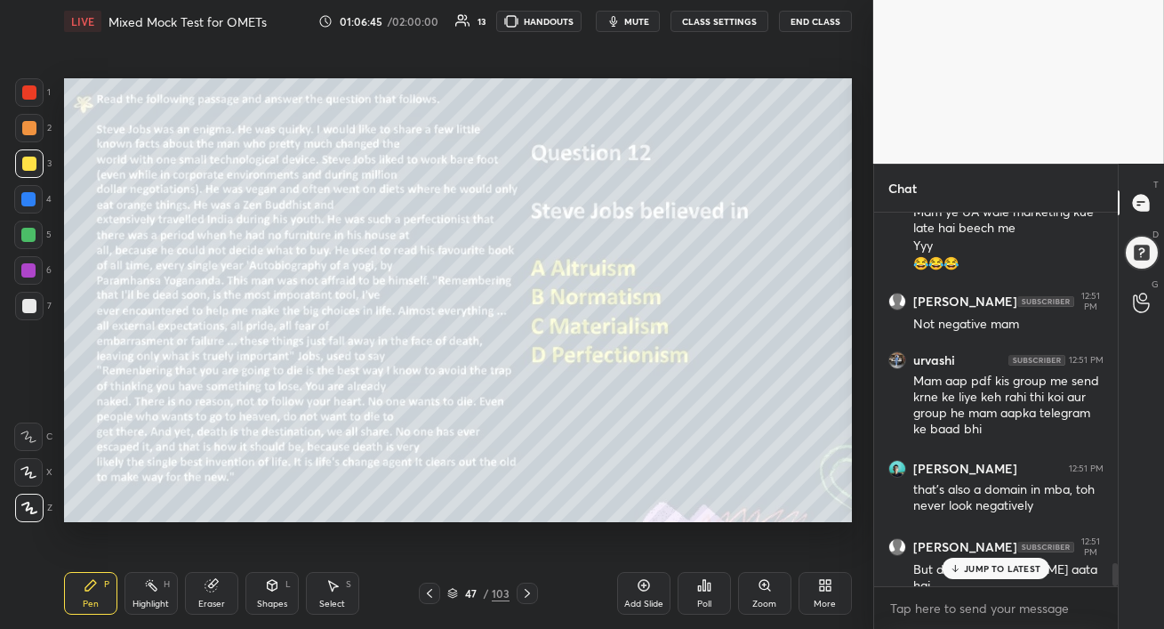
scroll to position [5749, 0]
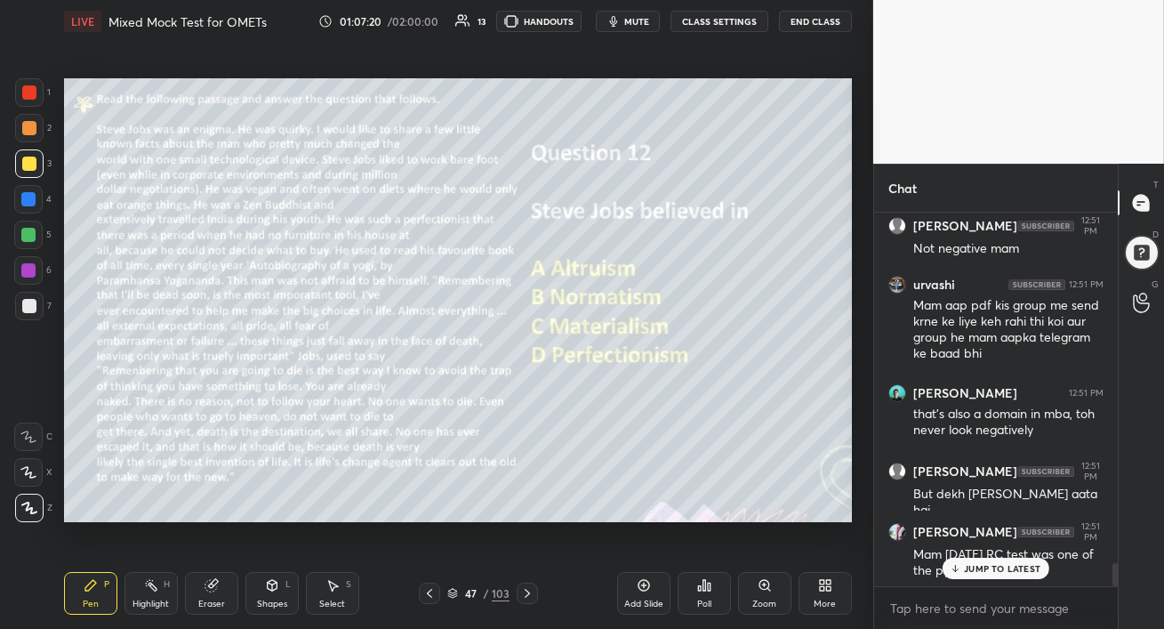
click at [980, 571] on p "JUMP TO LATEST" at bounding box center [1002, 568] width 76 height 11
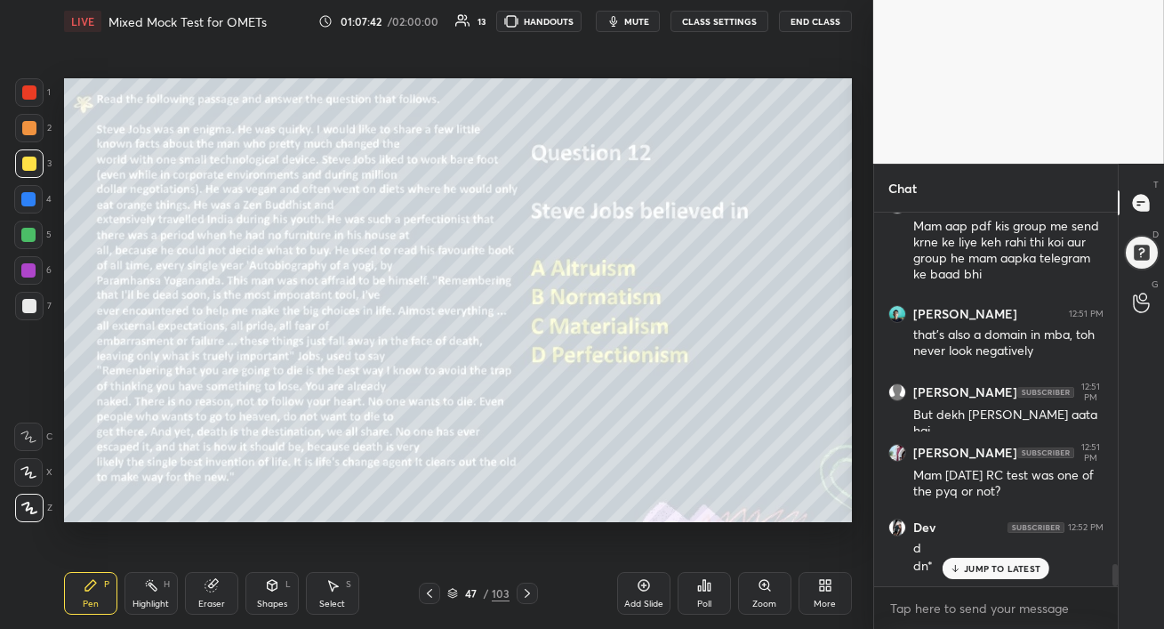
scroll to position [5888, 0]
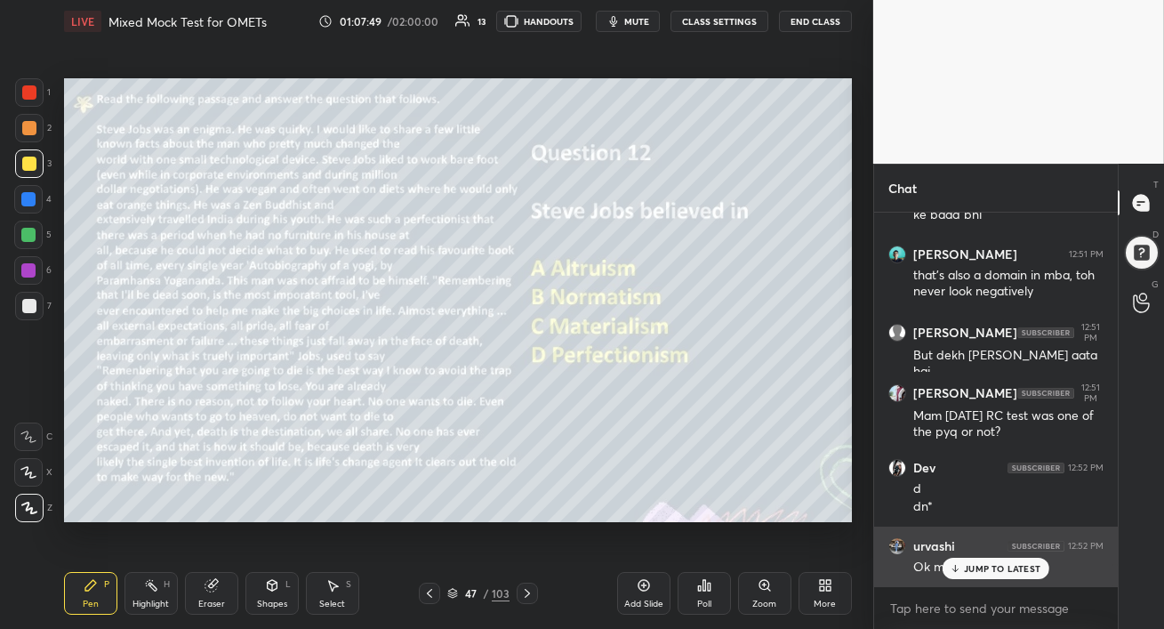
click at [985, 569] on p "JUMP TO LATEST" at bounding box center [1002, 568] width 76 height 11
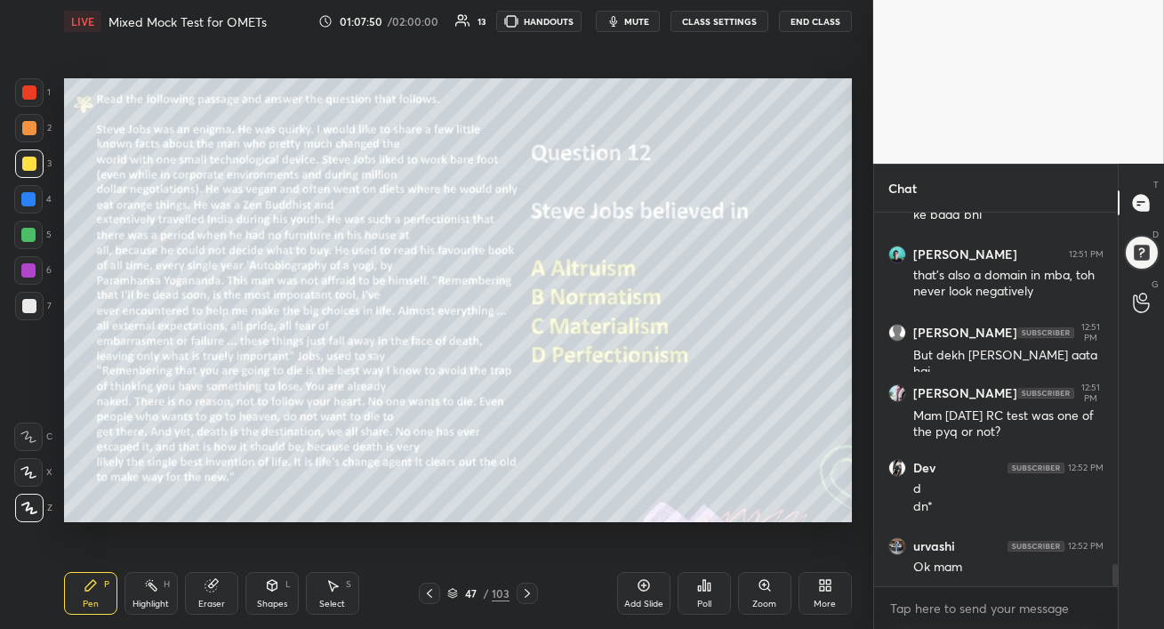
click at [28, 243] on div at bounding box center [28, 235] width 28 height 28
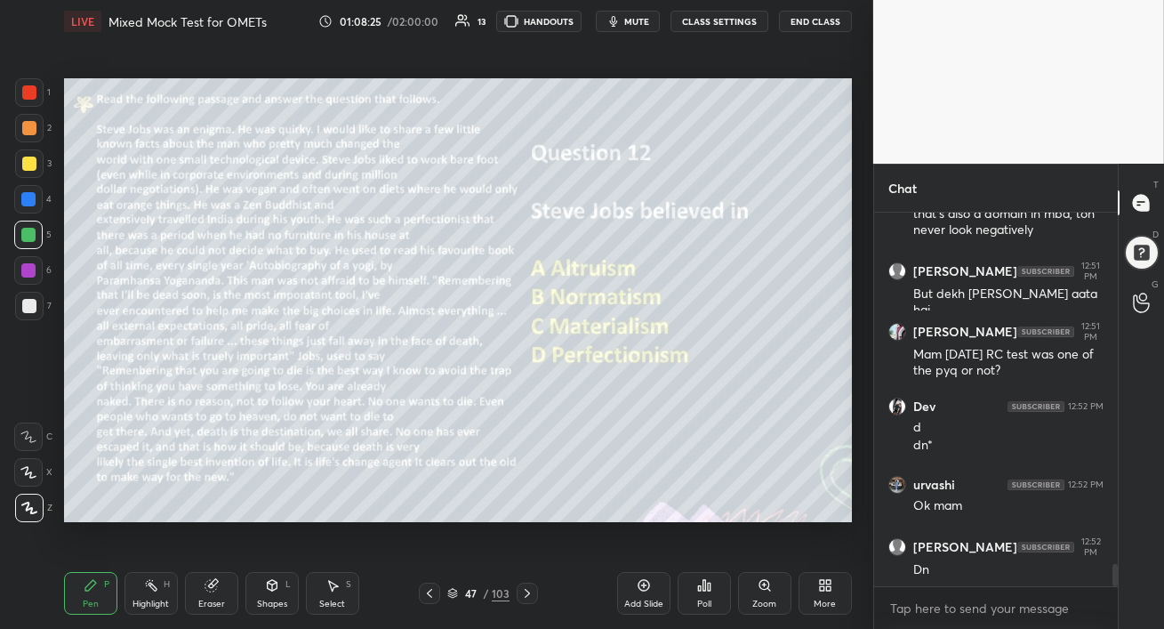
click at [704, 599] on div "Poll" at bounding box center [704, 603] width 14 height 9
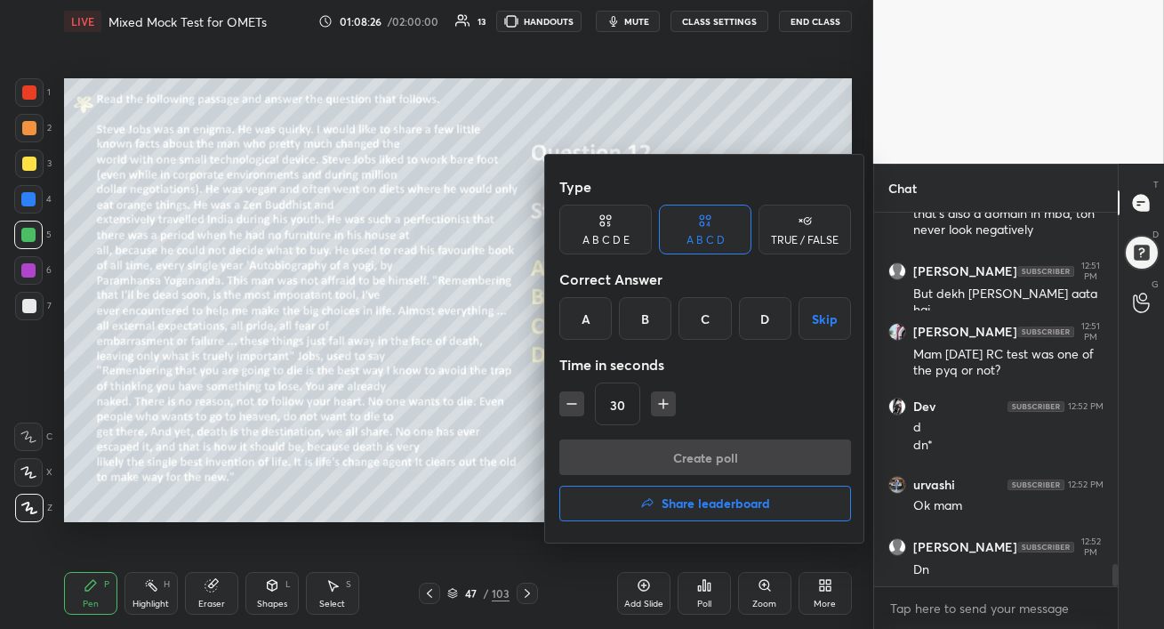
click at [759, 319] on div "D" at bounding box center [765, 318] width 52 height 43
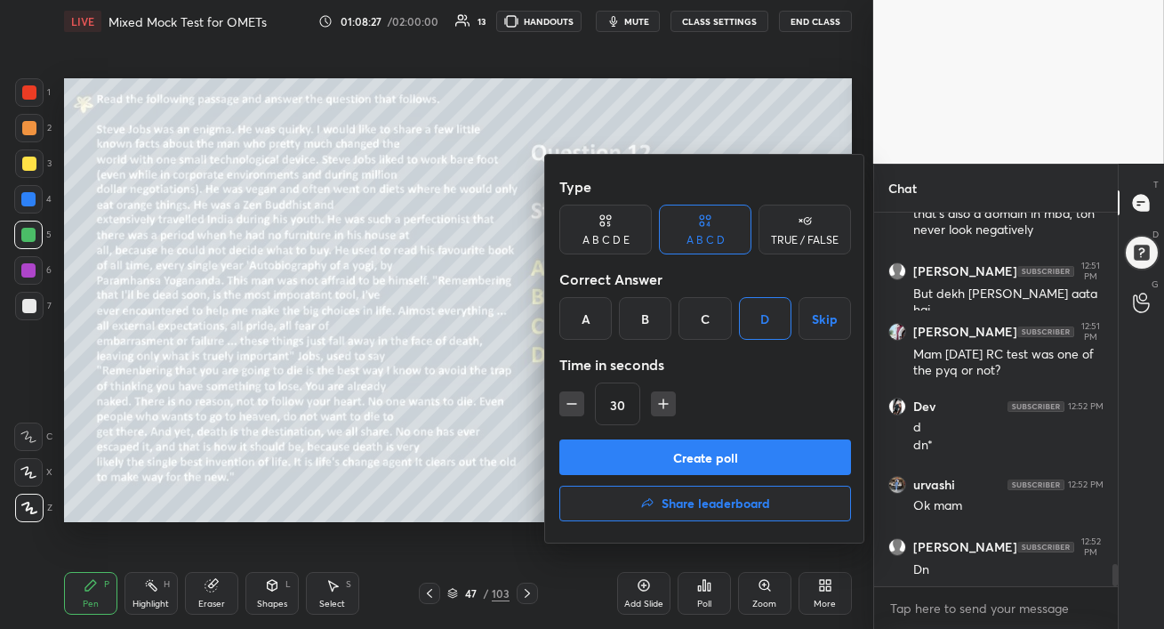
click at [719, 458] on button "Create poll" at bounding box center [705, 457] width 292 height 36
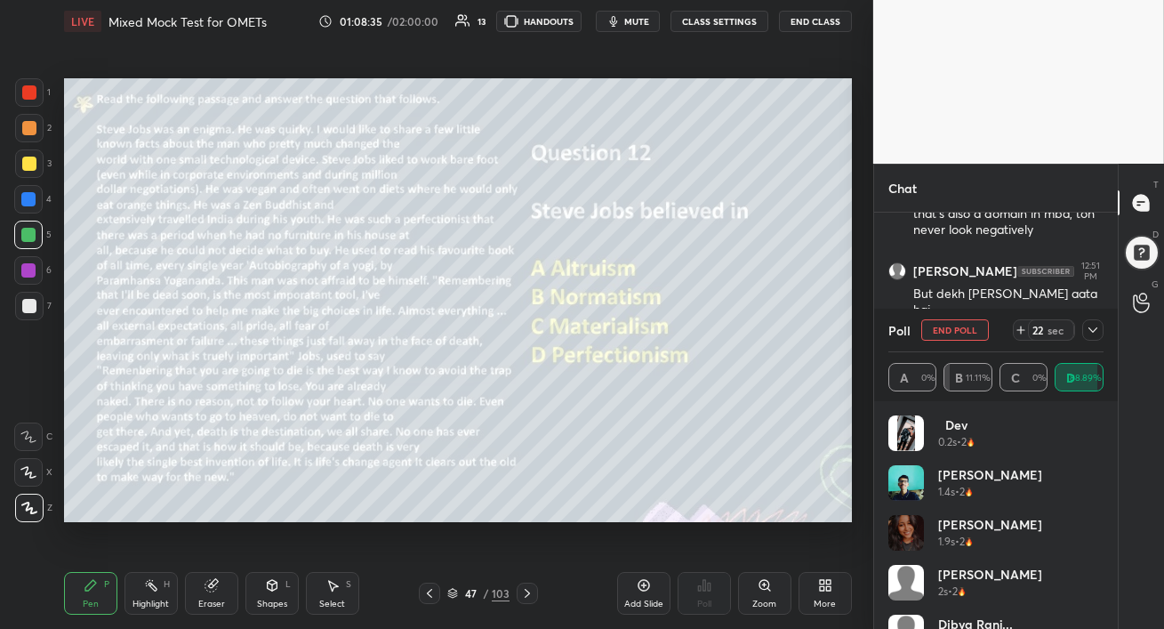
scroll to position [6102, 0]
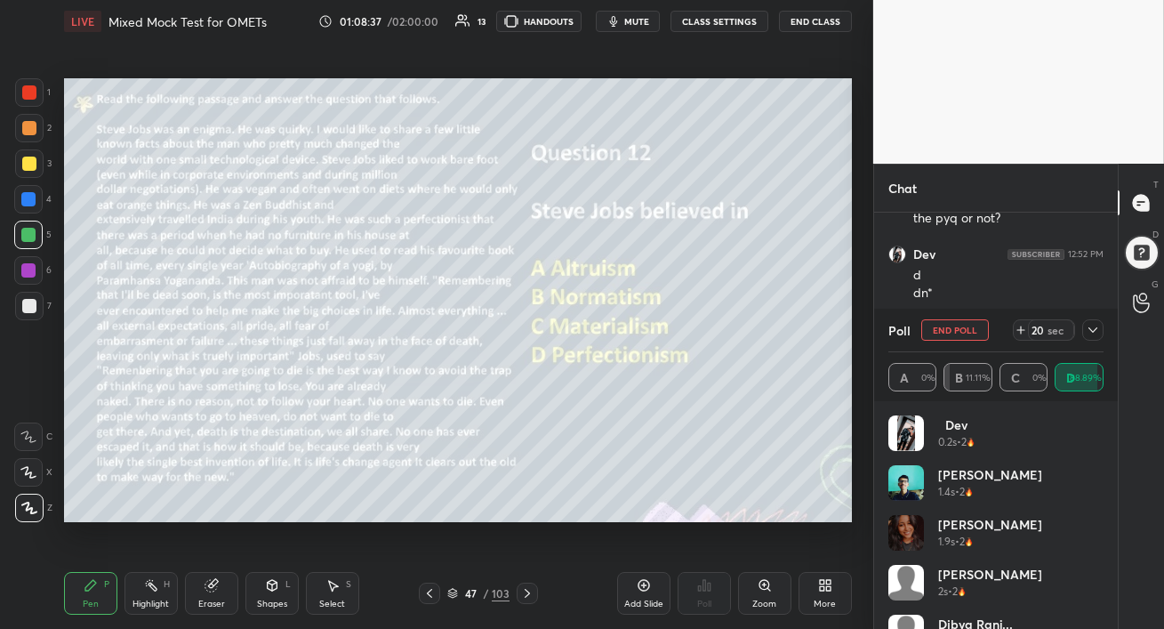
click at [1094, 331] on icon at bounding box center [1093, 330] width 14 height 14
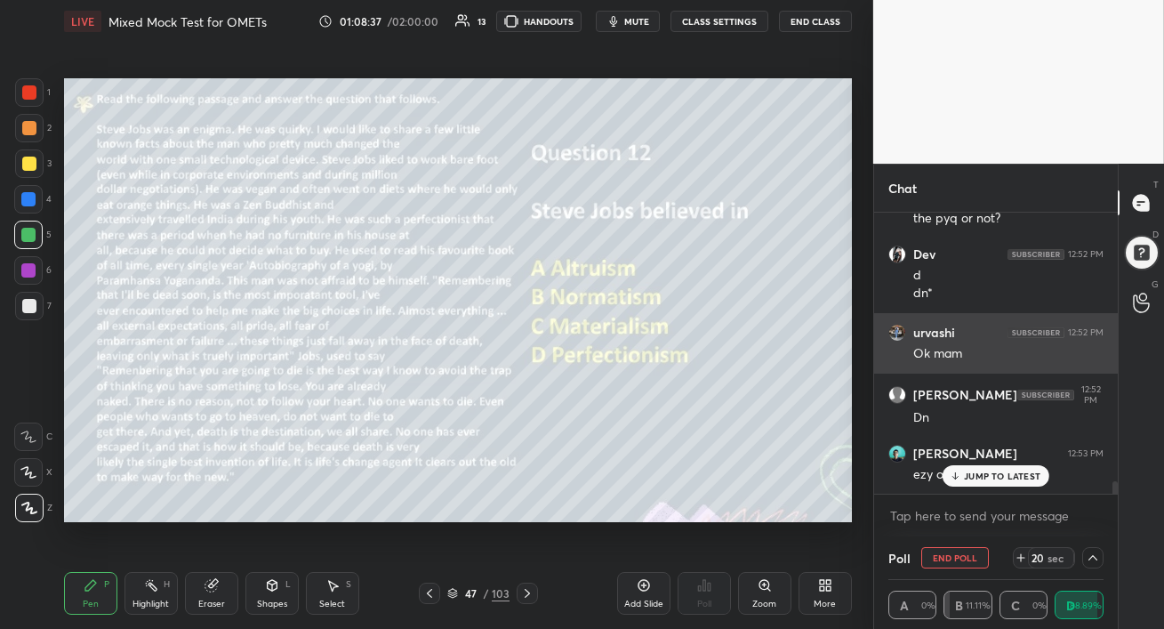
scroll to position [0, 5]
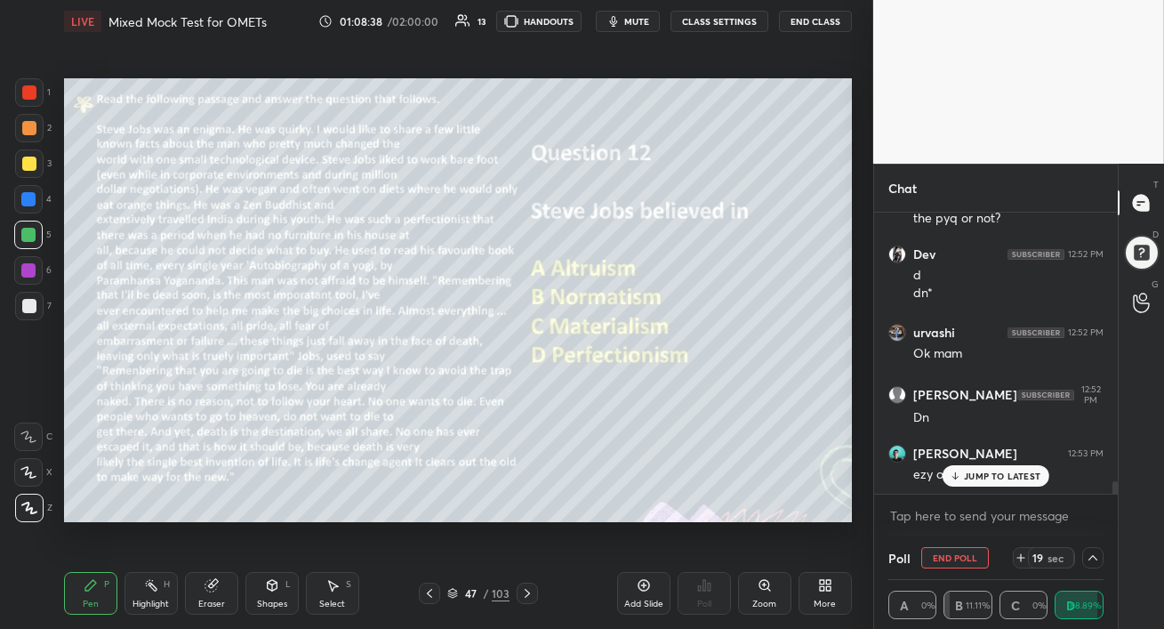
click at [979, 465] on div "[PERSON_NAME] 12:48 PM abhi sabka 100 aayega lol urvashi 12:49 PM Yy mam [PERSO…" at bounding box center [996, 353] width 244 height 281
click at [976, 477] on p "JUMP TO LATEST" at bounding box center [1002, 475] width 76 height 11
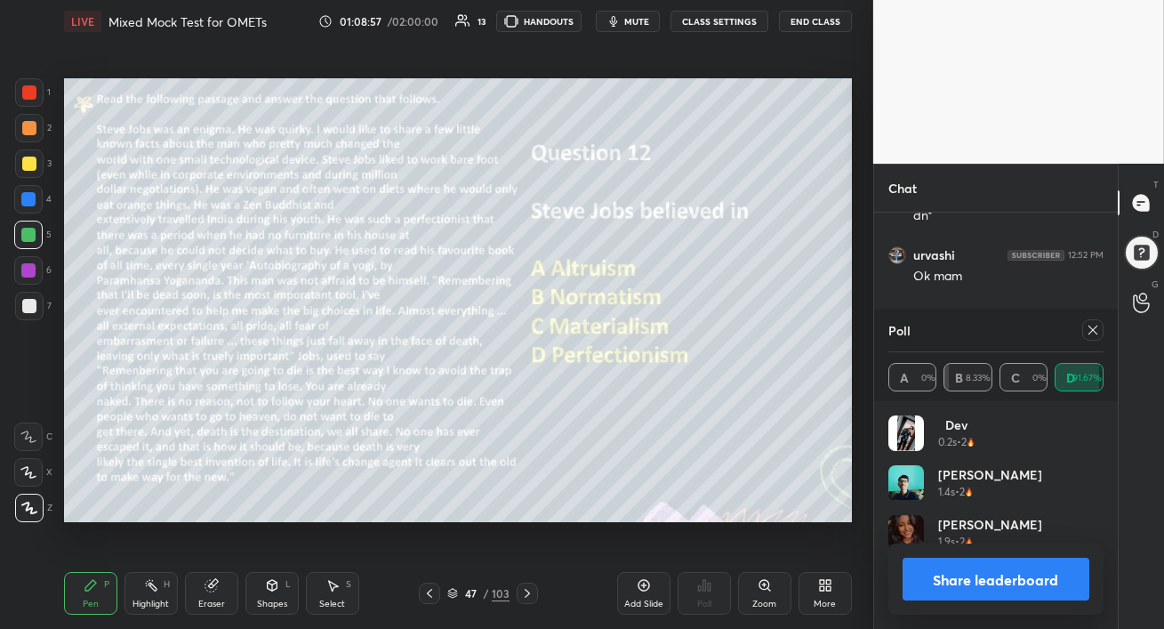
scroll to position [208, 210]
click at [1087, 334] on icon at bounding box center [1093, 330] width 14 height 14
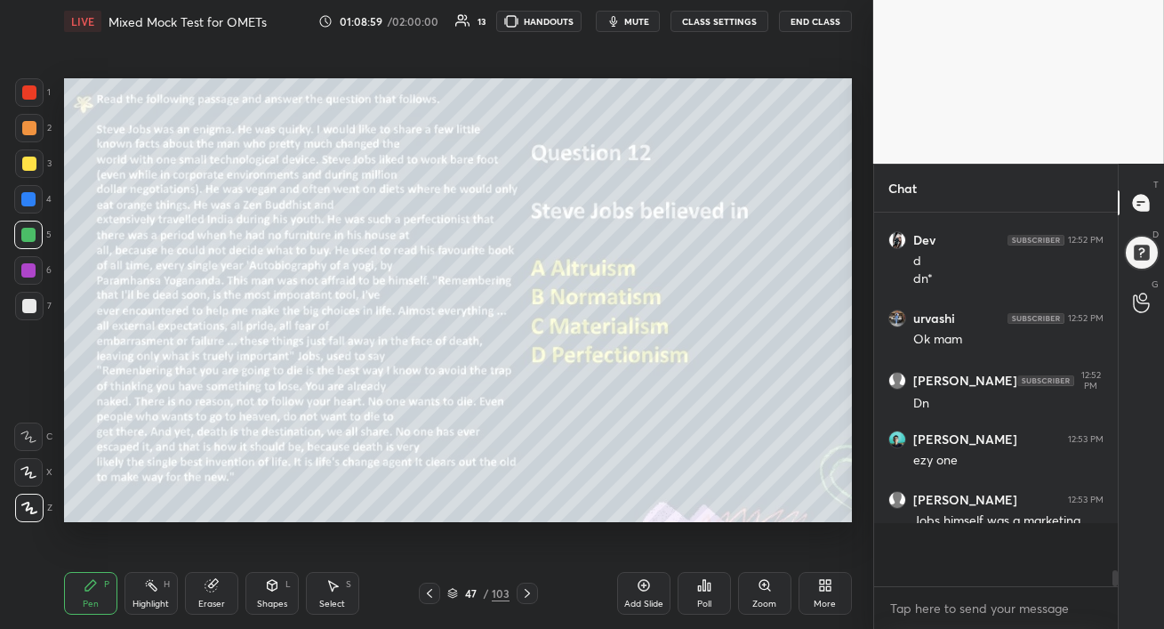
scroll to position [368, 238]
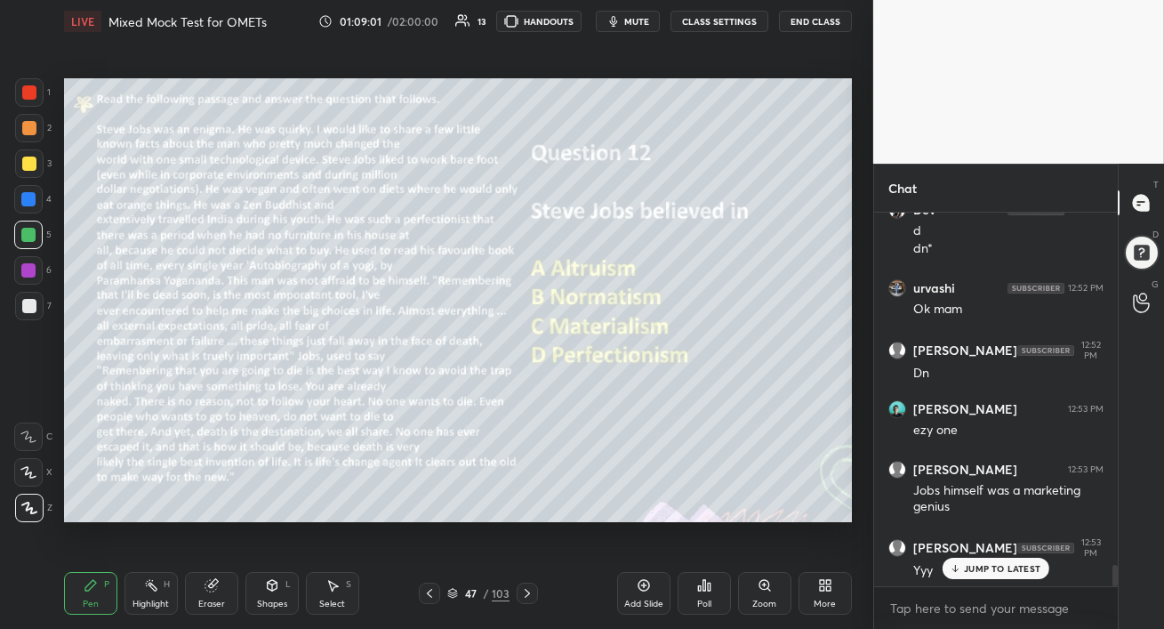
click at [948, 560] on div "JUMP TO LATEST" at bounding box center [996, 568] width 107 height 21
click at [25, 240] on div at bounding box center [28, 235] width 14 height 14
click at [527, 594] on icon at bounding box center [527, 593] width 5 height 9
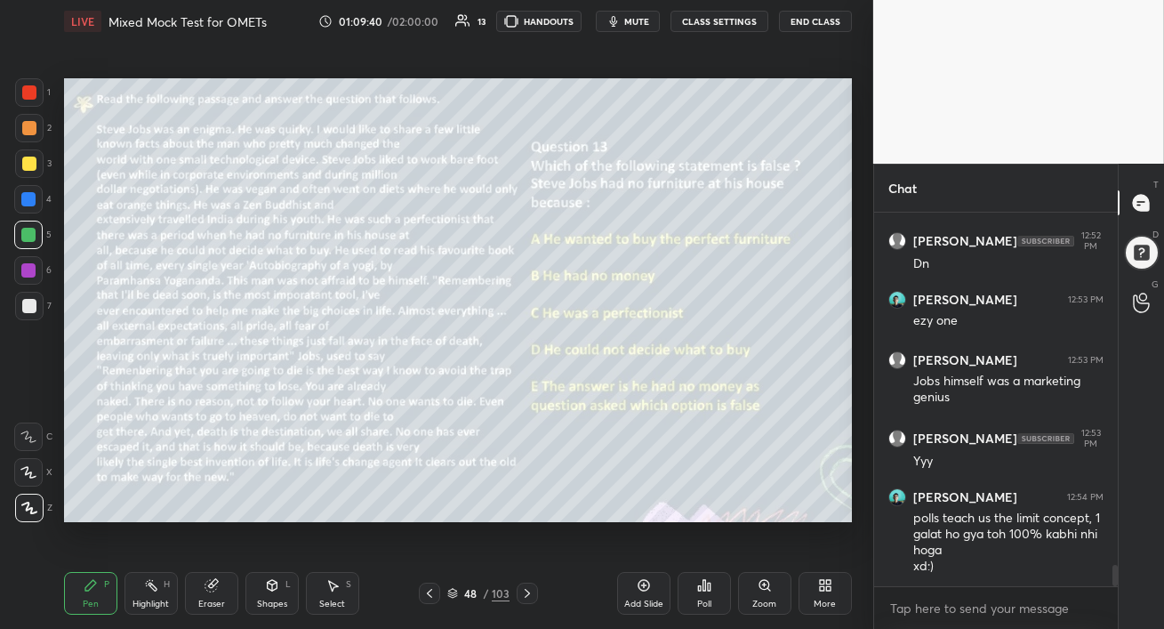
click at [635, 27] on button "mute" at bounding box center [628, 21] width 64 height 21
click at [641, 22] on span "unmute" at bounding box center [634, 21] width 38 height 12
click at [833, 596] on div "More" at bounding box center [825, 593] width 53 height 43
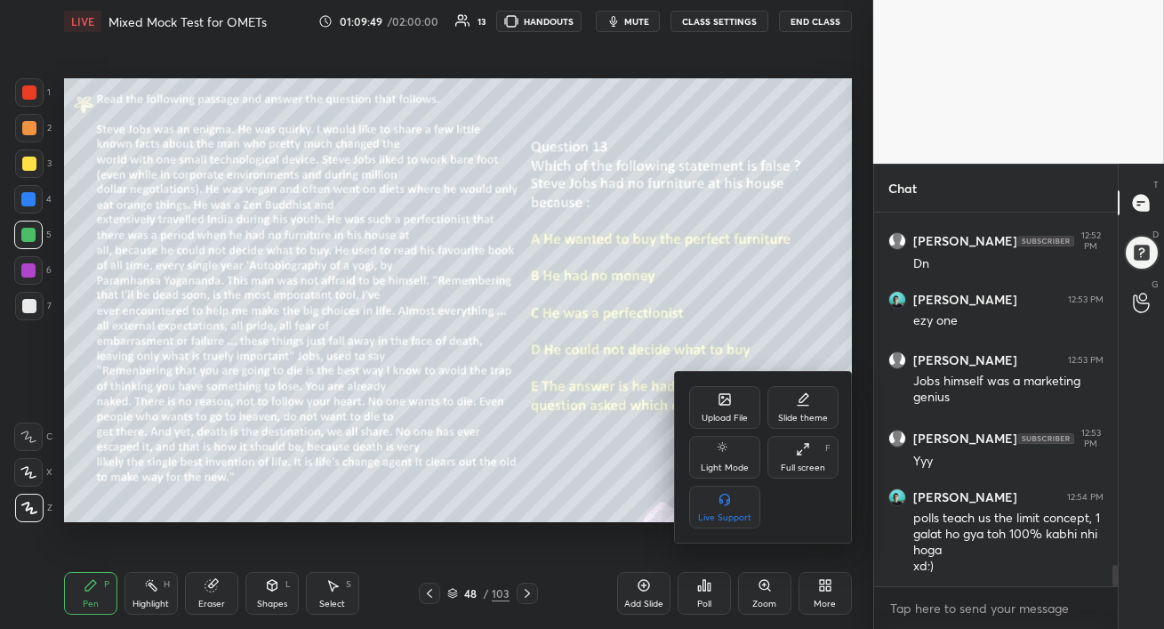
click at [807, 463] on div "Full screen" at bounding box center [803, 467] width 44 height 9
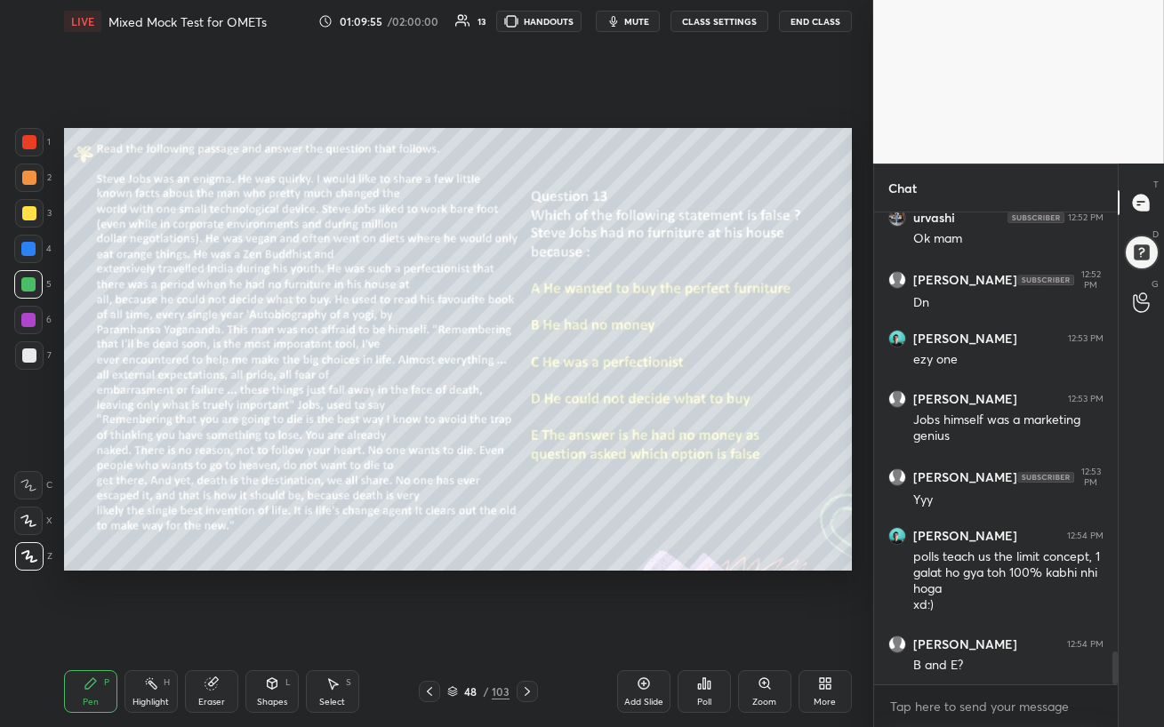
scroll to position [6278, 0]
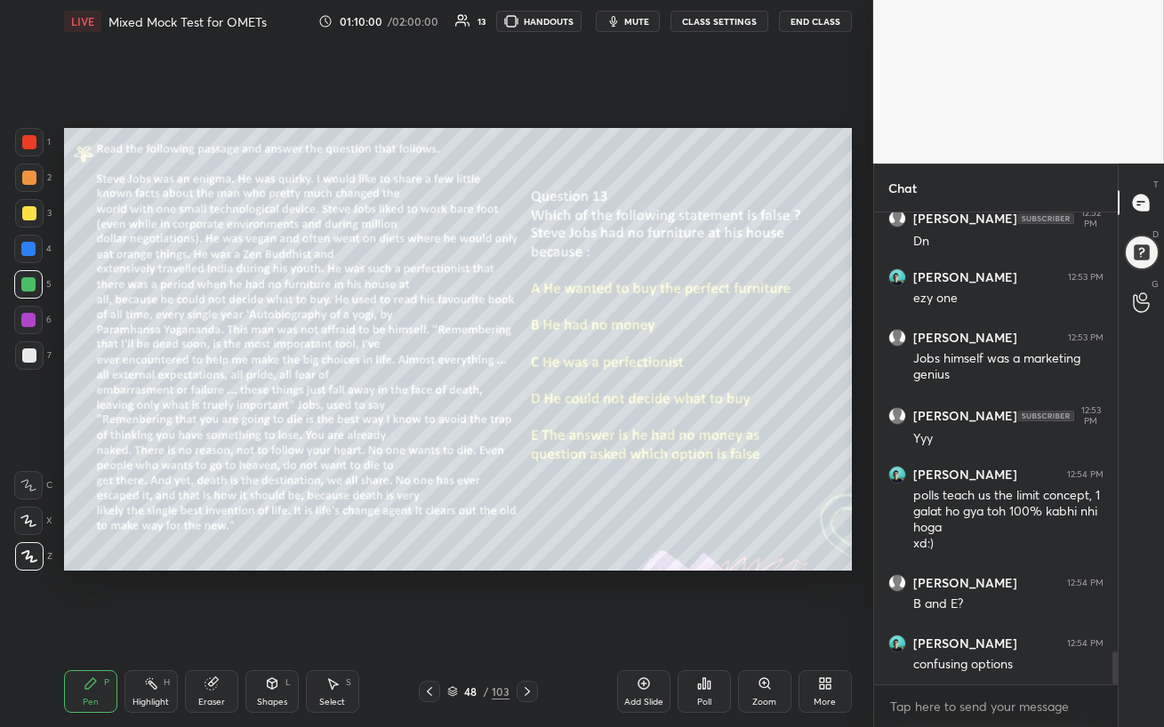
click at [703, 628] on div "Poll" at bounding box center [704, 692] width 53 height 43
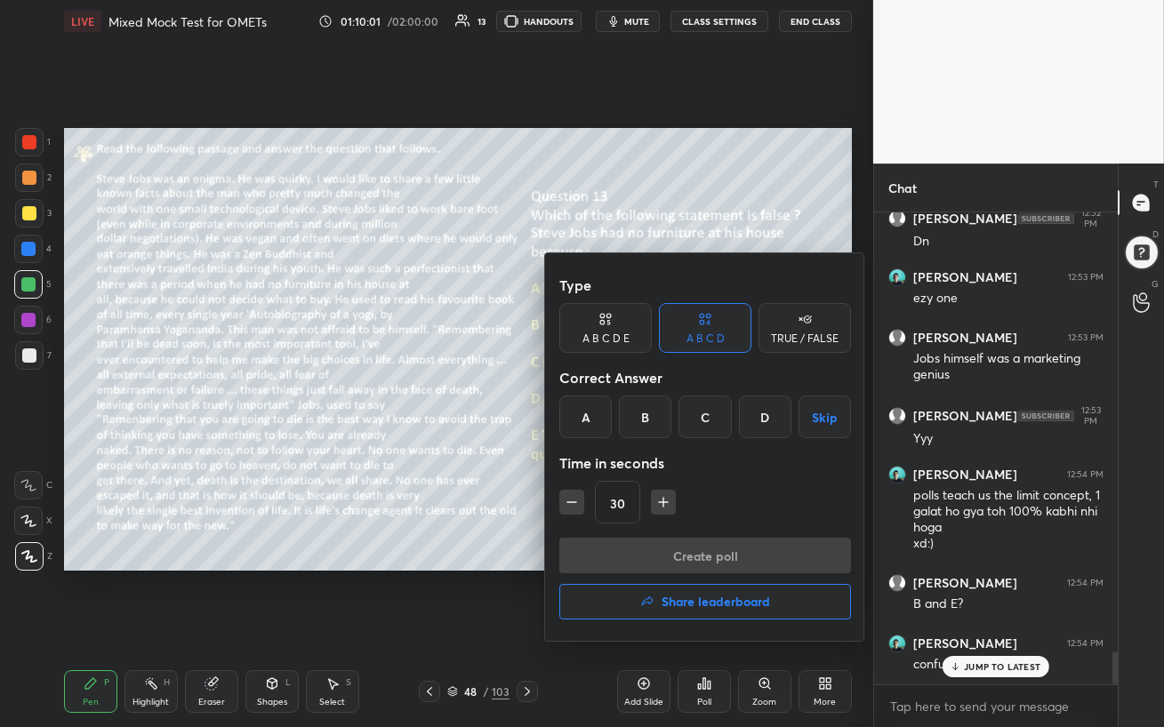
scroll to position [6337, 0]
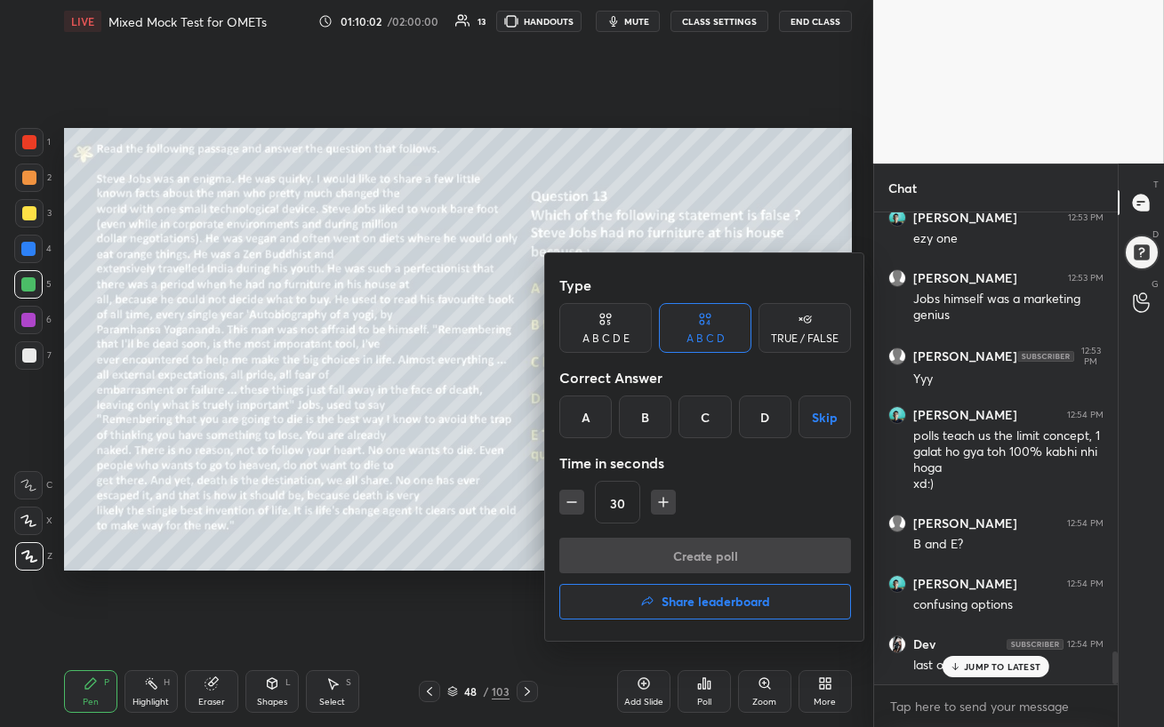
click at [603, 343] on div "A B C D E" at bounding box center [605, 338] width 47 height 11
click at [687, 424] on div "C" at bounding box center [680, 417] width 43 height 43
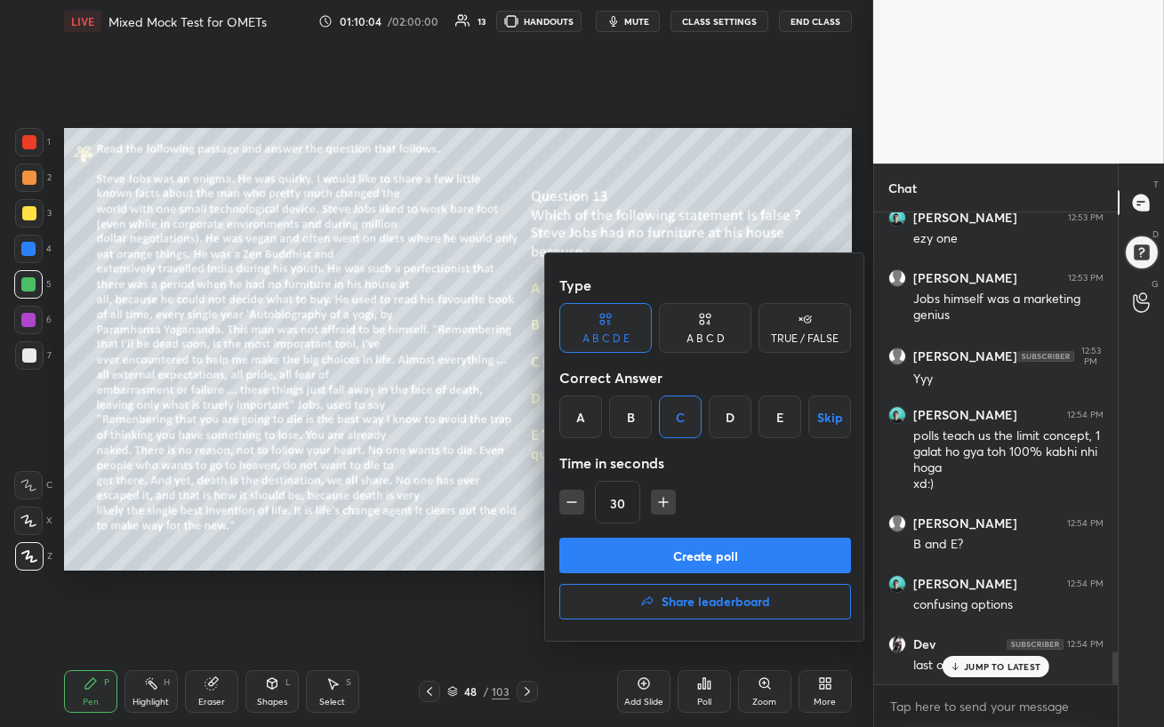
click at [501, 557] on div at bounding box center [582, 363] width 1164 height 727
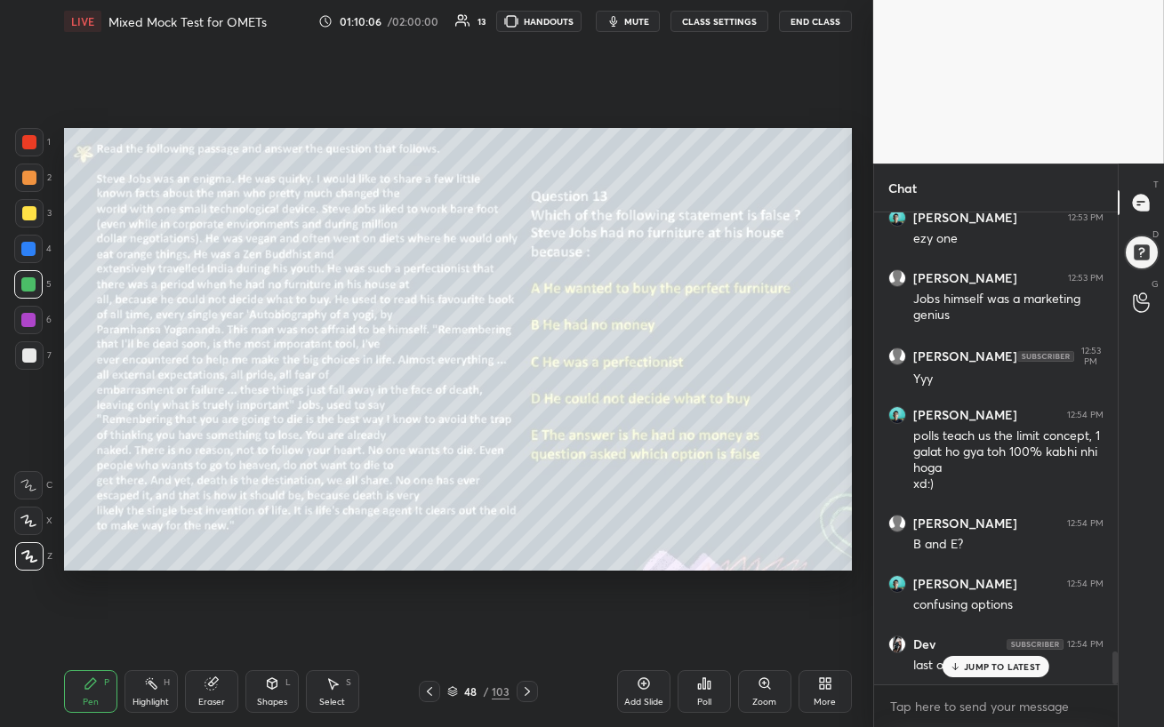
click at [703, 628] on div "Poll" at bounding box center [704, 702] width 14 height 9
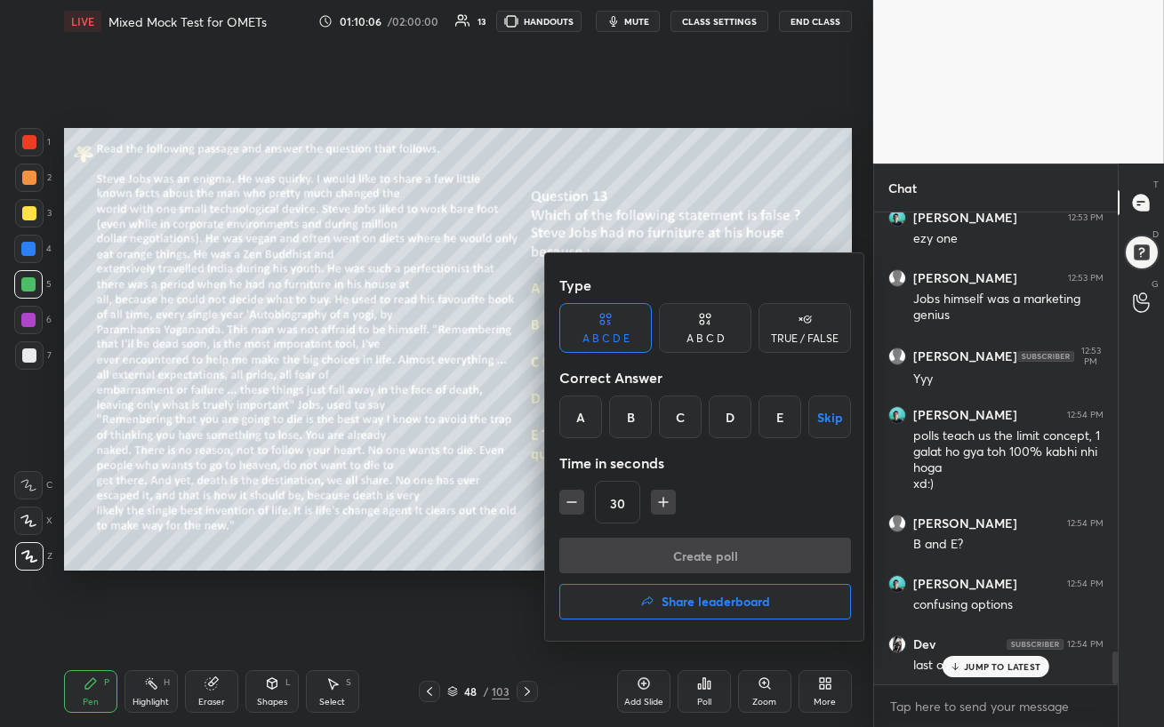
click at [683, 425] on div "C" at bounding box center [680, 417] width 43 height 43
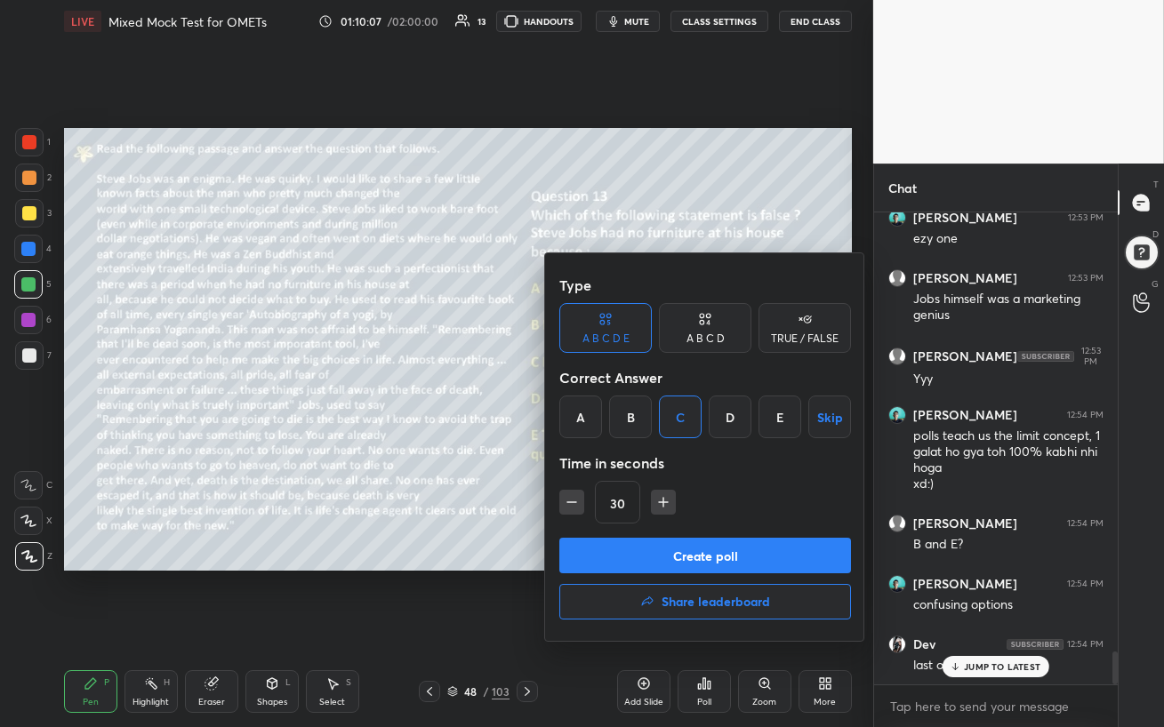
click at [692, 563] on button "Create poll" at bounding box center [705, 556] width 292 height 36
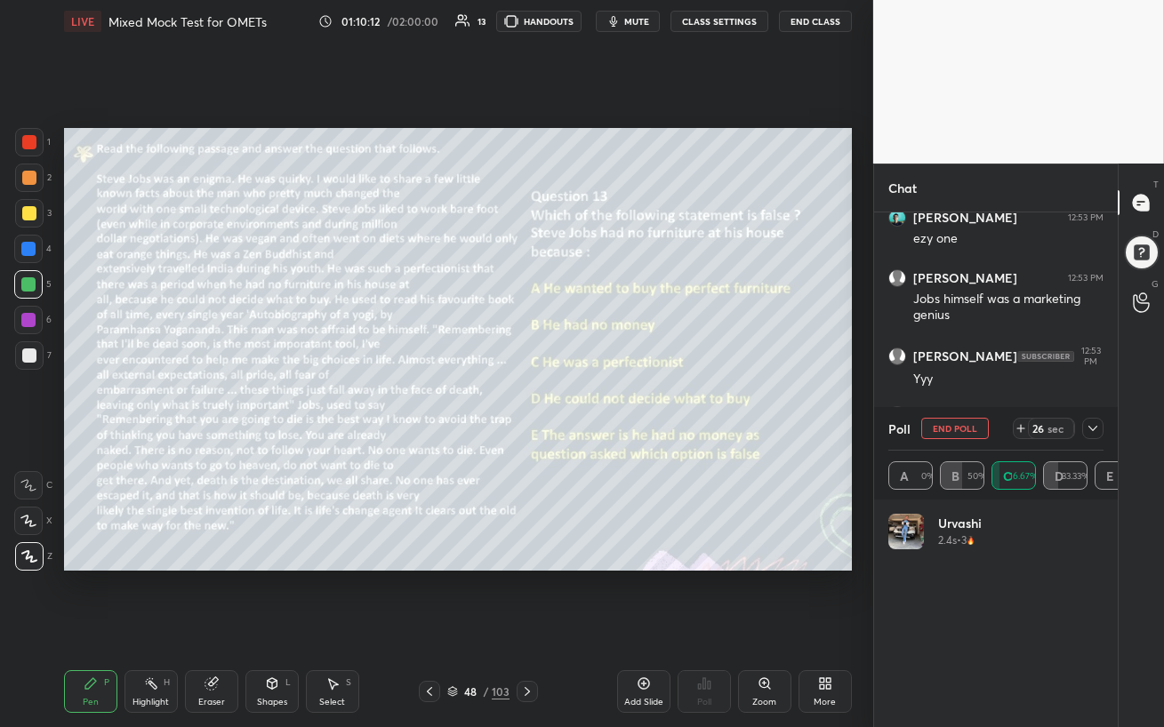
scroll to position [208, 210]
click at [953, 430] on button "End Poll" at bounding box center [955, 428] width 68 height 21
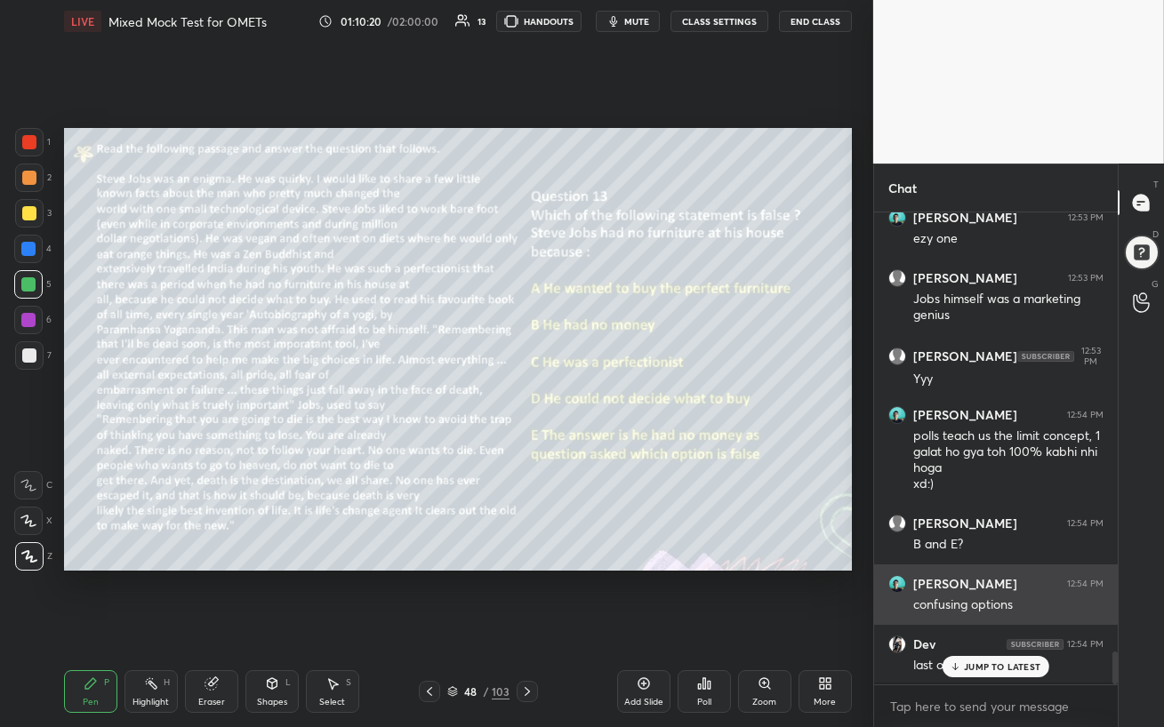
scroll to position [319, 238]
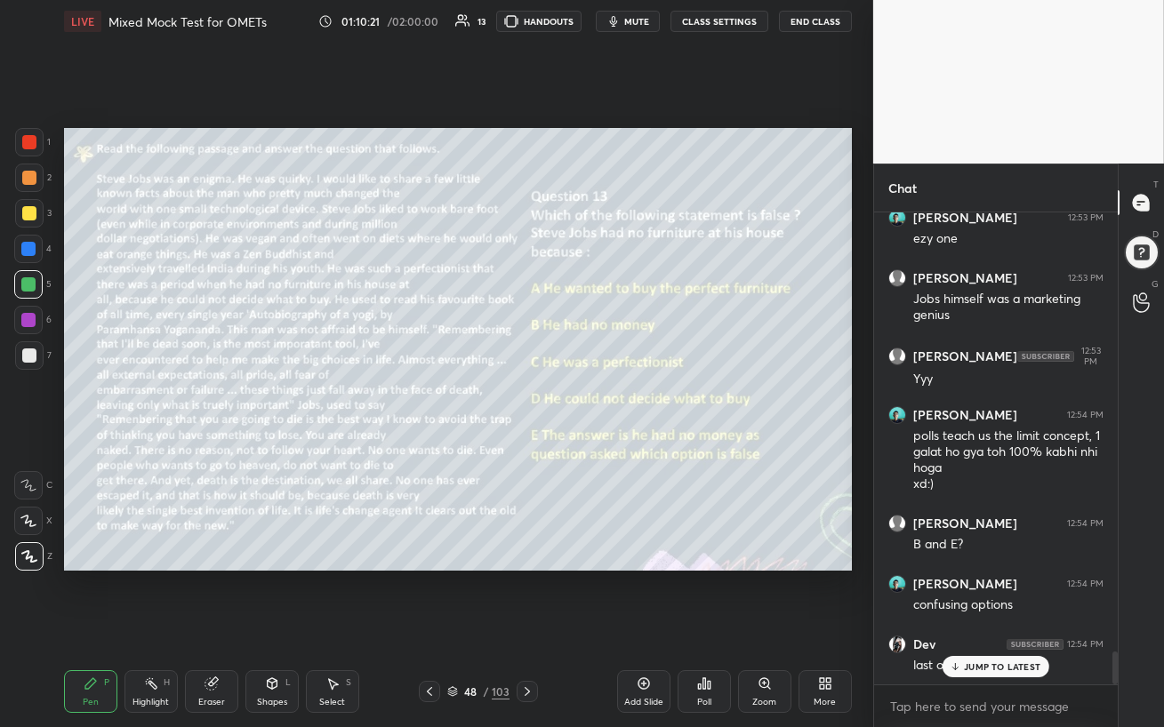
click at [976, 628] on p "JUMP TO LATEST" at bounding box center [1002, 667] width 76 height 11
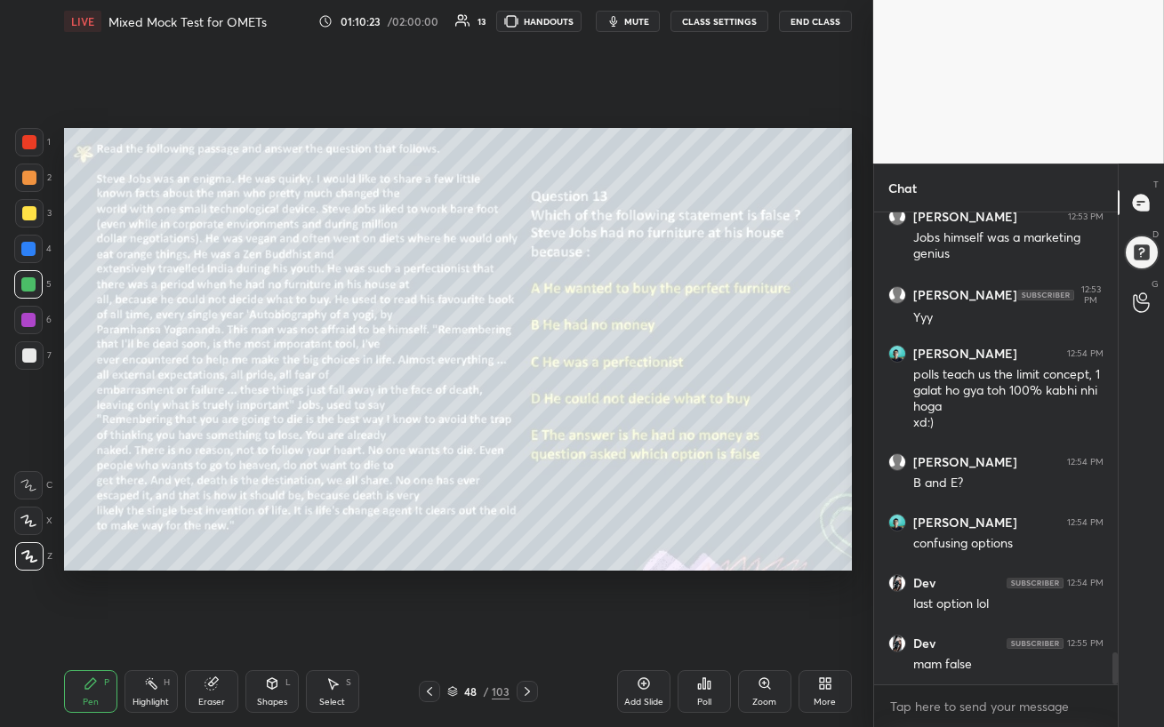
click at [685, 628] on div "Poll" at bounding box center [704, 692] width 53 height 43
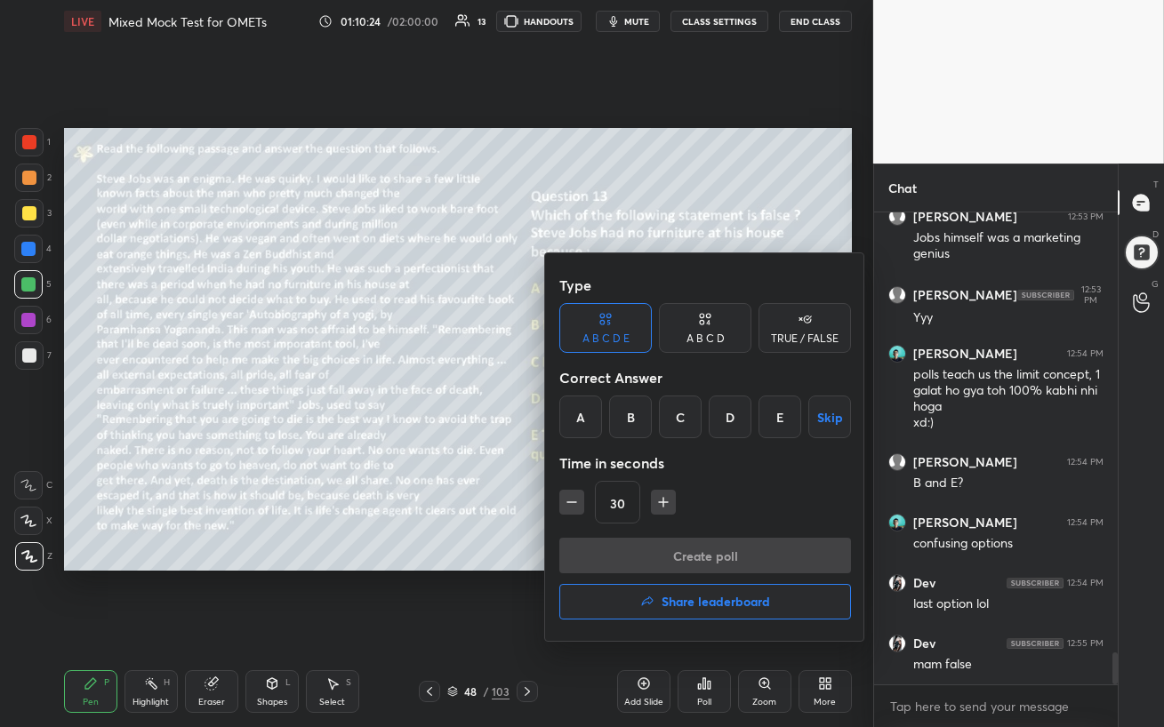
click at [510, 618] on div at bounding box center [582, 363] width 1164 height 727
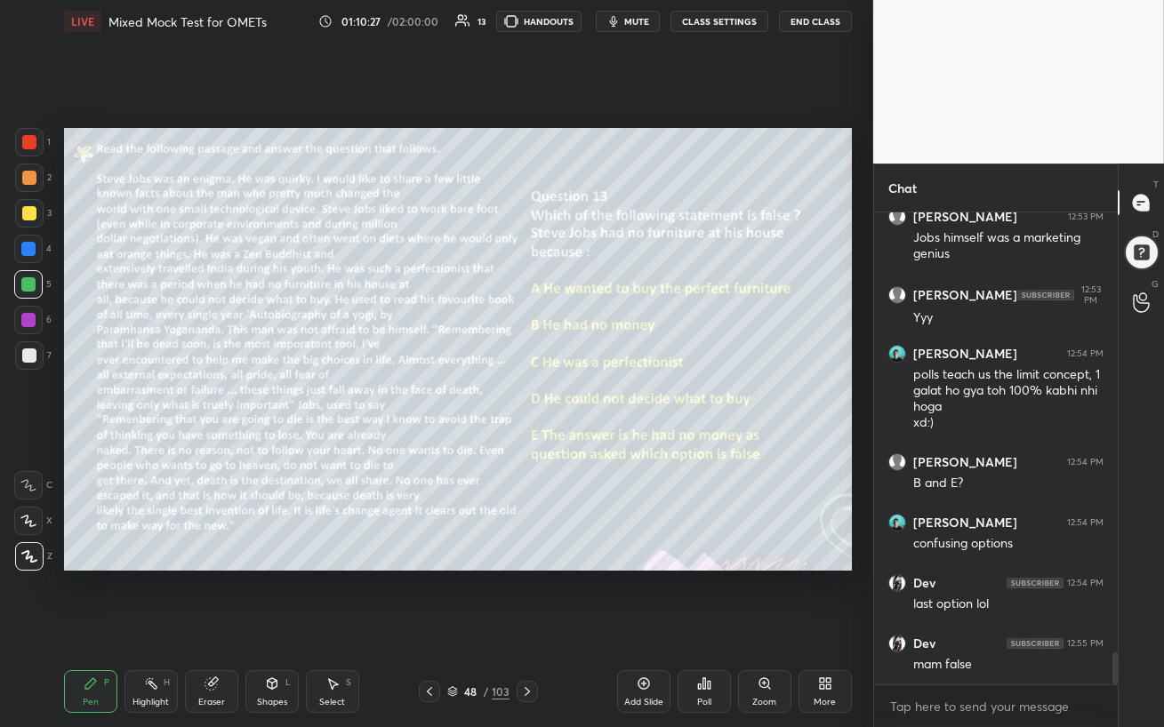
click at [705, 628] on div "Poll" at bounding box center [704, 702] width 14 height 9
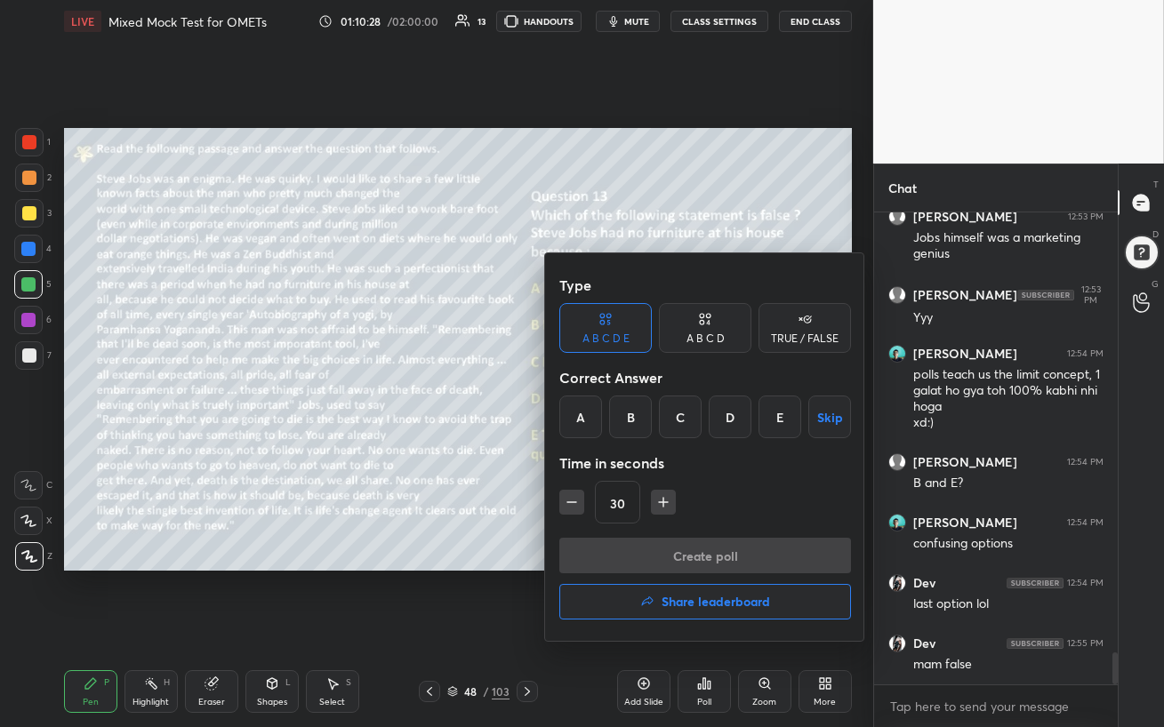
click at [476, 628] on div at bounding box center [582, 363] width 1164 height 727
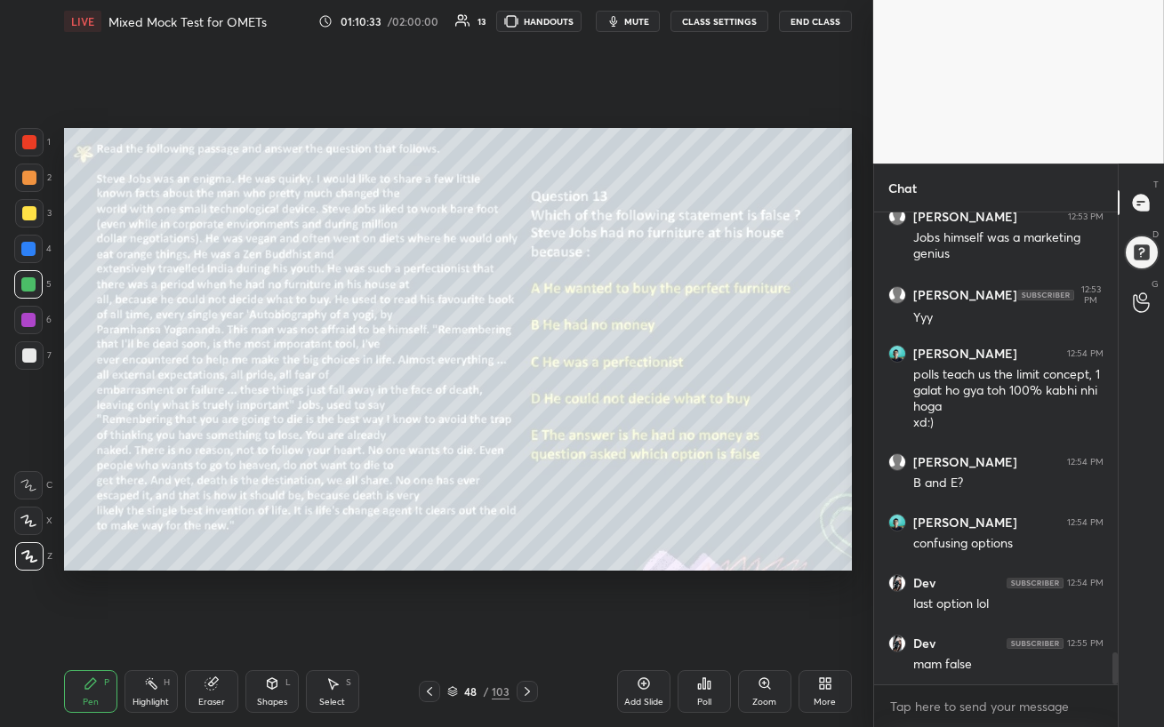
click at [692, 628] on div "Poll" at bounding box center [704, 692] width 53 height 43
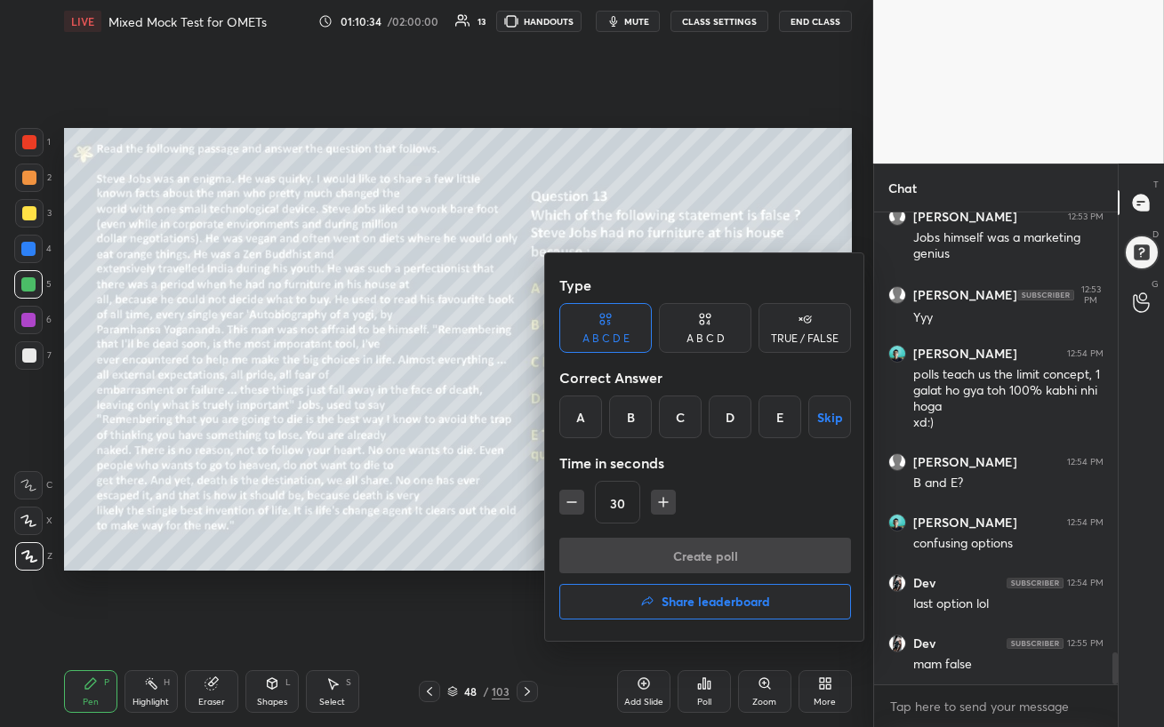
click at [623, 414] on div "B" at bounding box center [630, 417] width 43 height 43
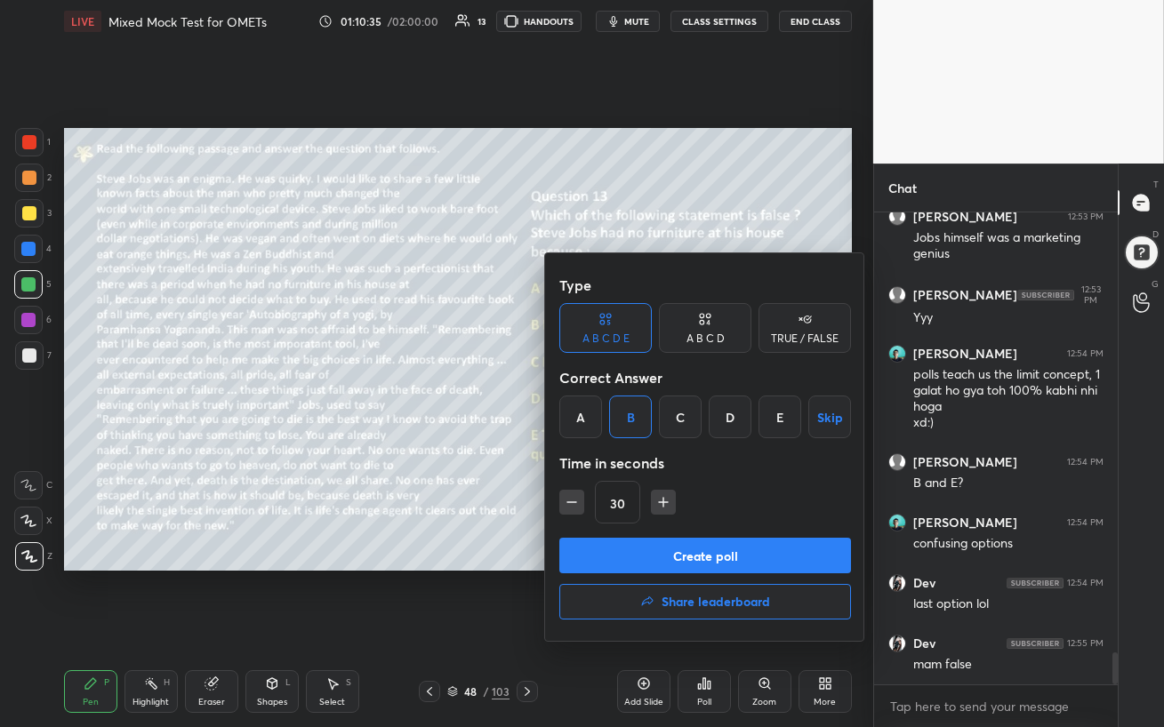
click at [668, 553] on button "Create poll" at bounding box center [705, 556] width 292 height 36
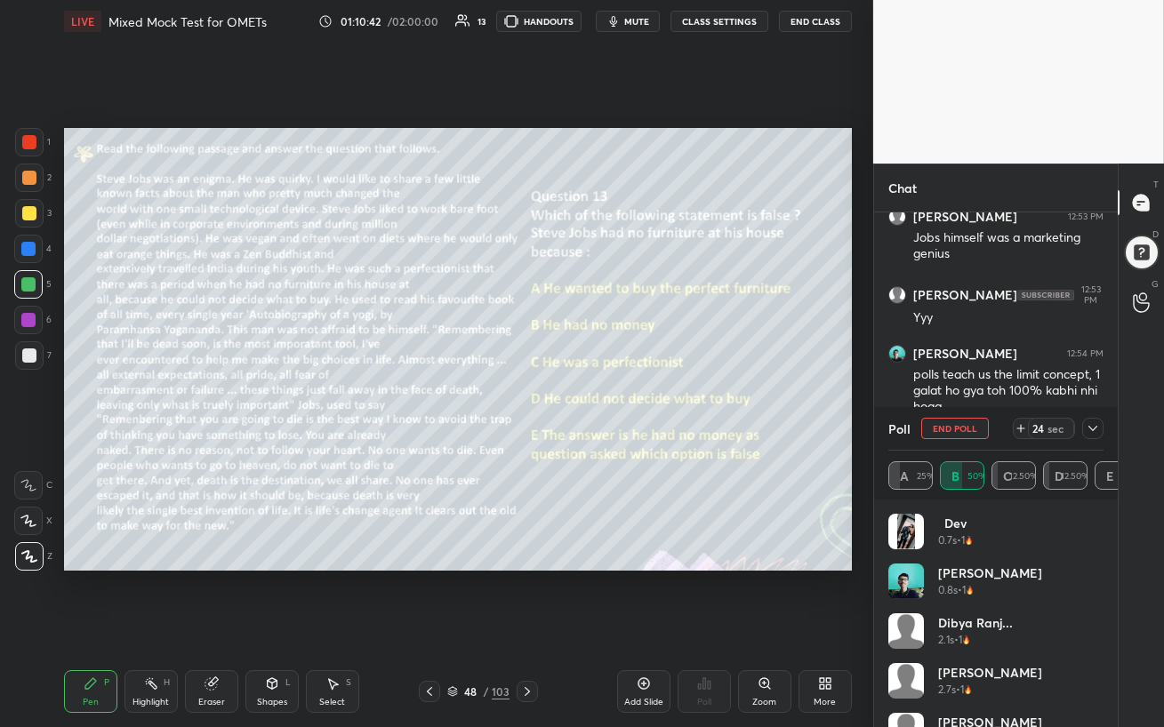
click at [26, 253] on div at bounding box center [28, 249] width 14 height 14
click at [26, 291] on div at bounding box center [28, 284] width 28 height 28
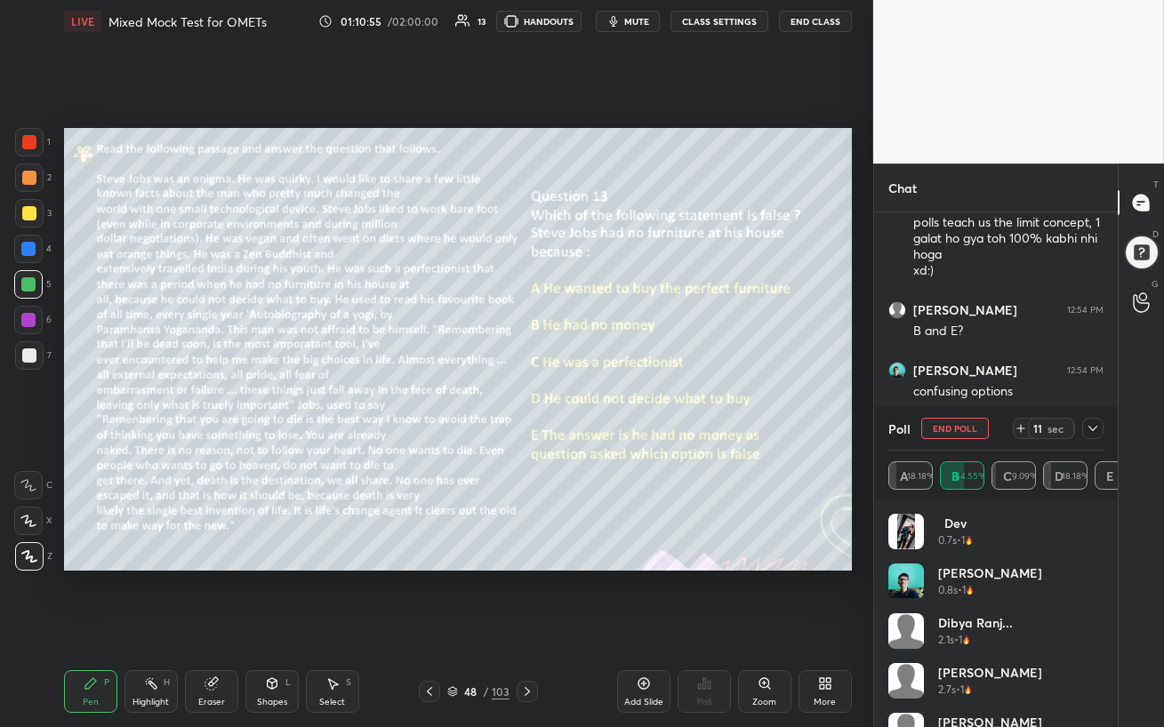
click at [1092, 426] on icon at bounding box center [1093, 429] width 14 height 14
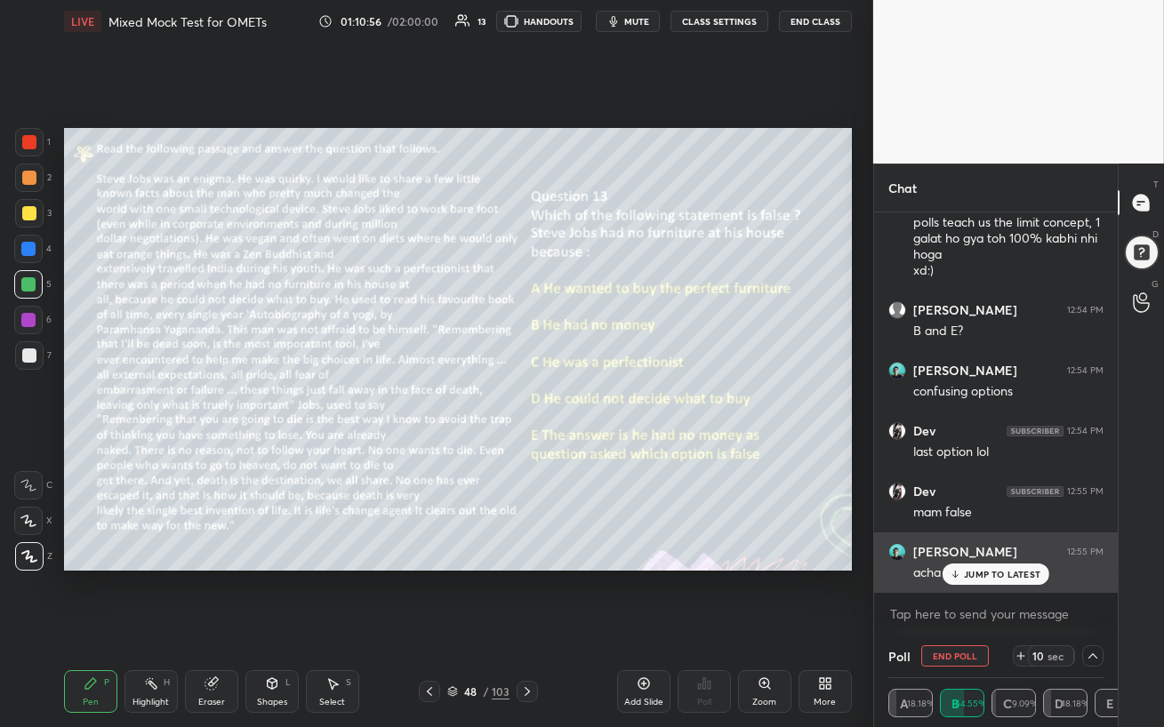
click at [985, 577] on p "JUMP TO LATEST" at bounding box center [1002, 574] width 76 height 11
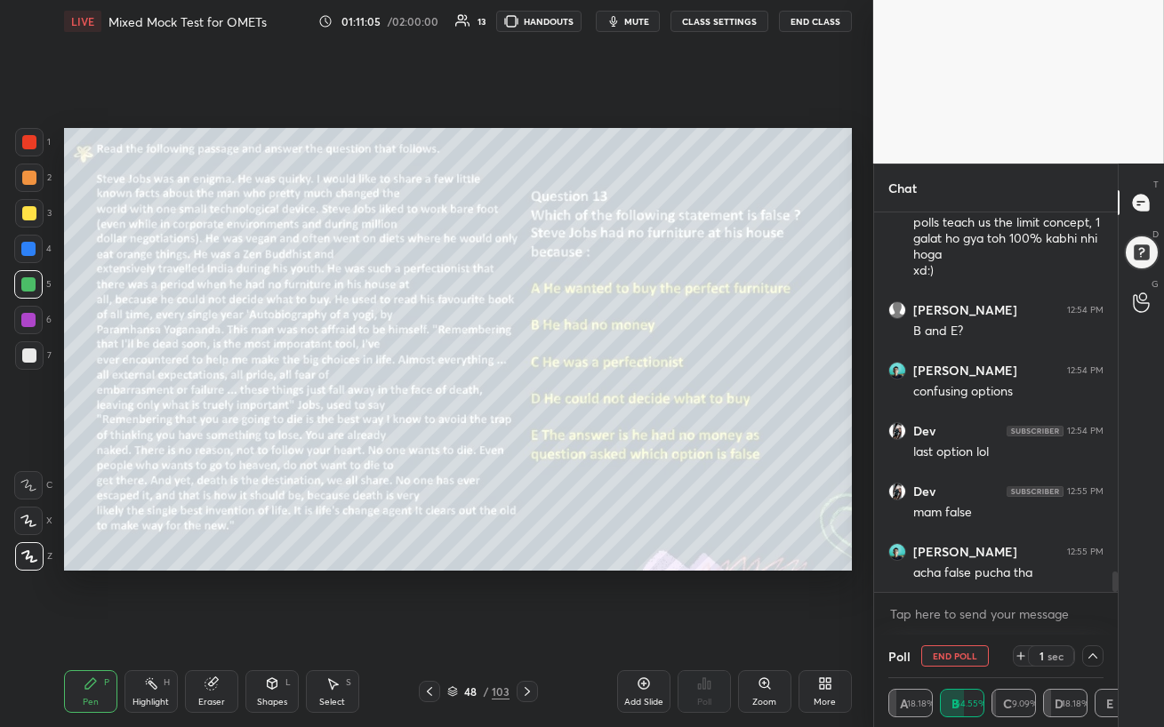
drag, startPoint x: 1095, startPoint y: 656, endPoint x: 1057, endPoint y: 661, distance: 37.6
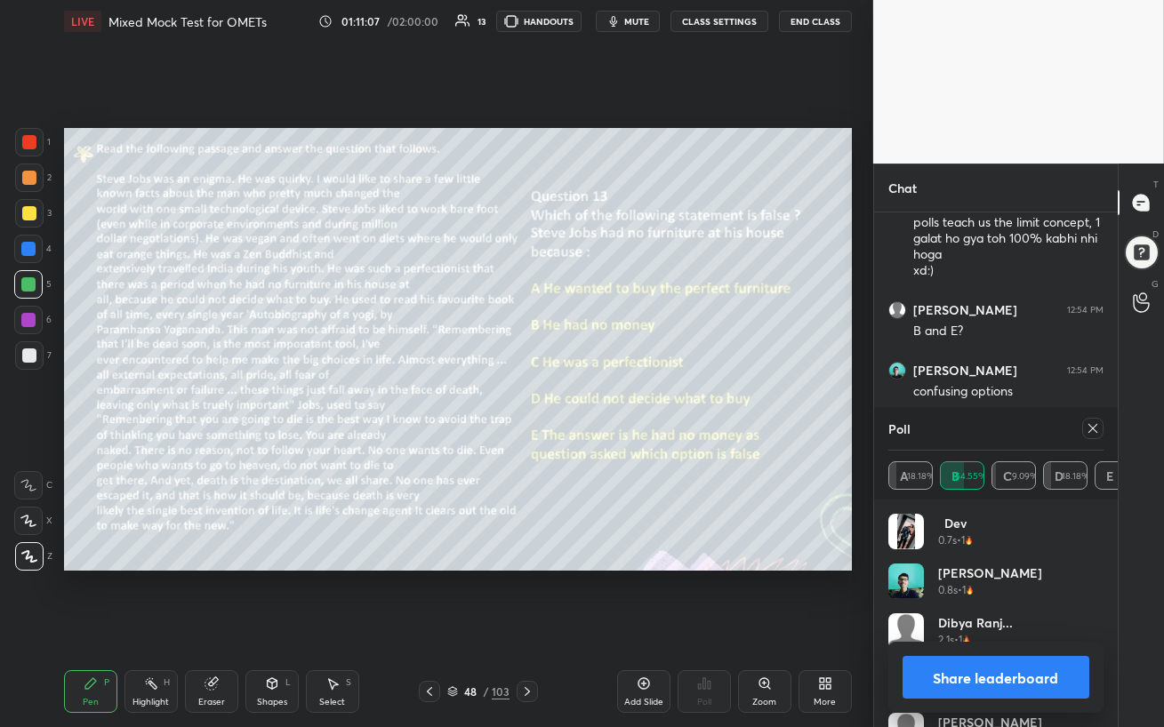
click at [1090, 432] on icon at bounding box center [1093, 429] width 14 height 14
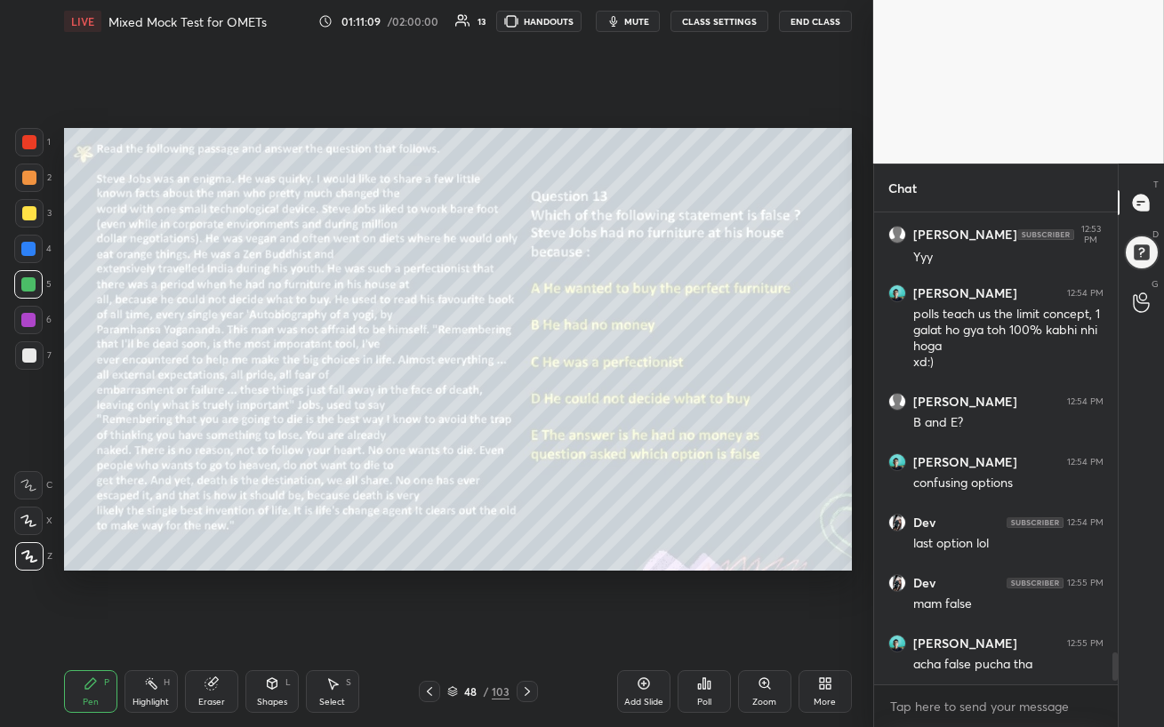
click at [528, 628] on icon at bounding box center [527, 691] width 5 height 9
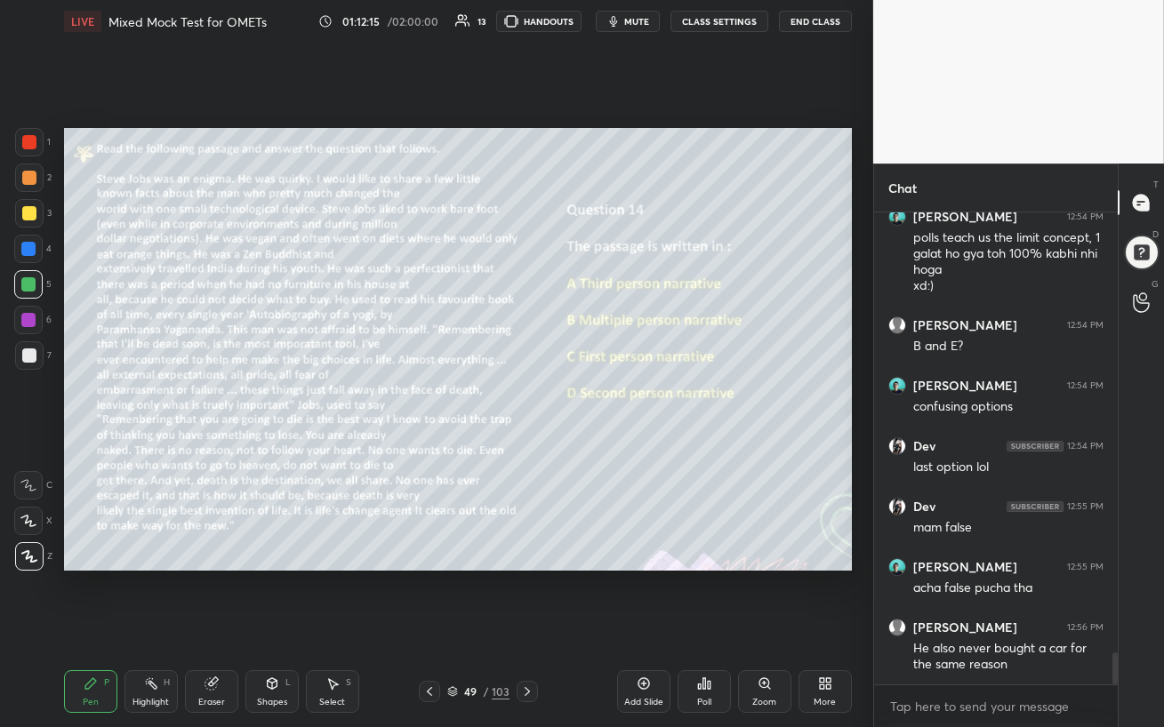
click at [40, 285] on div at bounding box center [28, 284] width 28 height 28
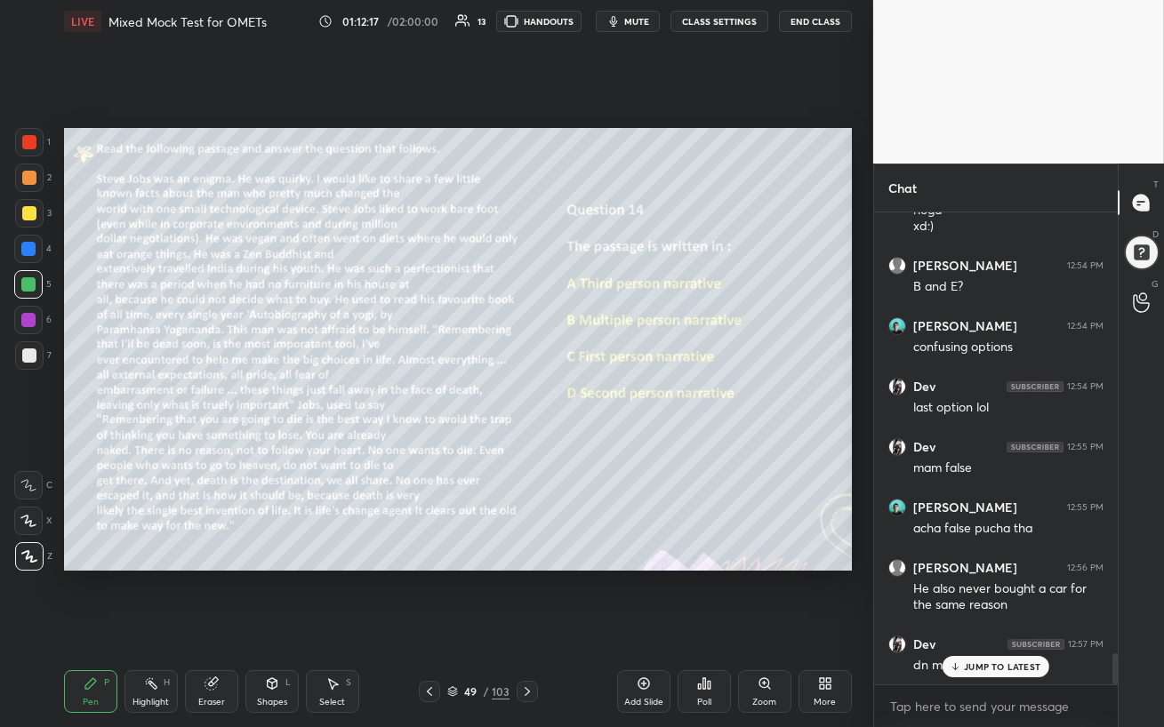
click at [28, 217] on div at bounding box center [29, 213] width 14 height 14
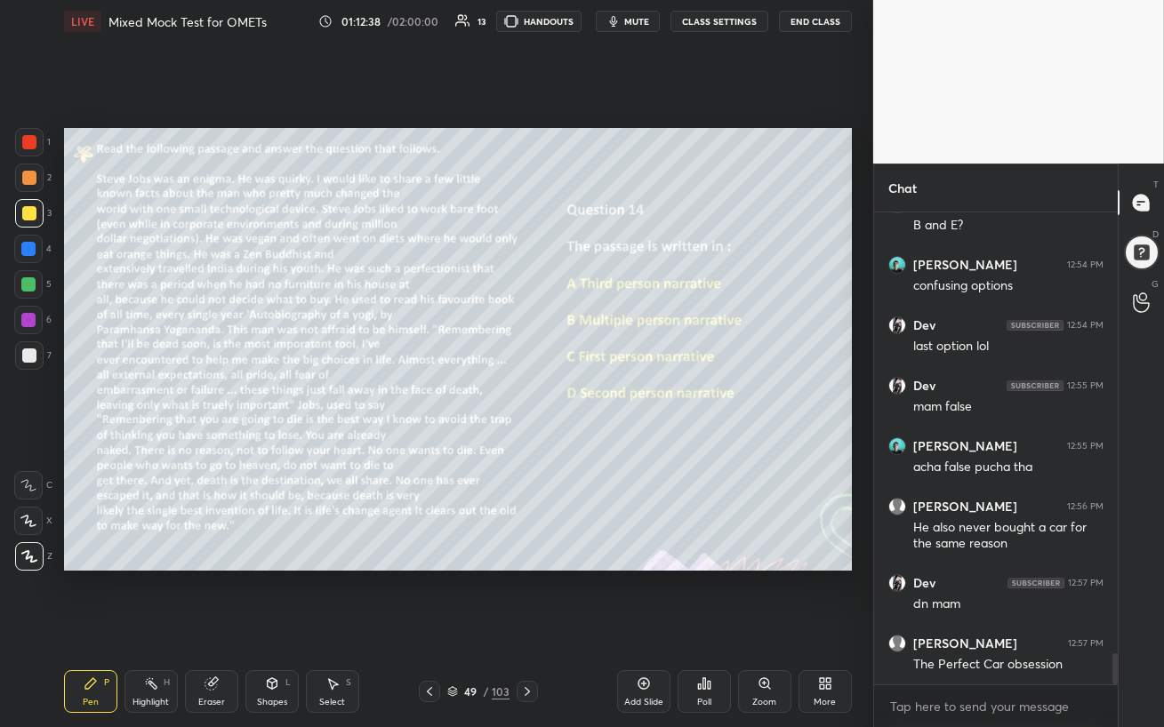
click at [707, 628] on div "Poll" at bounding box center [704, 702] width 14 height 9
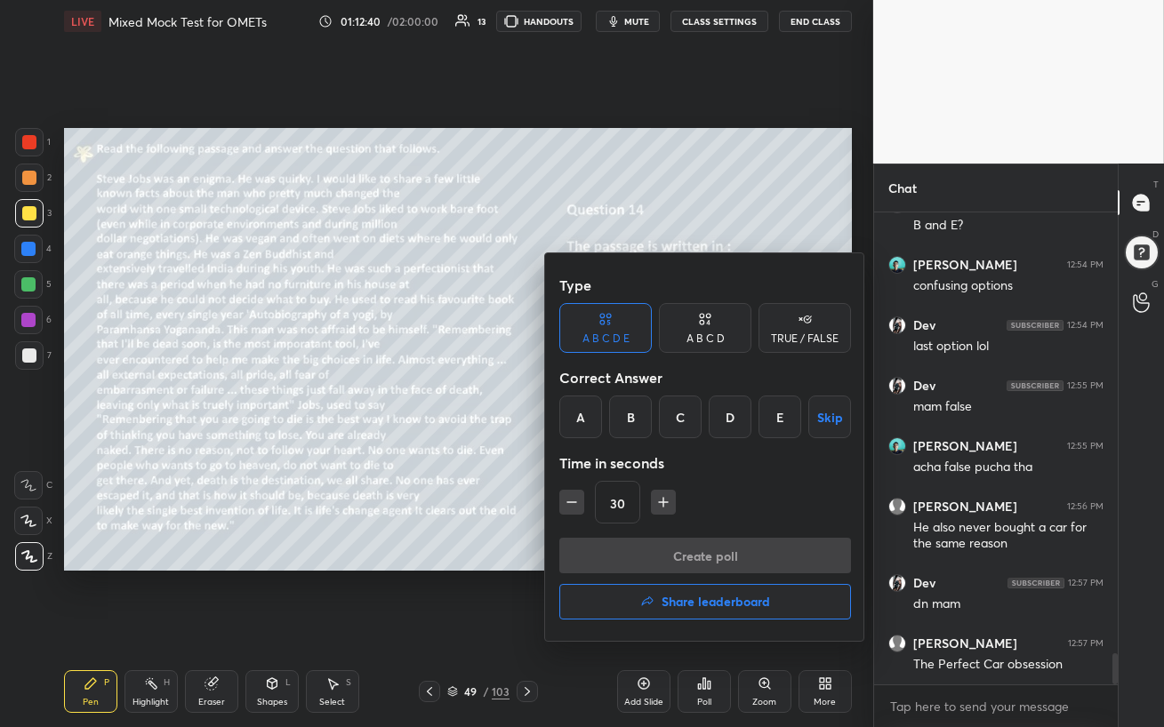
click at [701, 336] on div "A B C D" at bounding box center [706, 338] width 38 height 11
click at [590, 421] on div "A" at bounding box center [585, 417] width 52 height 43
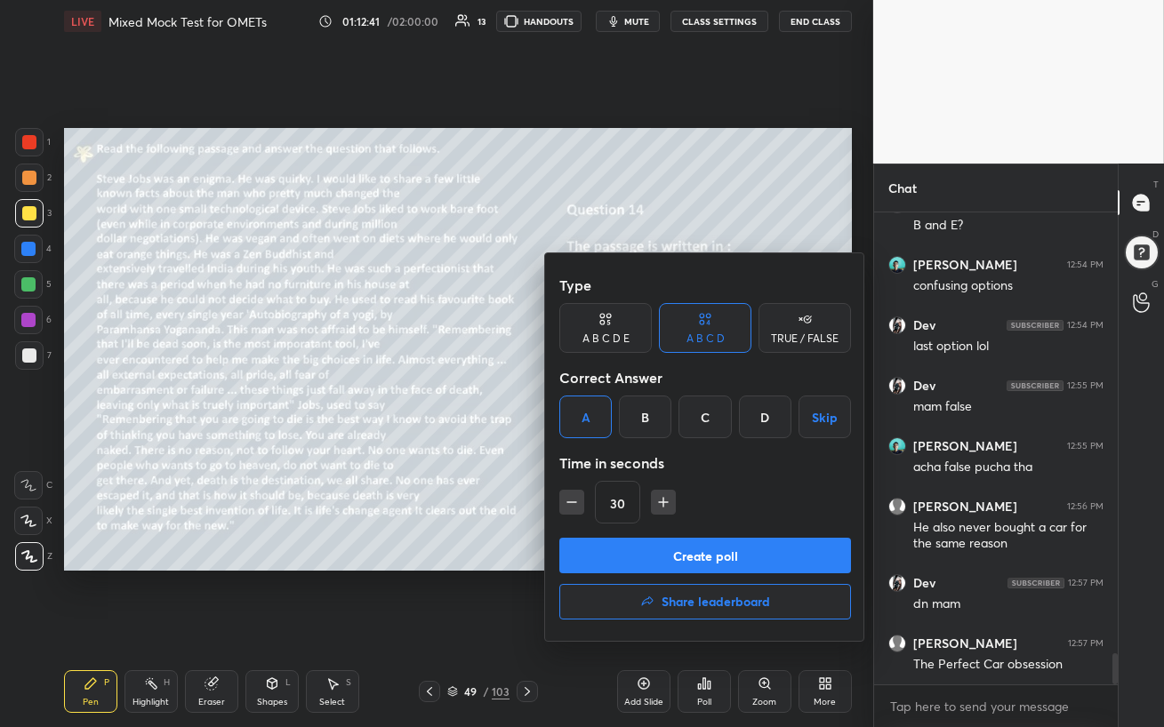
click at [662, 557] on button "Create poll" at bounding box center [705, 556] width 292 height 36
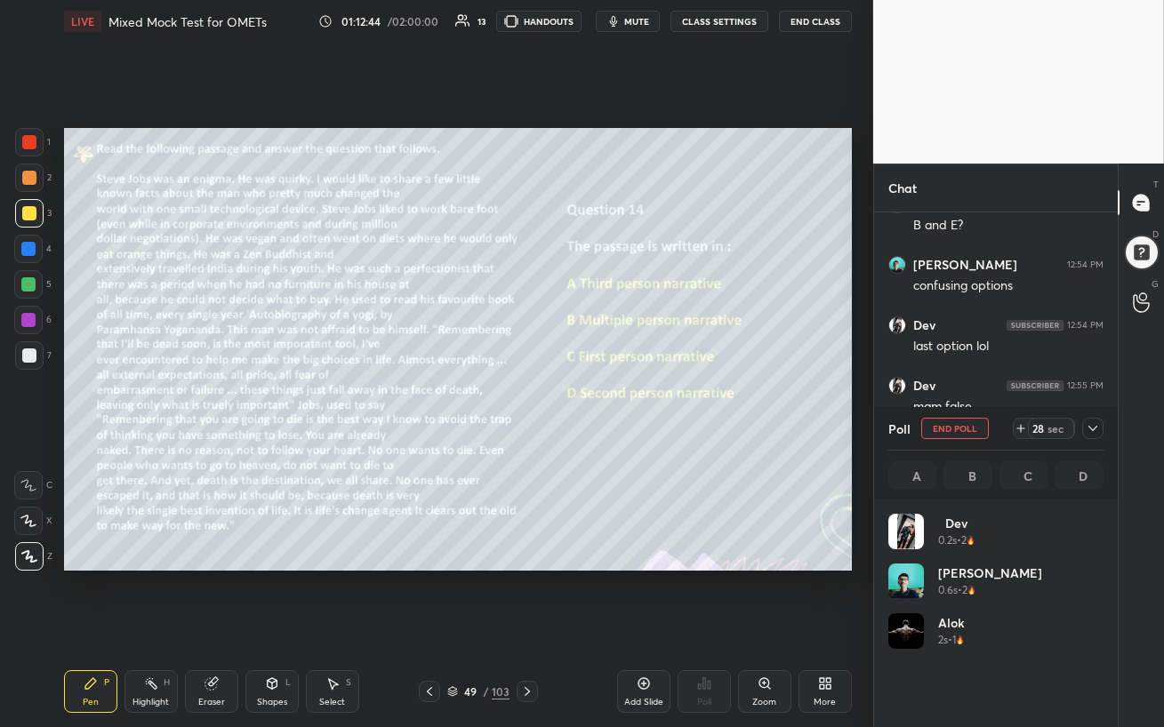
scroll to position [208, 210]
click at [1094, 430] on icon at bounding box center [1093, 429] width 14 height 14
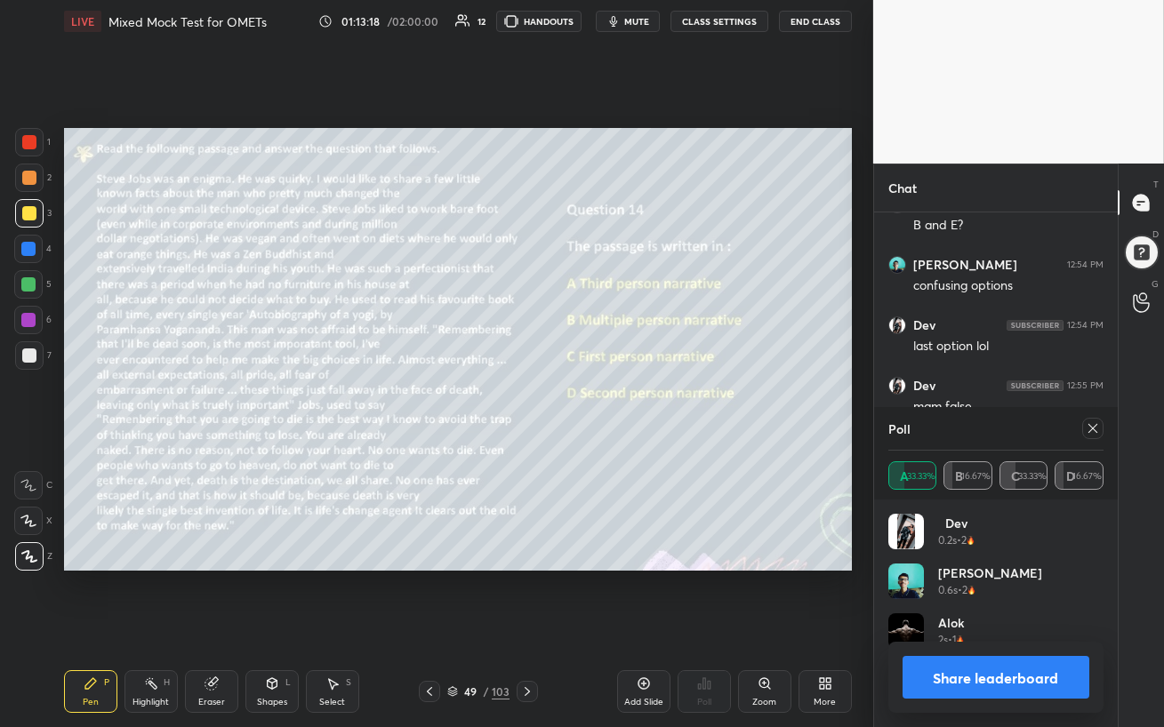
click at [1096, 429] on icon at bounding box center [1093, 429] width 14 height 14
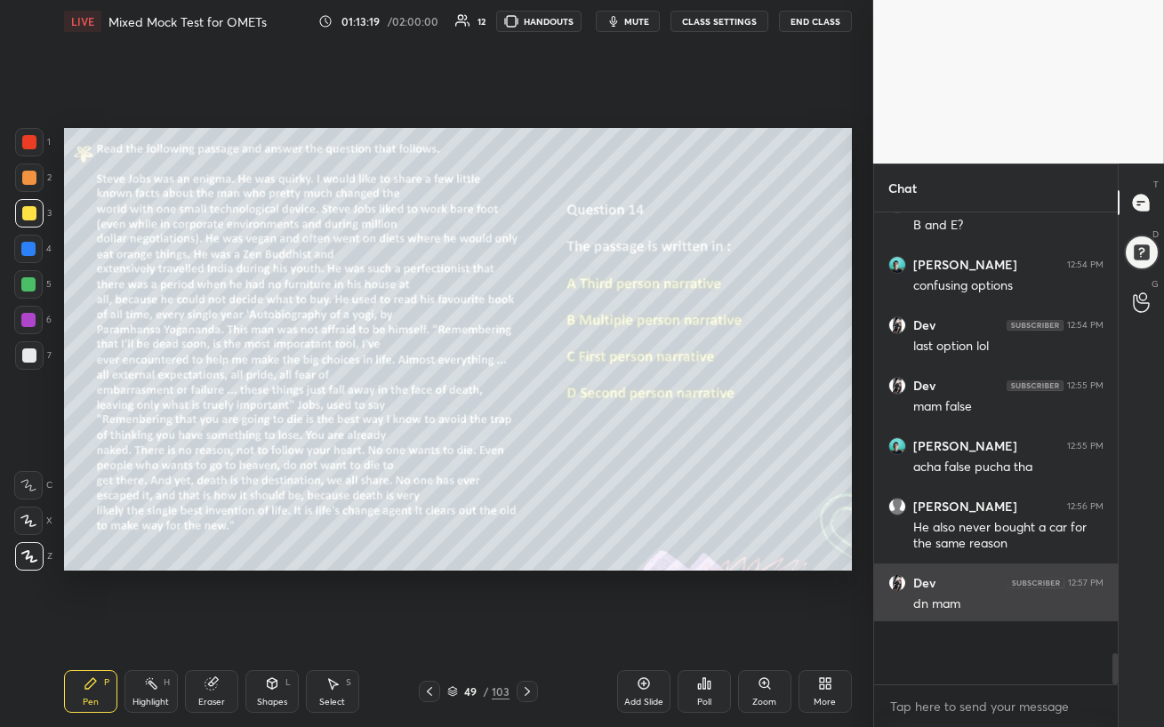
scroll to position [5, 5]
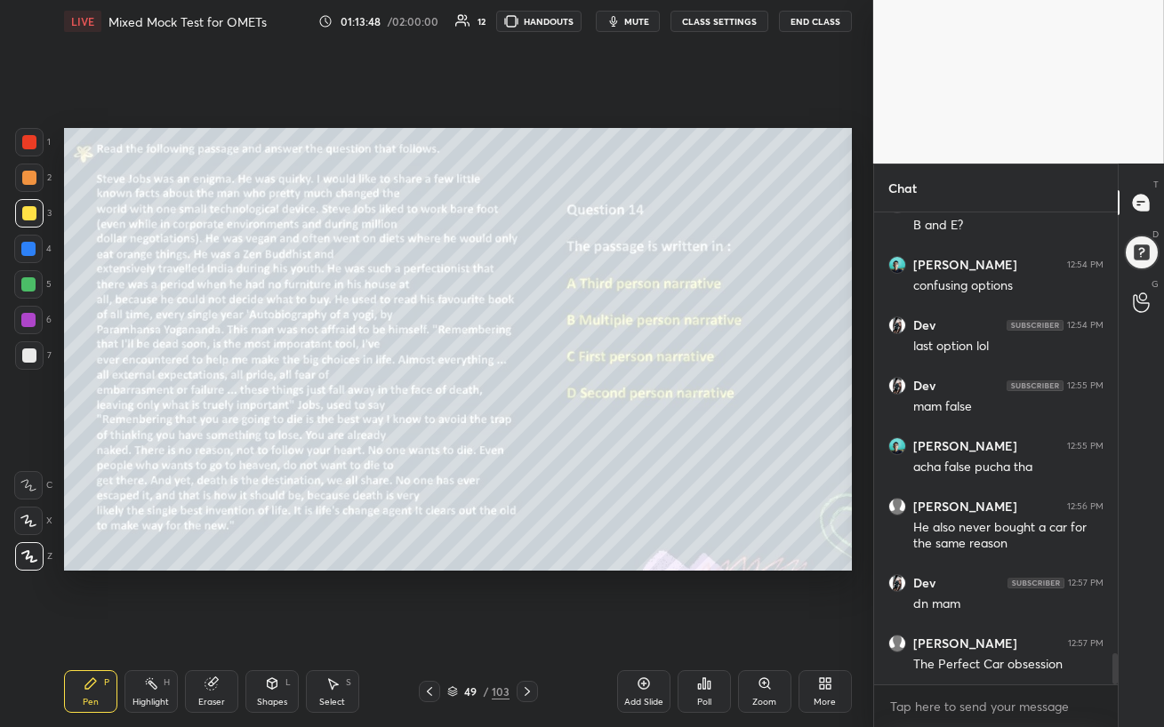
click at [34, 288] on div at bounding box center [28, 284] width 14 height 14
click at [33, 356] on div at bounding box center [29, 356] width 14 height 14
click at [29, 222] on div at bounding box center [29, 213] width 28 height 28
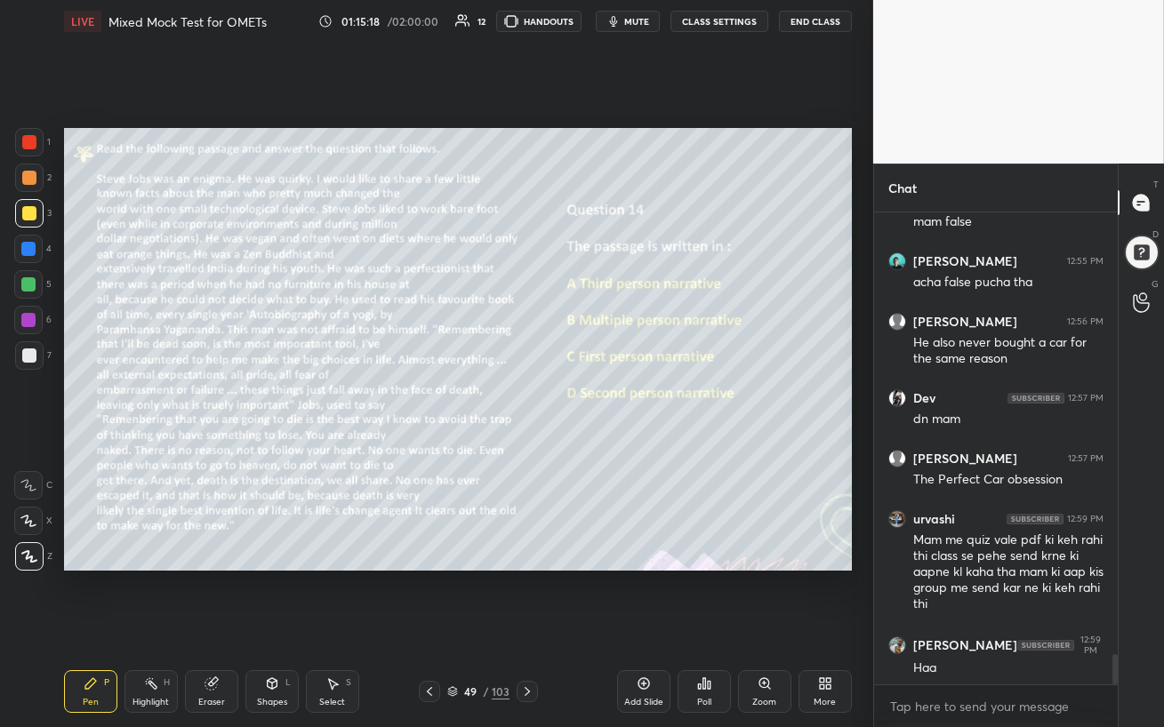
scroll to position [6901, 0]
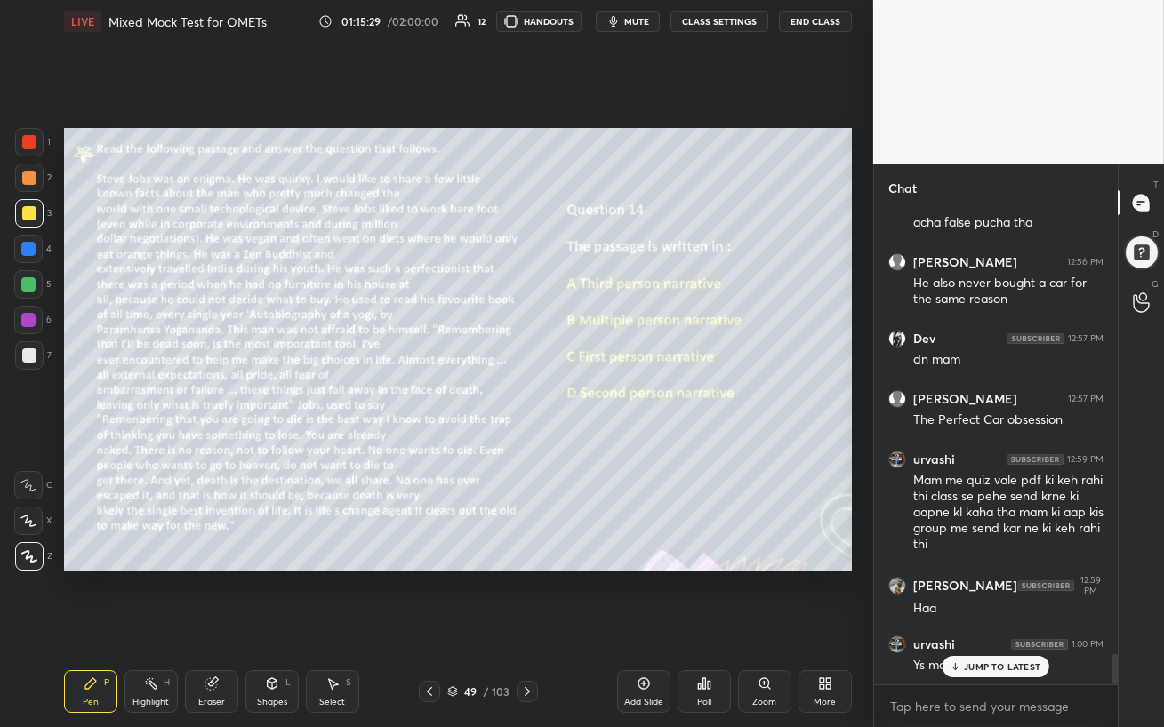
click at [974, 628] on p "JUMP TO LATEST" at bounding box center [1002, 667] width 76 height 11
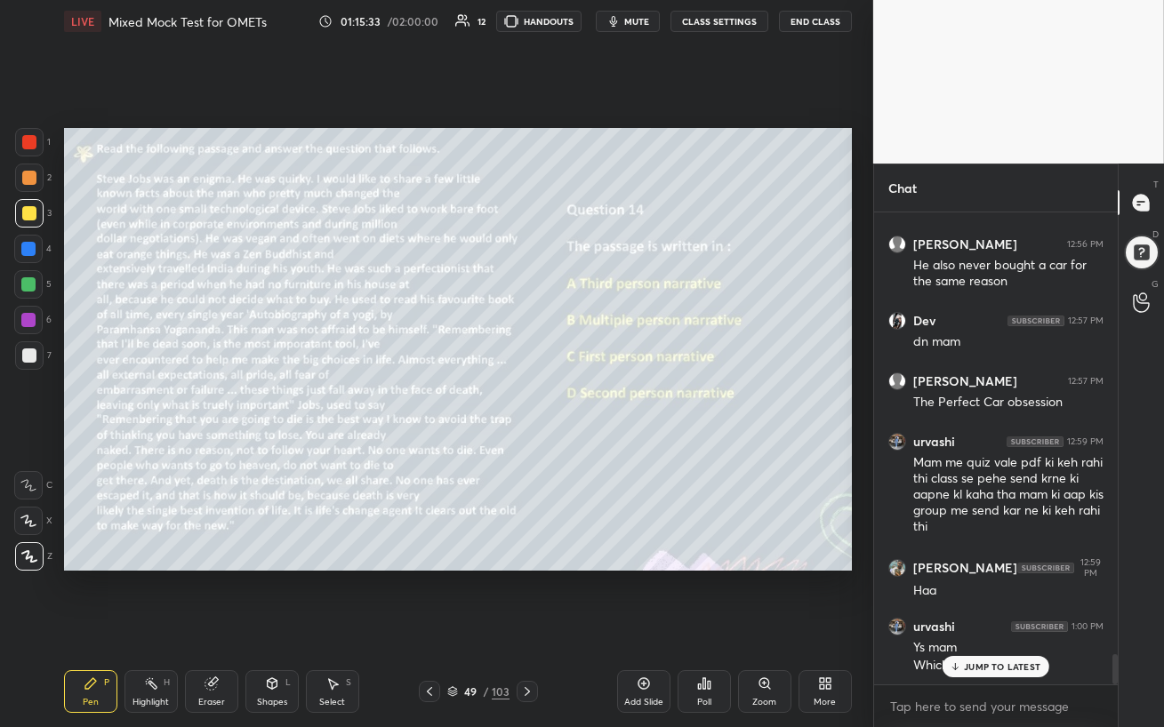
click at [1020, 628] on div "JUMP TO LATEST" at bounding box center [996, 666] width 107 height 21
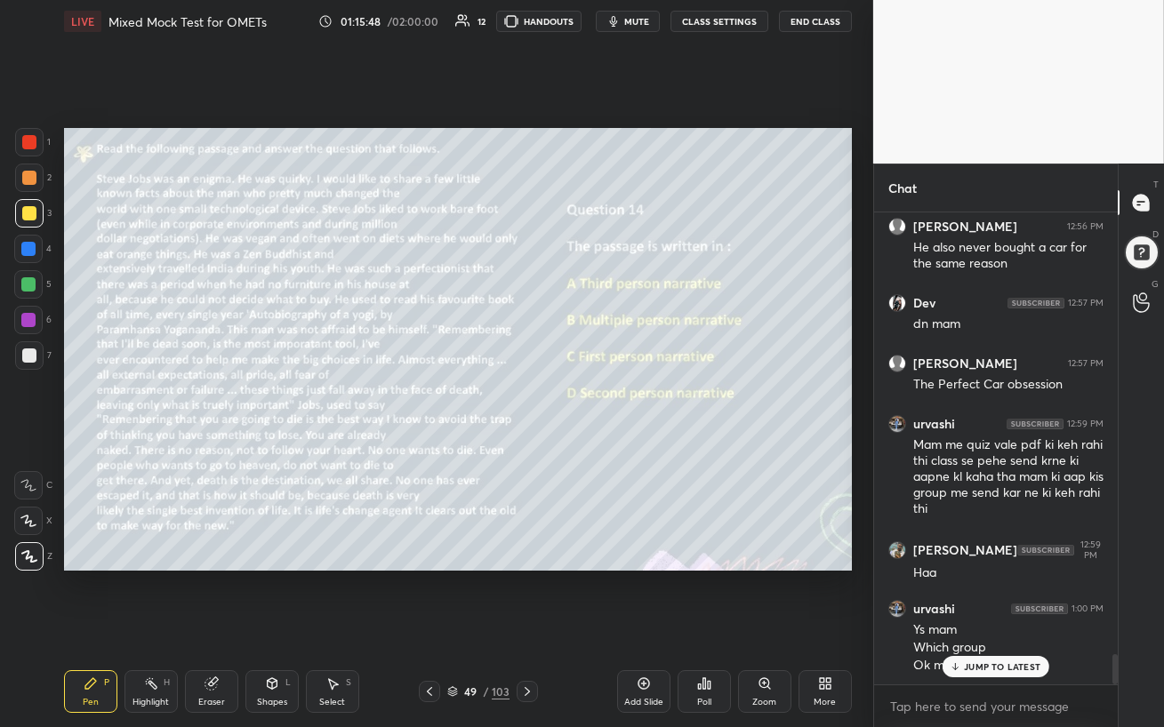
click at [1020, 628] on div "JUMP TO LATEST" at bounding box center [996, 666] width 107 height 21
click at [524, 628] on icon at bounding box center [527, 692] width 14 height 14
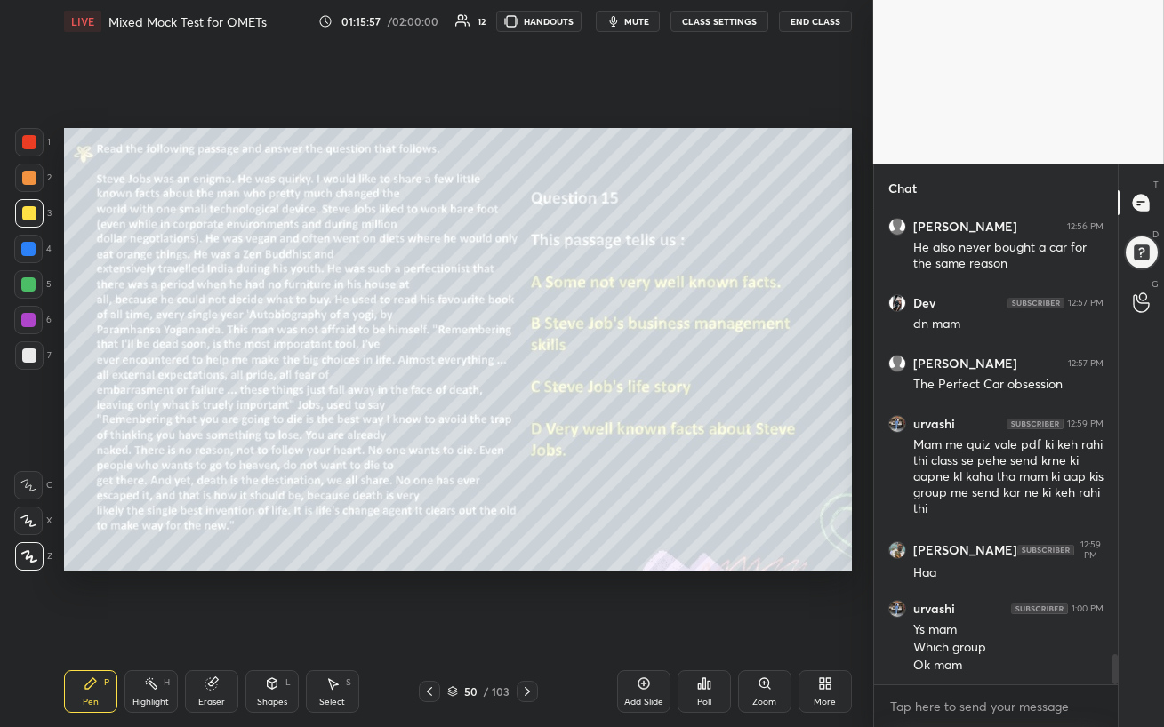
click at [643, 28] on button "mute" at bounding box center [628, 21] width 64 height 21
click at [640, 22] on span "unmute" at bounding box center [634, 21] width 38 height 12
click at [709, 628] on div "Poll" at bounding box center [704, 692] width 53 height 43
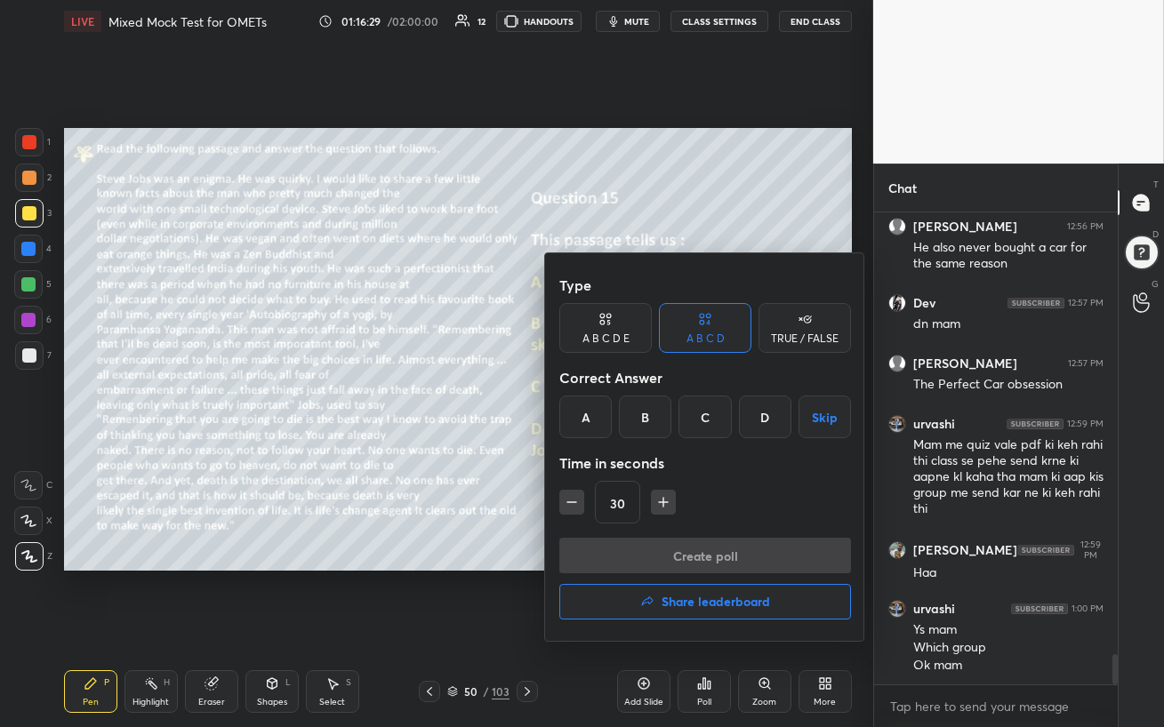
click at [589, 405] on div "A" at bounding box center [585, 417] width 52 height 43
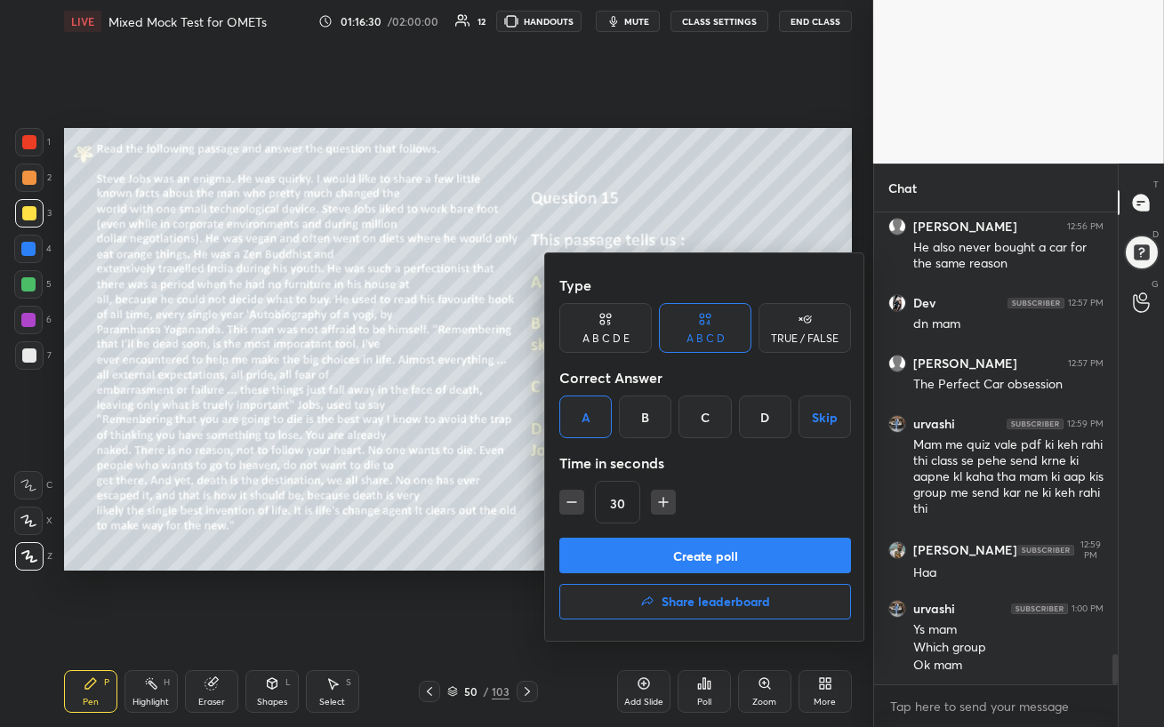
click at [673, 551] on button "Create poll" at bounding box center [705, 556] width 292 height 36
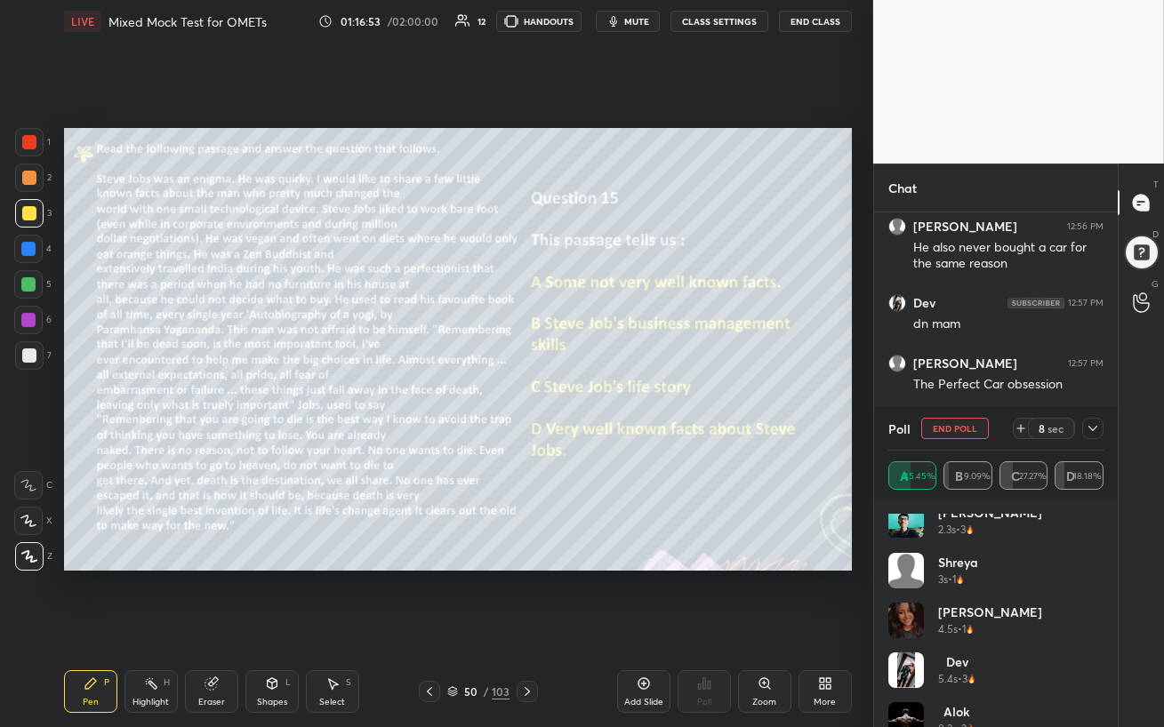
scroll to position [36, 0]
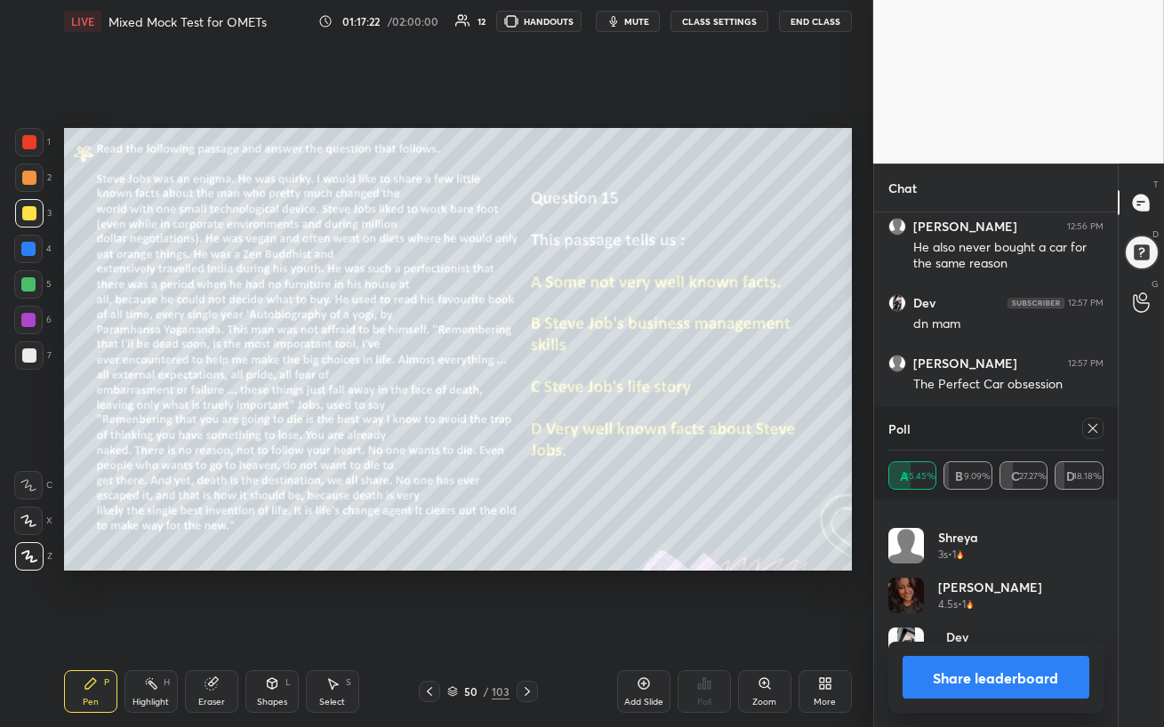
click at [1094, 428] on icon at bounding box center [1093, 428] width 9 height 9
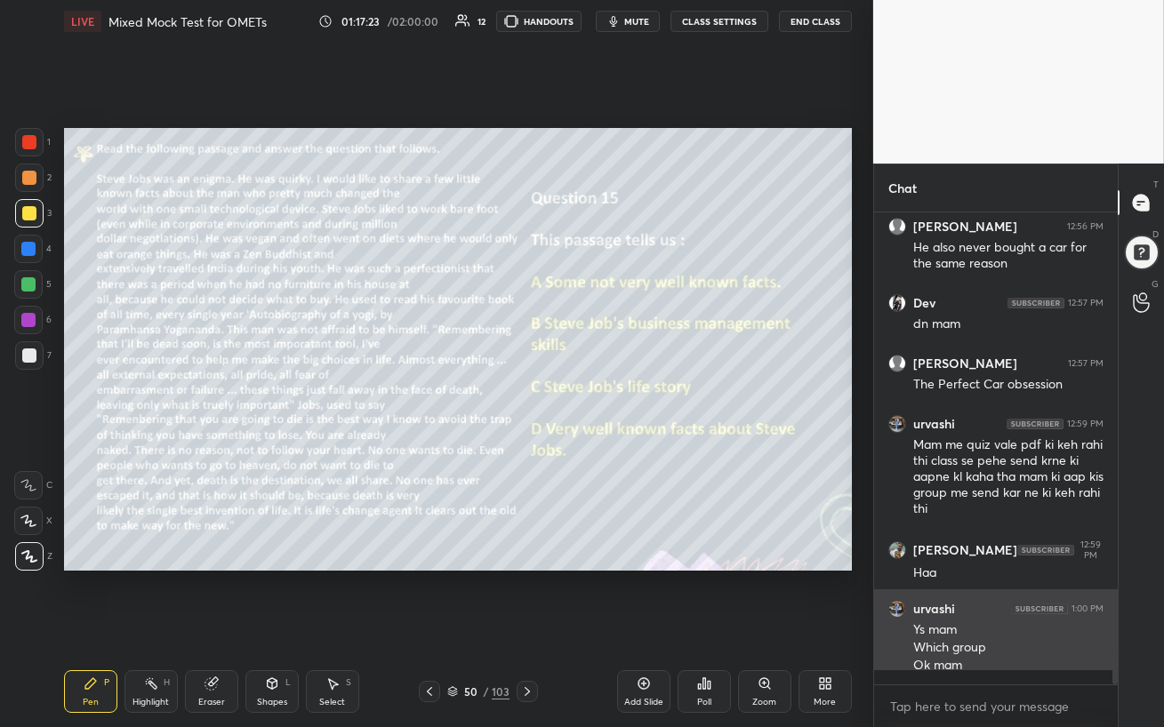
scroll to position [5, 5]
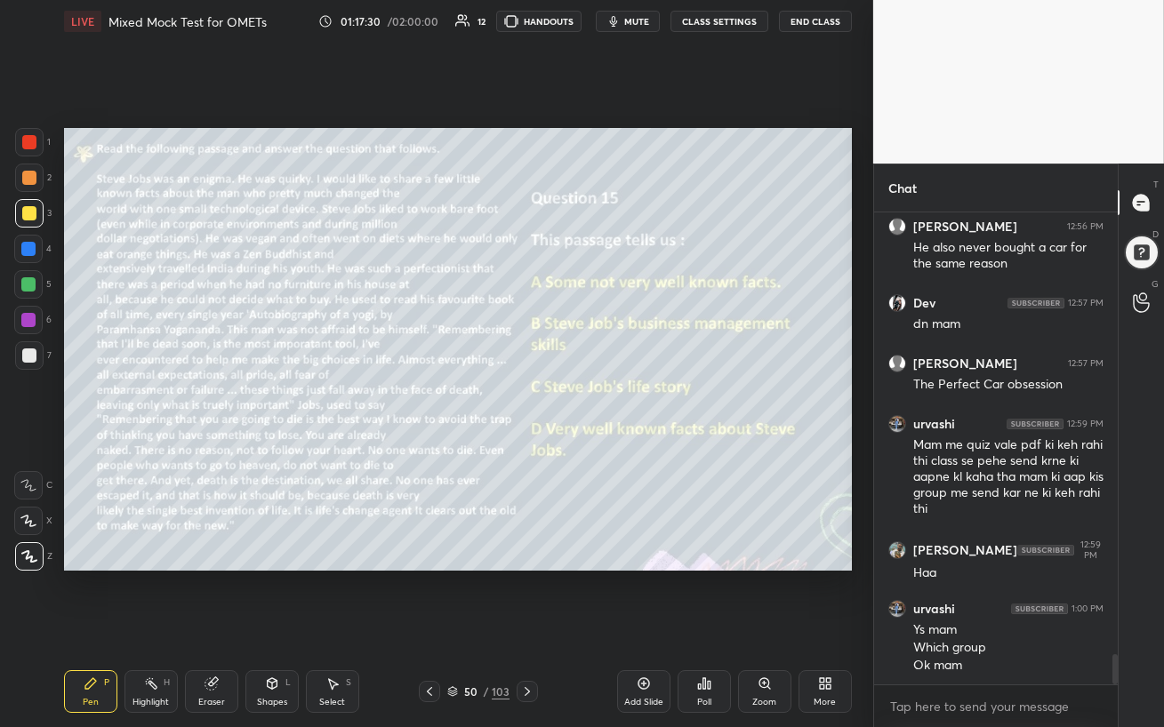
click at [526, 628] on icon at bounding box center [527, 692] width 14 height 14
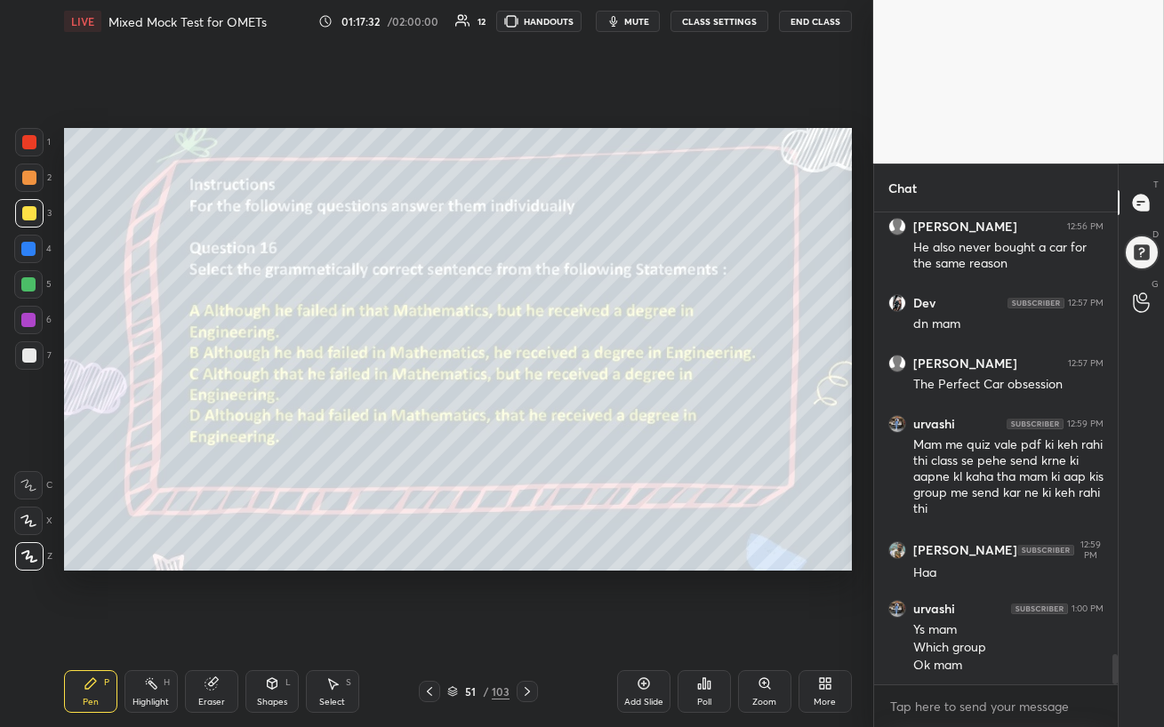
click at [431, 628] on icon at bounding box center [429, 692] width 14 height 14
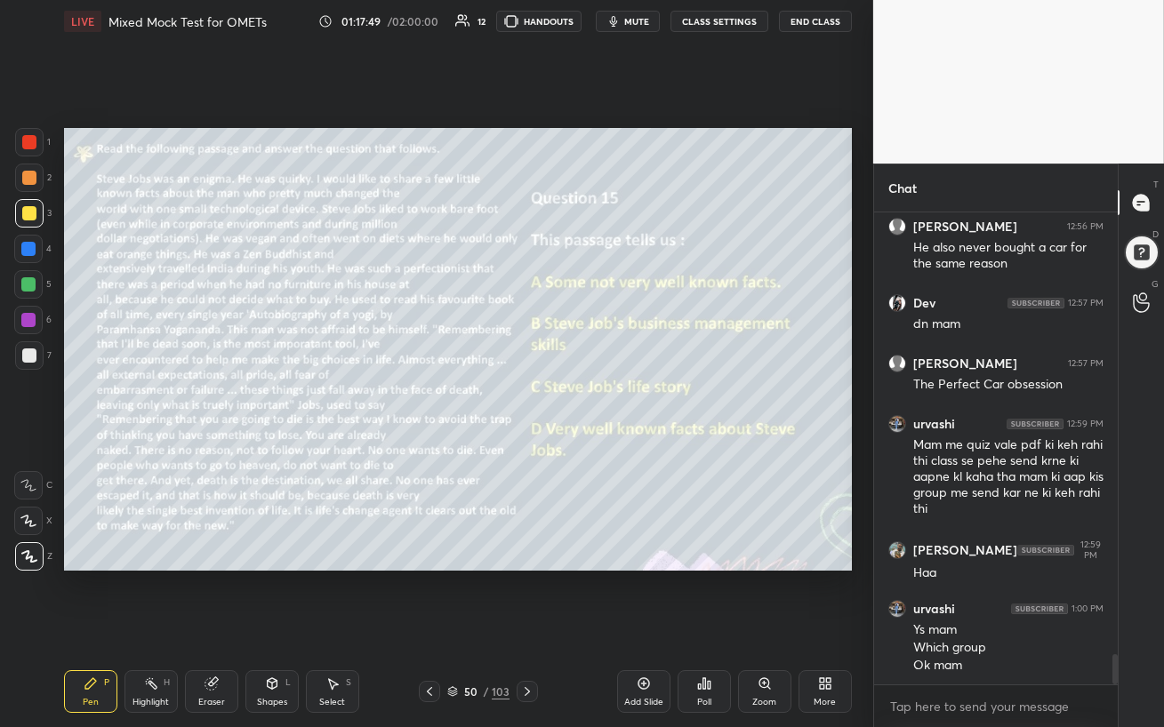
click at [647, 628] on div "Add Slide" at bounding box center [643, 692] width 53 height 43
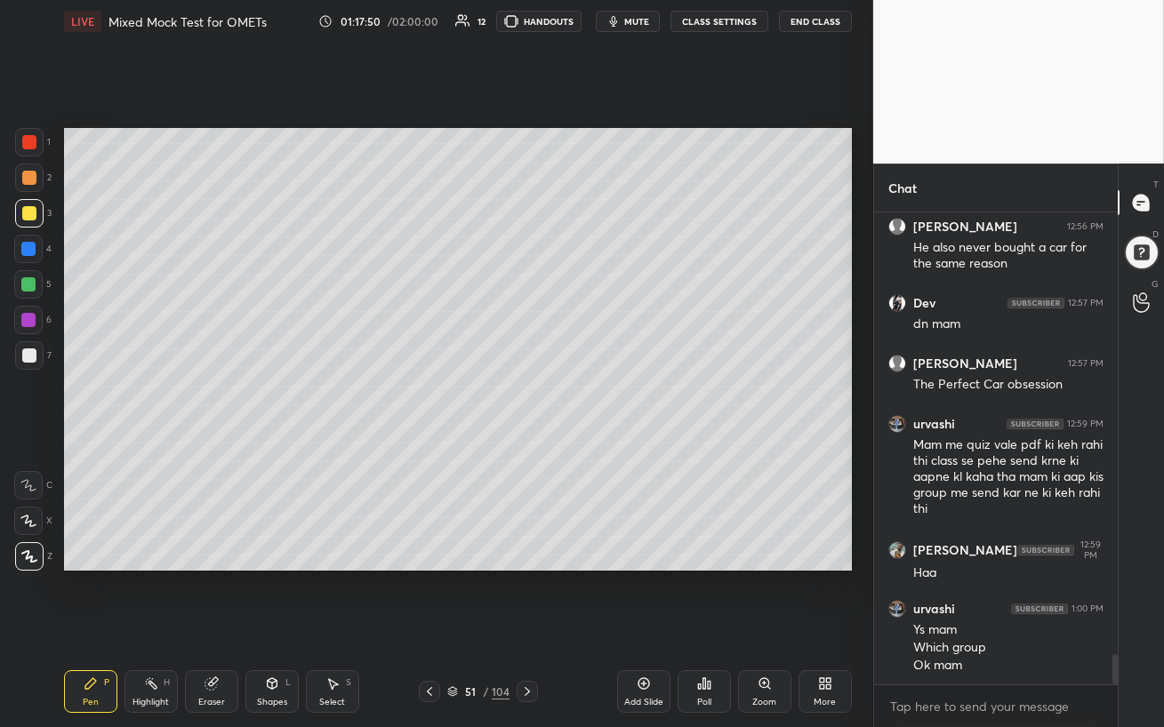
click at [28, 211] on div at bounding box center [29, 213] width 14 height 14
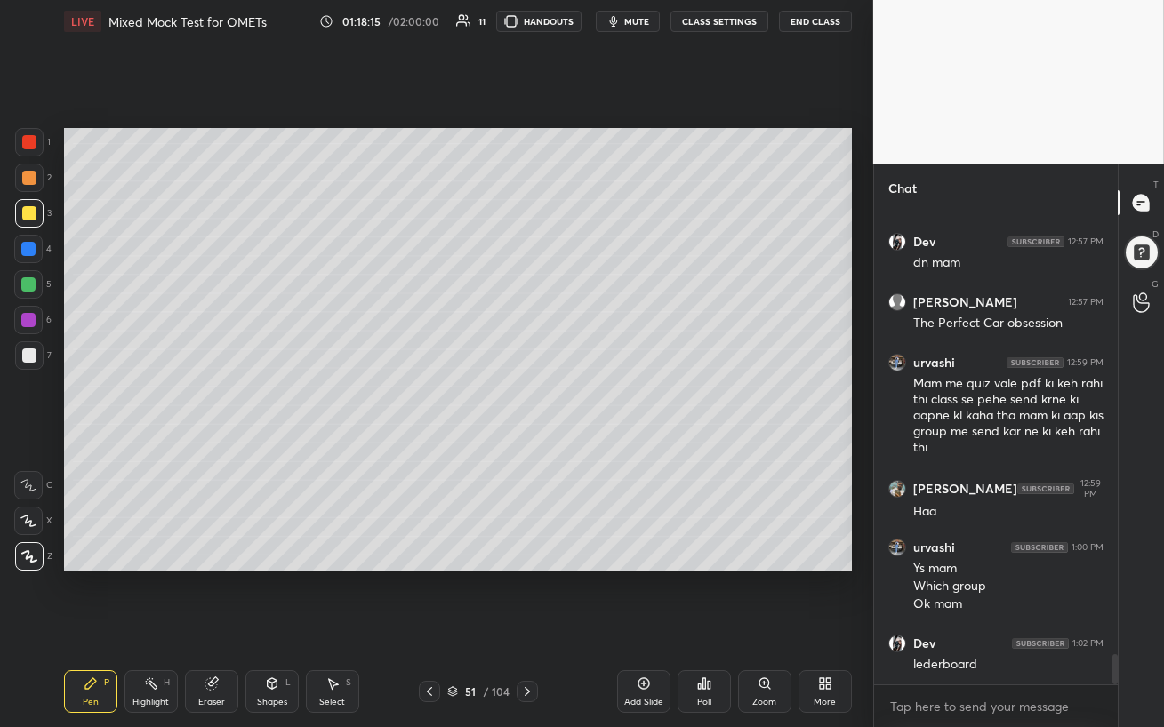
click at [700, 628] on div "Poll" at bounding box center [704, 692] width 53 height 43
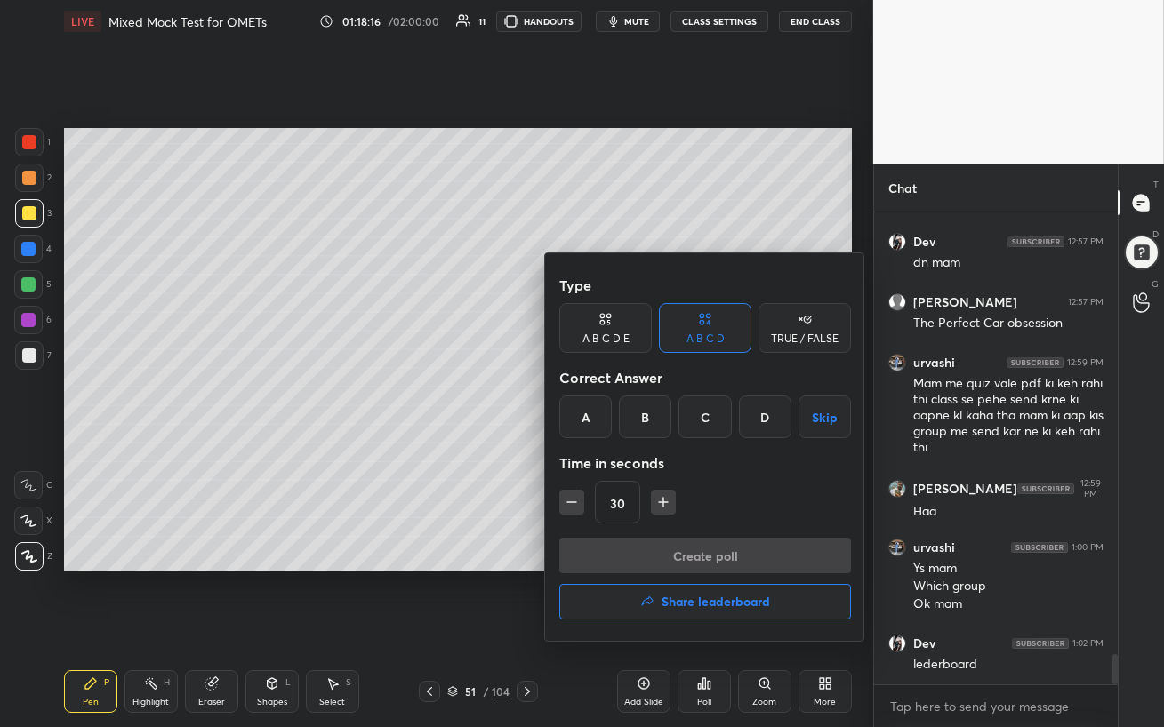
click at [709, 602] on h4 "Share leaderboard" at bounding box center [716, 602] width 108 height 12
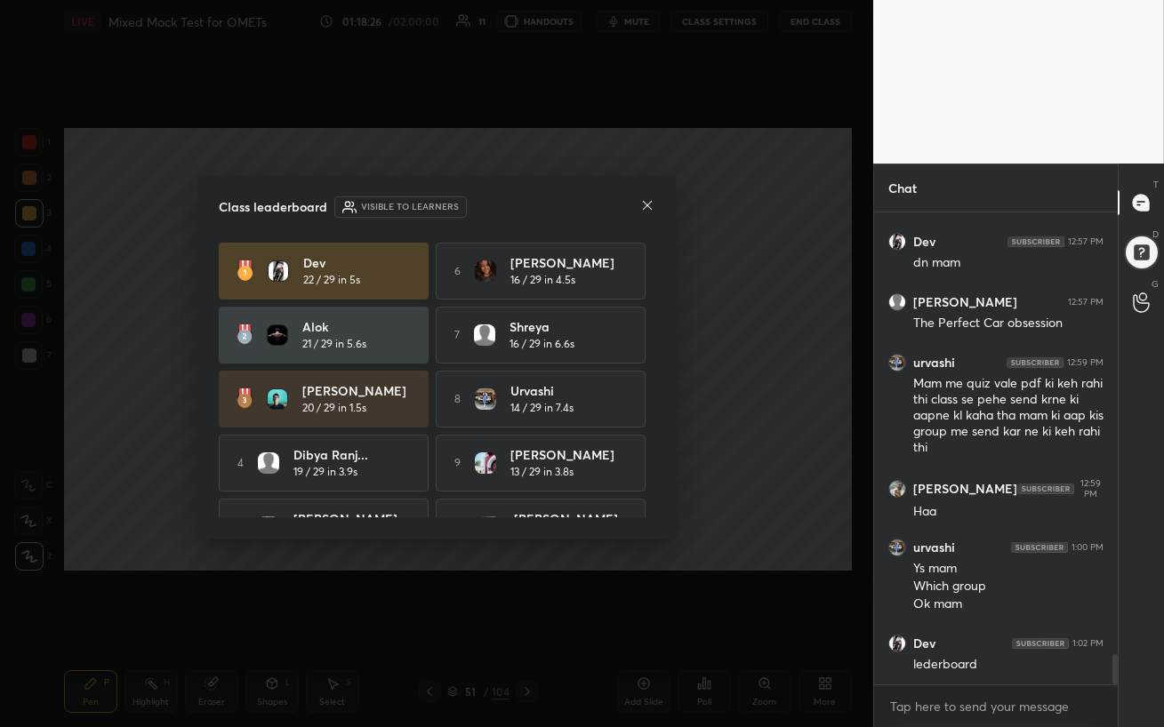
scroll to position [43, 0]
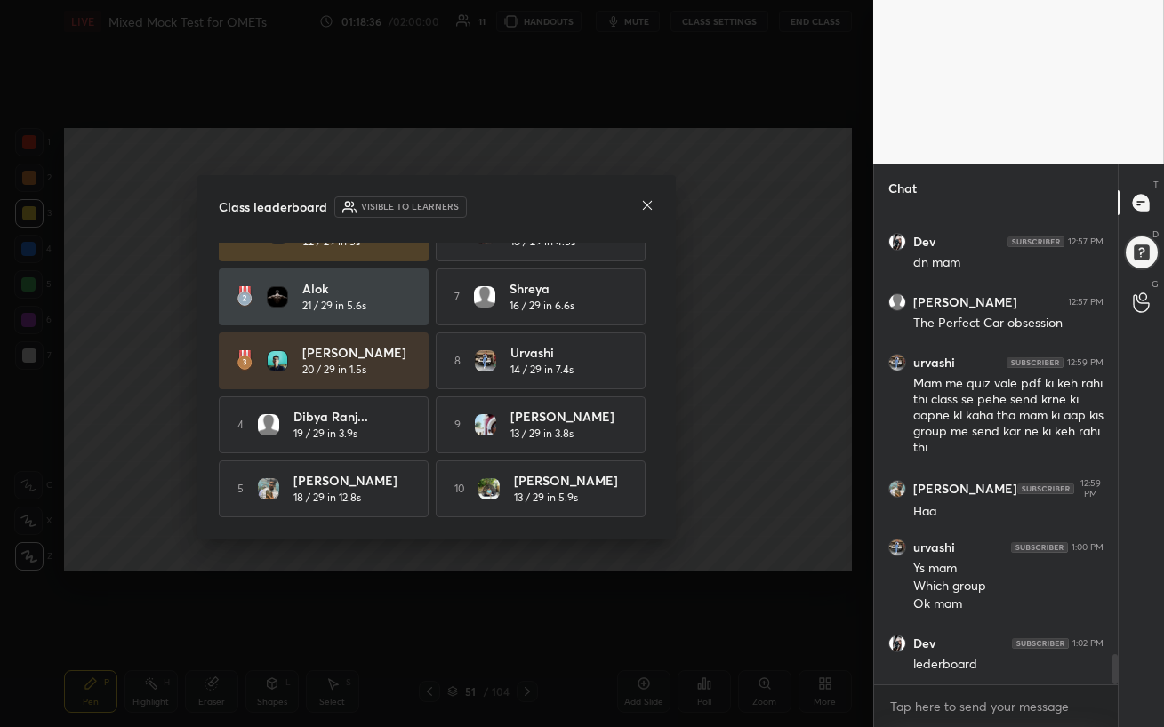
click at [647, 211] on icon at bounding box center [647, 205] width 14 height 14
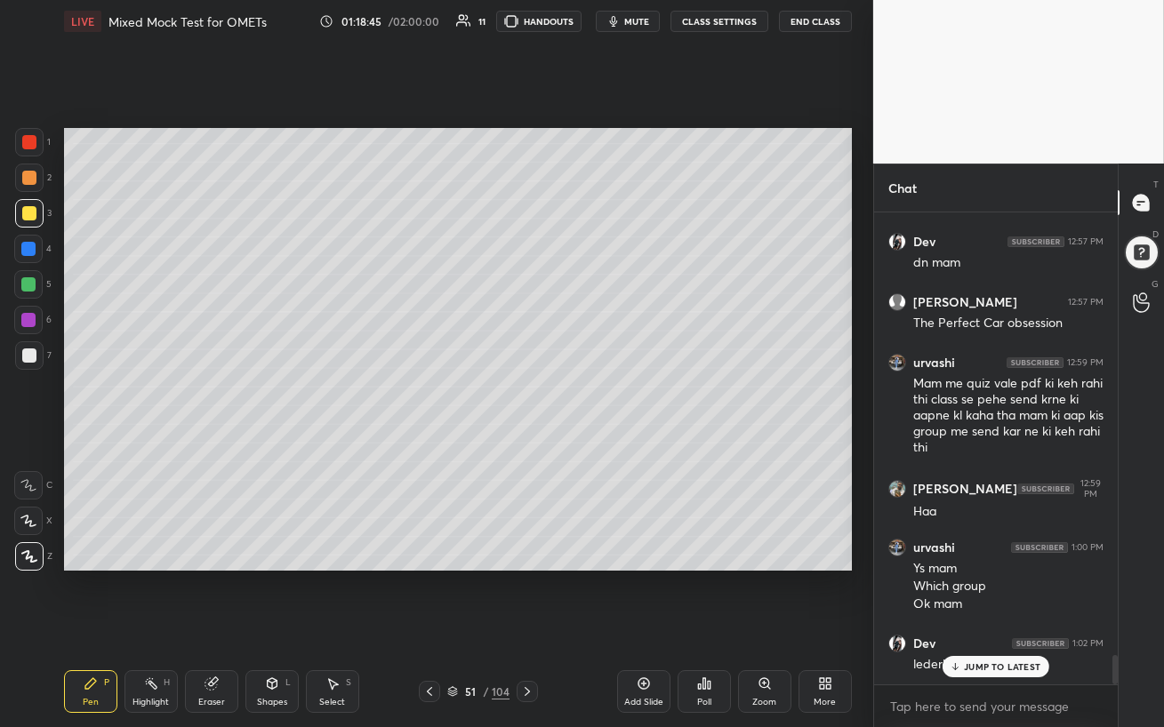
scroll to position [7058, 0]
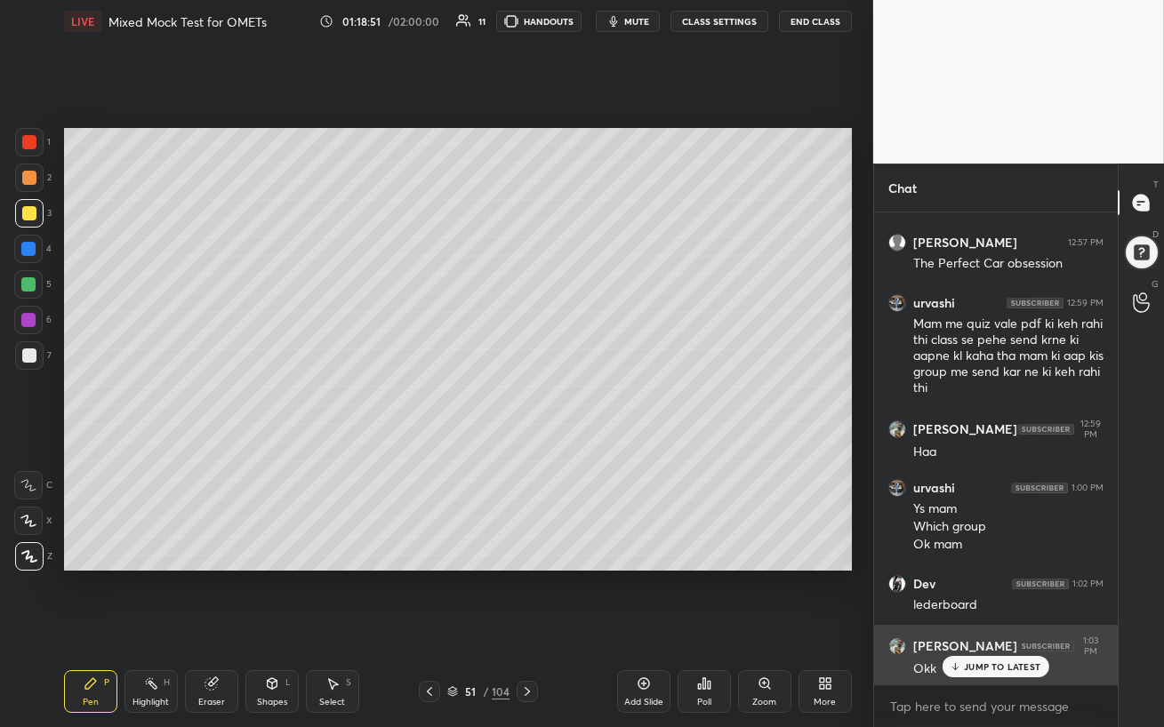
click at [969, 628] on p "JUMP TO LATEST" at bounding box center [1002, 667] width 76 height 11
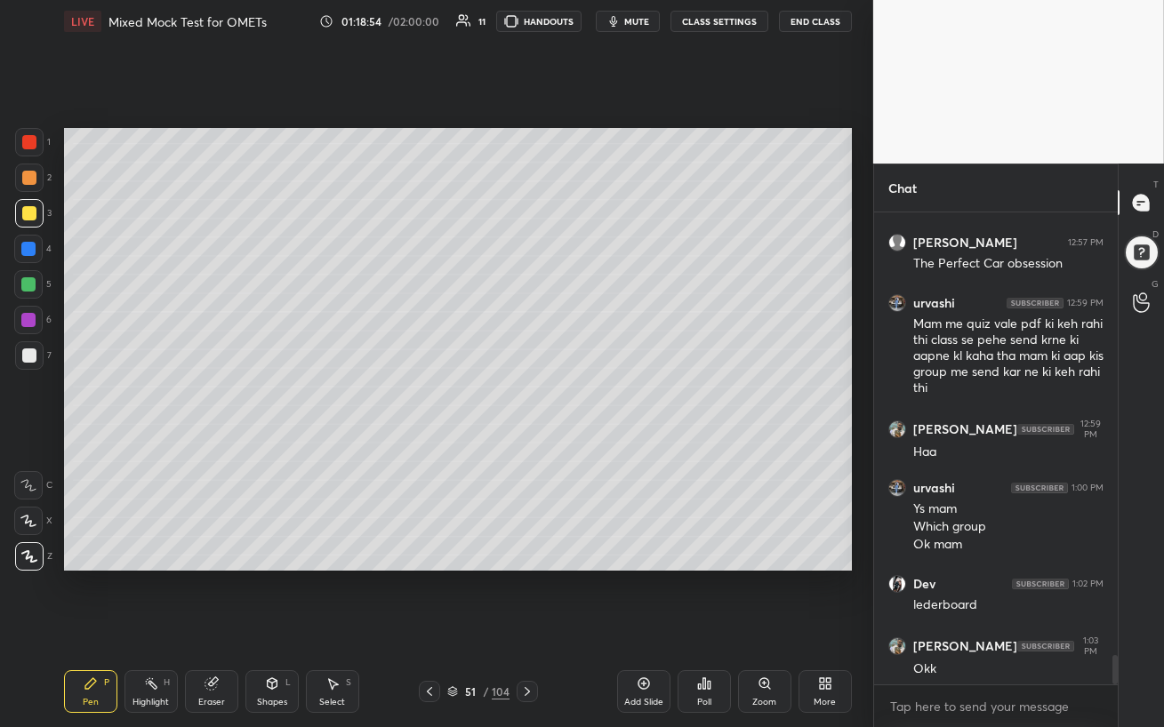
click at [33, 287] on div at bounding box center [28, 284] width 14 height 14
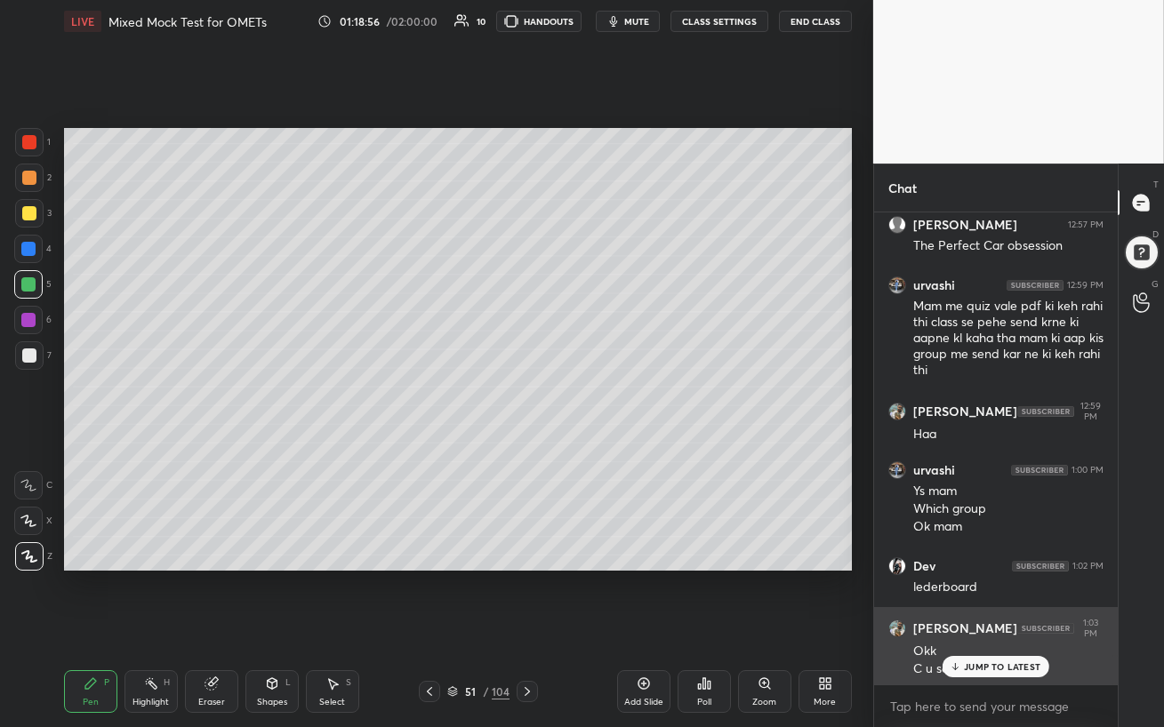
click at [961, 628] on div "JUMP TO LATEST" at bounding box center [996, 666] width 107 height 21
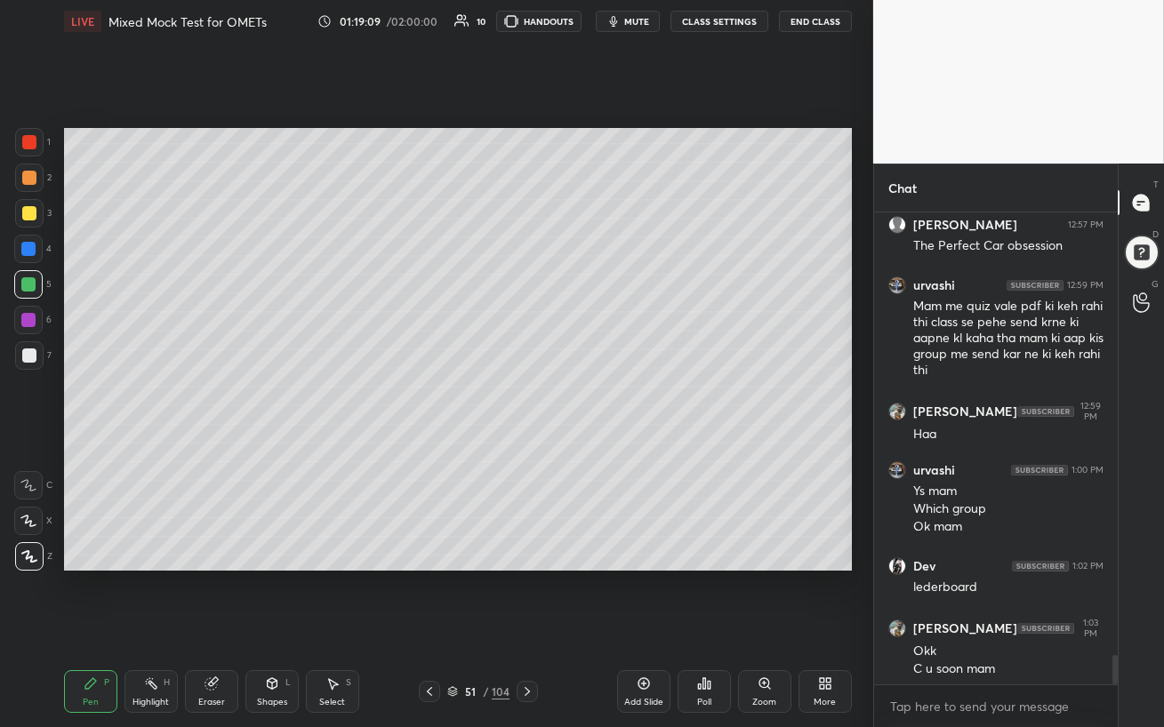
scroll to position [7137, 0]
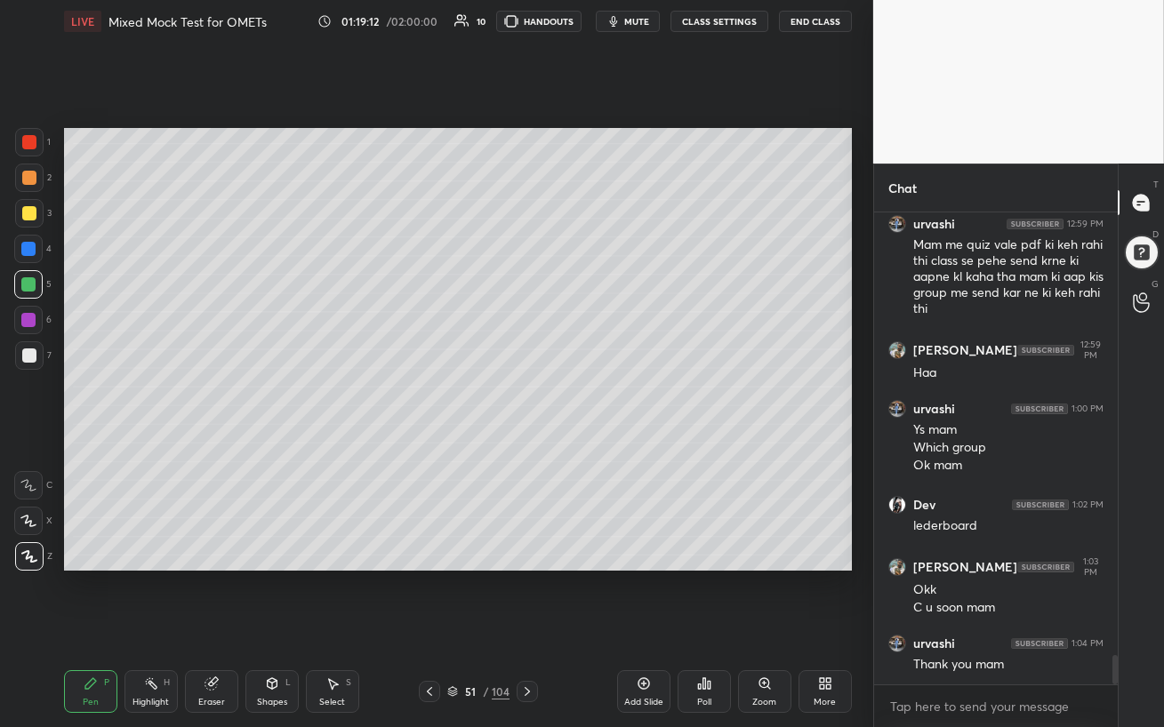
click at [804, 22] on button "End Class" at bounding box center [815, 21] width 73 height 21
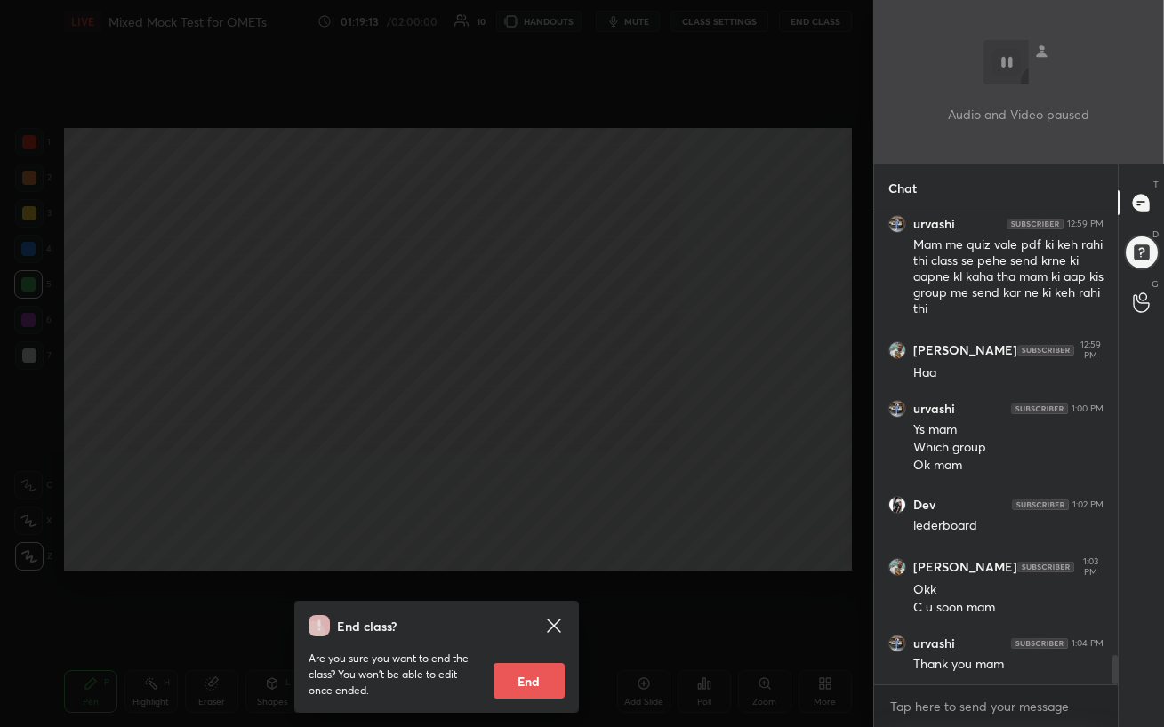
click at [545, 628] on button "End" at bounding box center [529, 681] width 71 height 36
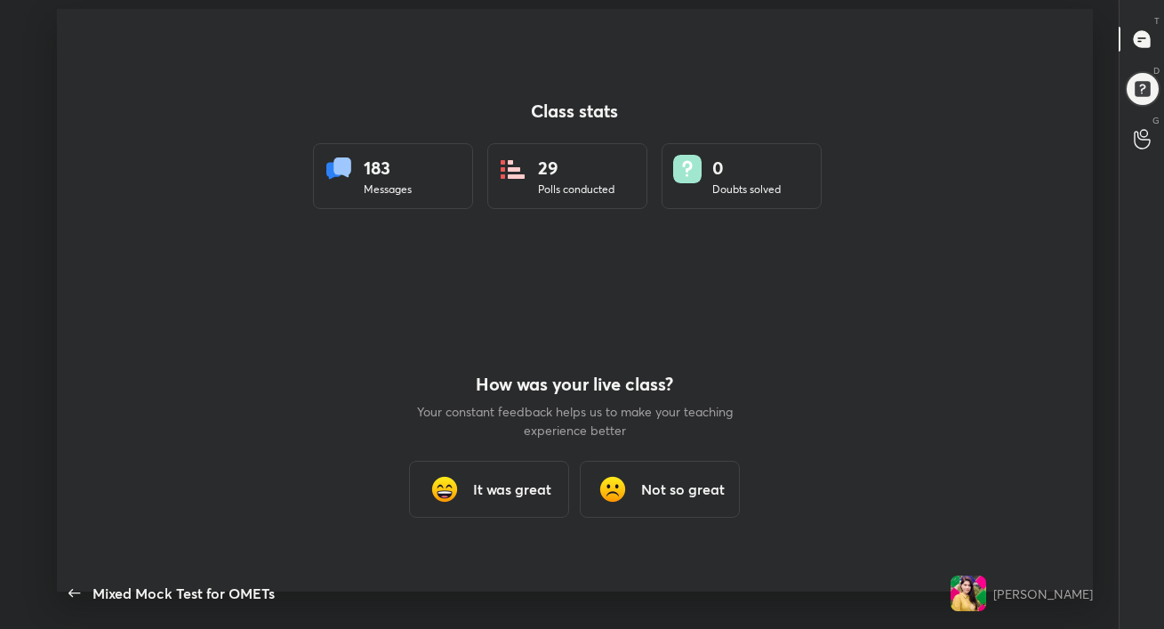
scroll to position [88415, 87780]
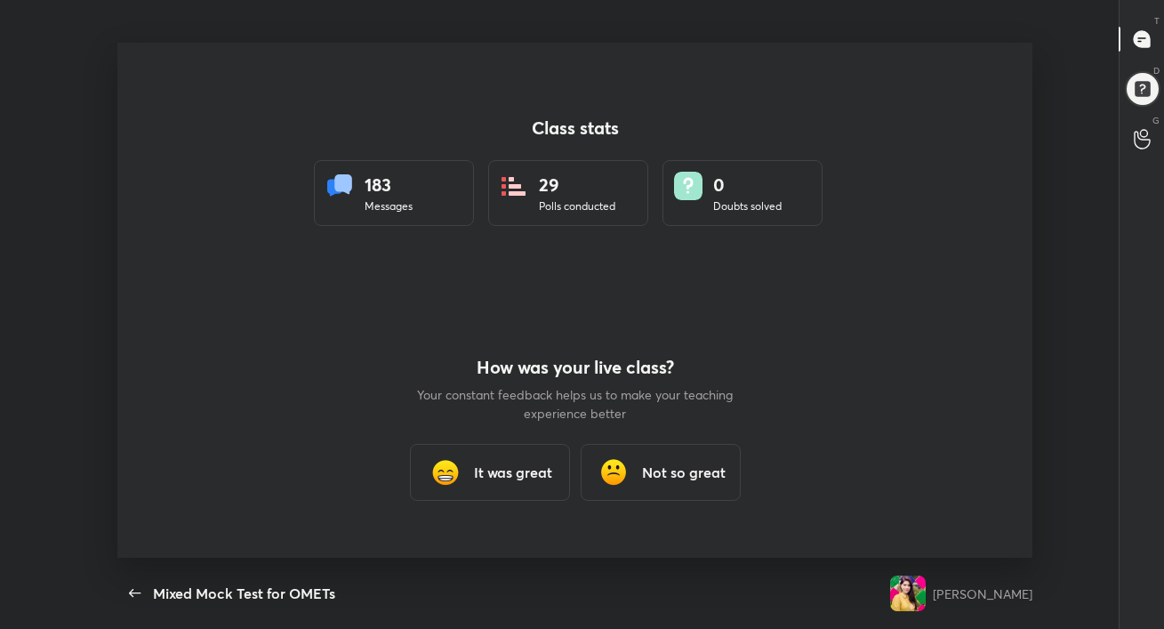
click at [483, 490] on div "It was great" at bounding box center [490, 472] width 160 height 57
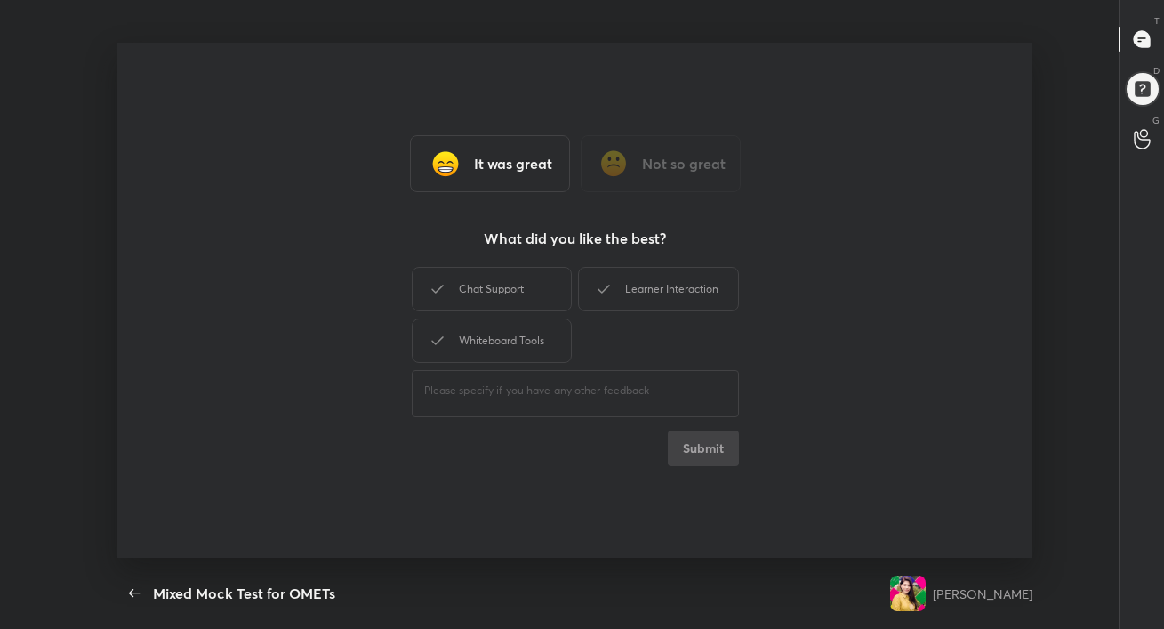
click at [512, 166] on h3 "It was great" at bounding box center [513, 163] width 78 height 21
click at [515, 293] on div "Chat Support" at bounding box center [492, 289] width 160 height 44
click at [684, 302] on div "Learner Interaction" at bounding box center [658, 289] width 160 height 44
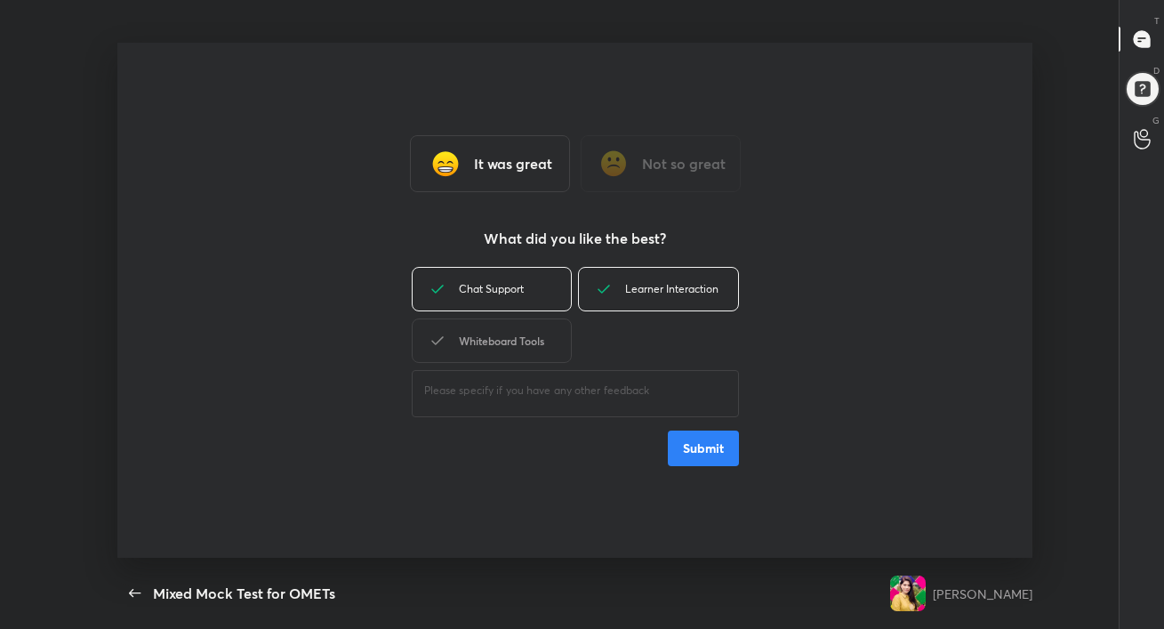
click at [503, 346] on div "Whiteboard Tools" at bounding box center [492, 340] width 160 height 44
click at [719, 446] on button "Submit" at bounding box center [703, 448] width 71 height 36
